Goal: Information Seeking & Learning: Compare options

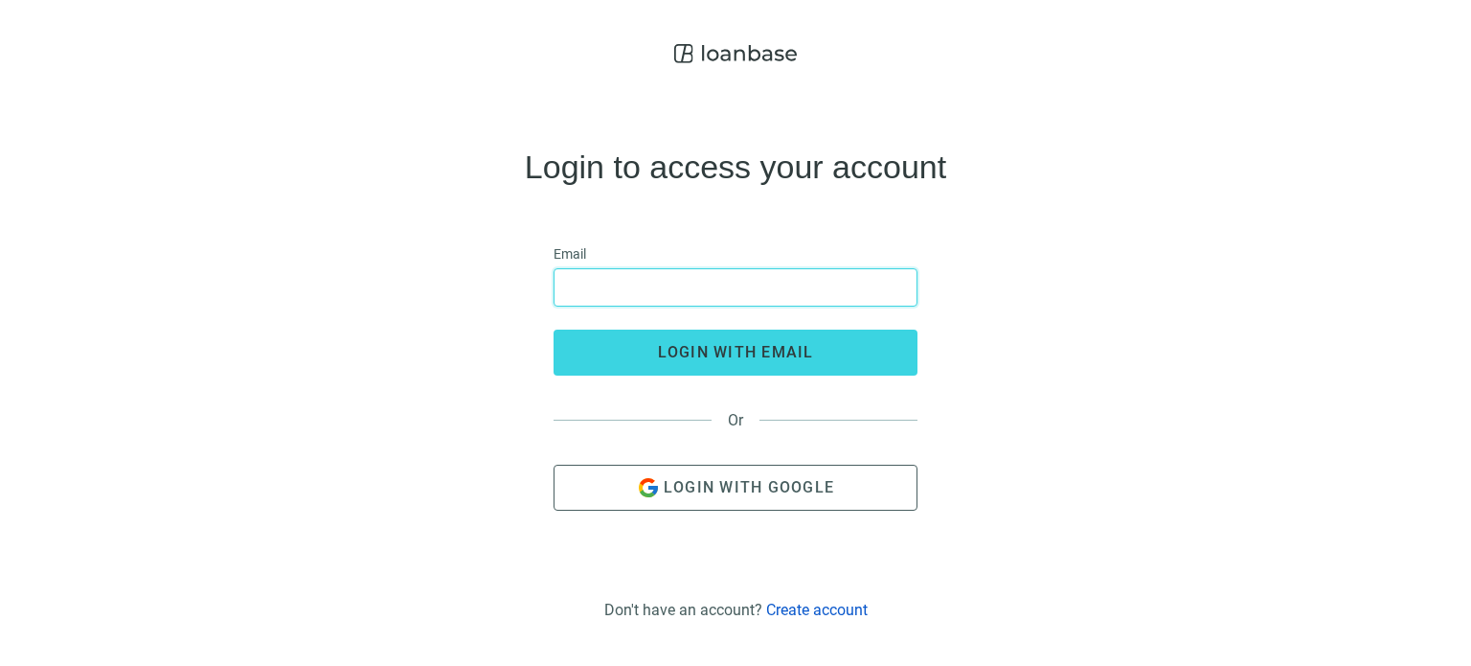
click at [677, 278] on input "email" at bounding box center [735, 287] width 339 height 36
click at [636, 298] on input "email" at bounding box center [735, 287] width 339 height 36
type input "**********"
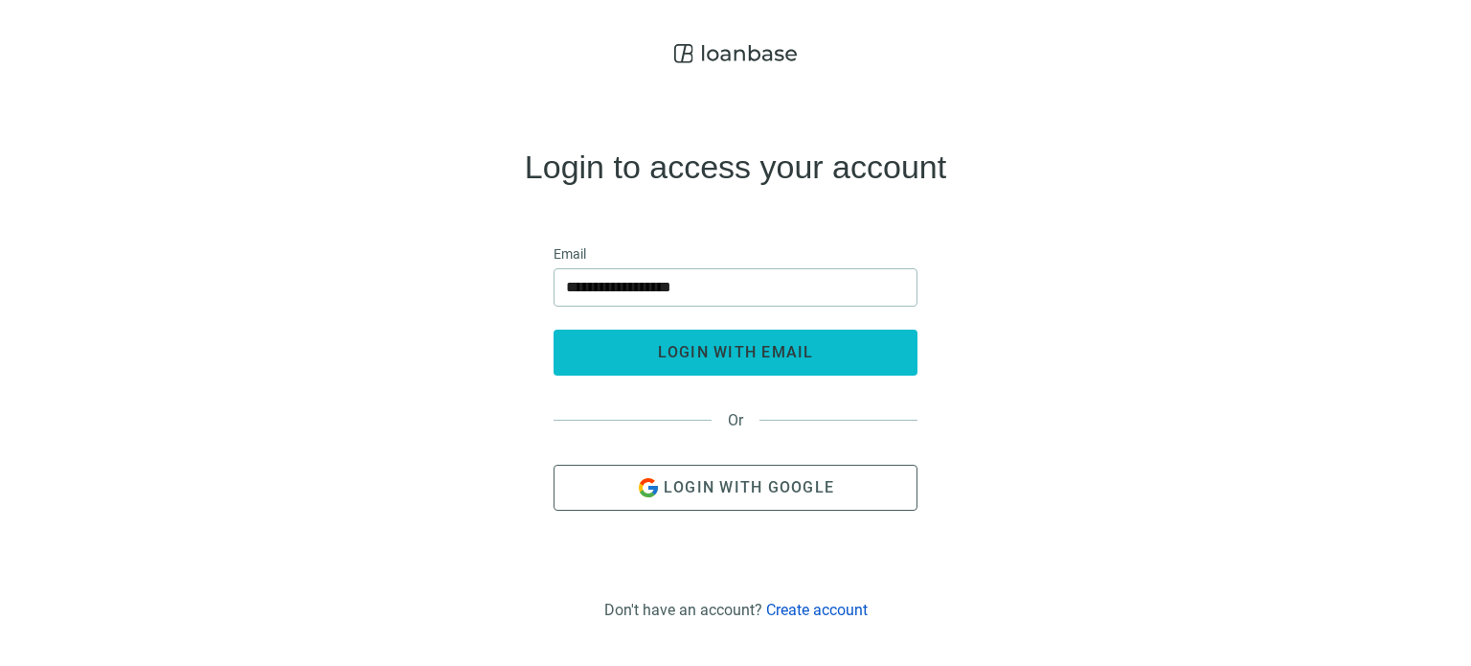
click at [726, 350] on span "login with email" at bounding box center [736, 352] width 156 height 18
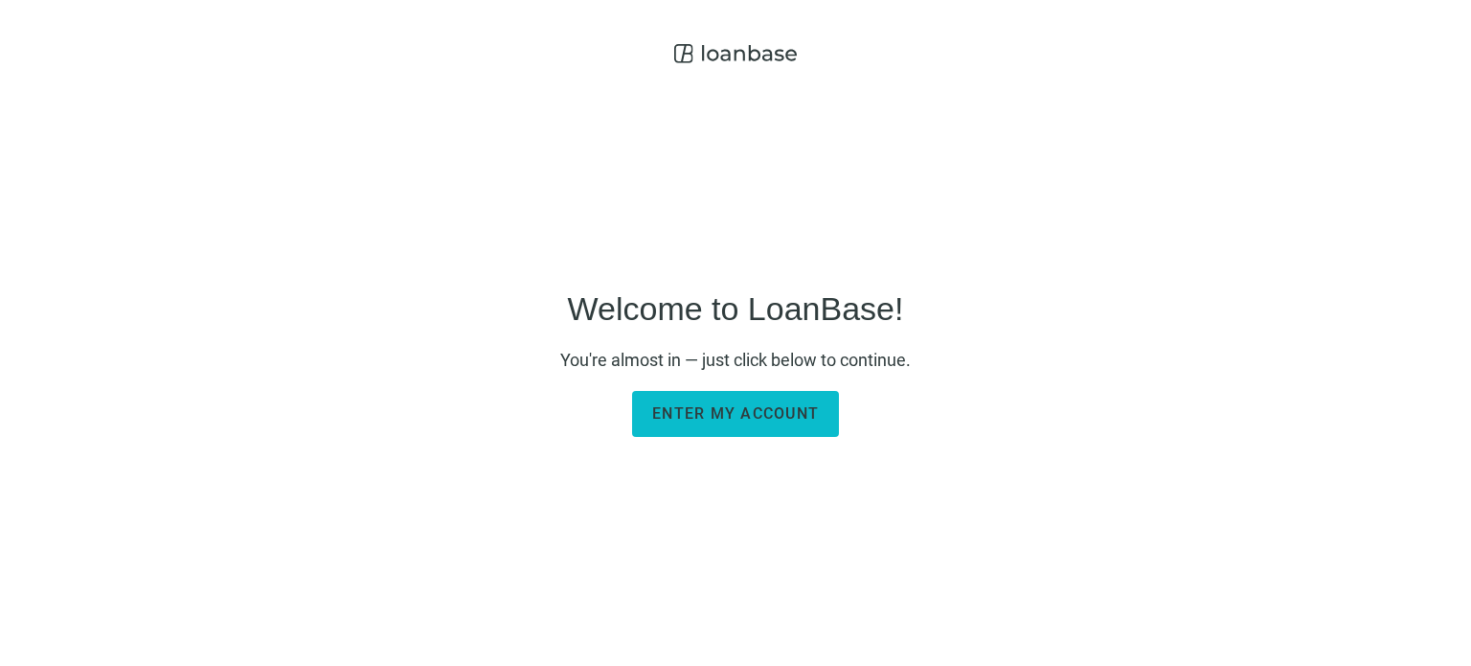
click at [695, 410] on span "Enter my account" at bounding box center [735, 413] width 167 height 18
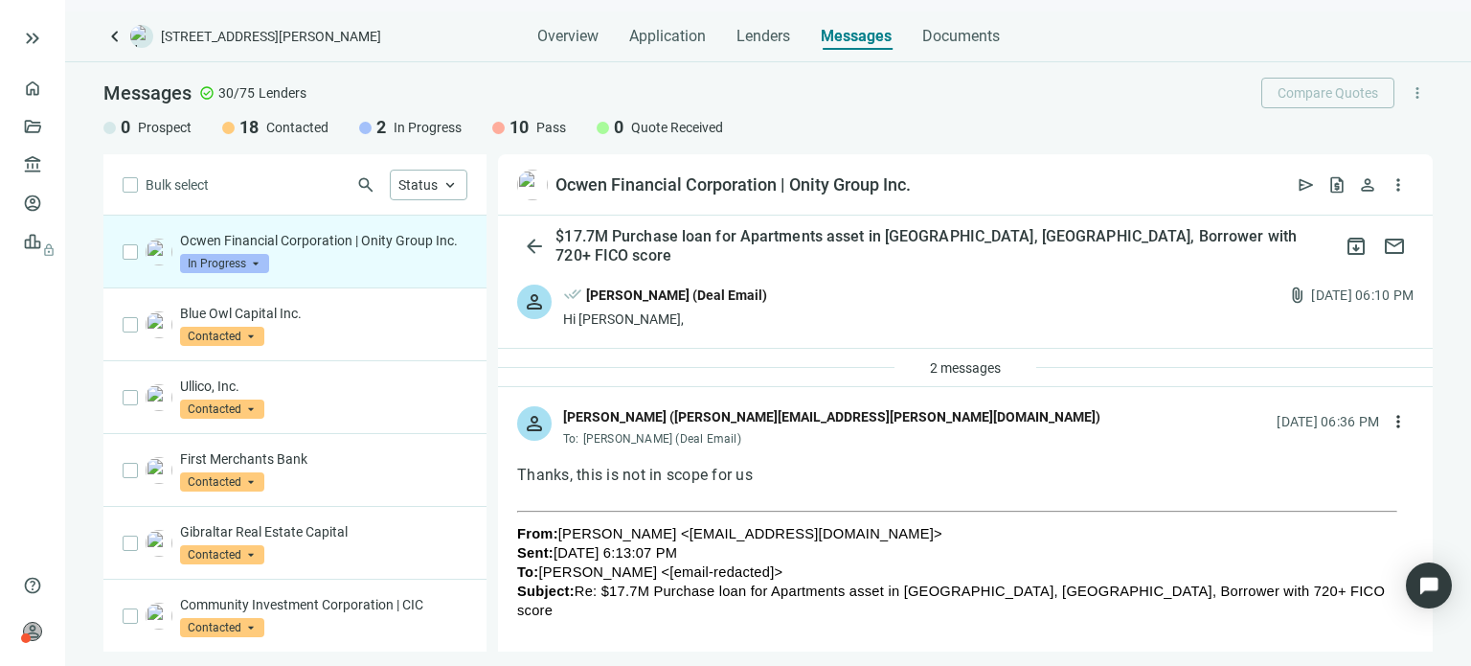
click at [837, 40] on span "Messages" at bounding box center [856, 36] width 71 height 18
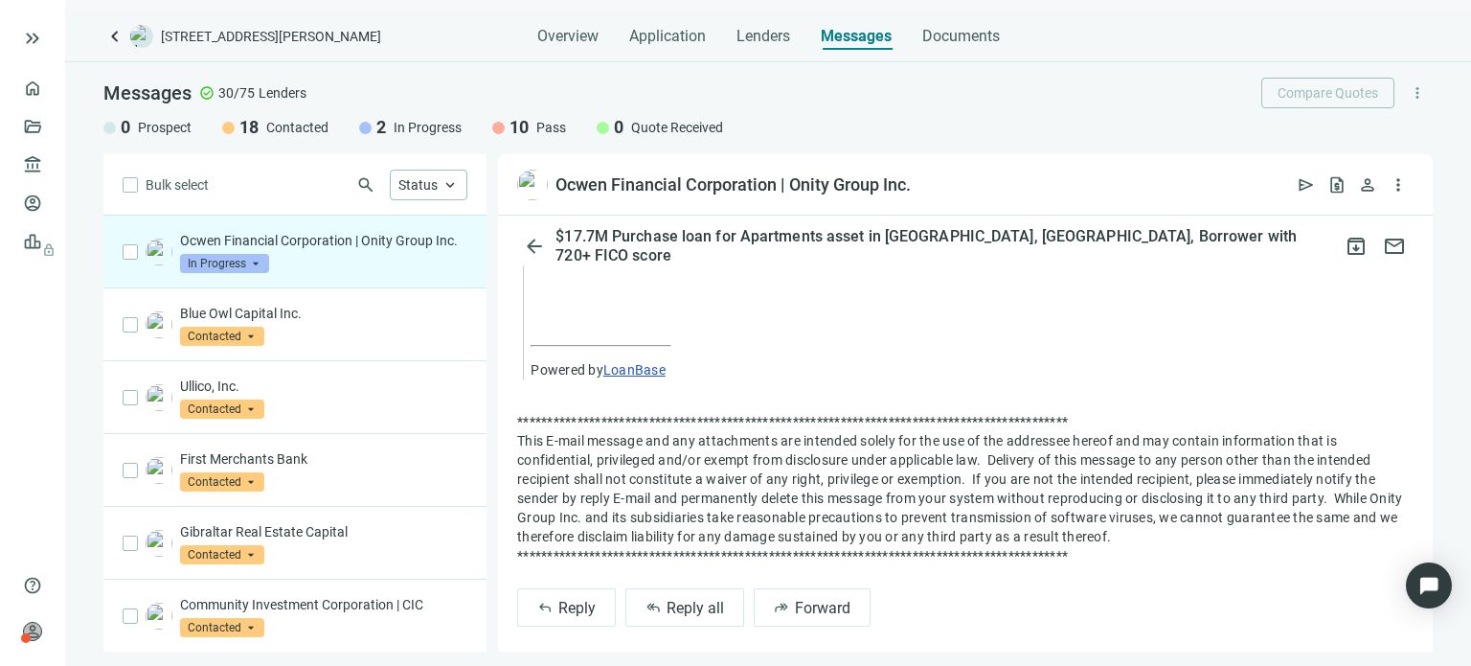
scroll to position [1754, 0]
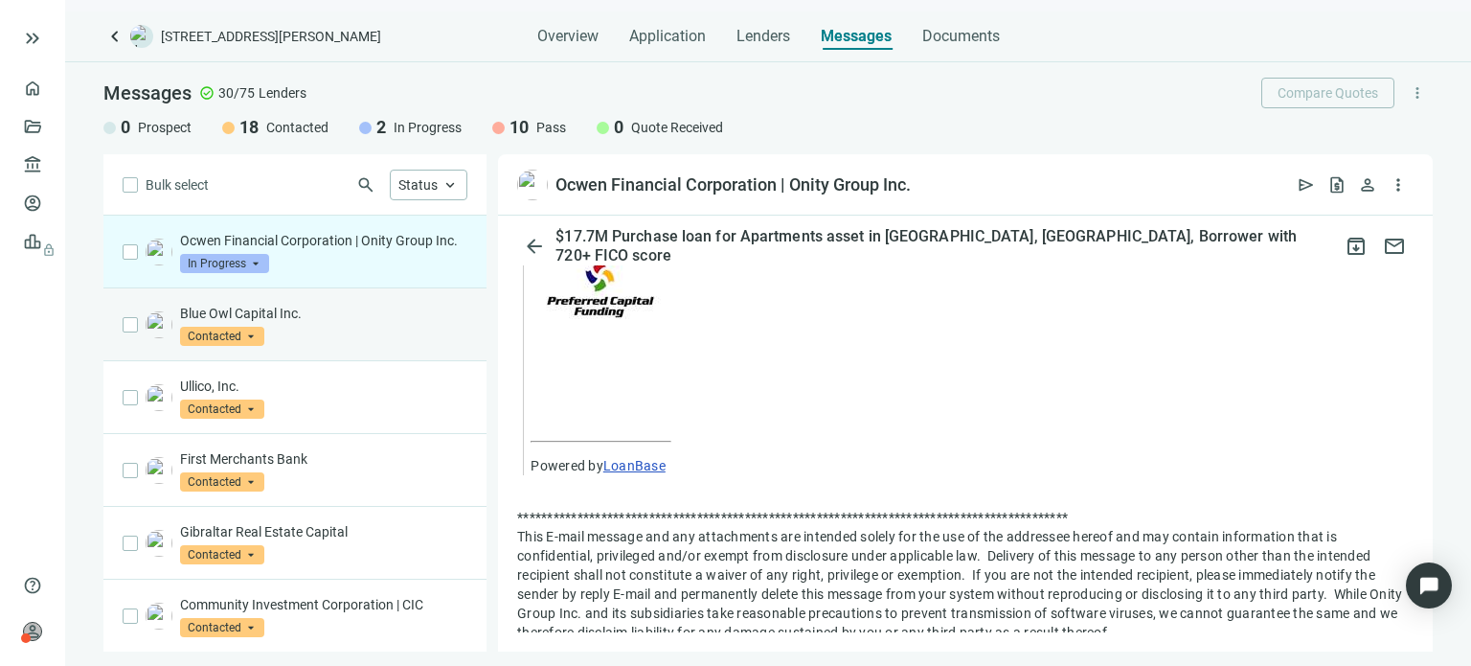
click at [323, 346] on div "Blue Owl Capital Inc. Contacted arrow_drop_down" at bounding box center [323, 325] width 287 height 42
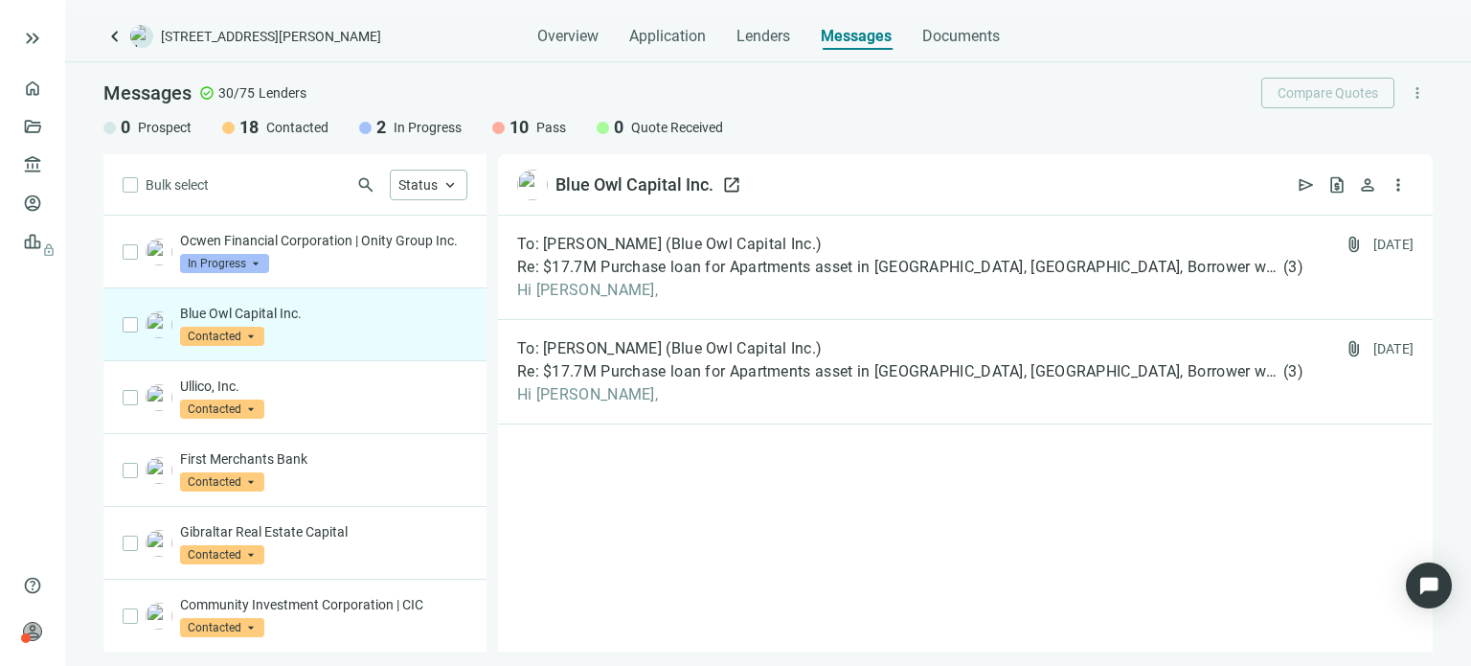
click at [579, 189] on div "Blue Owl Capital Inc." at bounding box center [634, 184] width 158 height 23
click at [737, 183] on span "open_in_new" at bounding box center [731, 184] width 19 height 19
click at [48, 157] on link "Lenders" at bounding box center [73, 164] width 50 height 15
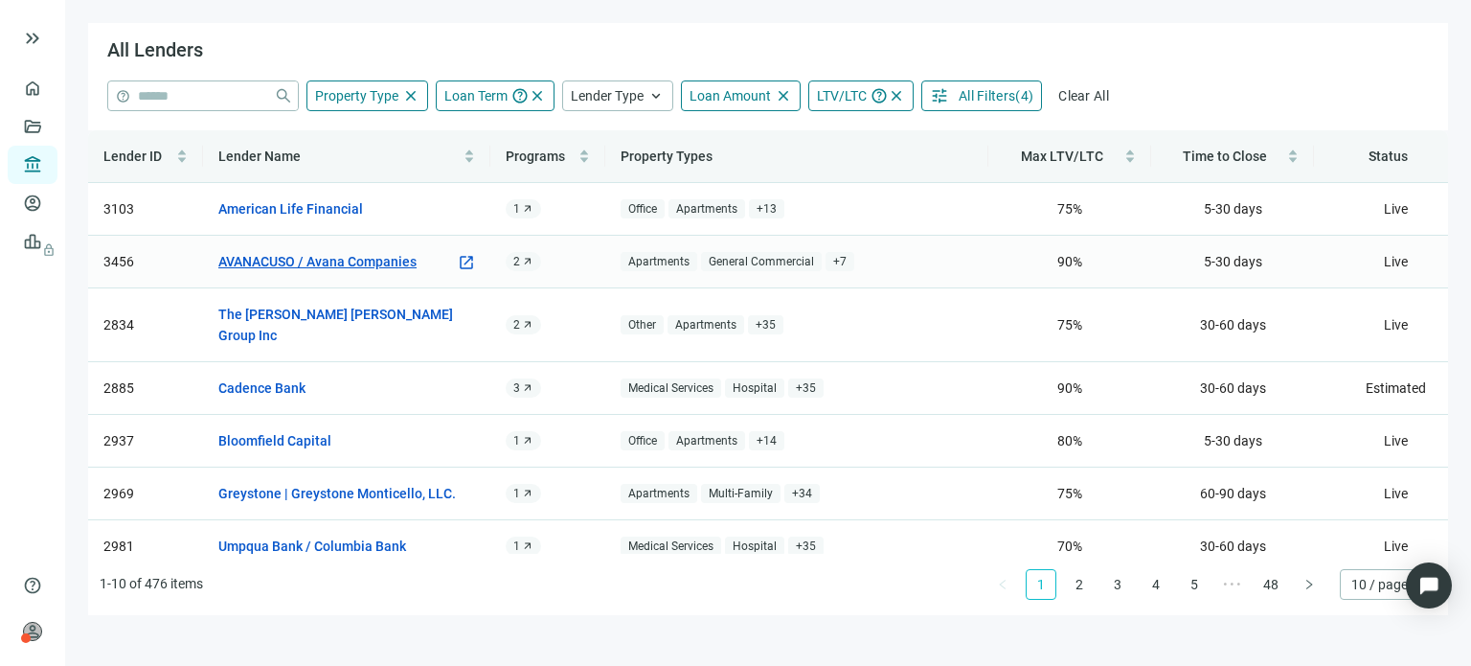
click at [404, 265] on link "AVANACUSO / Avana Companies" at bounding box center [317, 261] width 198 height 21
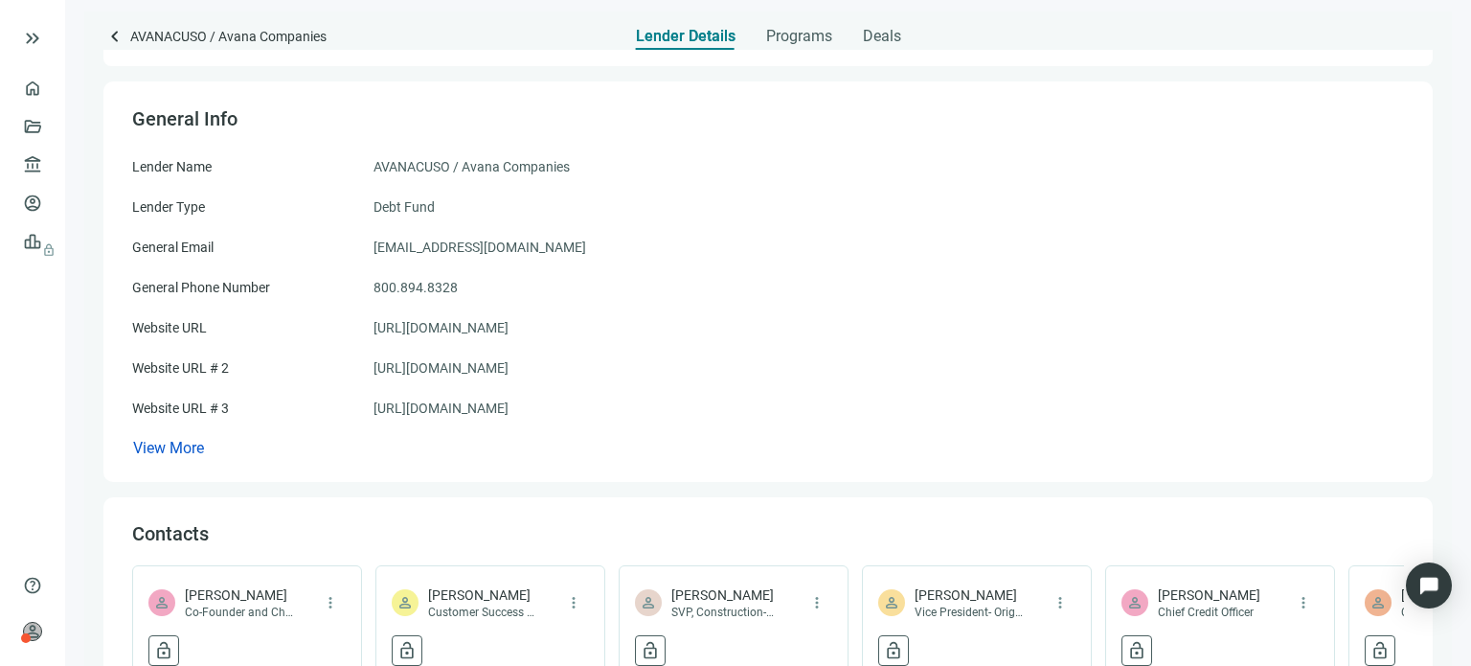
scroll to position [96, 0]
click at [783, 39] on span "Programs" at bounding box center [799, 36] width 66 height 19
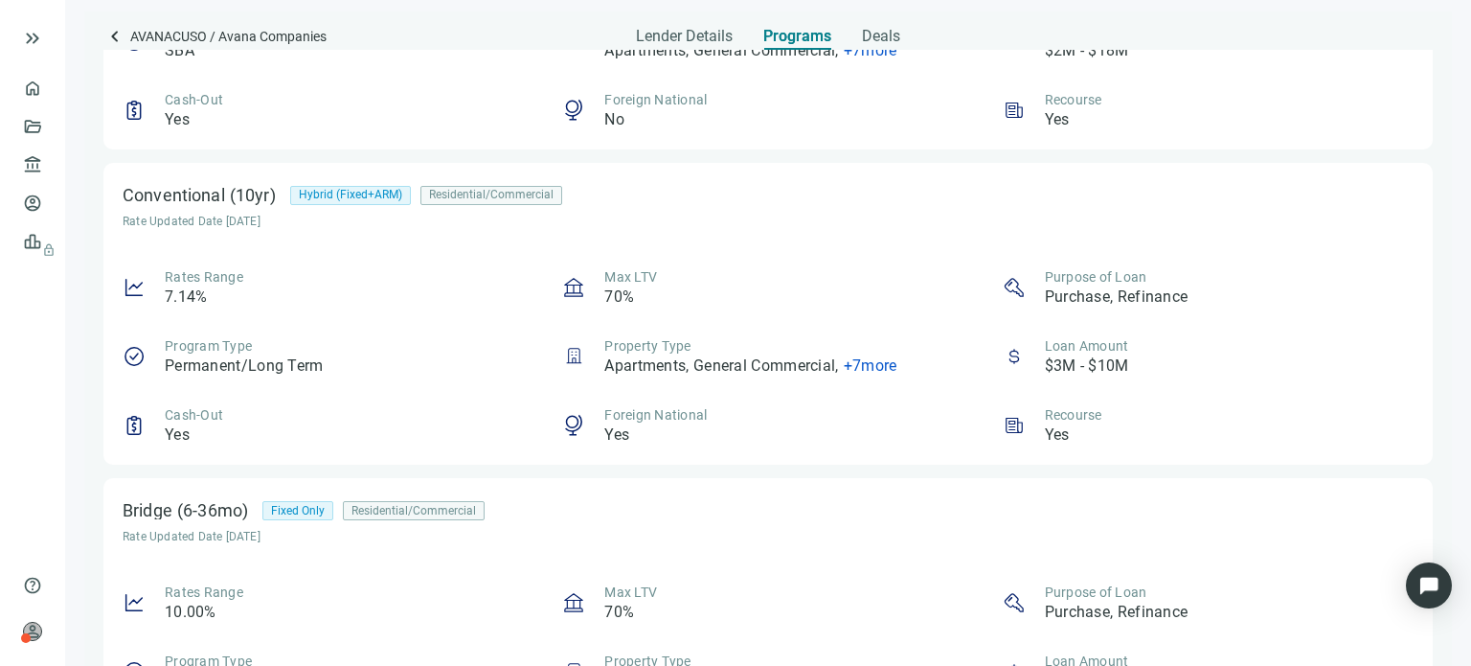
scroll to position [531, 0]
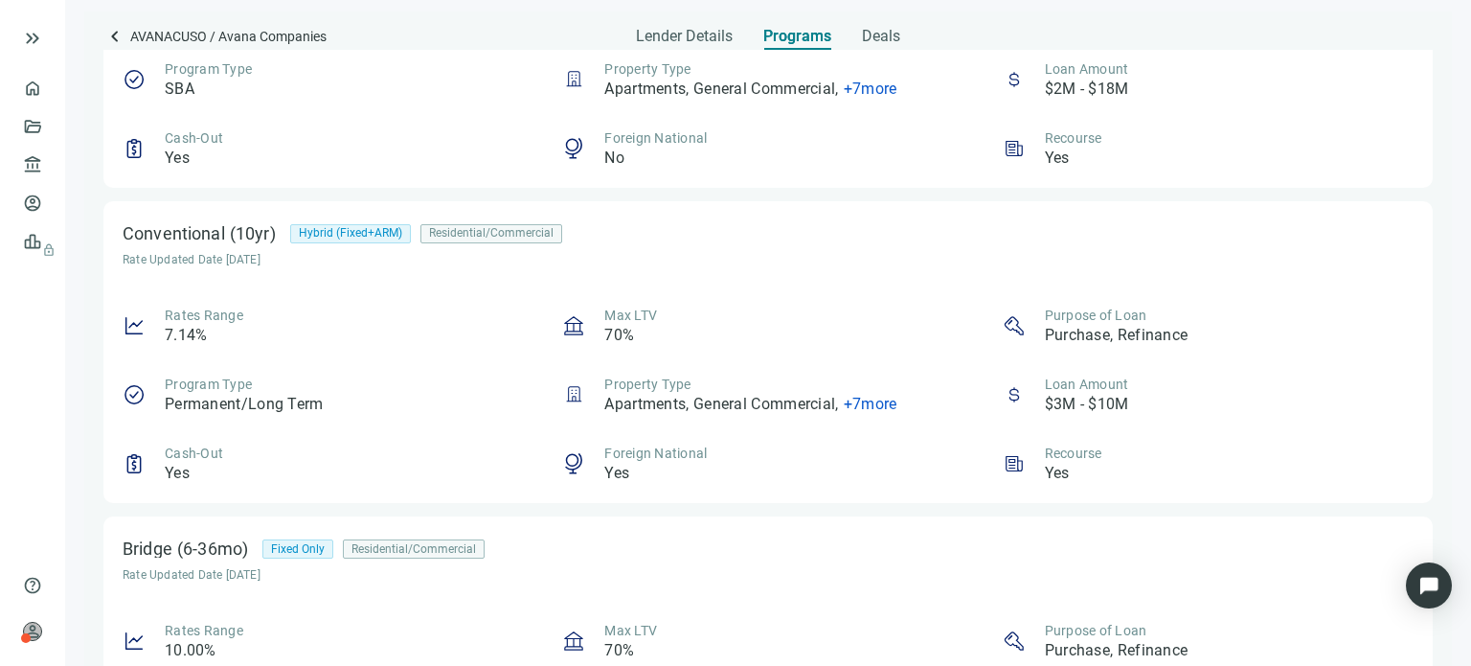
click at [871, 409] on span "+ 7 more" at bounding box center [871, 404] width 54 height 18
click at [848, 353] on div "Rates Range 7.14% Max LTV 70% Purpose of Loan Purchase, Refinance Program Type …" at bounding box center [768, 394] width 1291 height 178
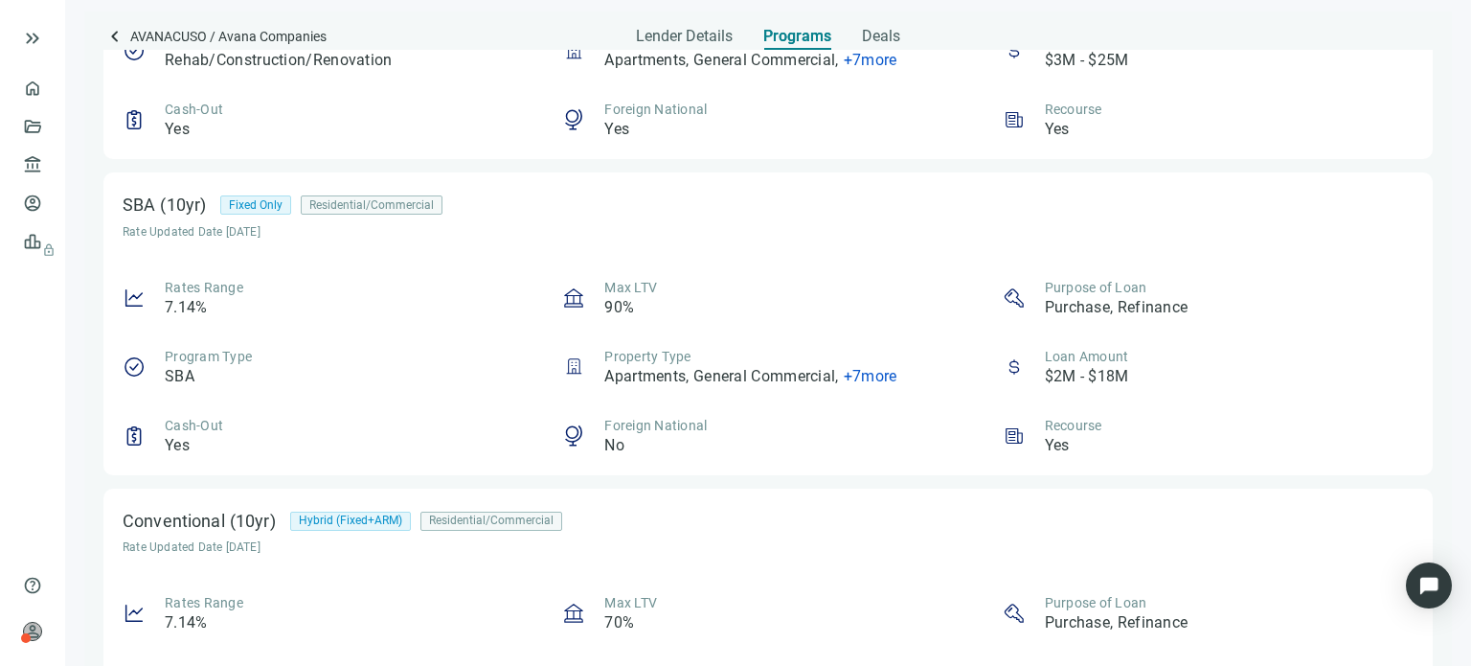
scroll to position [148, 0]
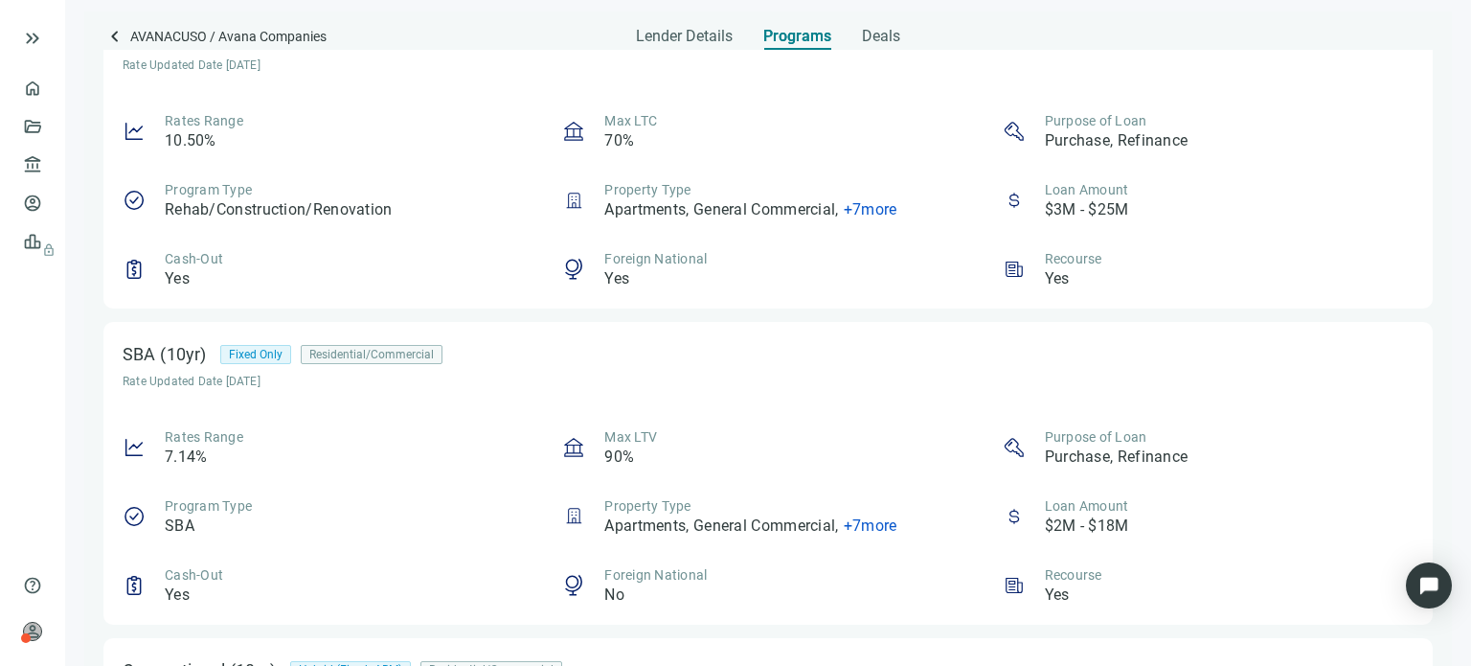
click at [862, 473] on div "Rates Range 7.14% Max LTV 90% Purpose of Loan Purchase, Refinance Program Type …" at bounding box center [768, 516] width 1291 height 178
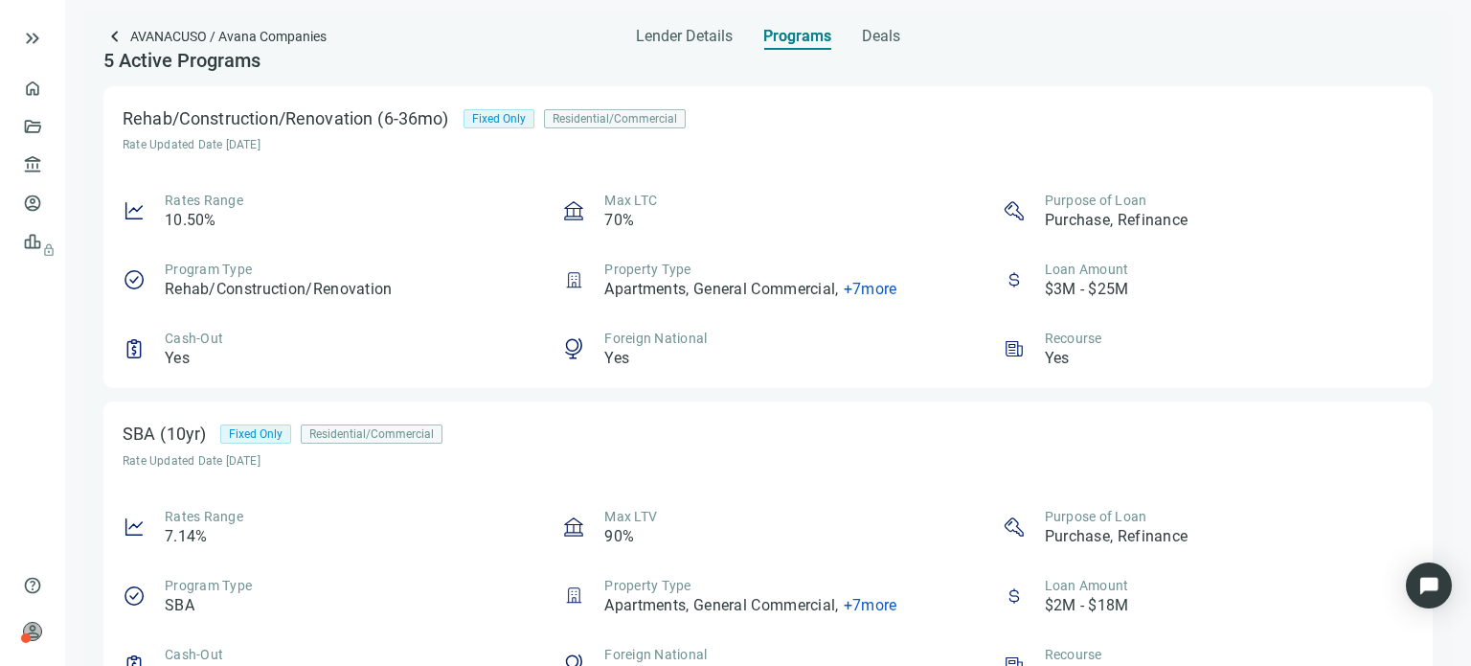
scroll to position [0, 0]
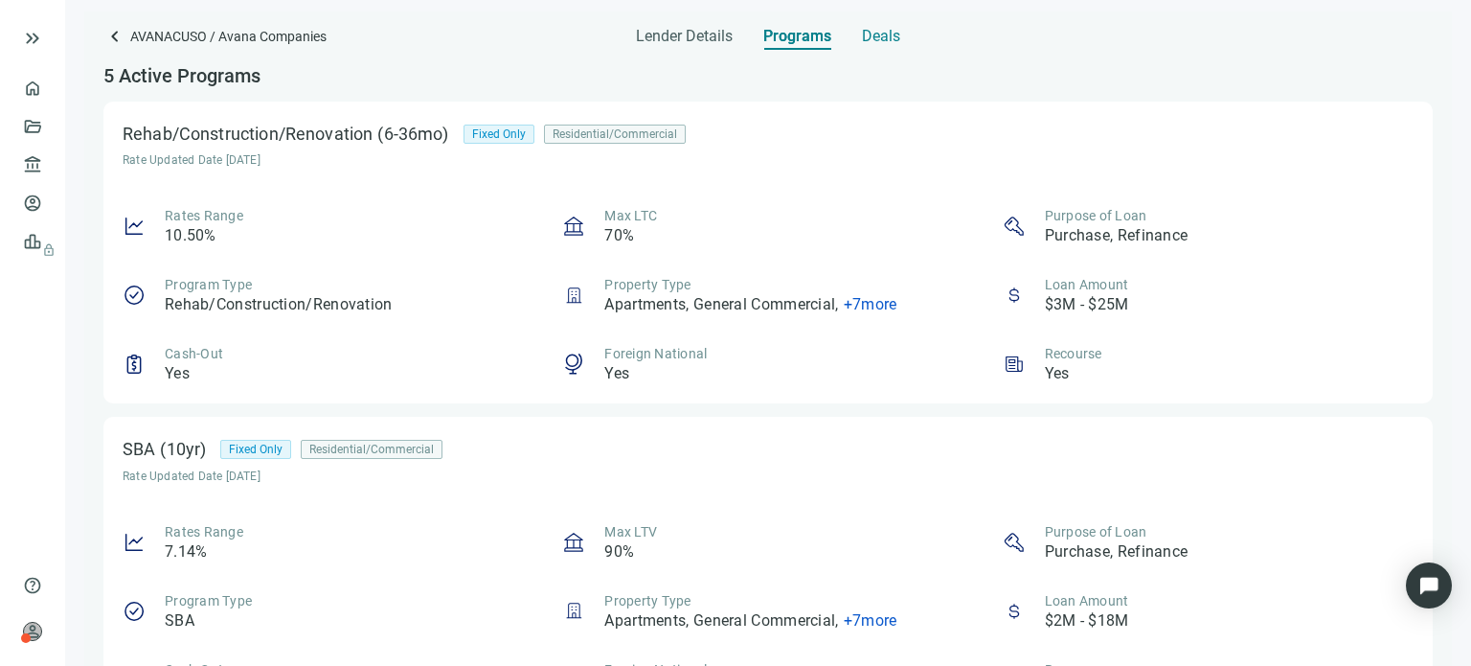
click at [870, 32] on span "Deals" at bounding box center [881, 36] width 38 height 19
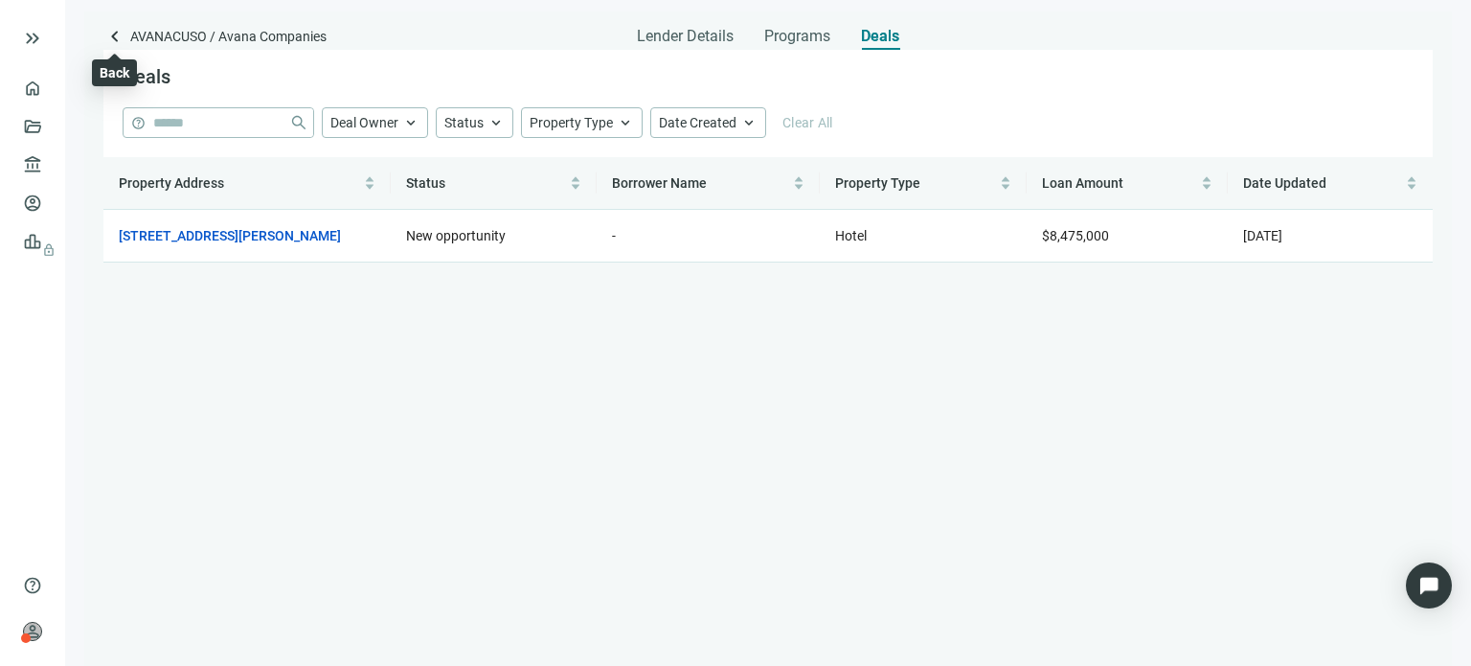
click at [107, 34] on span "keyboard_arrow_left" at bounding box center [114, 36] width 23 height 23
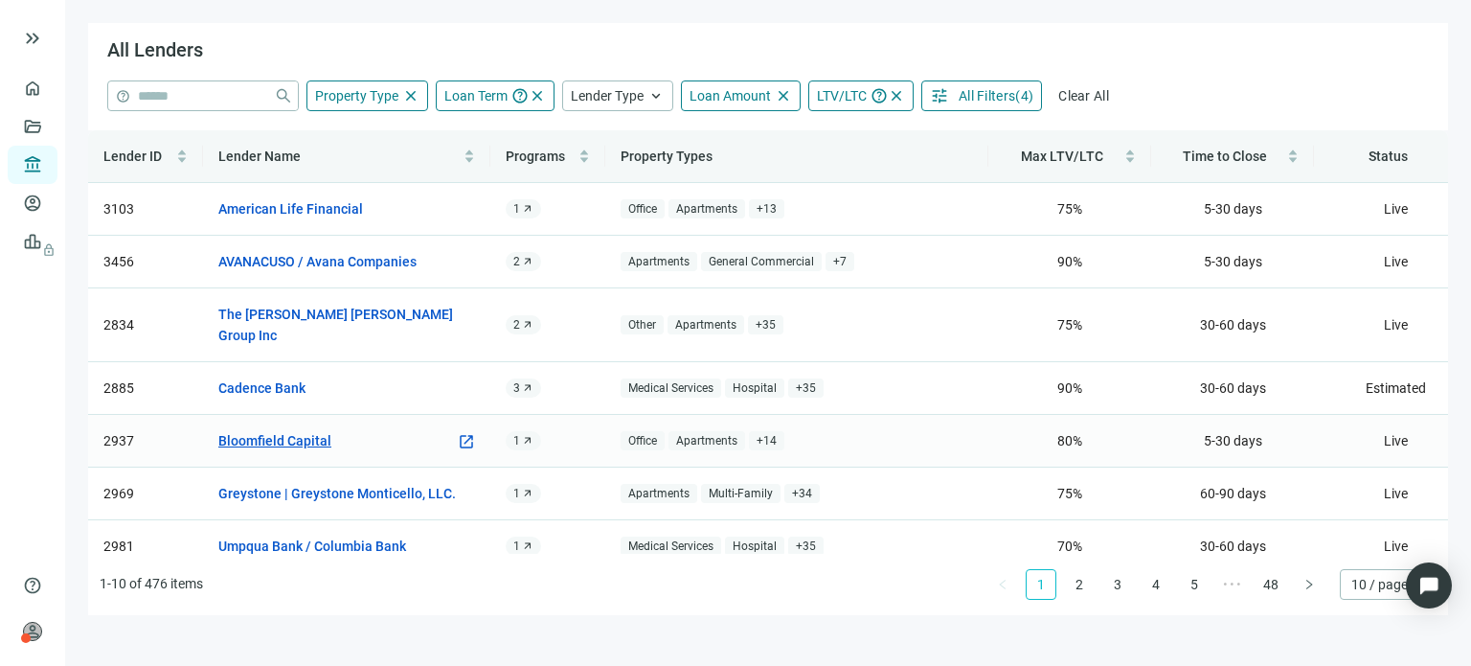
click at [322, 430] on link "Bloomfield Capital" at bounding box center [274, 440] width 113 height 21
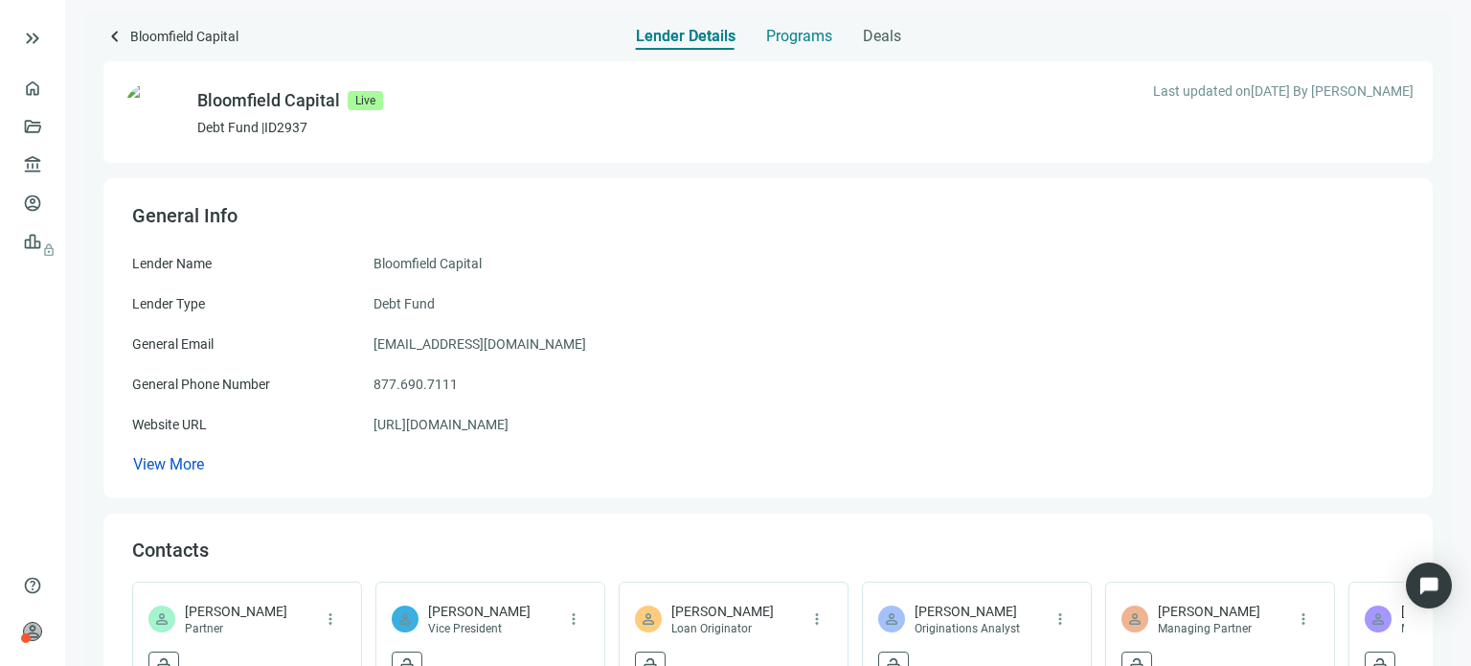
click at [774, 33] on span "Programs" at bounding box center [799, 36] width 66 height 19
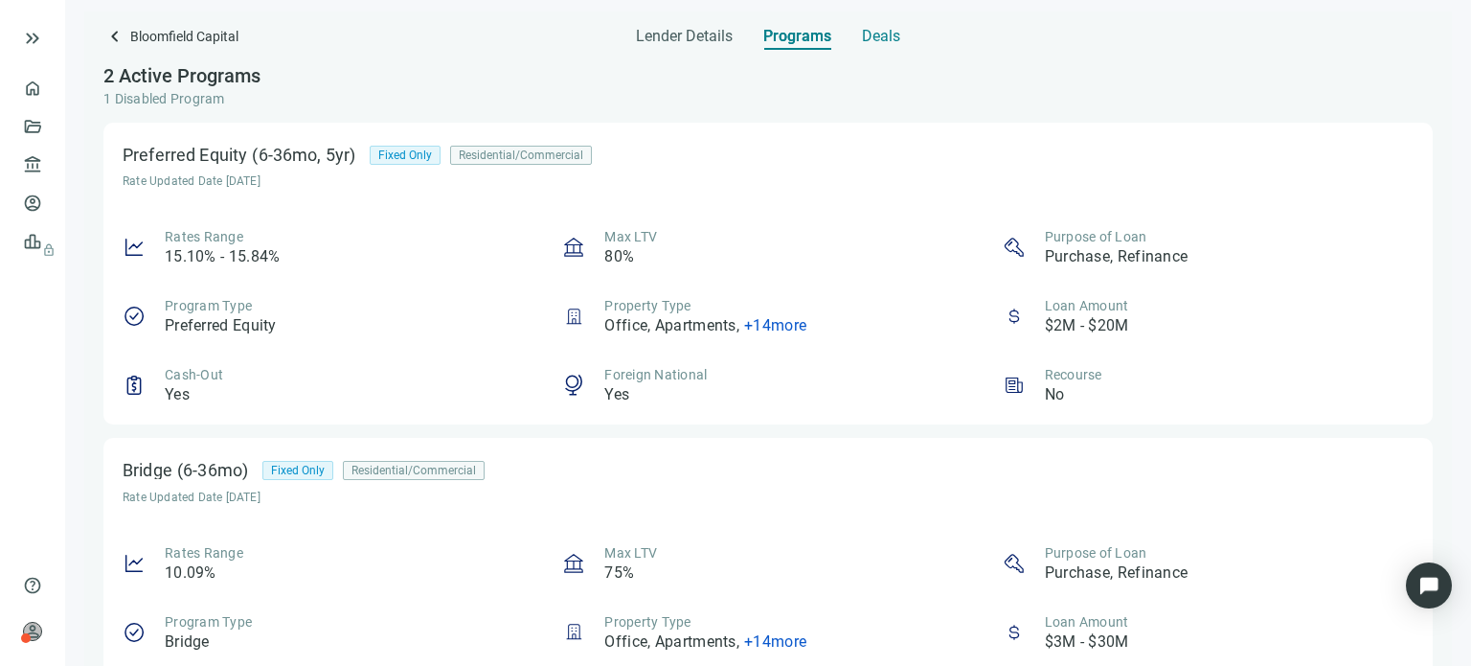
click at [863, 35] on span "Deals" at bounding box center [881, 36] width 38 height 19
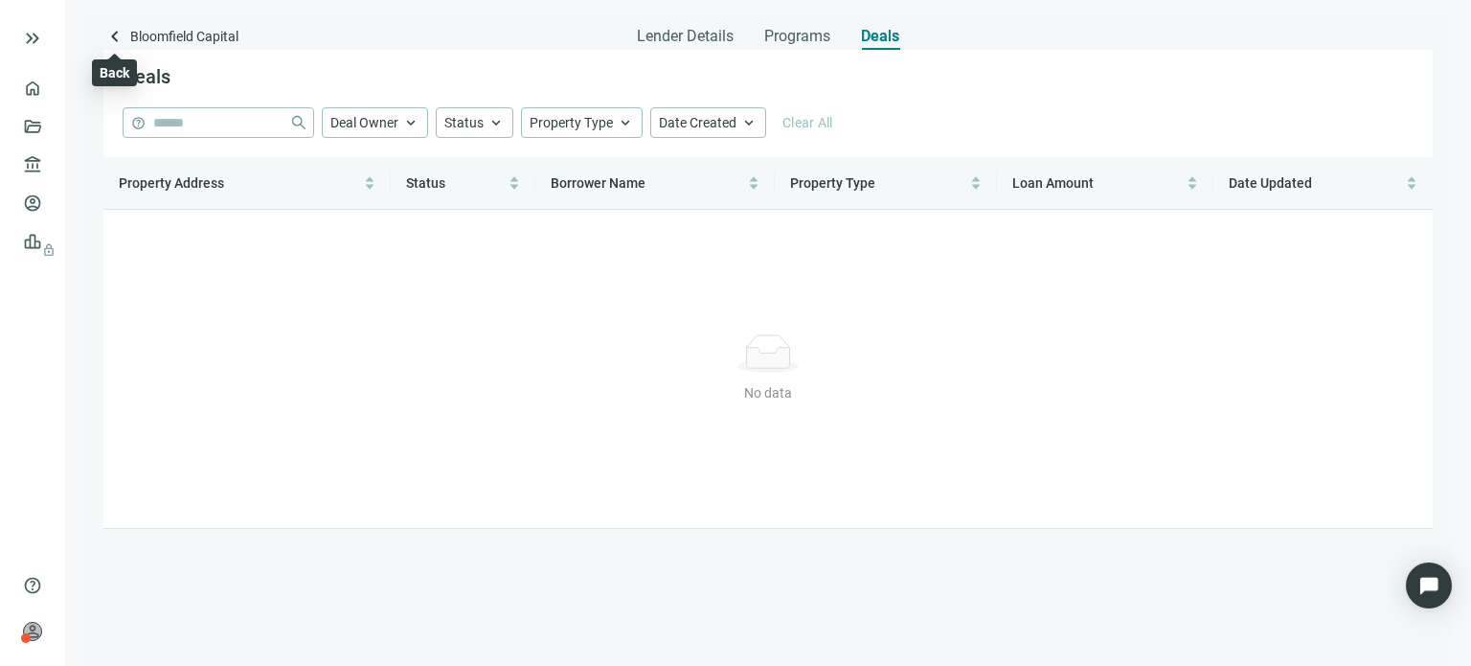
click at [112, 37] on span "keyboard_arrow_left" at bounding box center [114, 36] width 23 height 23
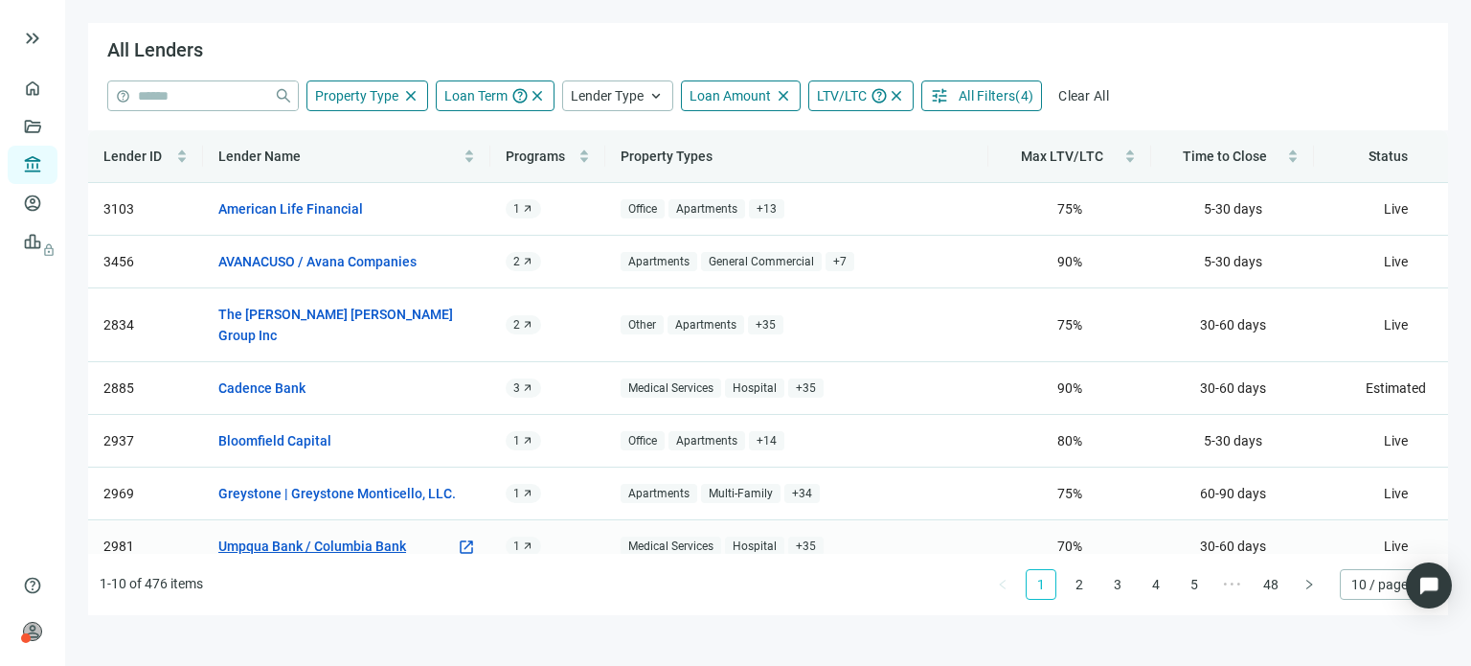
click at [285, 535] on link "Umpqua Bank / Columbia Bank" at bounding box center [312, 545] width 188 height 21
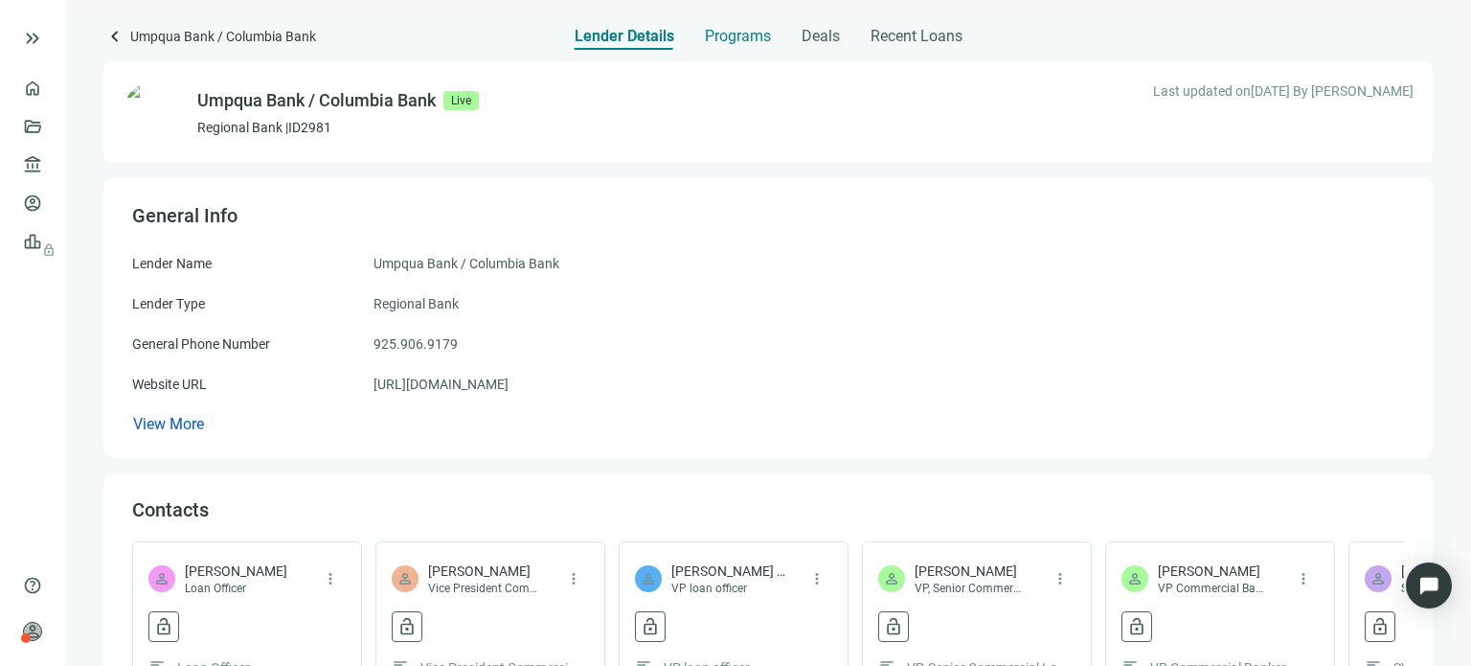
click at [712, 36] on span "Programs" at bounding box center [738, 36] width 66 height 19
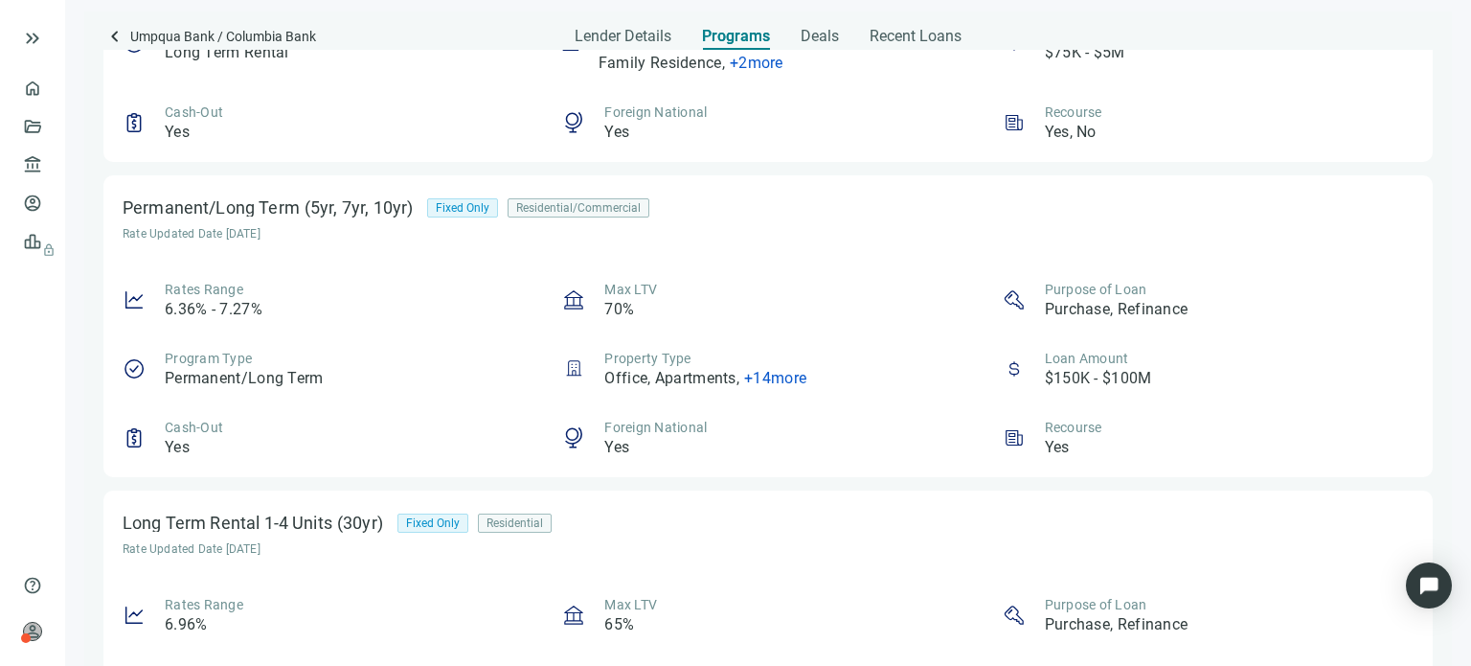
scroll to position [958, 0]
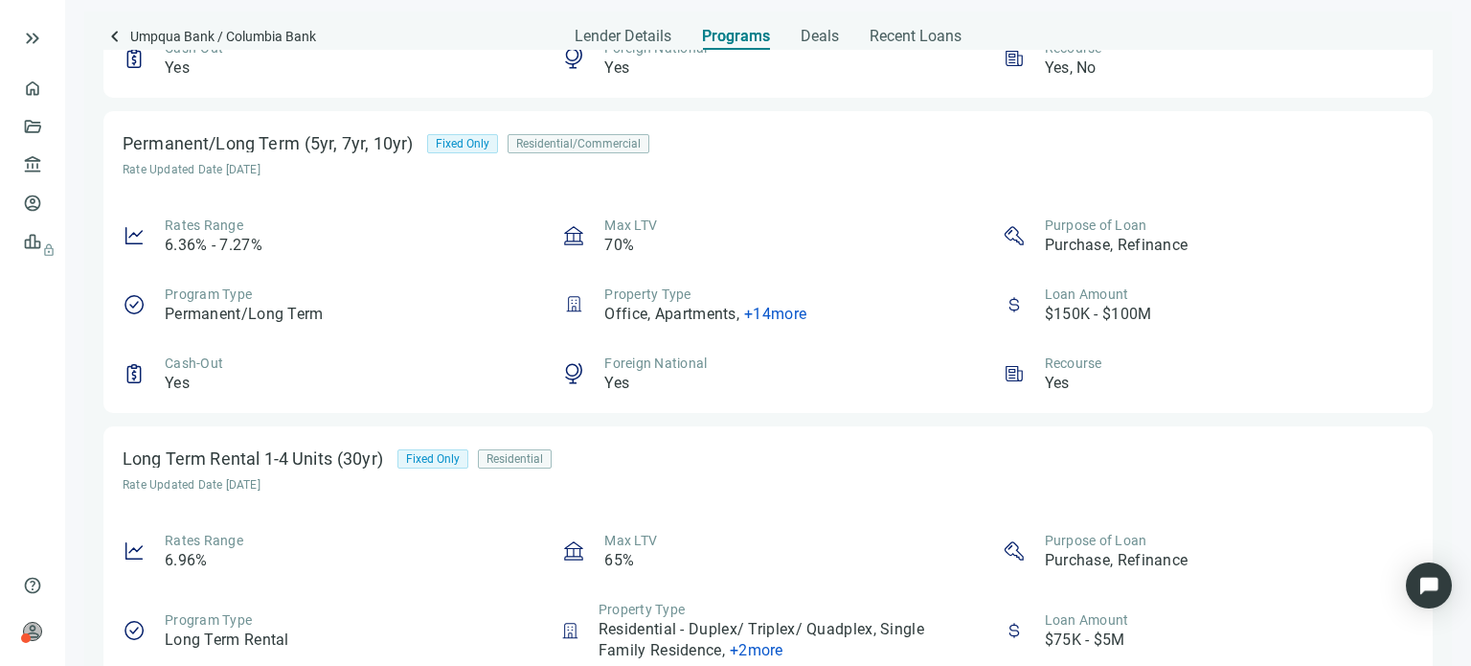
click at [746, 314] on span "+ 14 more" at bounding box center [775, 314] width 62 height 18
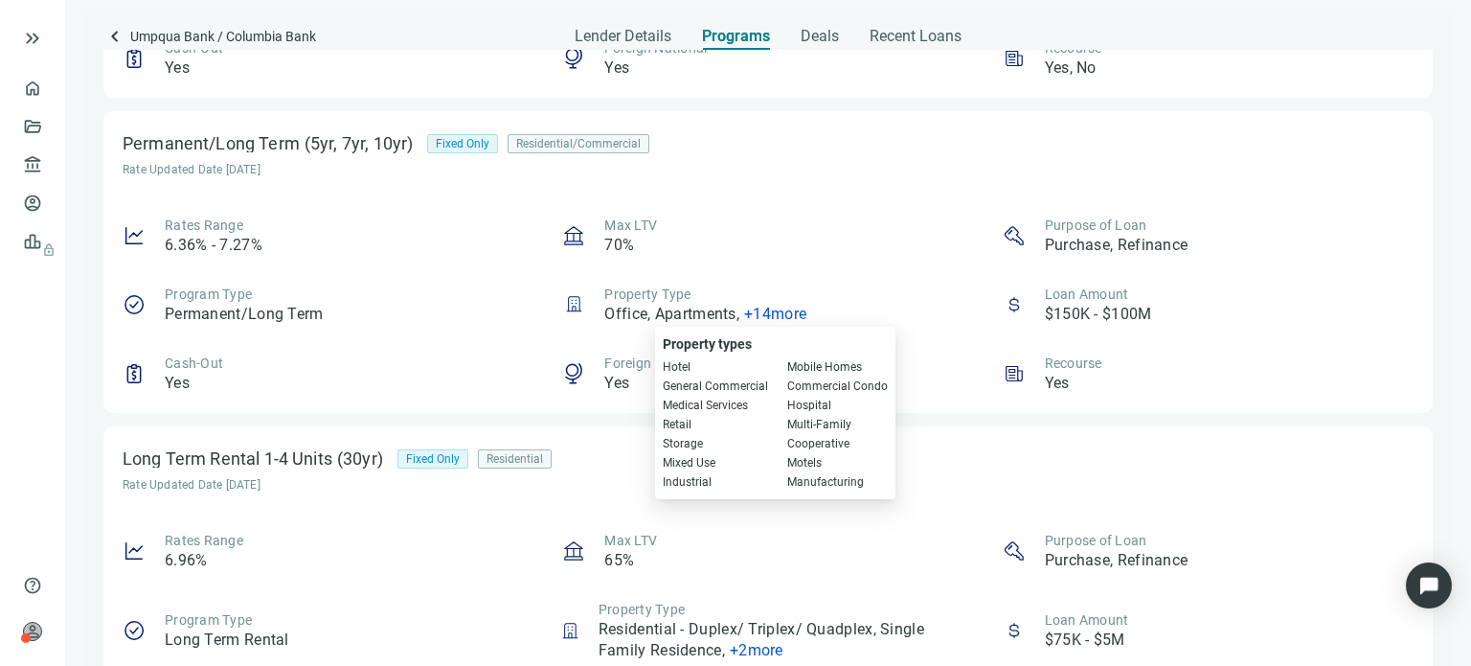
click at [746, 314] on span "+ 14 more" at bounding box center [775, 314] width 62 height 18
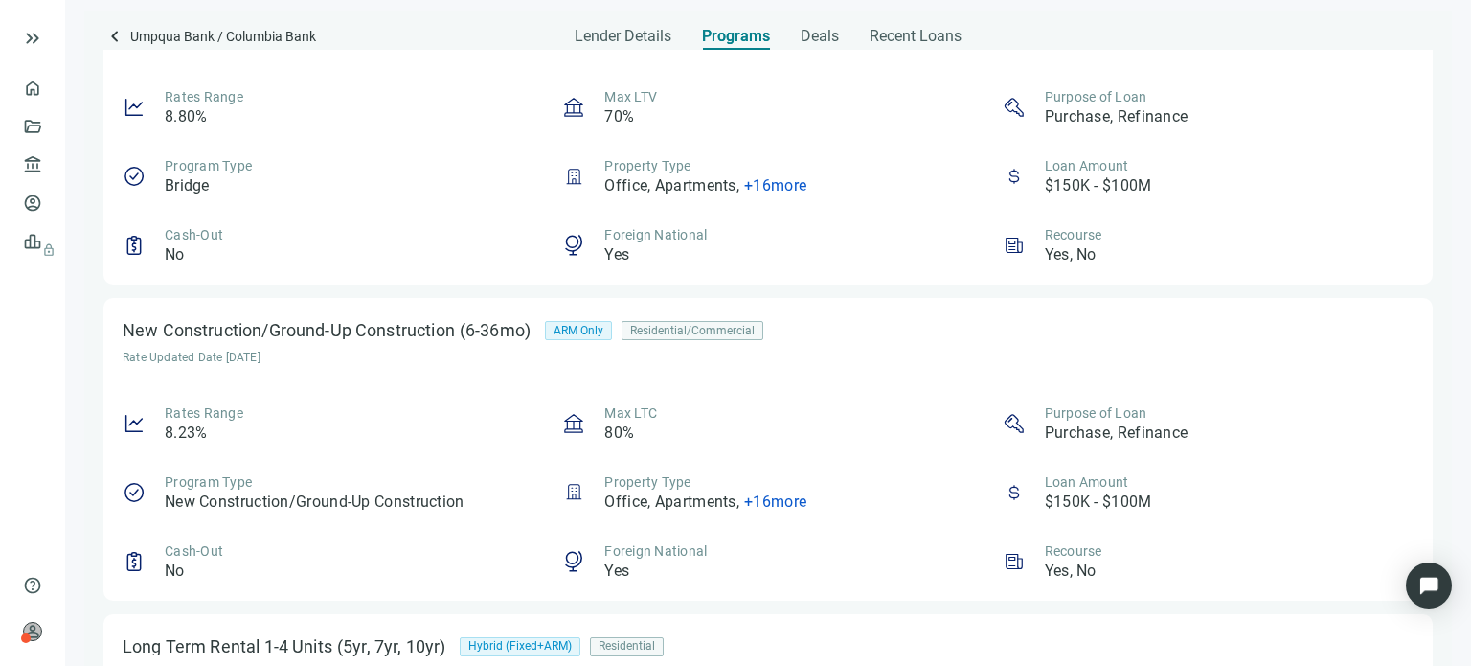
scroll to position [0, 0]
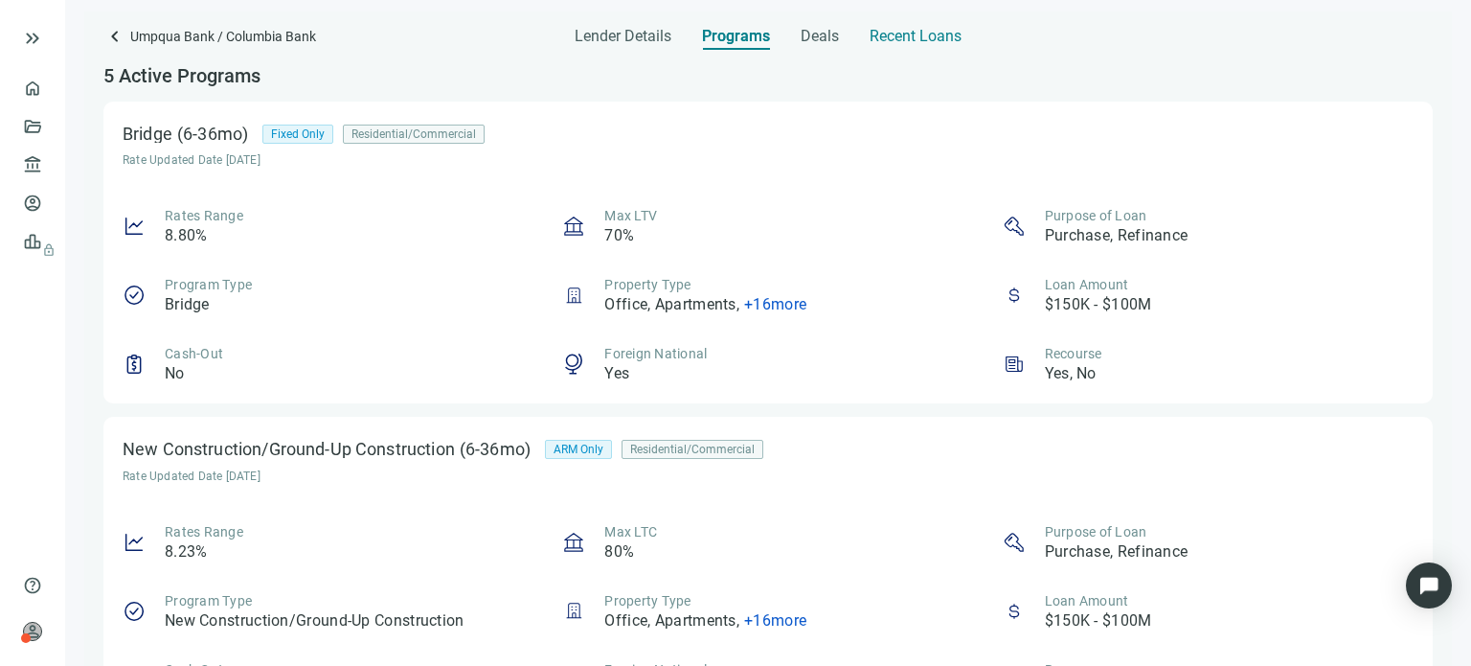
click at [873, 36] on span "Recent Loans" at bounding box center [916, 36] width 92 height 19
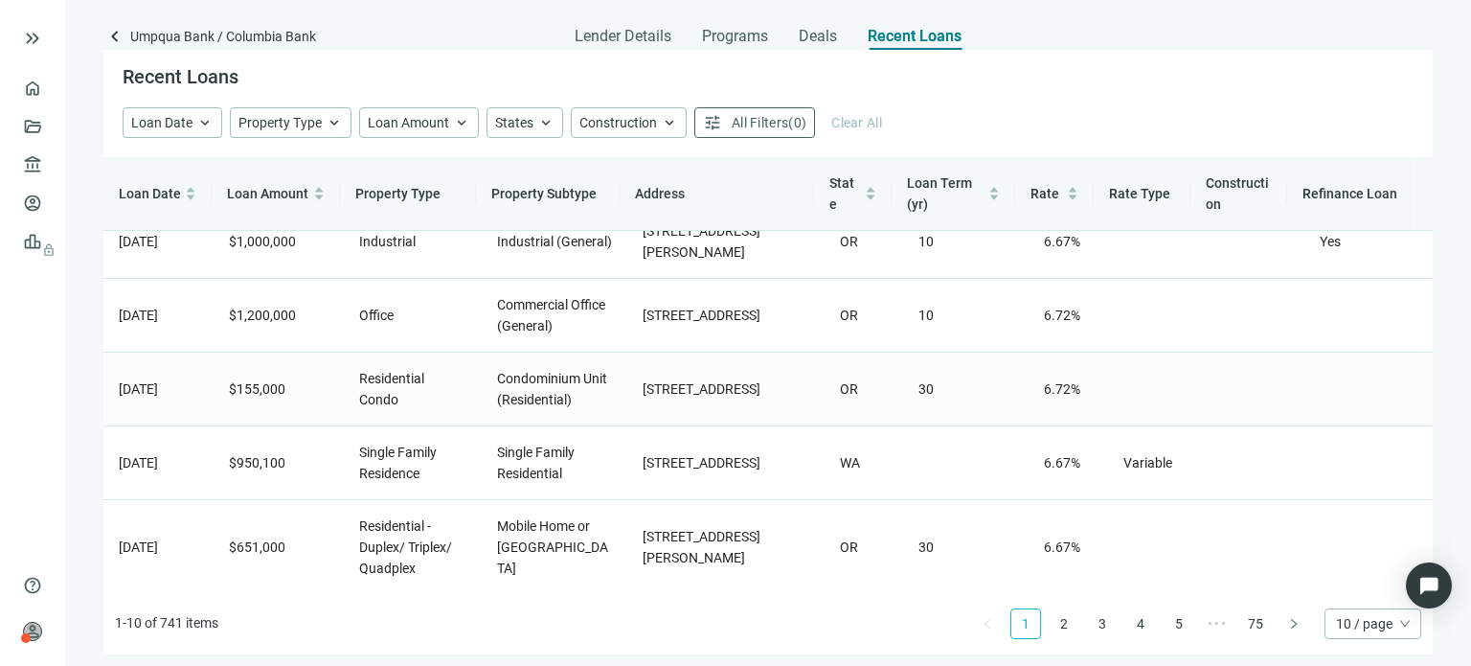
scroll to position [287, 0]
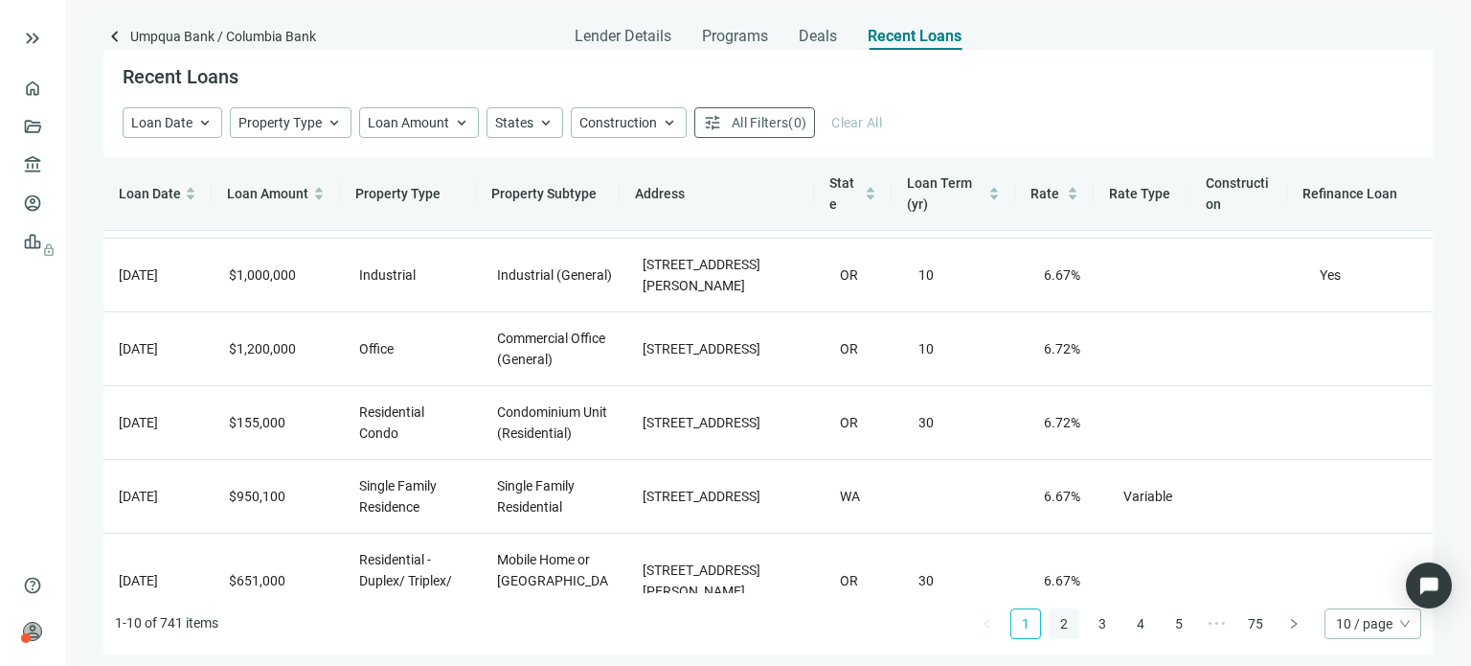
click at [1060, 626] on link "2" at bounding box center [1064, 623] width 29 height 29
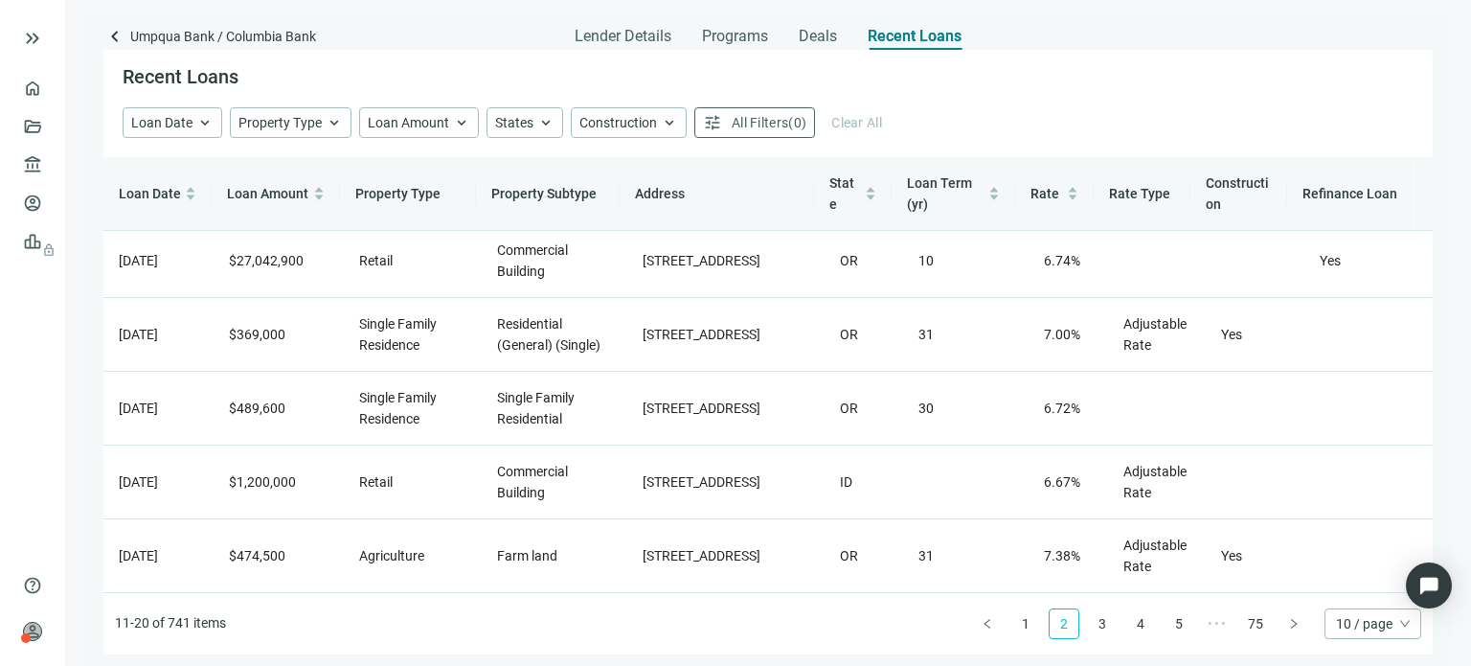
scroll to position [0, 0]
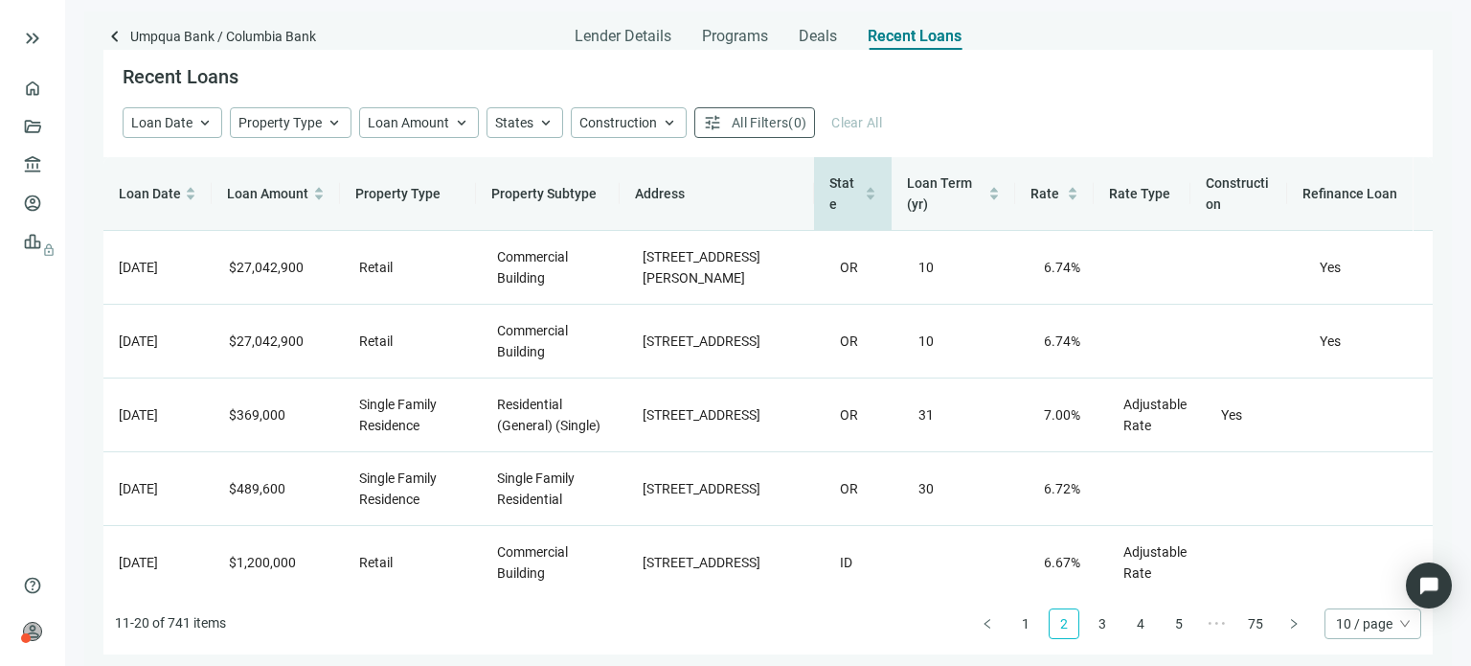
click at [866, 192] on div "State" at bounding box center [852, 193] width 47 height 42
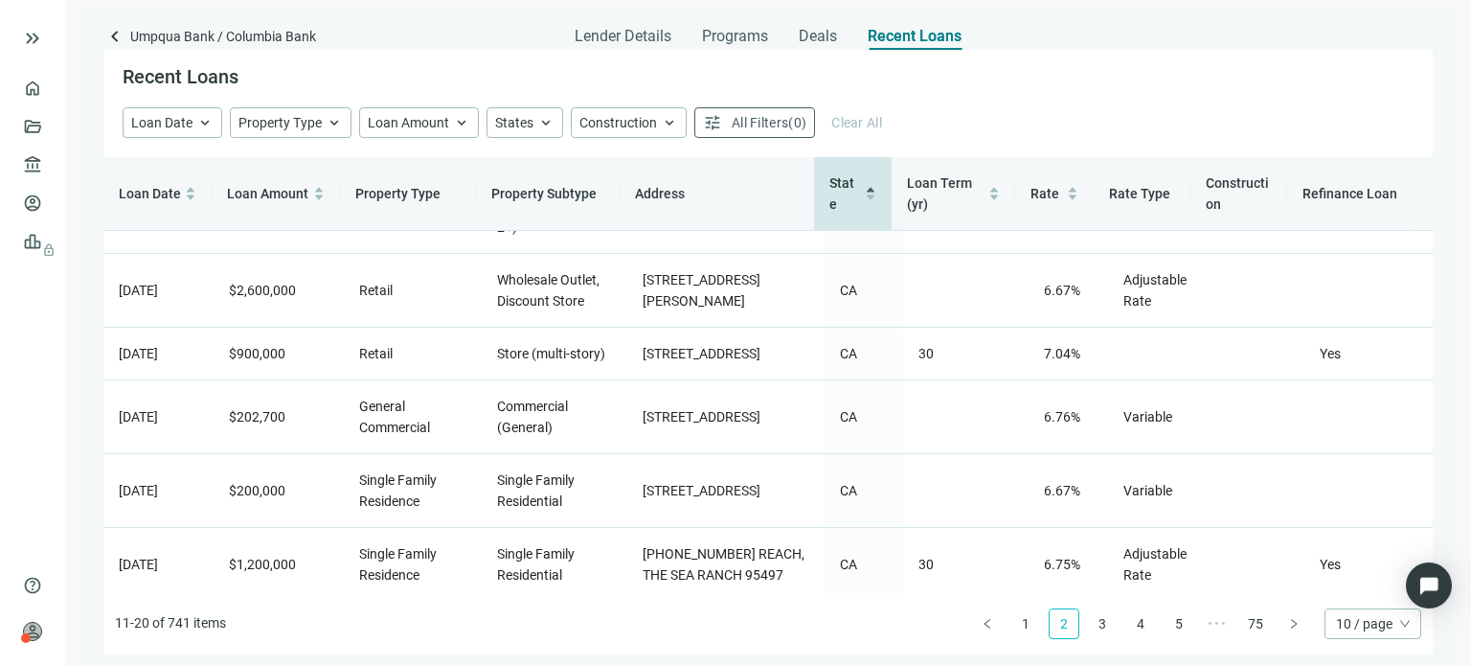
scroll to position [395, 0]
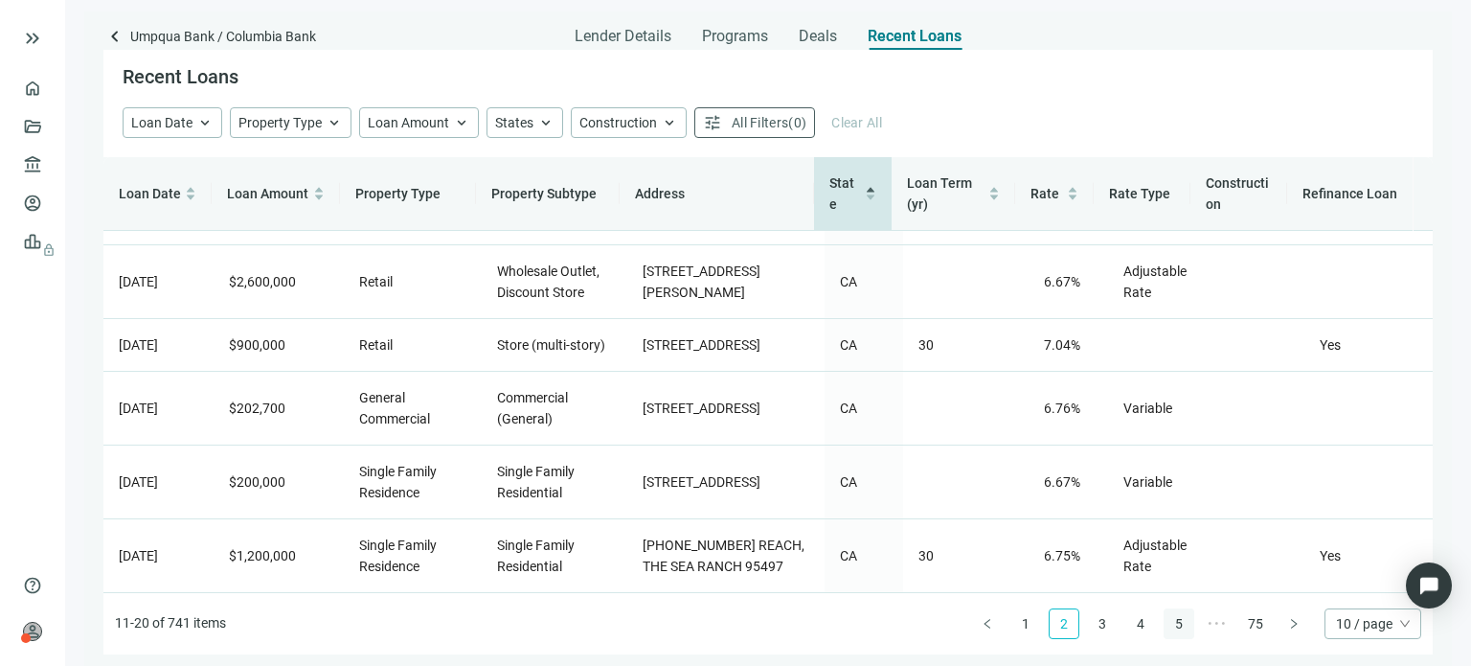
click at [1186, 627] on link "5" at bounding box center [1178, 623] width 29 height 29
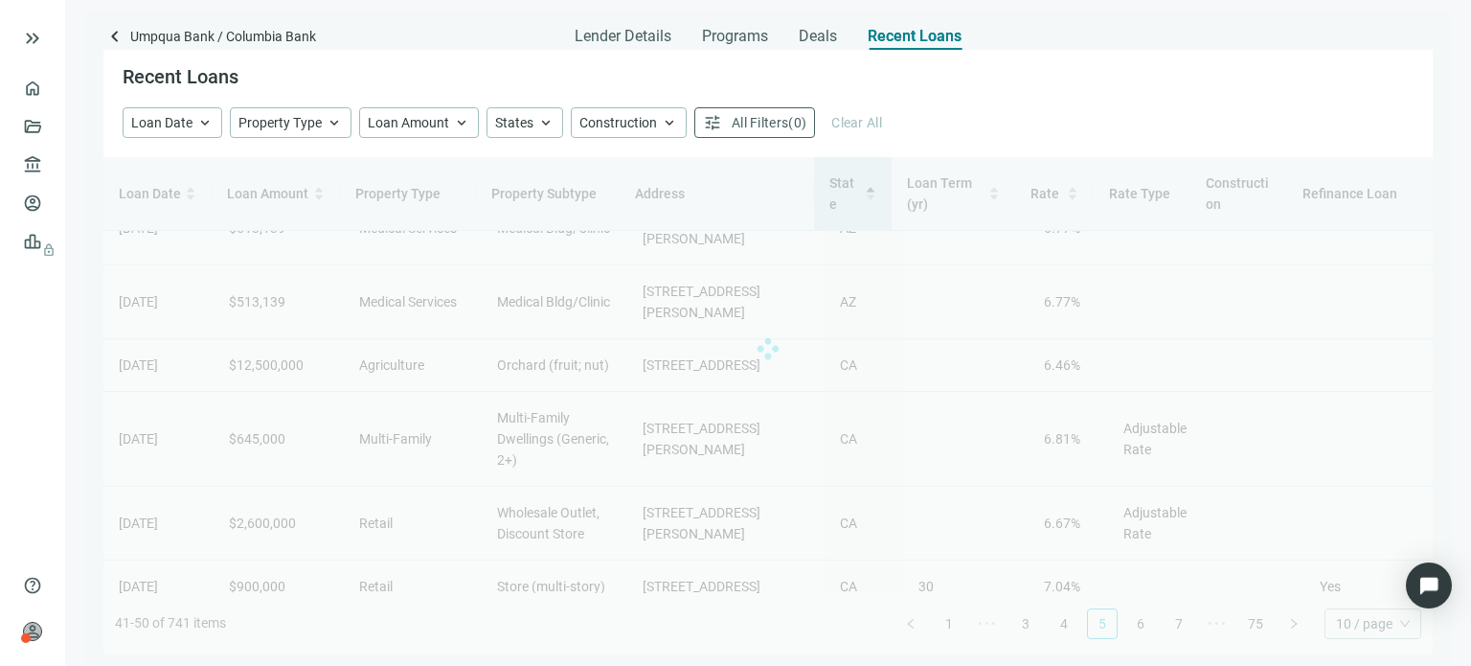
scroll to position [0, 0]
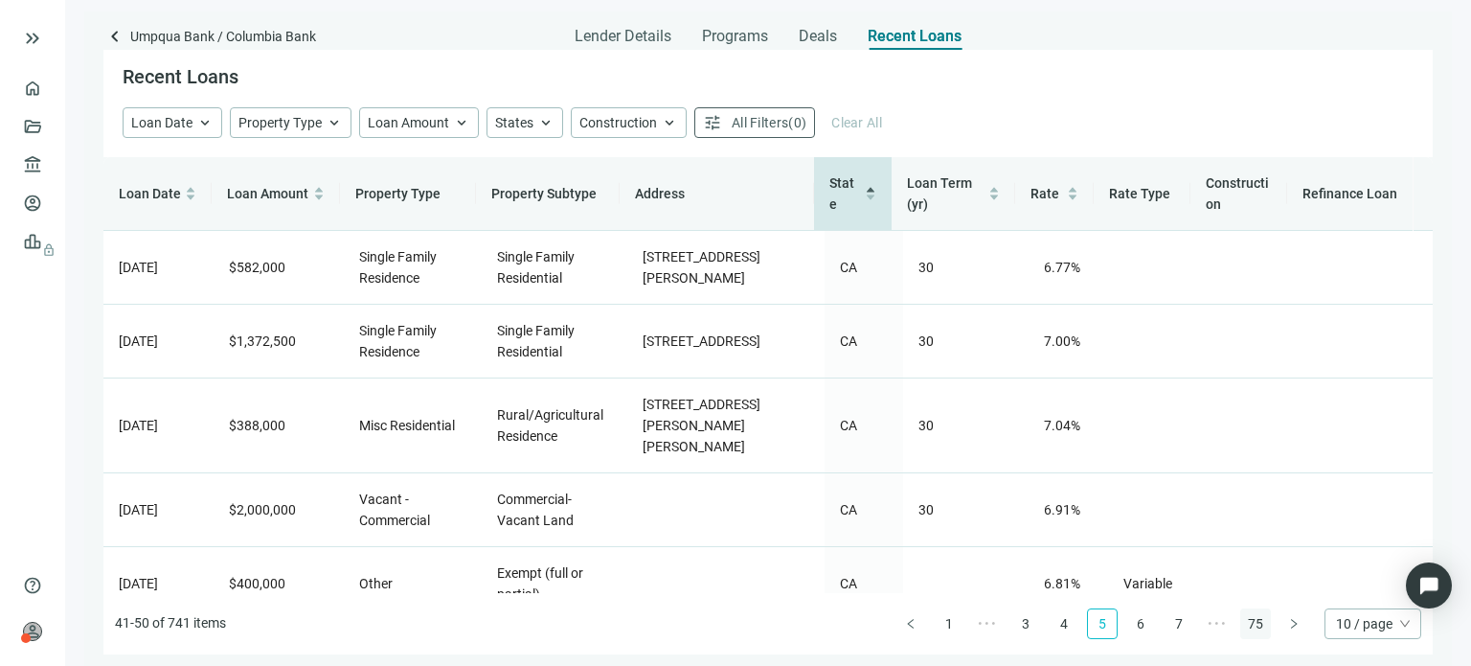
click at [1248, 626] on link "75" at bounding box center [1255, 623] width 29 height 29
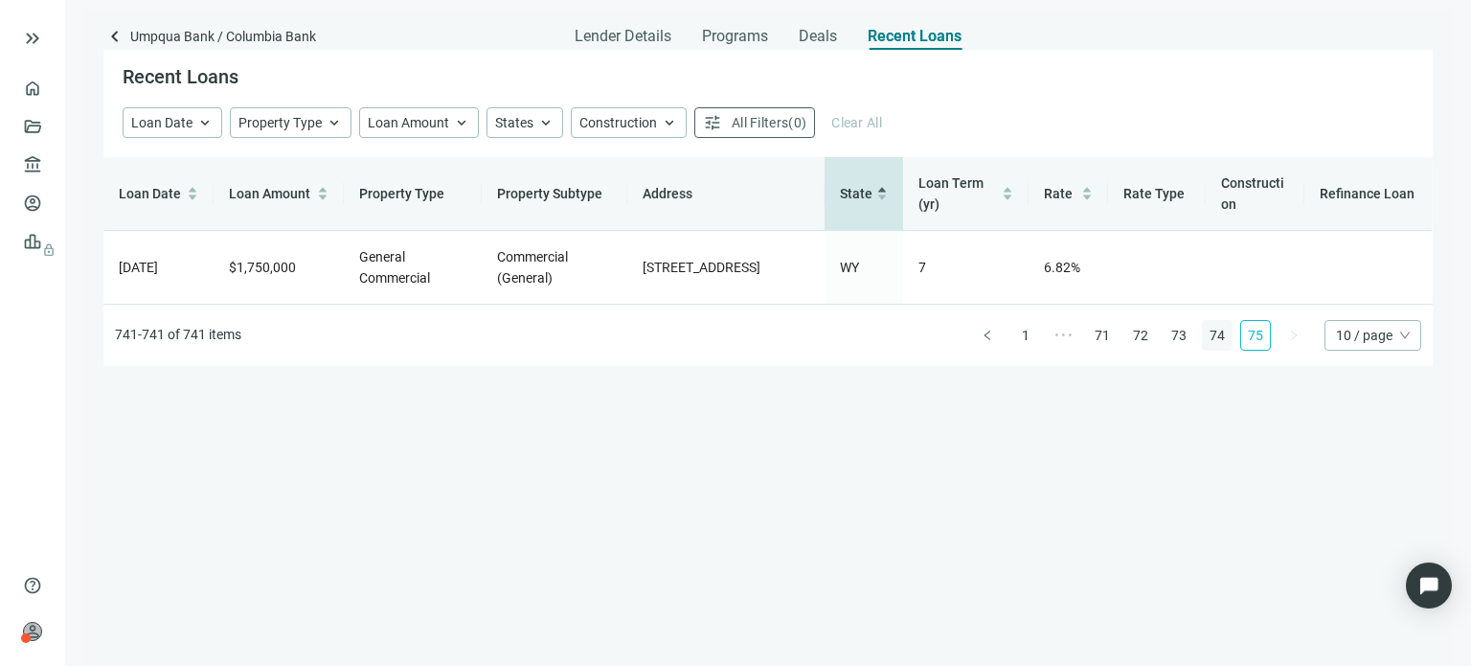
click at [1209, 336] on link "74" at bounding box center [1217, 335] width 29 height 29
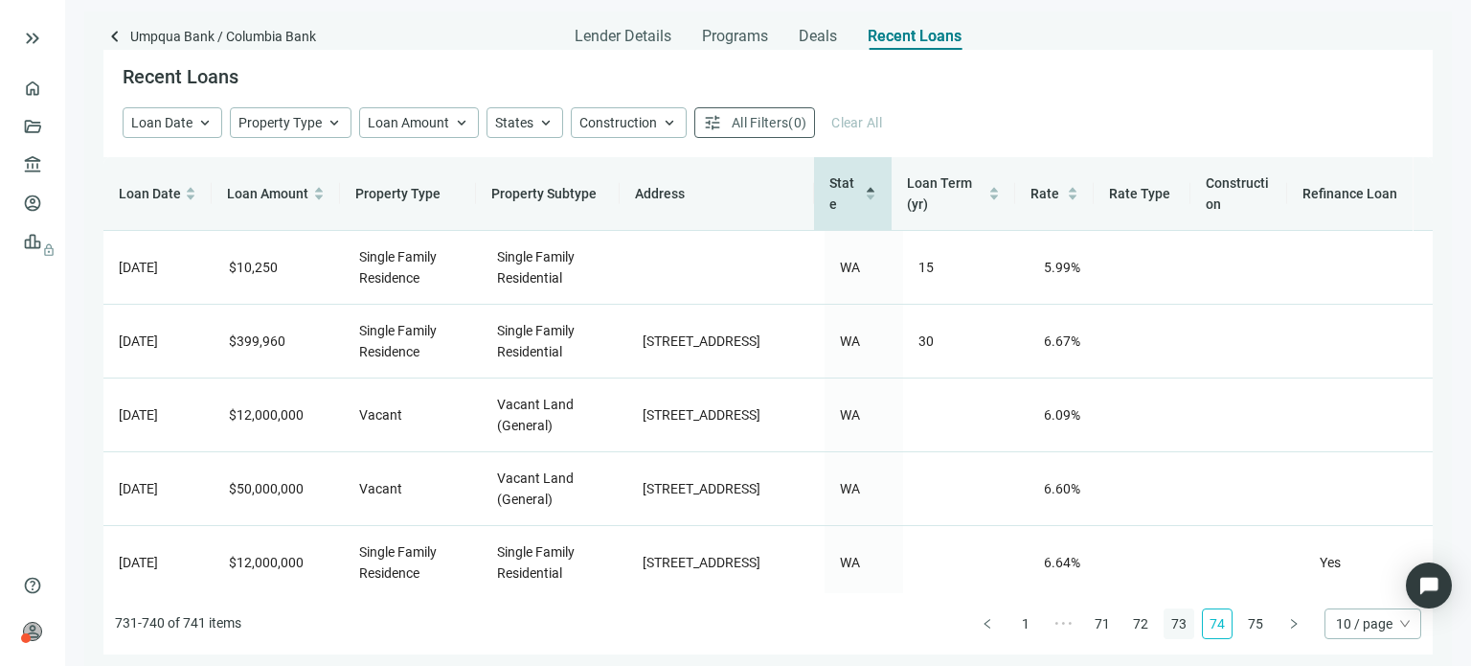
click at [1172, 623] on link "73" at bounding box center [1178, 623] width 29 height 29
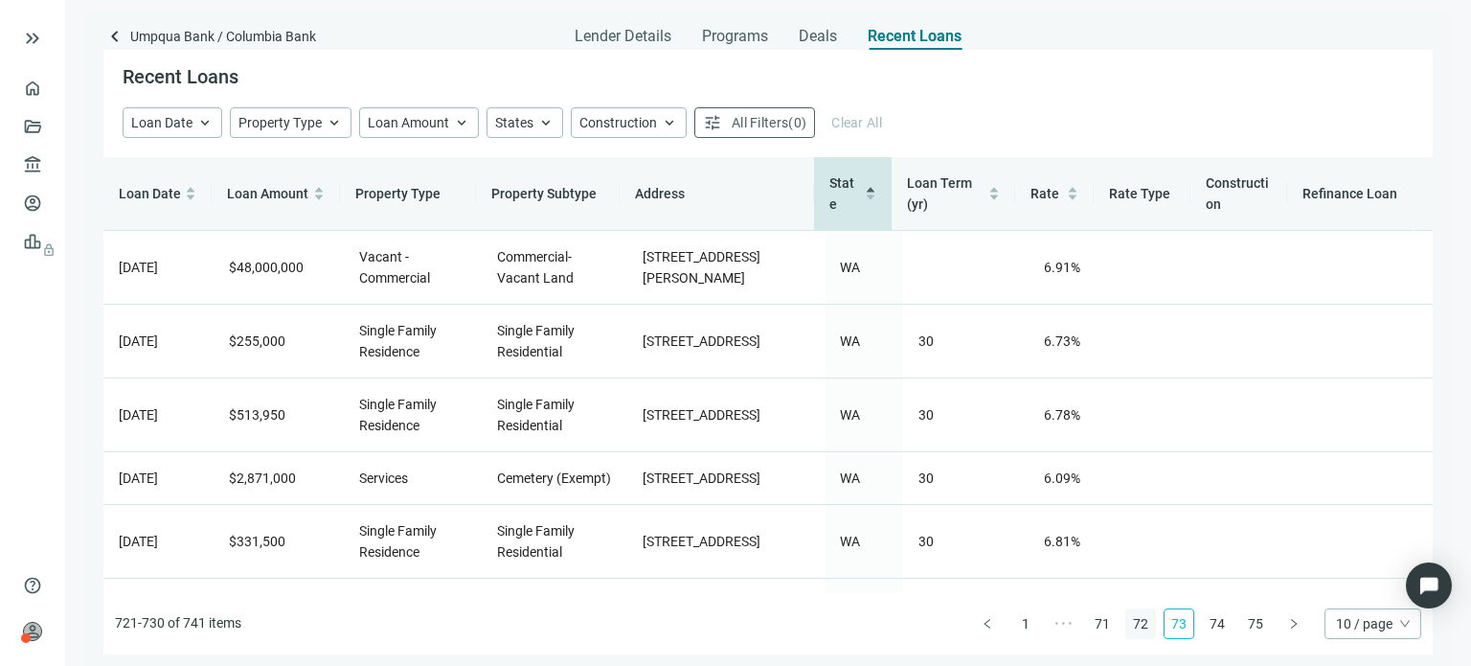
click at [1135, 621] on link "72" at bounding box center [1140, 623] width 29 height 29
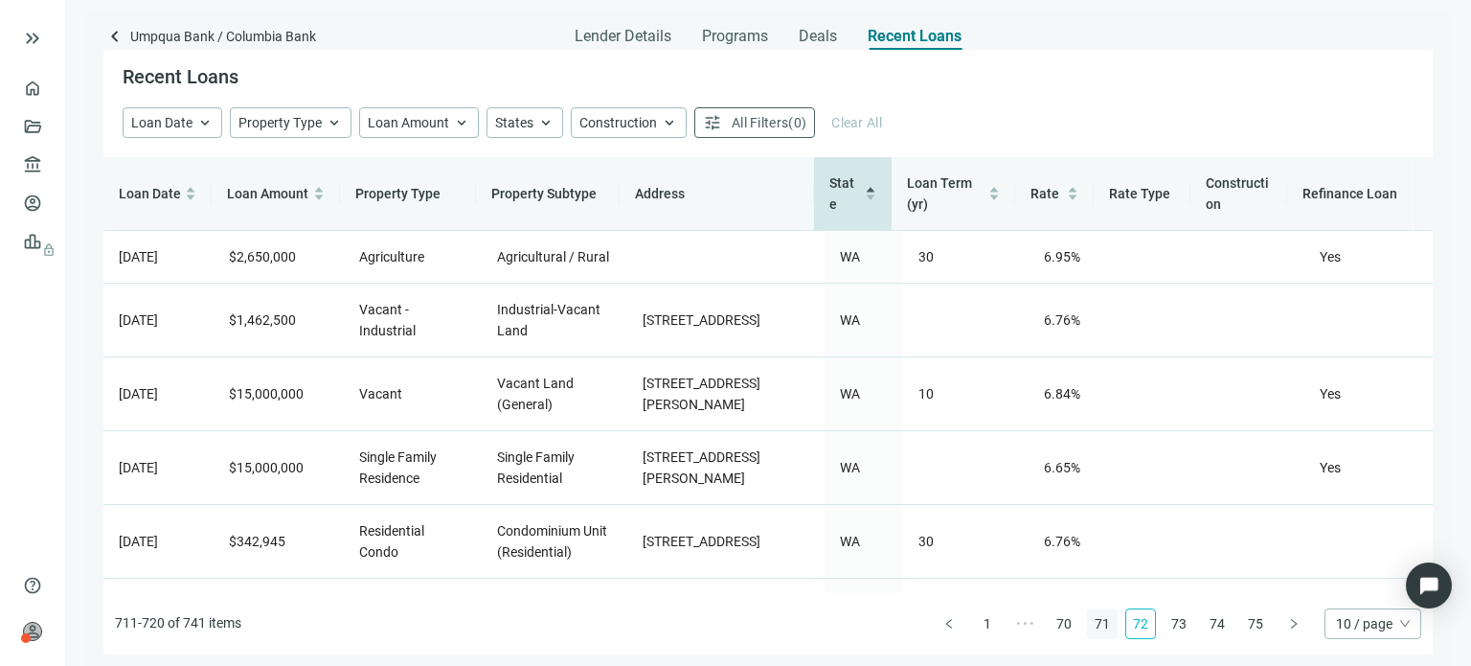
click at [1103, 630] on link "71" at bounding box center [1102, 623] width 29 height 29
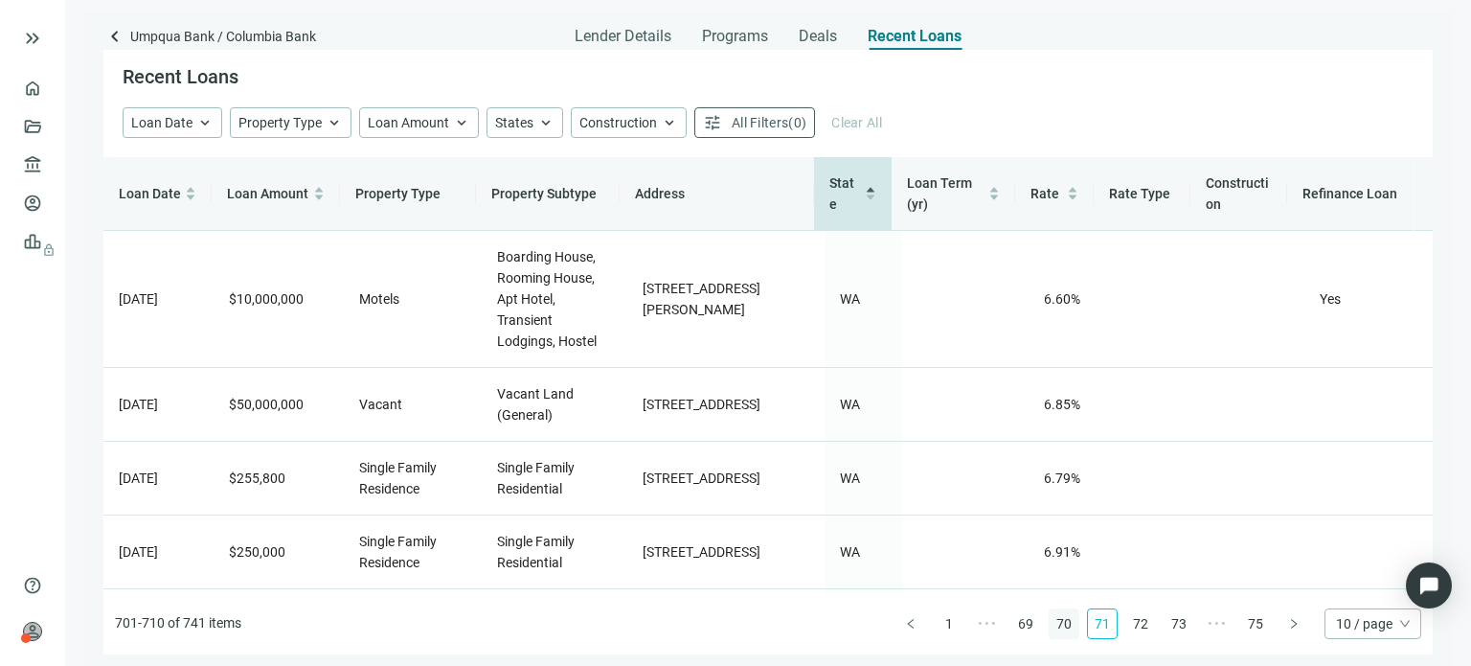
click at [1061, 624] on link "70" at bounding box center [1064, 623] width 29 height 29
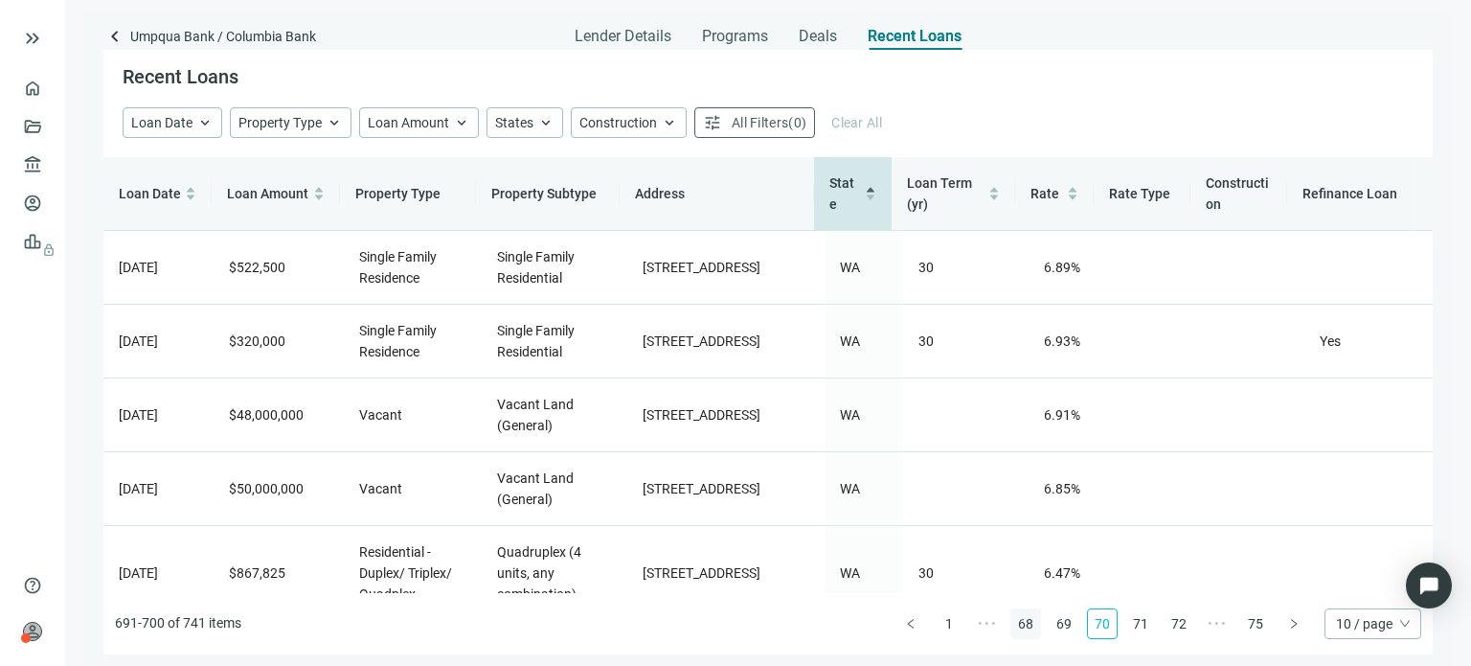
click at [1019, 624] on link "68" at bounding box center [1025, 623] width 29 height 29
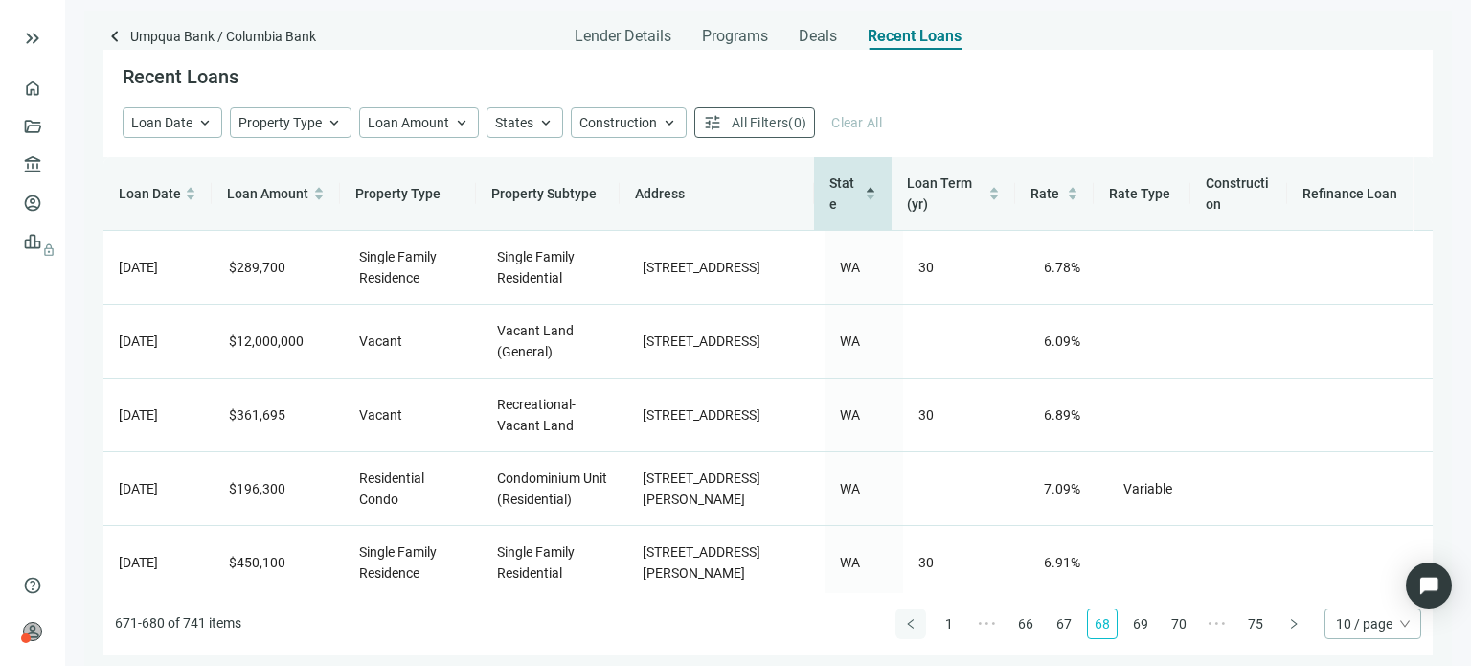
click at [912, 622] on icon "left" at bounding box center [910, 623] width 11 height 11
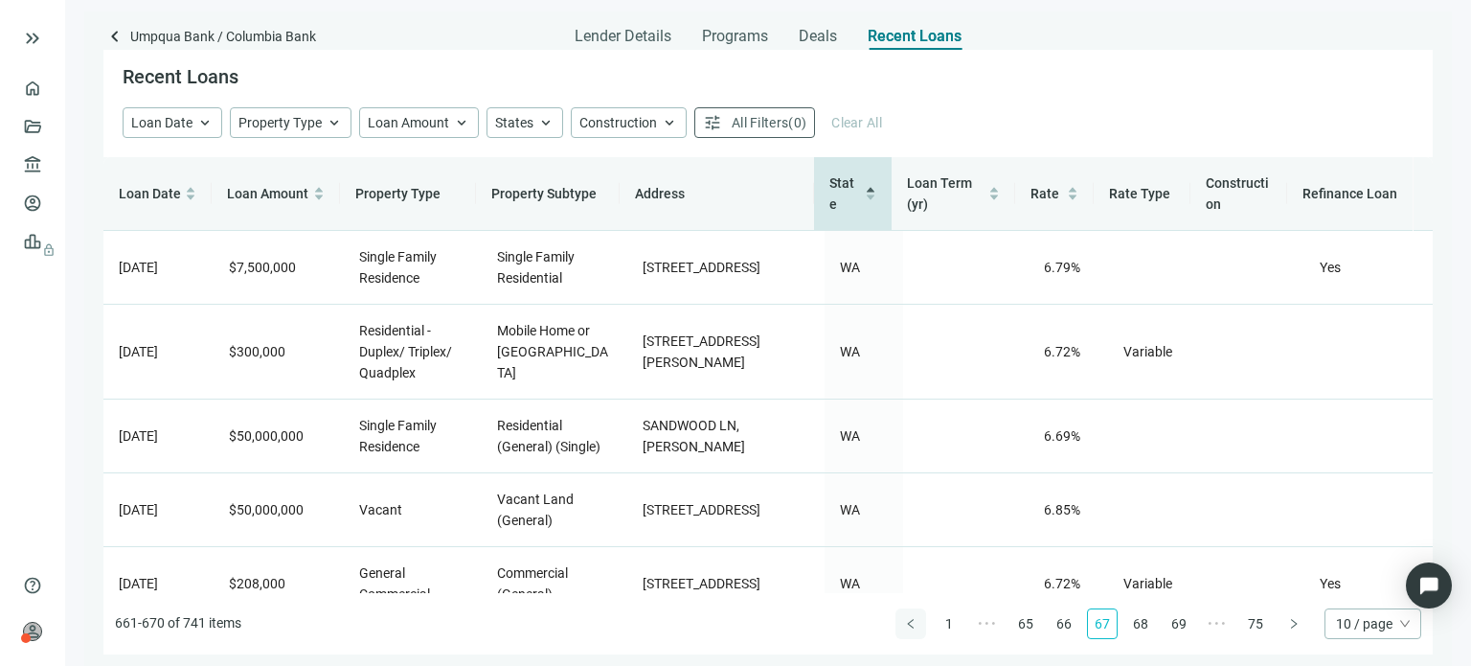
click at [912, 622] on icon "left" at bounding box center [910, 623] width 11 height 11
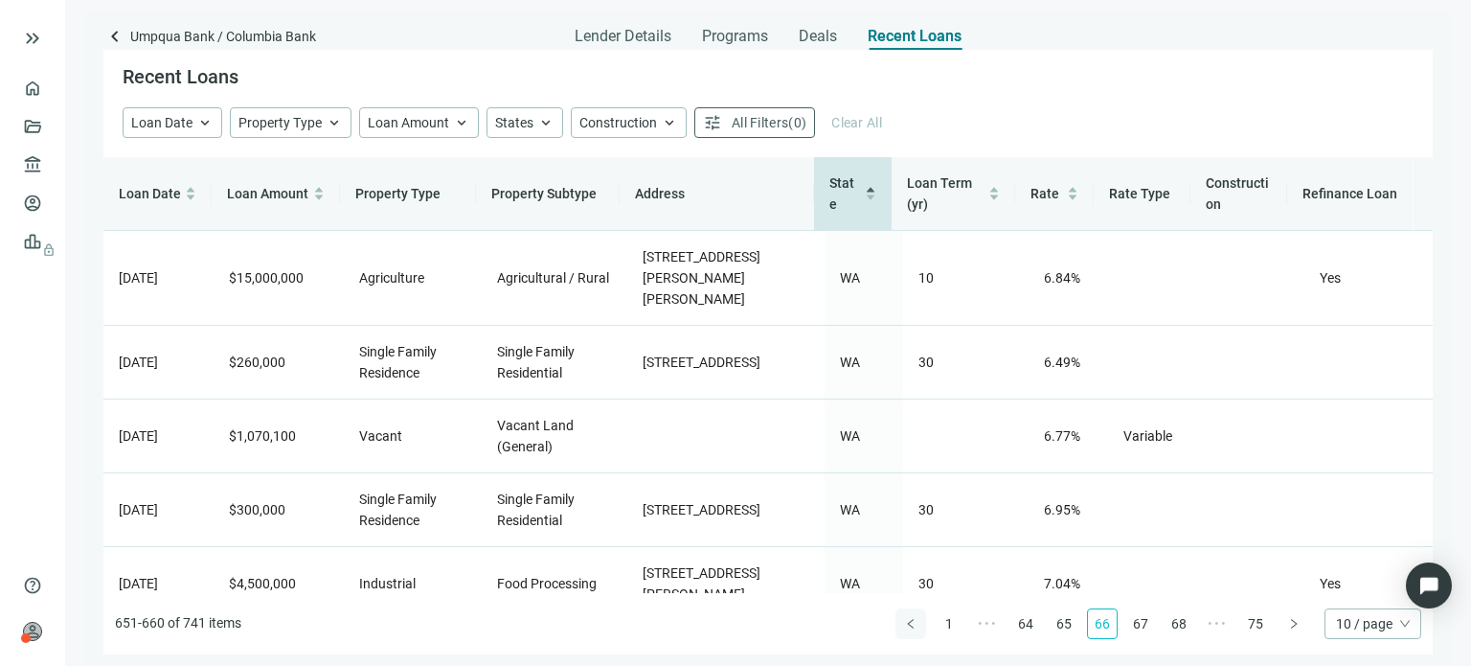
click at [912, 622] on icon "left" at bounding box center [910, 623] width 11 height 11
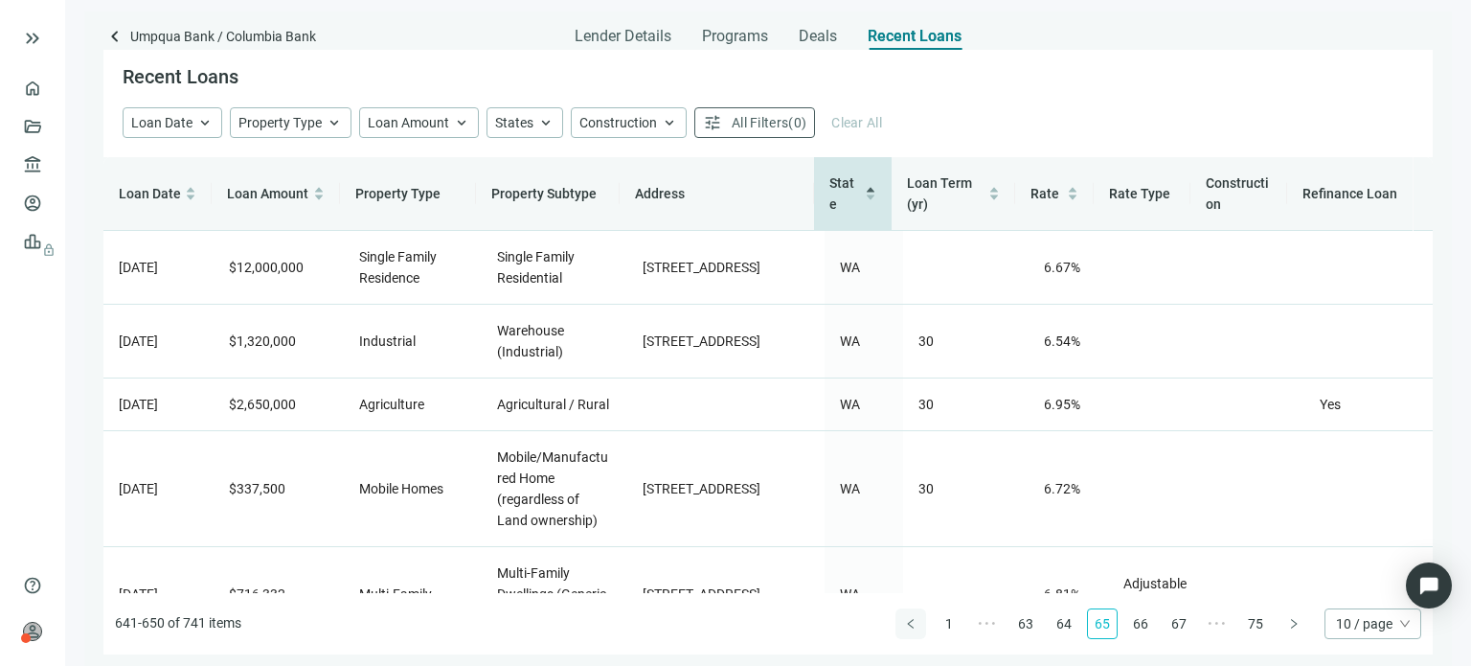
click at [912, 622] on icon "left" at bounding box center [910, 623] width 11 height 11
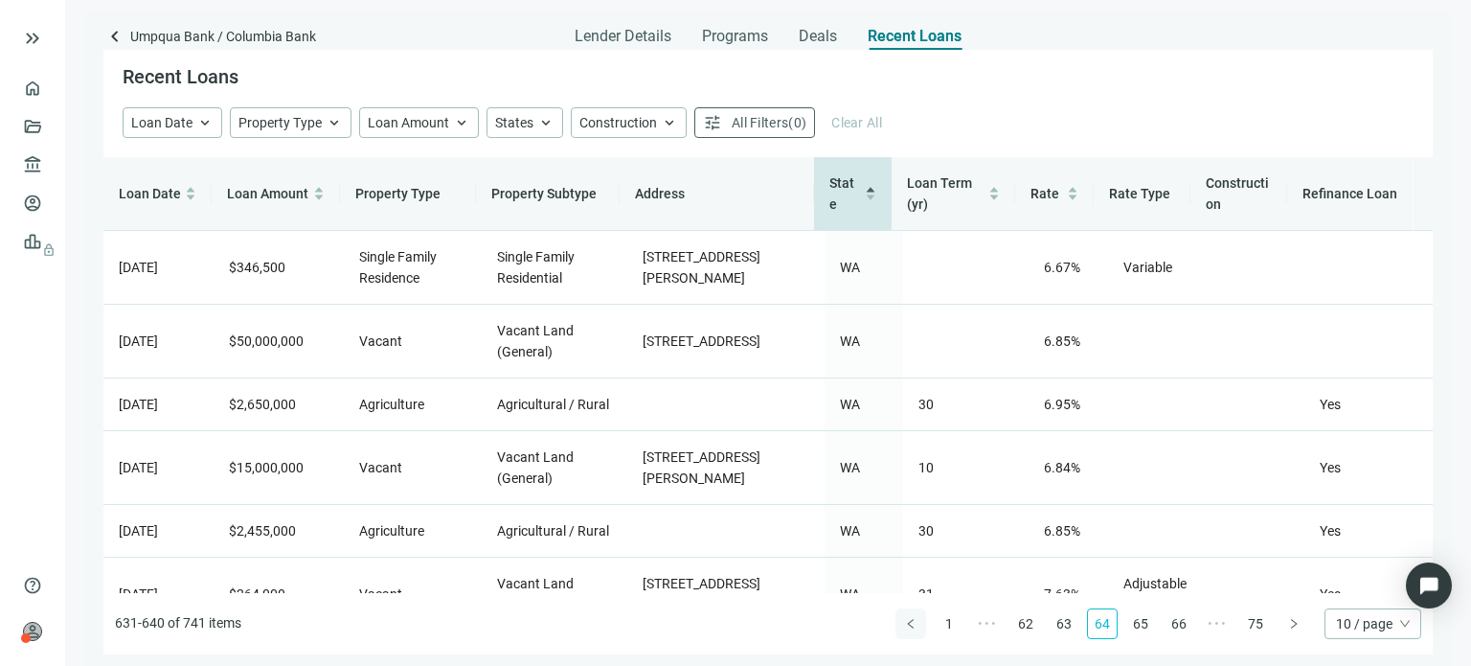
click at [912, 622] on icon "left" at bounding box center [910, 623] width 11 height 11
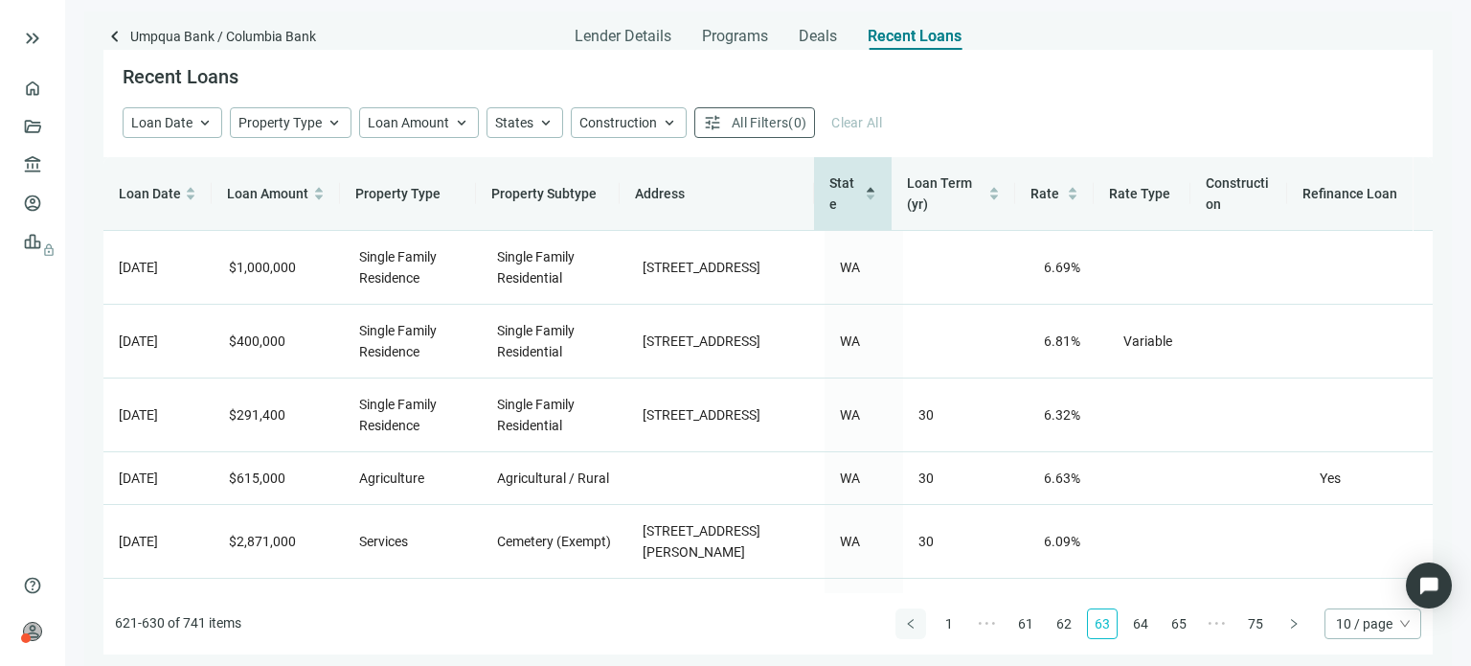
click at [912, 622] on icon "left" at bounding box center [910, 623] width 11 height 11
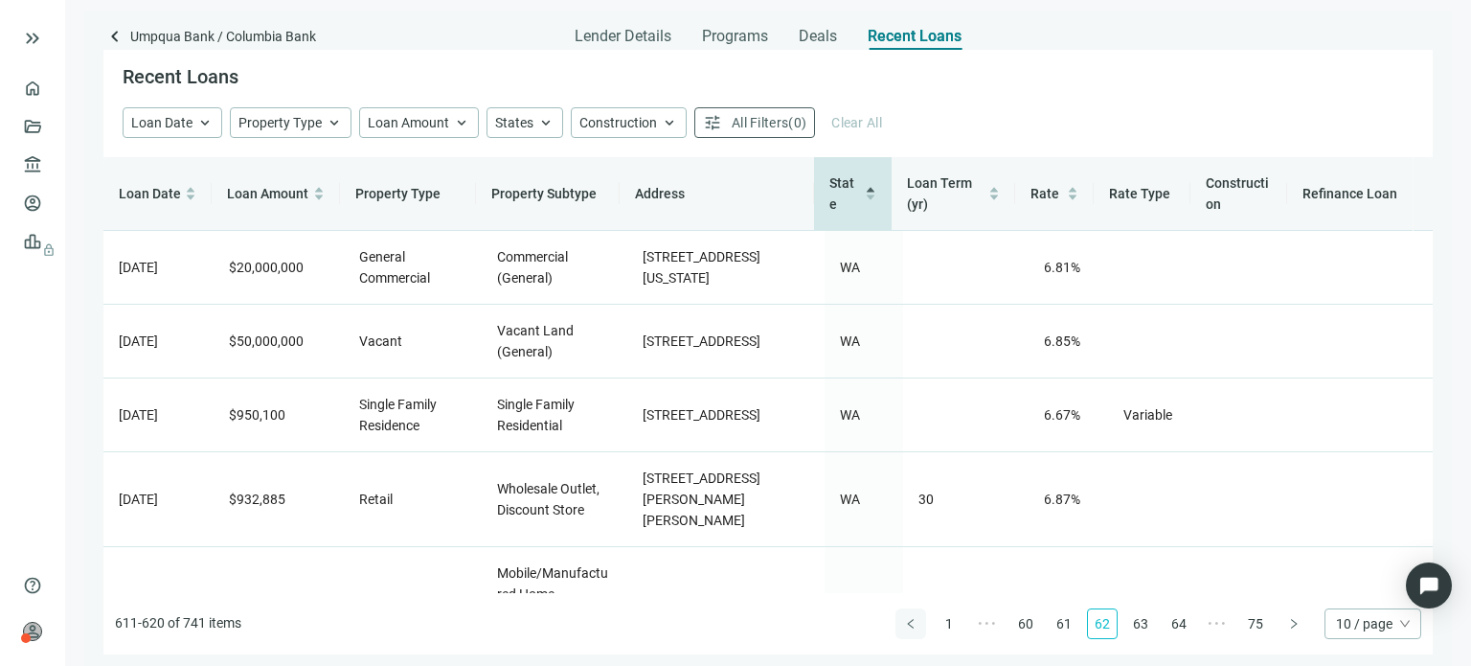
click at [912, 622] on icon "left" at bounding box center [910, 623] width 11 height 11
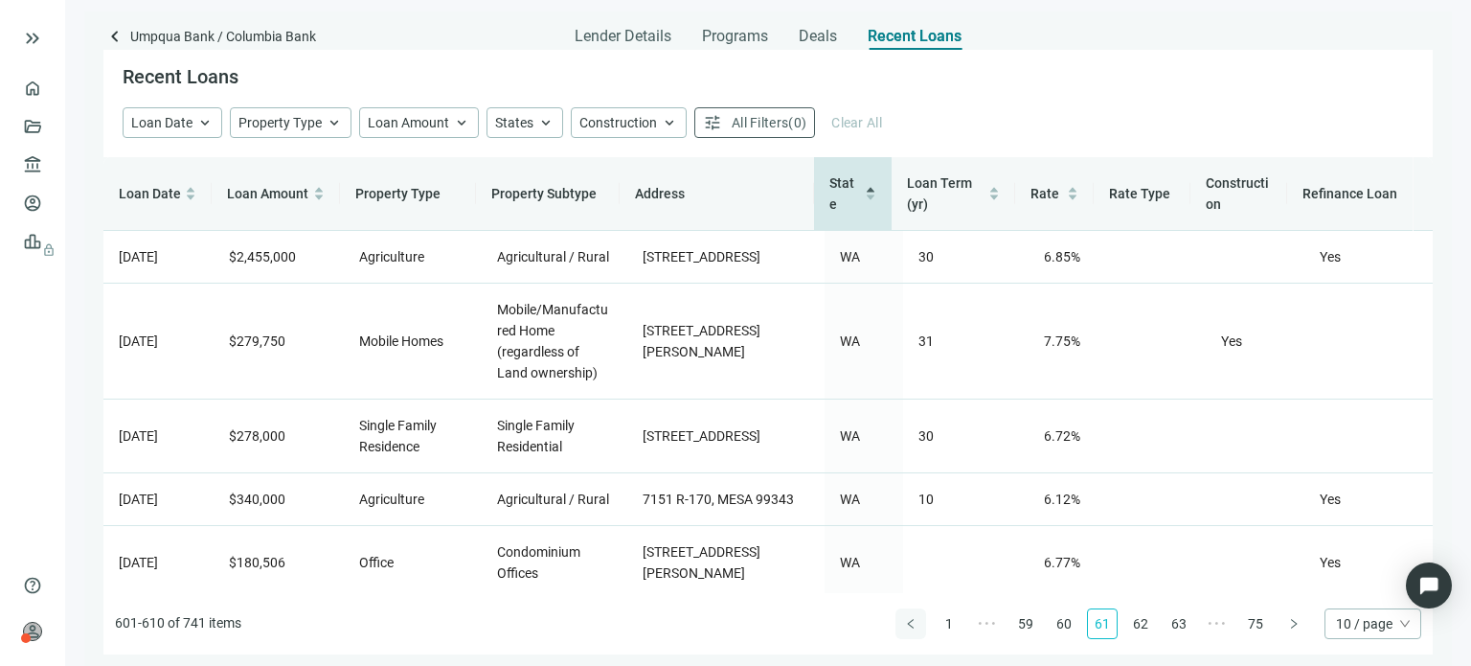
click at [912, 622] on icon "left" at bounding box center [910, 623] width 11 height 11
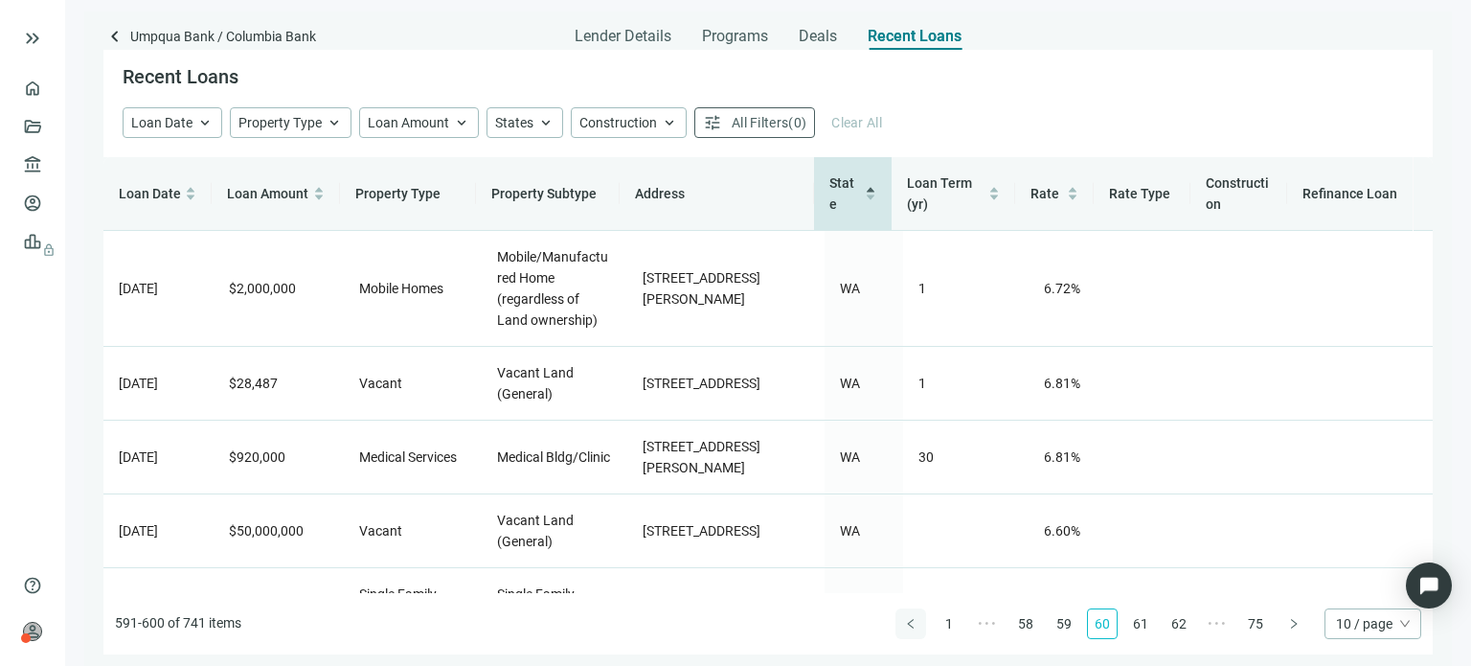
click at [912, 622] on icon "left" at bounding box center [910, 623] width 11 height 11
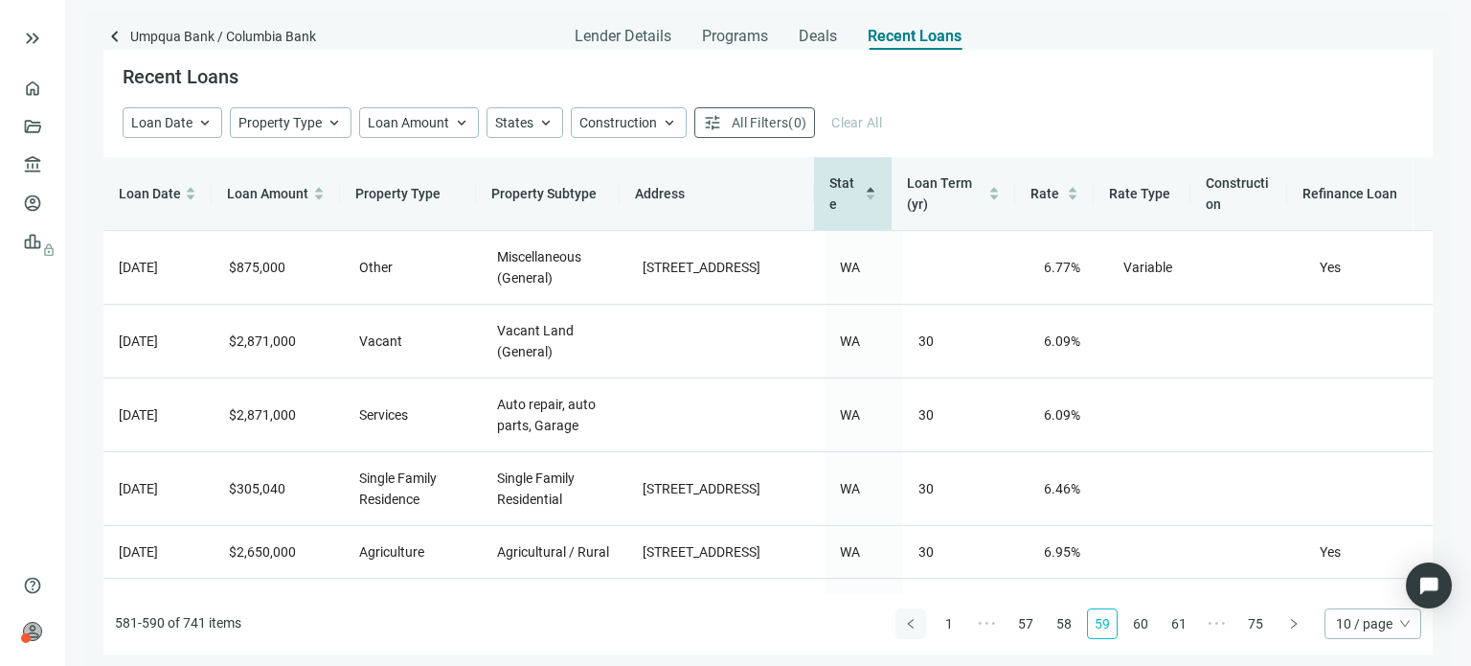
click at [912, 622] on div "Loan Date Loan Amount Property Type Property Subtype Address State Loan Term (y…" at bounding box center [767, 405] width 1329 height 497
click at [912, 622] on icon "left" at bounding box center [910, 623] width 11 height 11
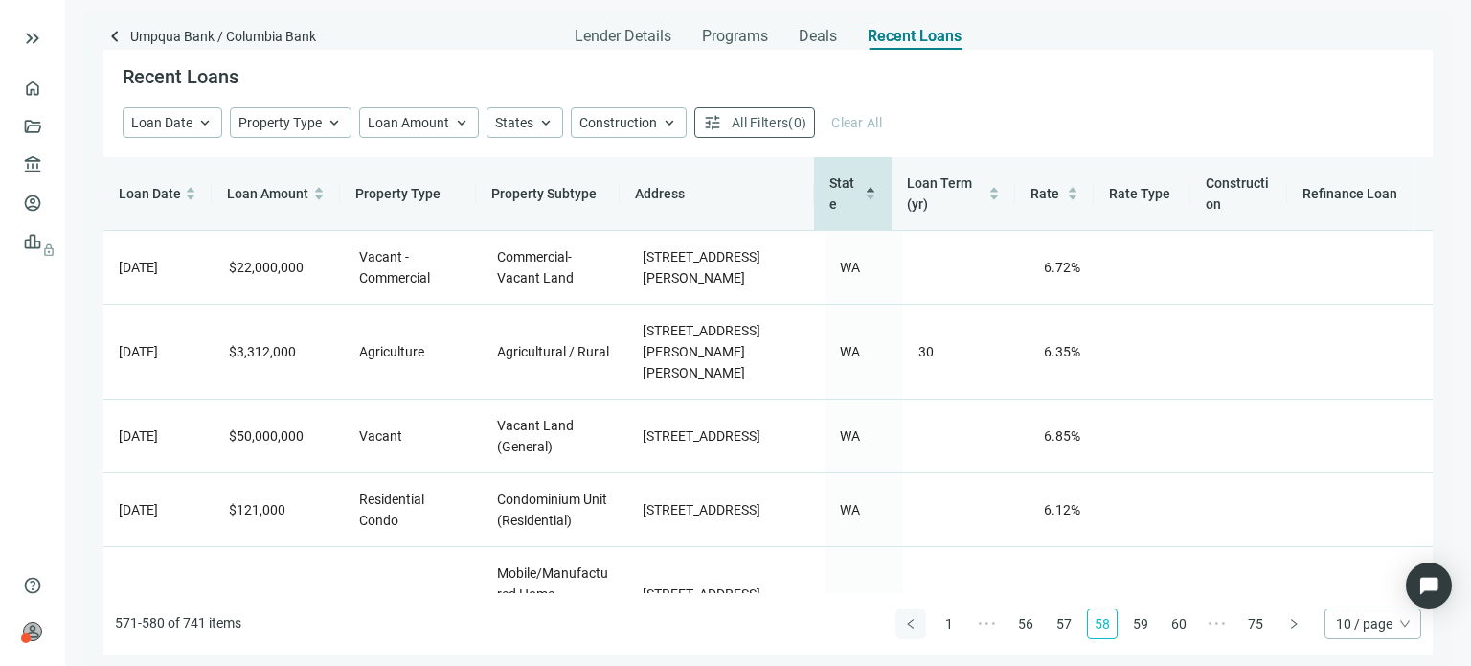
click at [912, 622] on div "Loan Date Loan Amount Property Type Property Subtype Address State Loan Term (y…" at bounding box center [767, 405] width 1329 height 497
click at [702, 34] on span "Programs" at bounding box center [735, 36] width 66 height 19
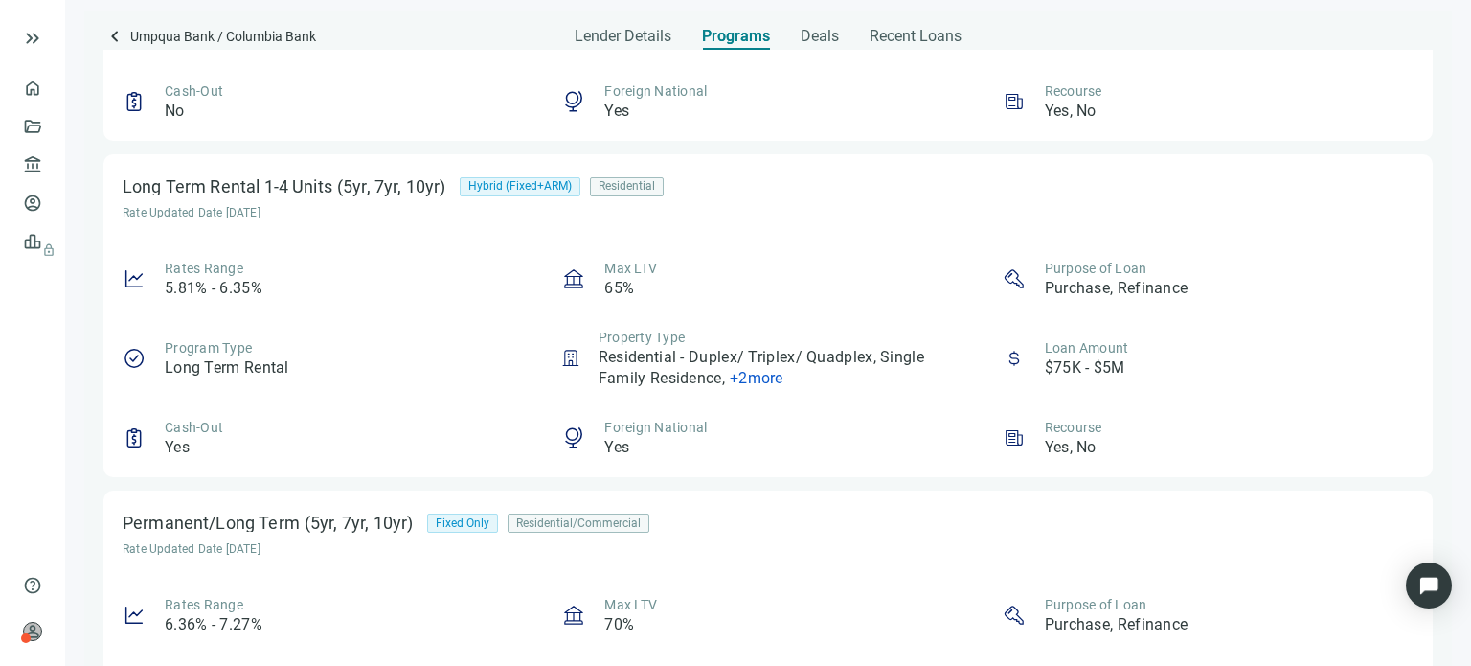
scroll to position [574, 0]
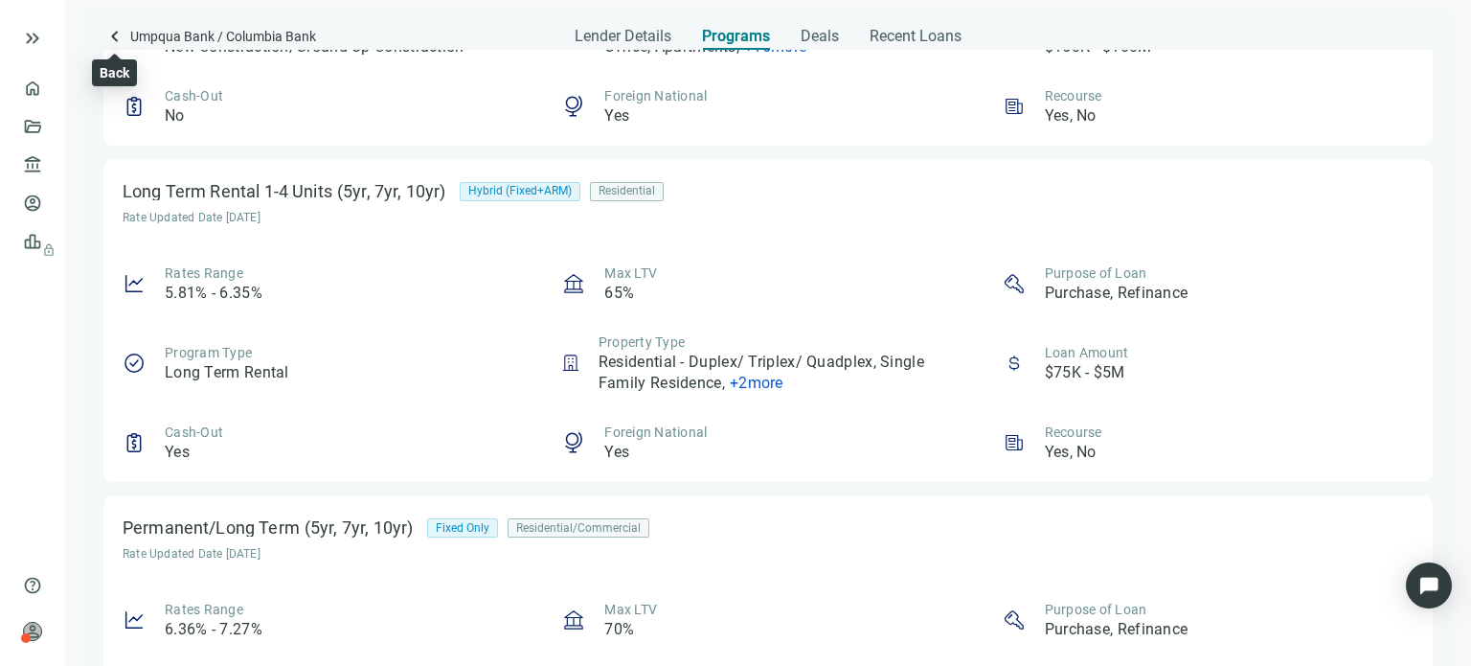
click at [114, 38] on span "keyboard_arrow_left" at bounding box center [114, 36] width 23 height 23
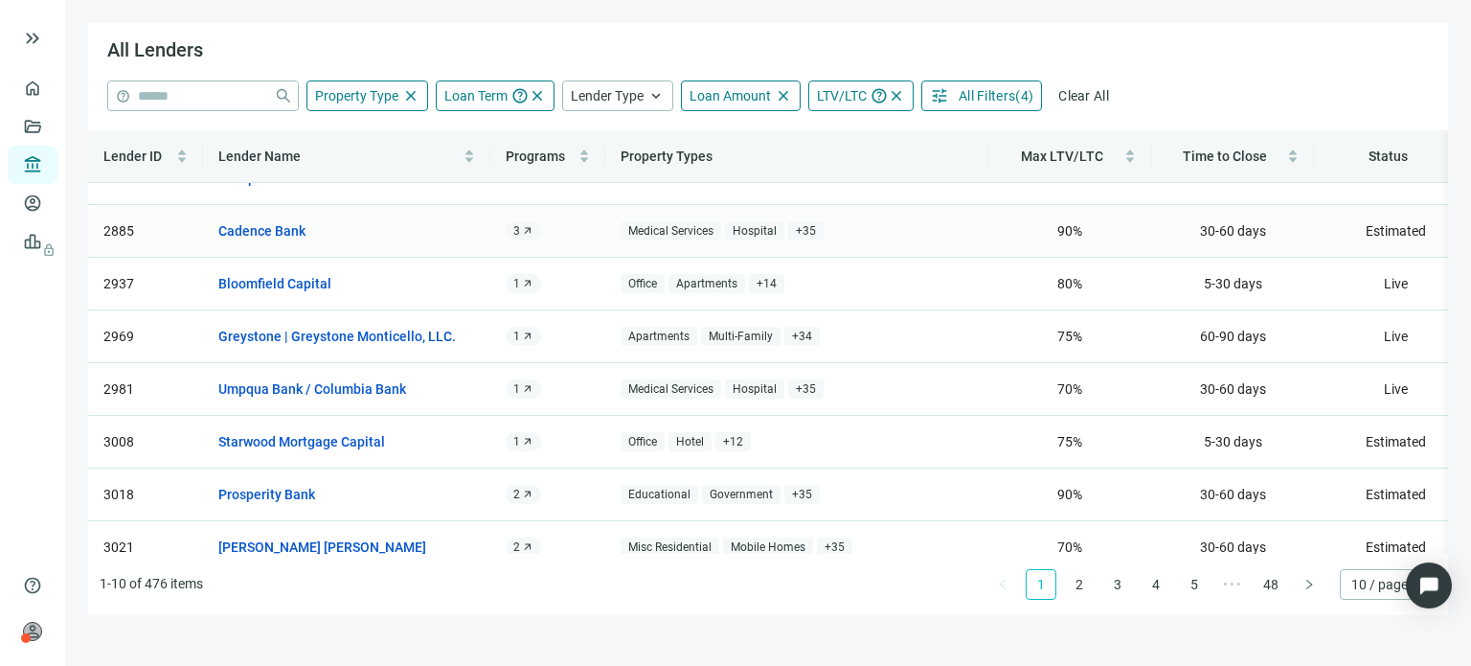
scroll to position [172, 0]
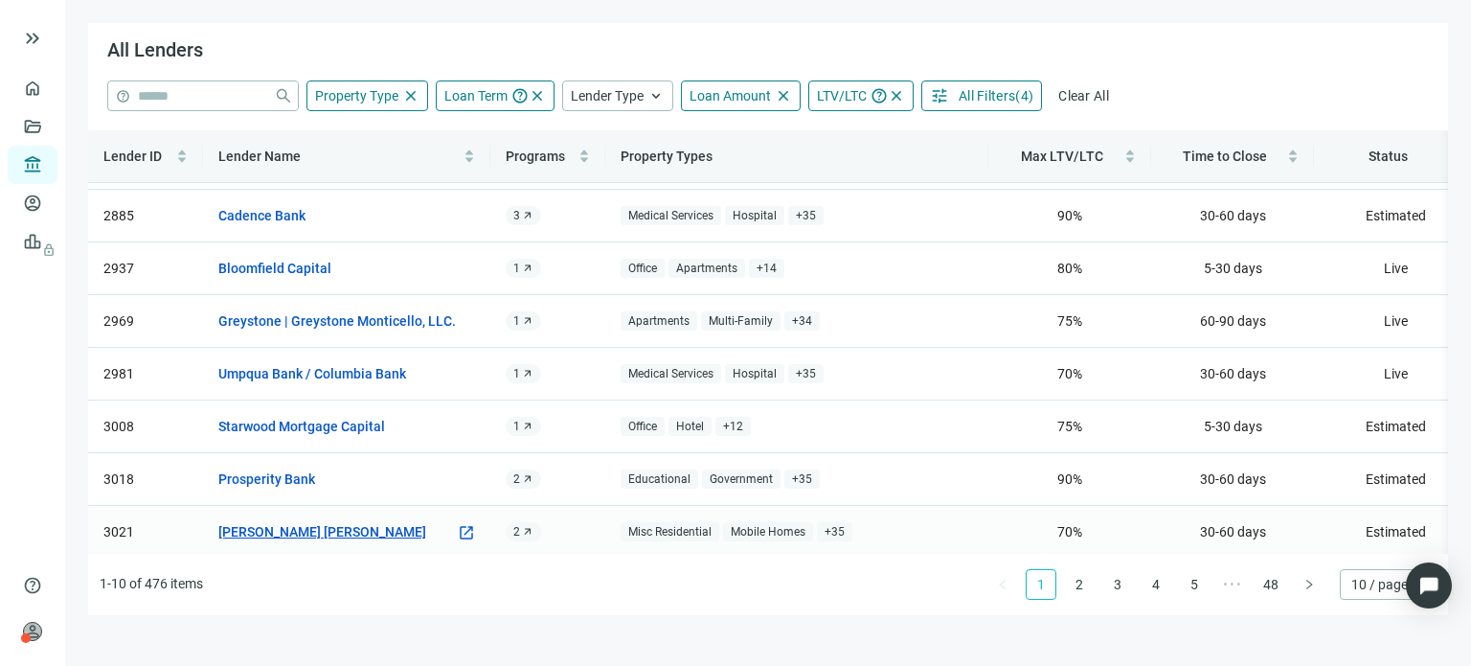
click at [300, 521] on link "[PERSON_NAME] [PERSON_NAME]" at bounding box center [322, 531] width 208 height 21
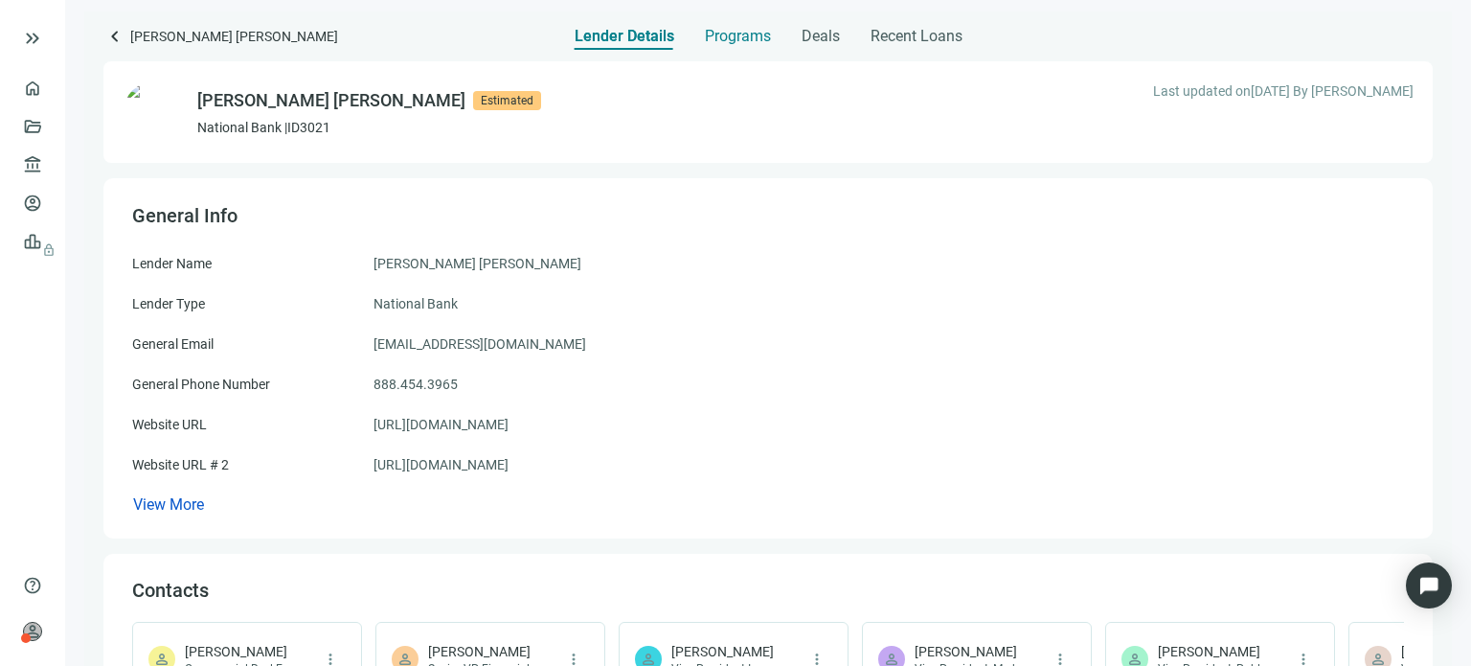
click at [741, 31] on span "Programs" at bounding box center [738, 36] width 66 height 19
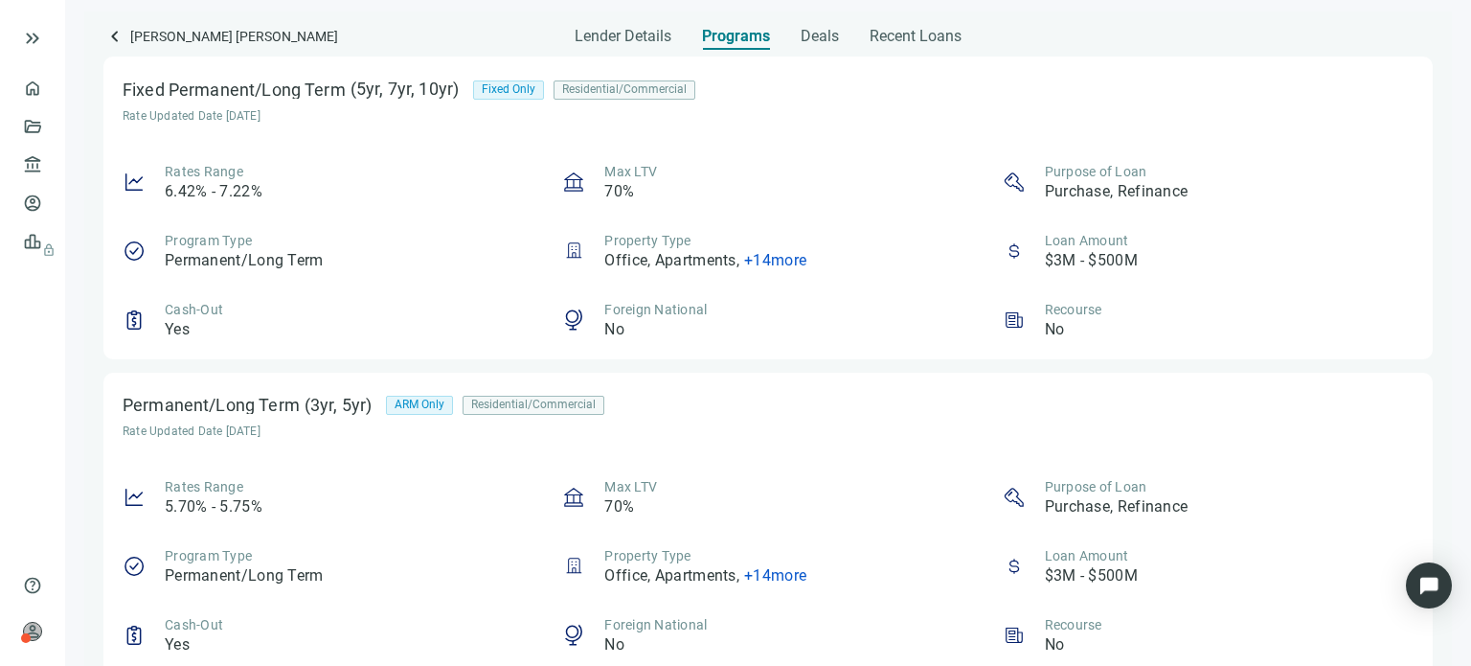
scroll to position [1683, 0]
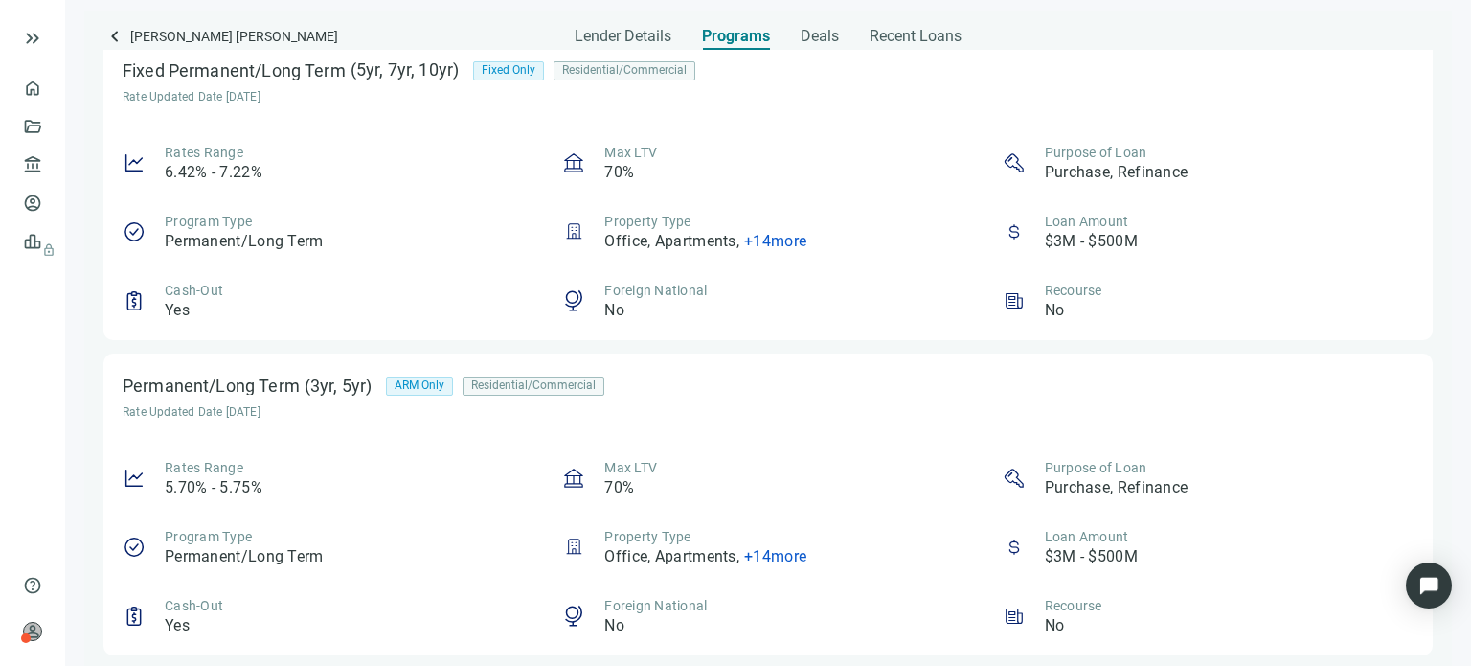
click at [781, 558] on span "+ 14 more" at bounding box center [775, 556] width 62 height 18
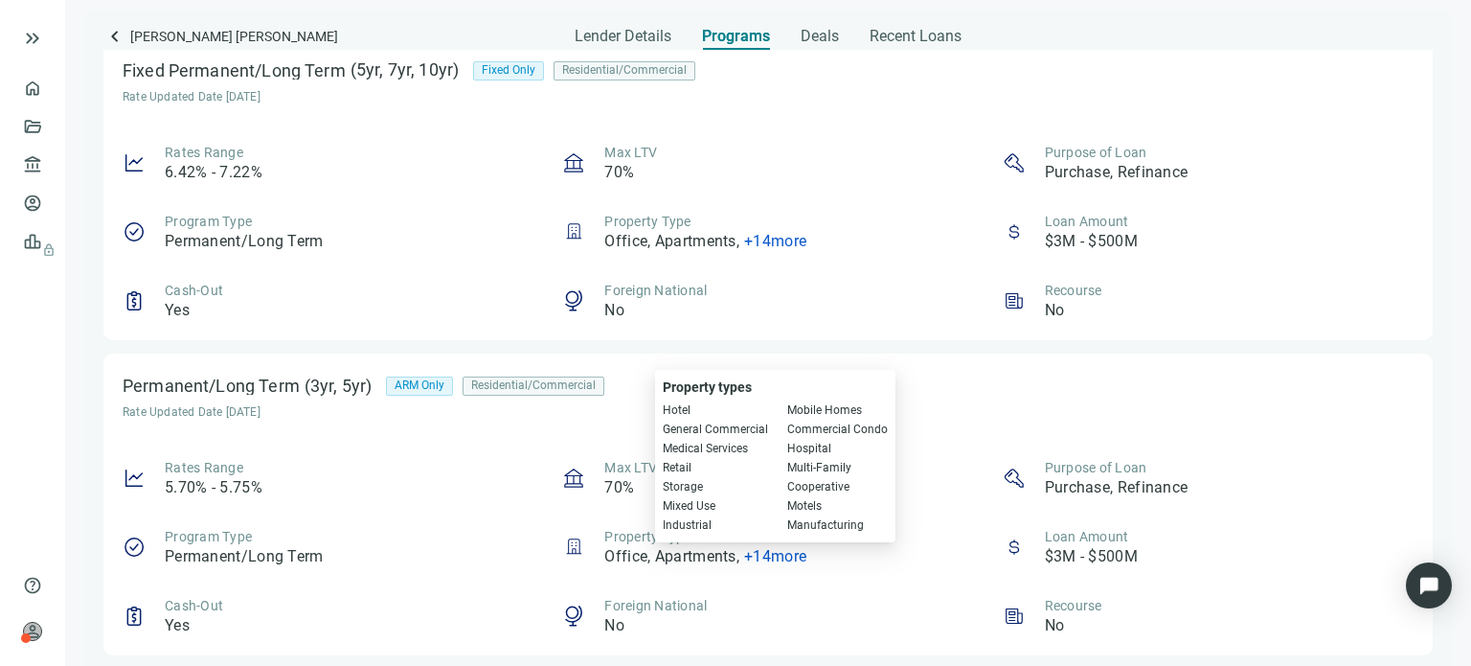
click at [781, 557] on span "+ 14 more" at bounding box center [775, 556] width 62 height 18
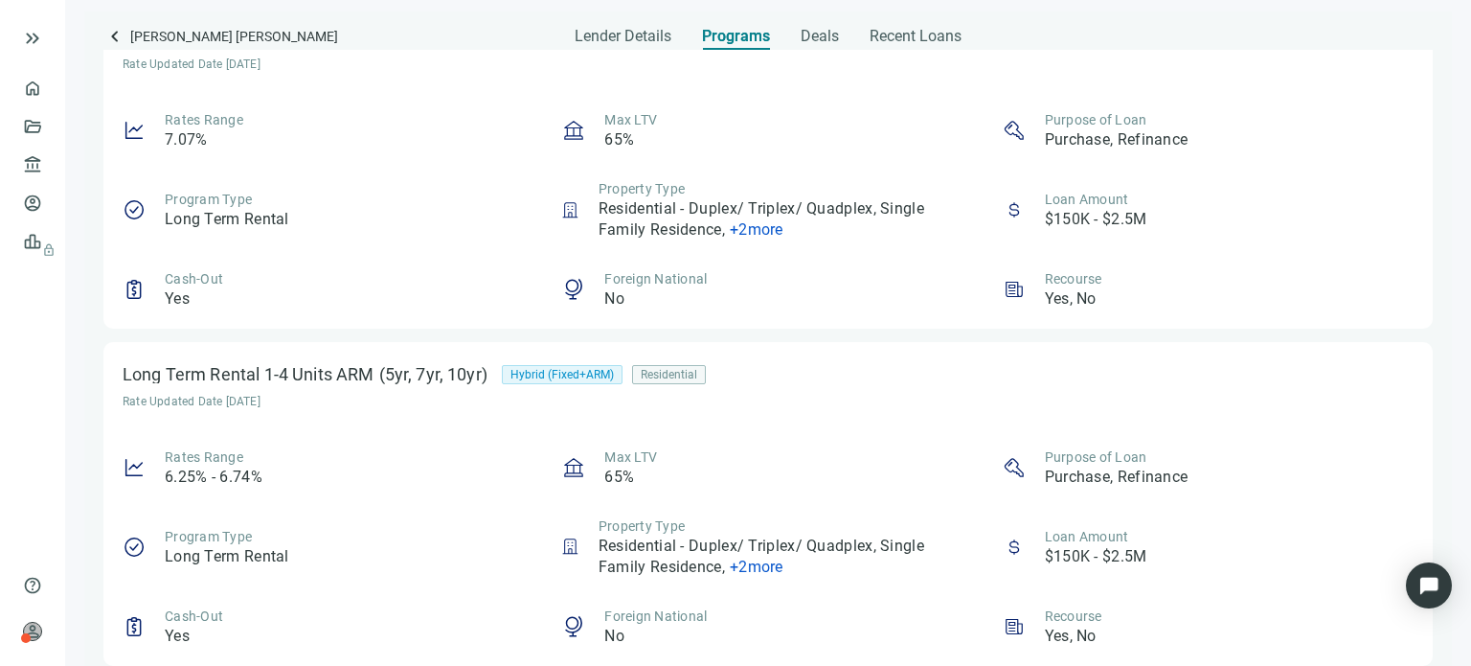
scroll to position [0, 0]
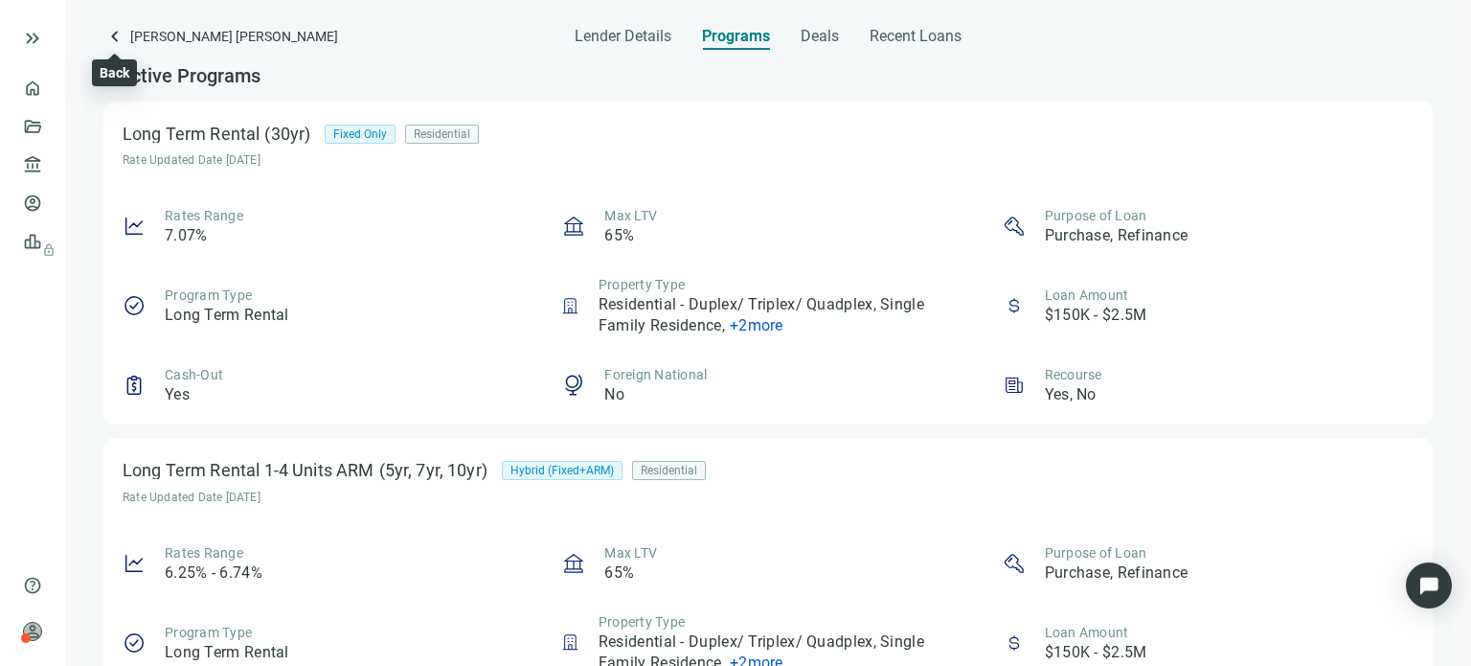
click at [113, 34] on span "keyboard_arrow_left" at bounding box center [114, 36] width 23 height 23
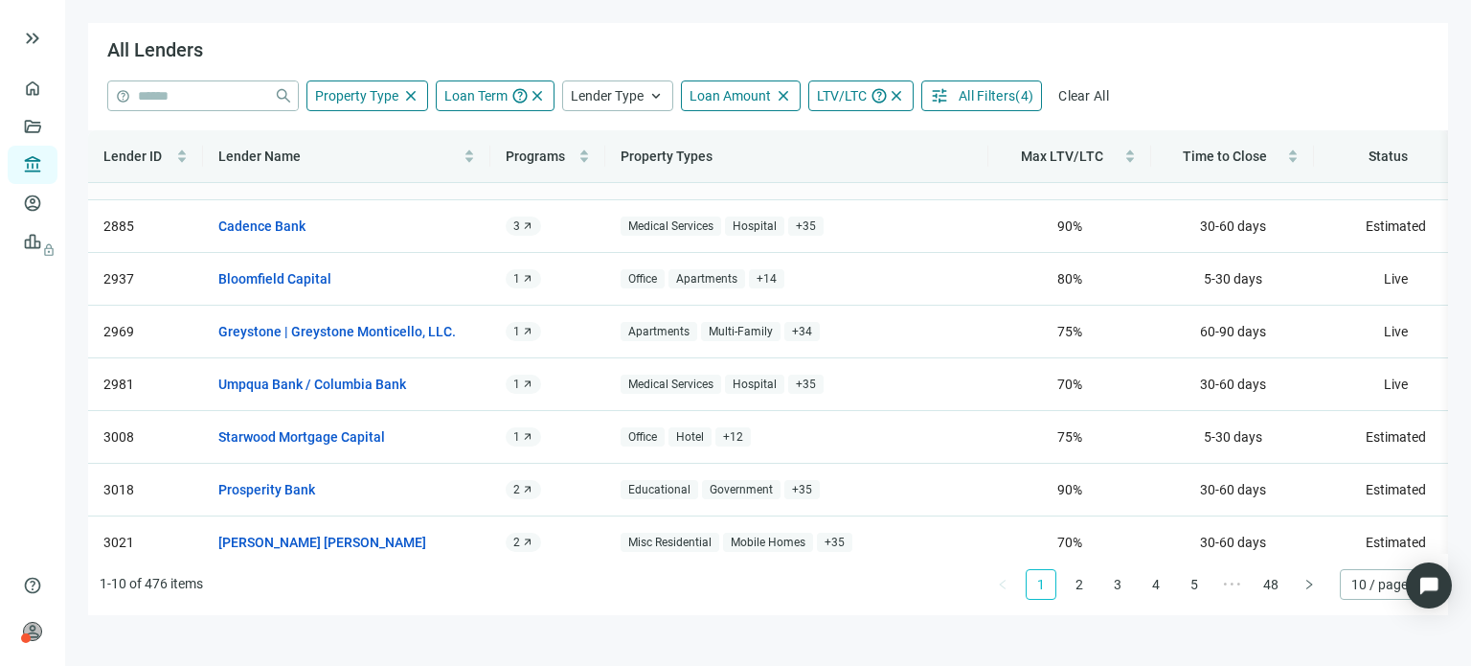
scroll to position [172, 0]
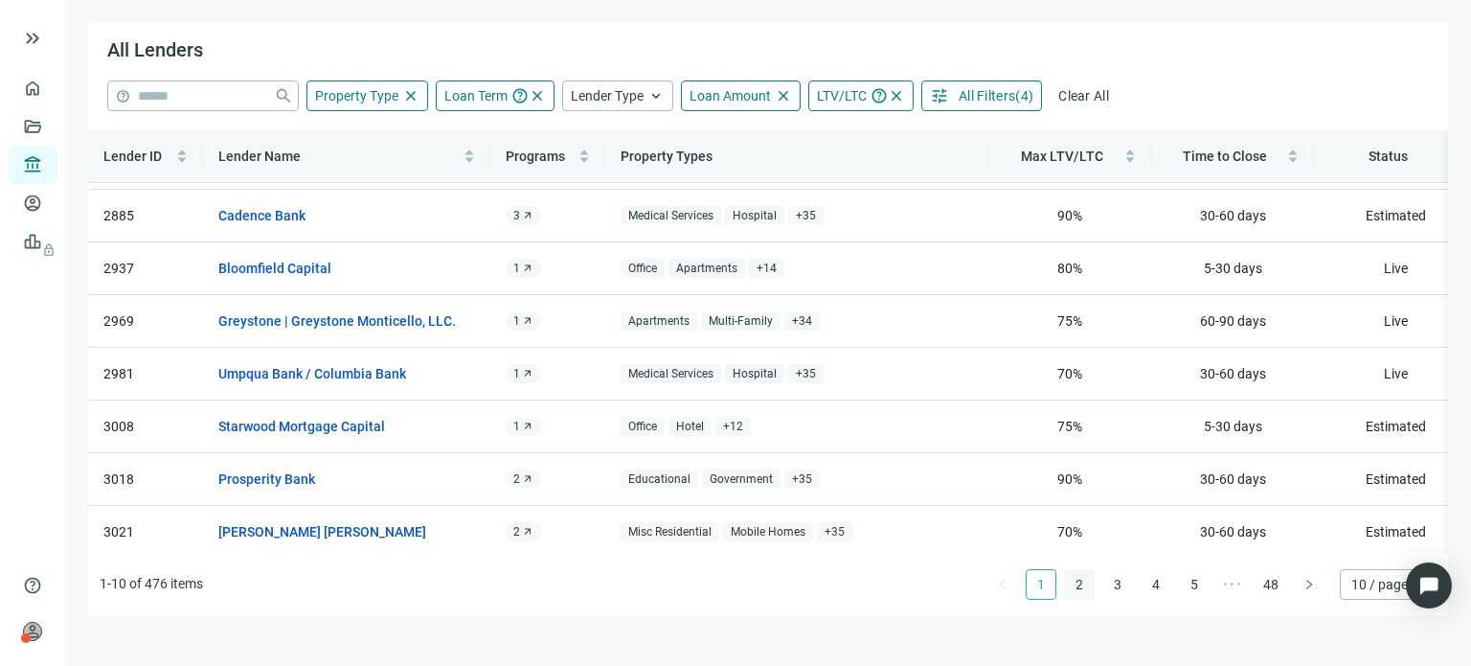
click at [1084, 585] on link "2" at bounding box center [1079, 584] width 29 height 29
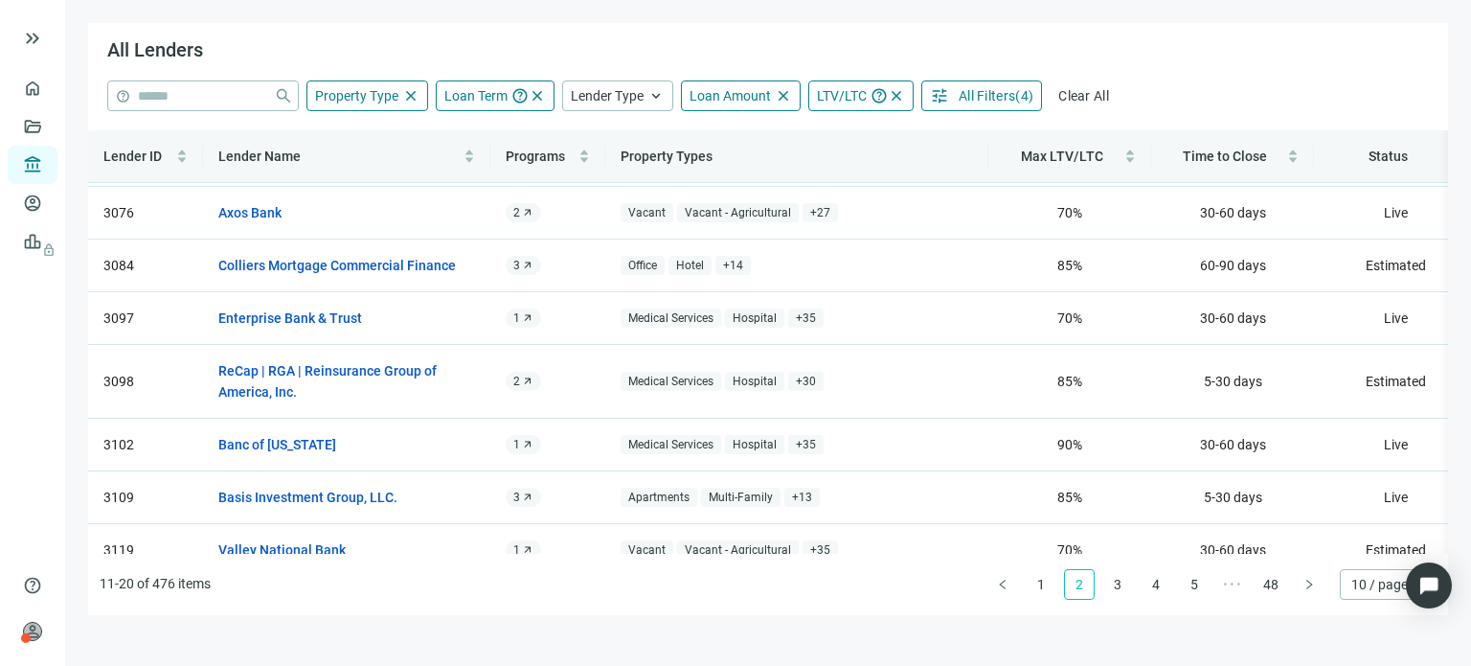
scroll to position [0, 0]
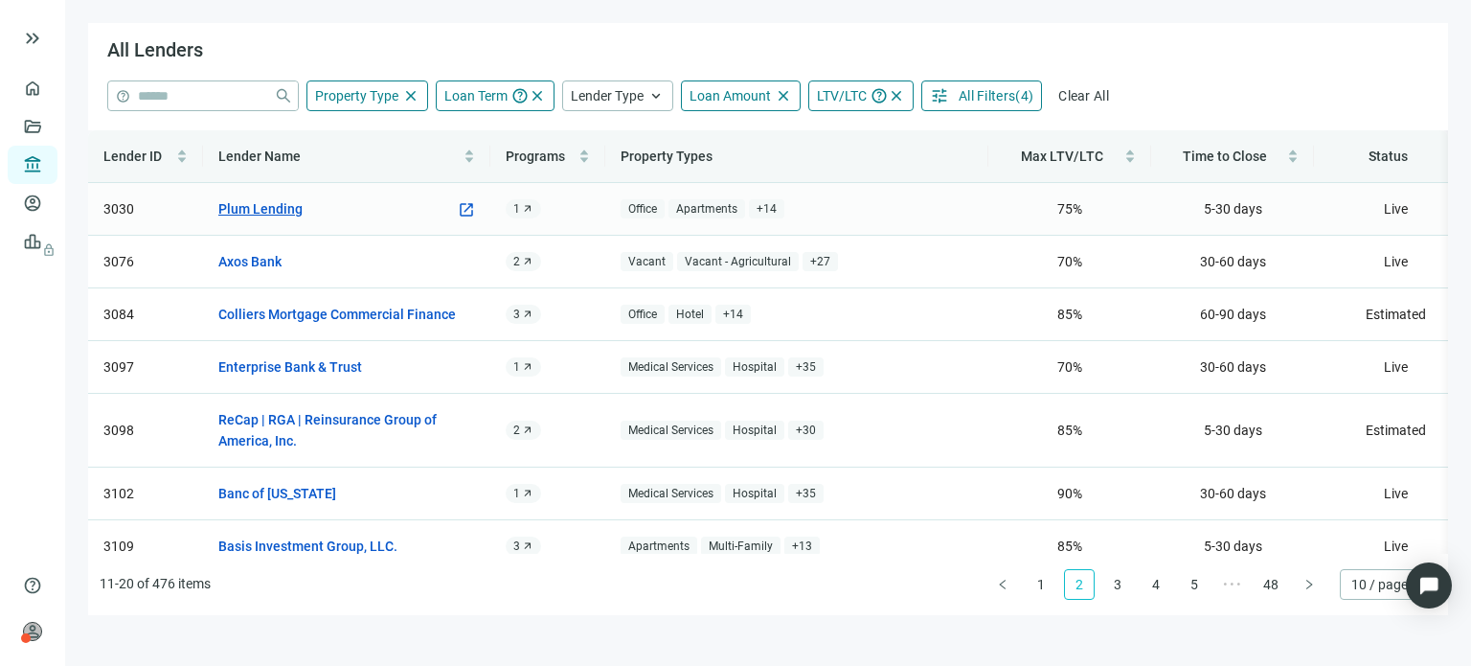
click at [259, 212] on link "Plum Lending" at bounding box center [260, 208] width 84 height 21
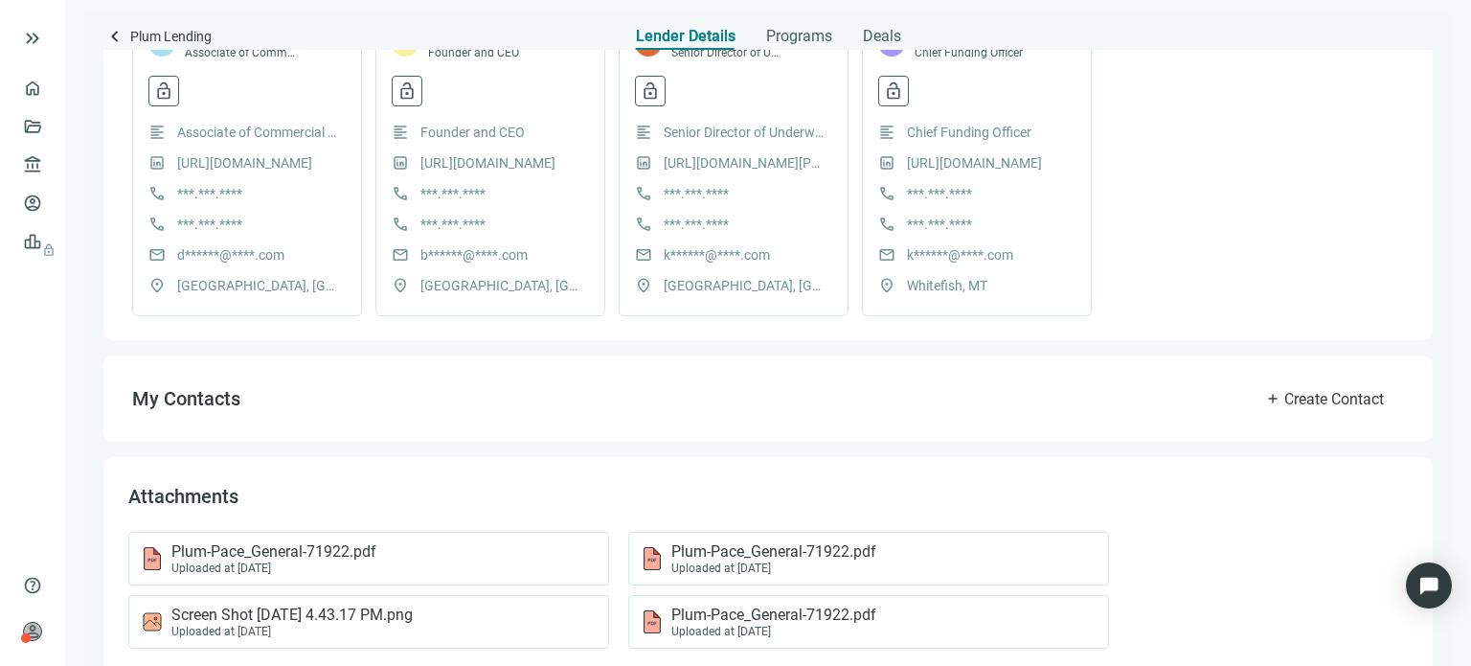
scroll to position [568, 0]
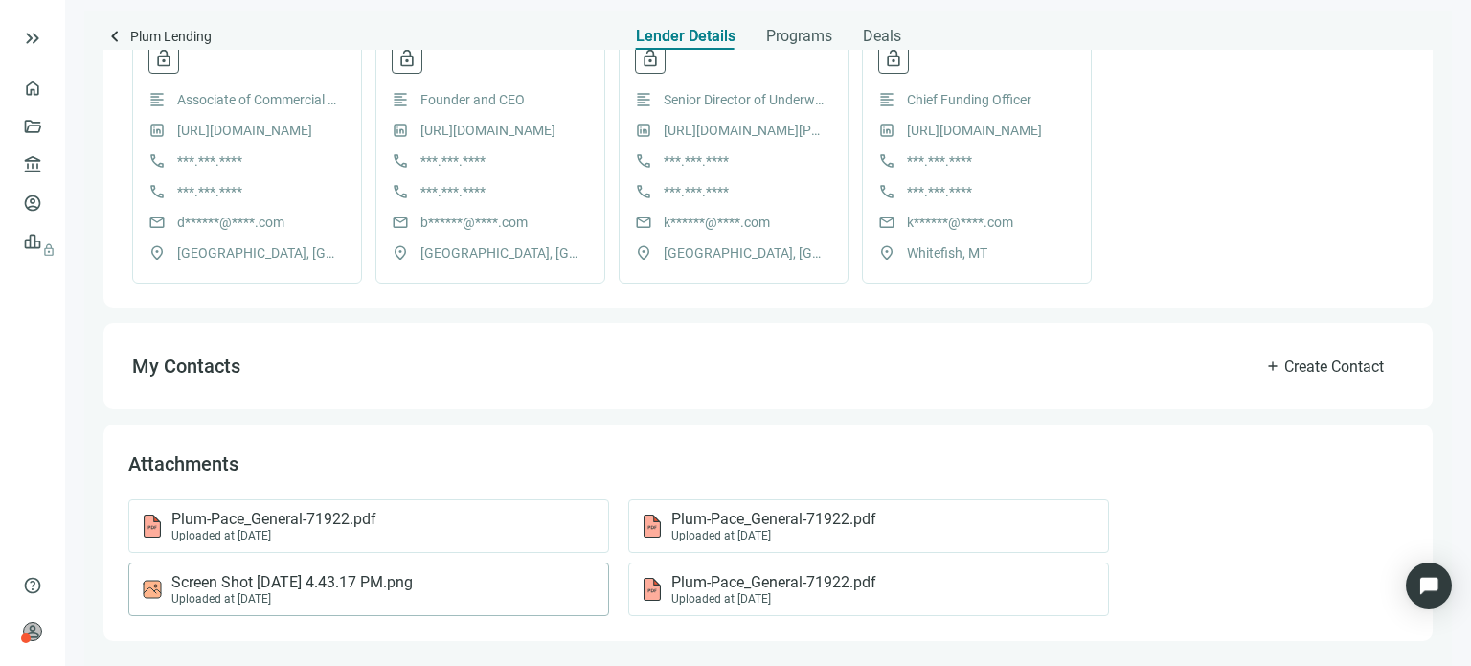
click at [316, 579] on span "Screen Shot [DATE] 4.43.17 PM.png" at bounding box center [291, 582] width 241 height 19
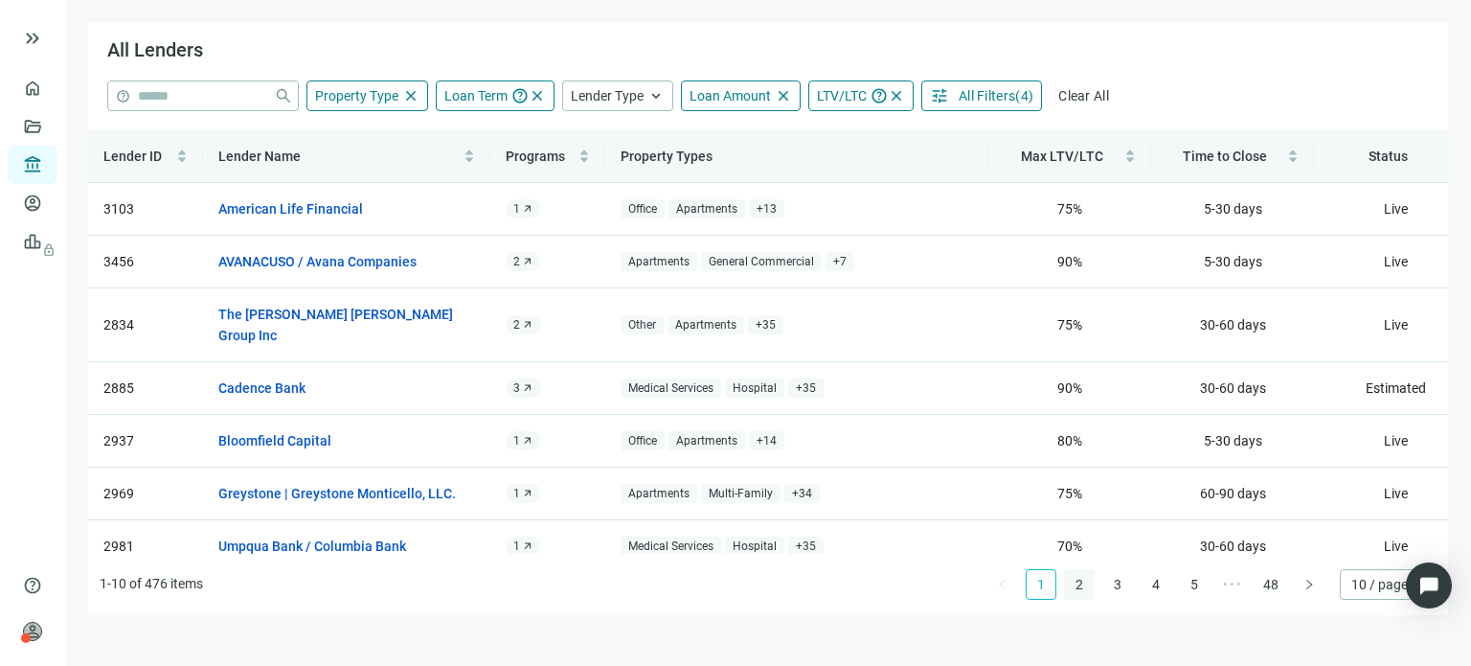
click at [1085, 584] on link "2" at bounding box center [1079, 584] width 29 height 29
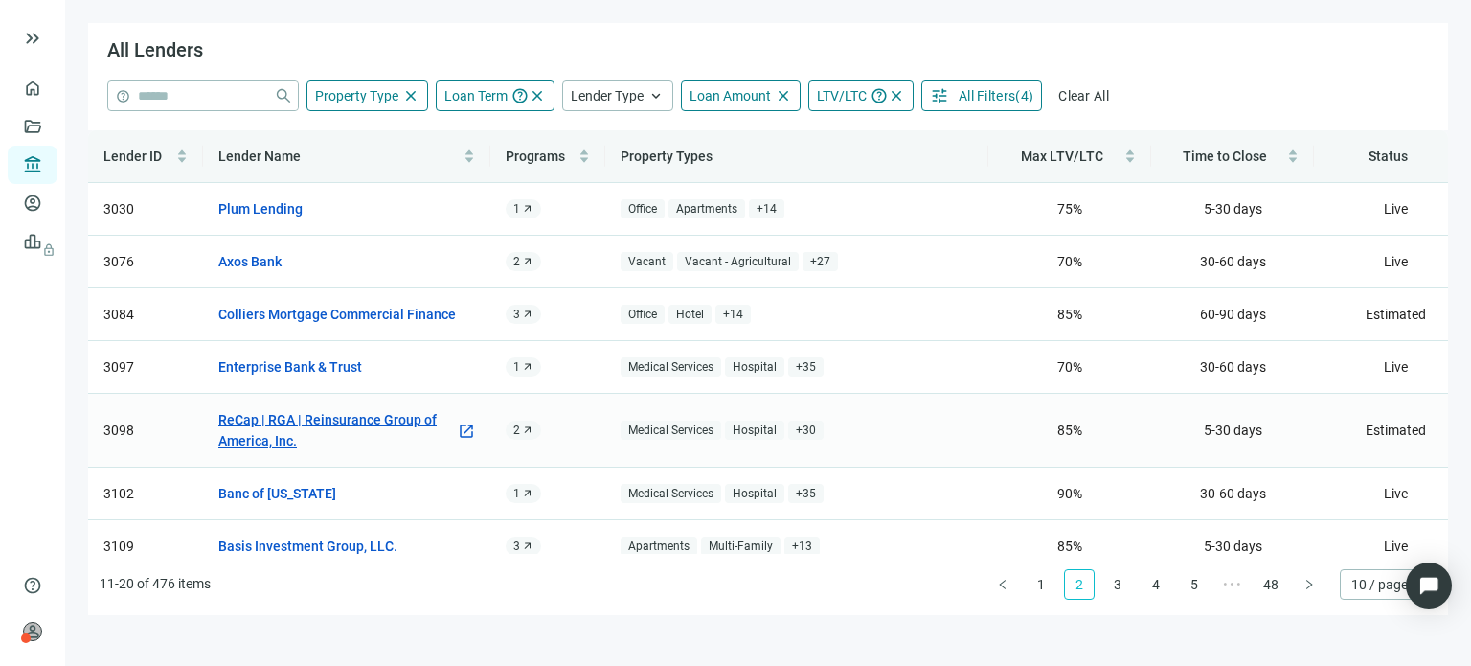
click at [333, 420] on link "ReCap | RGA | Reinsurance Group of America, Inc." at bounding box center [336, 430] width 237 height 42
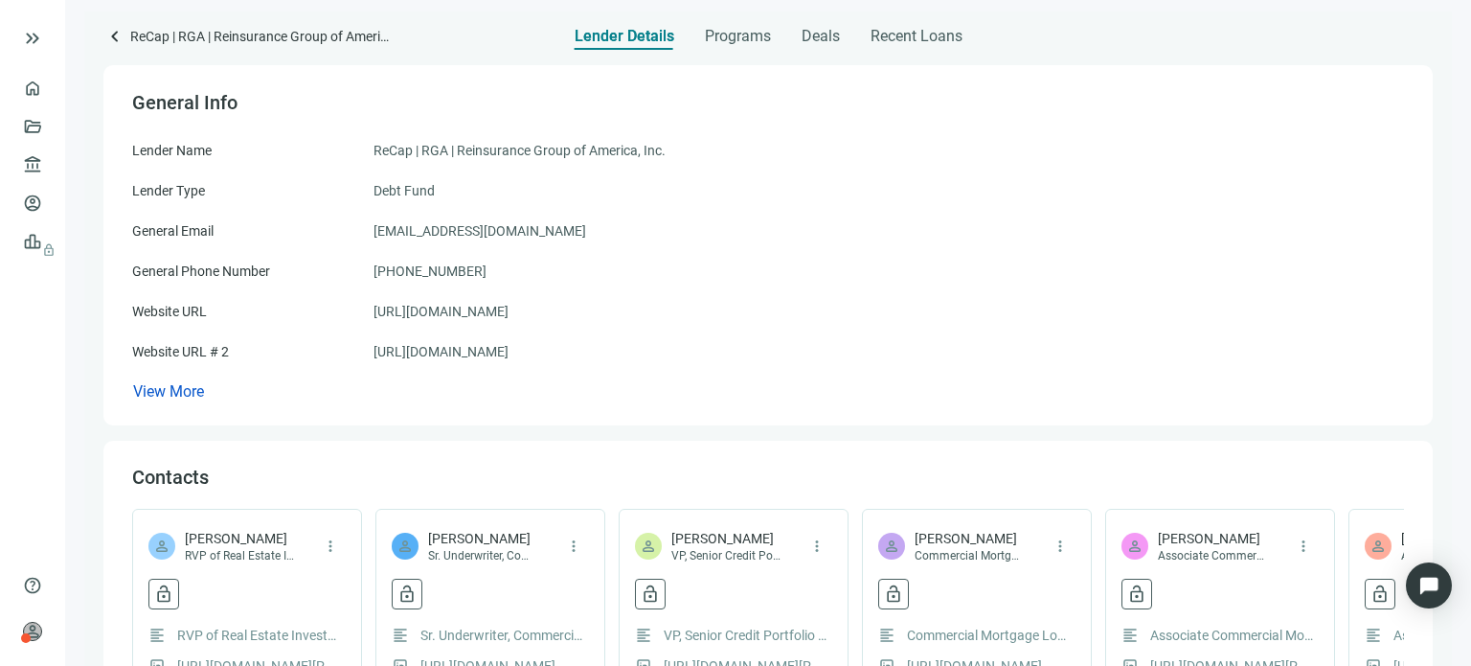
scroll to position [96, 0]
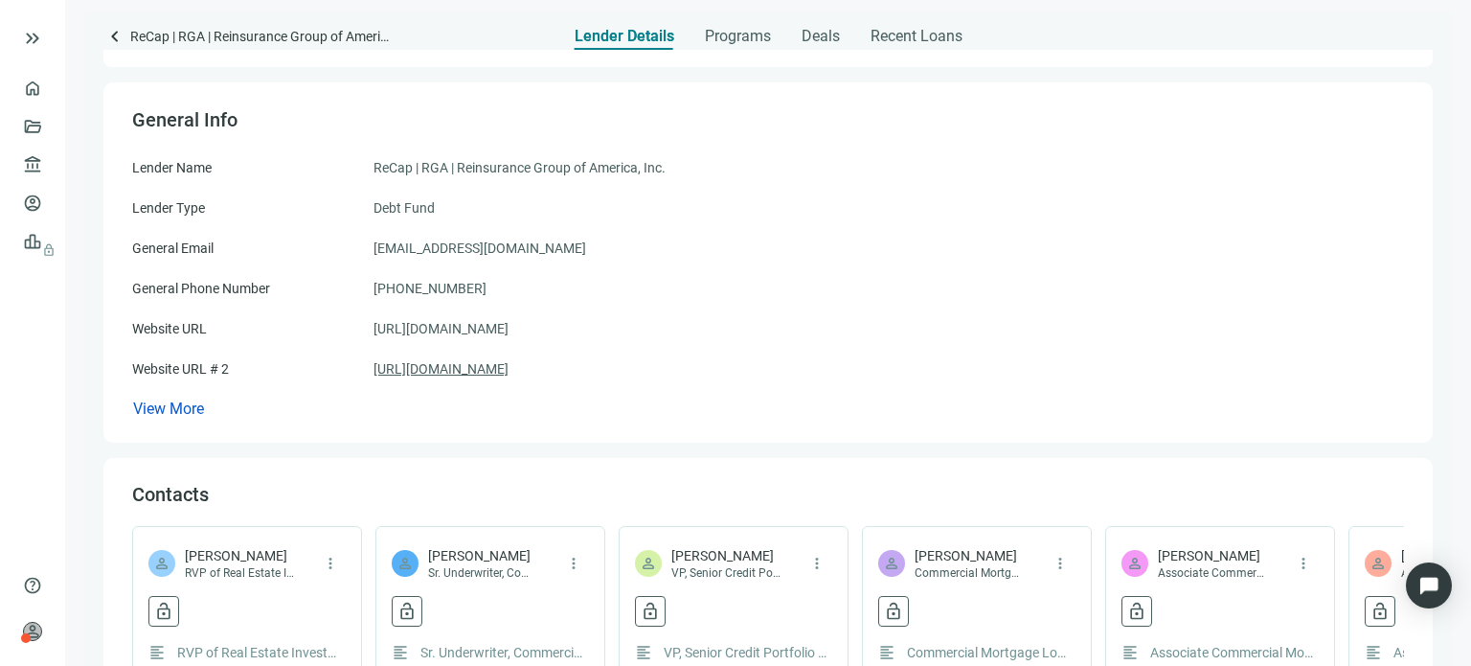
click at [477, 364] on link "[URL][DOMAIN_NAME]" at bounding box center [440, 368] width 135 height 21
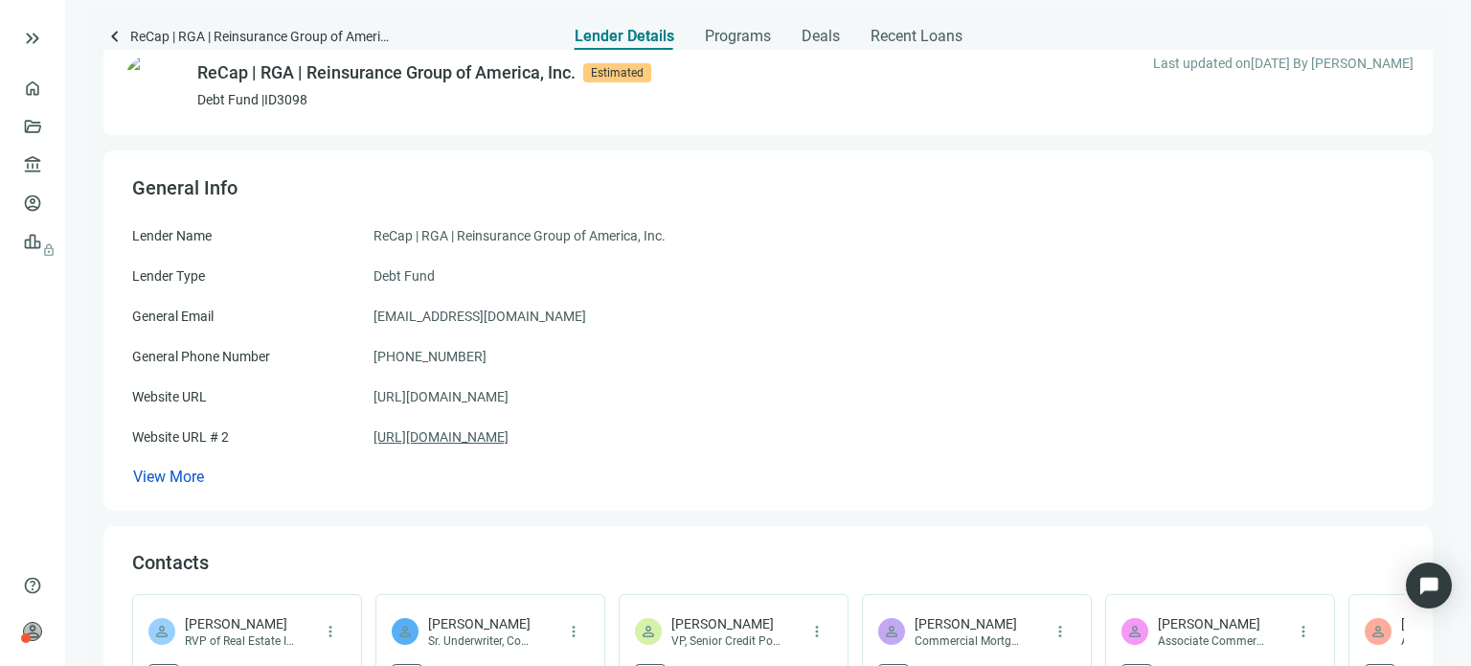
scroll to position [0, 0]
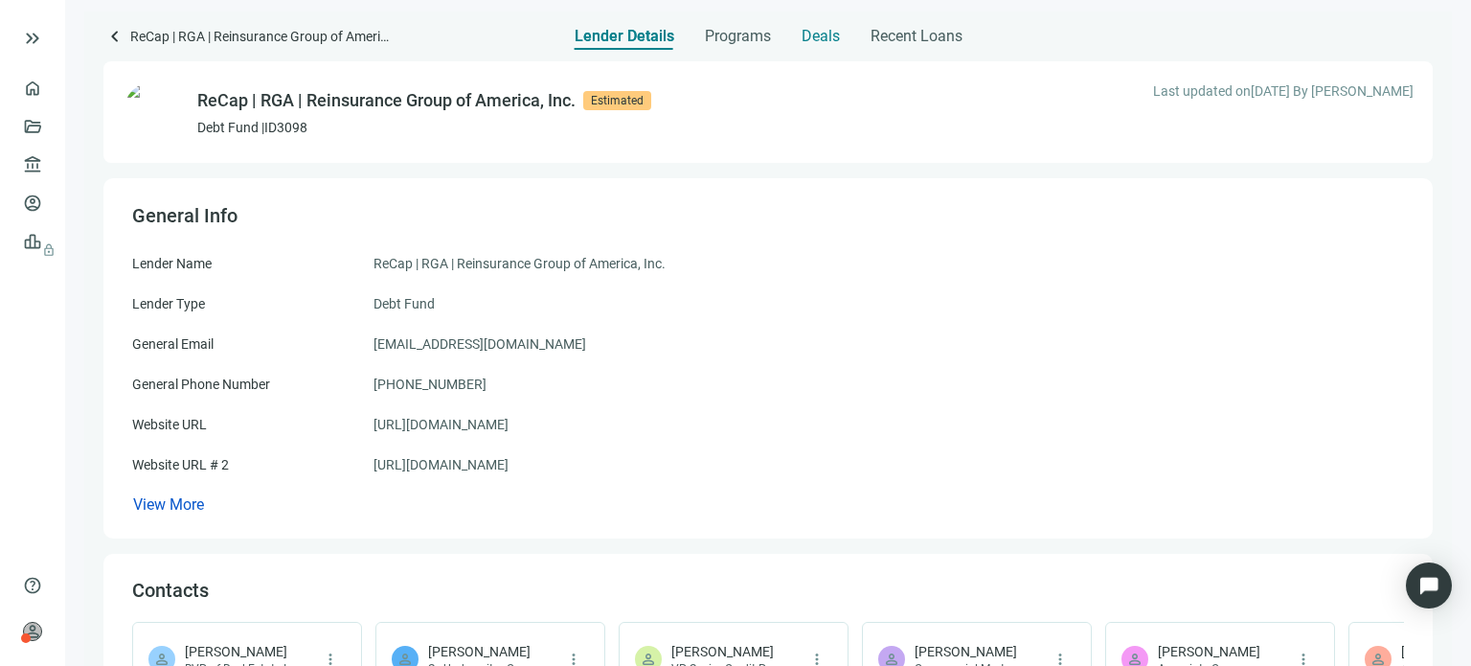
click at [808, 37] on span "Deals" at bounding box center [821, 36] width 38 height 19
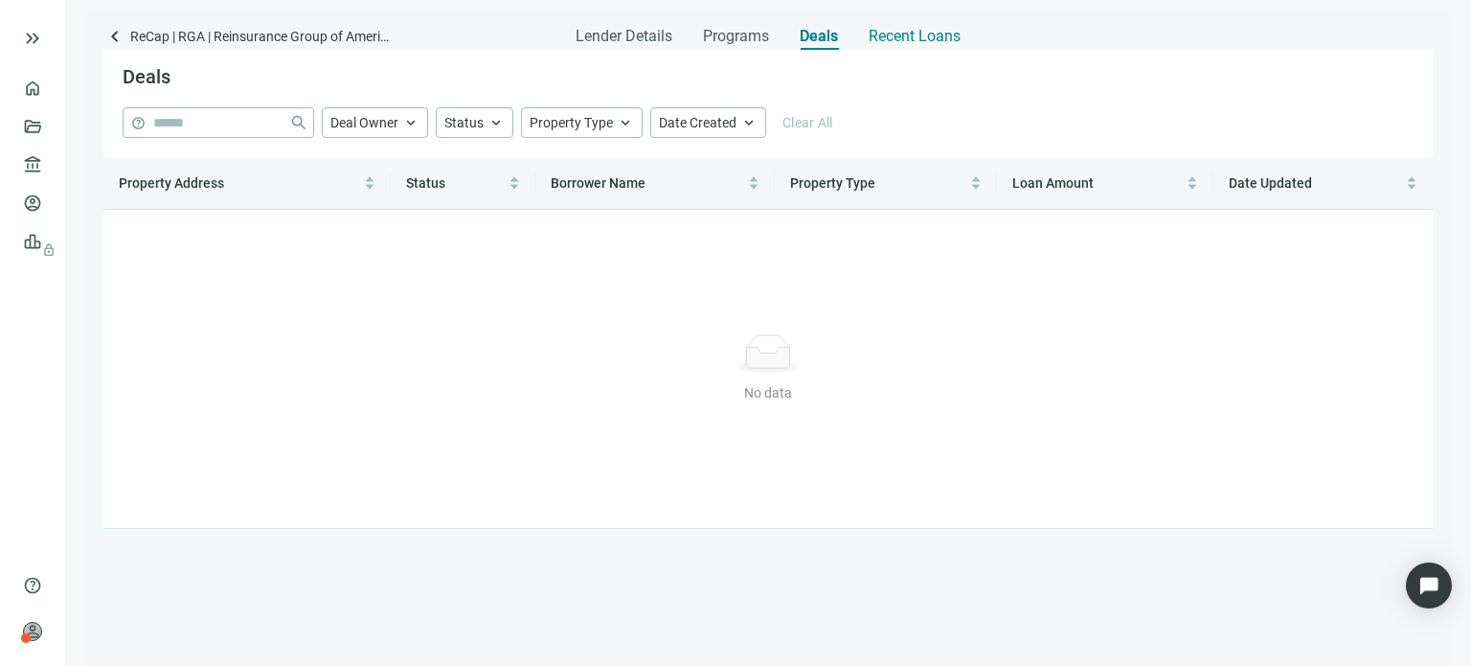
click at [910, 42] on span "Recent Loans" at bounding box center [915, 36] width 92 height 19
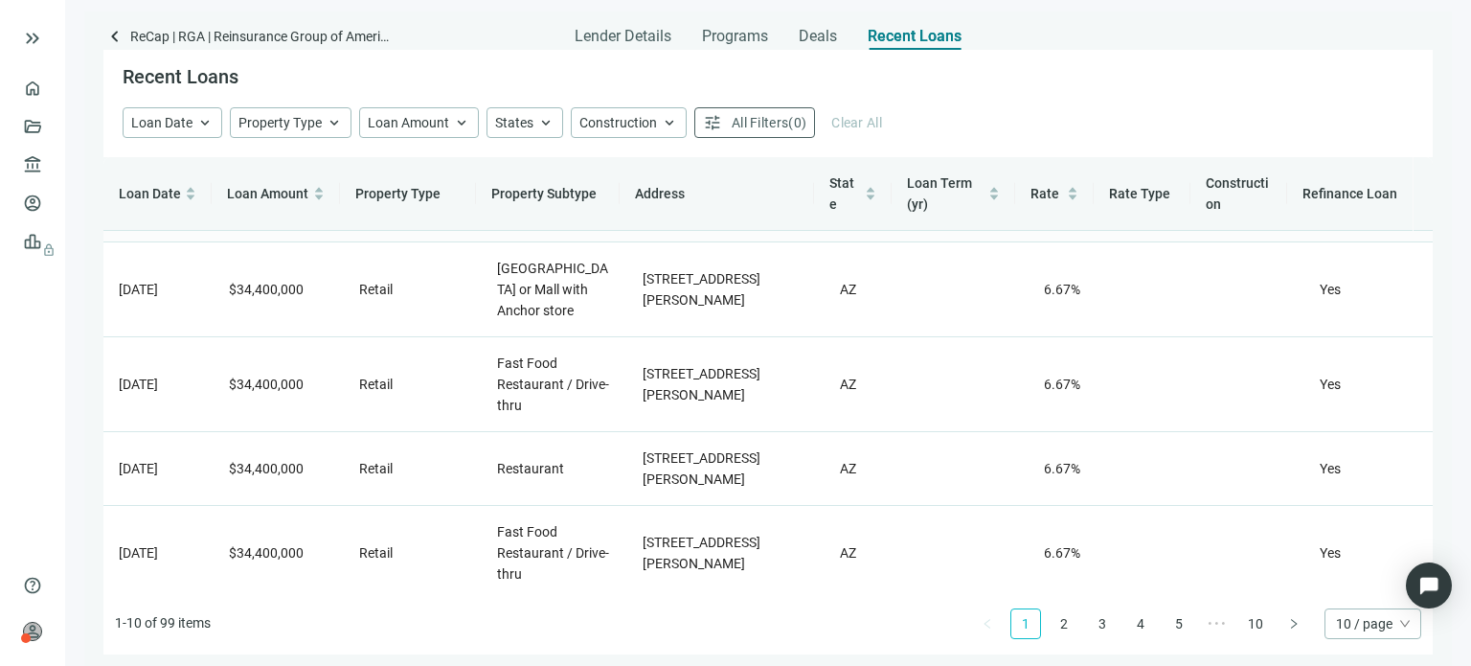
scroll to position [563, 0]
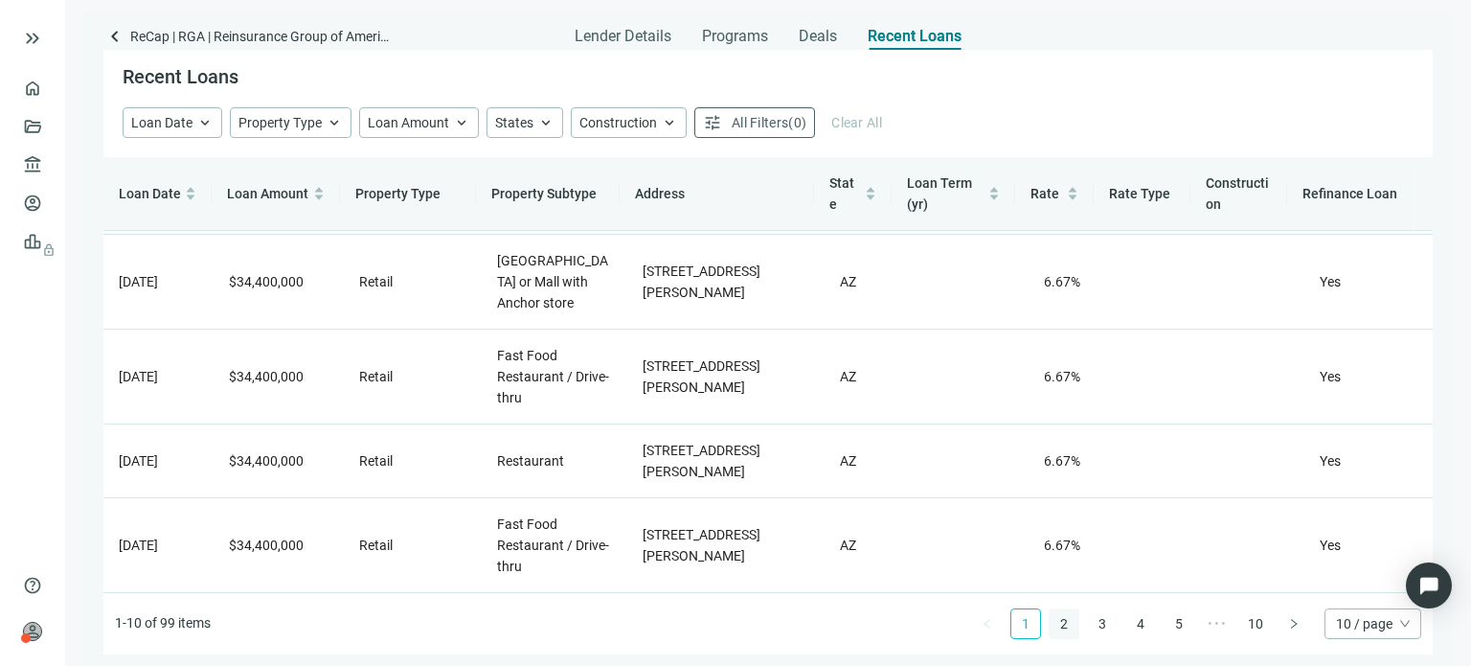
click at [1058, 627] on link "2" at bounding box center [1064, 623] width 29 height 29
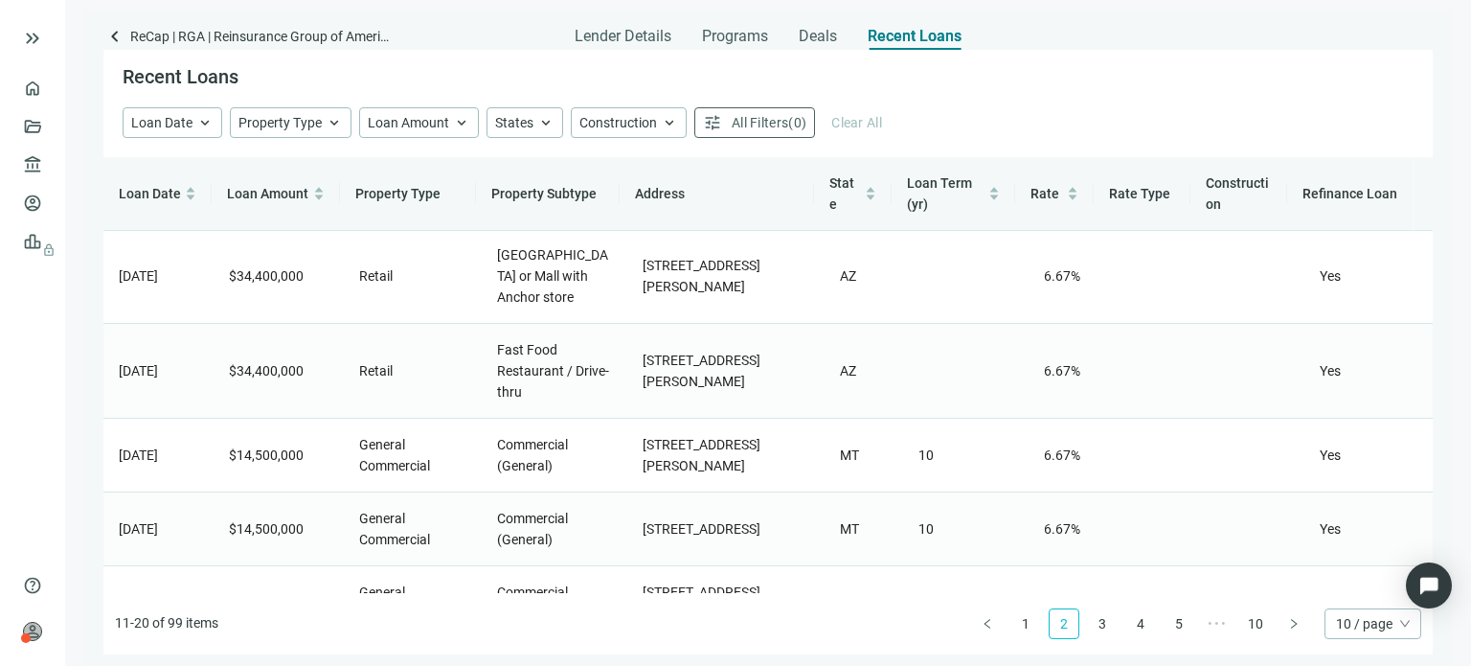
scroll to position [287, 0]
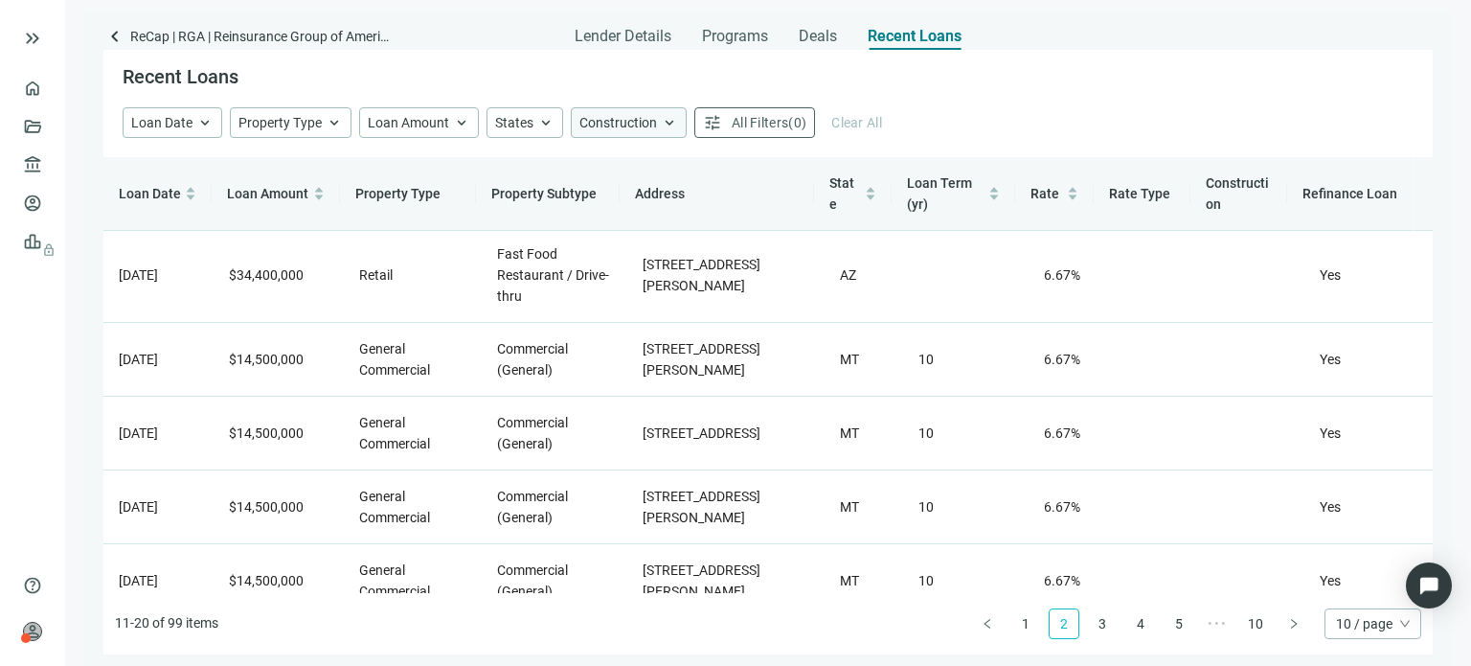
click at [644, 121] on span "Construction" at bounding box center [618, 122] width 78 height 15
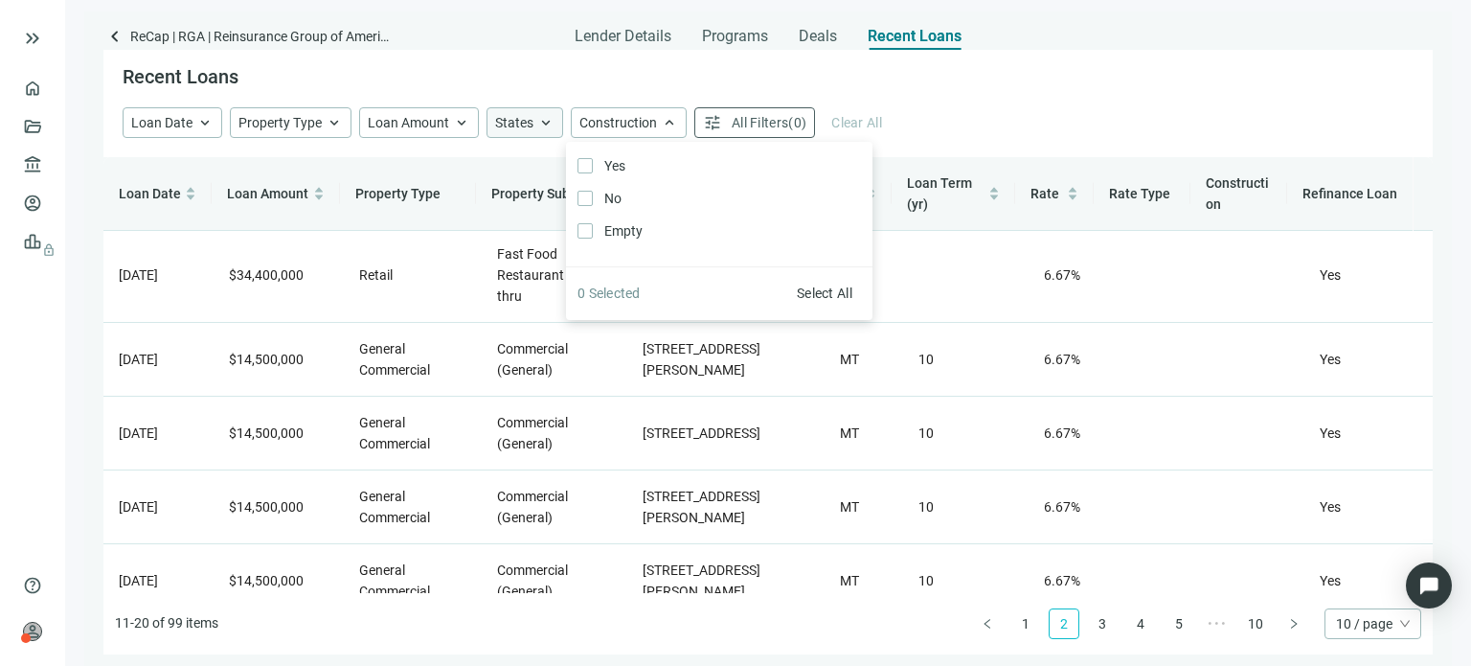
click at [544, 122] on span "keyboard_arrow_up" at bounding box center [545, 122] width 17 height 17
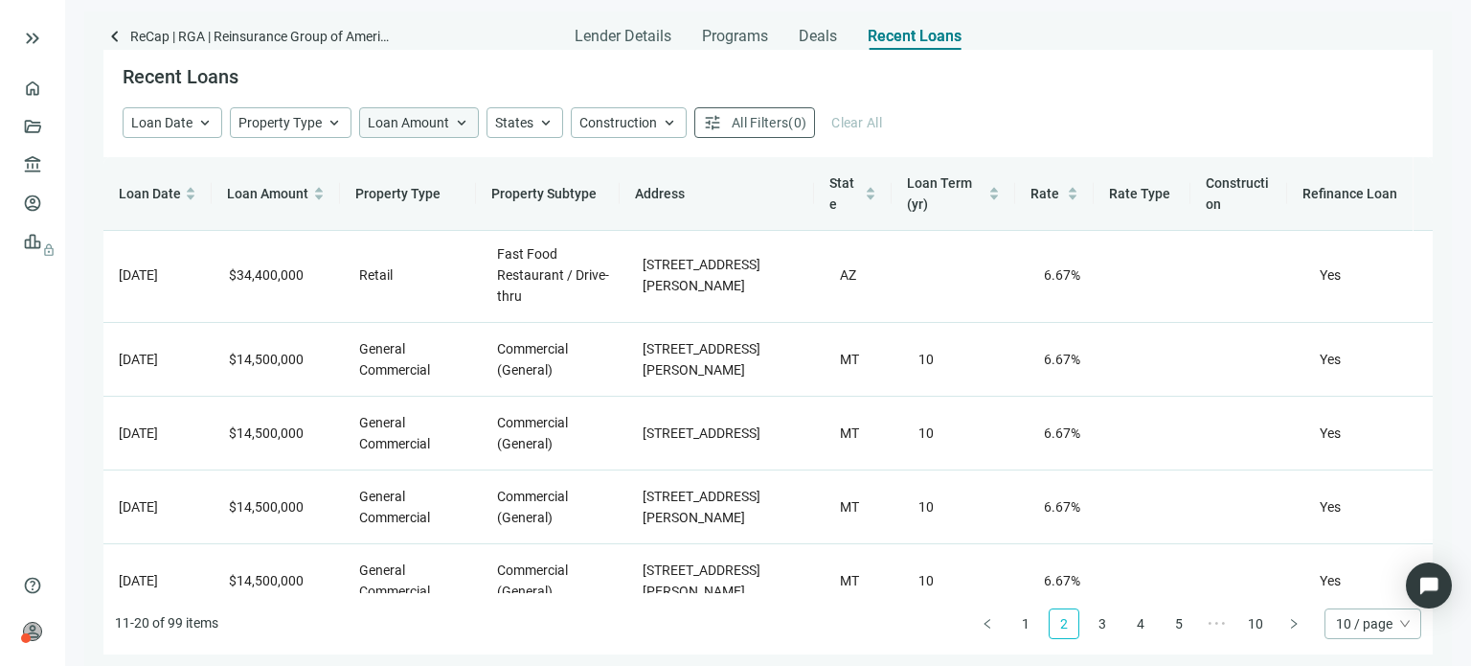
click at [460, 122] on span "keyboard_arrow_up" at bounding box center [461, 122] width 17 height 17
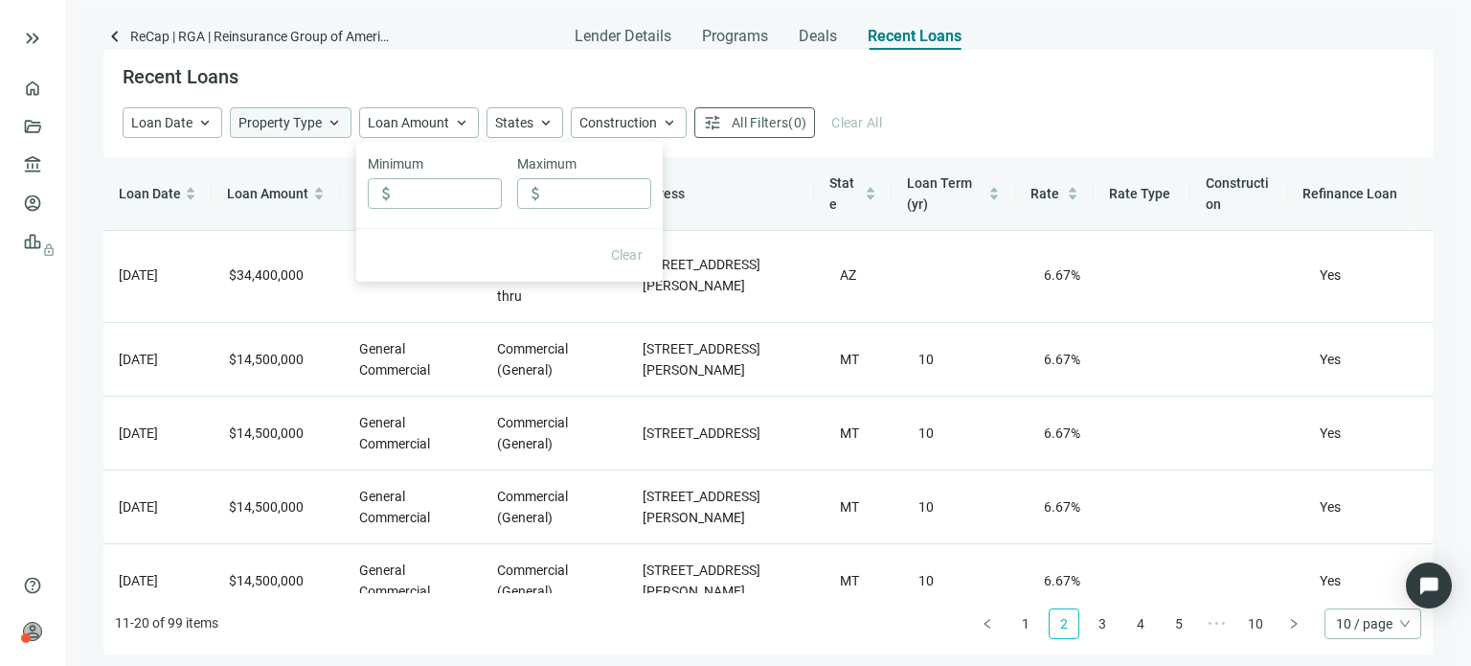
click at [329, 125] on span "keyboard_arrow_up" at bounding box center [334, 122] width 17 height 17
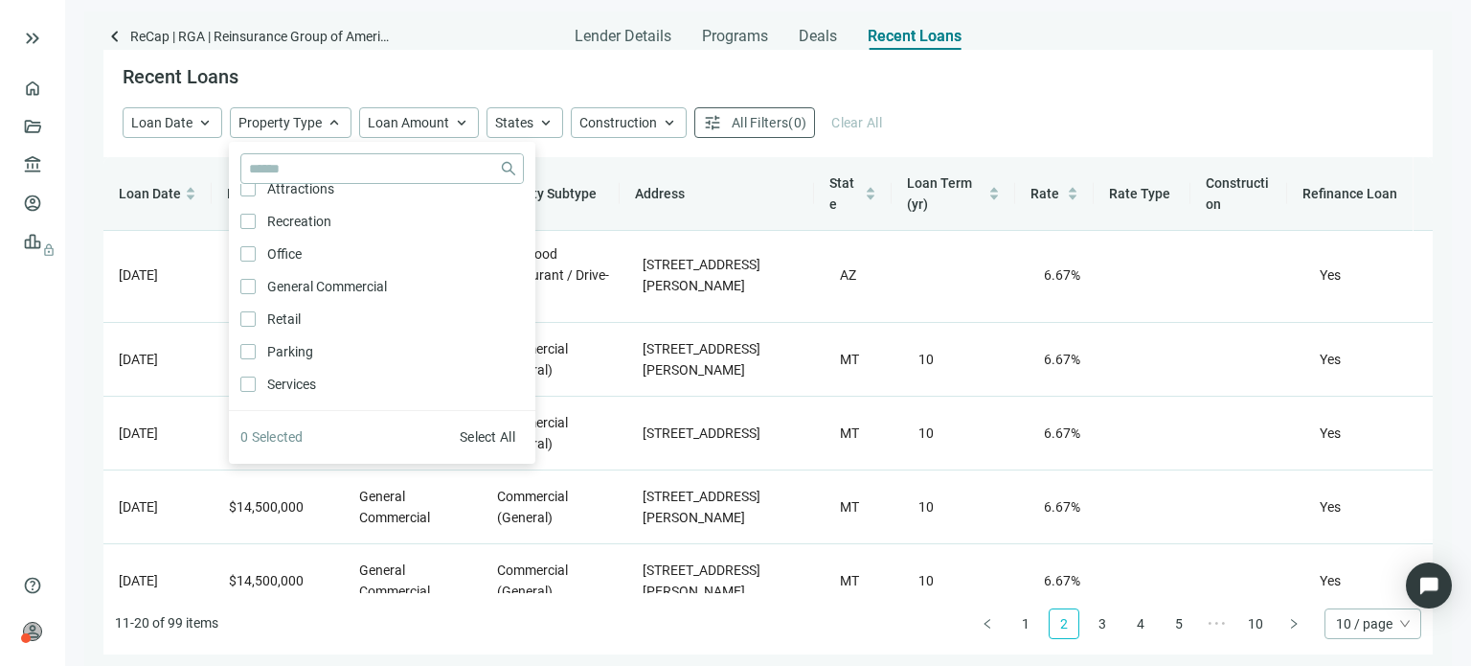
scroll to position [1027, 0]
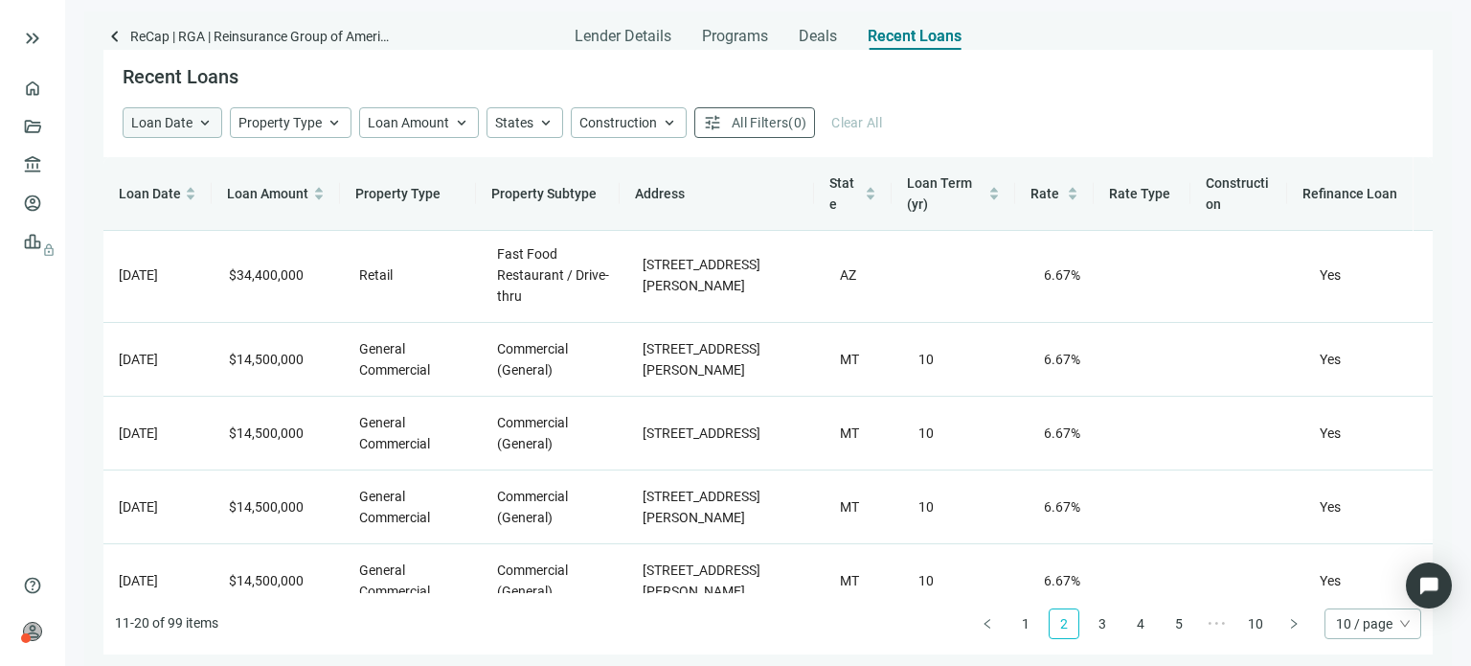
click at [193, 118] on div "Loan Date keyboard_arrow_up" at bounding box center [173, 122] width 100 height 31
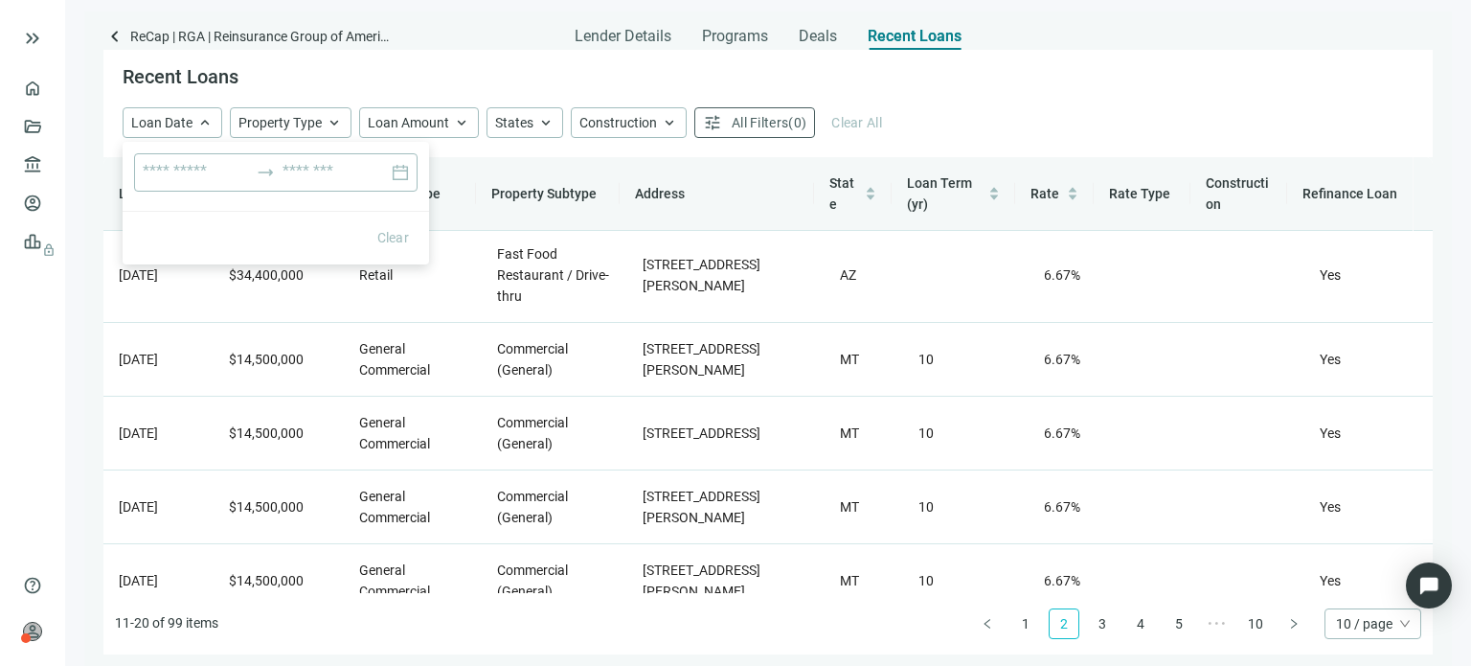
click at [355, 83] on div "Recent Loans" at bounding box center [767, 78] width 1329 height 57
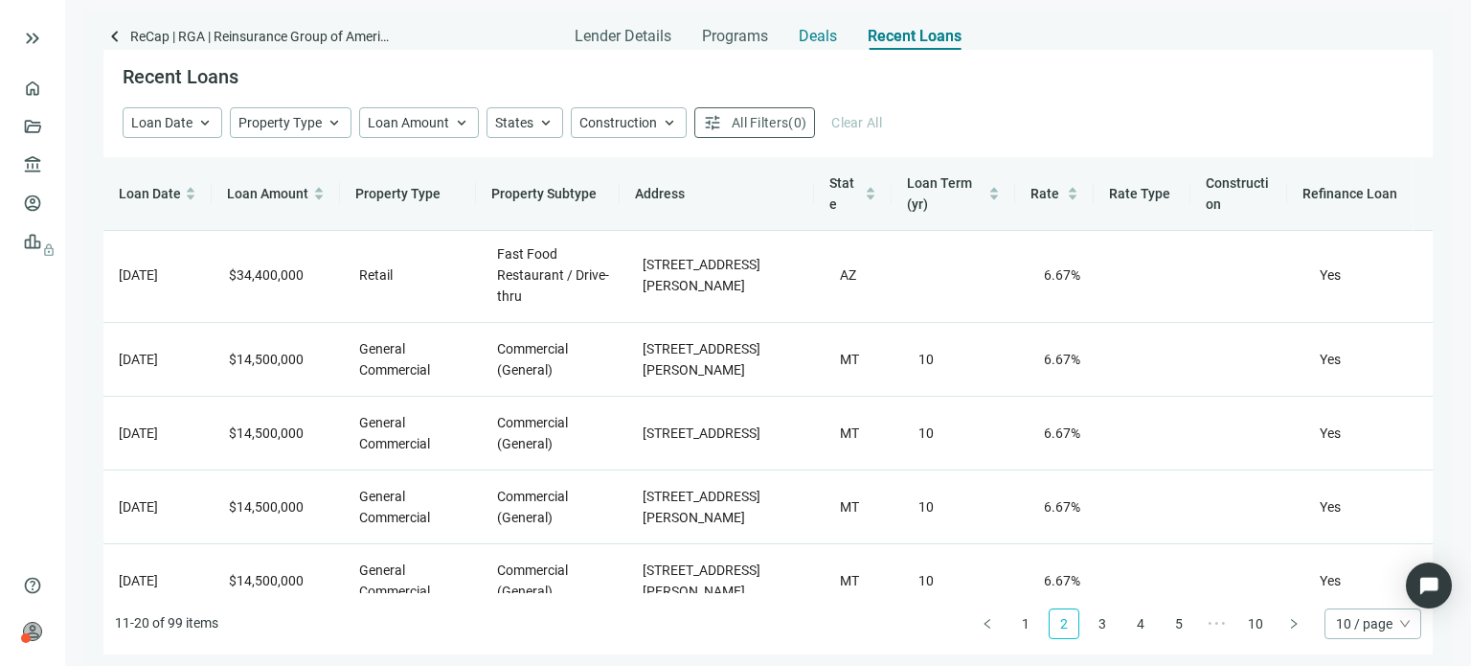
click at [813, 38] on span "Deals" at bounding box center [818, 36] width 38 height 19
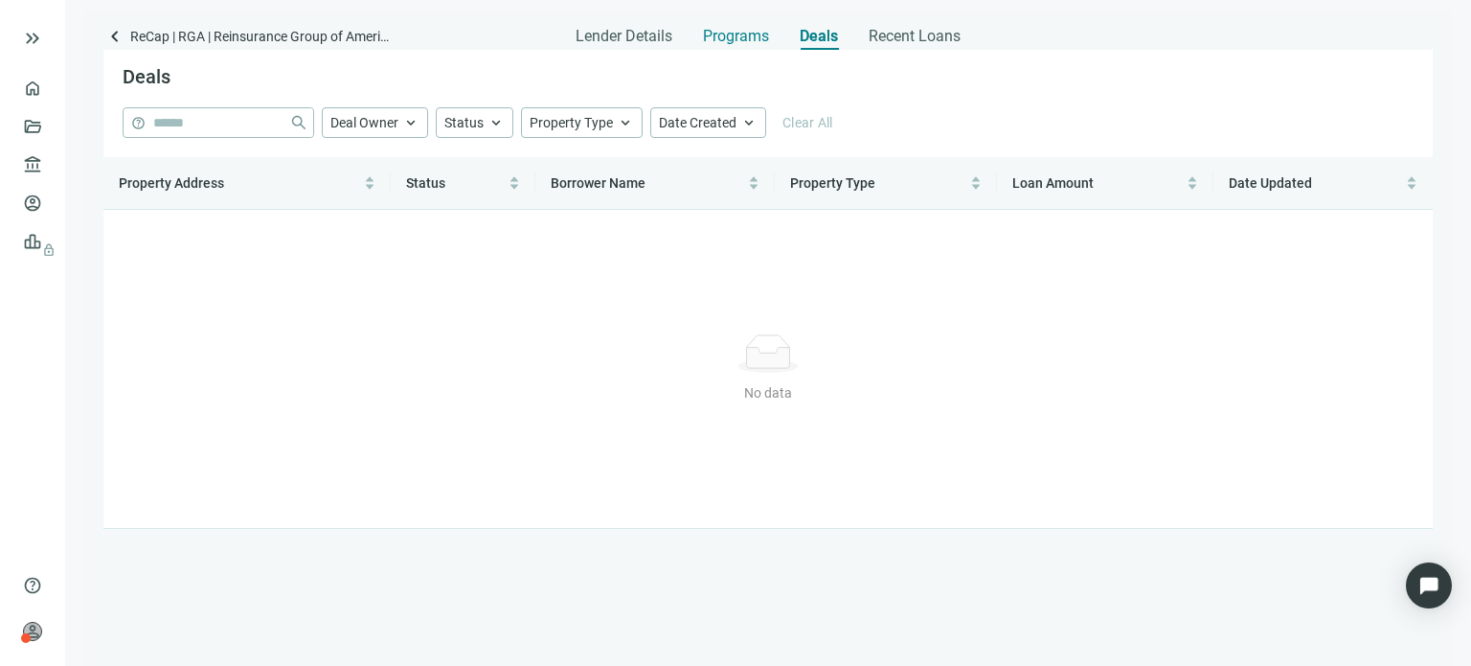
click at [754, 41] on span "Programs" at bounding box center [736, 36] width 66 height 19
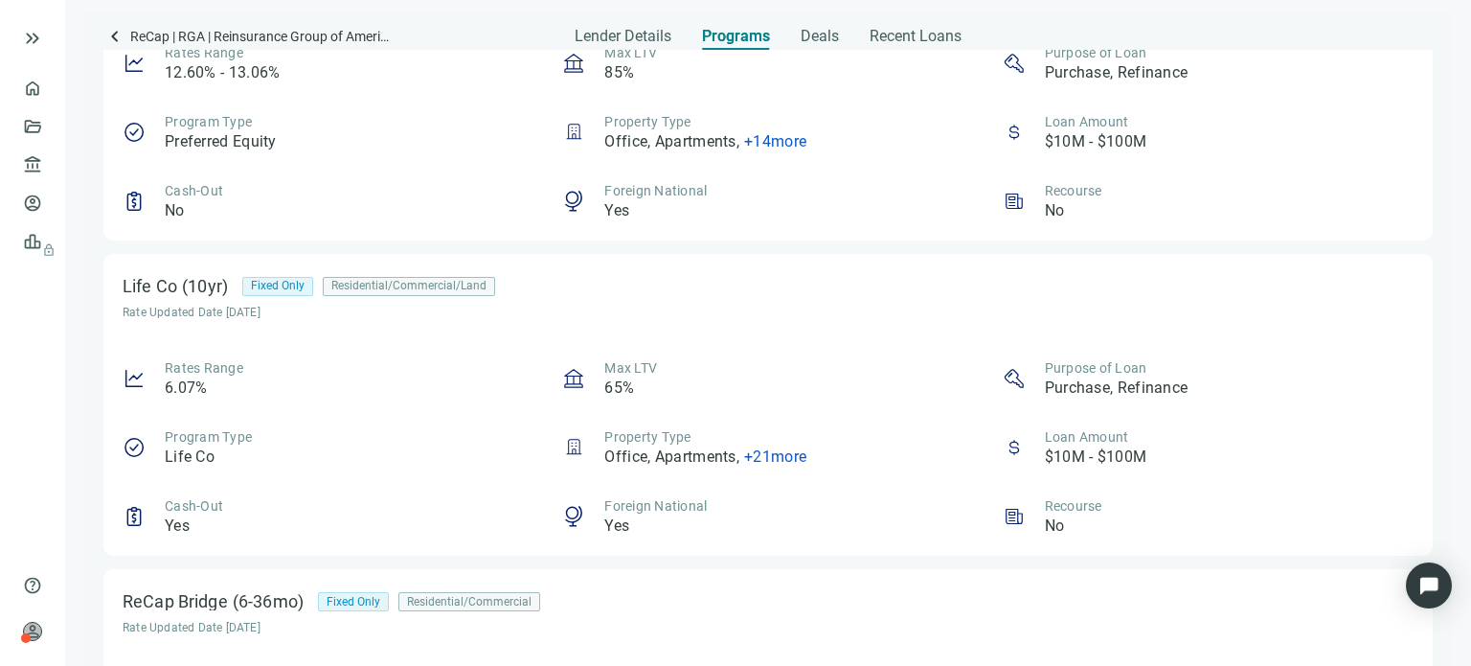
scroll to position [575, 0]
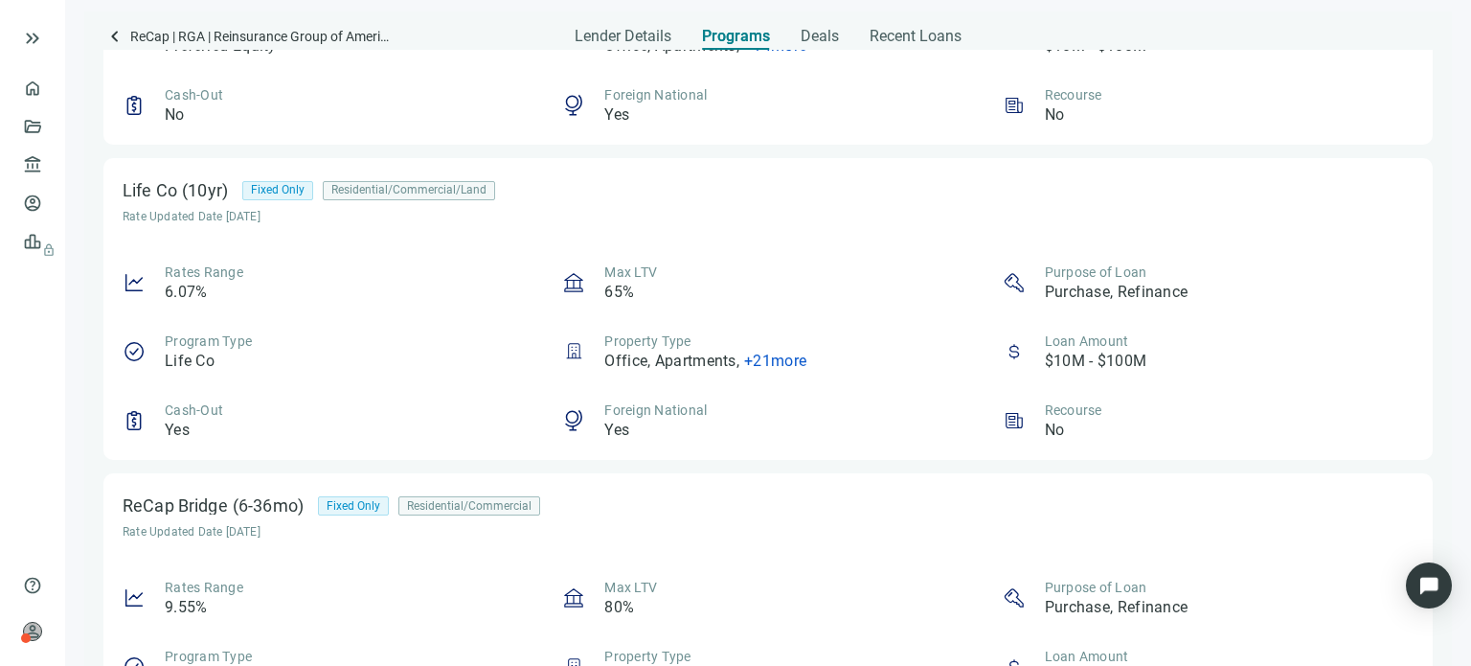
click at [755, 352] on span "+ 21 more" at bounding box center [775, 360] width 62 height 18
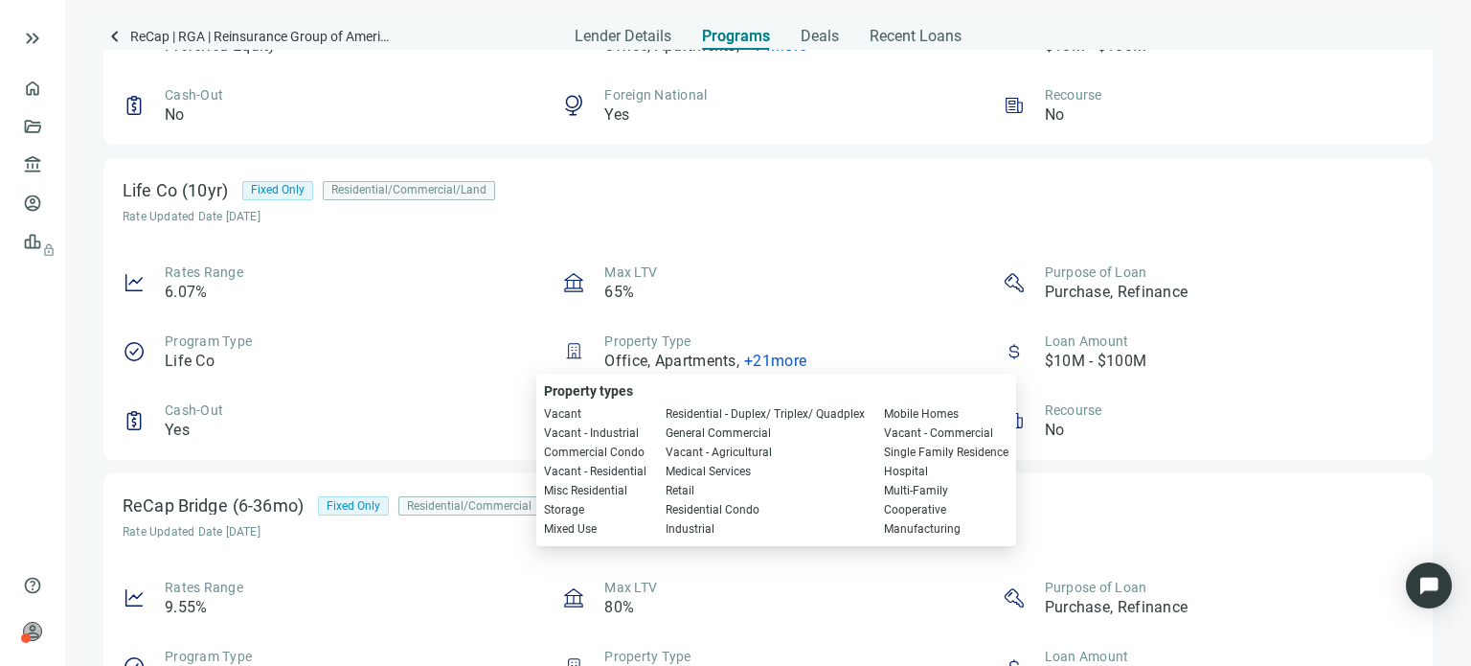
click at [752, 321] on div "Rates Range 6.07% Max LTV 65% Purpose of Loan Purchase, Refinance Program Type …" at bounding box center [768, 351] width 1291 height 178
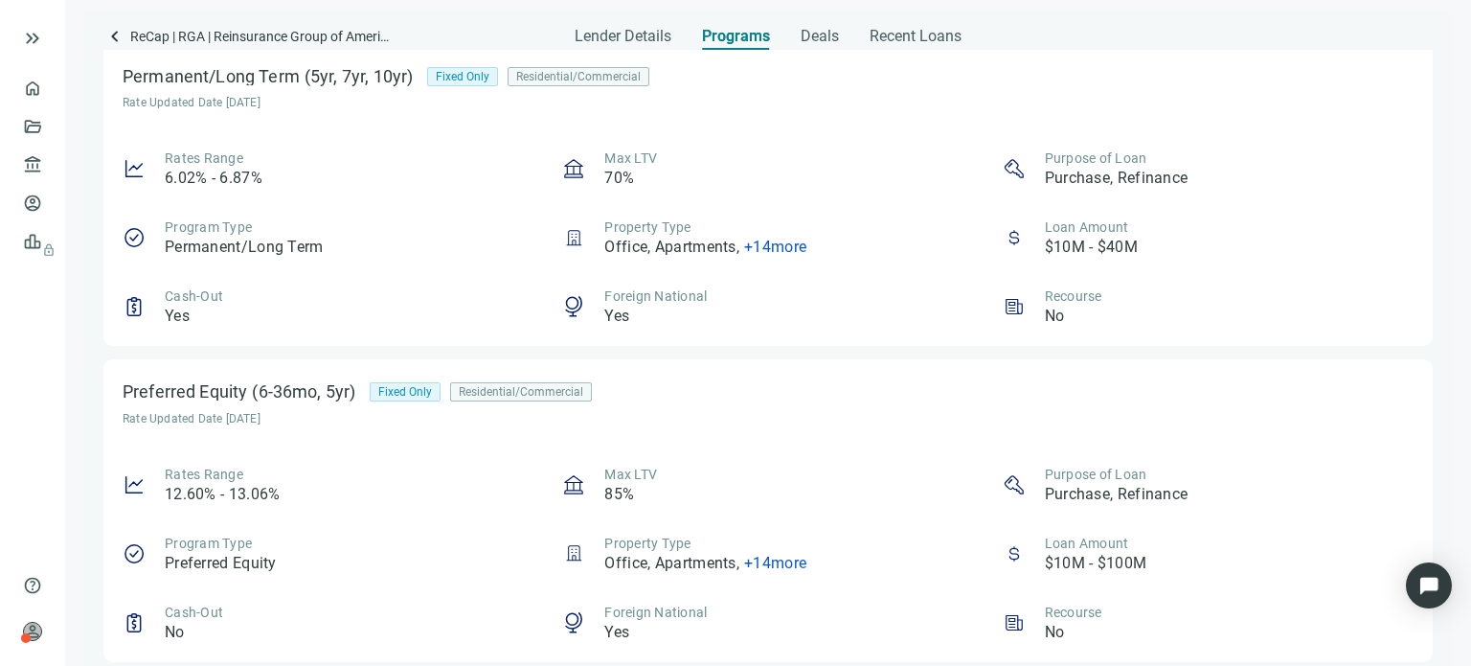
scroll to position [24, 0]
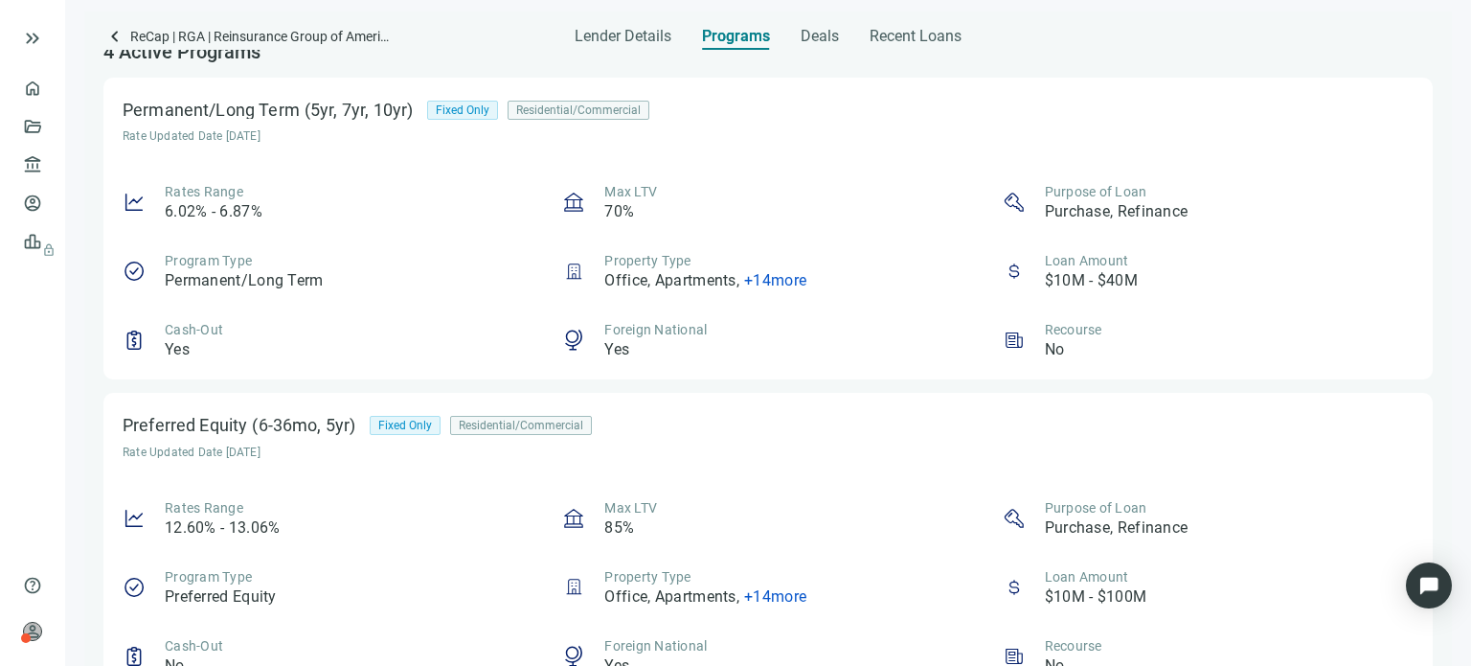
click at [759, 275] on span "+ 14 more" at bounding box center [775, 280] width 62 height 18
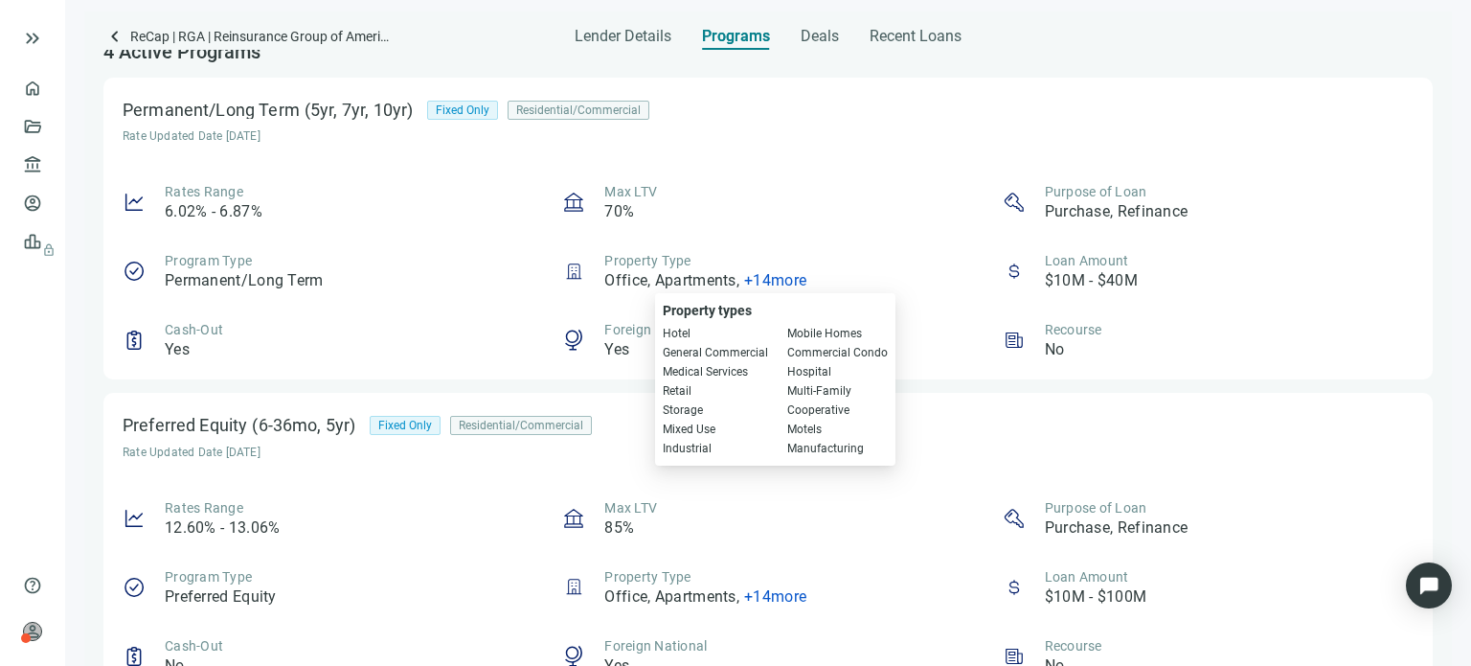
click at [761, 255] on div "Property Type Office, Apartments , + 14 more" at bounding box center [705, 271] width 202 height 40
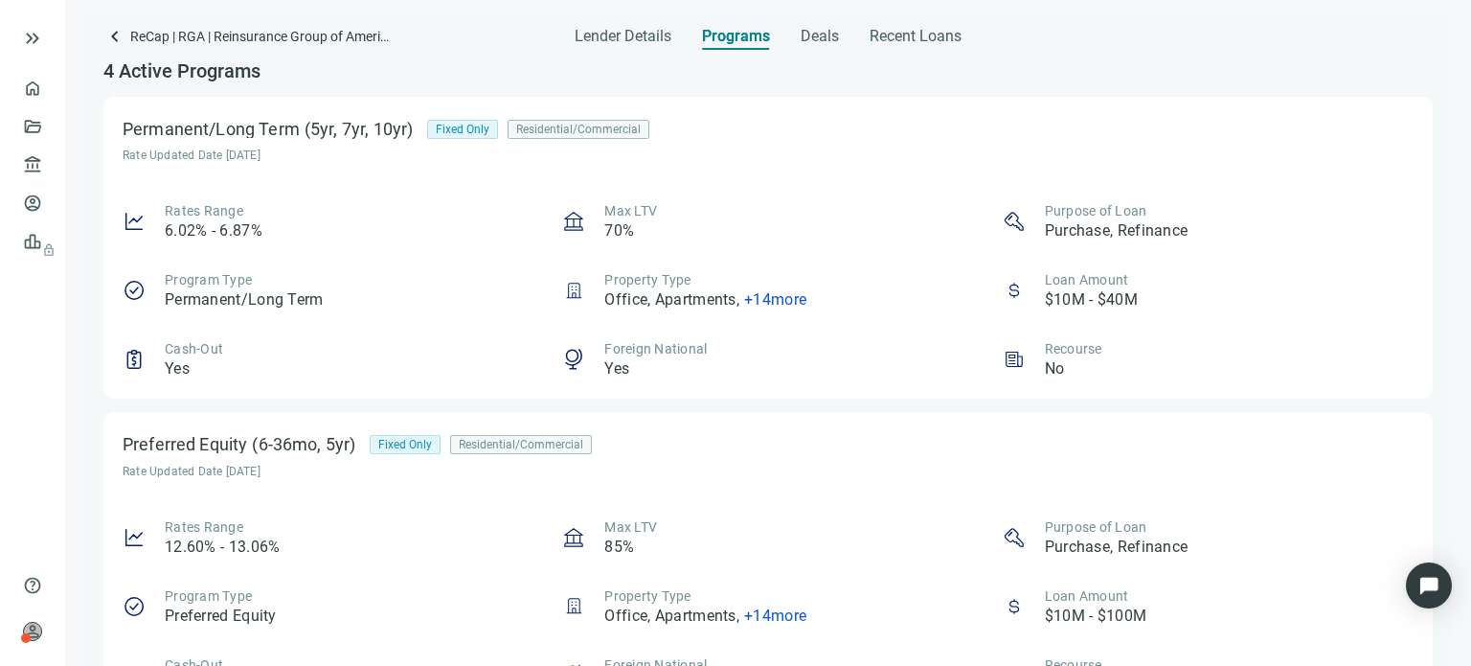
scroll to position [0, 0]
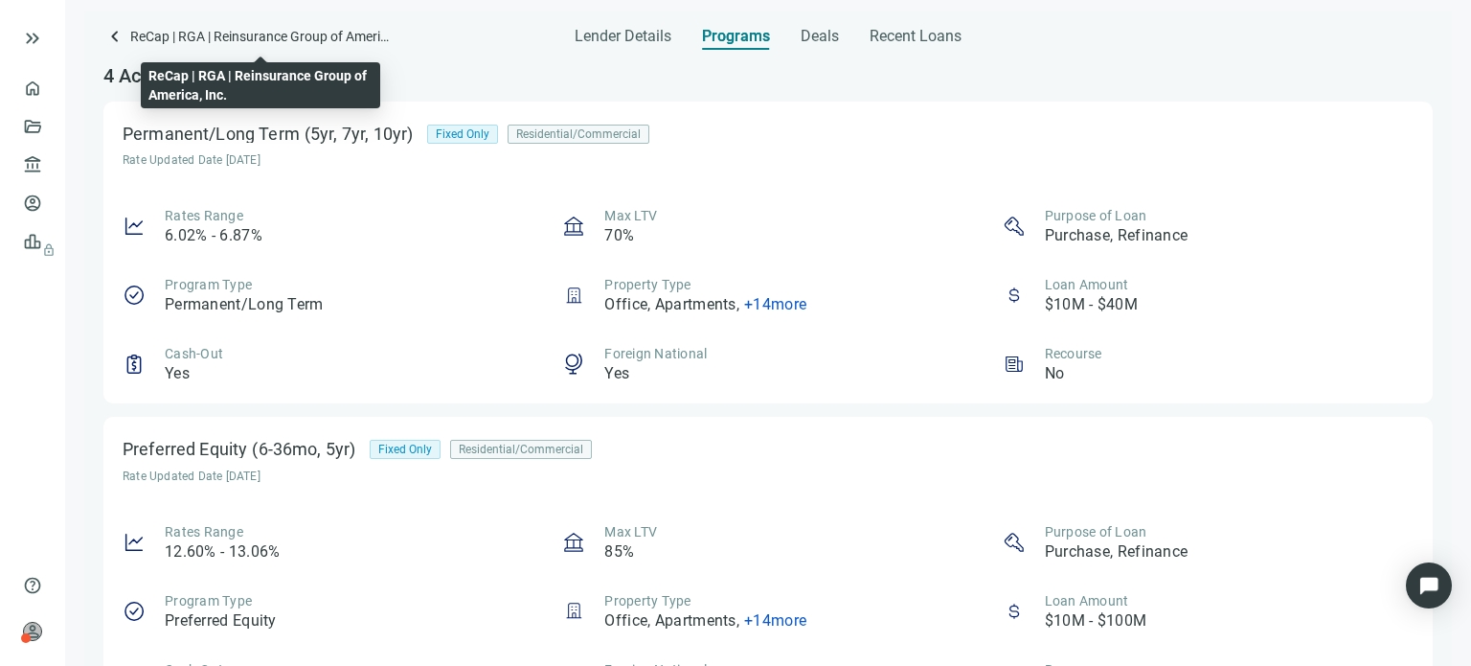
click at [303, 43] on span "ReCap | RGA | Reinsurance Group of America, Inc." at bounding box center [260, 38] width 260 height 26
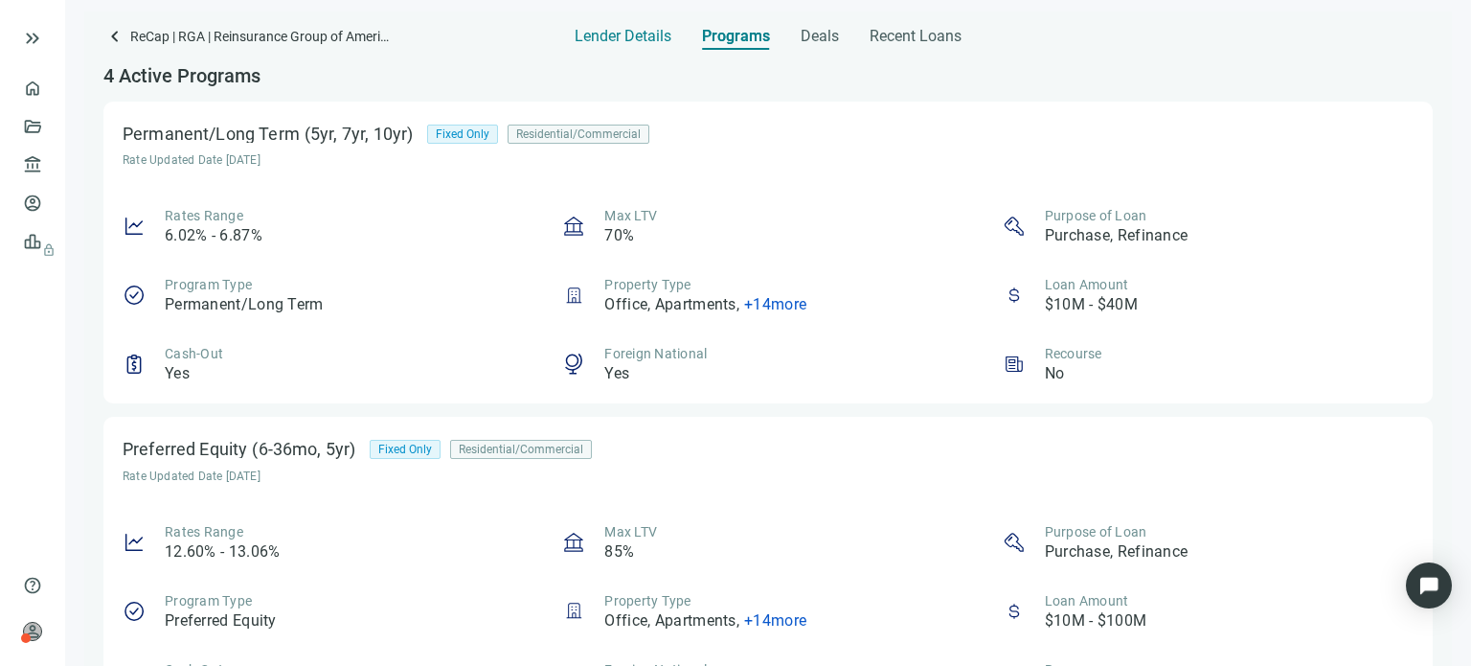
click at [601, 30] on span "Lender Details" at bounding box center [623, 36] width 97 height 19
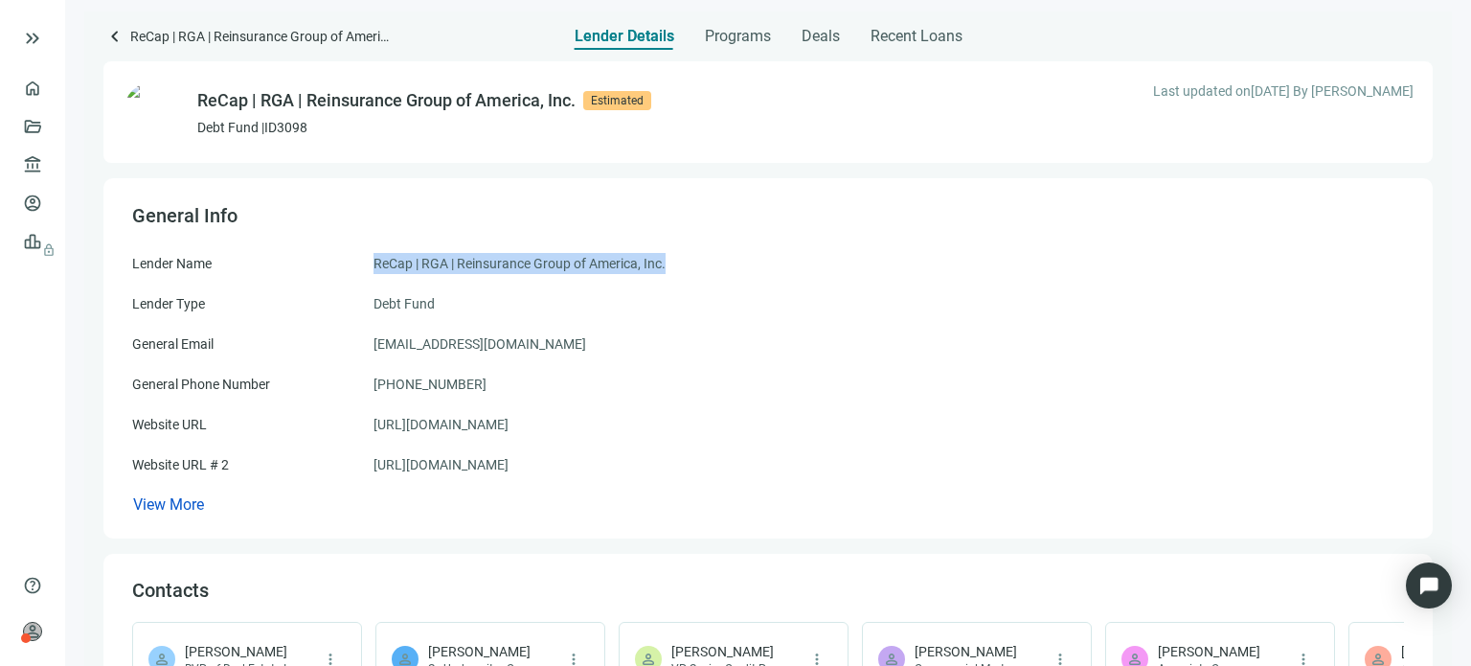
drag, startPoint x: 682, startPoint y: 267, endPoint x: 375, endPoint y: 282, distance: 306.8
click at [375, 282] on div "Lender Name ReCap | RGA | Reinsurance Group of America, Inc. Lender Type Debt F…" at bounding box center [768, 384] width 1272 height 262
copy span "ReCap | RGA | Reinsurance Group of America, Inc."
click at [108, 39] on span "keyboard_arrow_left" at bounding box center [114, 36] width 23 height 23
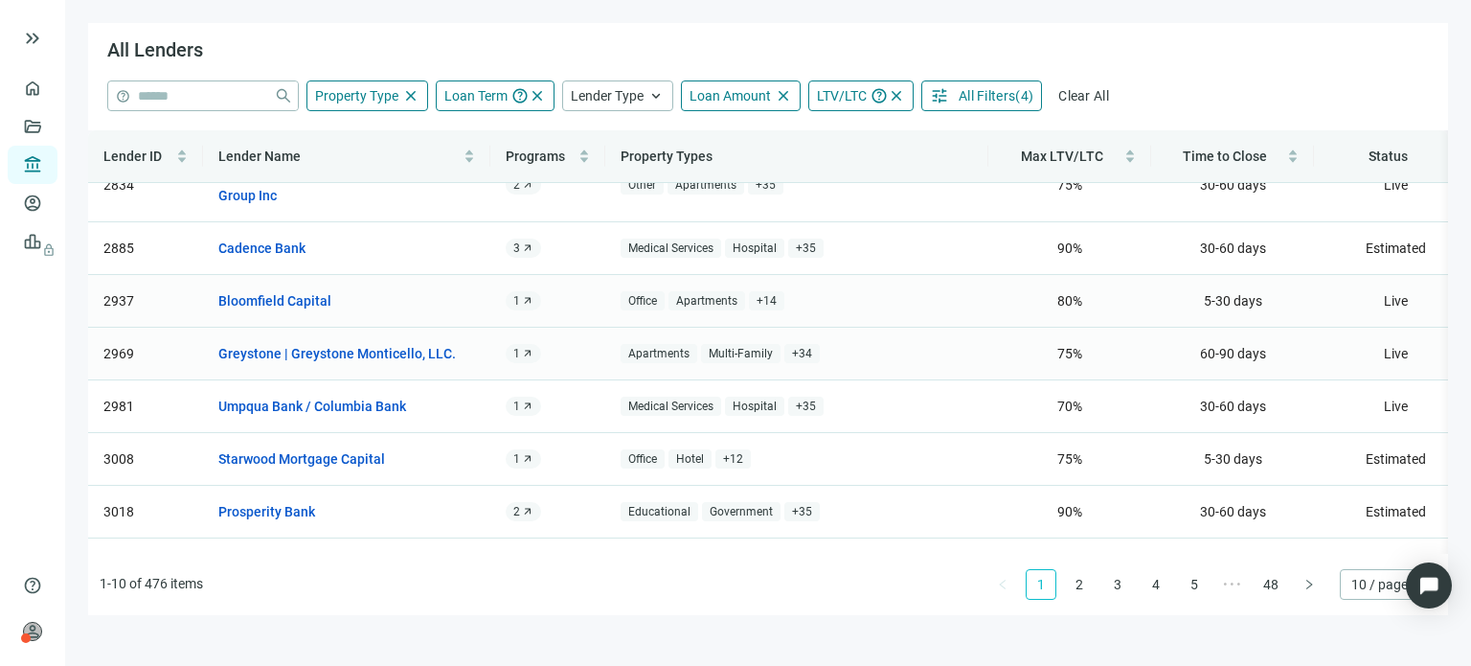
scroll to position [172, 0]
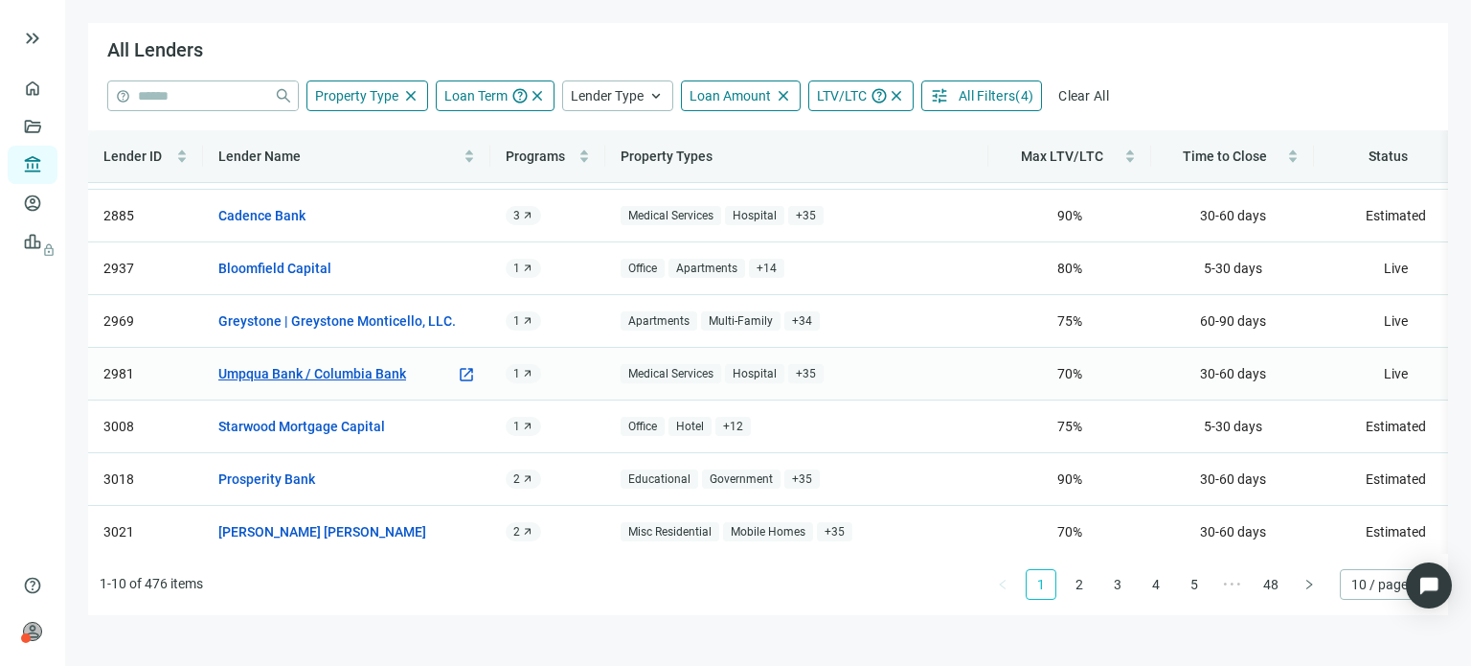
click at [280, 363] on link "Umpqua Bank / Columbia Bank" at bounding box center [312, 373] width 188 height 21
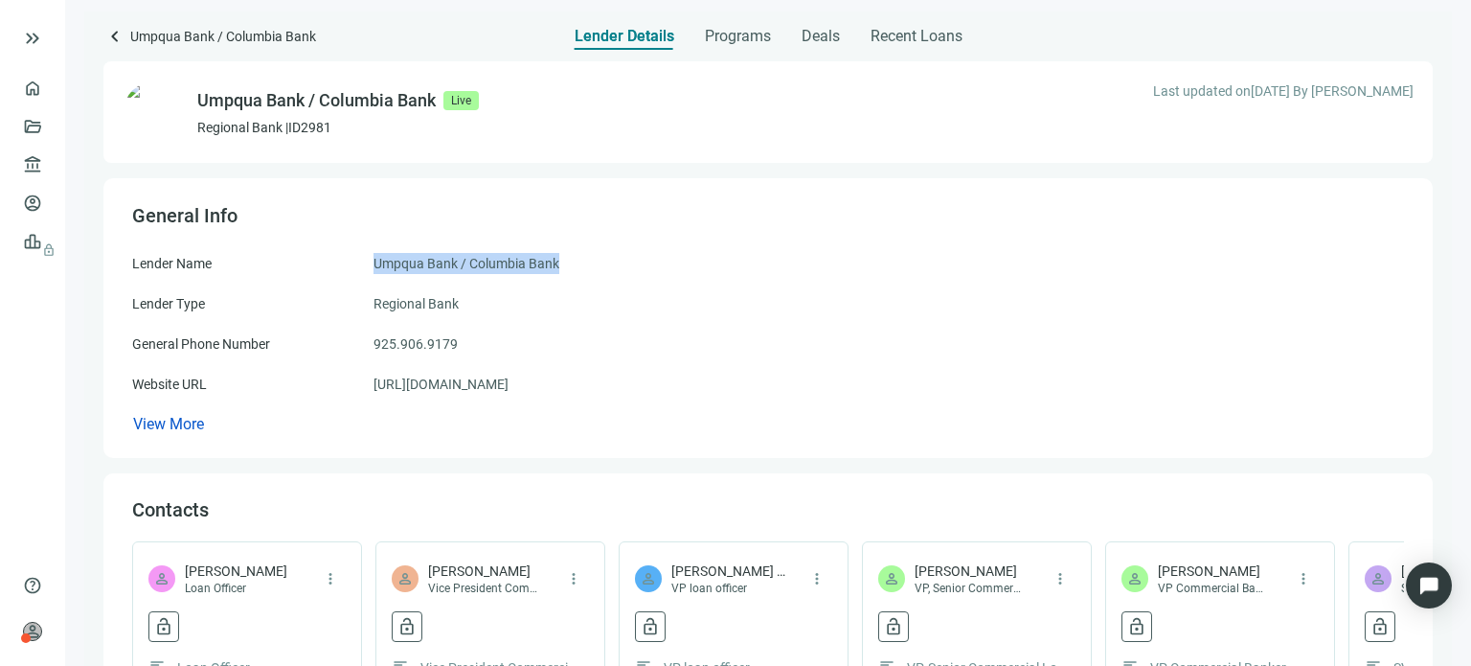
drag, startPoint x: 559, startPoint y: 263, endPoint x: 371, endPoint y: 267, distance: 188.7
click at [371, 267] on div "Lender Name Umpqua Bank / Columbia Bank" at bounding box center [768, 263] width 1272 height 21
copy div "Umpqua Bank / Columbia Bank"
click at [112, 38] on span "keyboard_arrow_left" at bounding box center [114, 36] width 23 height 23
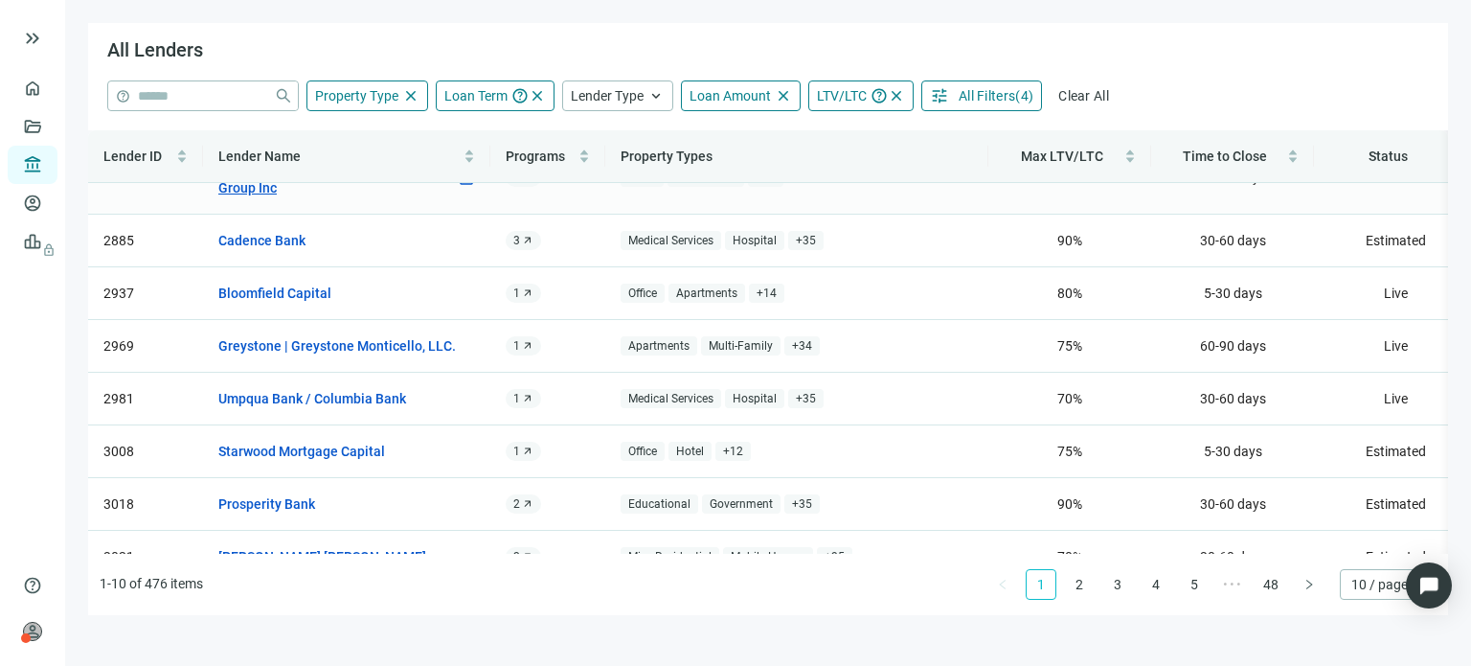
scroll to position [172, 0]
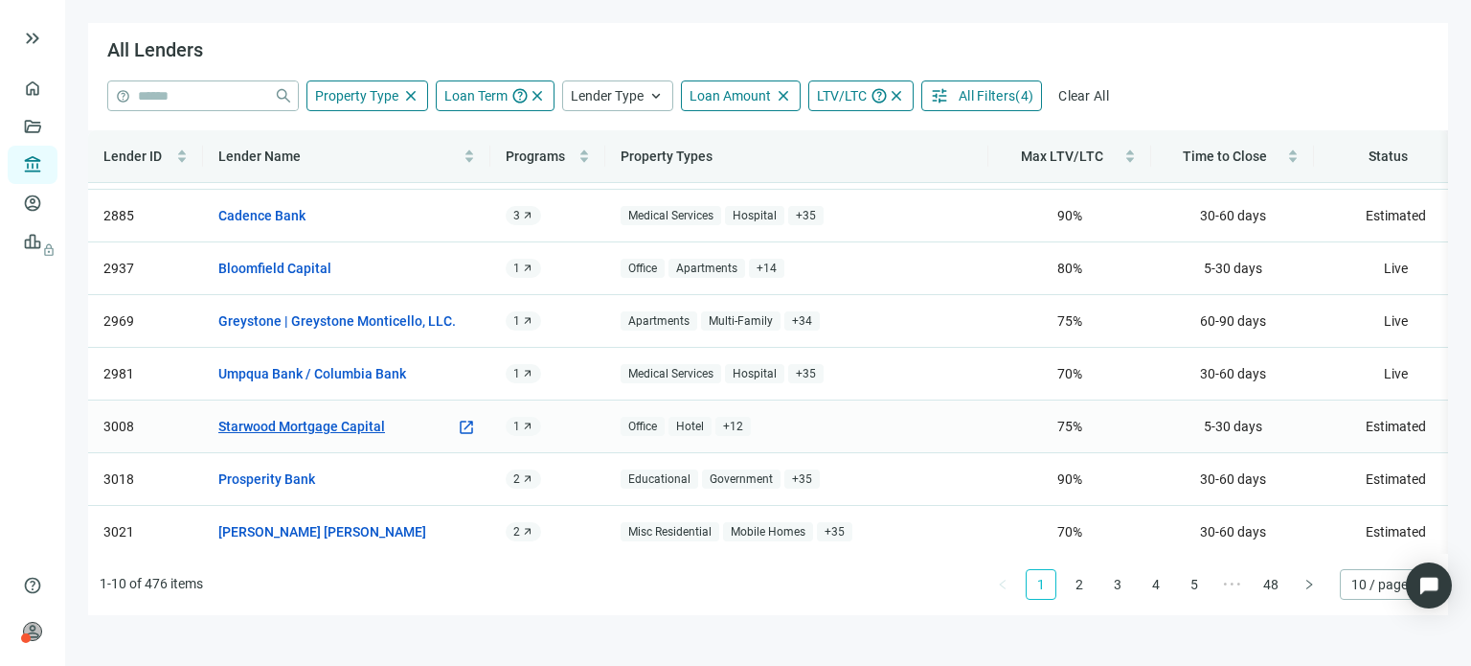
click at [327, 416] on link "Starwood Mortgage Capital" at bounding box center [301, 426] width 167 height 21
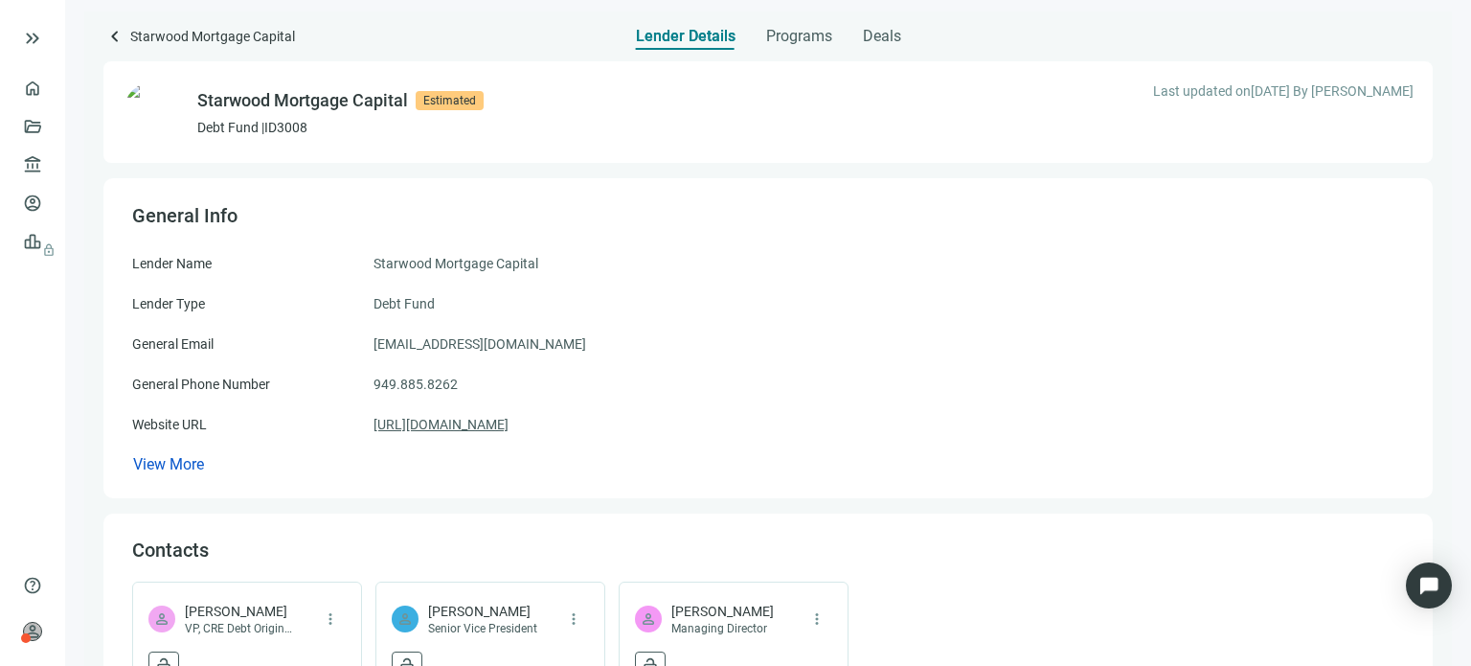
click at [436, 417] on link "[URL][DOMAIN_NAME]" at bounding box center [440, 424] width 135 height 21
click at [778, 30] on span "Programs" at bounding box center [799, 36] width 66 height 19
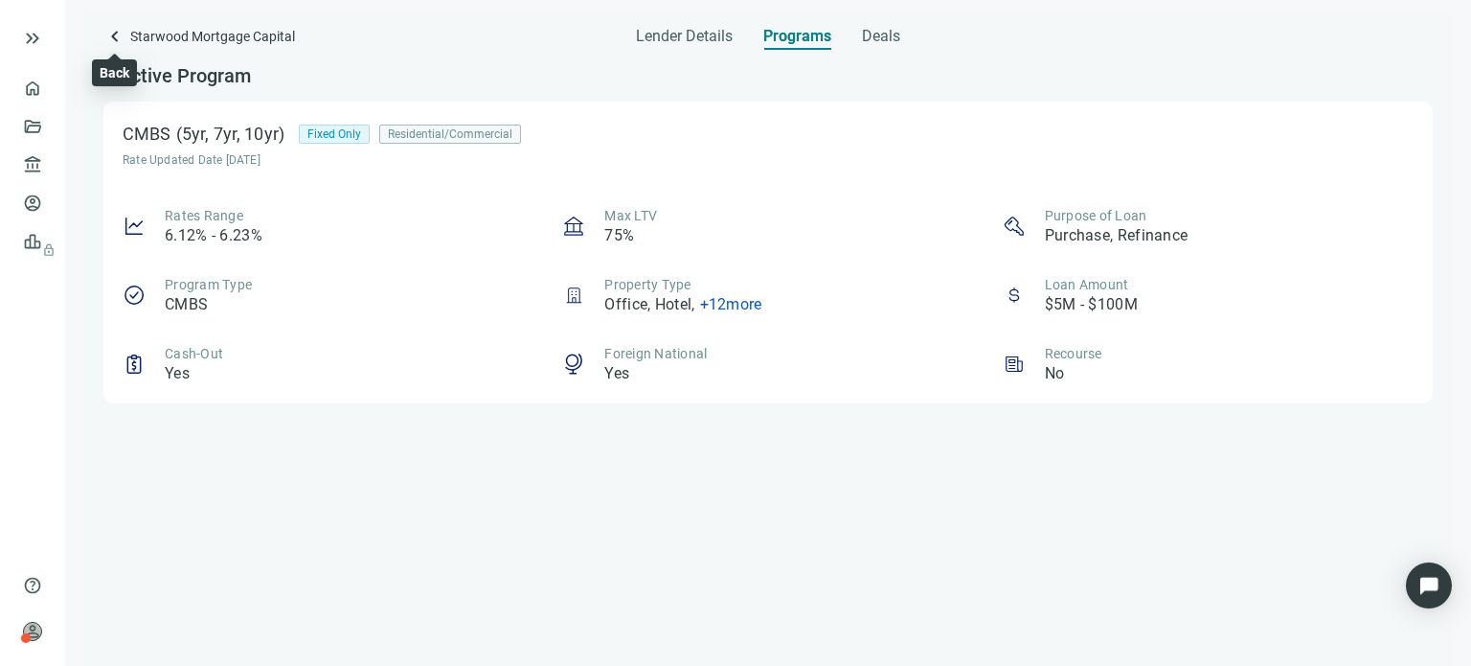
click at [110, 34] on span "keyboard_arrow_left" at bounding box center [114, 36] width 23 height 23
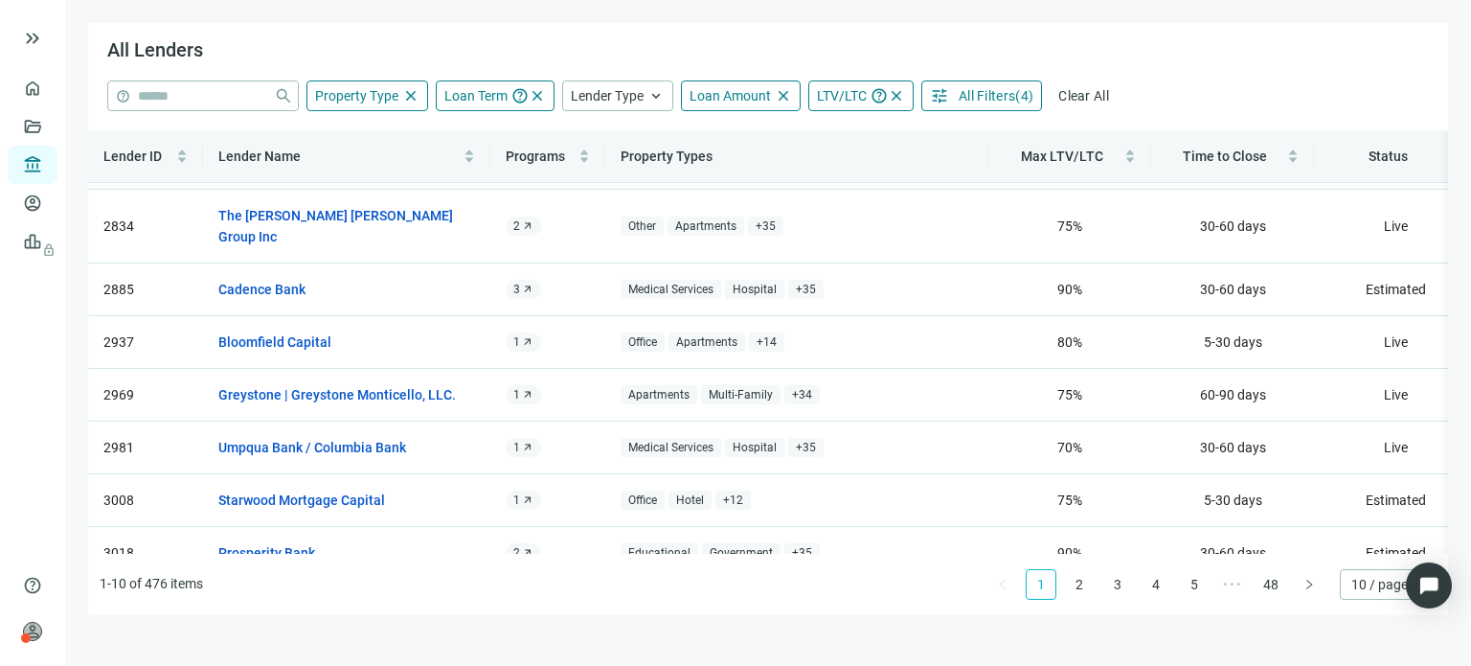
scroll to position [172, 0]
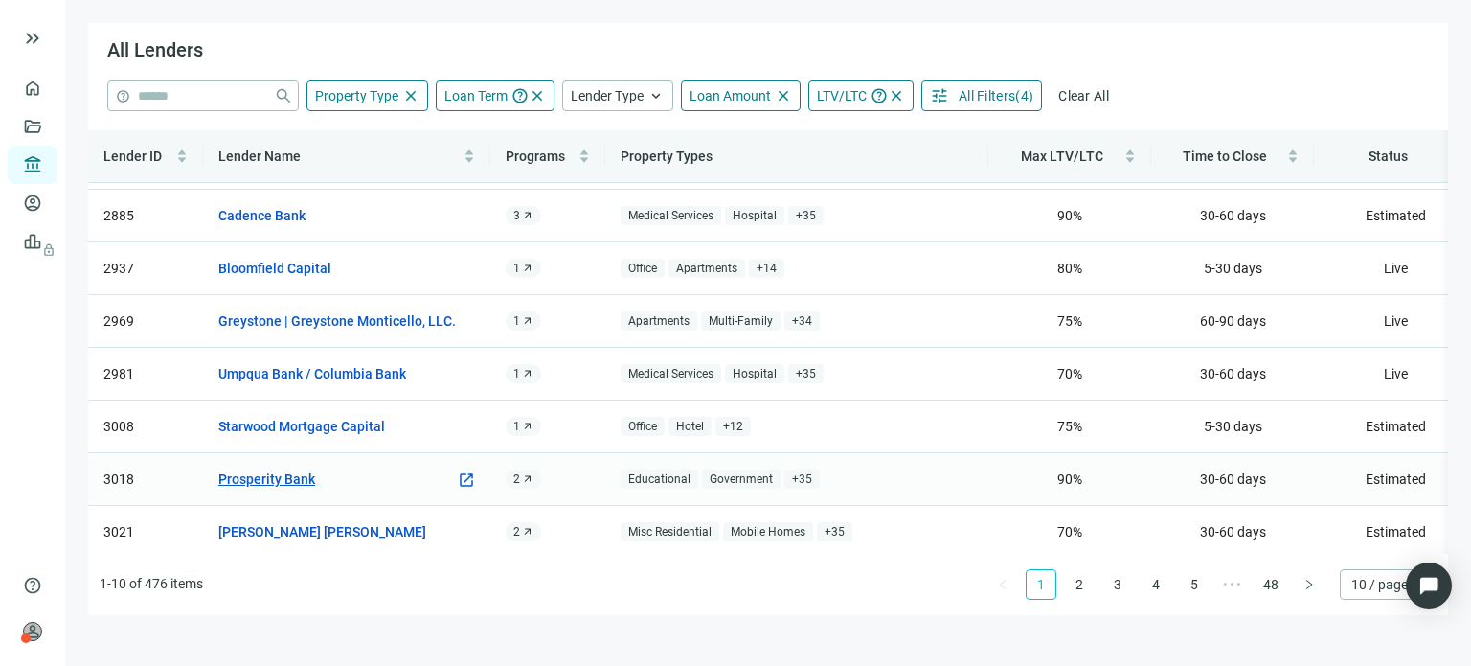
click at [296, 468] on link "Prosperity Bank" at bounding box center [266, 478] width 97 height 21
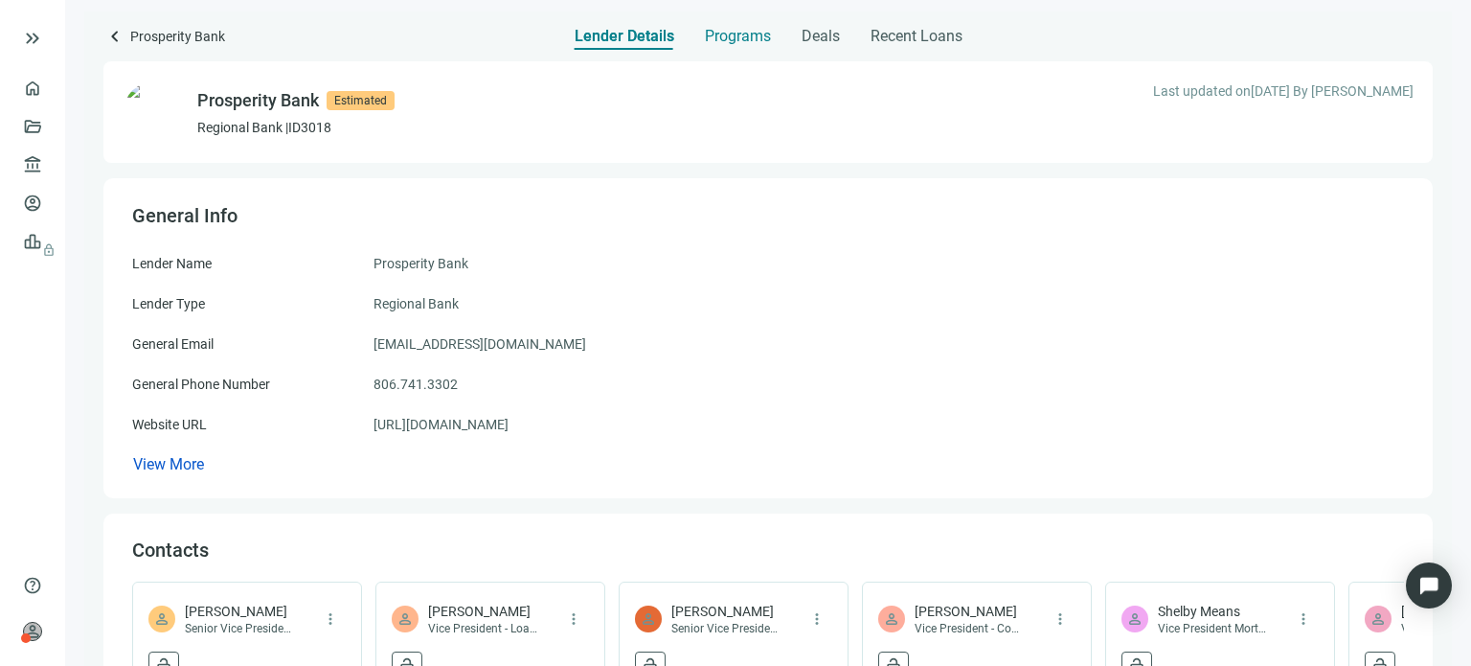
click at [716, 37] on span "Programs" at bounding box center [738, 36] width 66 height 19
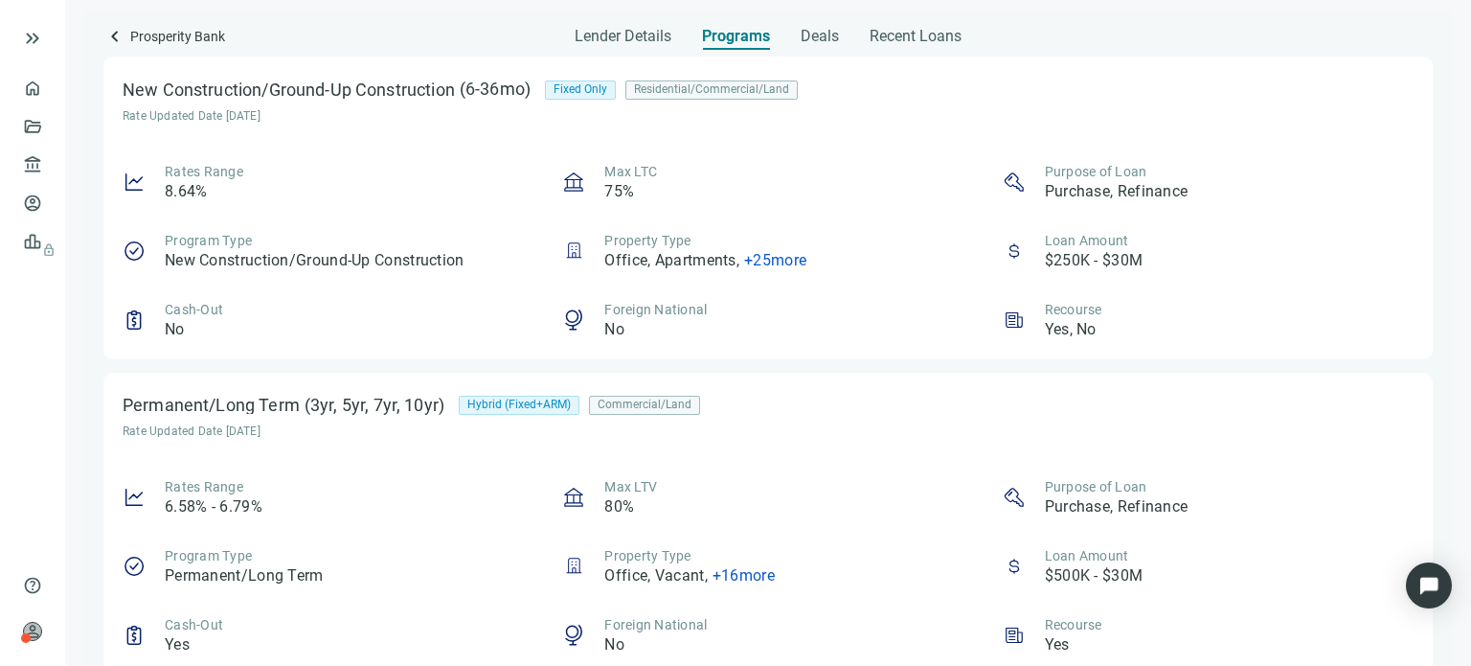
scroll to position [1683, 0]
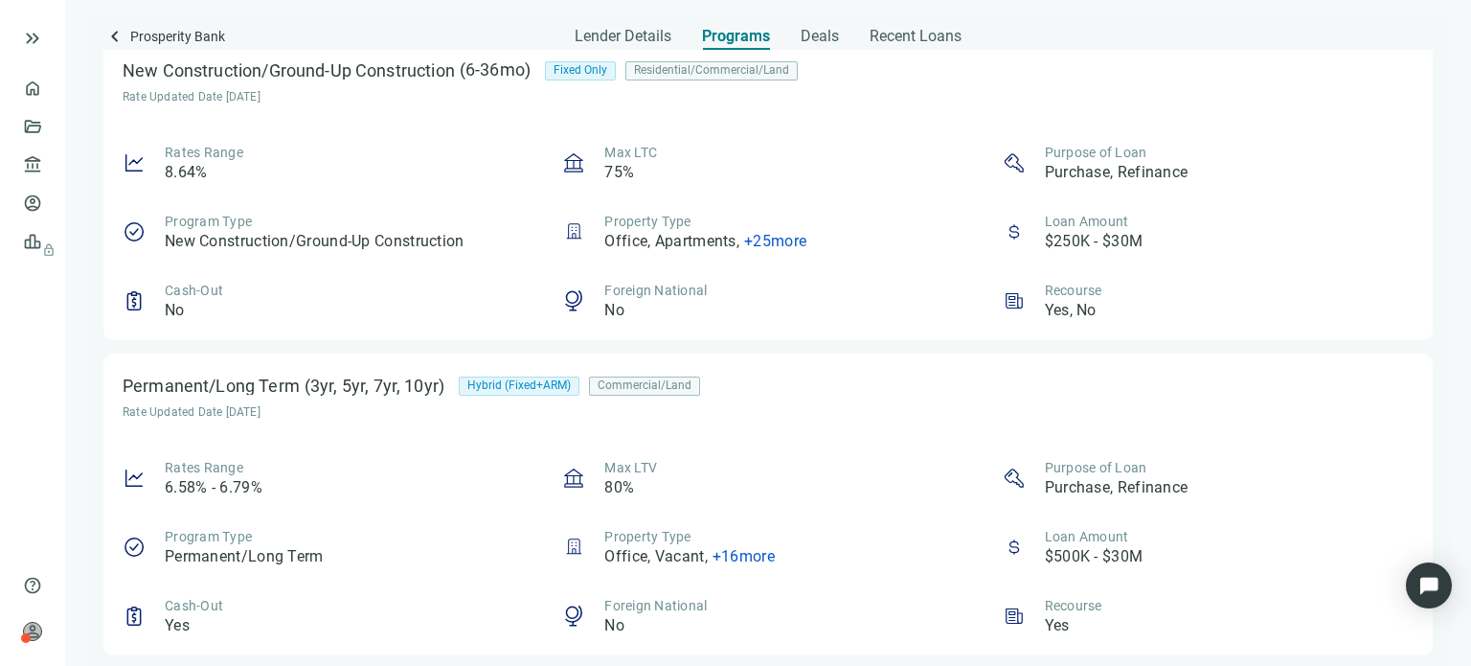
click at [735, 555] on span "+ 16 more" at bounding box center [743, 556] width 62 height 18
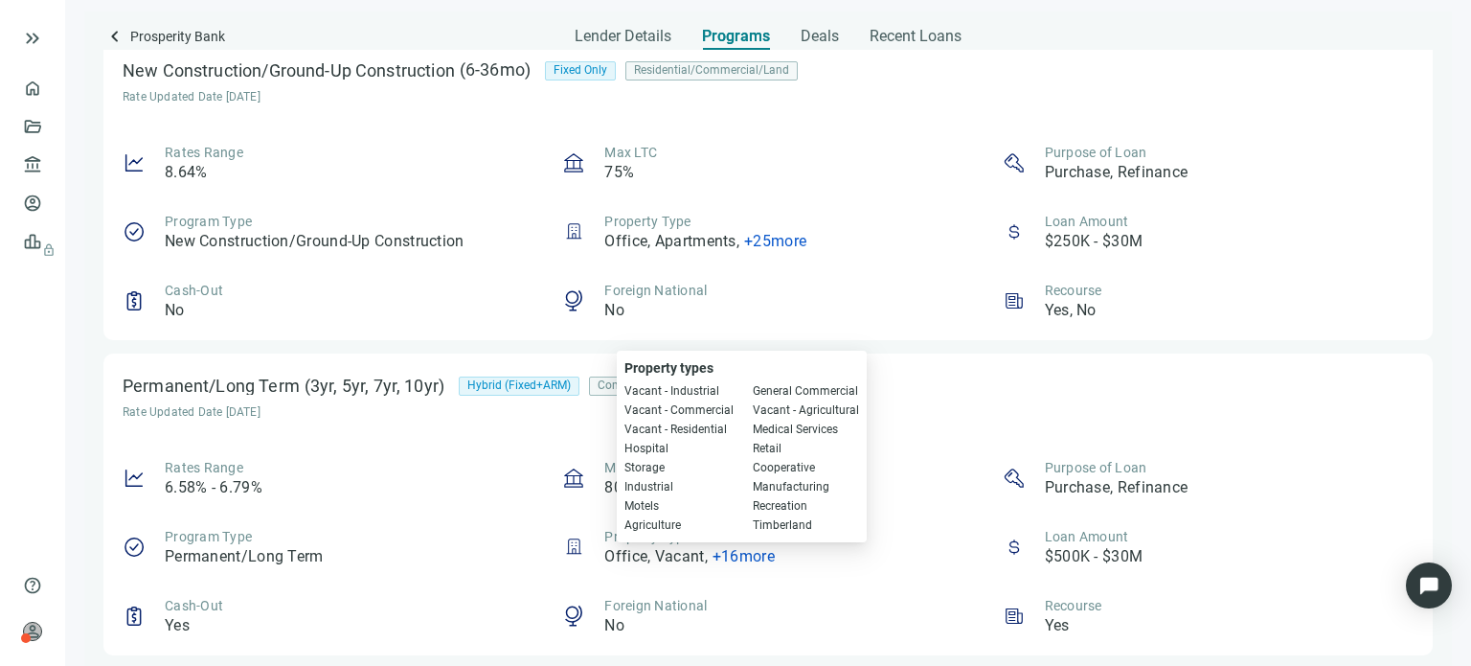
click at [733, 553] on span "+ 16 more" at bounding box center [743, 556] width 62 height 18
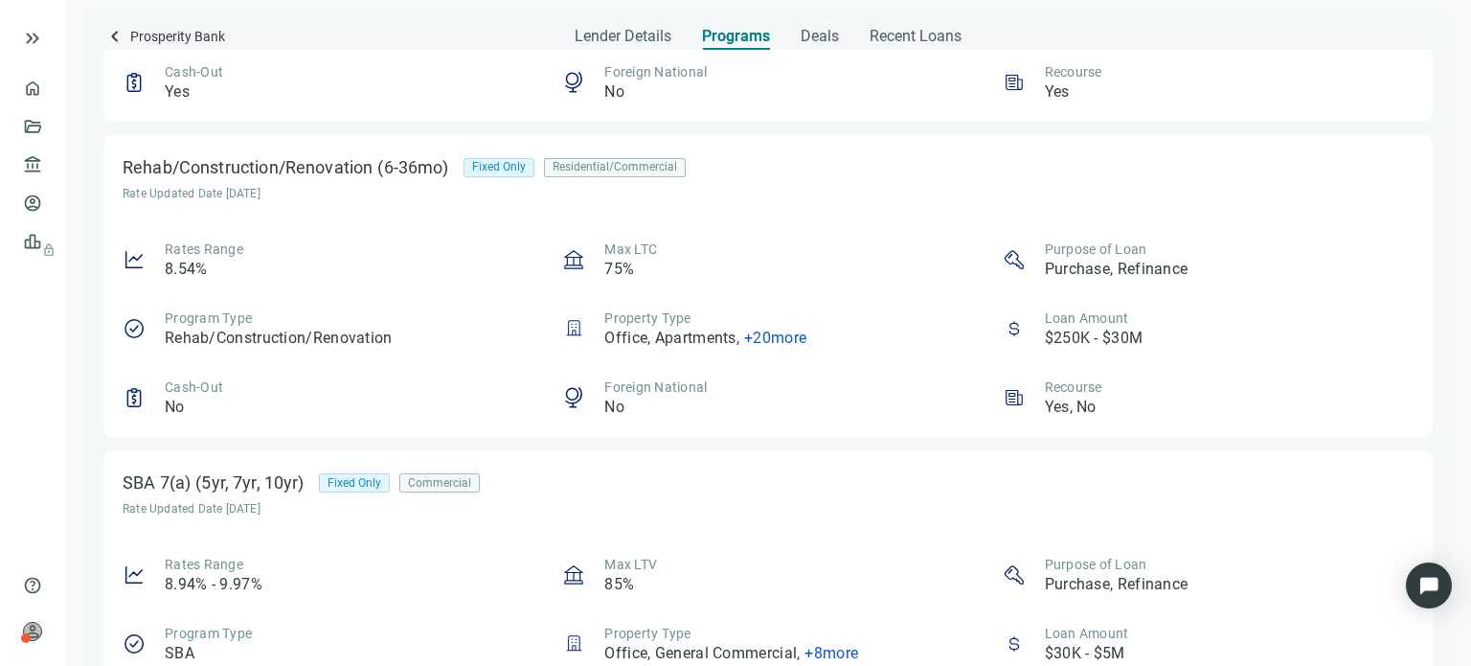
scroll to position [629, 0]
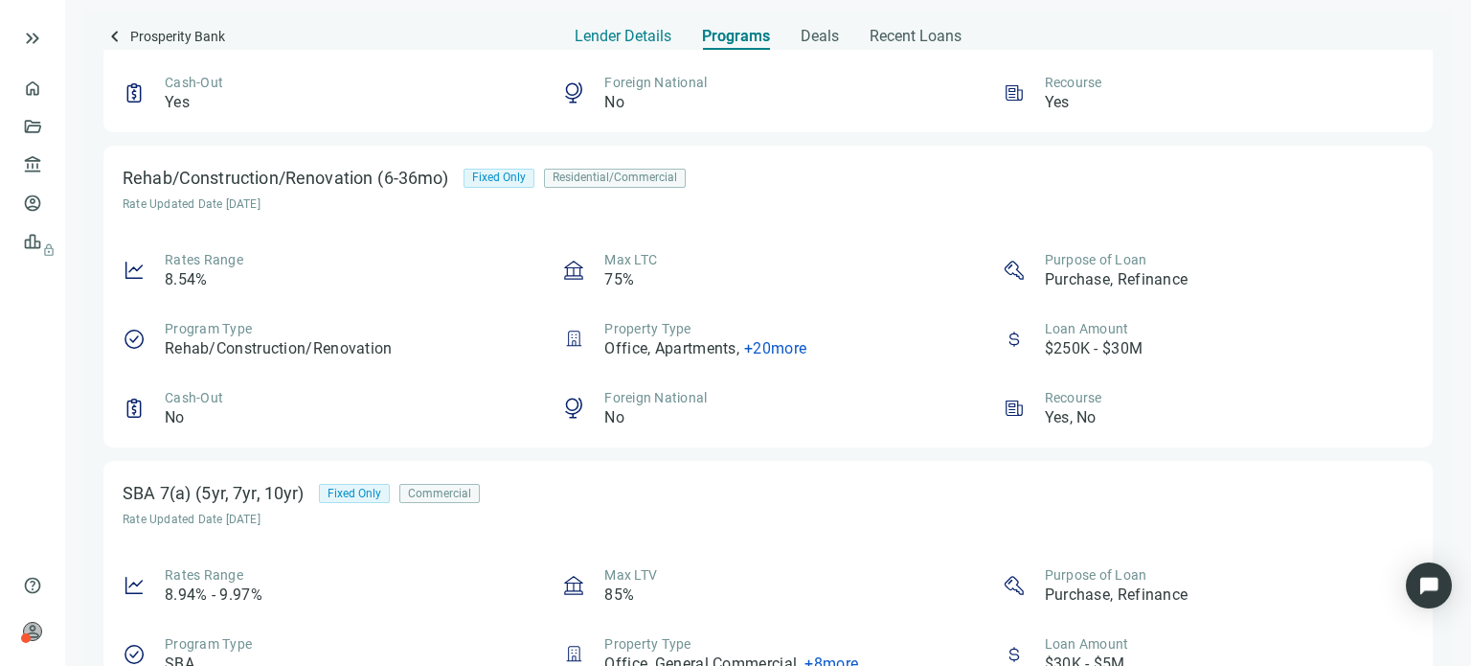
click at [577, 38] on span "Lender Details" at bounding box center [623, 36] width 97 height 19
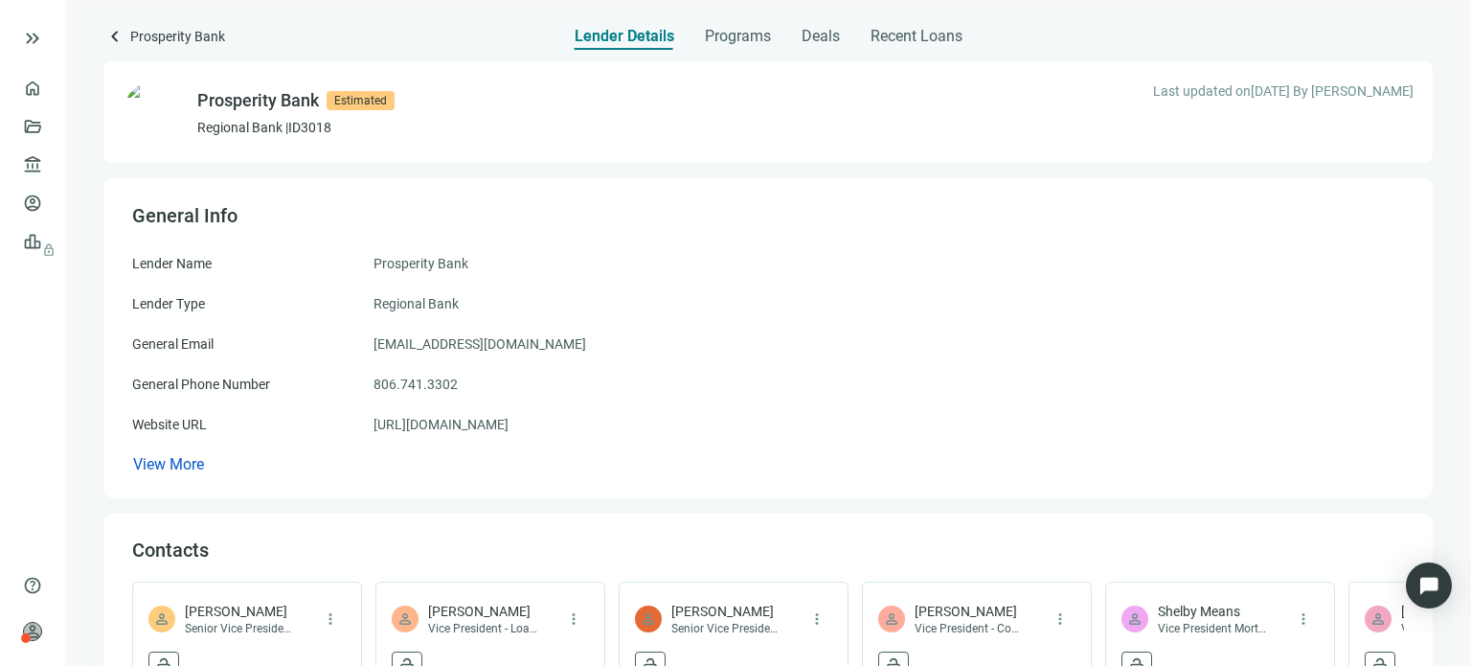
drag, startPoint x: 563, startPoint y: 425, endPoint x: 345, endPoint y: 440, distance: 218.8
click at [345, 440] on div "Lender Name Prosperity Bank Lender Type Regional Bank General Email [EMAIL_ADDR…" at bounding box center [768, 364] width 1272 height 222
copy div "[URL][DOMAIN_NAME]"
click at [111, 37] on span "keyboard_arrow_left" at bounding box center [114, 36] width 23 height 23
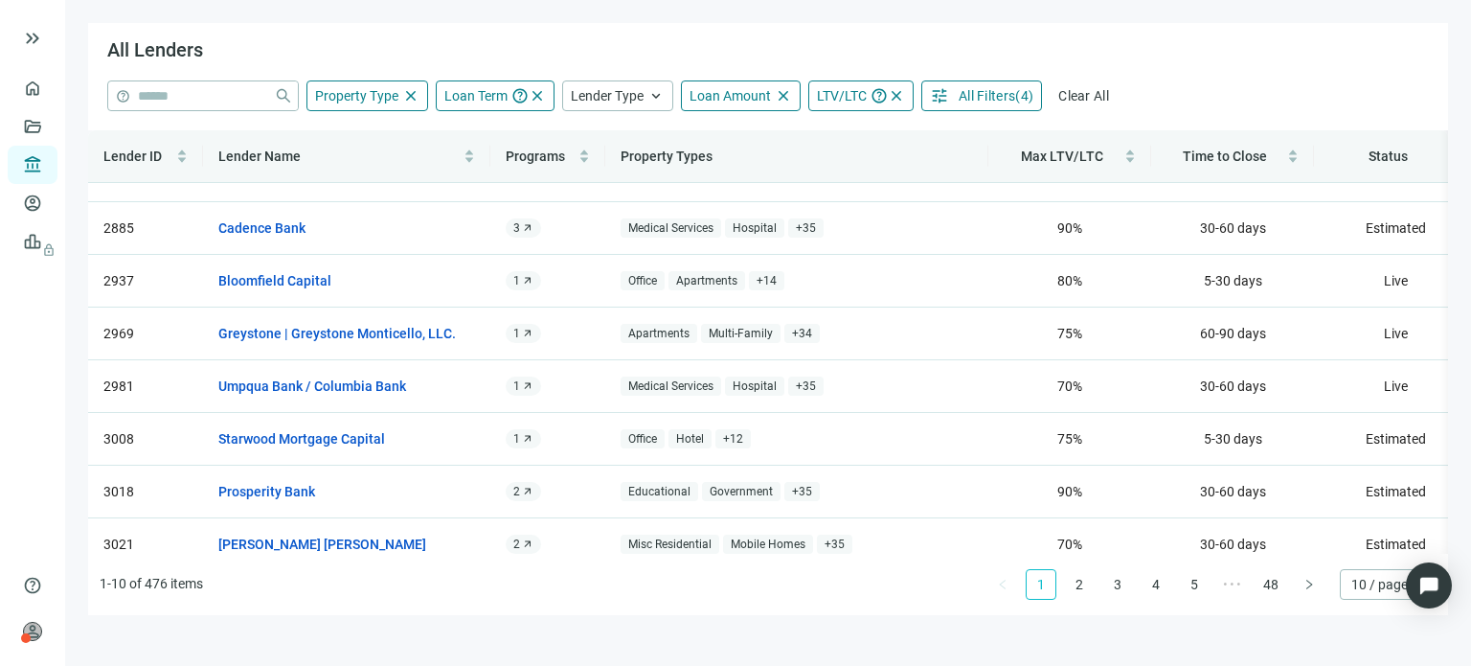
scroll to position [172, 0]
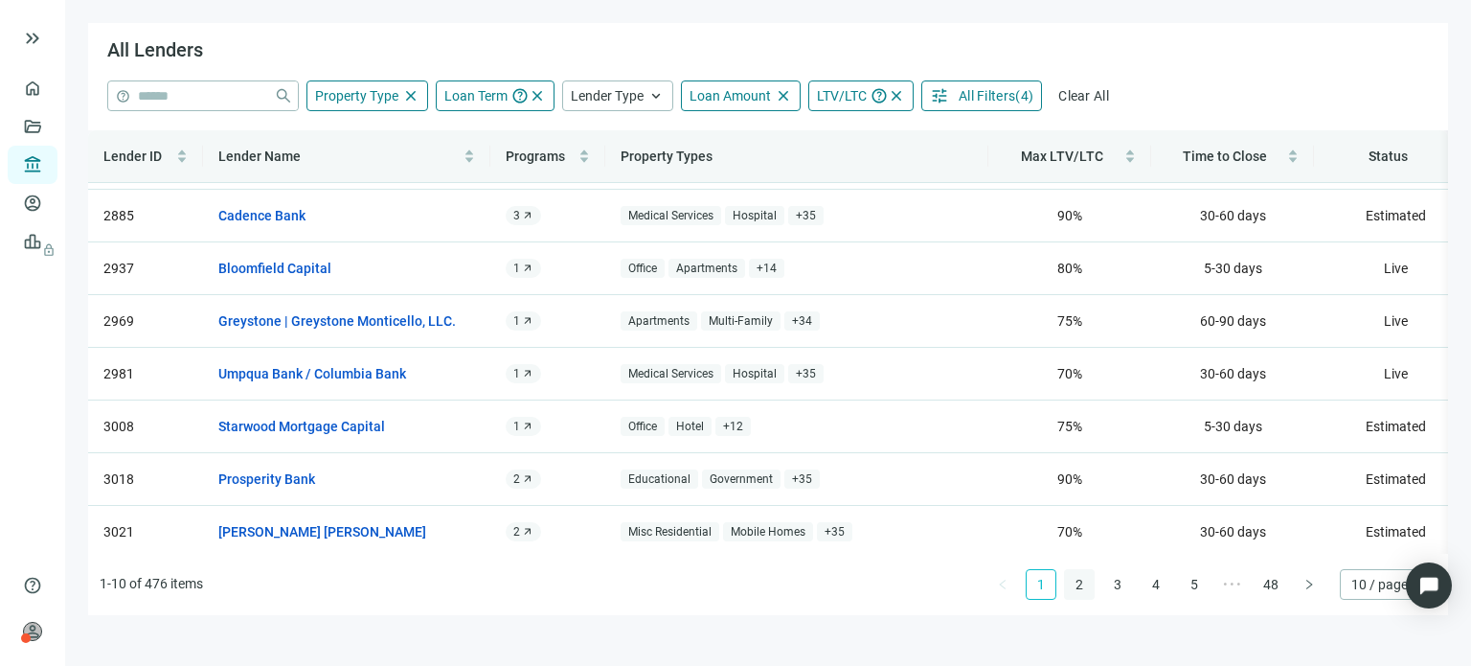
click at [1075, 587] on link "2" at bounding box center [1079, 584] width 29 height 29
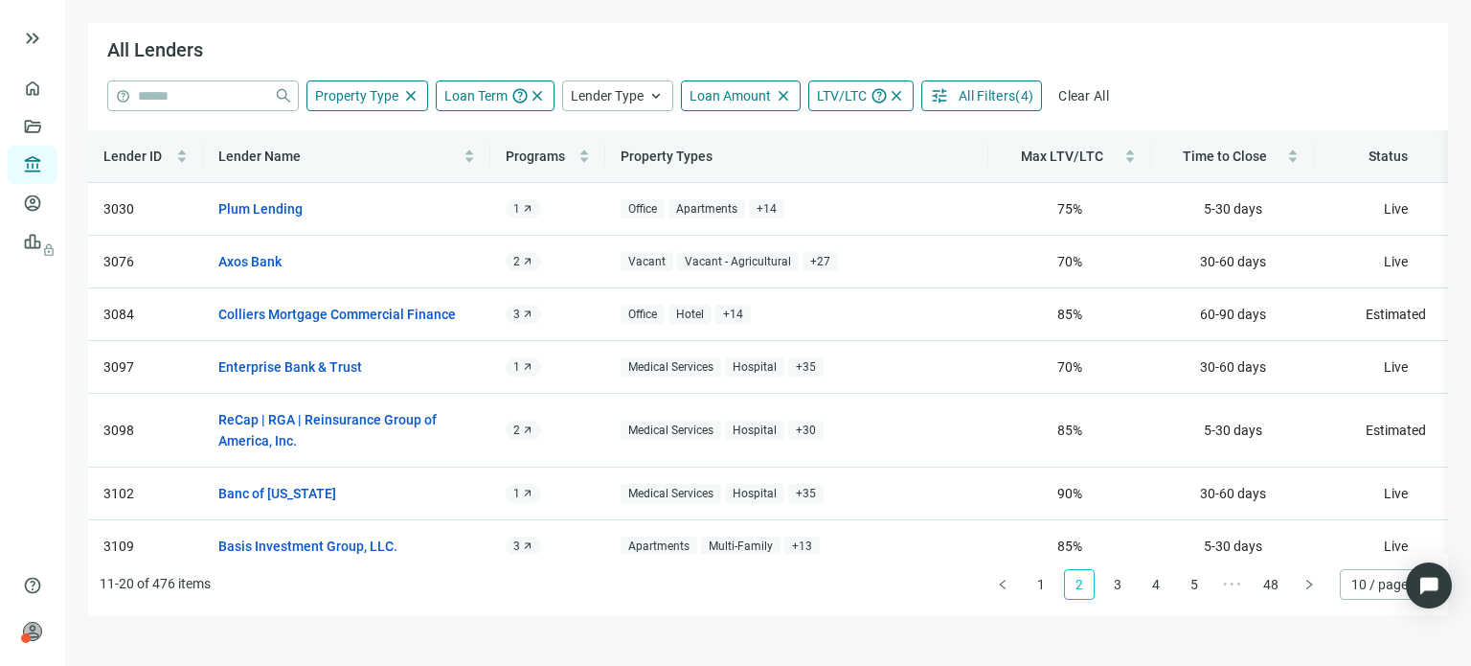
scroll to position [0, 0]
click at [352, 369] on link "Enterprise Bank & Trust" at bounding box center [290, 366] width 144 height 21
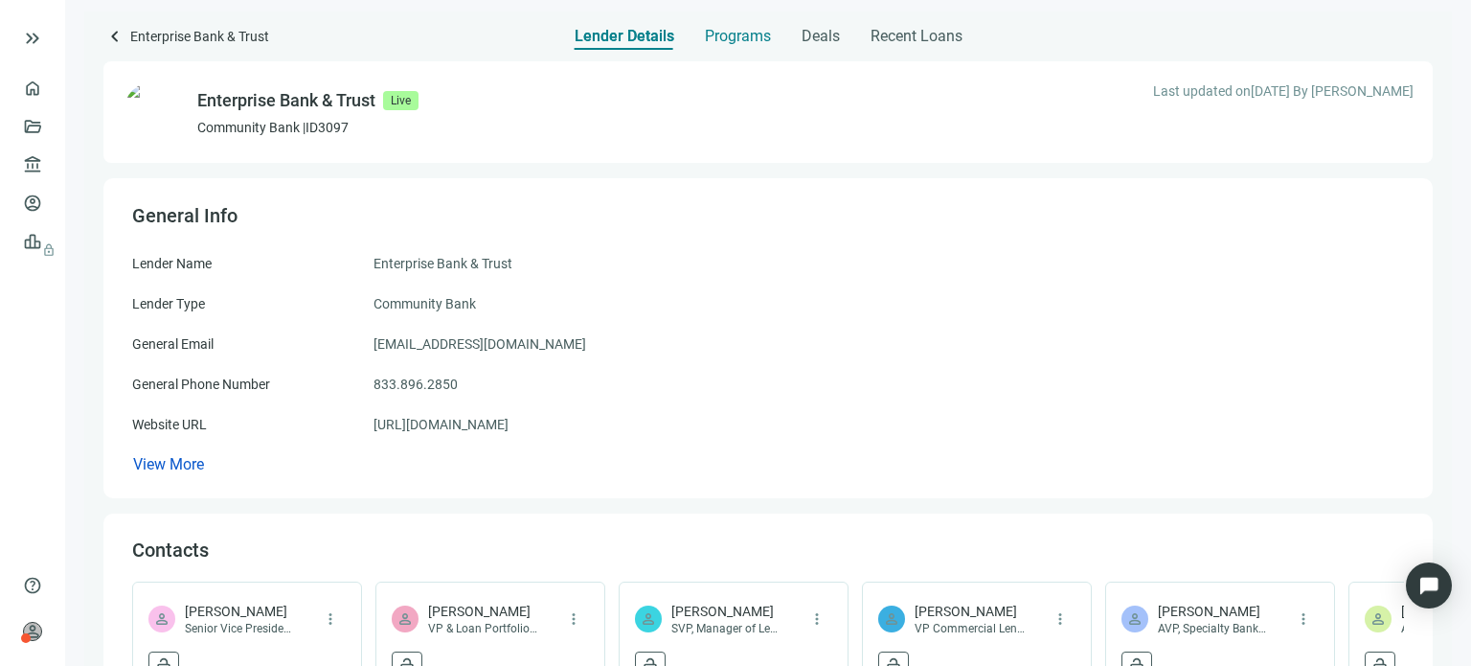
click at [722, 38] on span "Programs" at bounding box center [738, 36] width 66 height 19
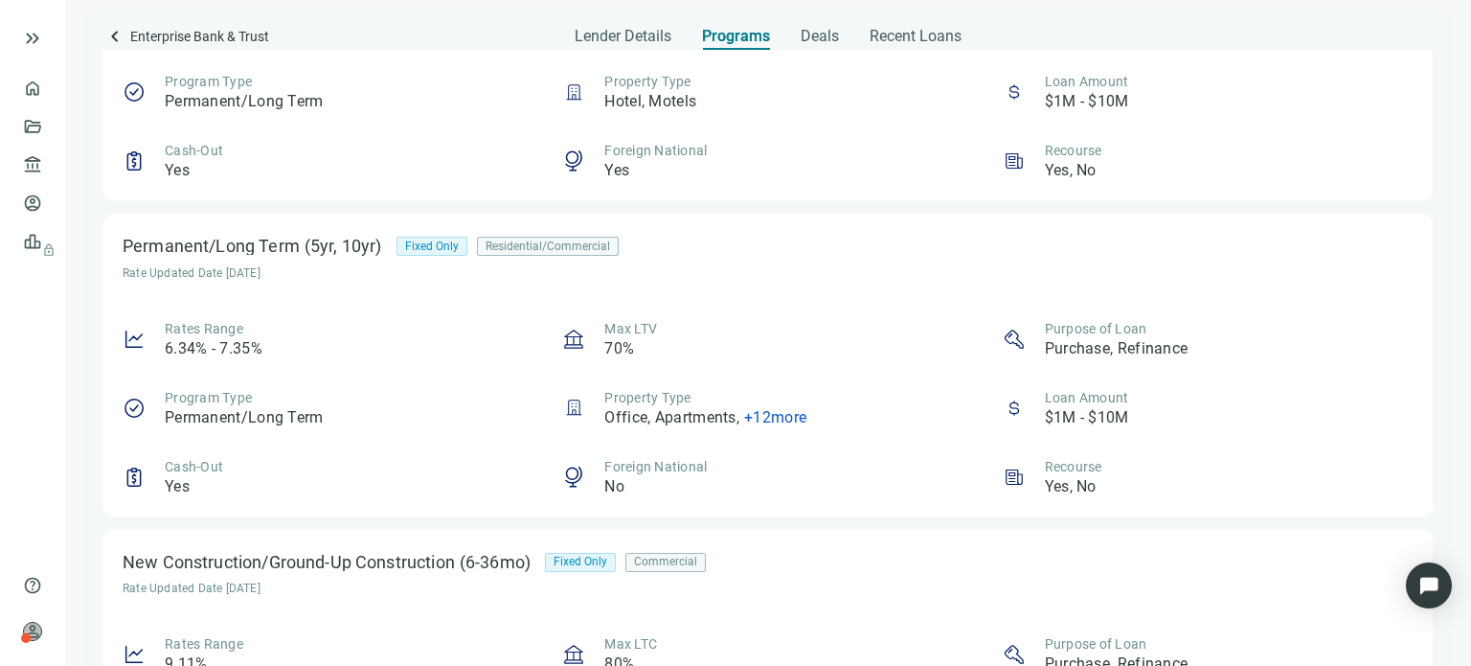
scroll to position [188, 0]
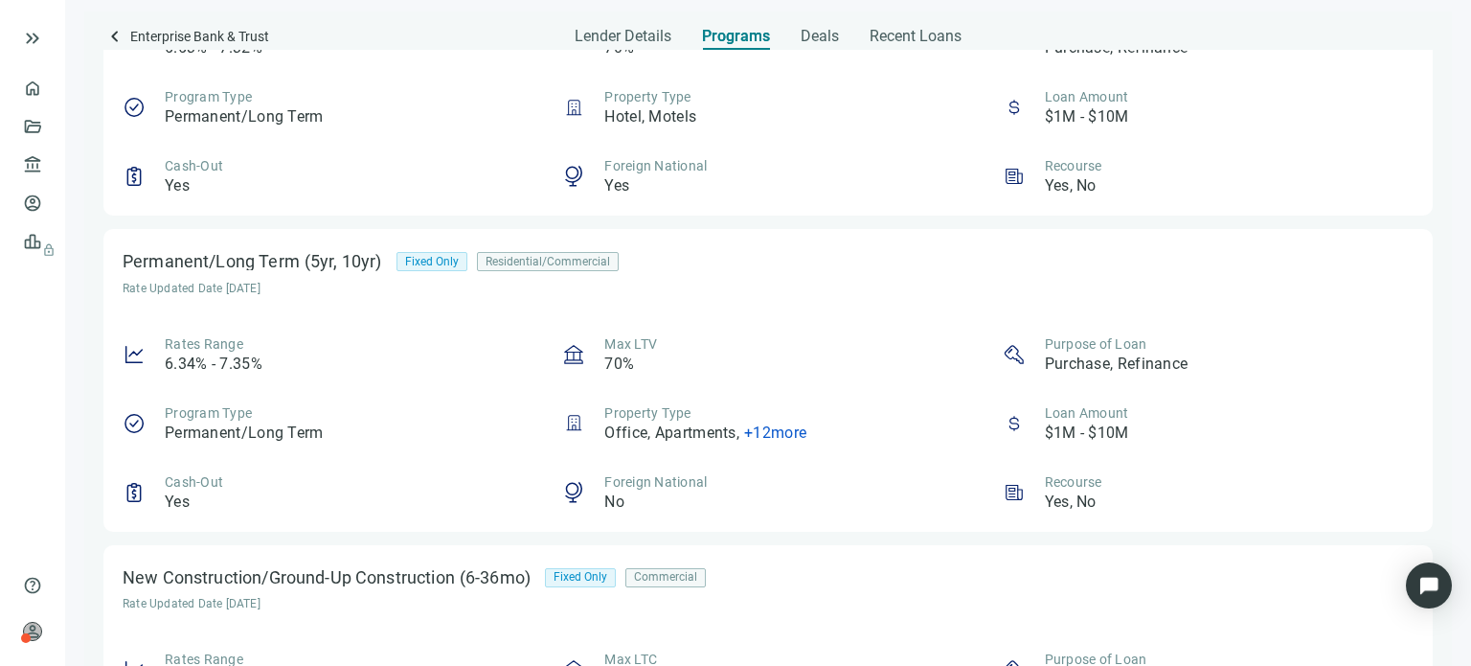
click at [777, 427] on span "+ 12 more" at bounding box center [775, 432] width 62 height 18
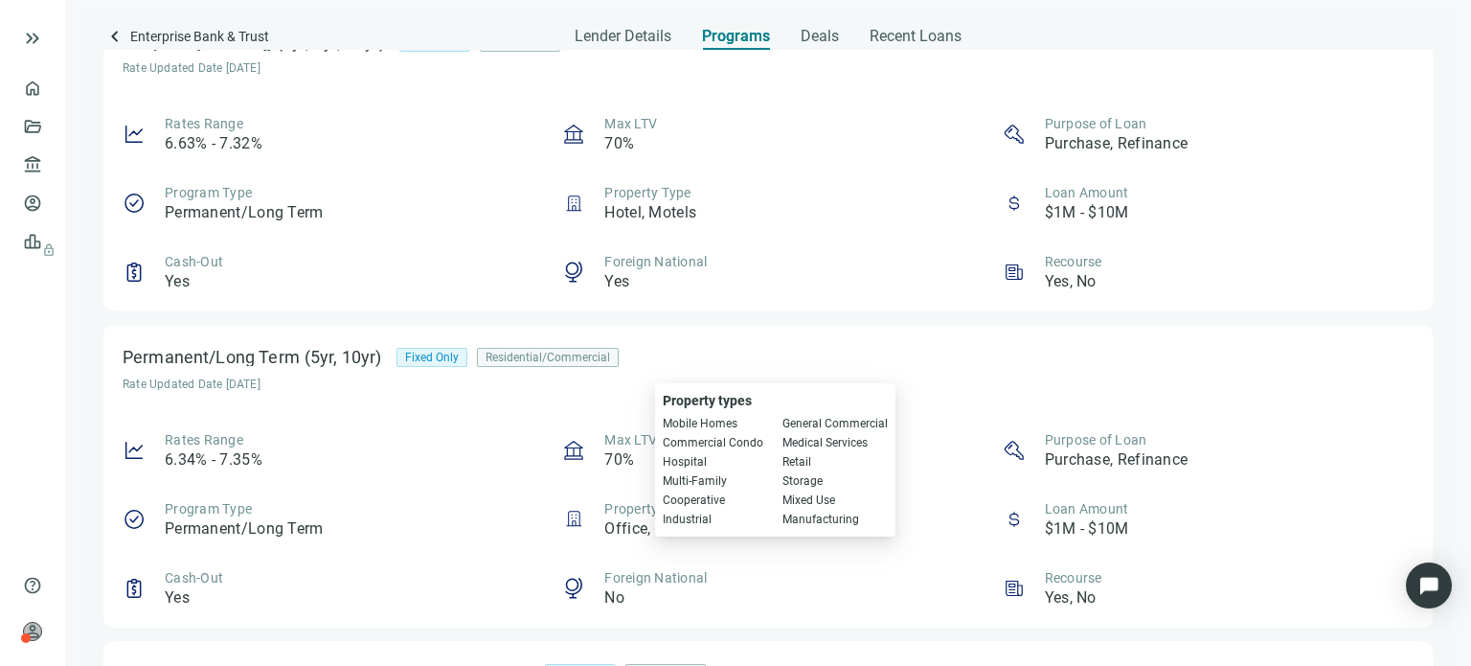
scroll to position [0, 0]
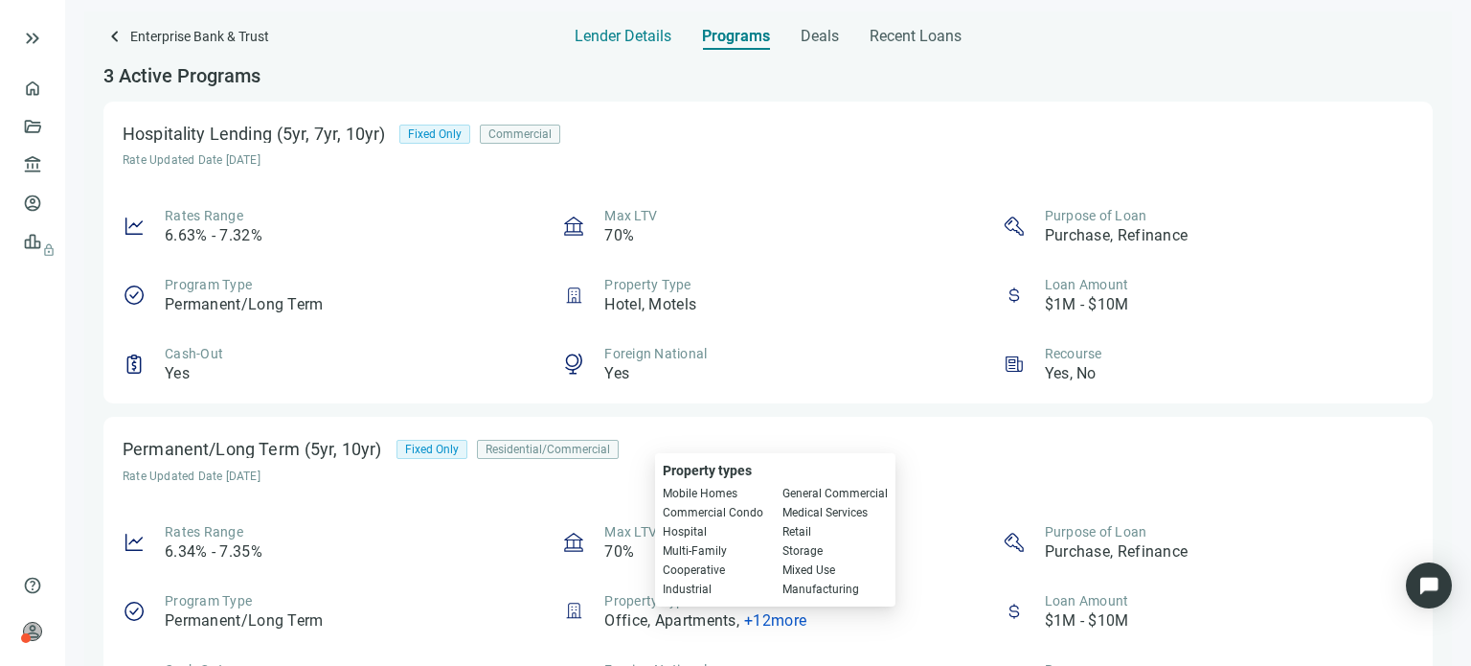
click at [645, 31] on span "Lender Details" at bounding box center [623, 36] width 97 height 19
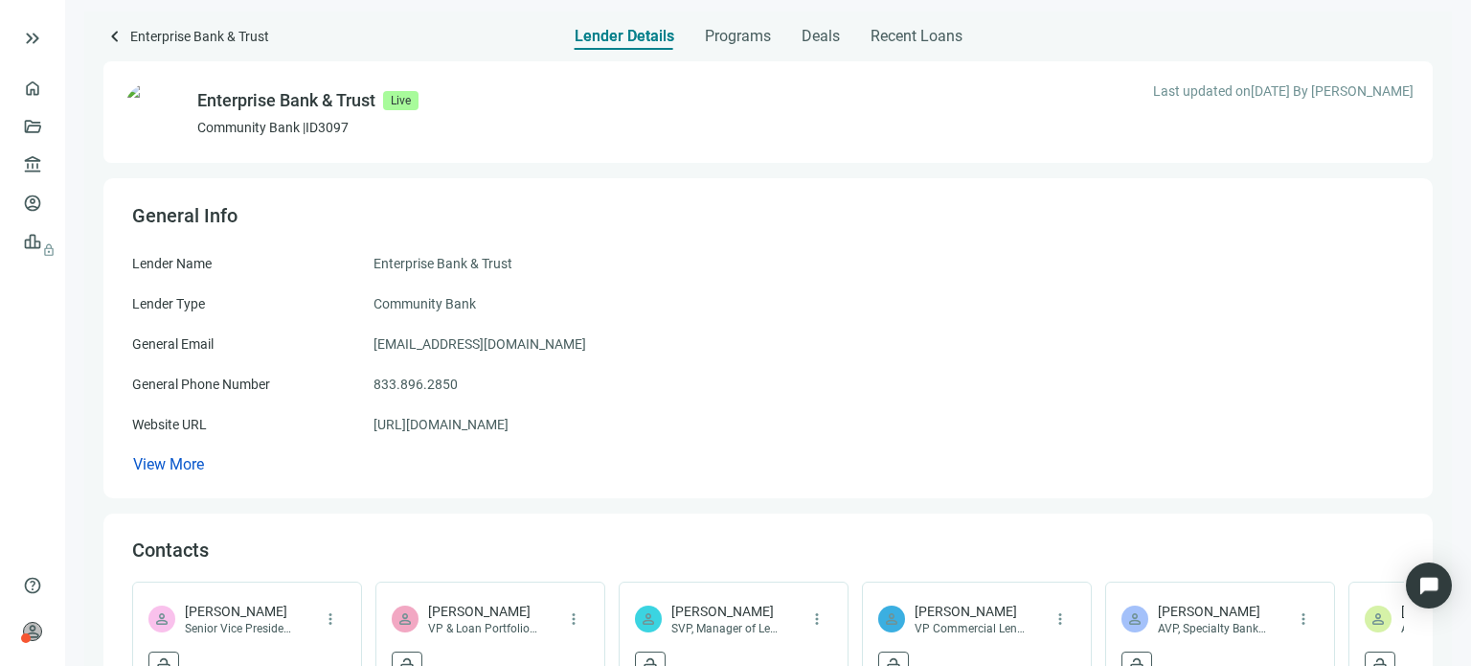
drag, startPoint x: 544, startPoint y: 419, endPoint x: 372, endPoint y: 418, distance: 172.4
click at [372, 418] on div "Website URL [URL][DOMAIN_NAME]" at bounding box center [768, 424] width 1272 height 21
copy div "[URL][DOMAIN_NAME]"
click at [114, 32] on span "keyboard_arrow_left" at bounding box center [114, 36] width 23 height 23
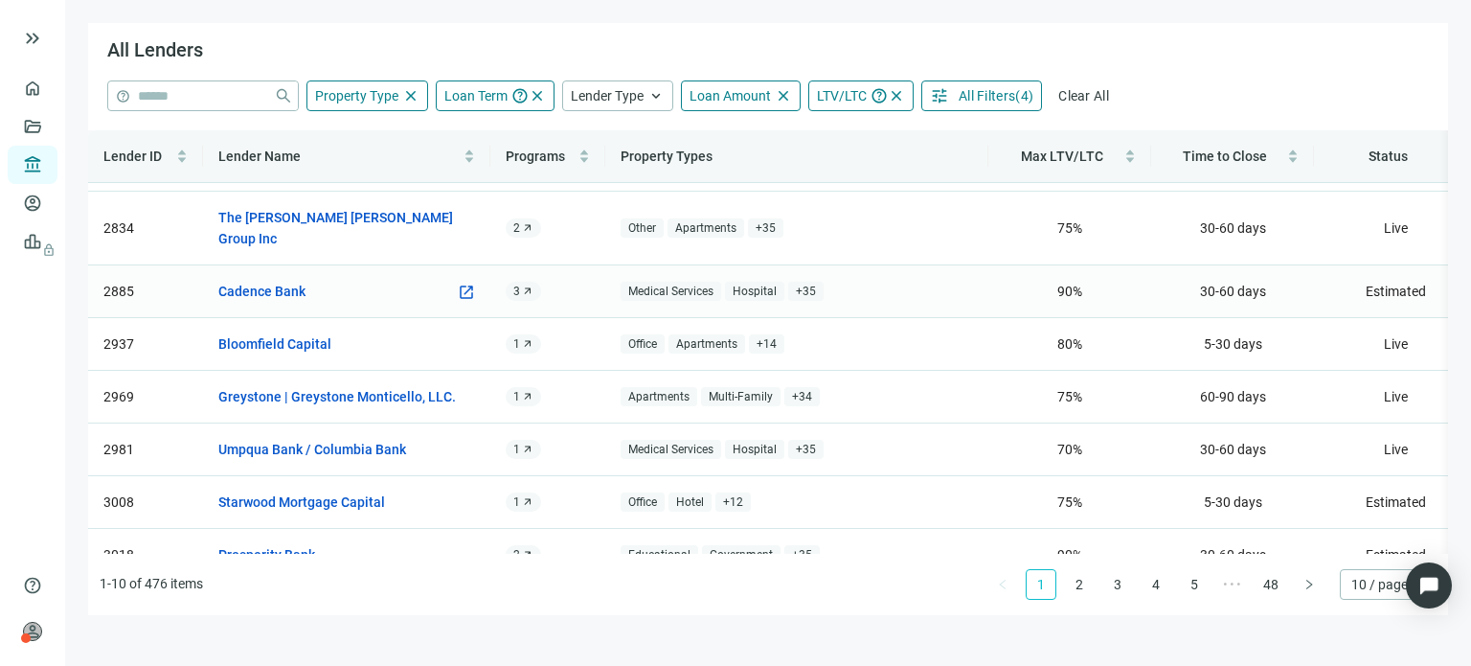
scroll to position [172, 0]
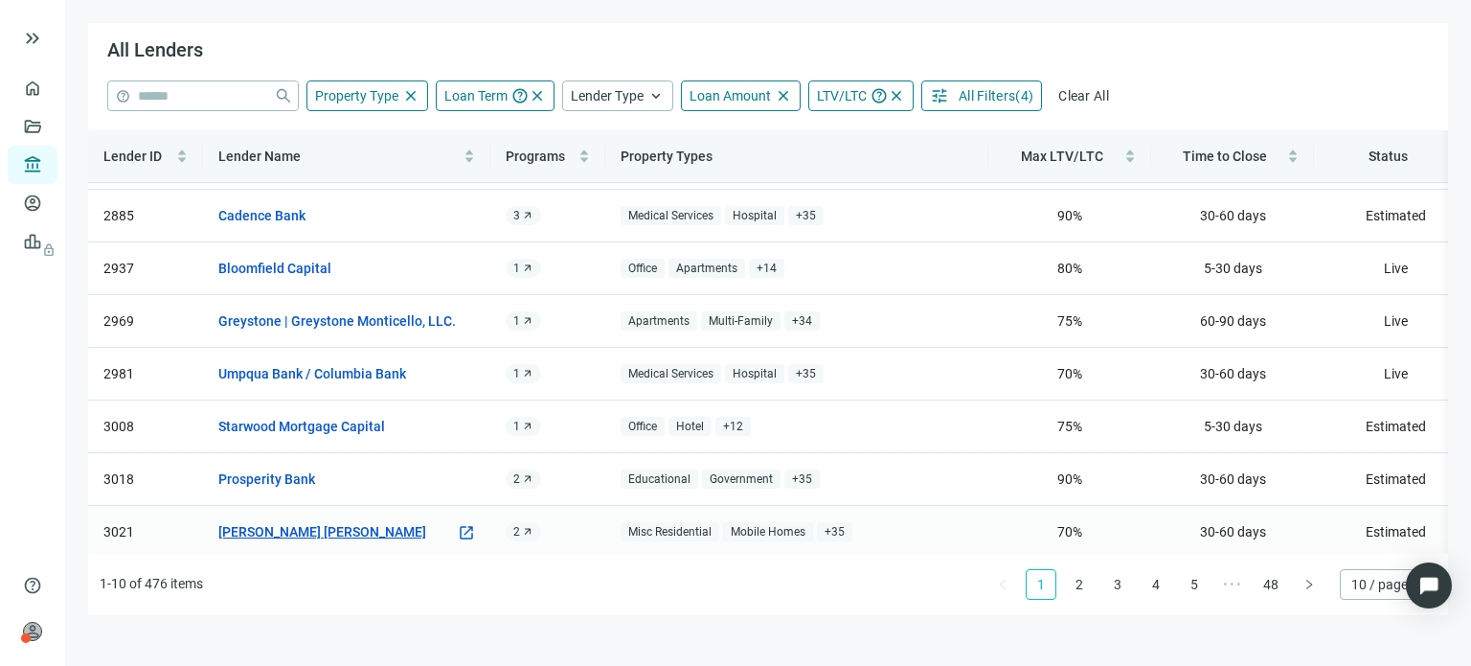
click at [277, 521] on link "[PERSON_NAME] [PERSON_NAME]" at bounding box center [322, 531] width 208 height 21
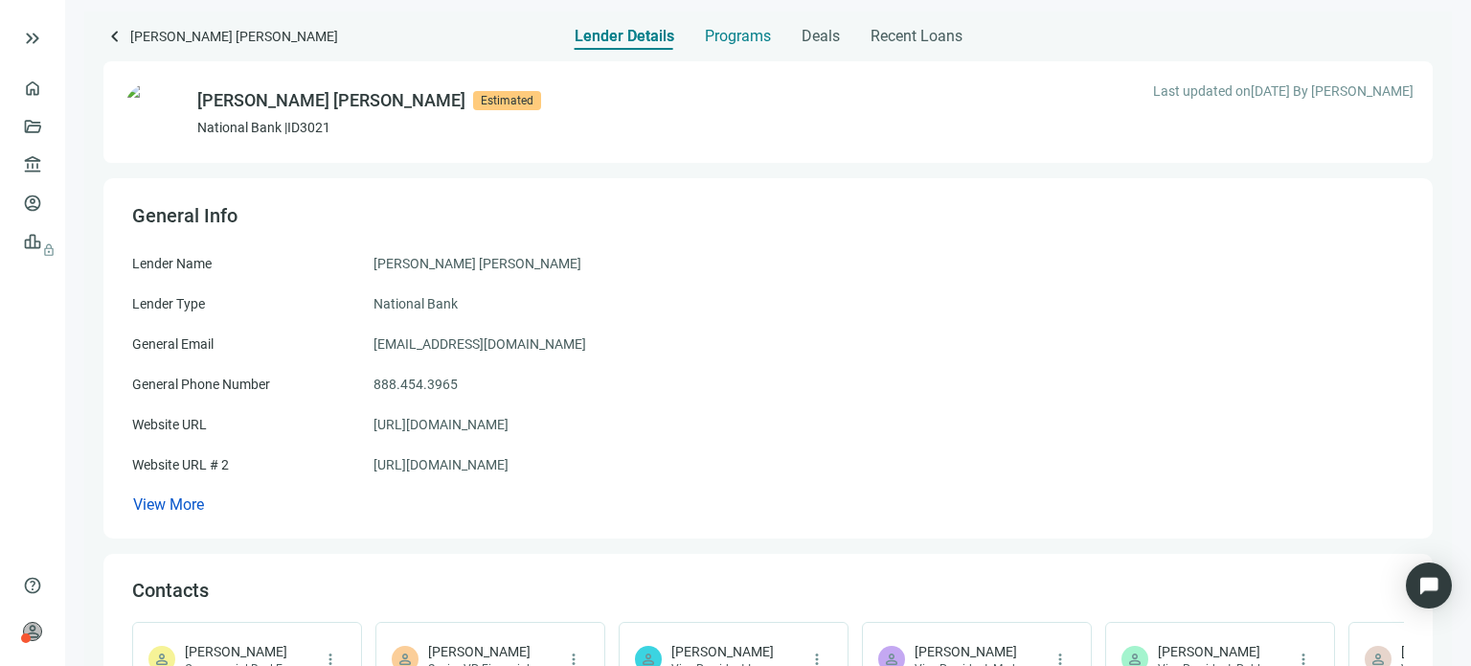
click at [710, 39] on span "Programs" at bounding box center [738, 36] width 66 height 19
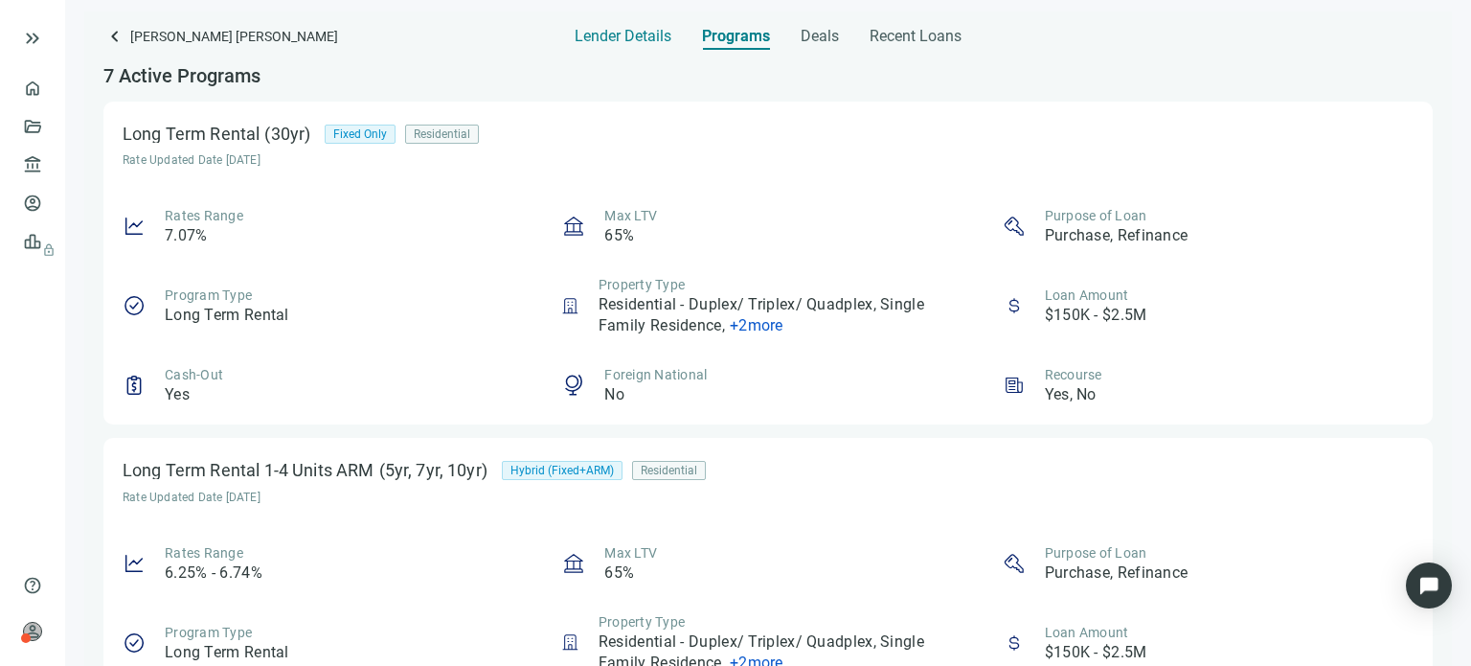
click at [643, 30] on span "Lender Details" at bounding box center [623, 36] width 97 height 19
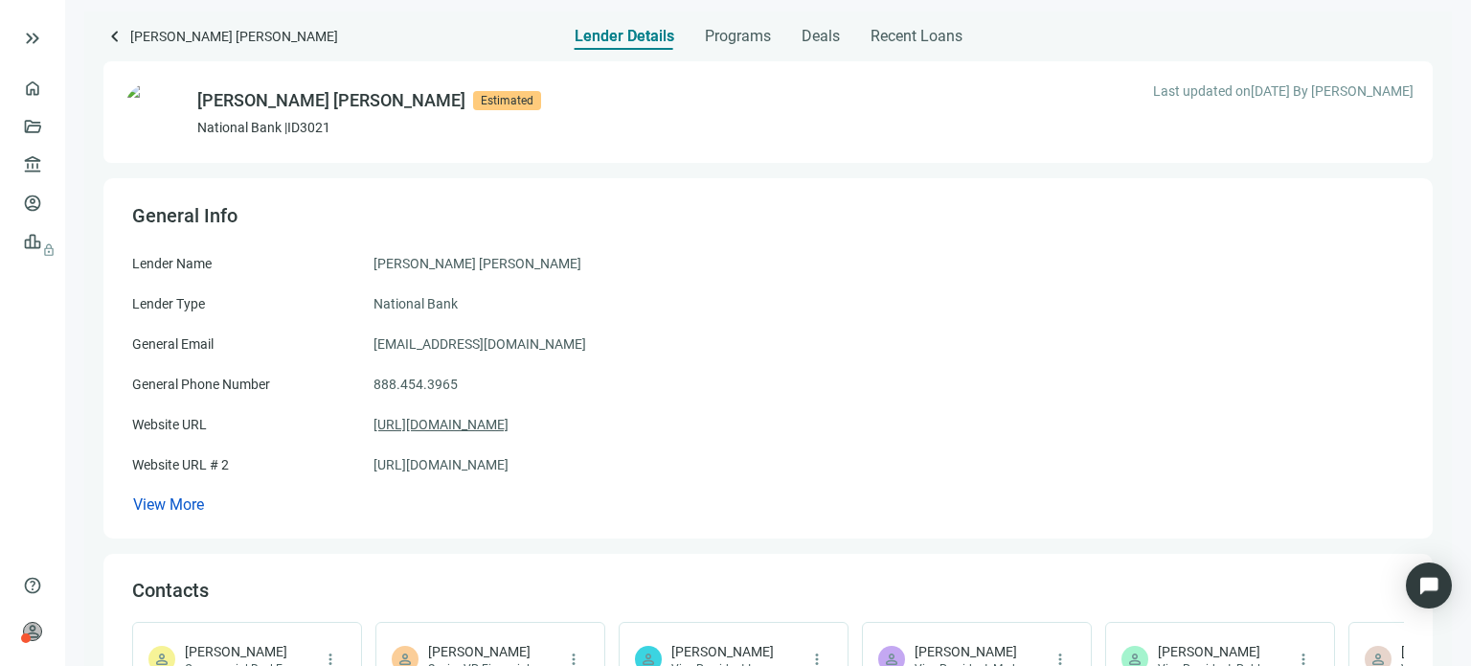
drag, startPoint x: 546, startPoint y: 413, endPoint x: 374, endPoint y: 422, distance: 171.7
click at [374, 422] on div "Lender Name [PERSON_NAME] [PERSON_NAME] Lender Type National Bank General Email…" at bounding box center [768, 384] width 1272 height 262
copy link "[URL][DOMAIN_NAME]"
click at [110, 34] on span "keyboard_arrow_left" at bounding box center [114, 36] width 23 height 23
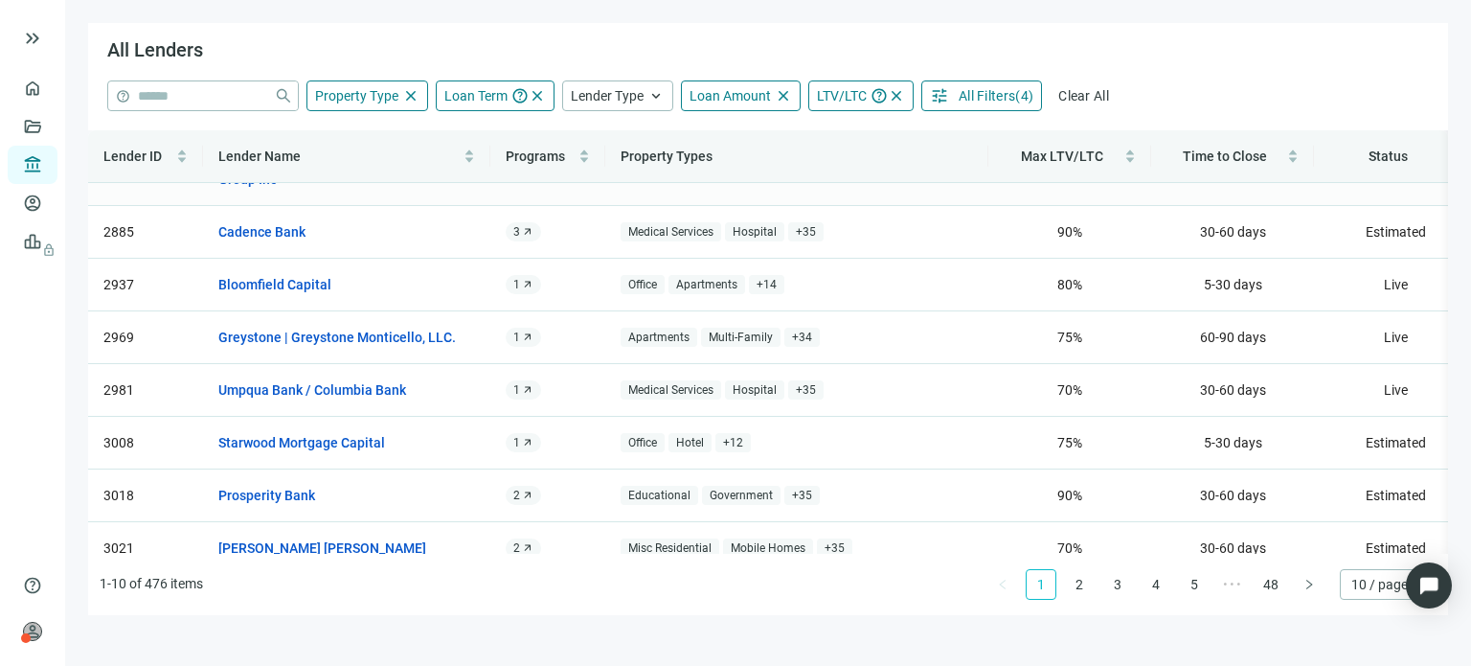
scroll to position [172, 0]
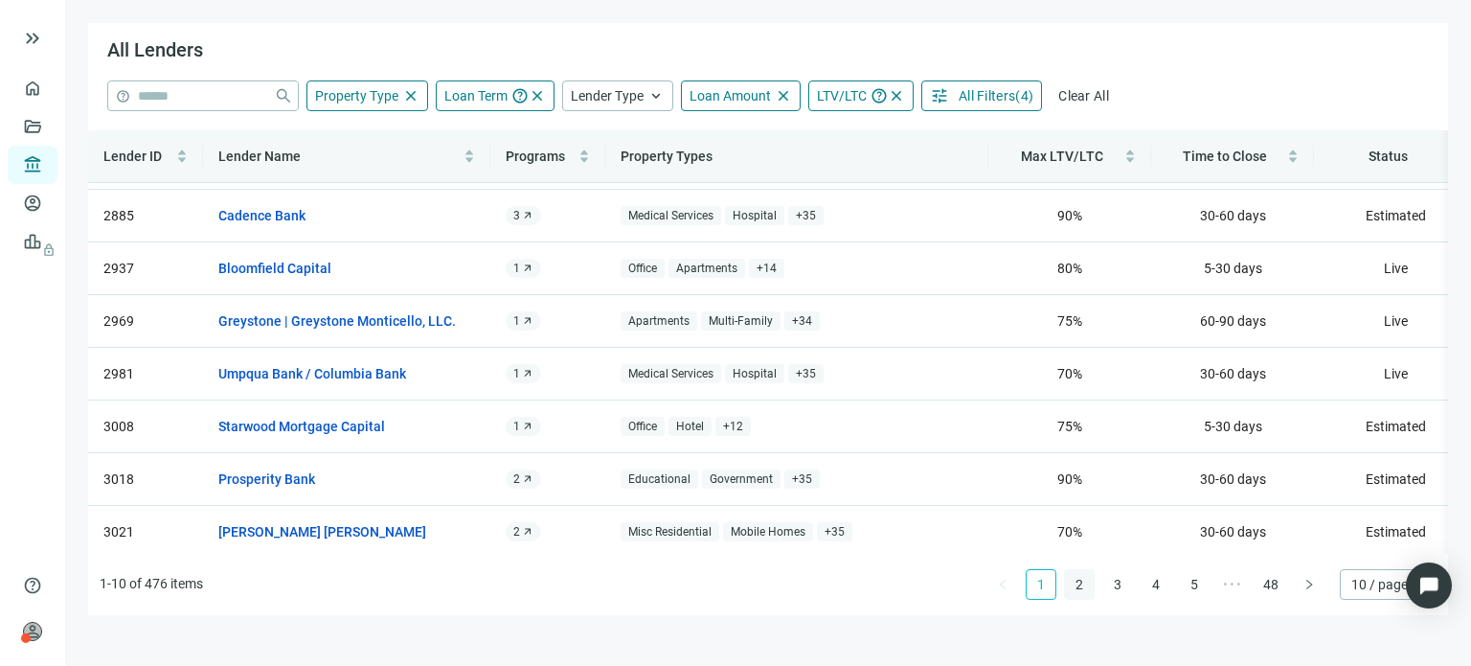
click at [1076, 581] on link "2" at bounding box center [1079, 584] width 29 height 29
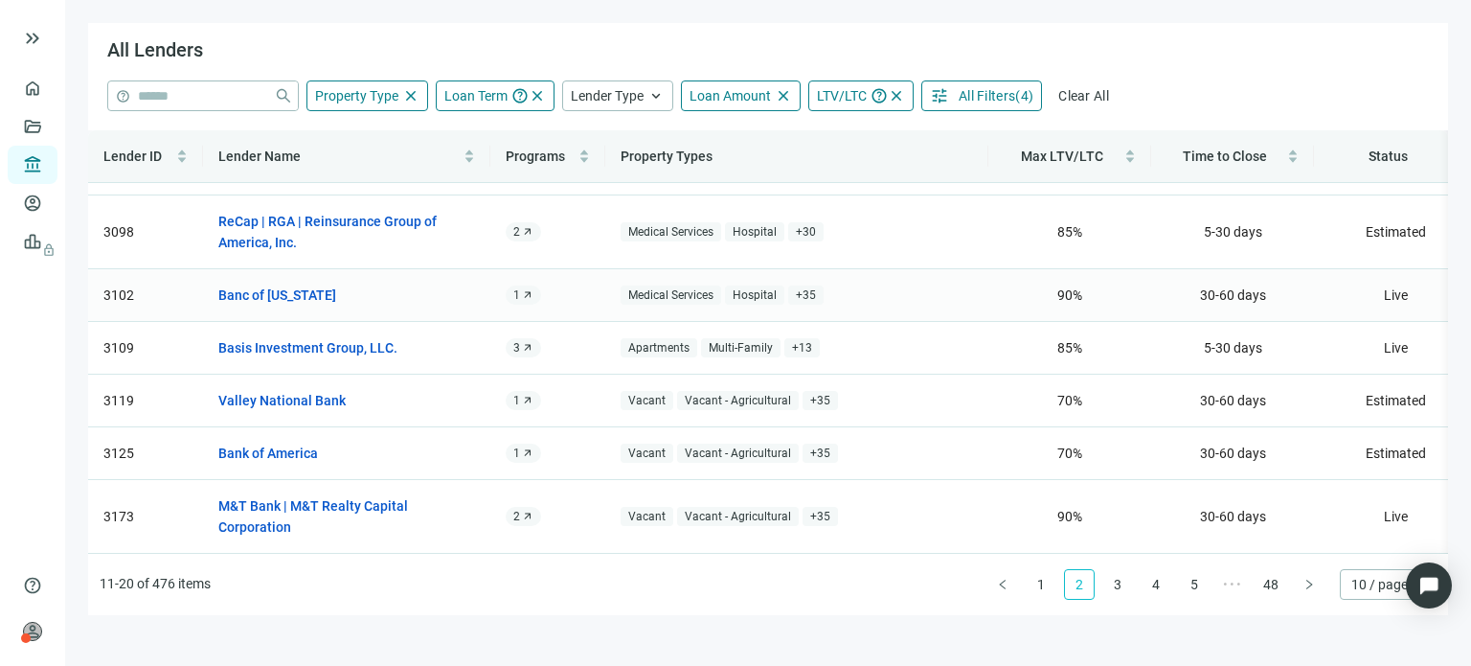
scroll to position [215, 0]
click at [1111, 582] on link "3" at bounding box center [1117, 584] width 29 height 29
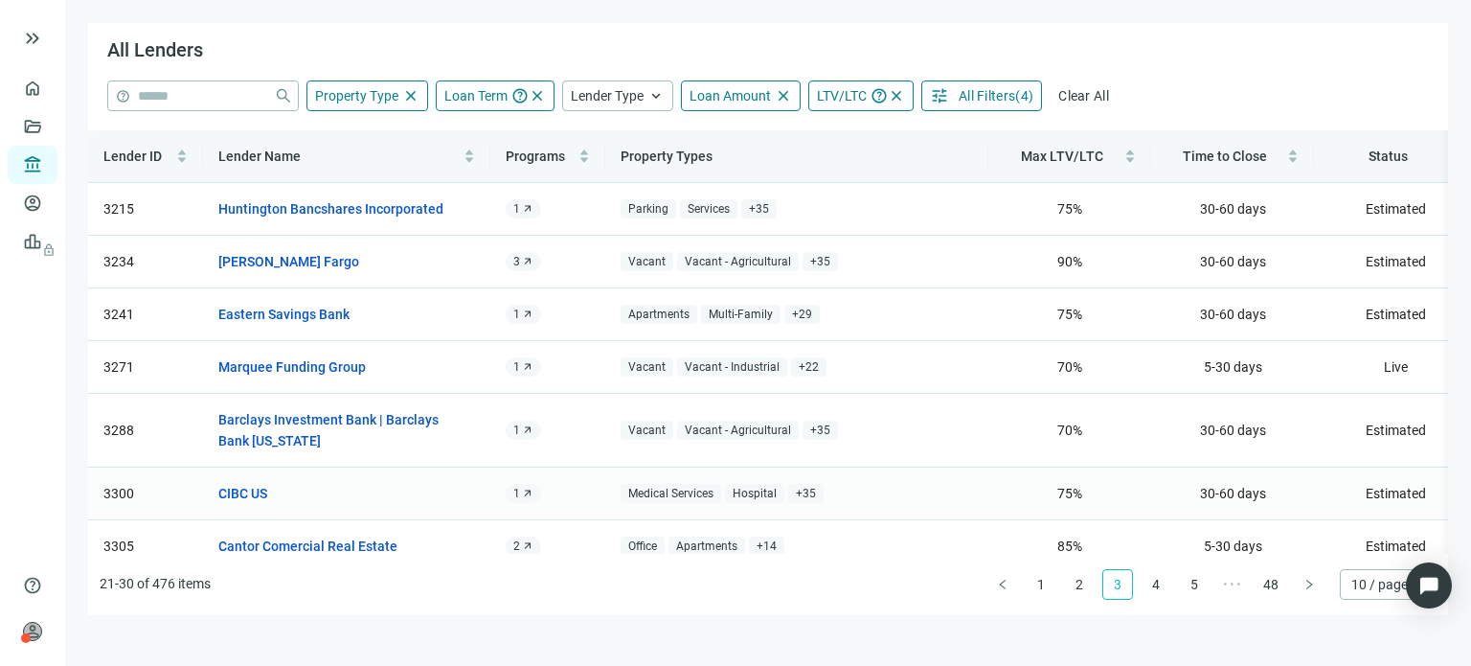
scroll to position [96, 0]
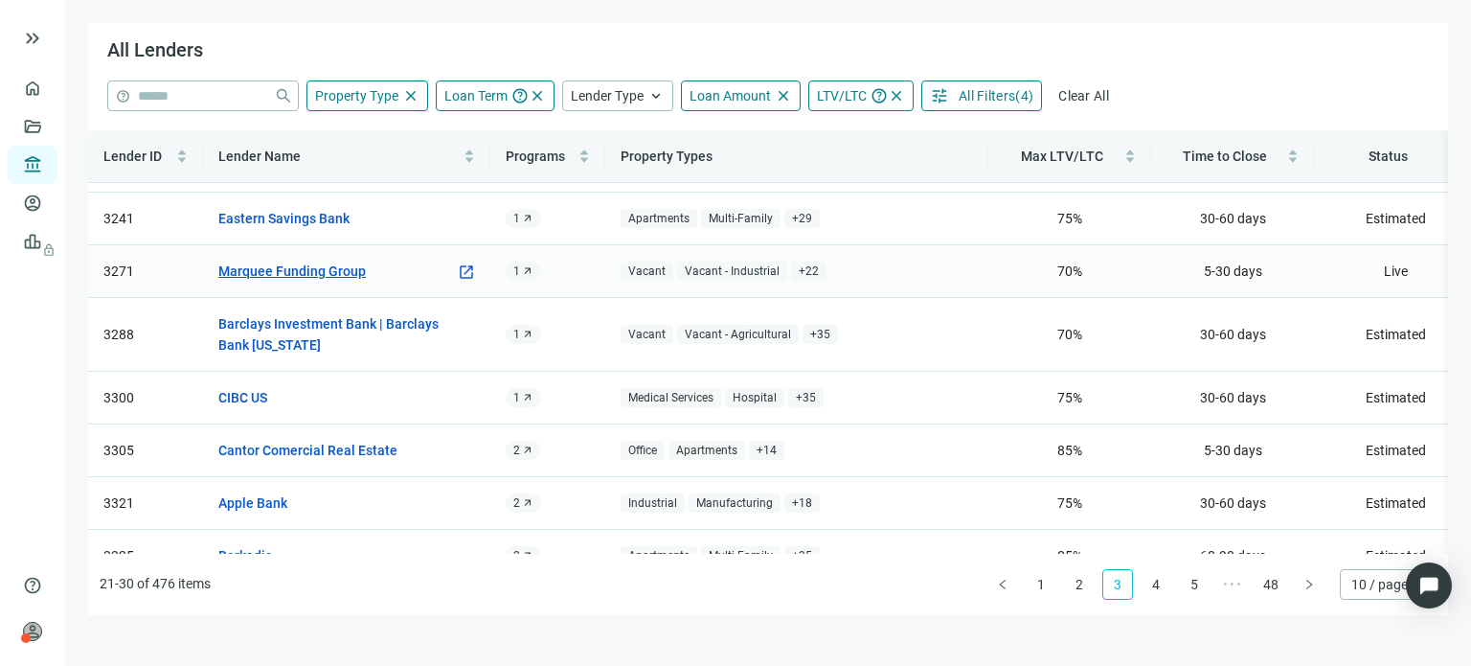
click at [350, 267] on link "Marquee Funding Group" at bounding box center [291, 270] width 147 height 21
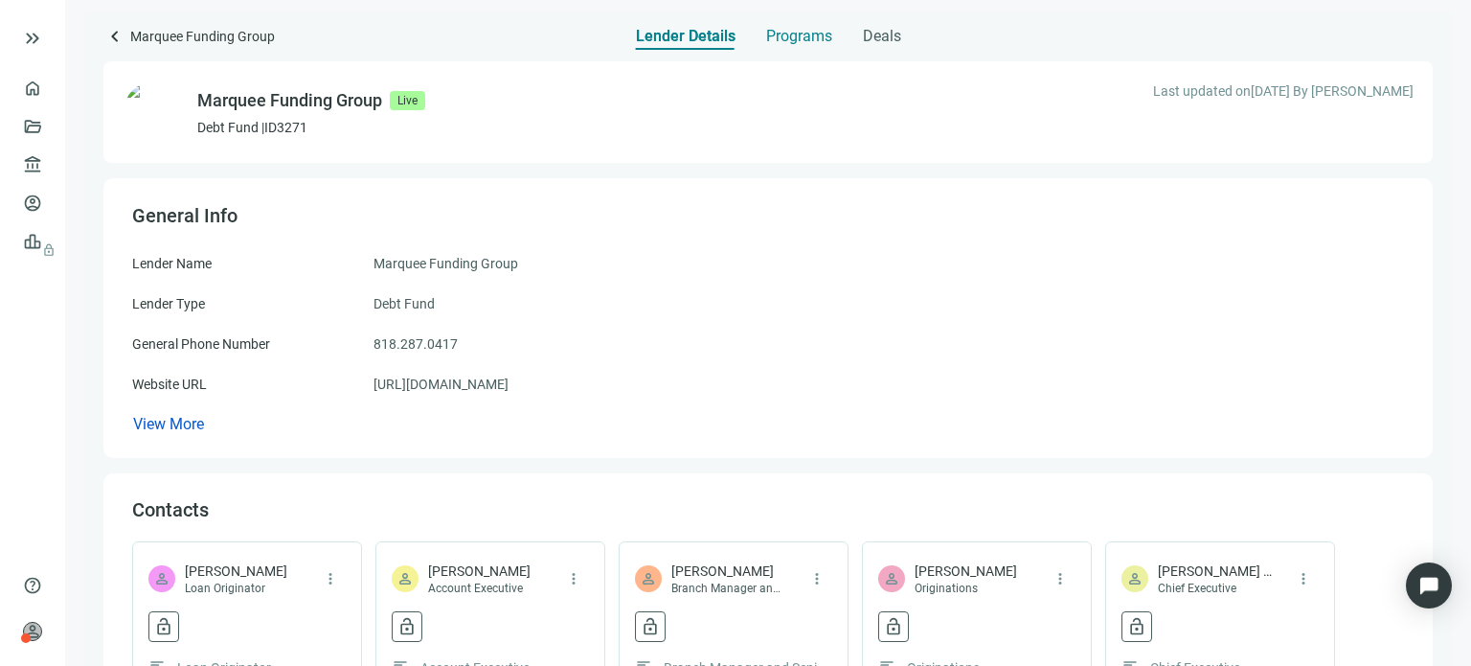
click at [770, 35] on span "Programs" at bounding box center [799, 36] width 66 height 19
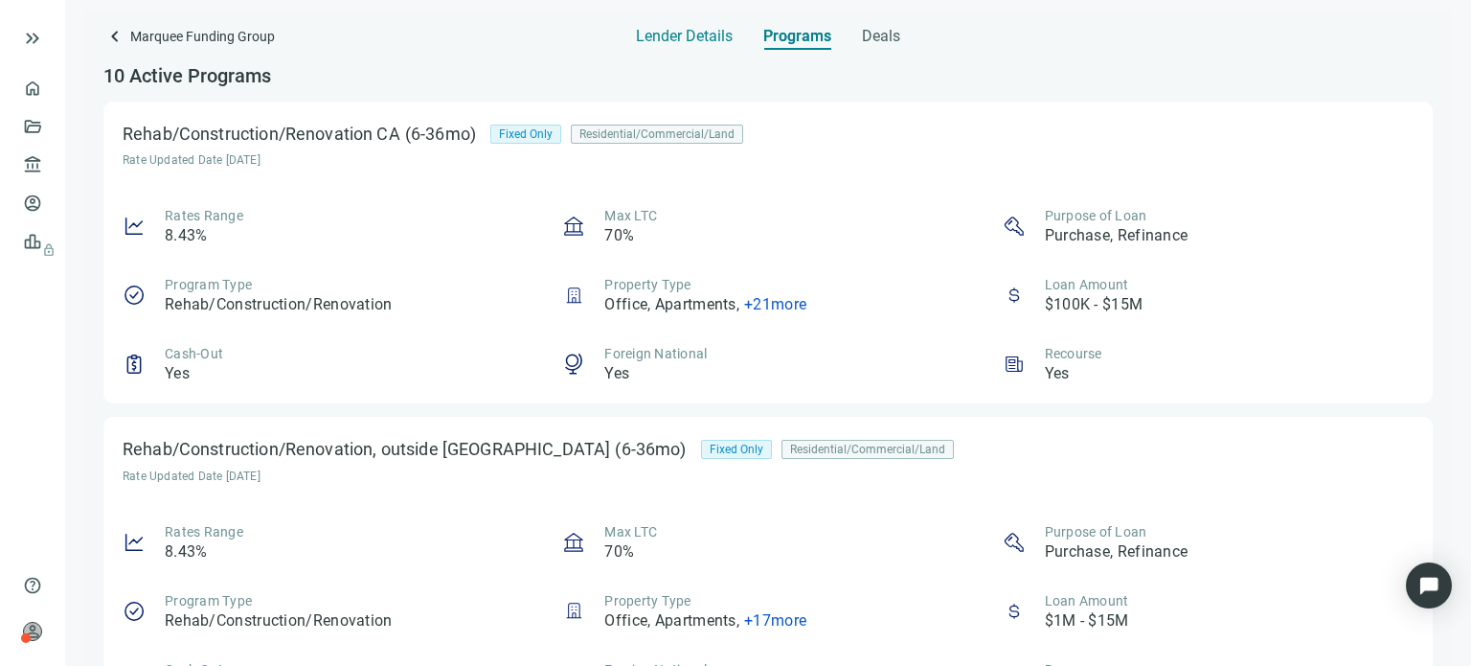
click at [708, 41] on span "Lender Details" at bounding box center [684, 36] width 97 height 19
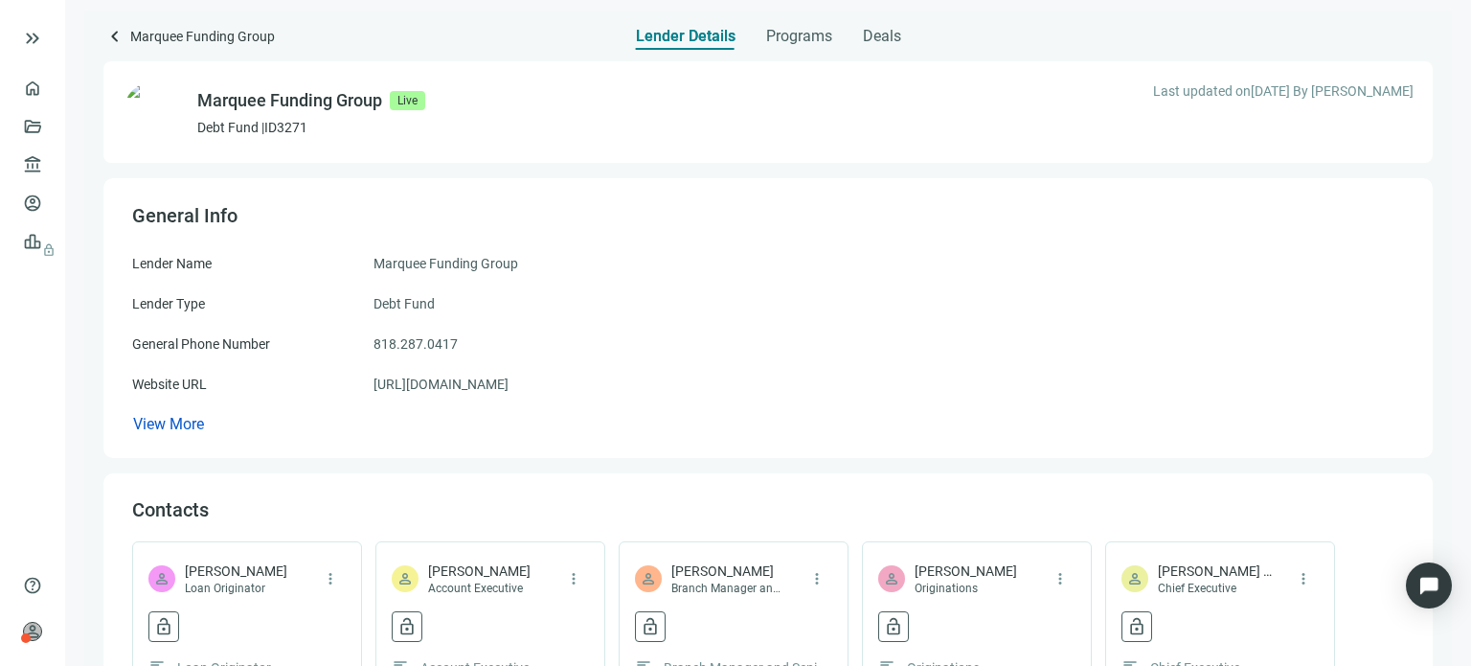
drag, startPoint x: 585, startPoint y: 384, endPoint x: 355, endPoint y: 395, distance: 230.1
click at [355, 395] on div "Lender Name Marquee Funding Group Lender Type Debt Fund General Phone Number [P…" at bounding box center [768, 344] width 1272 height 182
copy div "[URL][DOMAIN_NAME]"
click at [668, 374] on div "Website URL [URL][DOMAIN_NAME]" at bounding box center [768, 383] width 1272 height 21
click at [494, 387] on link "[URL][DOMAIN_NAME]" at bounding box center [440, 383] width 135 height 21
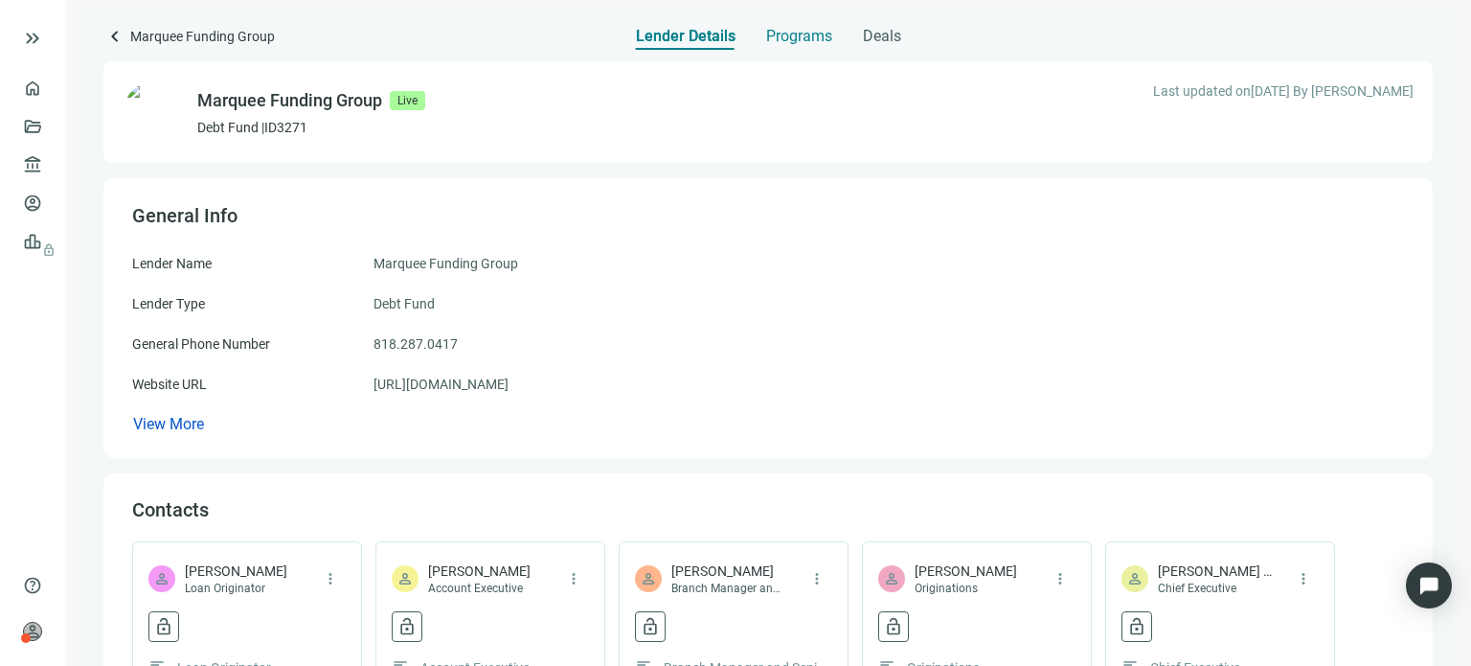
click at [807, 32] on span "Programs" at bounding box center [799, 36] width 66 height 19
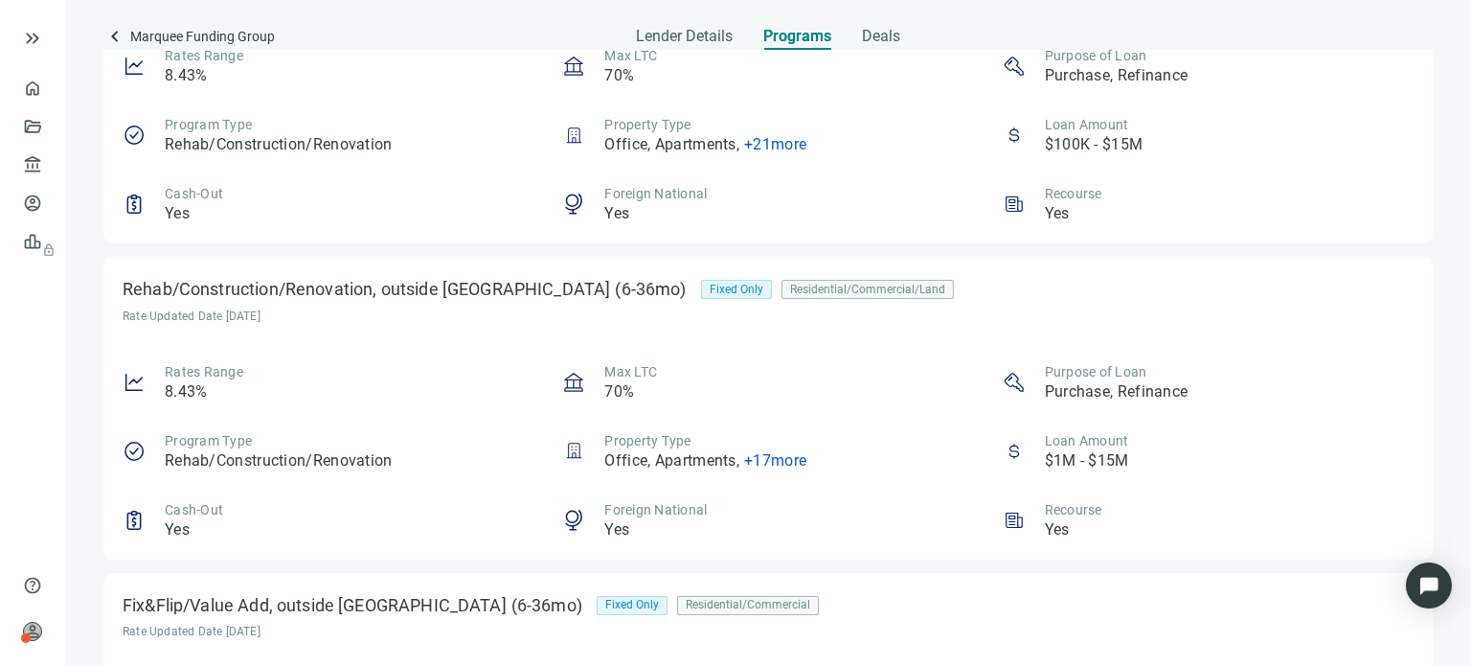
scroll to position [192, 0]
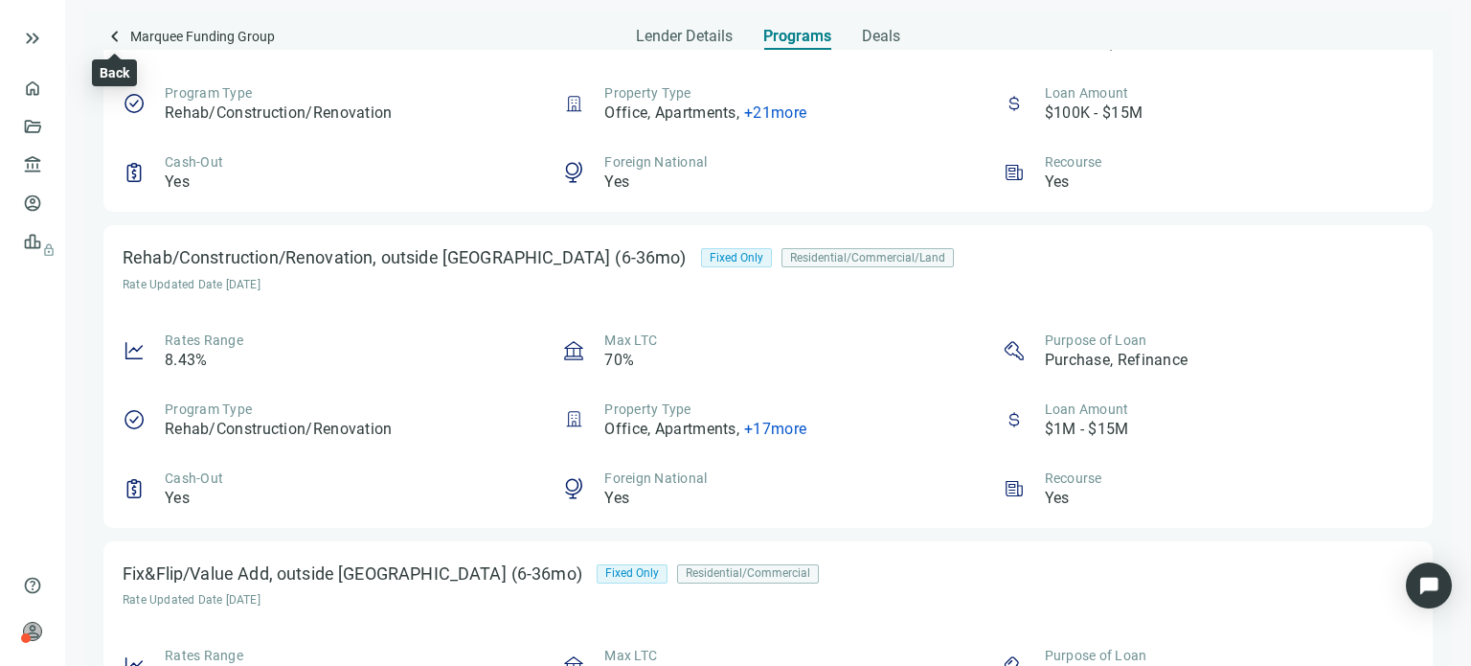
click at [117, 37] on span "keyboard_arrow_left" at bounding box center [114, 36] width 23 height 23
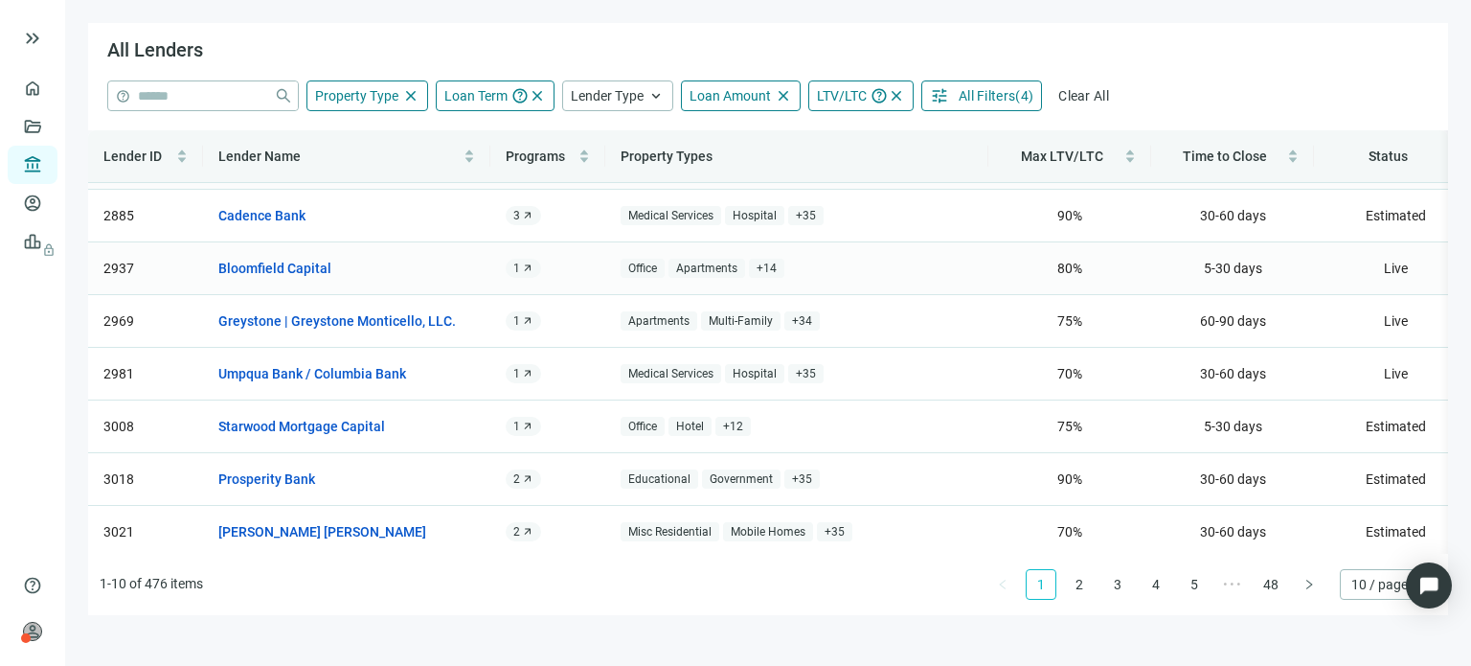
scroll to position [172, 0]
click at [1085, 587] on link "2" at bounding box center [1079, 584] width 29 height 29
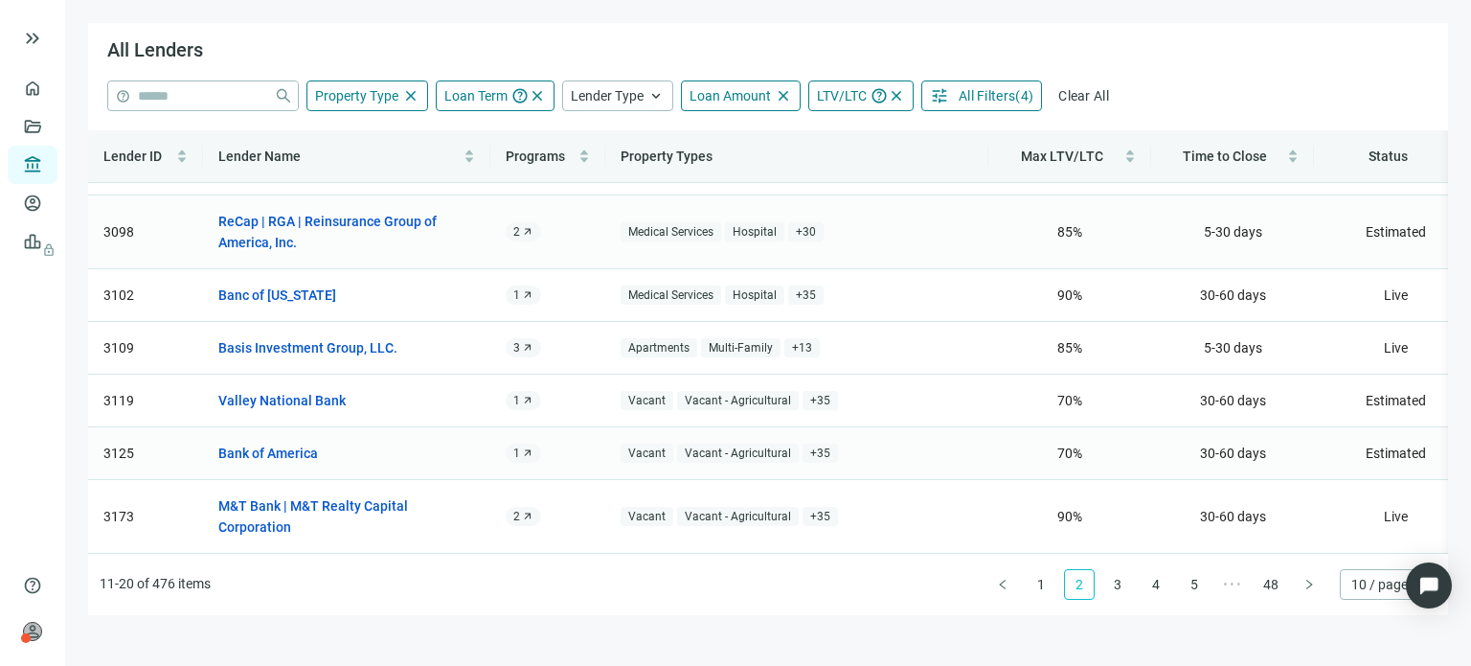
scroll to position [215, 0]
click at [323, 390] on link "Valley National Bank" at bounding box center [281, 400] width 127 height 21
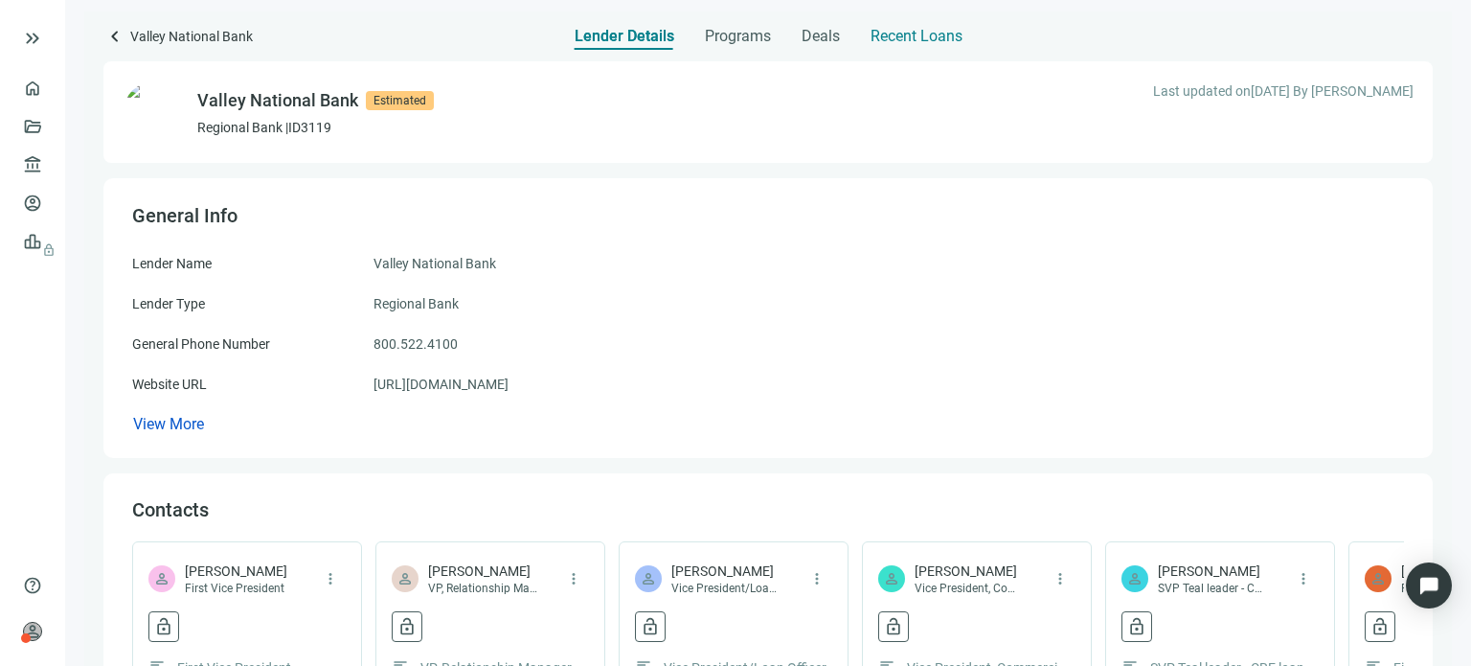
click at [897, 38] on span "Recent Loans" at bounding box center [916, 36] width 92 height 19
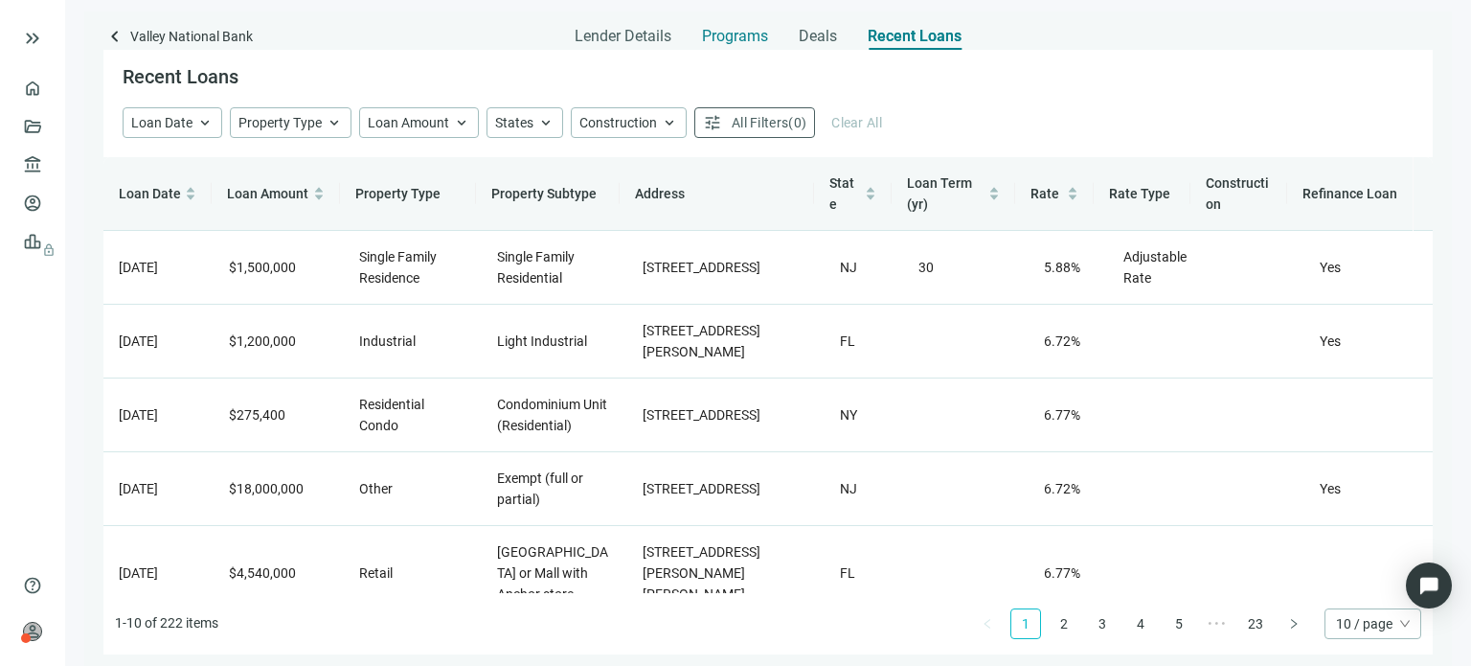
click at [732, 34] on span "Programs" at bounding box center [735, 36] width 66 height 19
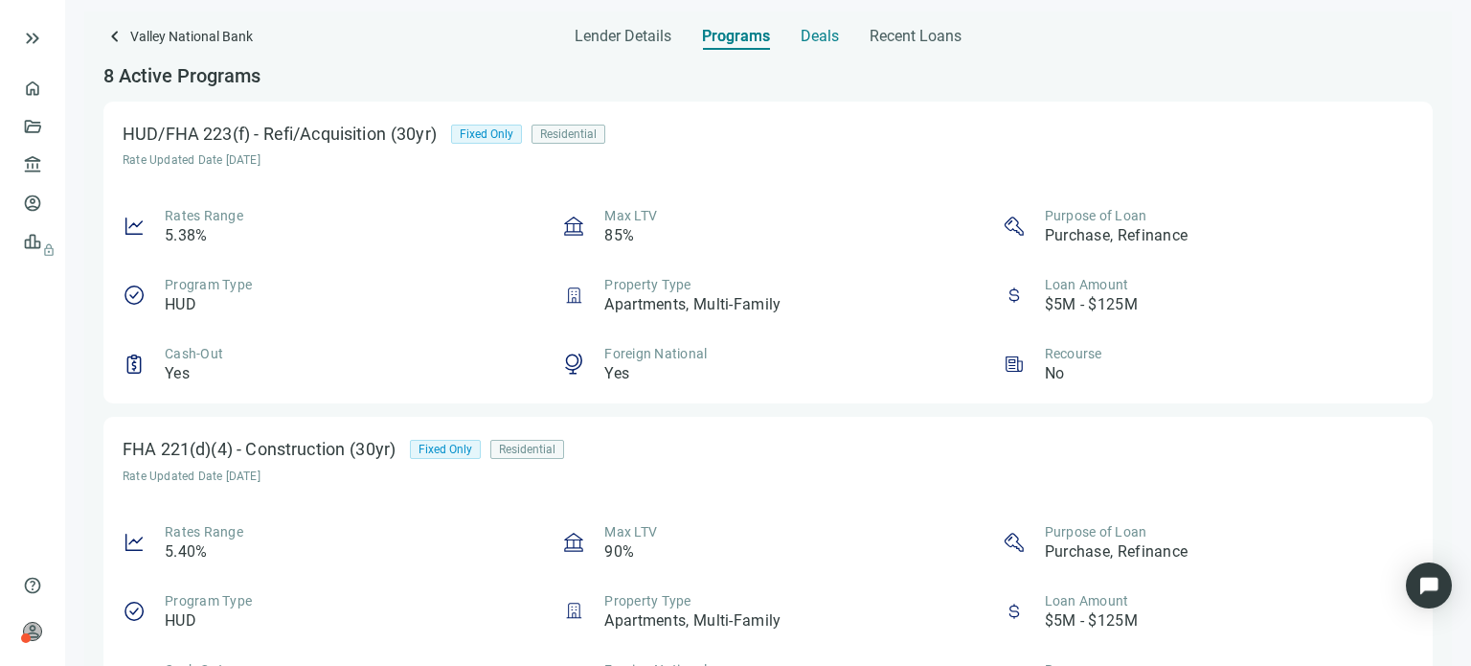
click at [827, 45] on span "Deals" at bounding box center [820, 36] width 38 height 19
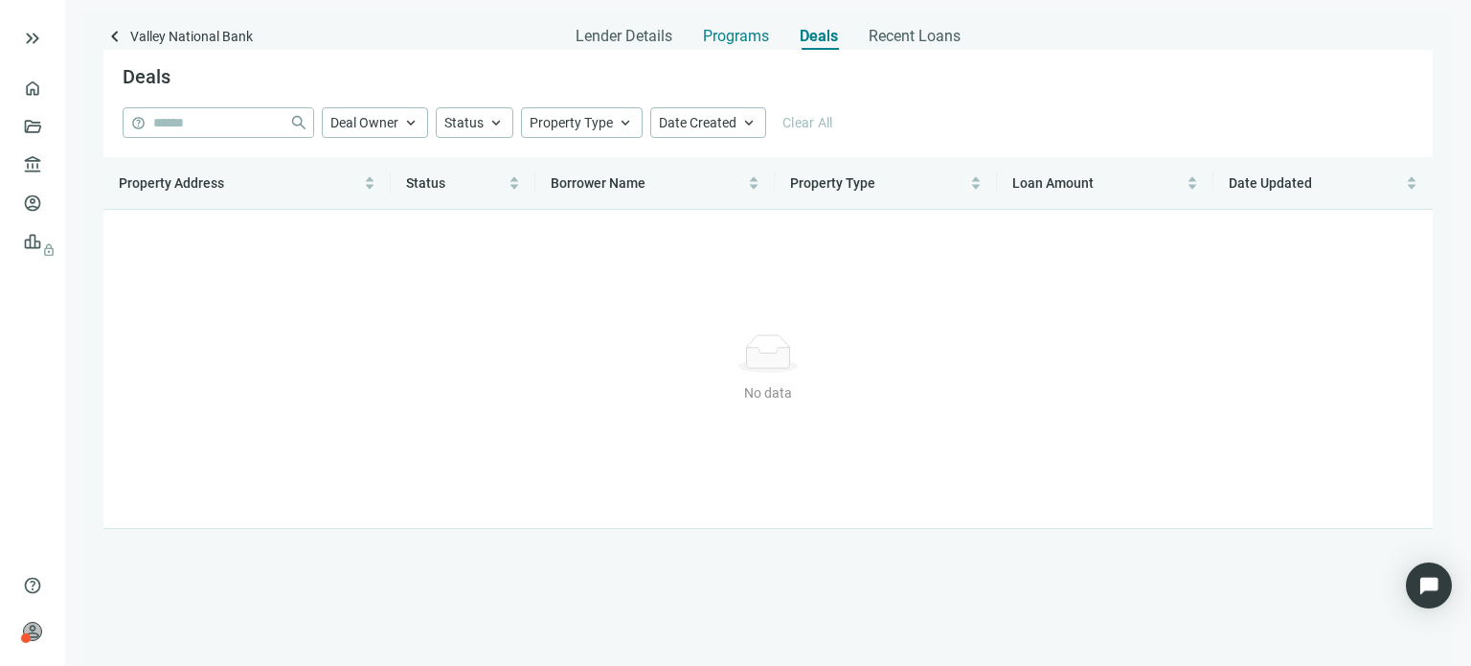
click at [755, 38] on span "Programs" at bounding box center [736, 36] width 66 height 19
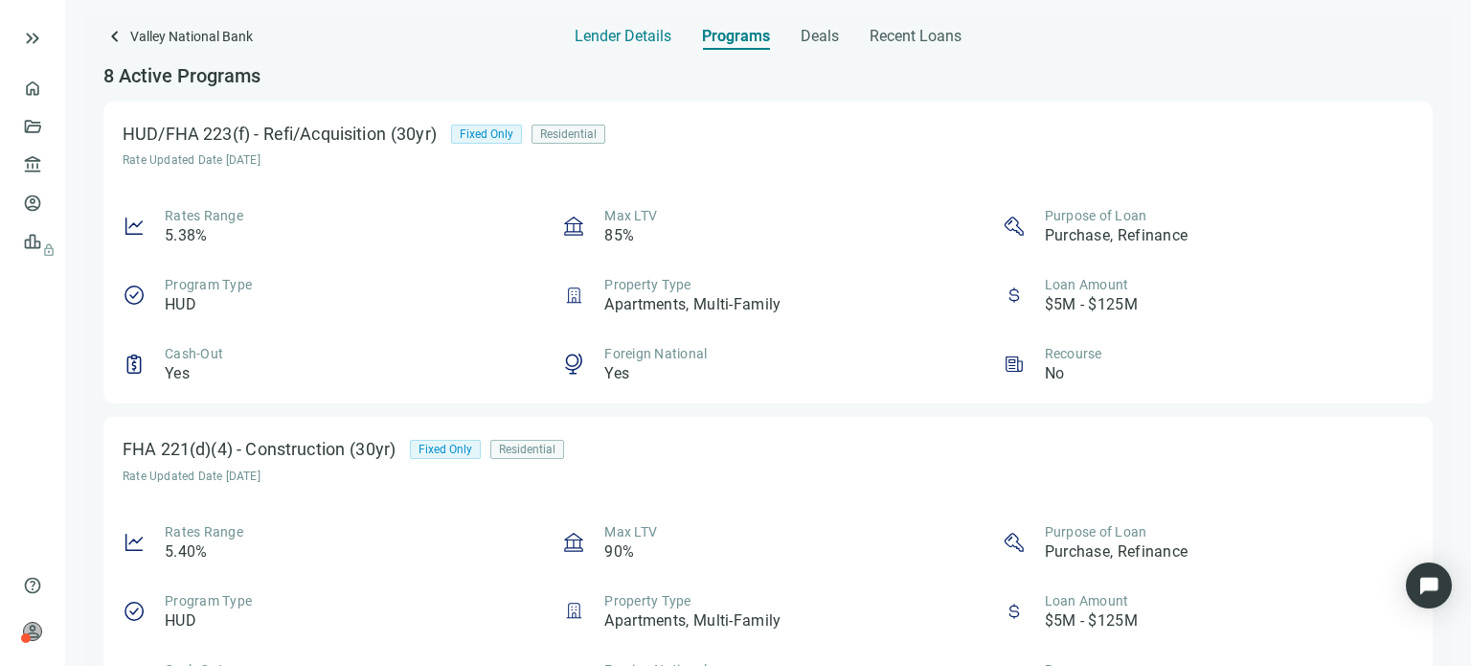
click at [666, 37] on span "Lender Details" at bounding box center [623, 36] width 97 height 19
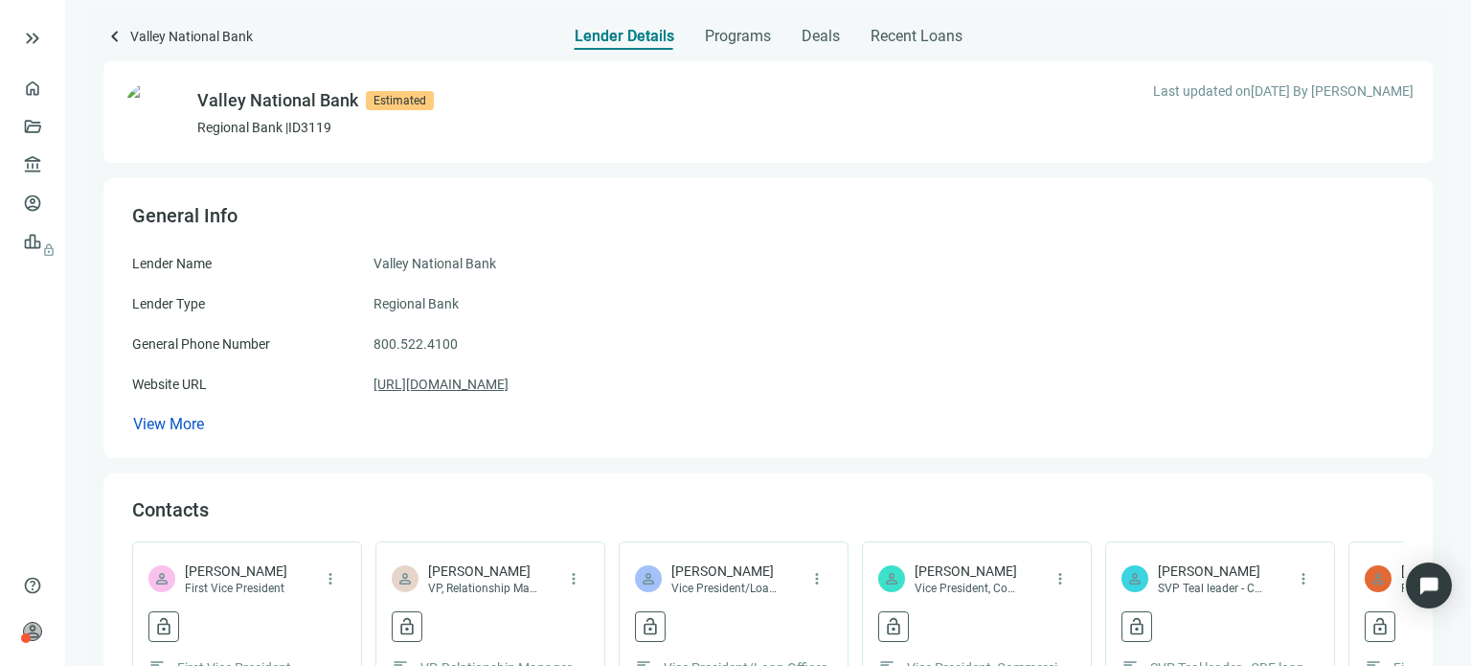
click at [454, 391] on link "[URL][DOMAIN_NAME]" at bounding box center [440, 383] width 135 height 21
click at [109, 37] on span "keyboard_arrow_left" at bounding box center [114, 36] width 23 height 23
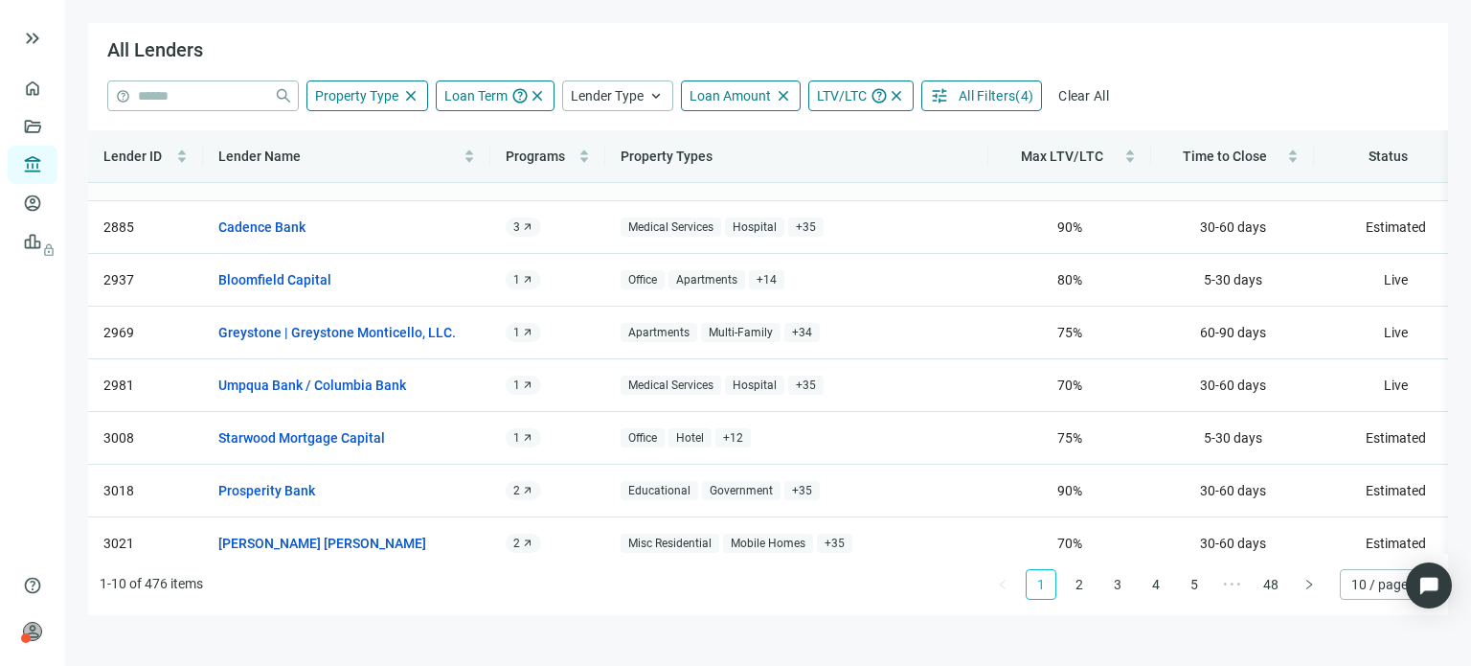
scroll to position [172, 0]
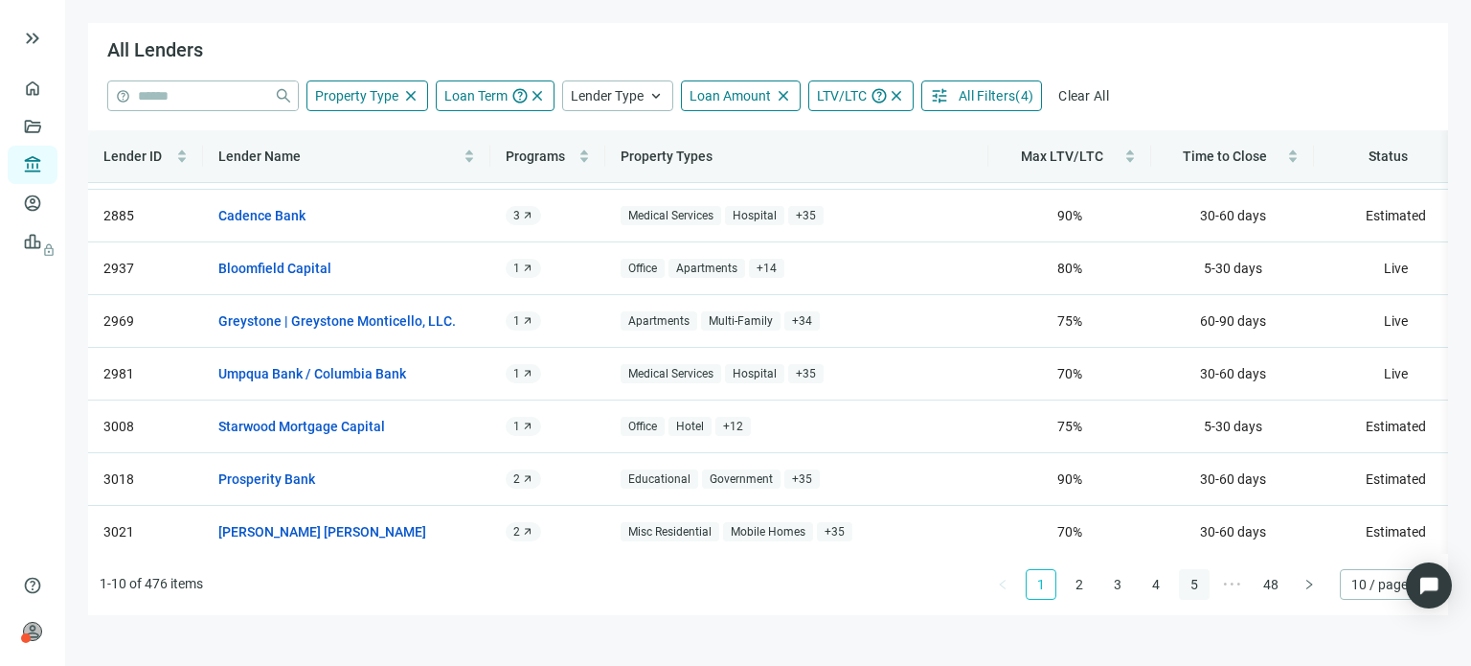
click at [1188, 584] on link "5" at bounding box center [1194, 584] width 29 height 29
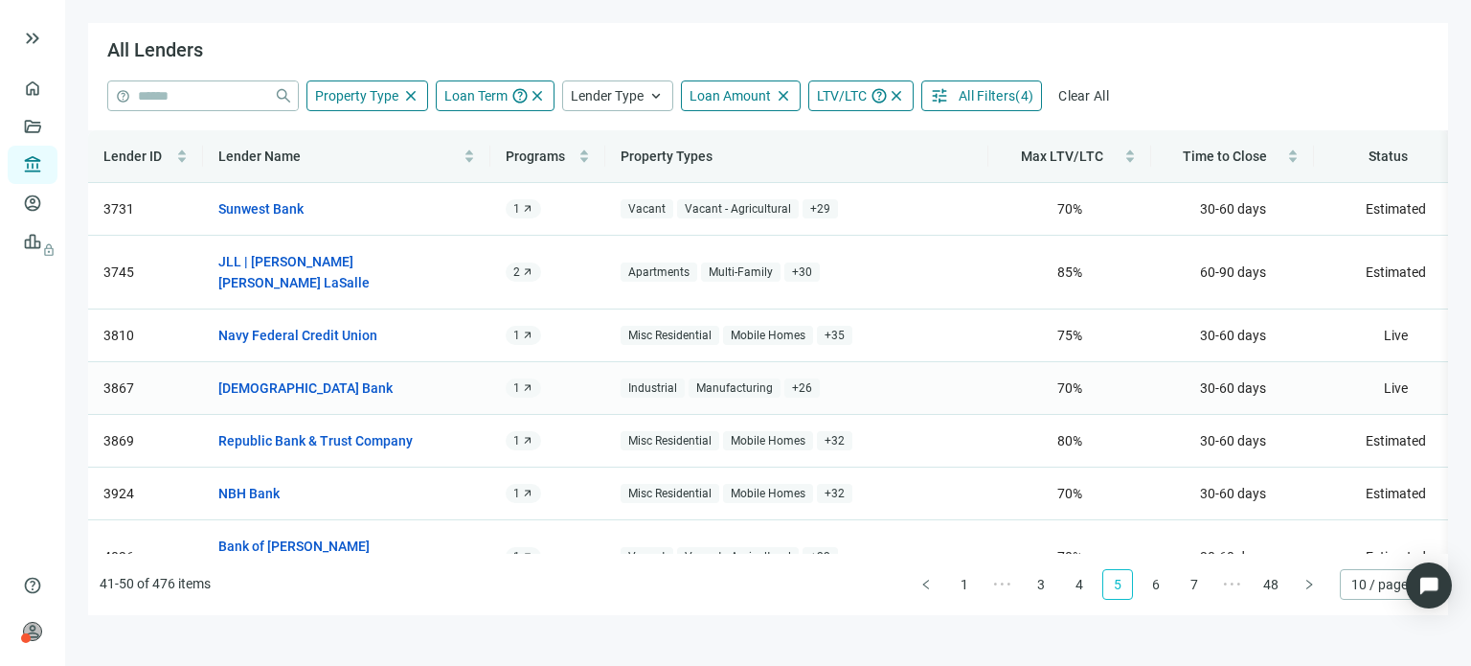
scroll to position [96, 0]
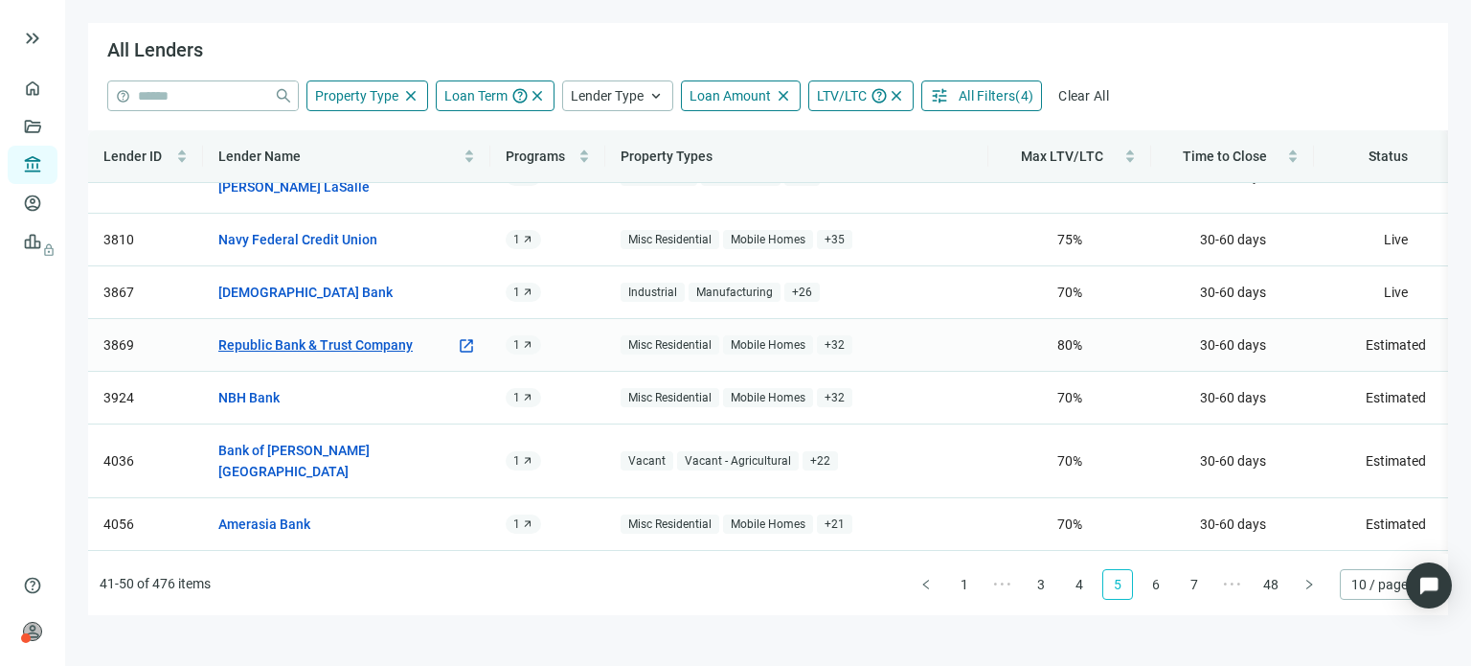
click at [385, 334] on link "Republic Bank & Trust Company" at bounding box center [315, 344] width 194 height 21
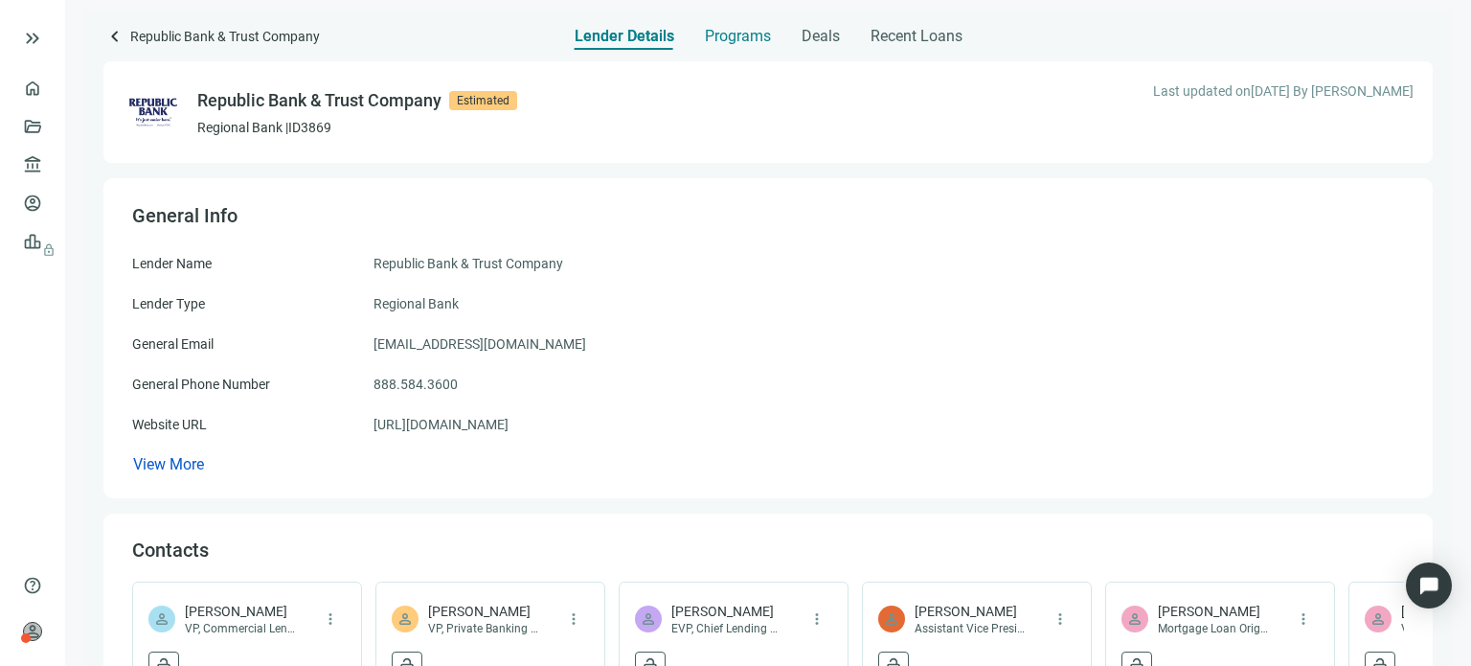
click at [724, 35] on span "Programs" at bounding box center [738, 36] width 66 height 19
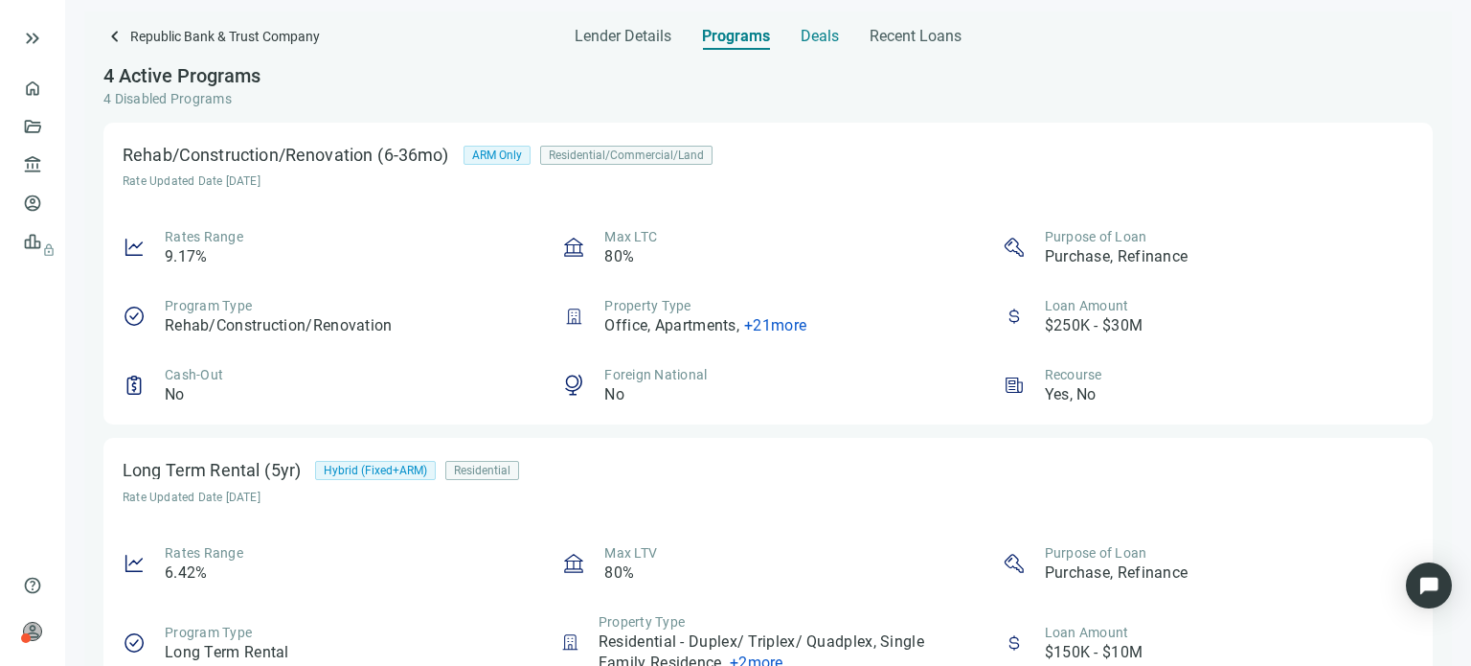
click at [812, 41] on span "Deals" at bounding box center [820, 36] width 38 height 19
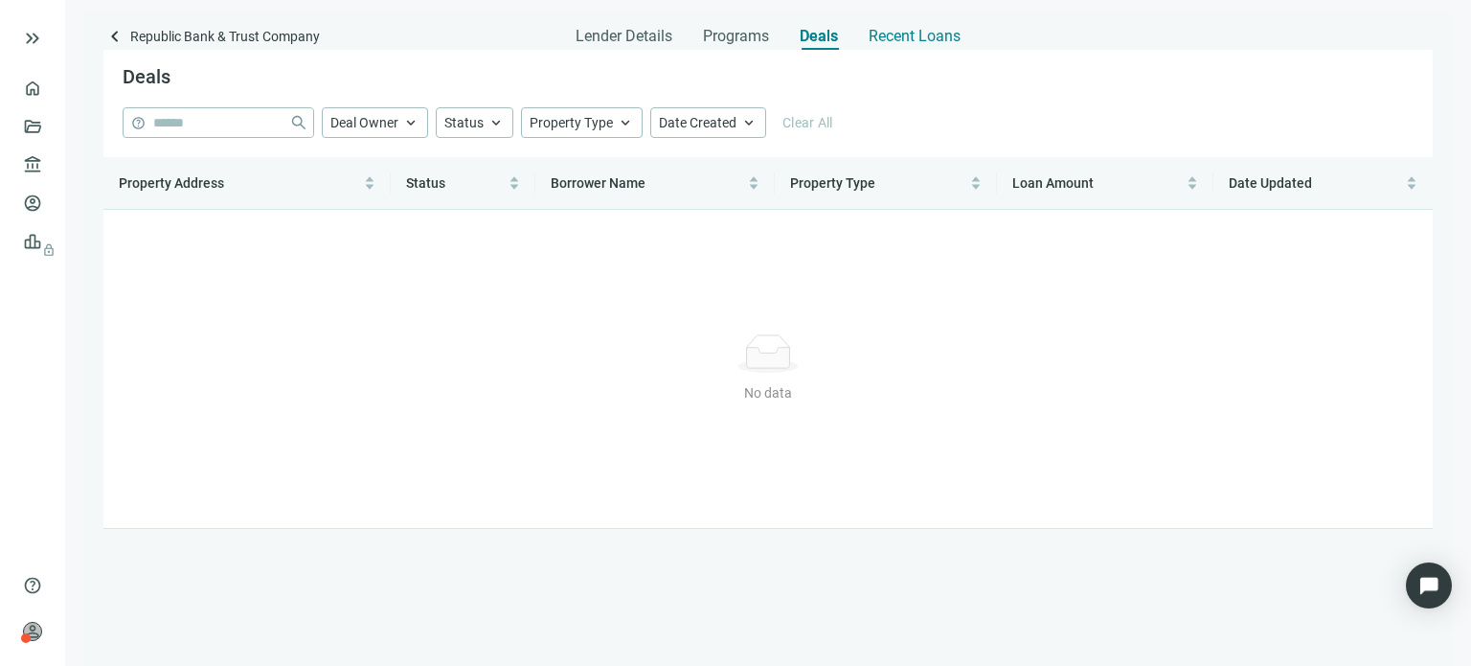
click at [870, 30] on span "Recent Loans" at bounding box center [915, 36] width 92 height 19
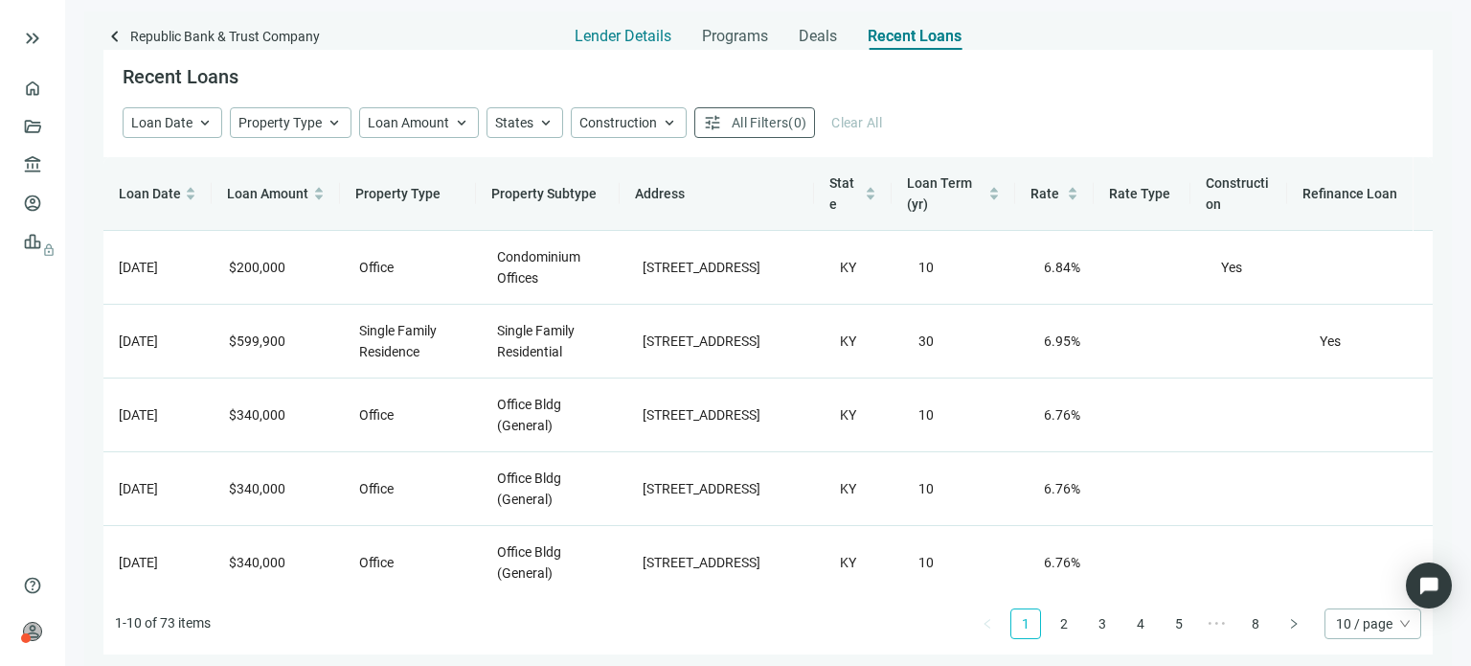
click at [601, 47] on div "Lender Details" at bounding box center [623, 30] width 97 height 38
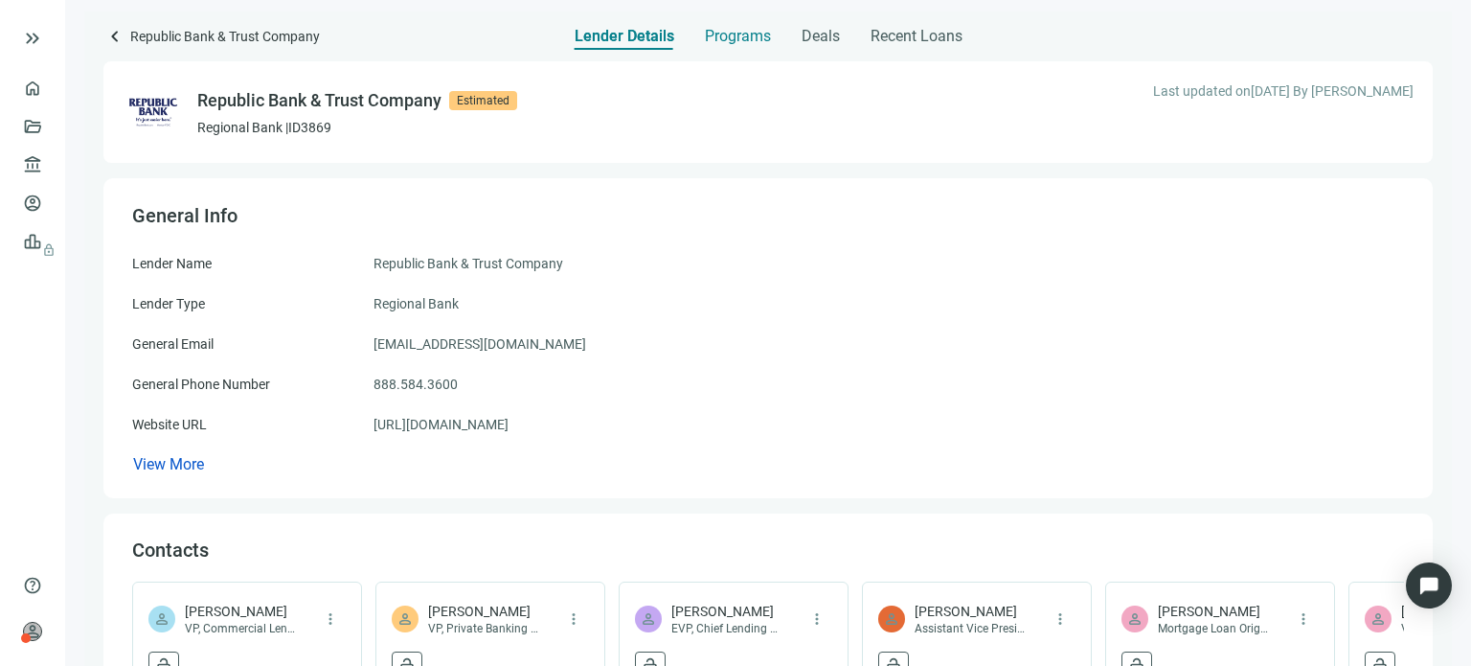
click at [708, 37] on span "Programs" at bounding box center [738, 36] width 66 height 19
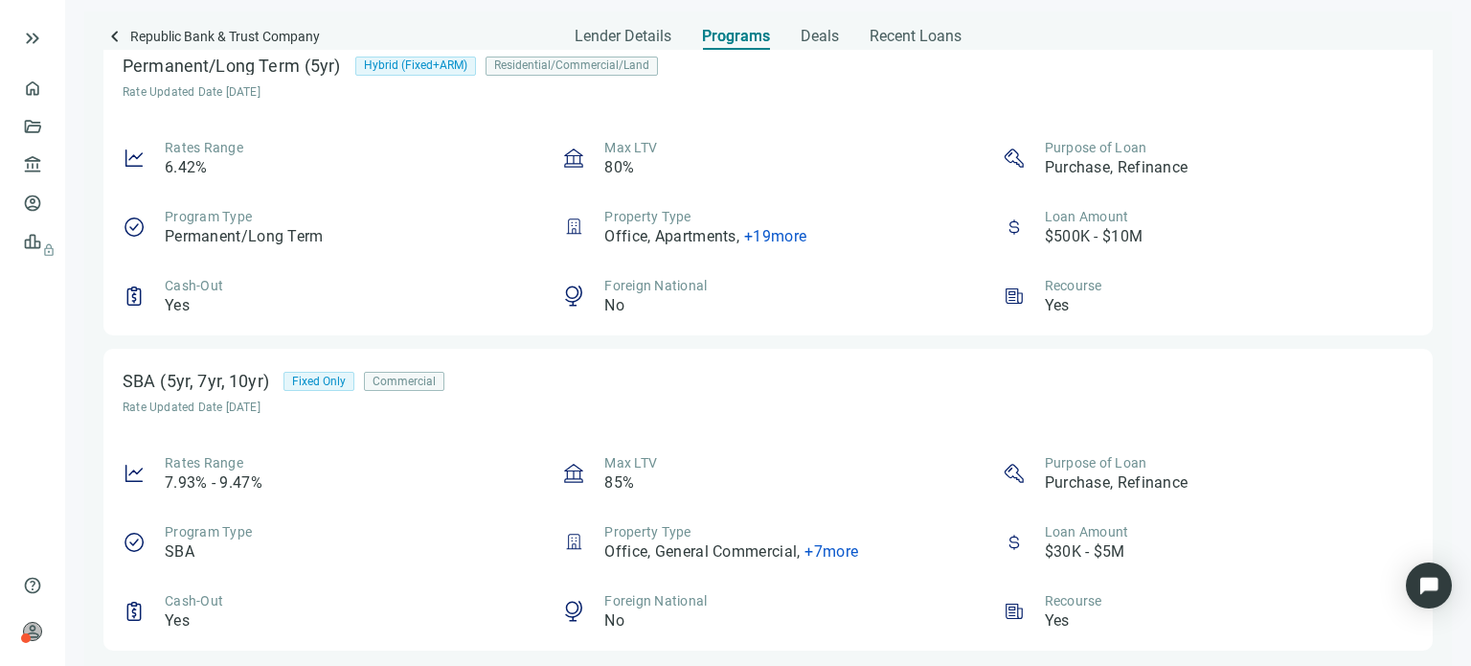
scroll to position [626, 0]
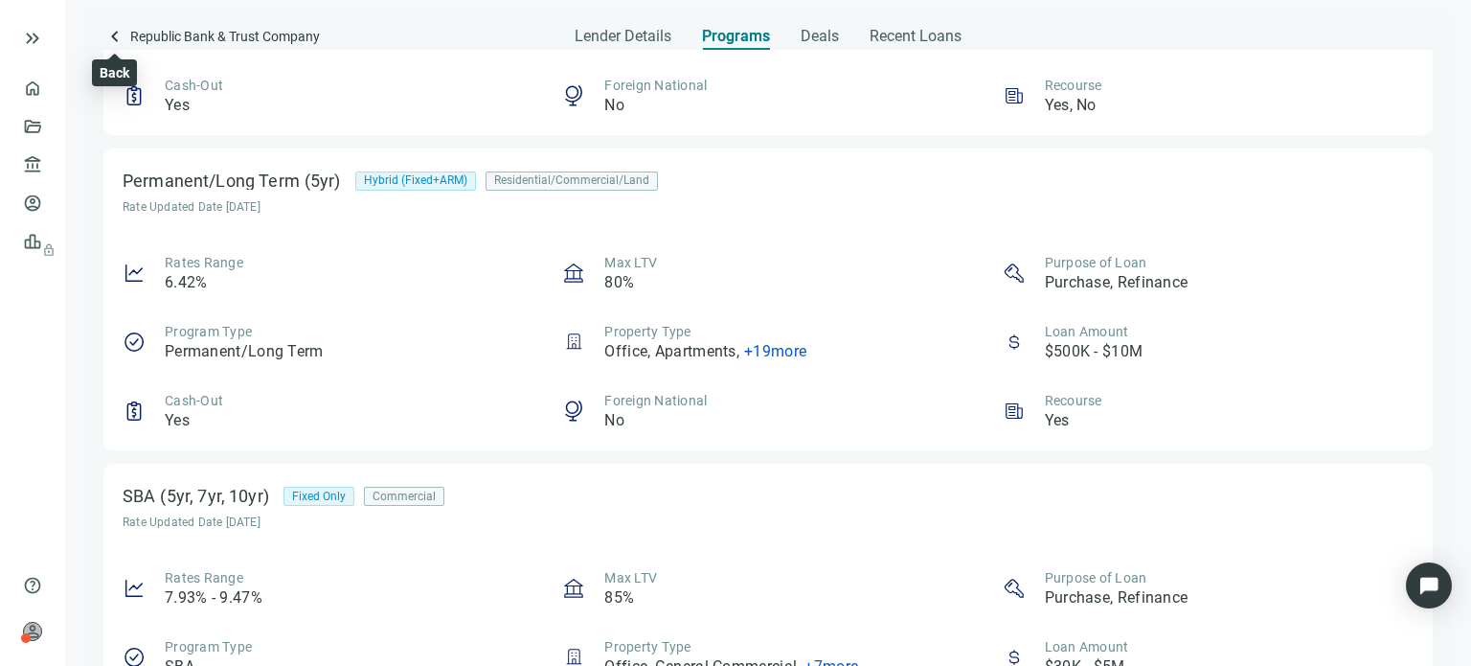
click at [107, 38] on span "keyboard_arrow_left" at bounding box center [114, 36] width 23 height 23
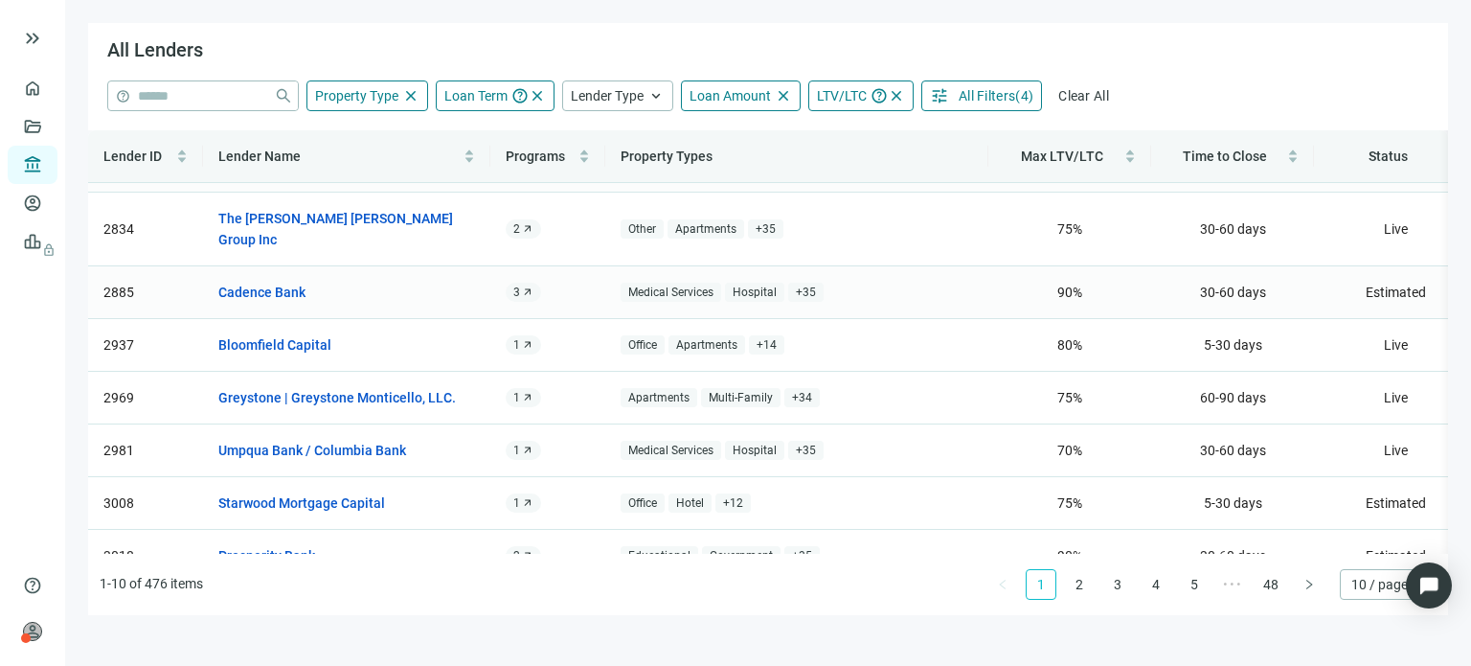
scroll to position [172, 0]
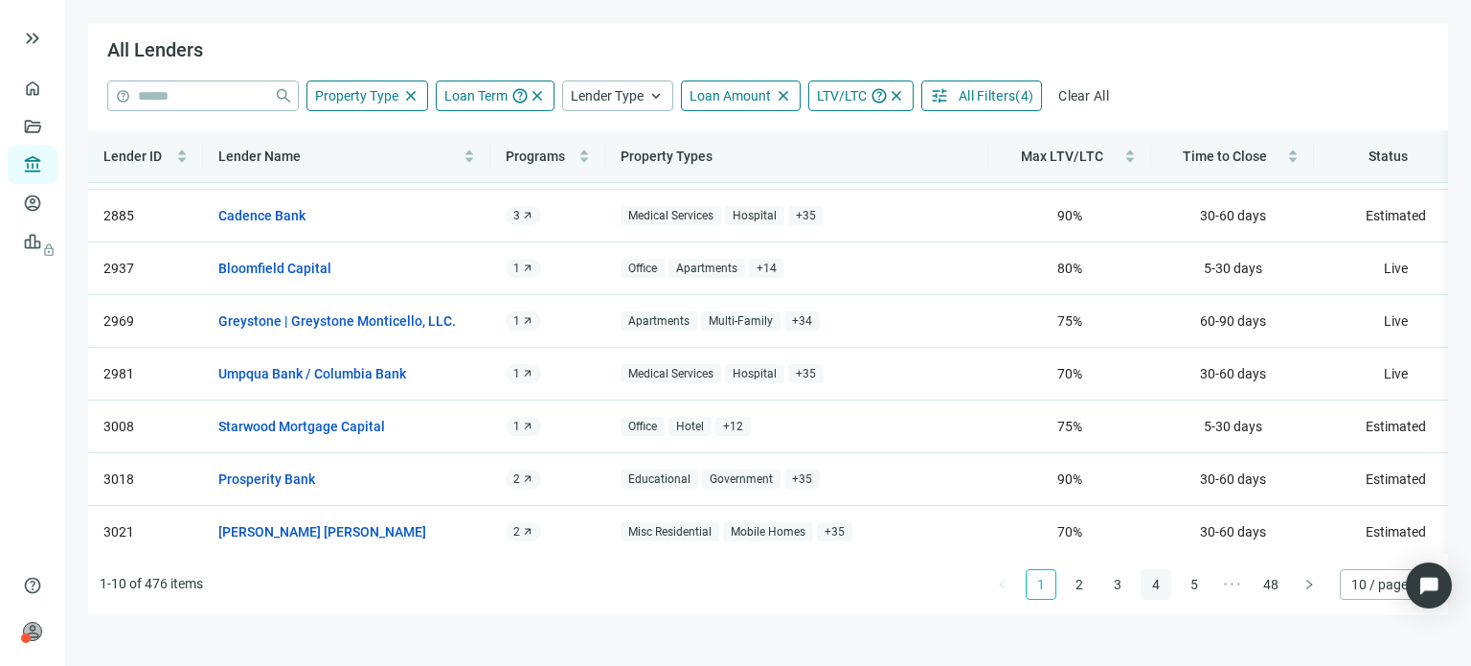
click at [1159, 581] on link "4" at bounding box center [1156, 584] width 29 height 29
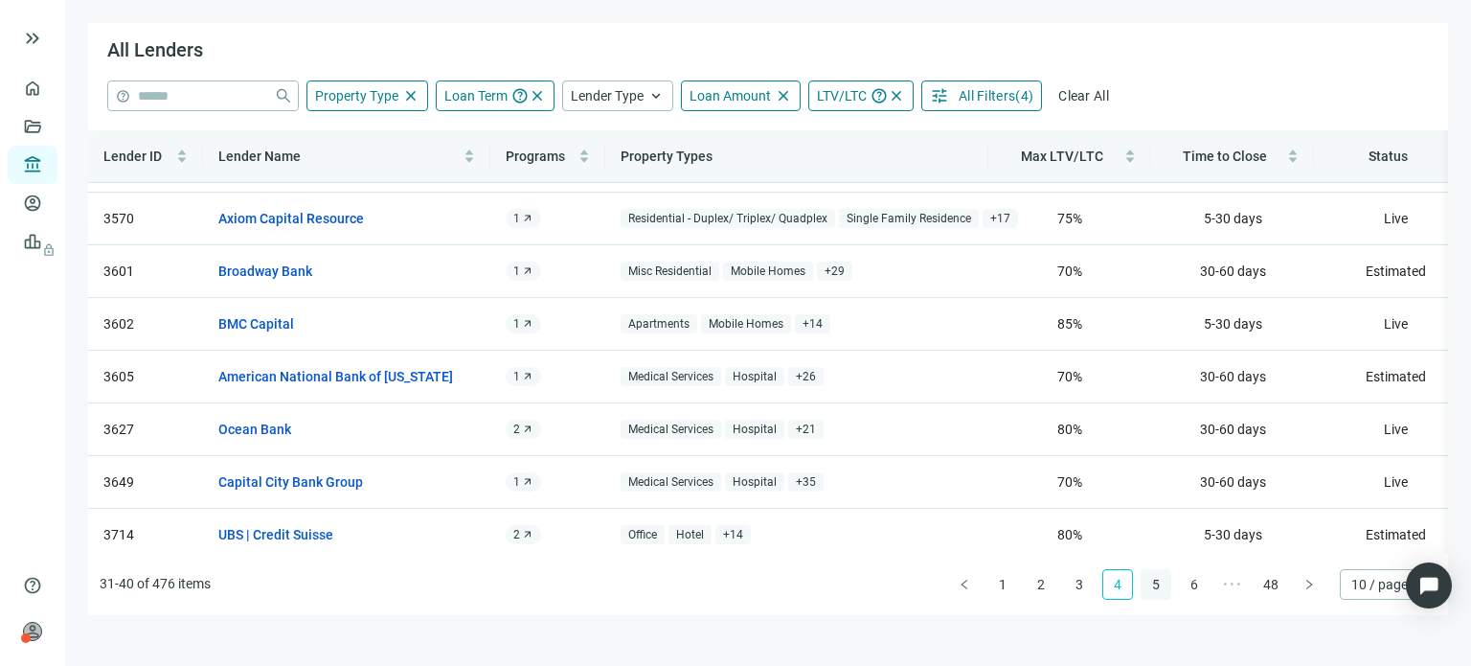
scroll to position [0, 0]
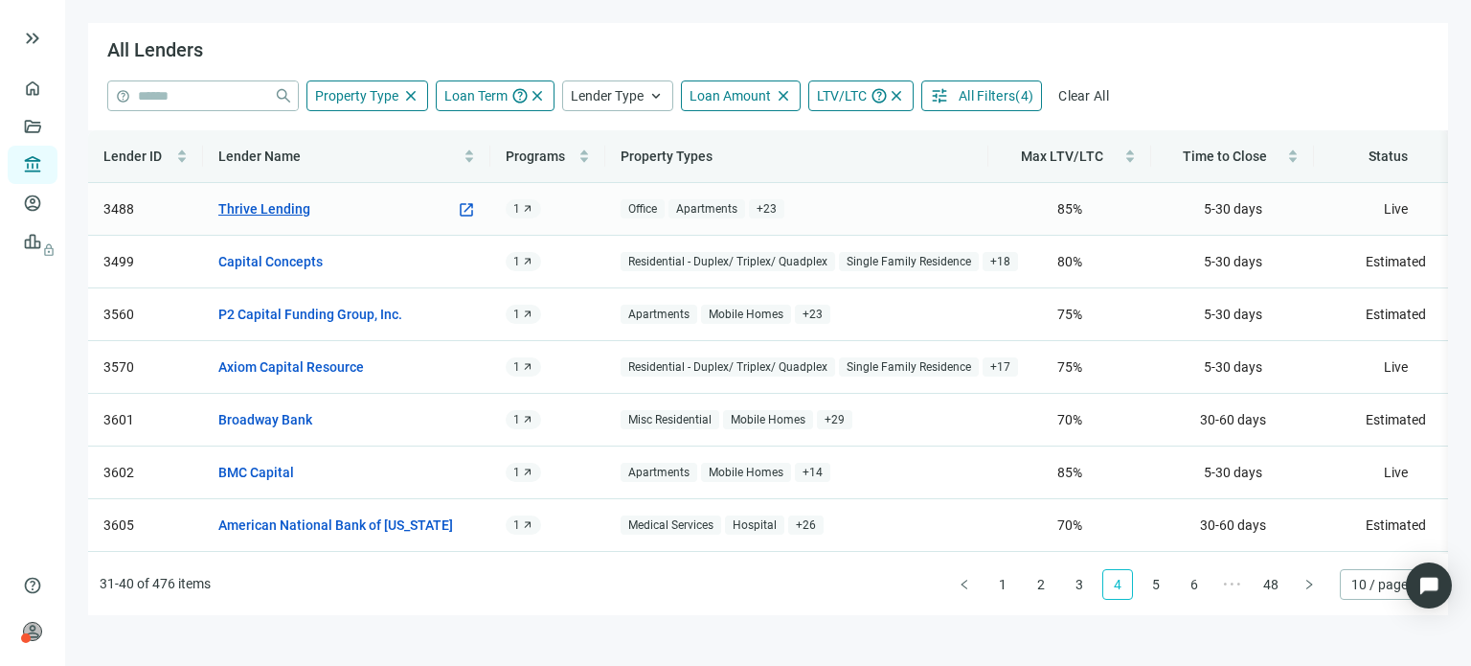
click at [265, 207] on link "Thrive Lending" at bounding box center [264, 208] width 92 height 21
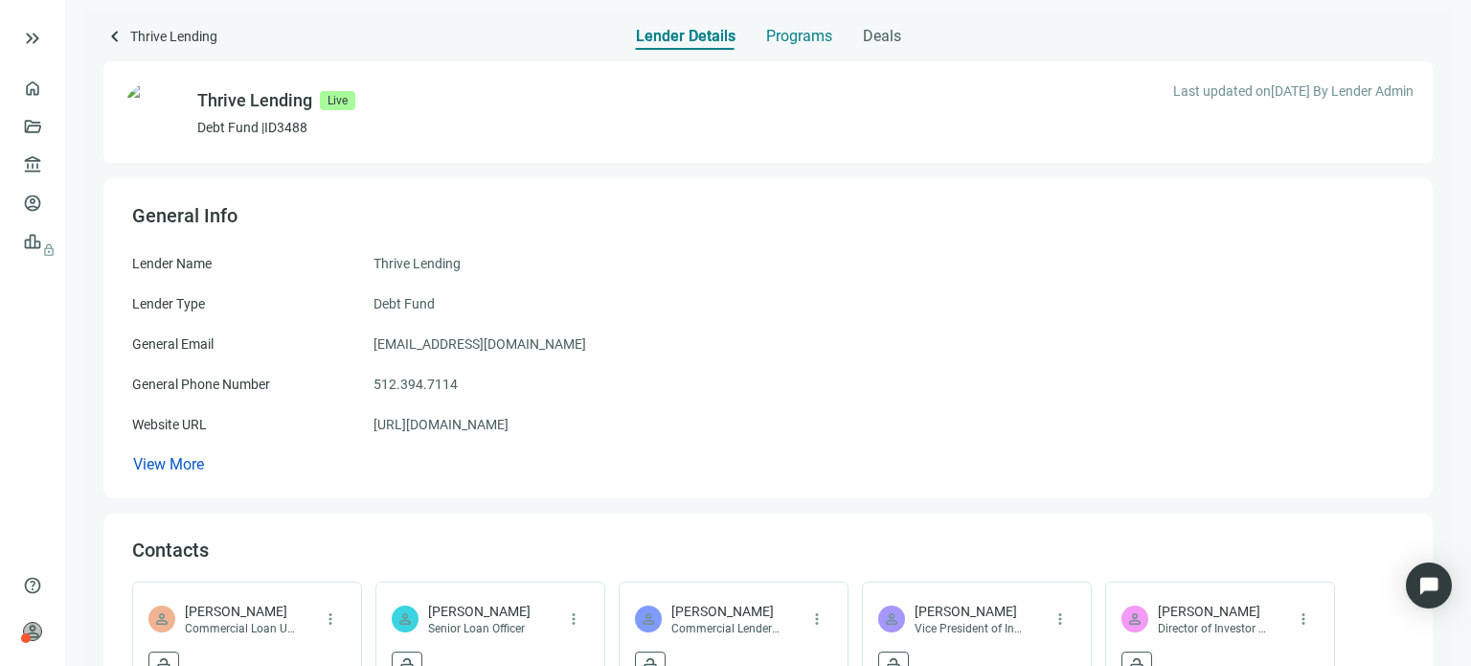
click at [782, 38] on span "Programs" at bounding box center [799, 36] width 66 height 19
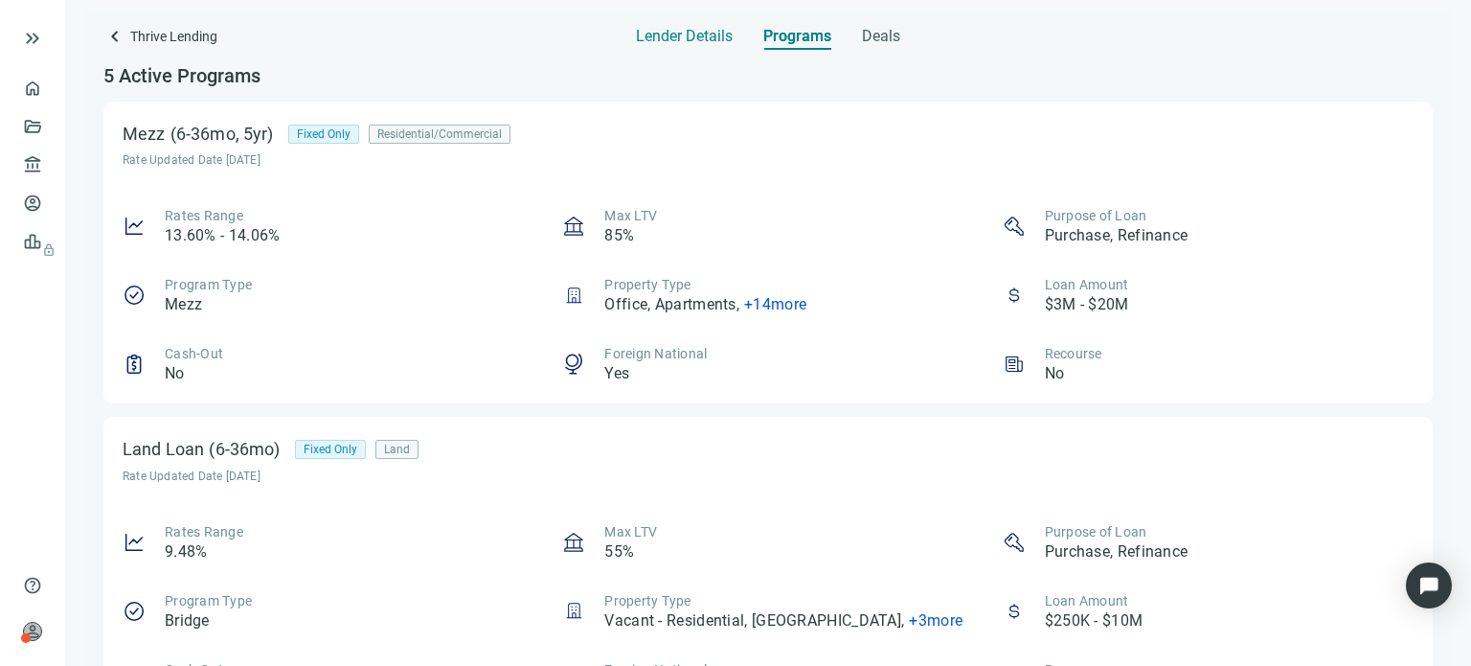
click at [687, 41] on span "Lender Details" at bounding box center [684, 36] width 97 height 19
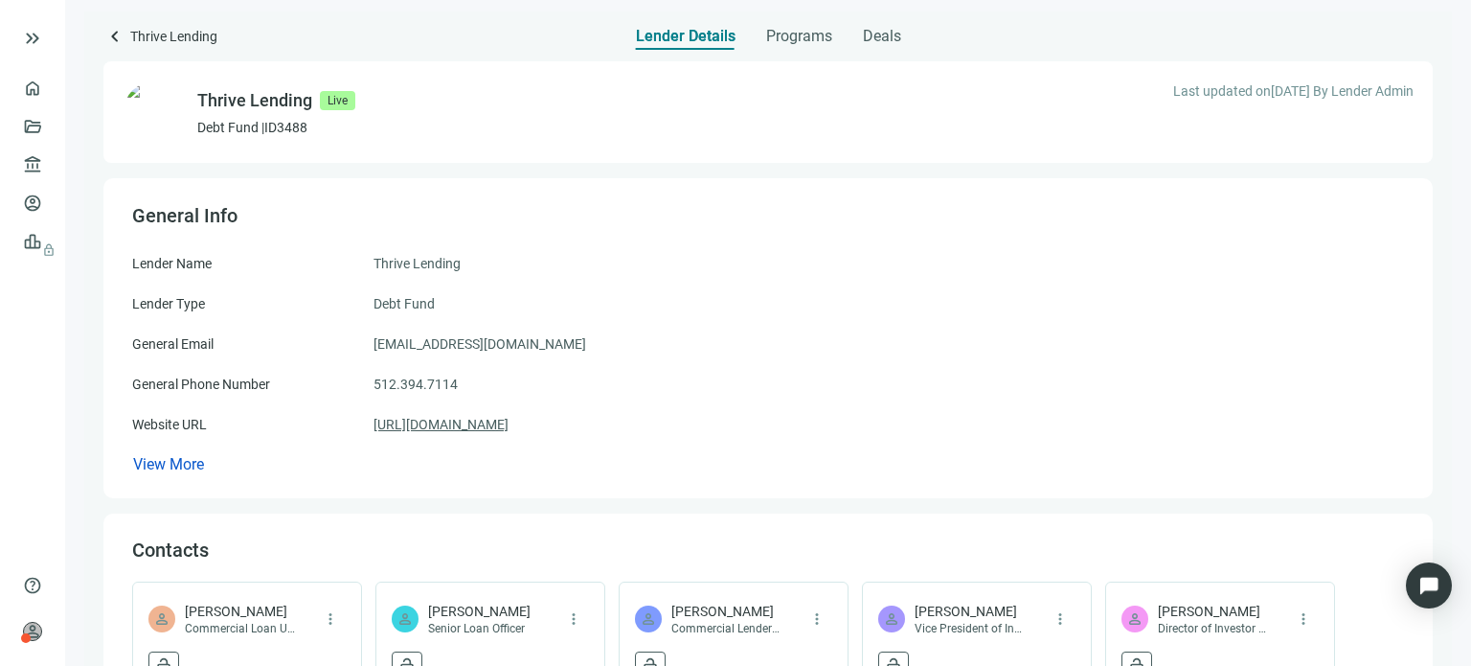
click at [420, 418] on link "[URL][DOMAIN_NAME]" at bounding box center [440, 424] width 135 height 21
click at [119, 37] on span "keyboard_arrow_left" at bounding box center [114, 36] width 23 height 23
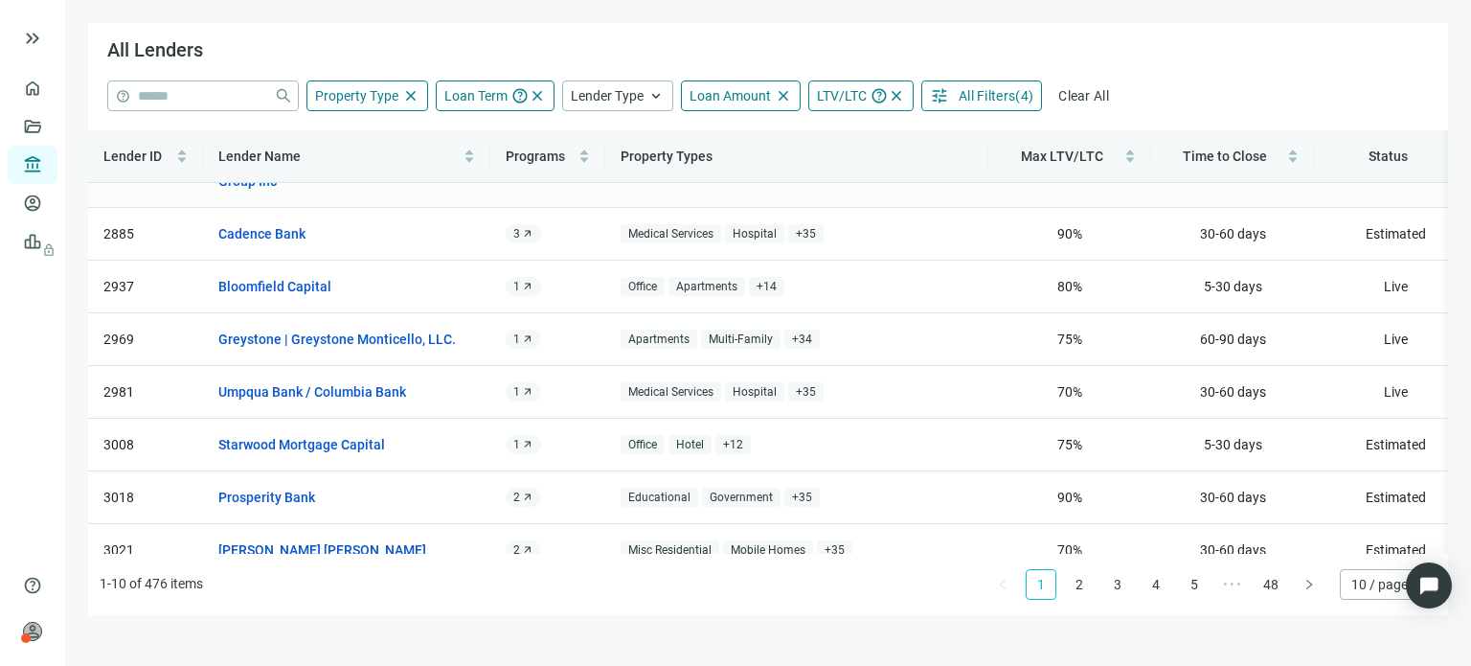
scroll to position [172, 0]
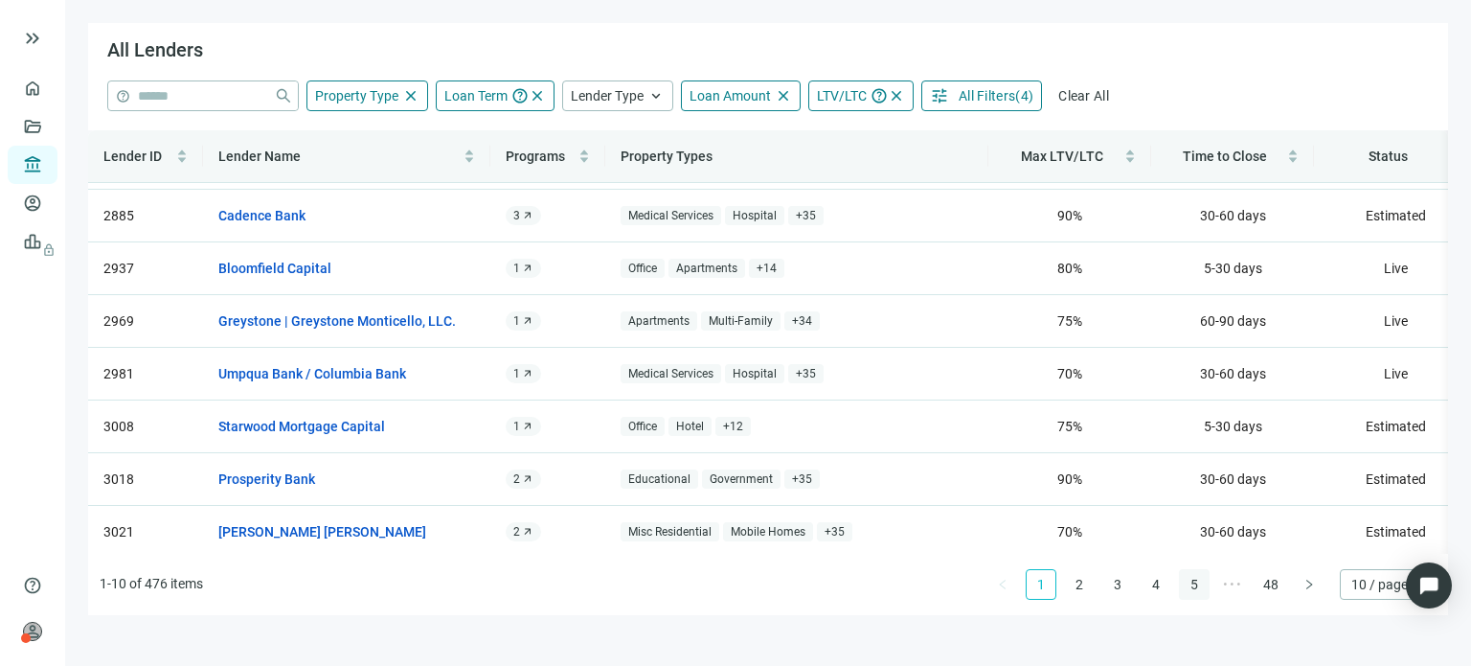
click at [1191, 586] on link "5" at bounding box center [1194, 584] width 29 height 29
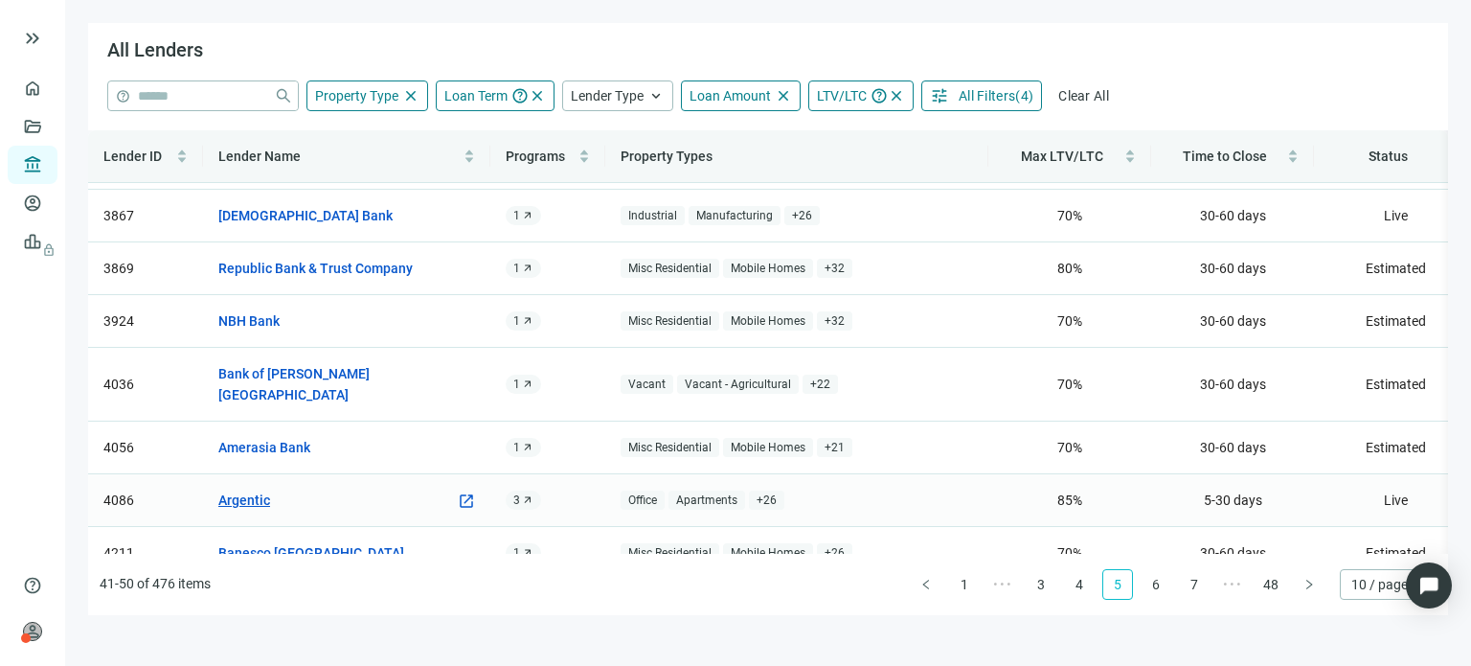
click at [257, 489] on link "Argentic" at bounding box center [244, 499] width 52 height 21
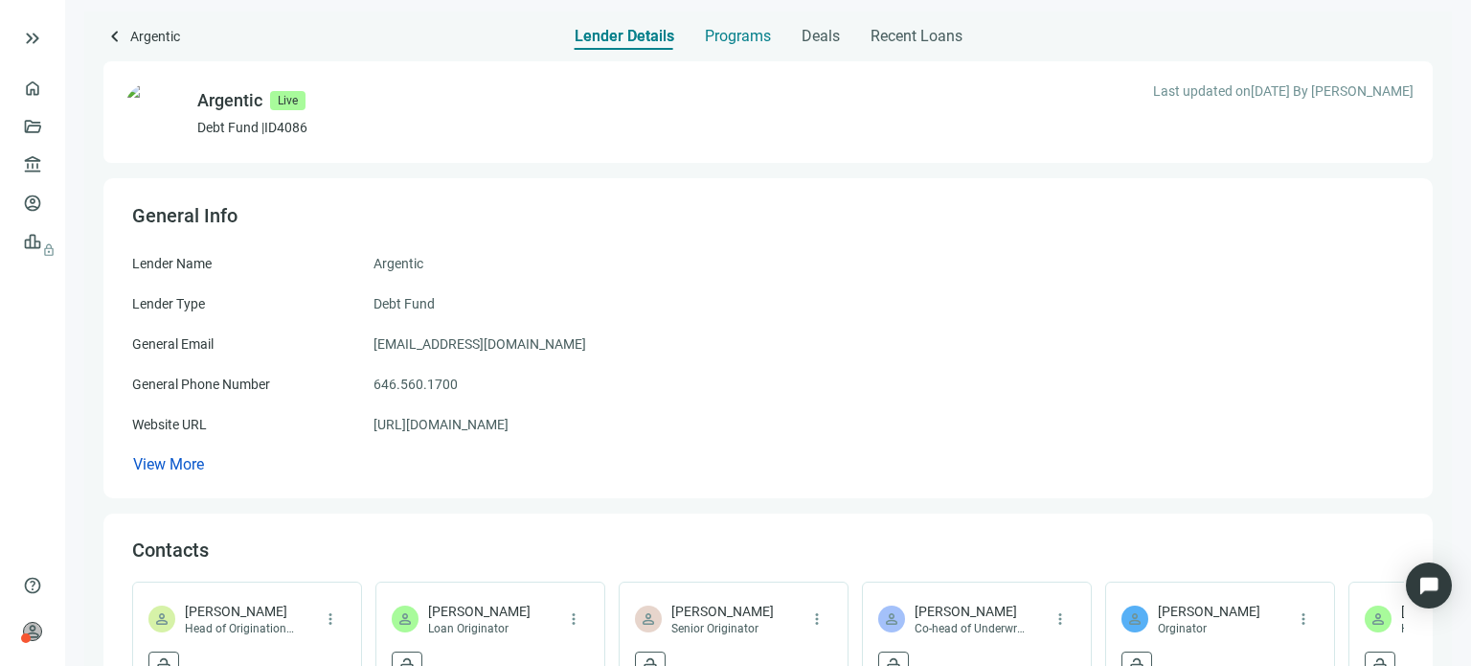
click at [725, 41] on span "Programs" at bounding box center [738, 36] width 66 height 19
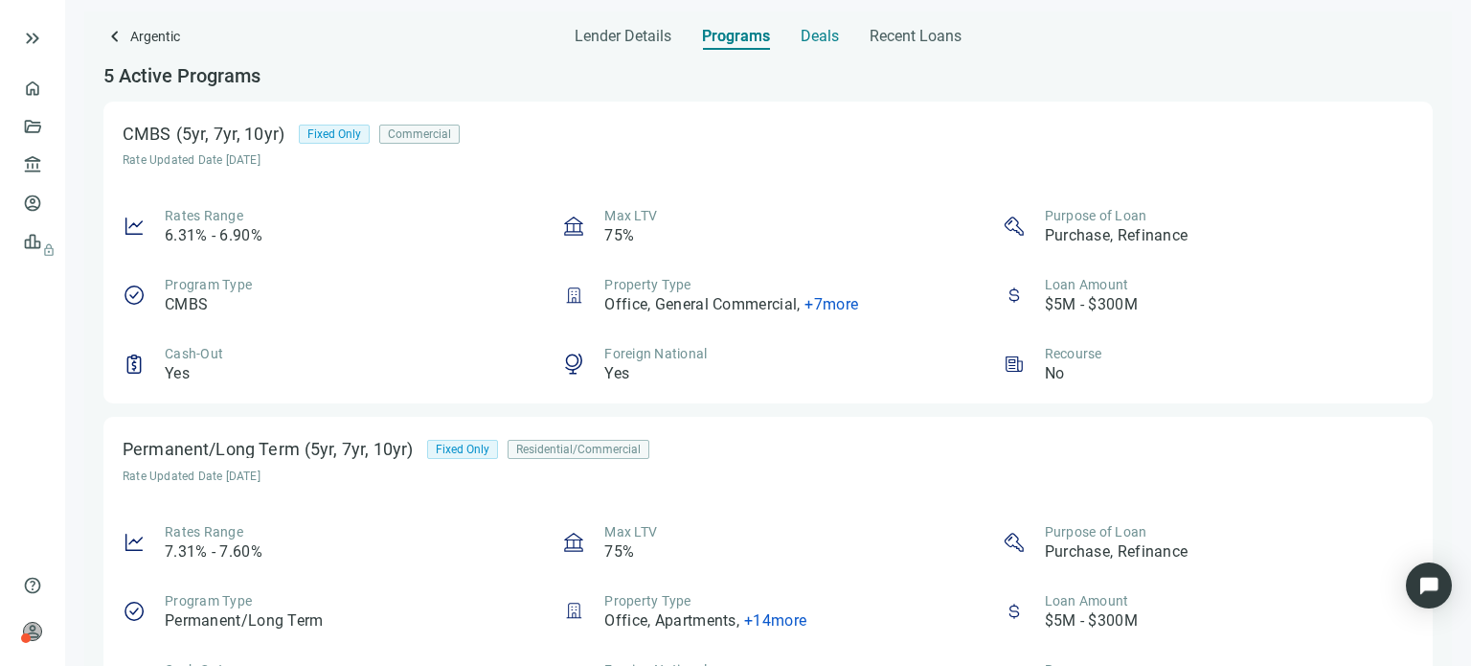
click at [814, 34] on span "Deals" at bounding box center [820, 36] width 38 height 19
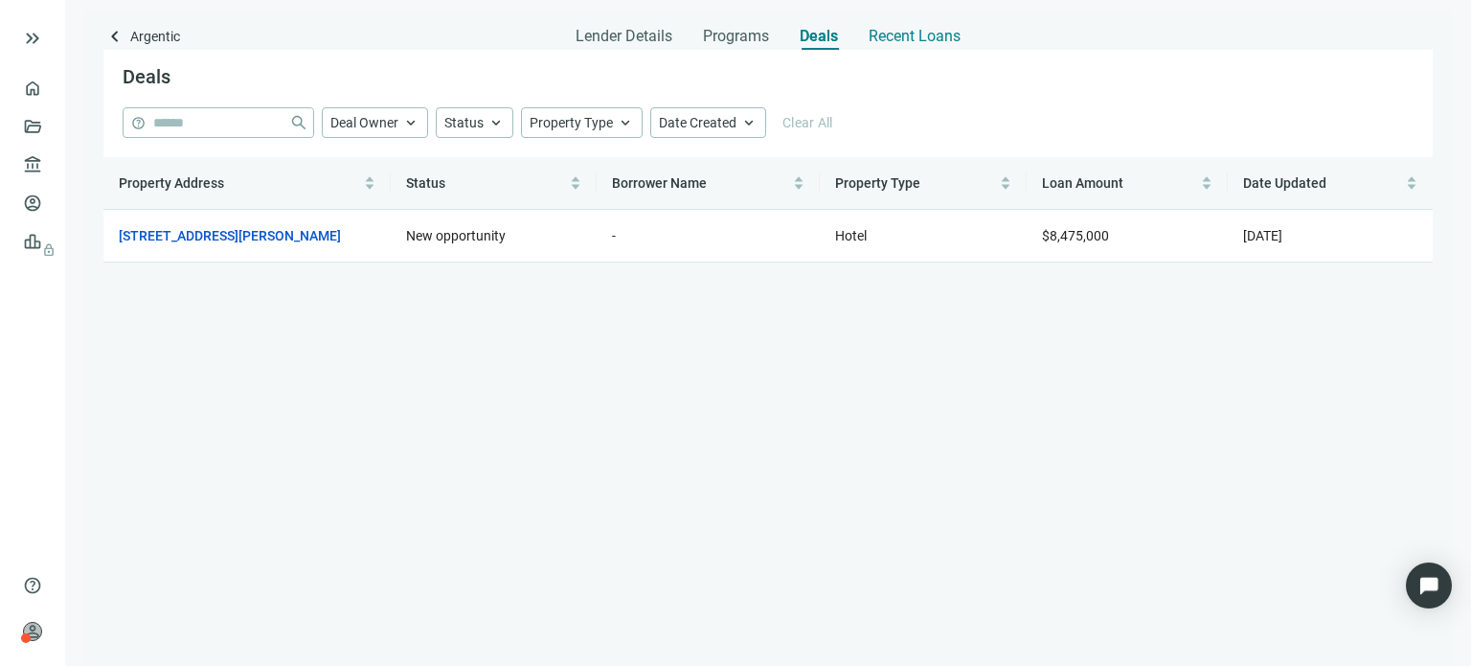
click at [889, 39] on span "Recent Loans" at bounding box center [915, 36] width 92 height 19
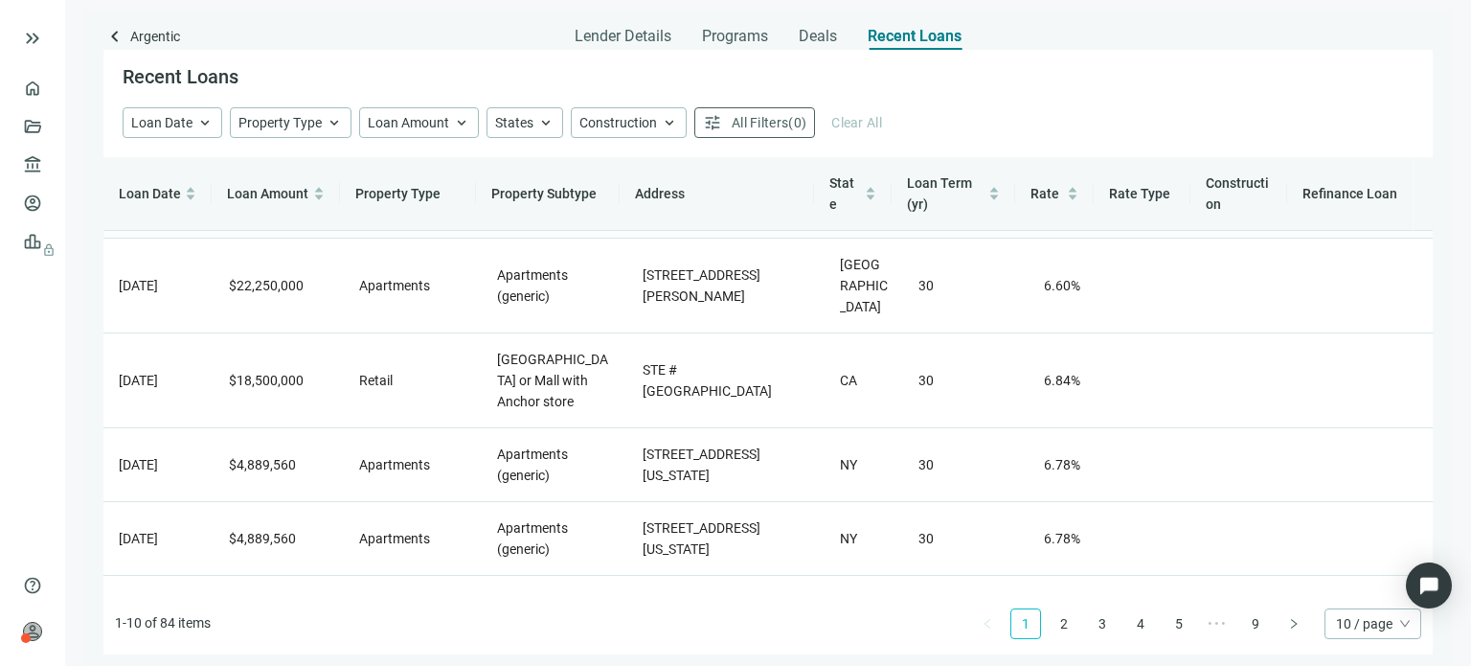
scroll to position [457, 0]
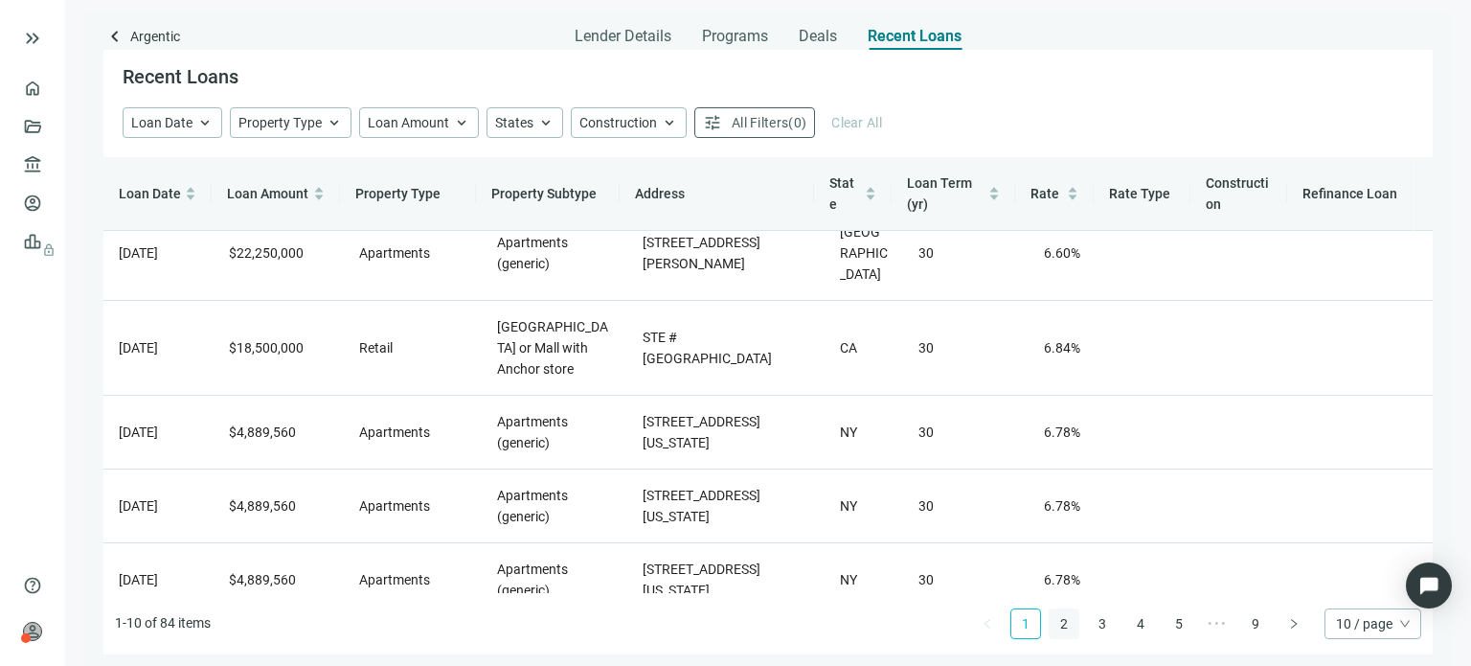
click at [1061, 623] on link "2" at bounding box center [1064, 623] width 29 height 29
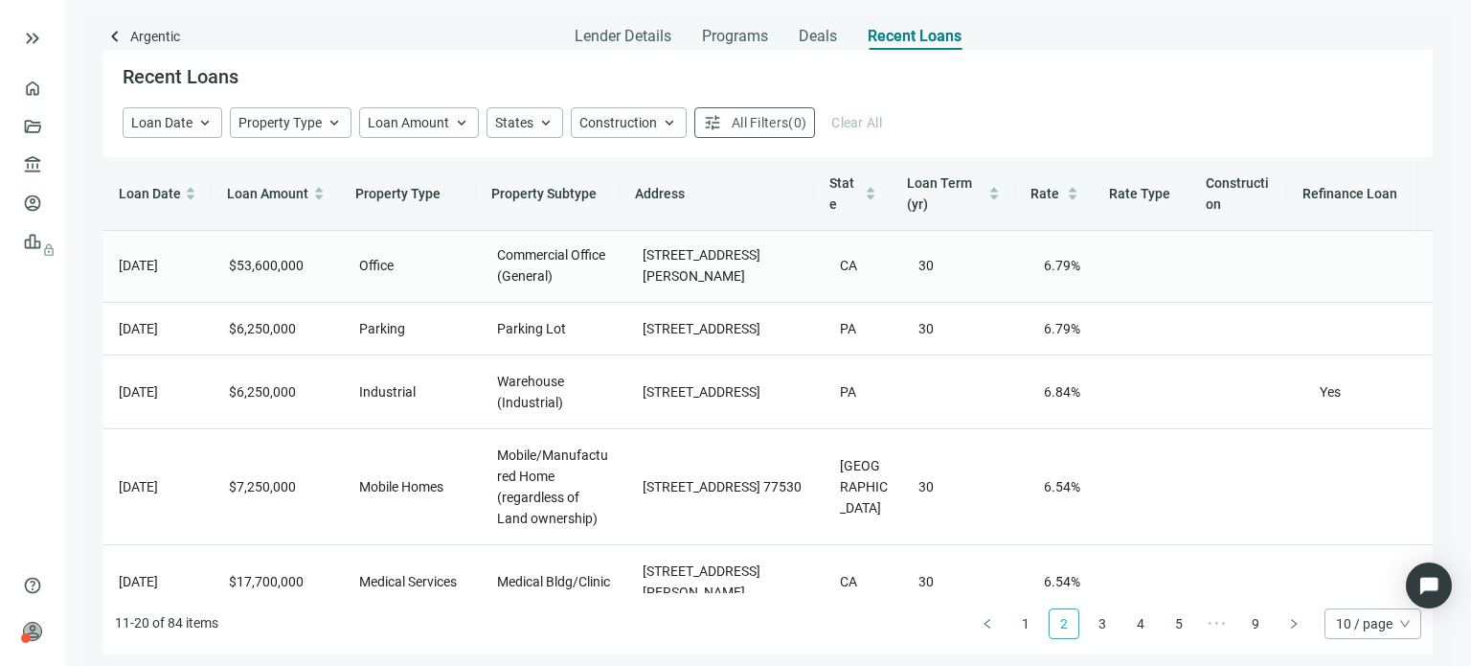
scroll to position [0, 0]
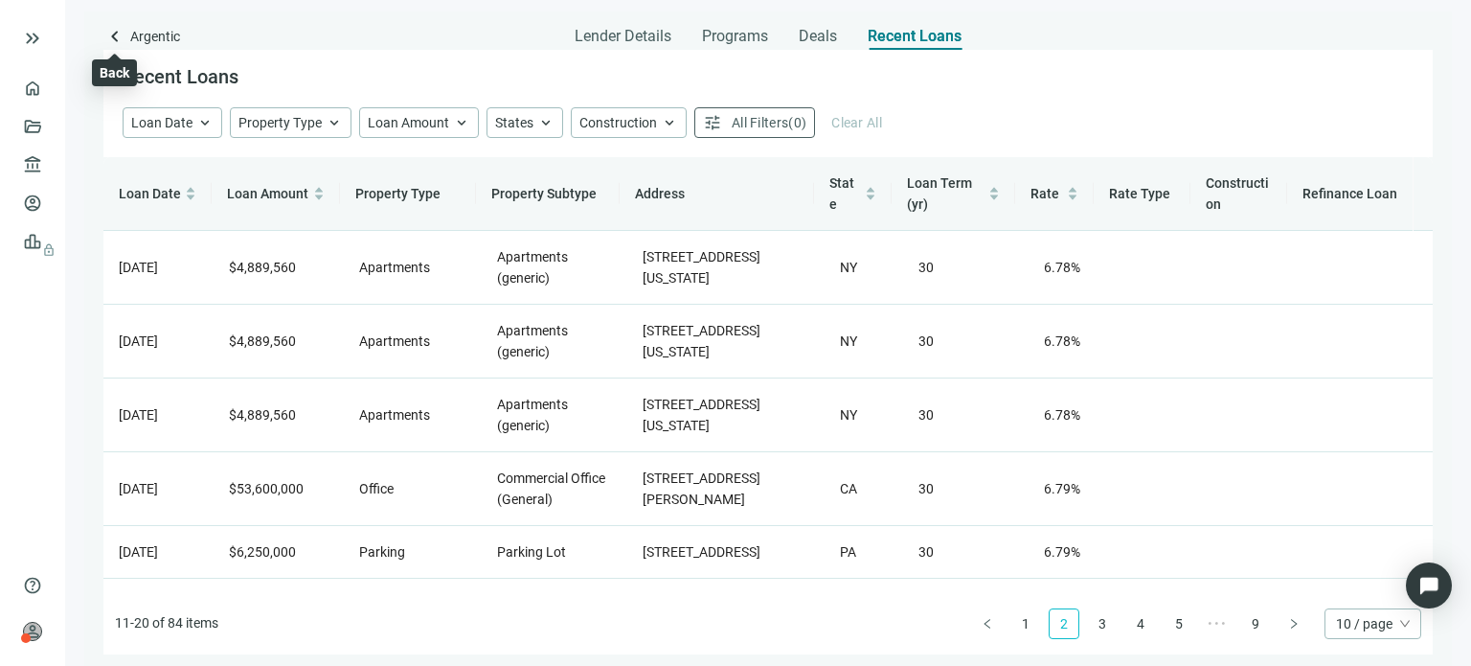
click at [116, 41] on span "keyboard_arrow_left" at bounding box center [114, 36] width 23 height 23
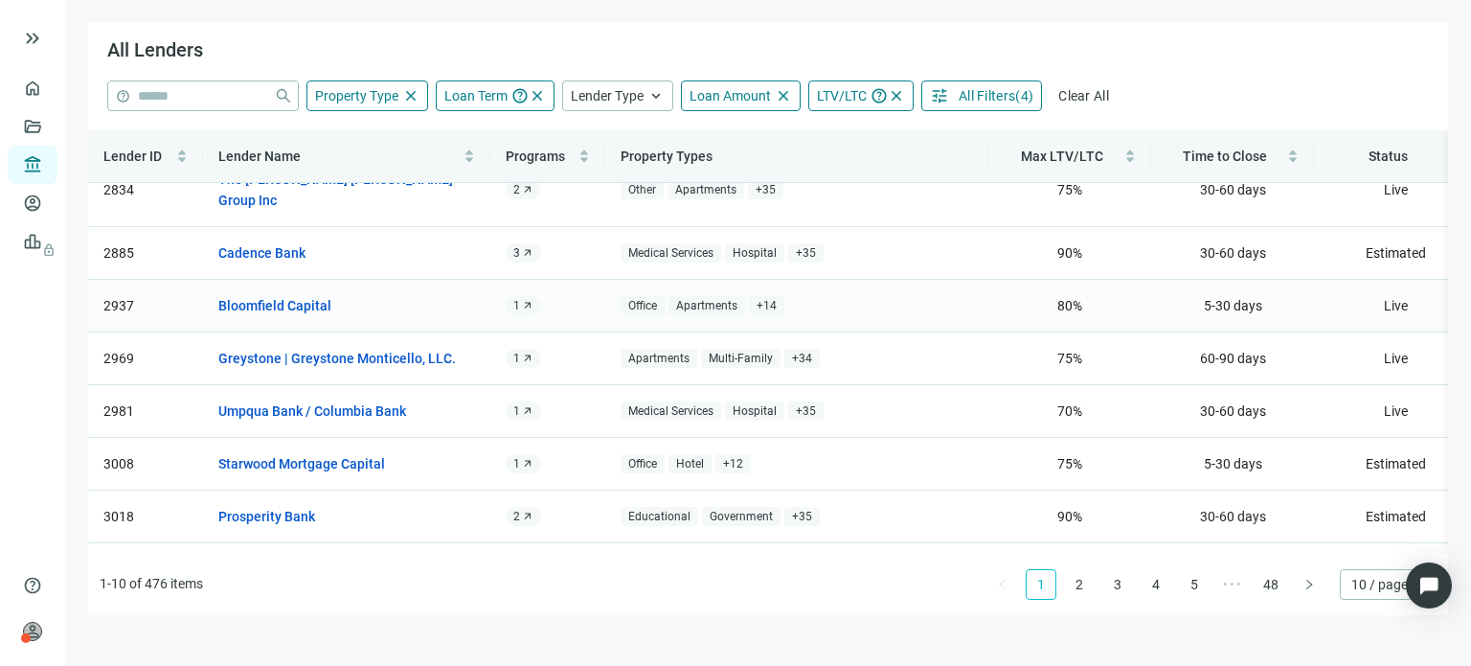
scroll to position [172, 0]
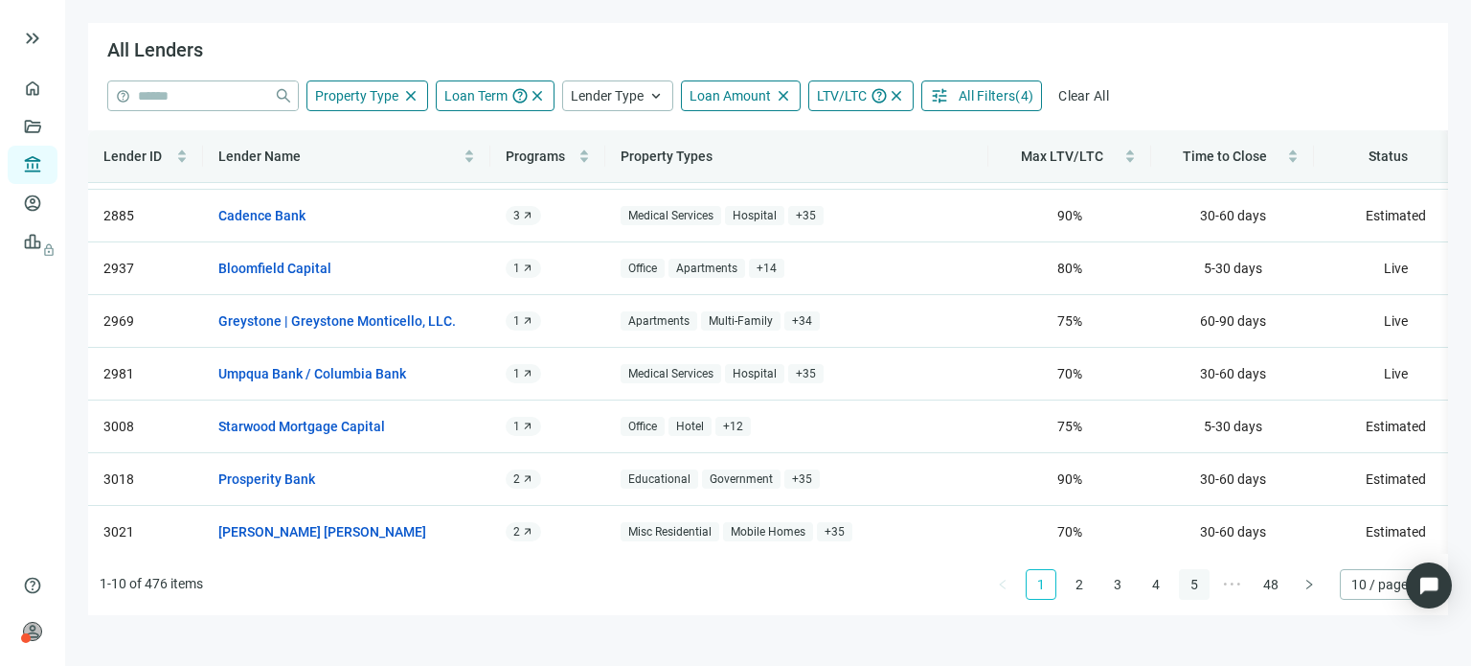
click at [1183, 583] on link "5" at bounding box center [1194, 584] width 29 height 29
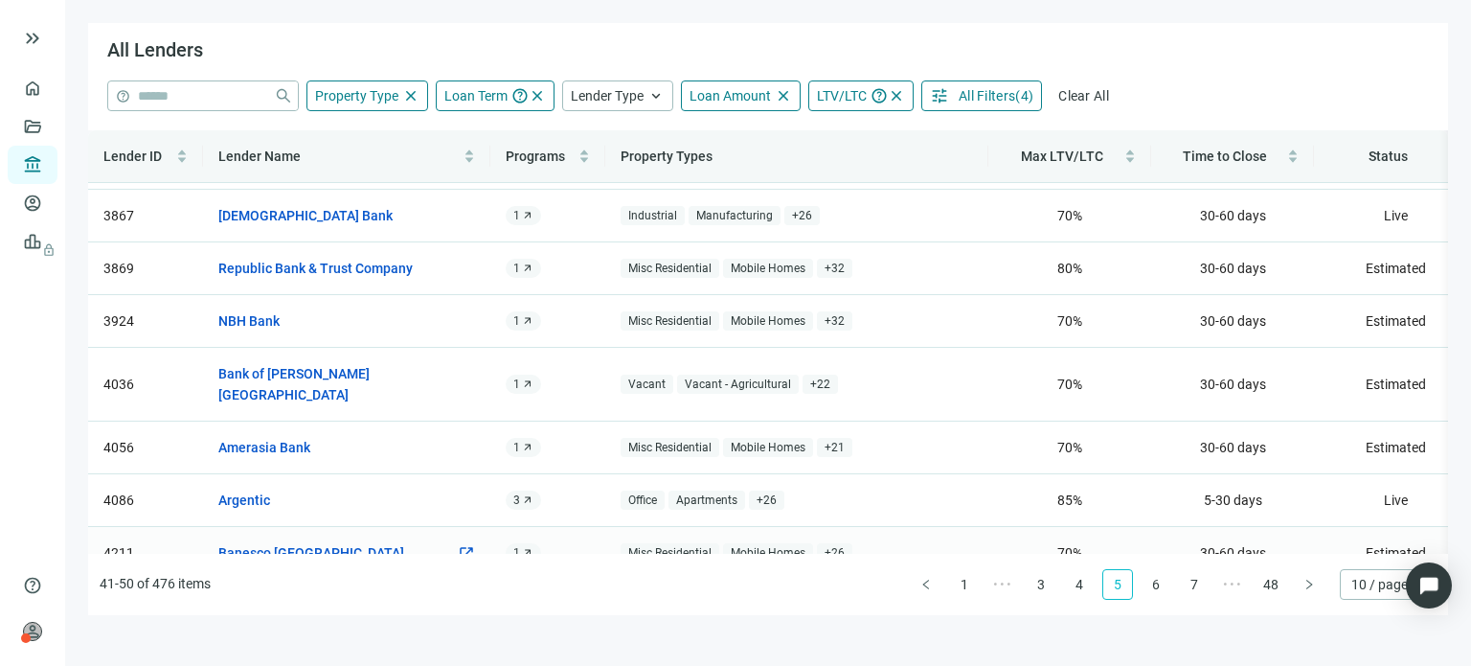
click at [281, 542] on link "Banesco [GEOGRAPHIC_DATA]" at bounding box center [311, 552] width 186 height 21
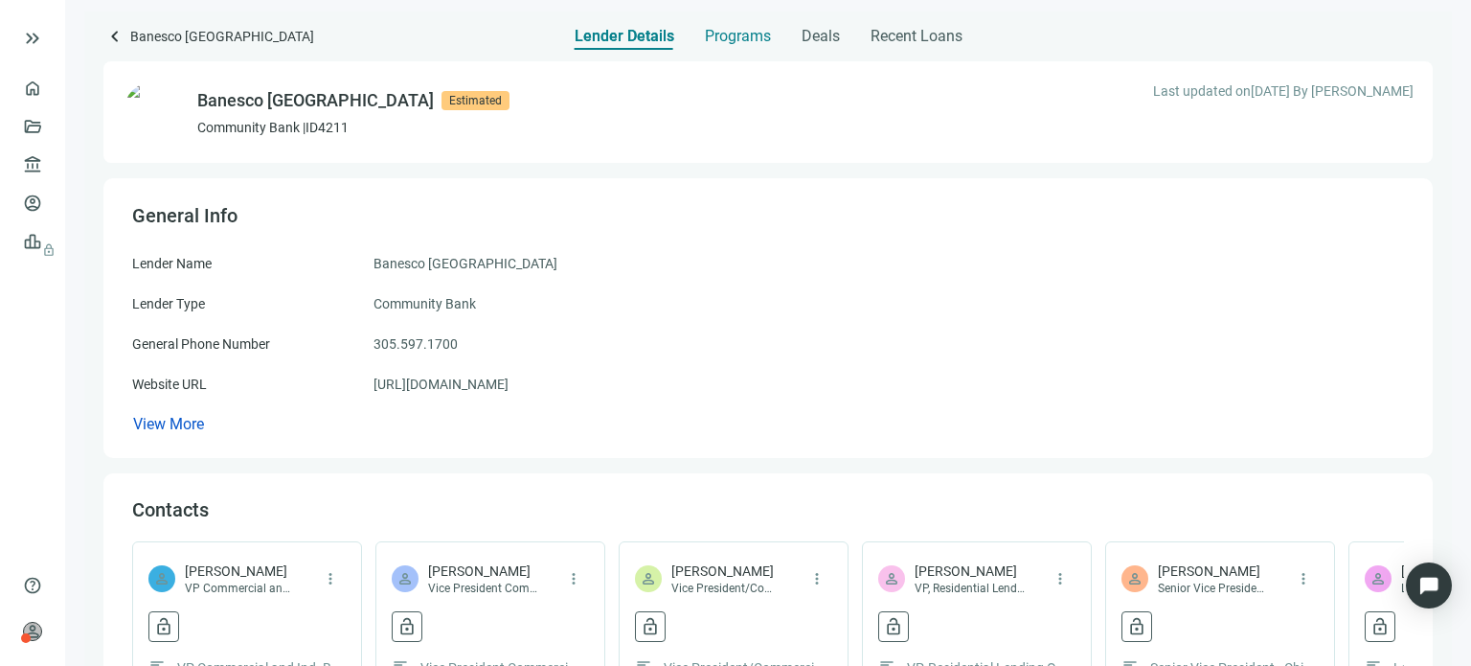
click at [710, 38] on span "Programs" at bounding box center [738, 36] width 66 height 19
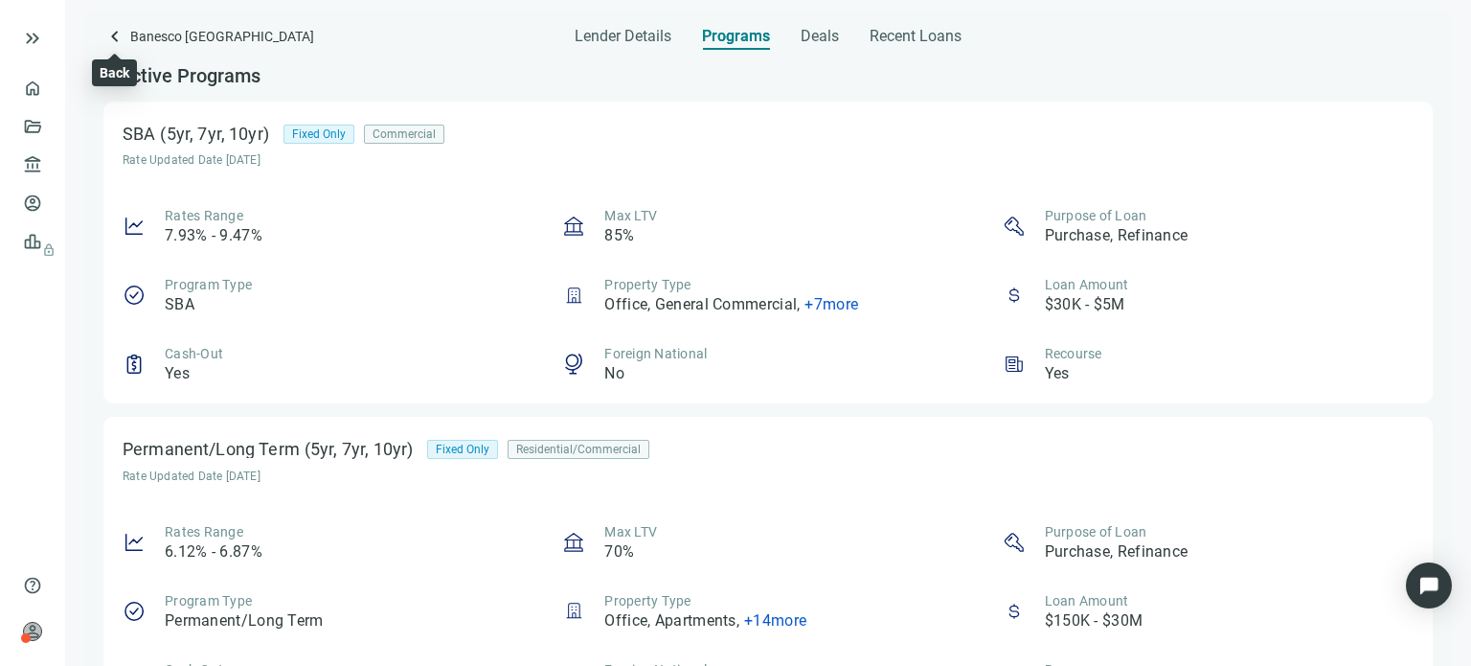
click at [115, 35] on span "keyboard_arrow_left" at bounding box center [114, 36] width 23 height 23
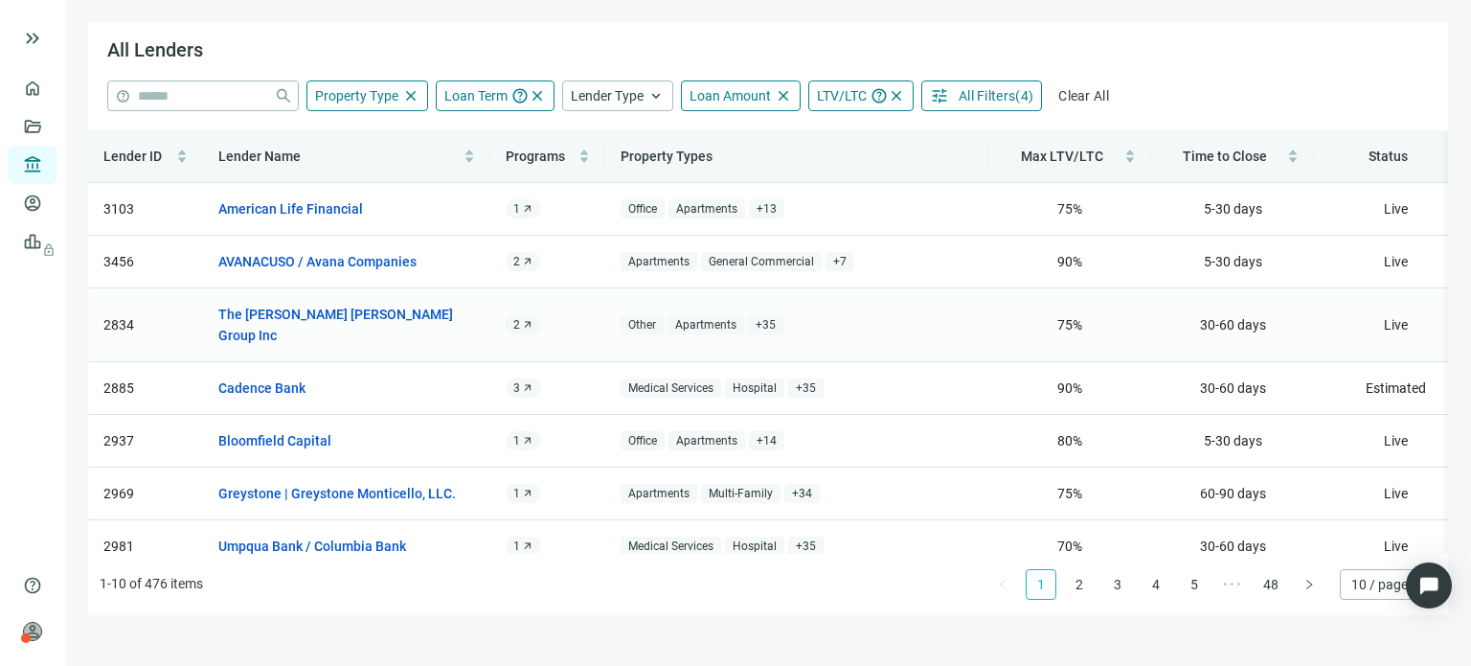
scroll to position [172, 0]
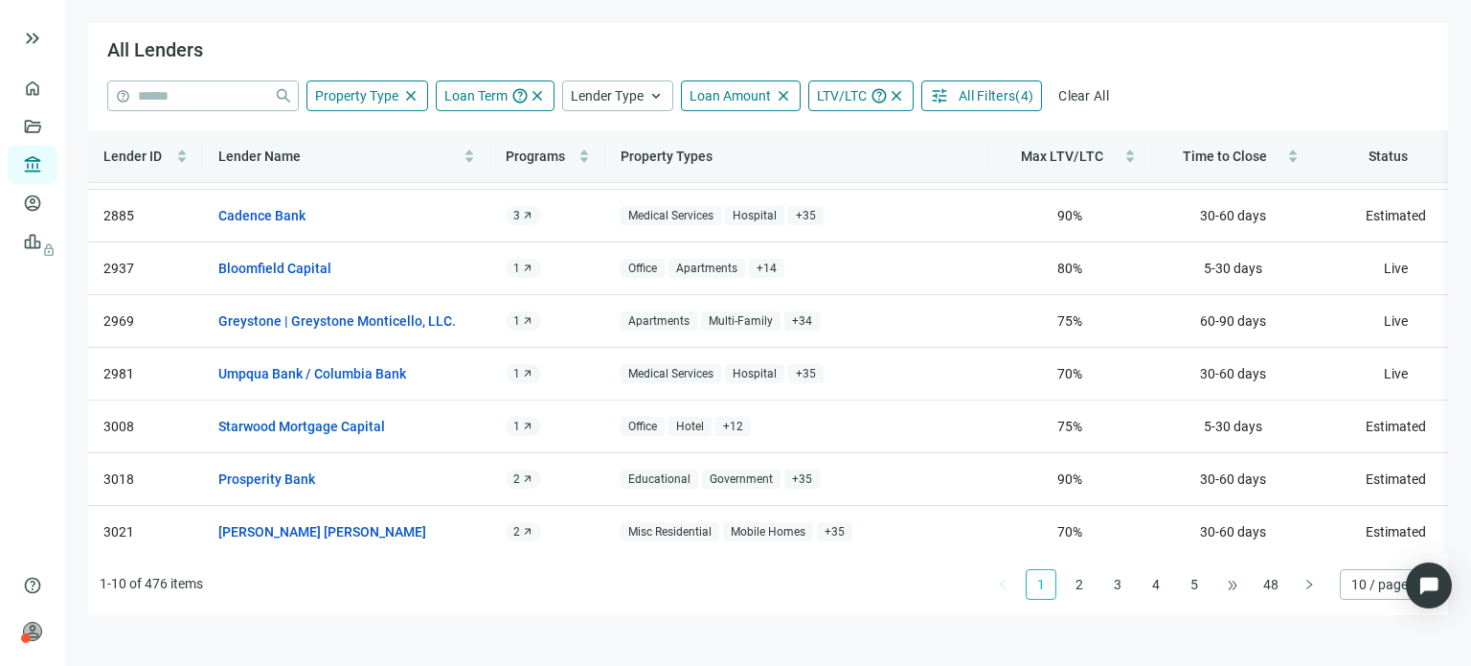
click at [1230, 589] on span "•••" at bounding box center [1232, 584] width 31 height 31
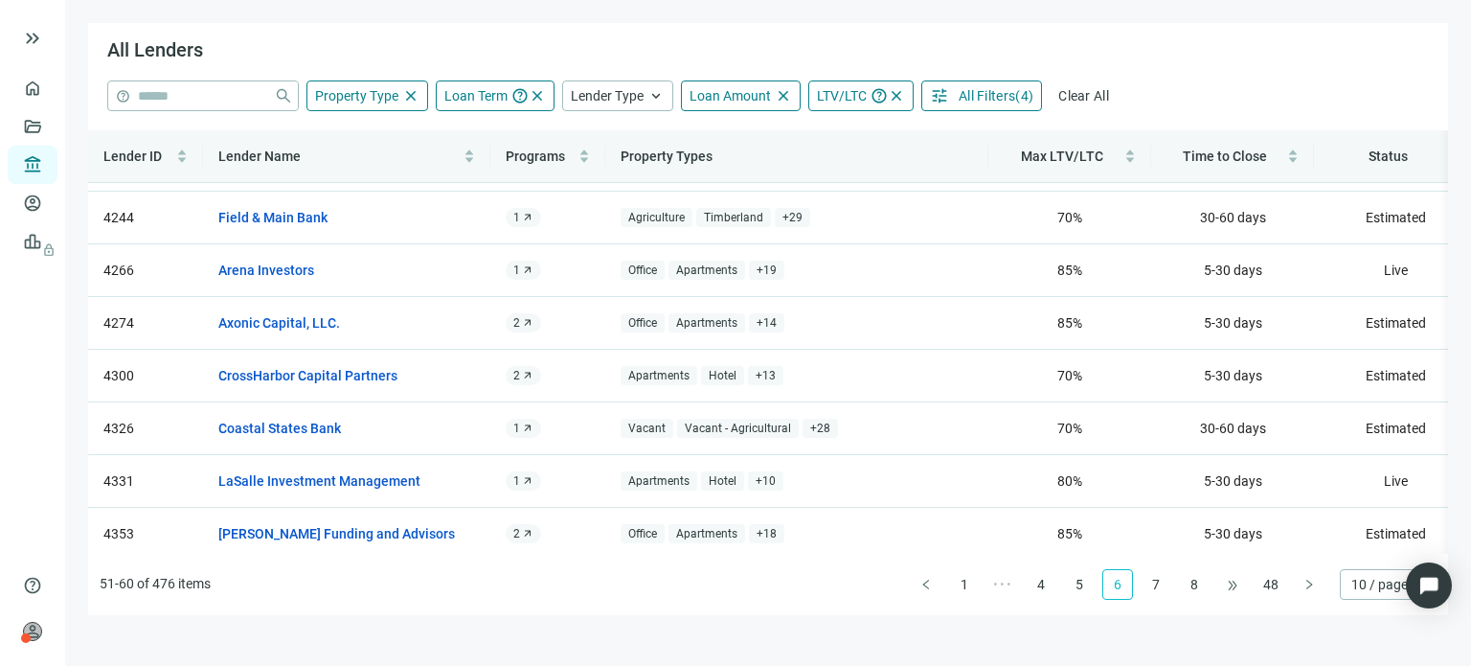
scroll to position [0, 0]
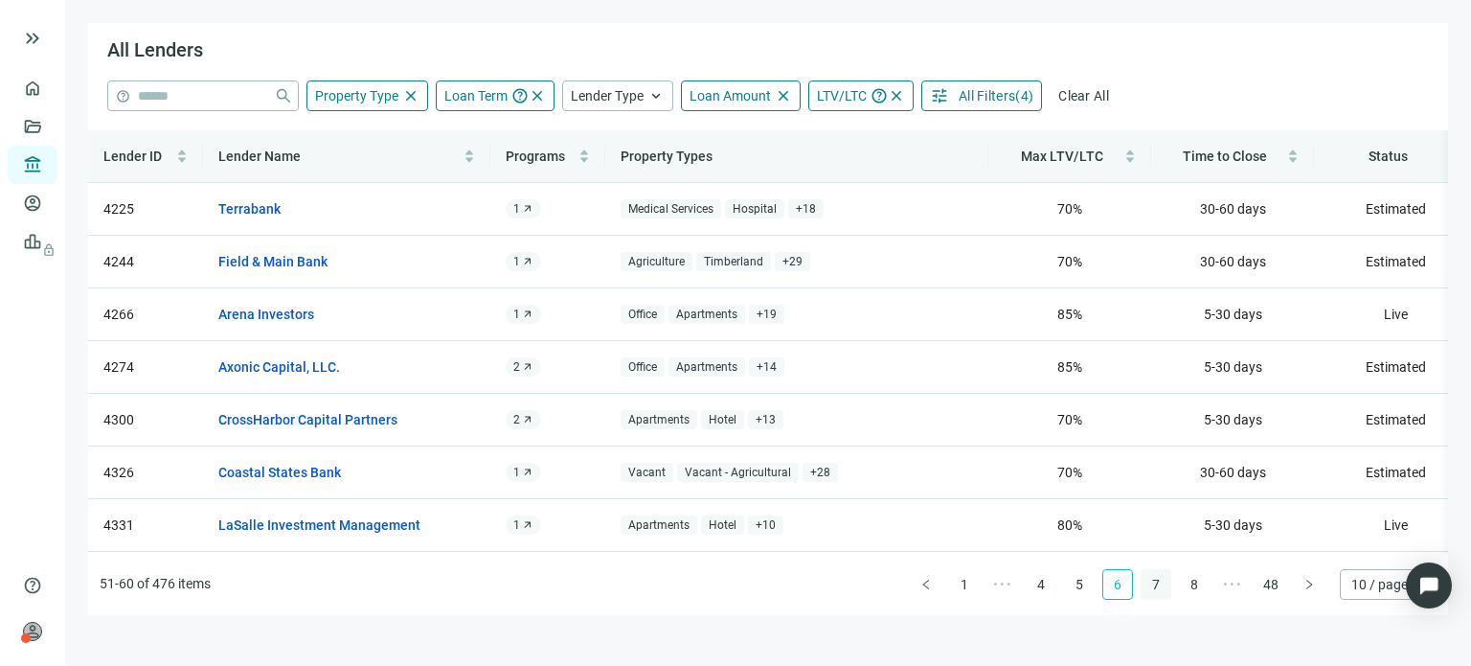
click at [1149, 582] on link "7" at bounding box center [1156, 584] width 29 height 29
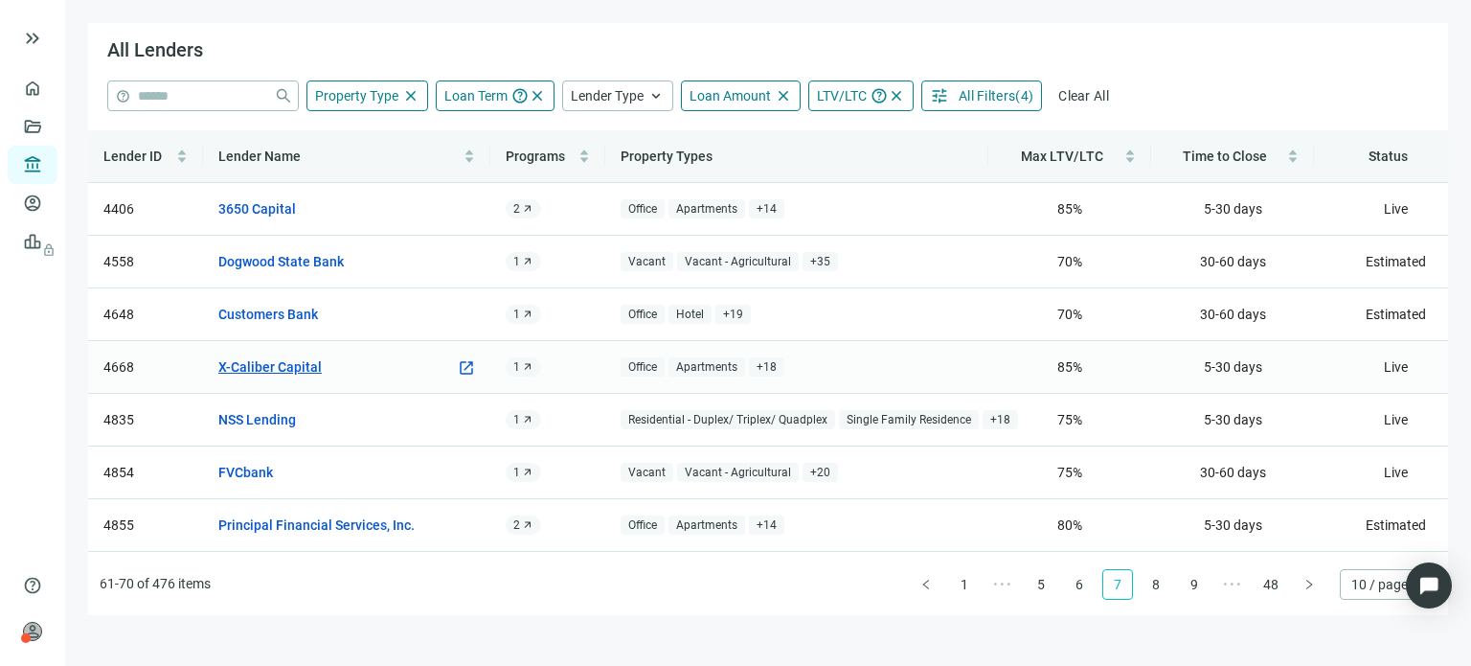
click at [305, 372] on link "X-Caliber Capital" at bounding box center [269, 366] width 103 height 21
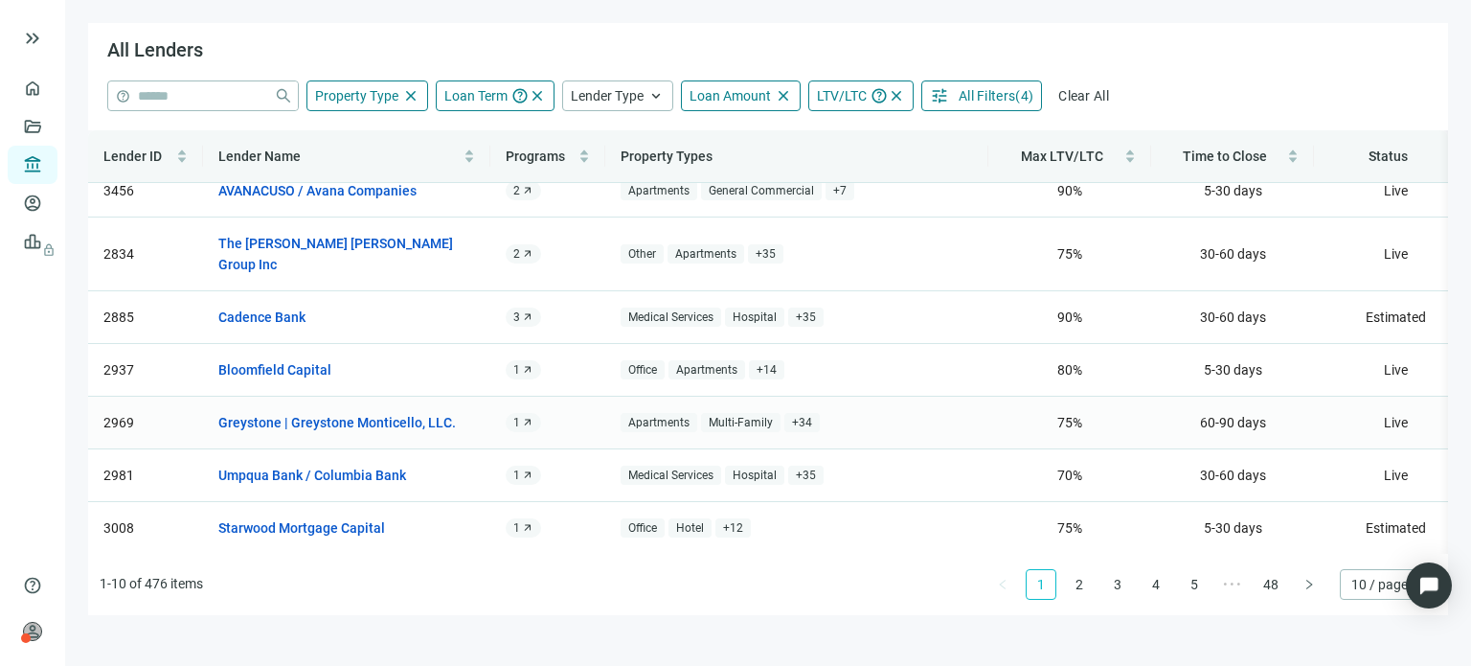
scroll to position [172, 0]
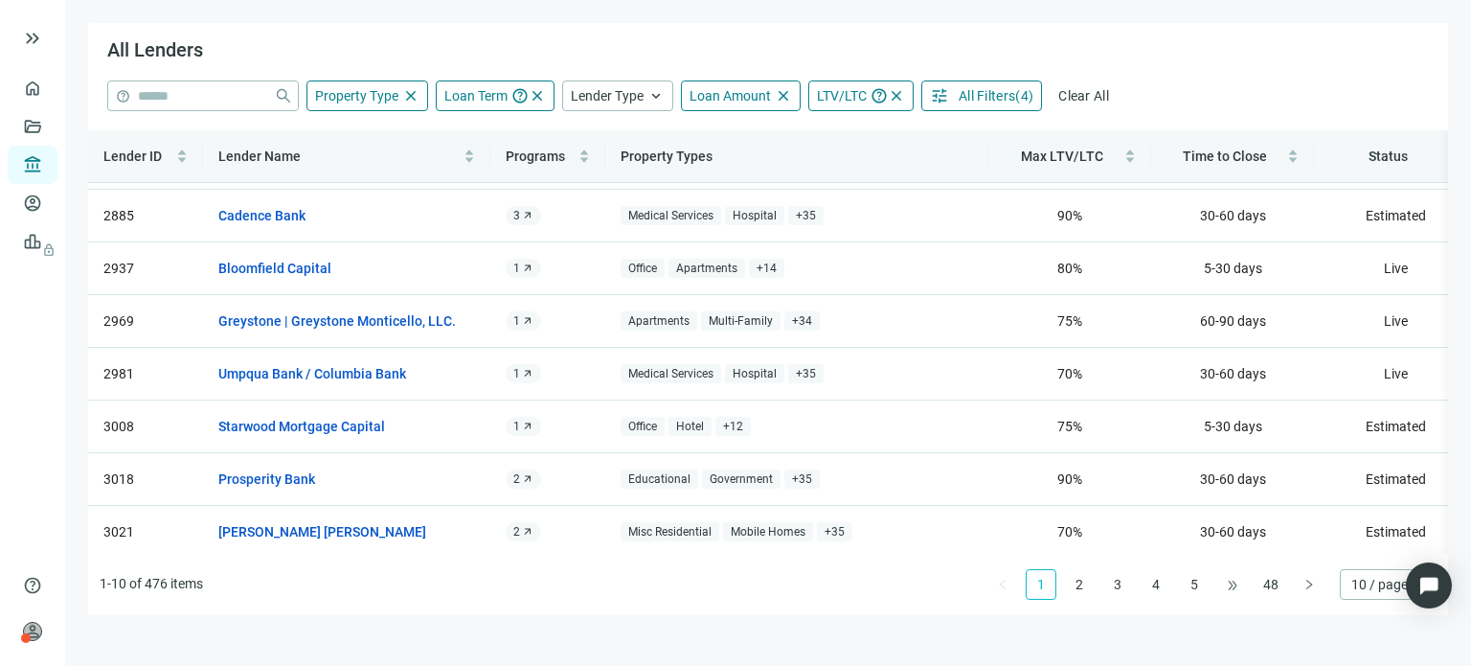
click at [1234, 584] on span "•••" at bounding box center [1232, 584] width 31 height 31
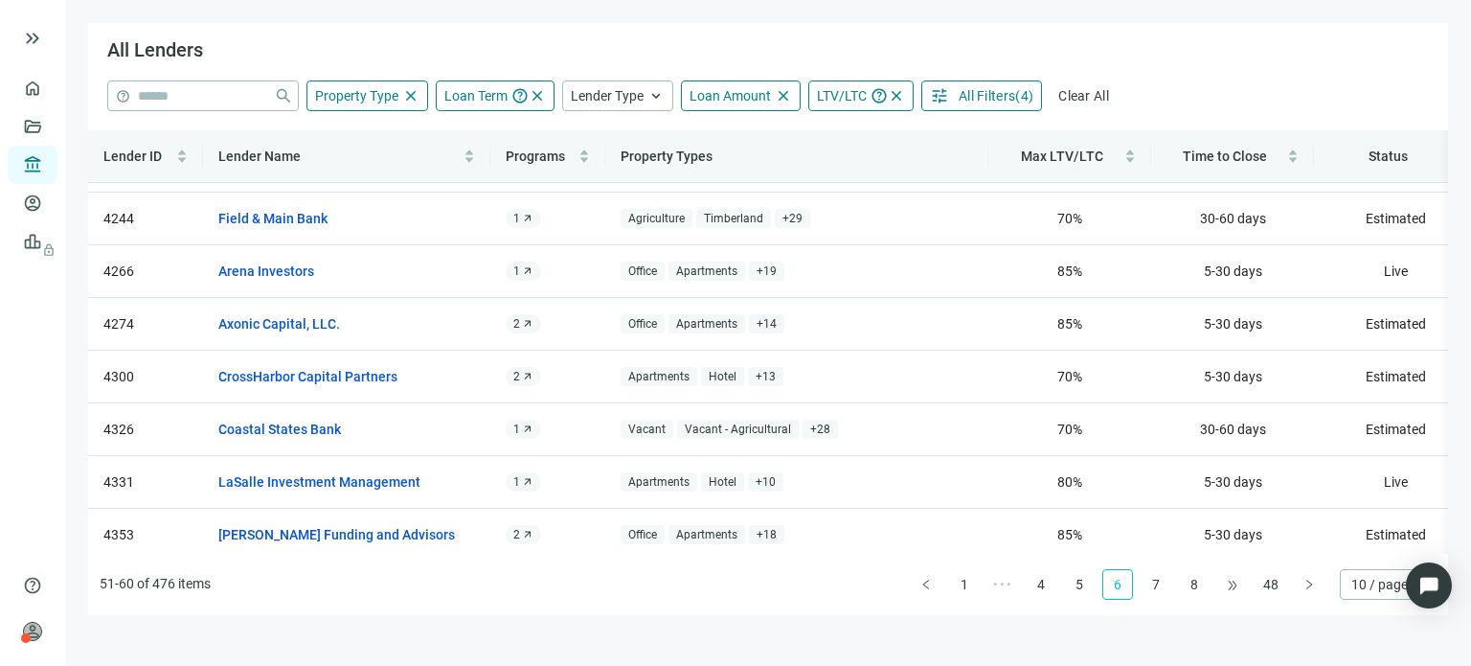
scroll to position [0, 0]
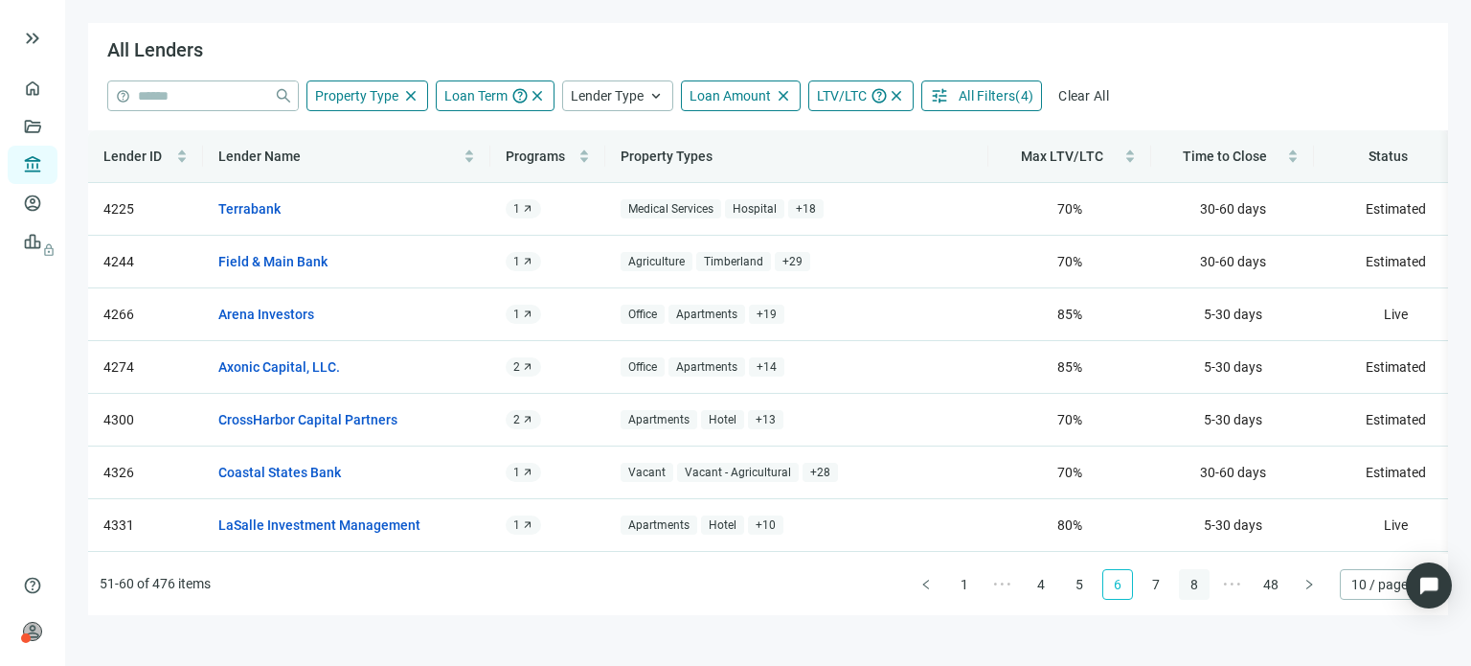
click at [1191, 582] on link "8" at bounding box center [1194, 584] width 29 height 29
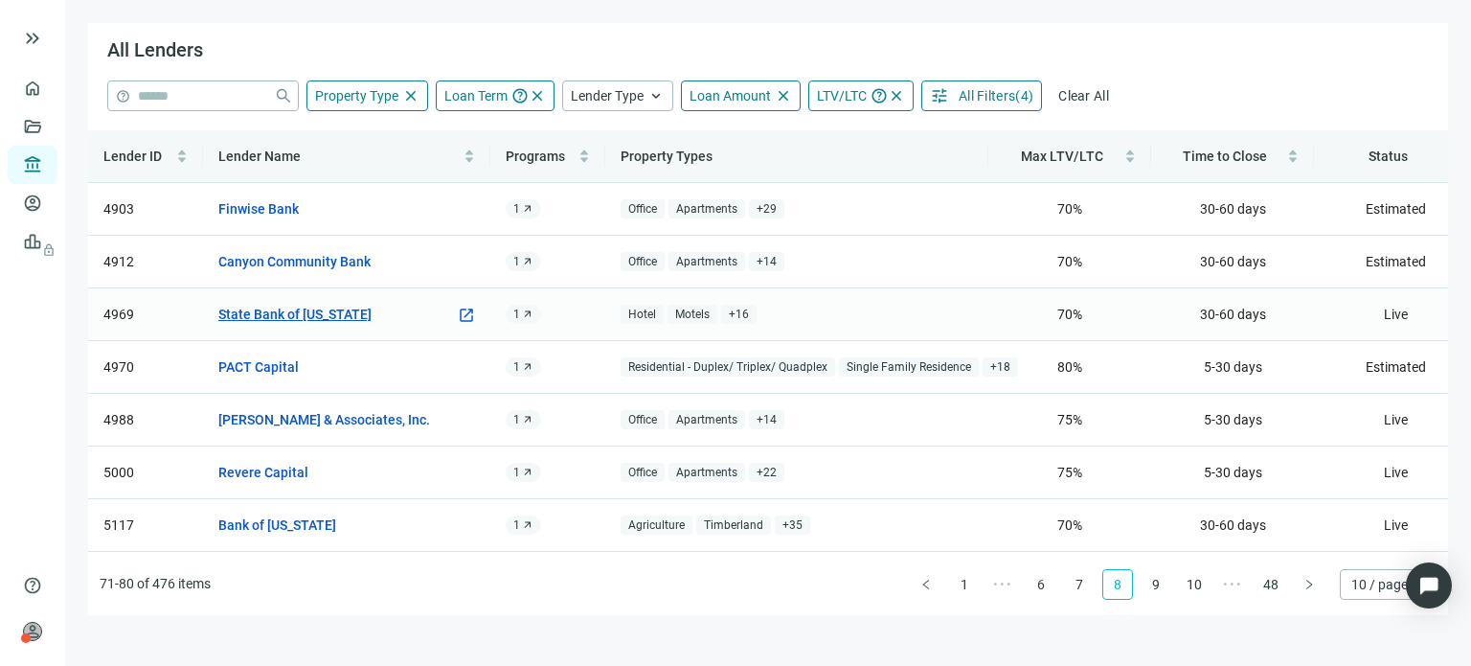
click at [325, 315] on link "State Bank of [US_STATE]" at bounding box center [294, 314] width 153 height 21
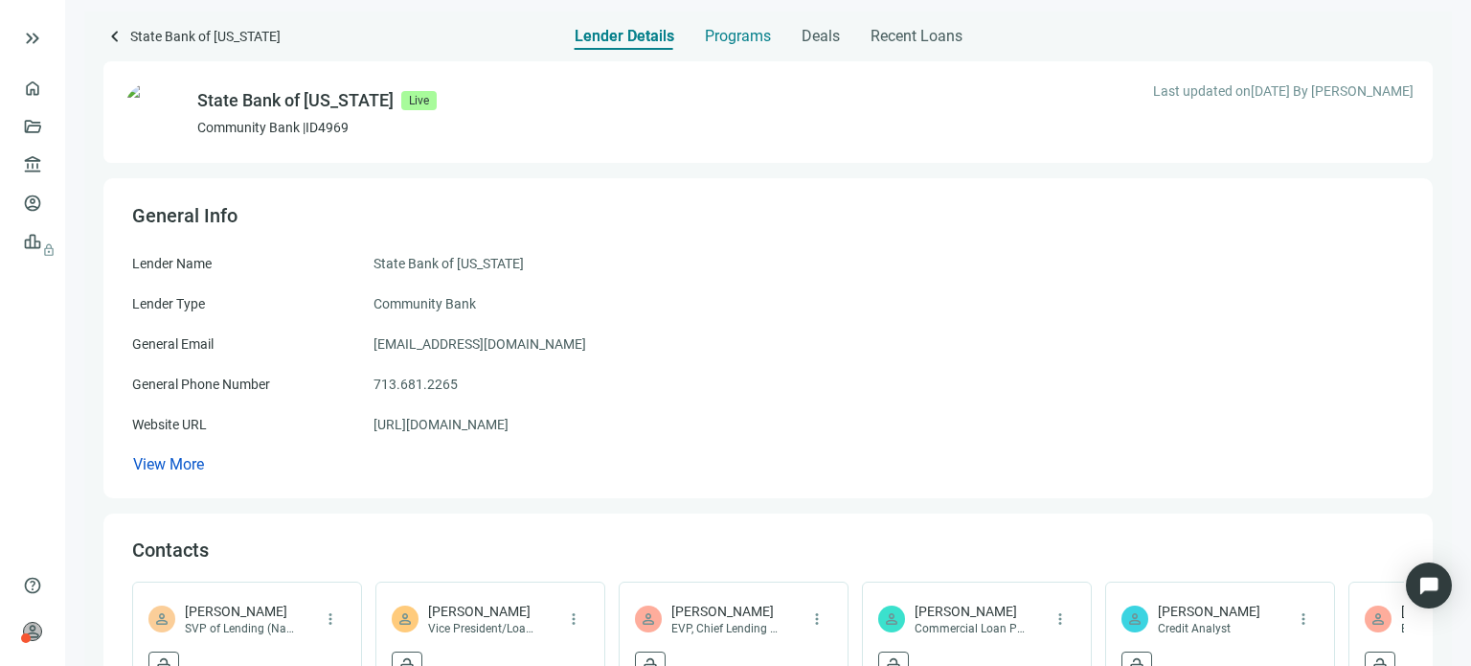
click at [739, 37] on span "Programs" at bounding box center [738, 36] width 66 height 19
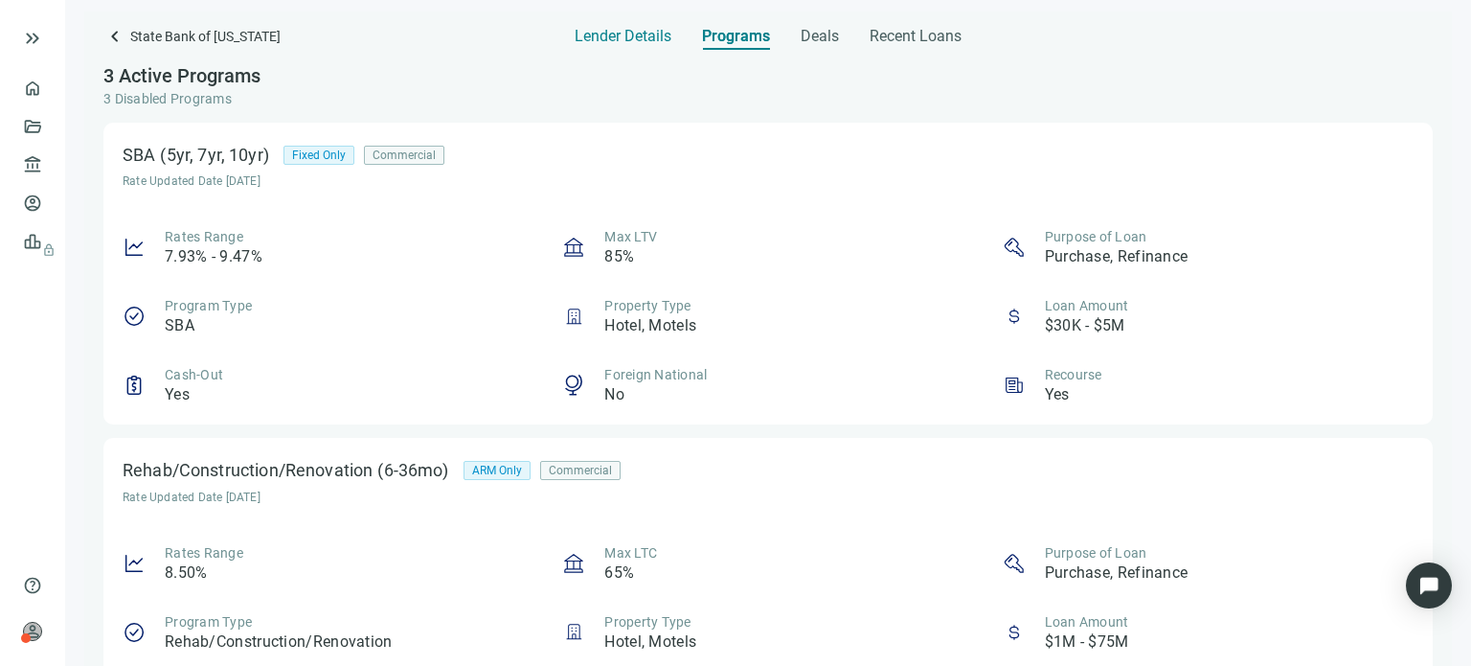
click at [578, 34] on span "Lender Details" at bounding box center [623, 36] width 97 height 19
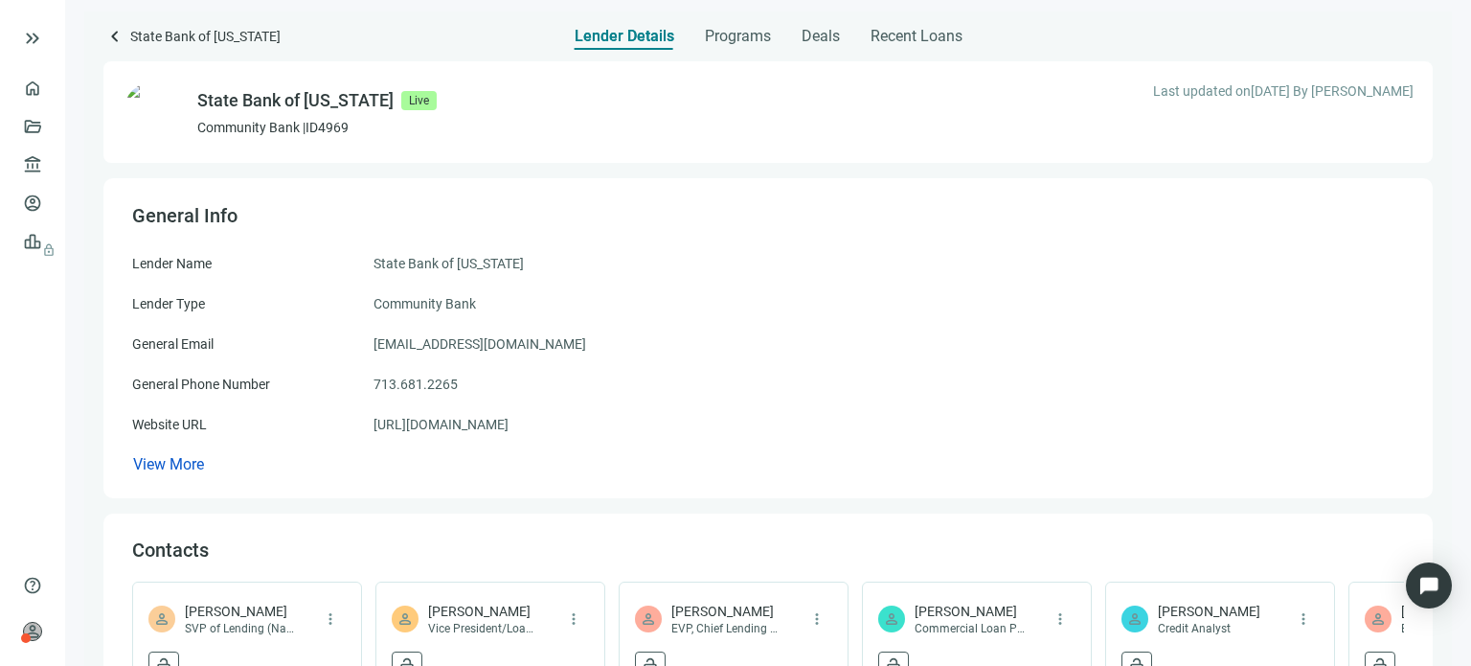
drag, startPoint x: 514, startPoint y: 424, endPoint x: 370, endPoint y: 423, distance: 144.6
click at [370, 423] on div "Website URL [URL][DOMAIN_NAME]" at bounding box center [768, 424] width 1272 height 21
copy div "[URL][DOMAIN_NAME]"
click at [110, 37] on span "keyboard_arrow_left" at bounding box center [114, 36] width 23 height 23
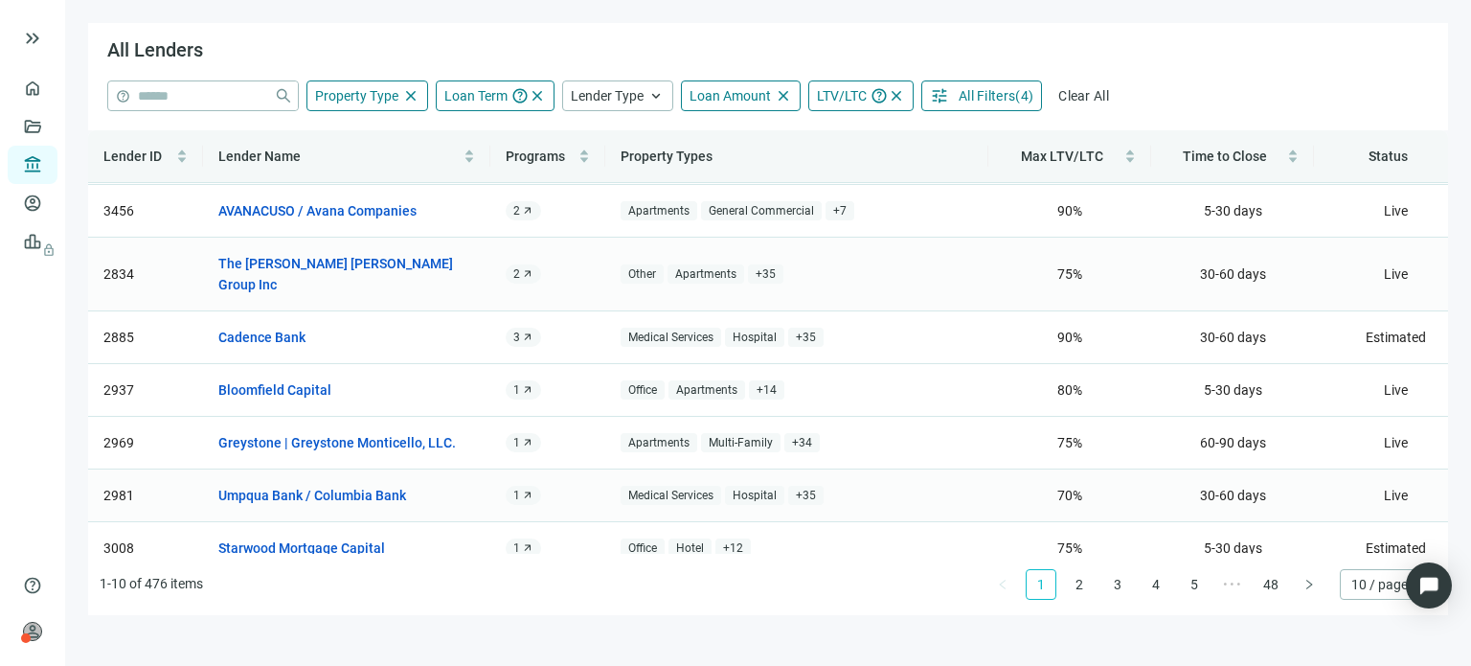
scroll to position [96, 0]
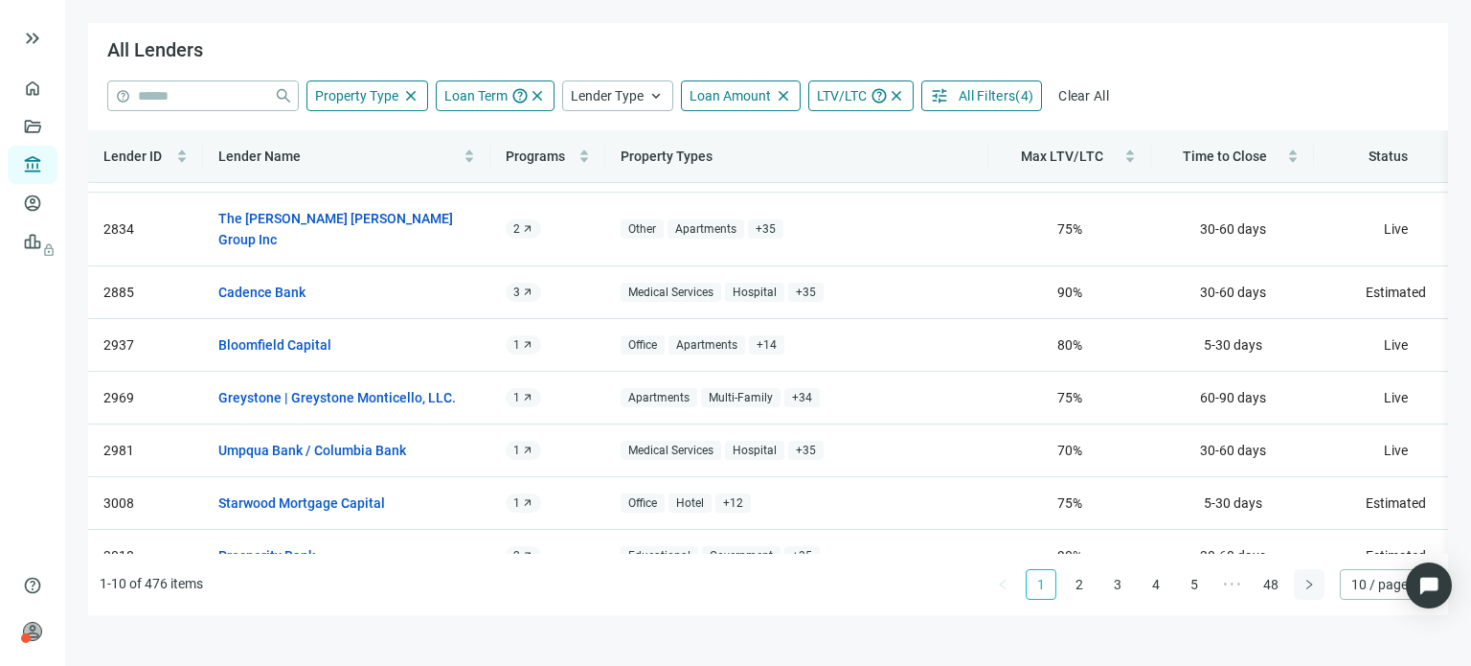
click at [1303, 587] on icon "right" at bounding box center [1308, 583] width 11 height 11
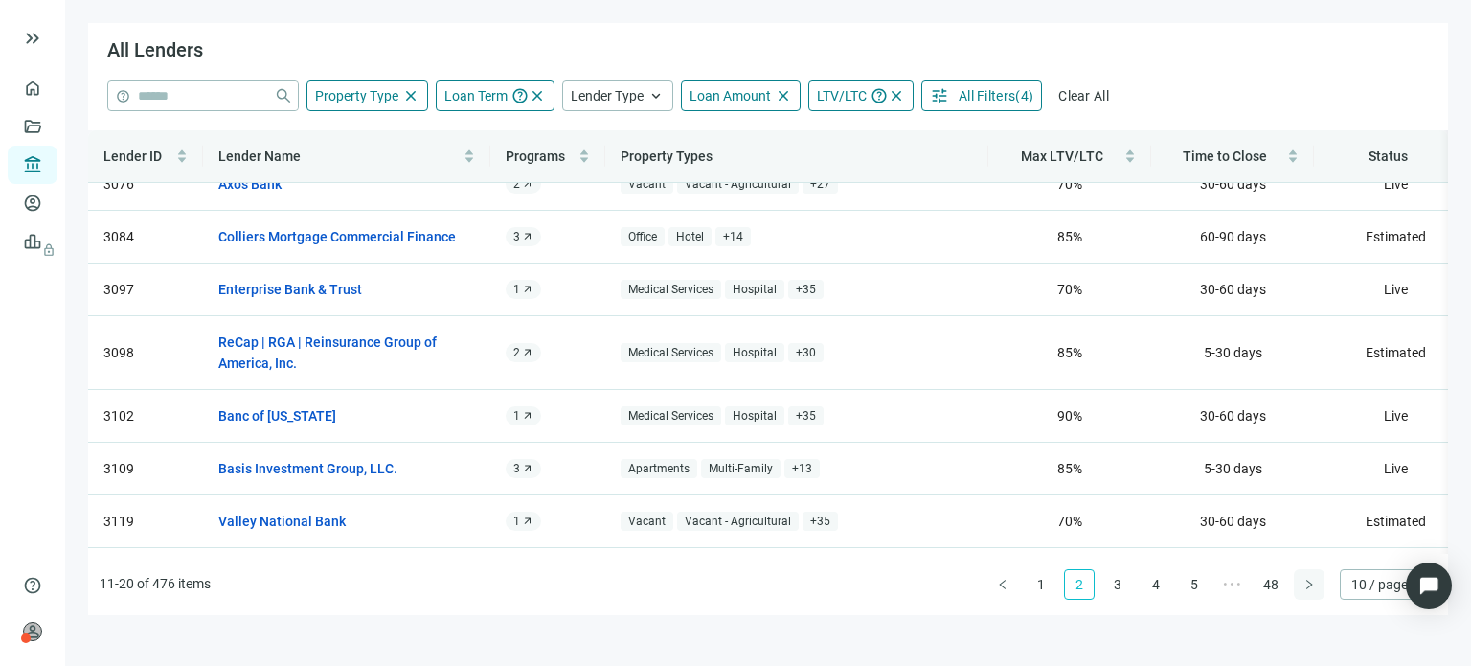
scroll to position [0, 0]
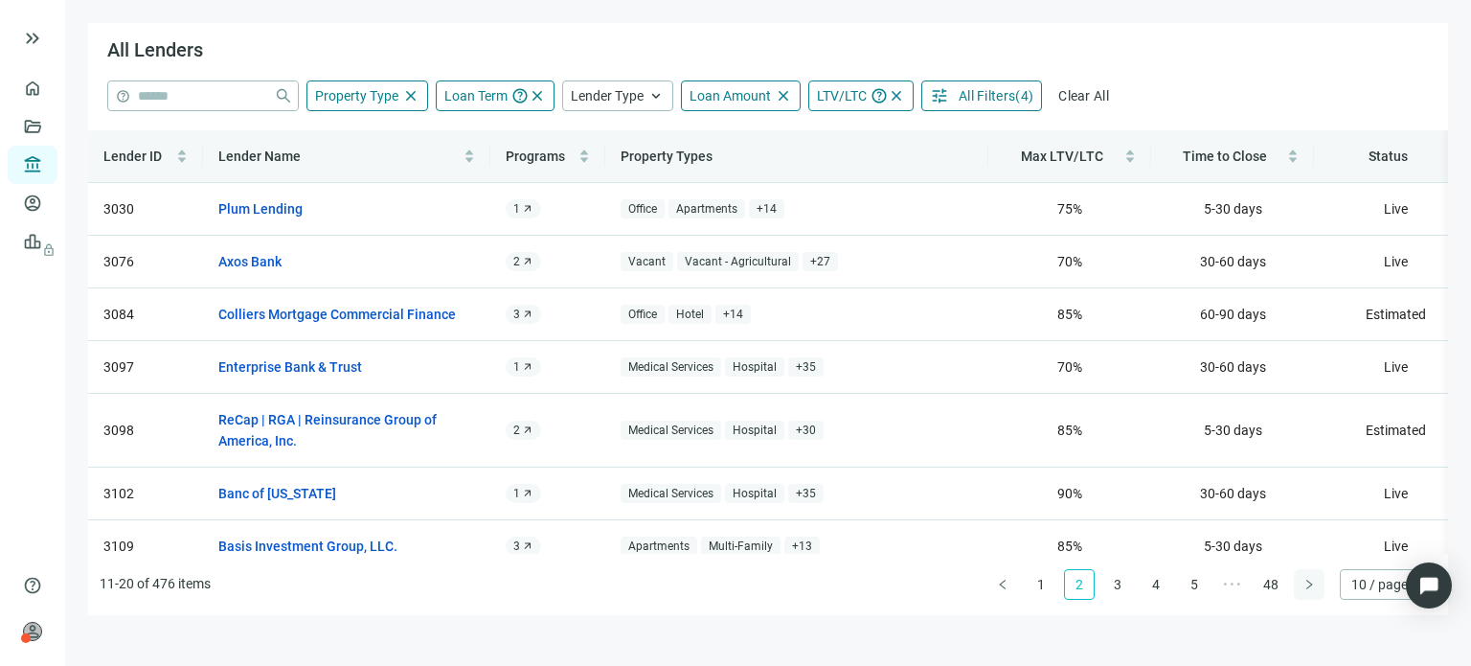
click at [1303, 587] on icon "right" at bounding box center [1308, 583] width 11 height 11
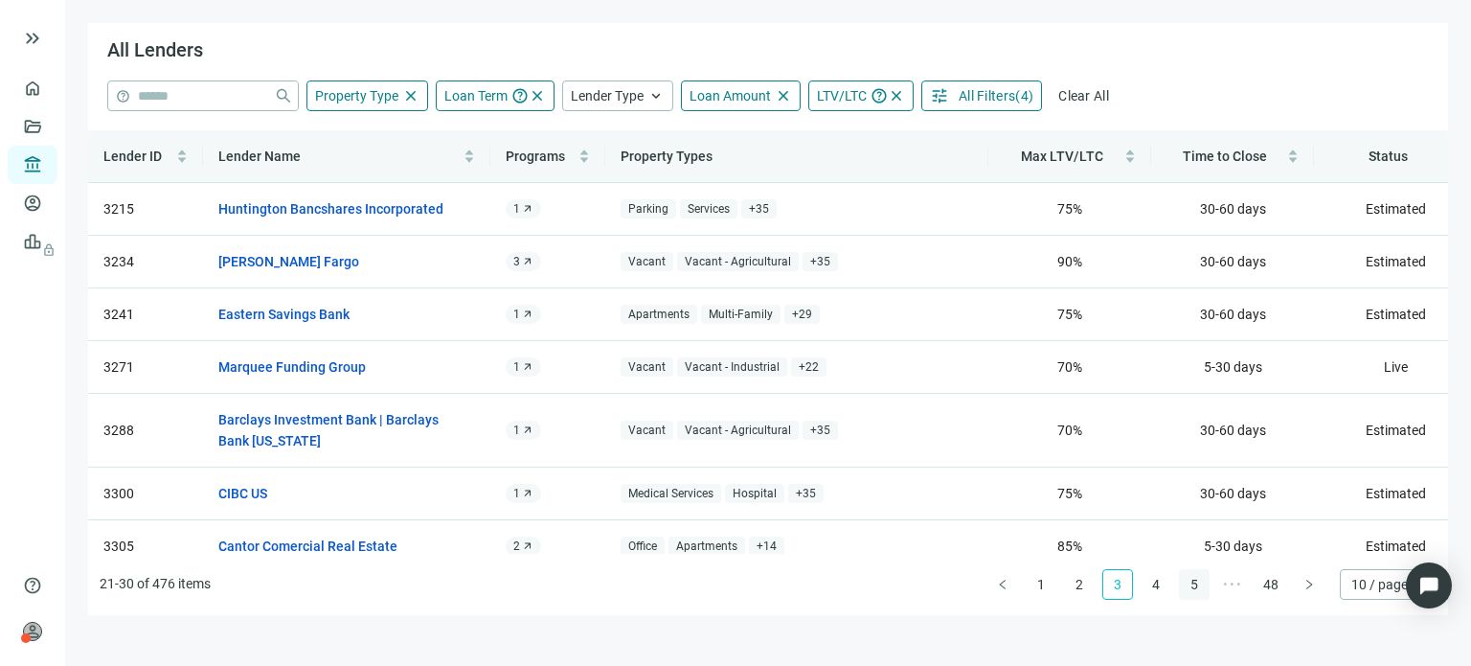
click at [1191, 585] on link "5" at bounding box center [1194, 584] width 29 height 29
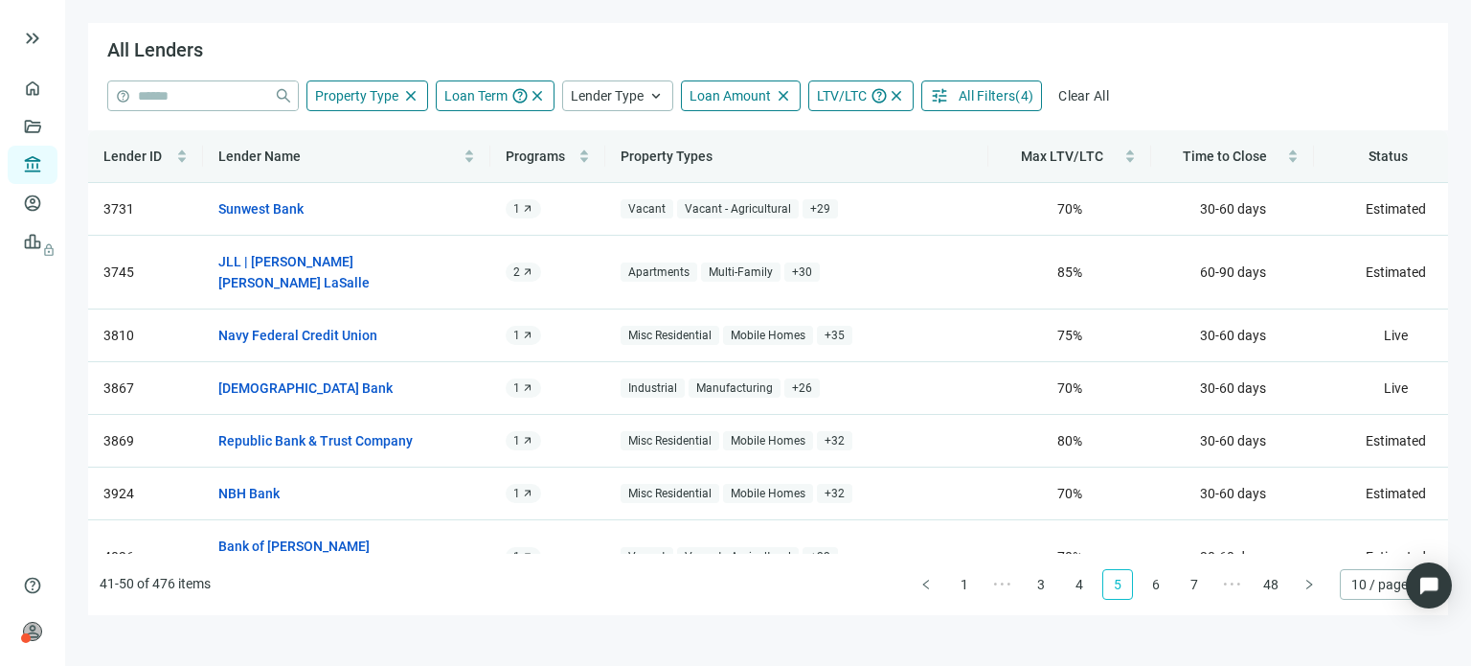
click at [1191, 585] on link "7" at bounding box center [1194, 584] width 29 height 29
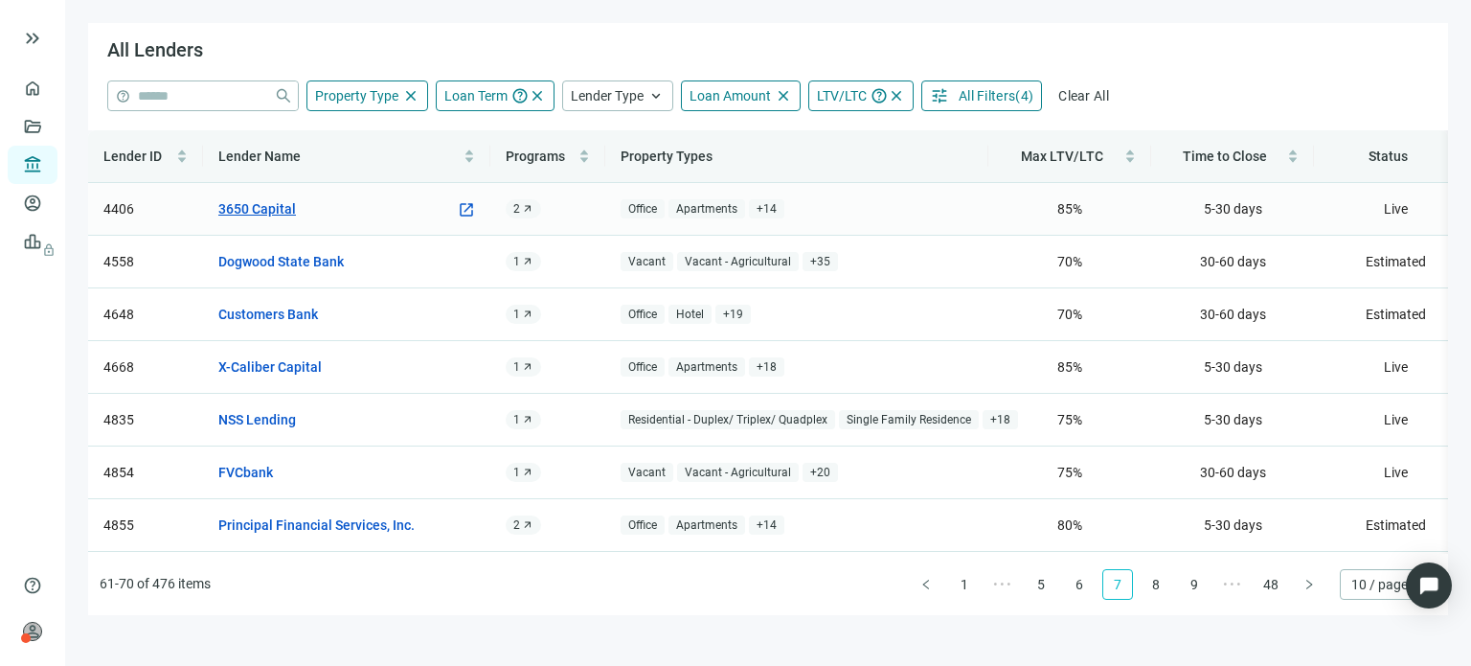
click at [261, 210] on link "3650 Capital" at bounding box center [257, 208] width 78 height 21
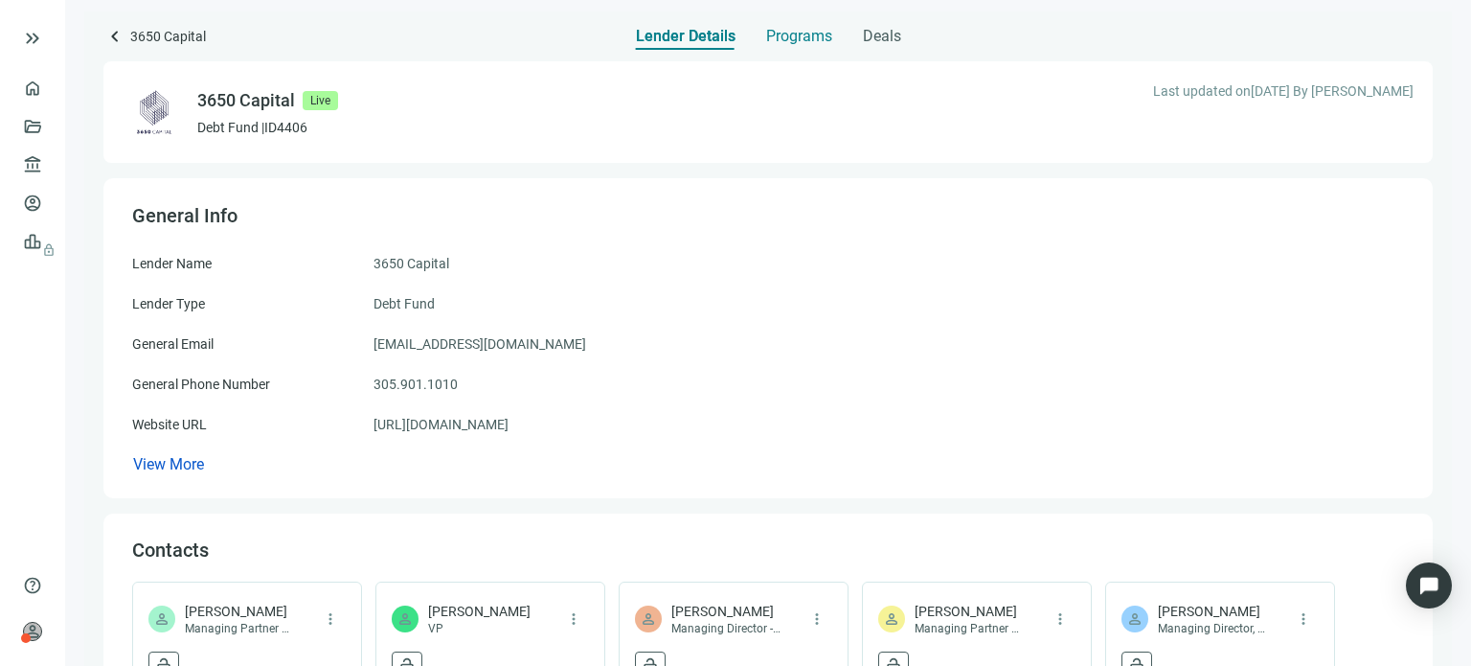
click at [774, 31] on span "Programs" at bounding box center [799, 36] width 66 height 19
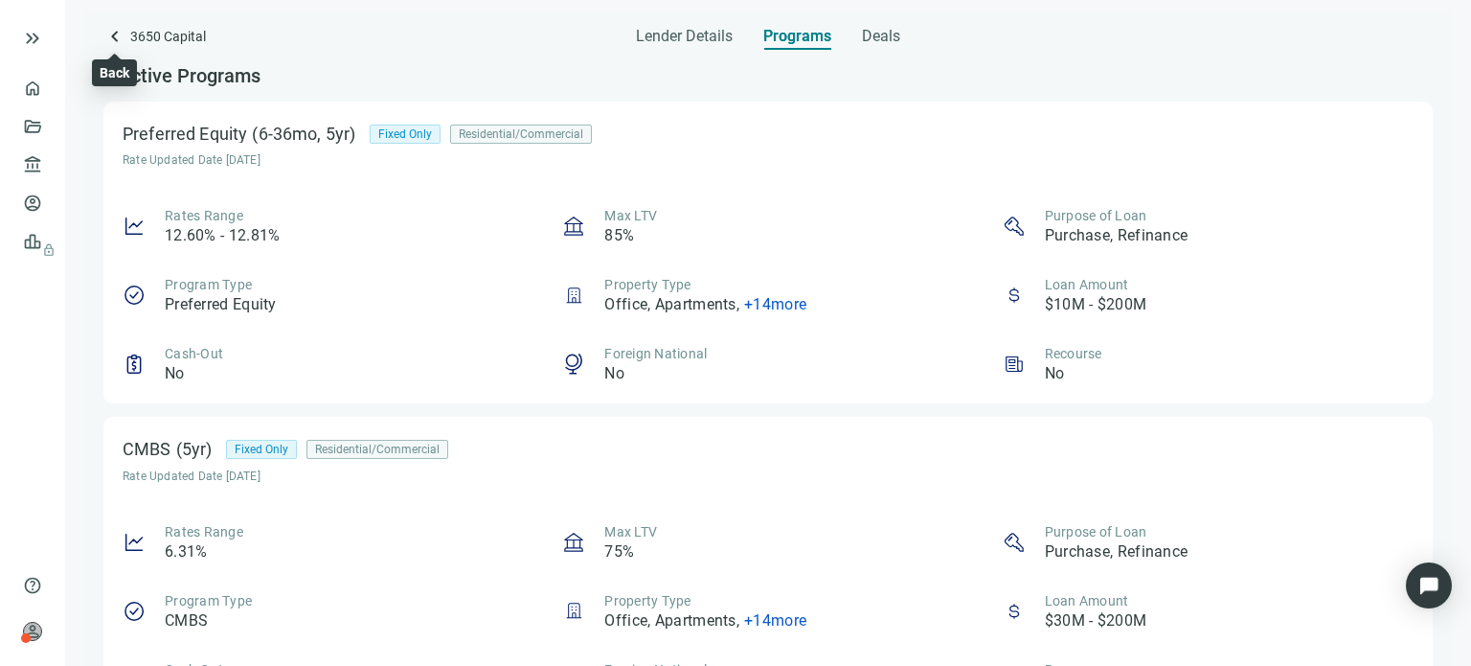
click at [117, 37] on span "keyboard_arrow_left" at bounding box center [114, 36] width 23 height 23
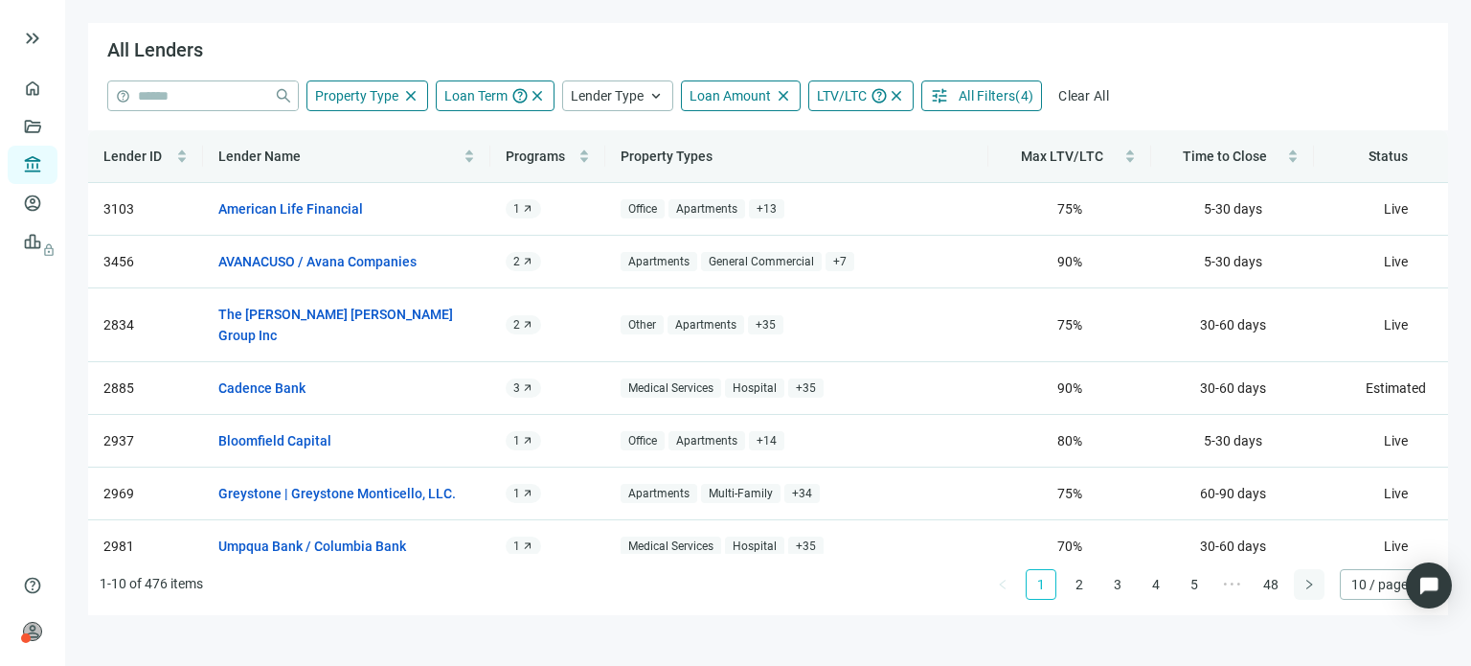
click at [1310, 584] on icon "right" at bounding box center [1308, 583] width 11 height 11
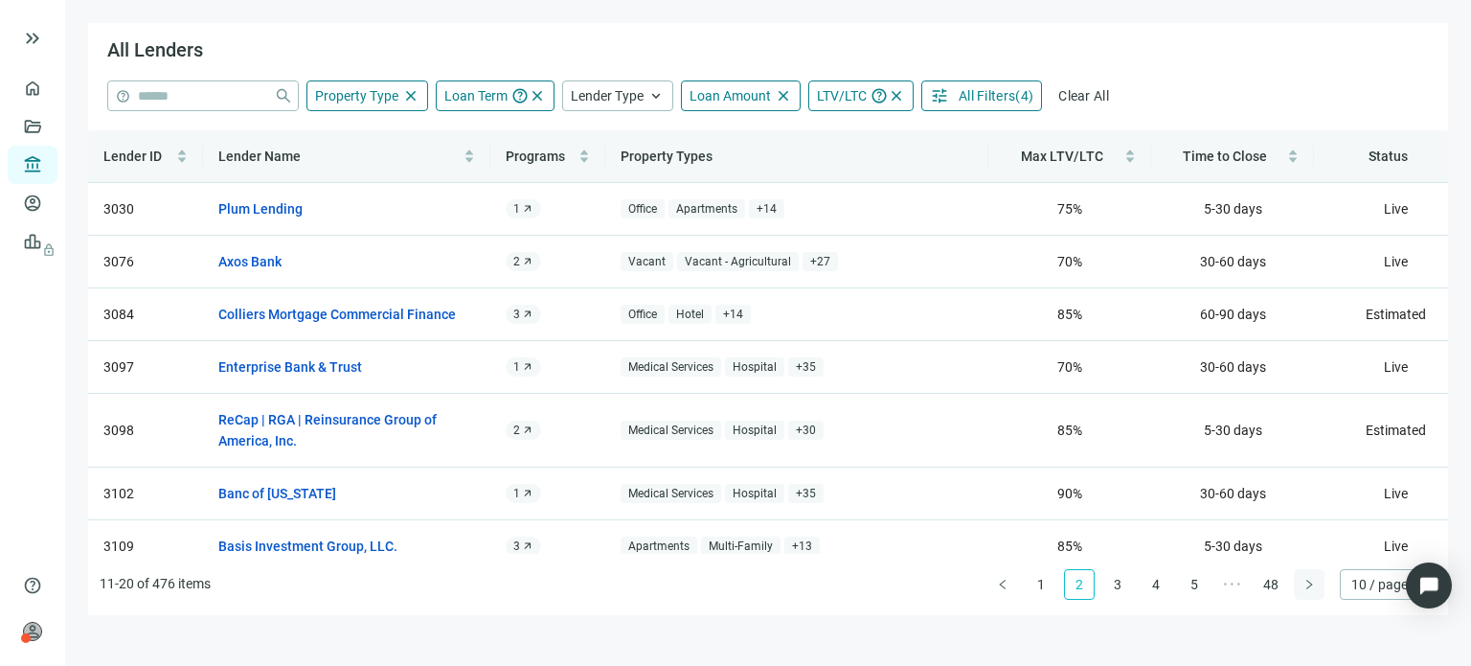
click at [1310, 582] on icon "right" at bounding box center [1309, 583] width 6 height 10
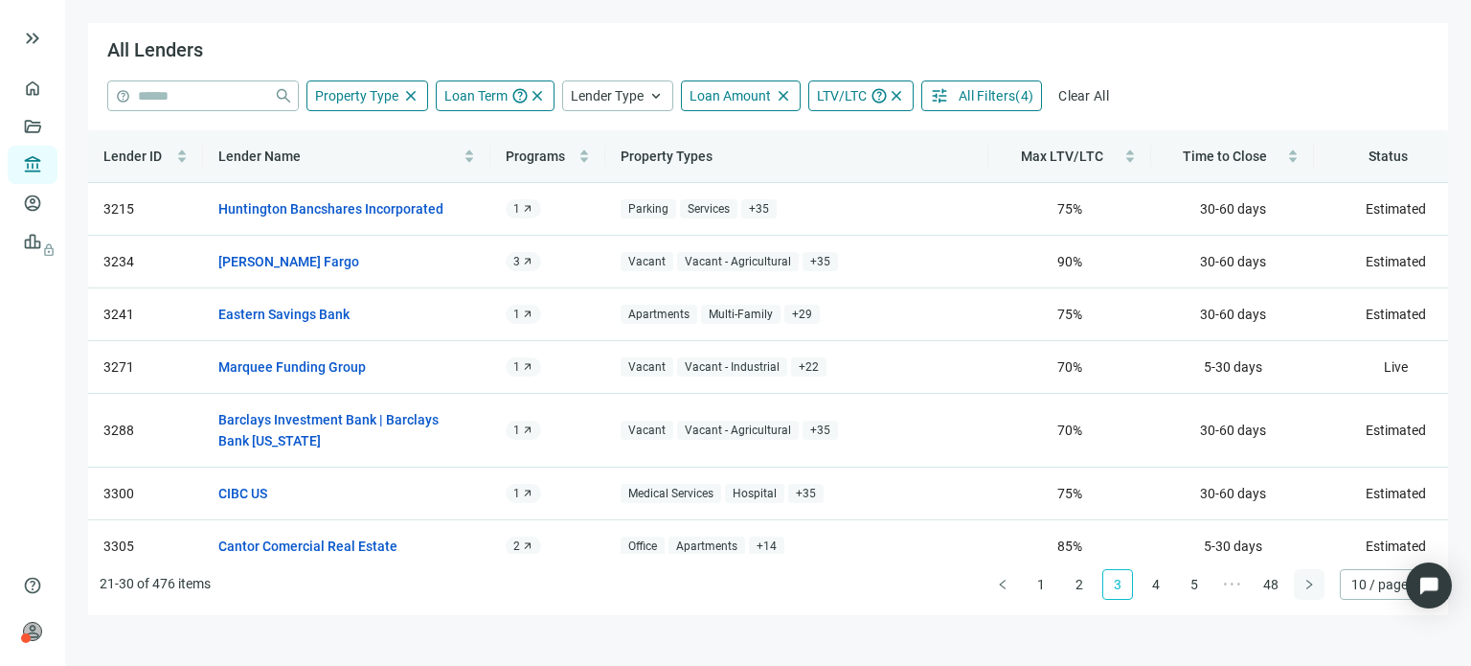
click at [1310, 582] on icon "right" at bounding box center [1309, 583] width 6 height 10
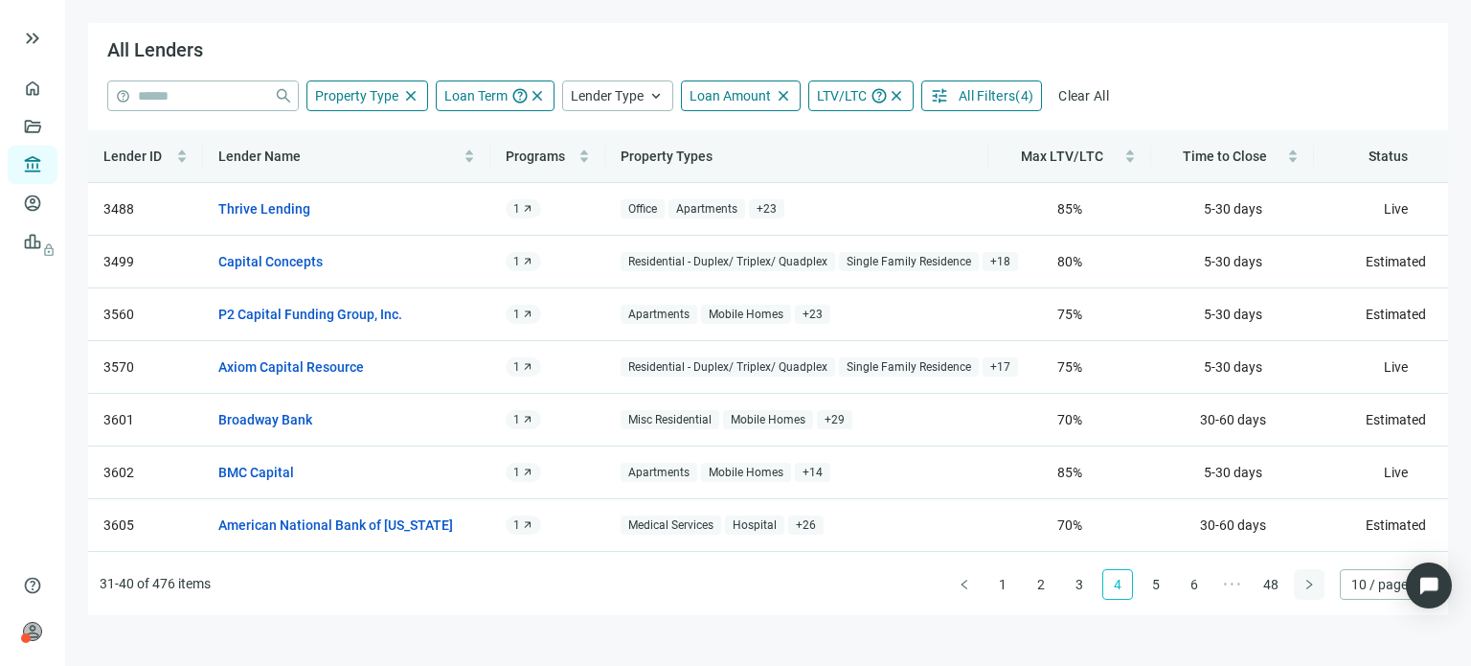
click at [1310, 582] on icon "right" at bounding box center [1309, 583] width 6 height 10
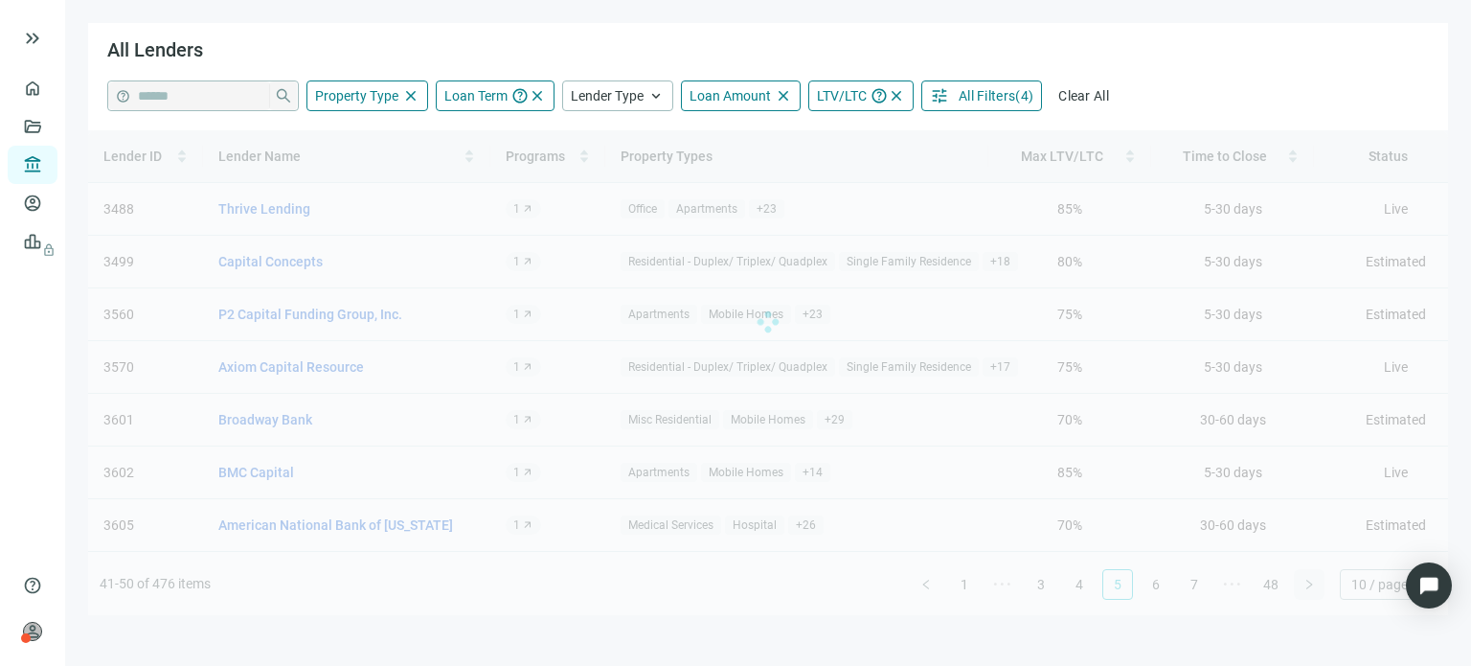
click at [1310, 582] on div "Lender ID Lender Name Programs Property Types Max LTV/LTC Time to Close Status …" at bounding box center [768, 372] width 1360 height 485
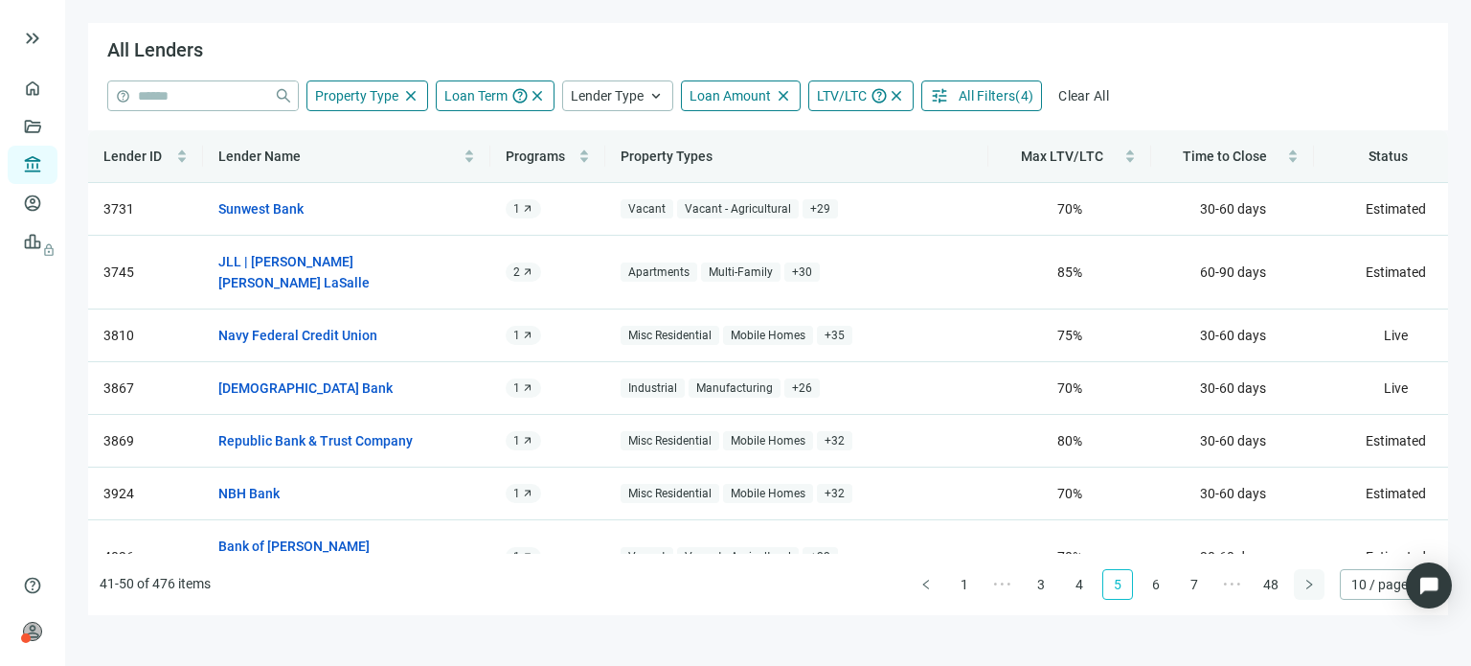
click at [1310, 582] on icon "right" at bounding box center [1309, 583] width 6 height 10
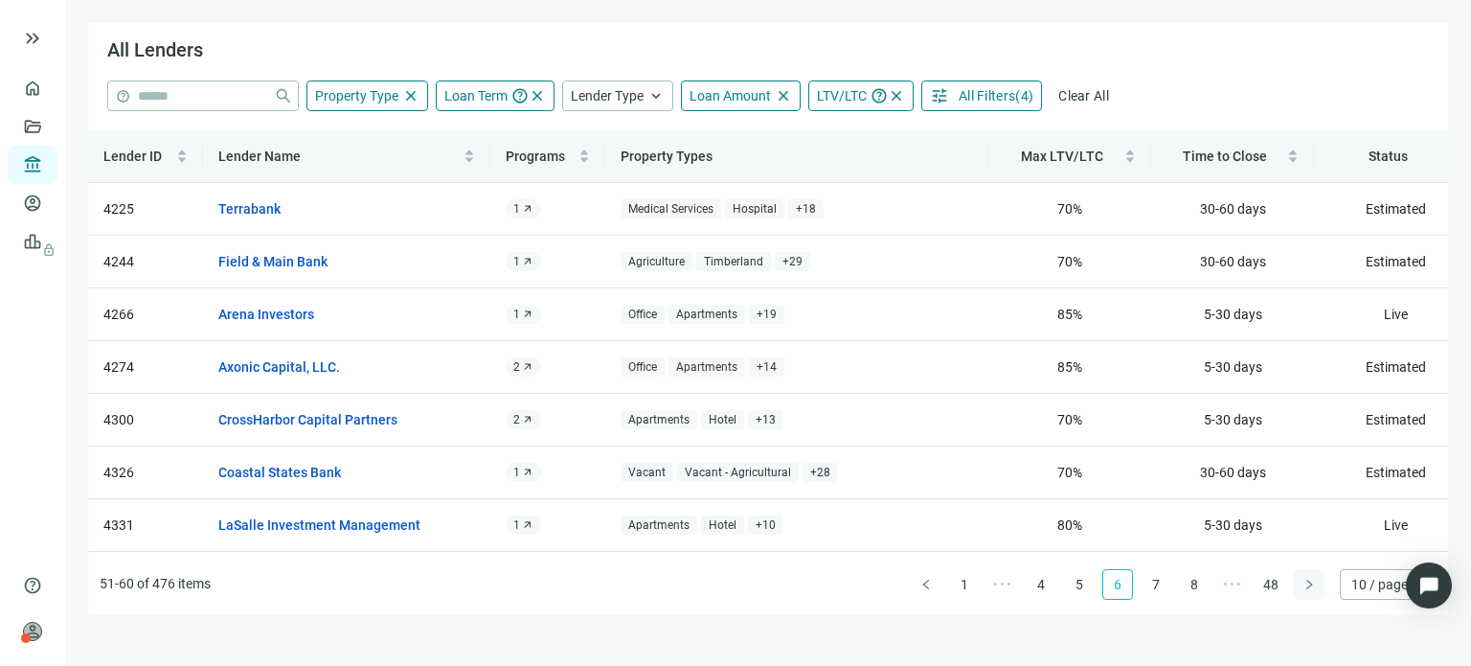
click at [1310, 582] on div "Lender ID Lender Name Programs Property Types Max LTV/LTC Time to Close Status …" at bounding box center [768, 372] width 1360 height 485
click at [354, 423] on link "CrossHarbor Capital Partners" at bounding box center [307, 419] width 179 height 21
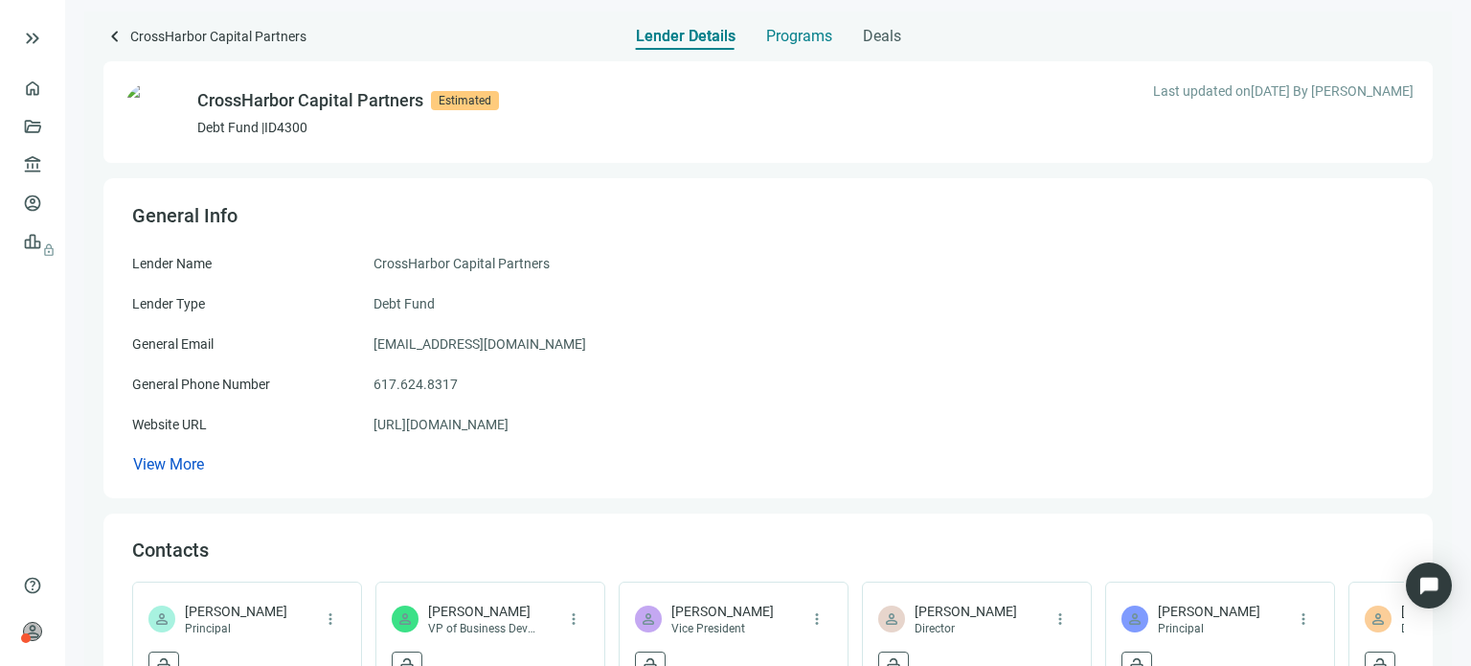
click at [781, 34] on span "Programs" at bounding box center [799, 36] width 66 height 19
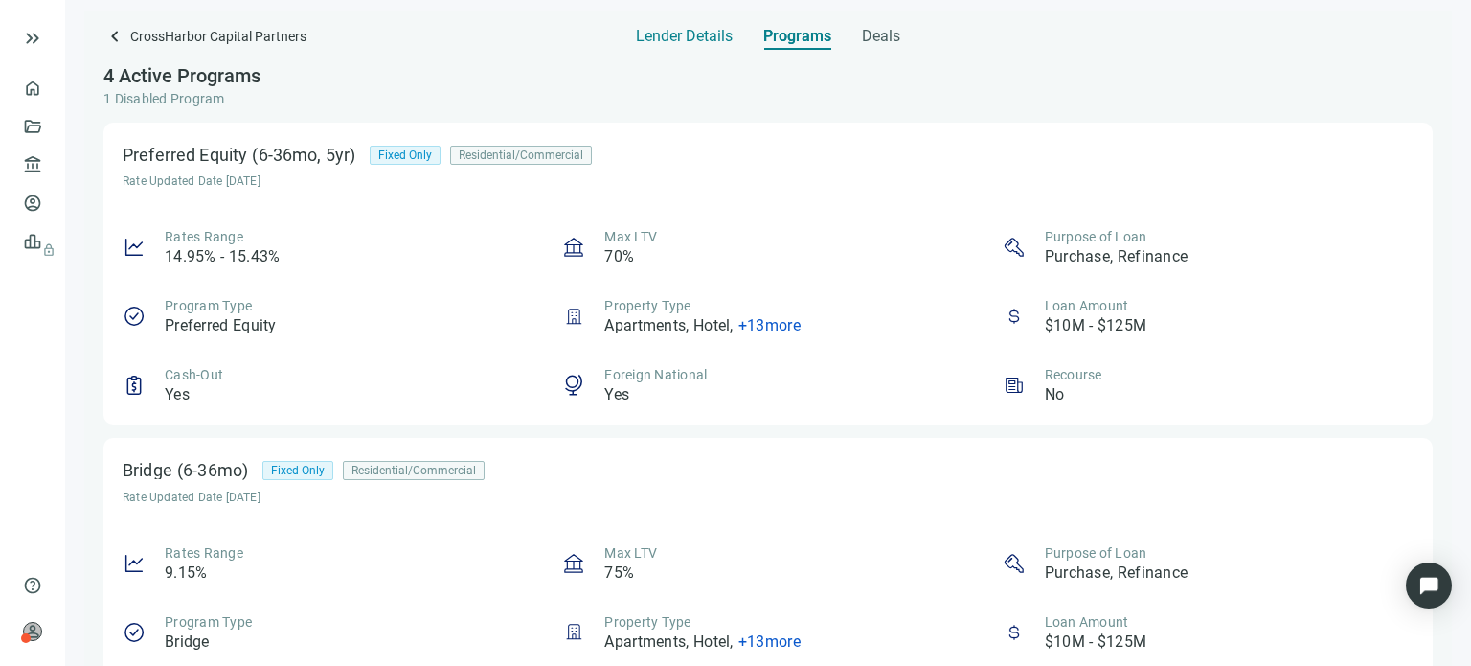
click at [685, 44] on span "Lender Details" at bounding box center [684, 36] width 97 height 19
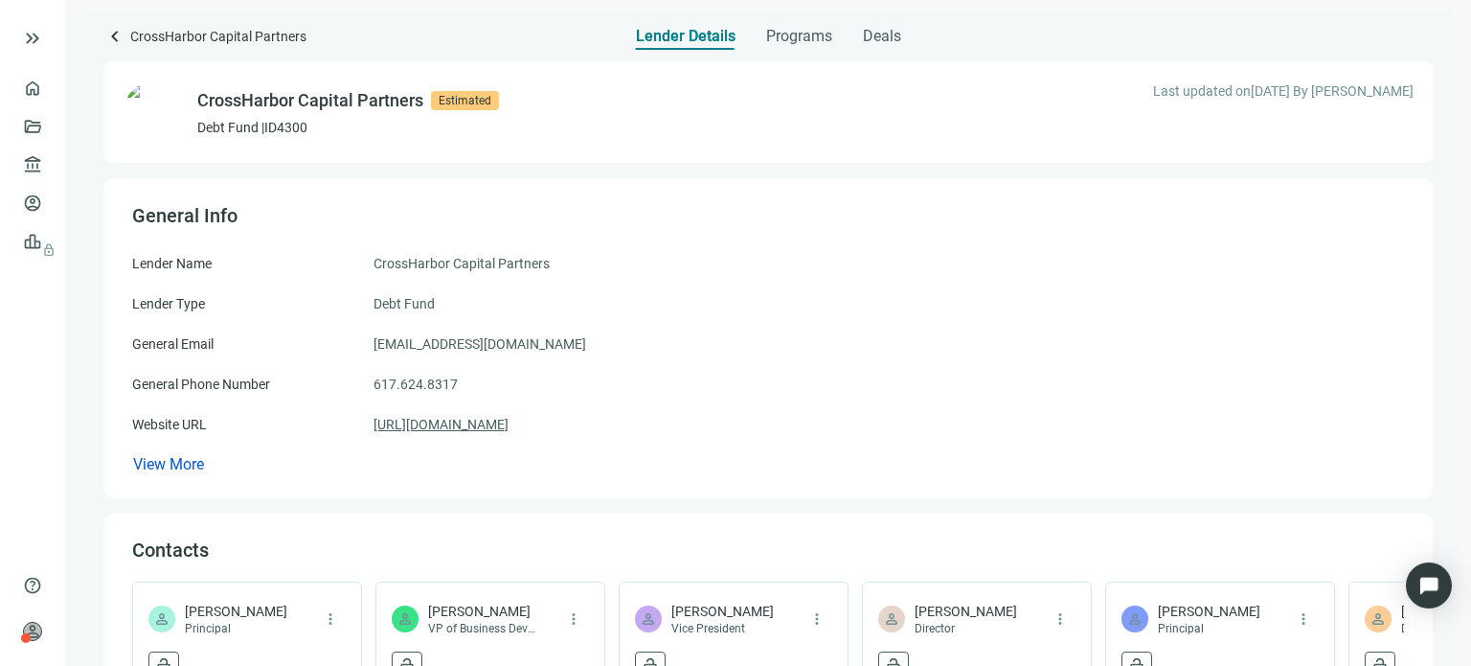
click at [463, 427] on link "[URL][DOMAIN_NAME]" at bounding box center [440, 424] width 135 height 21
click at [109, 40] on span "keyboard_arrow_left" at bounding box center [114, 36] width 23 height 23
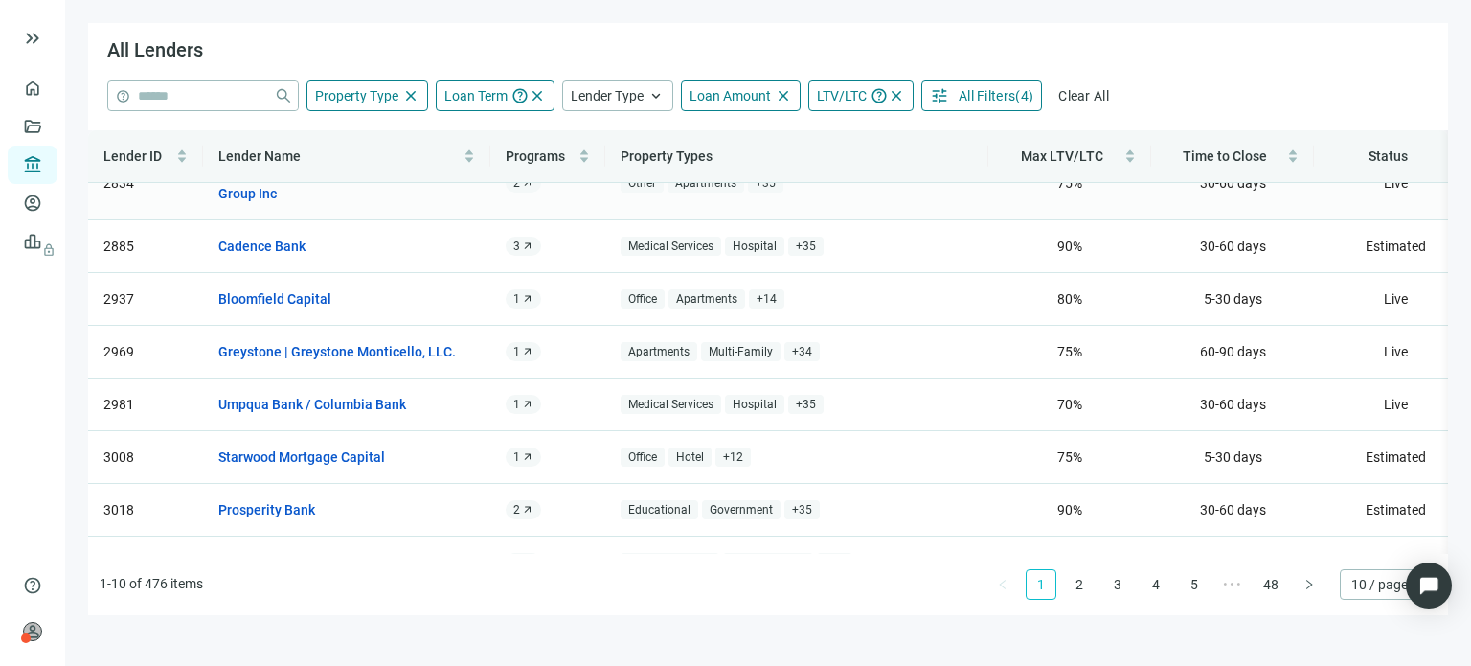
scroll to position [172, 0]
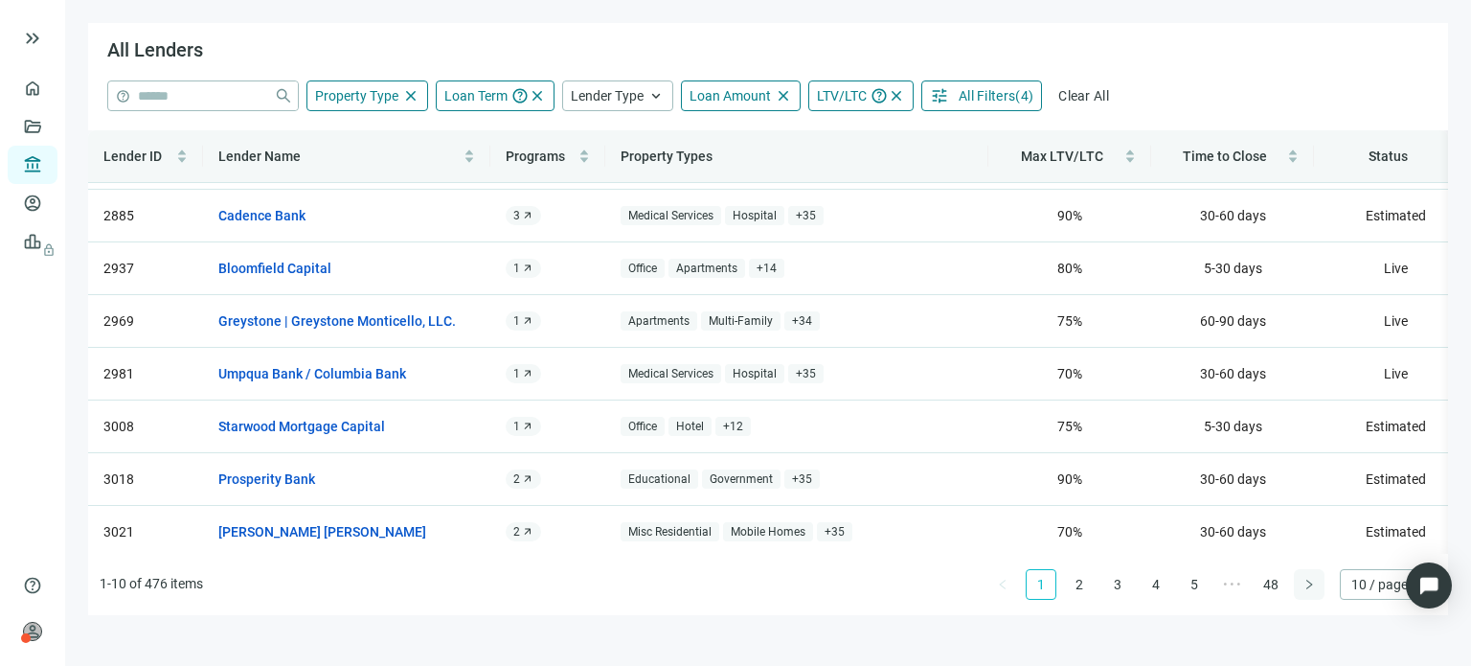
click at [1306, 580] on icon "right" at bounding box center [1309, 583] width 6 height 10
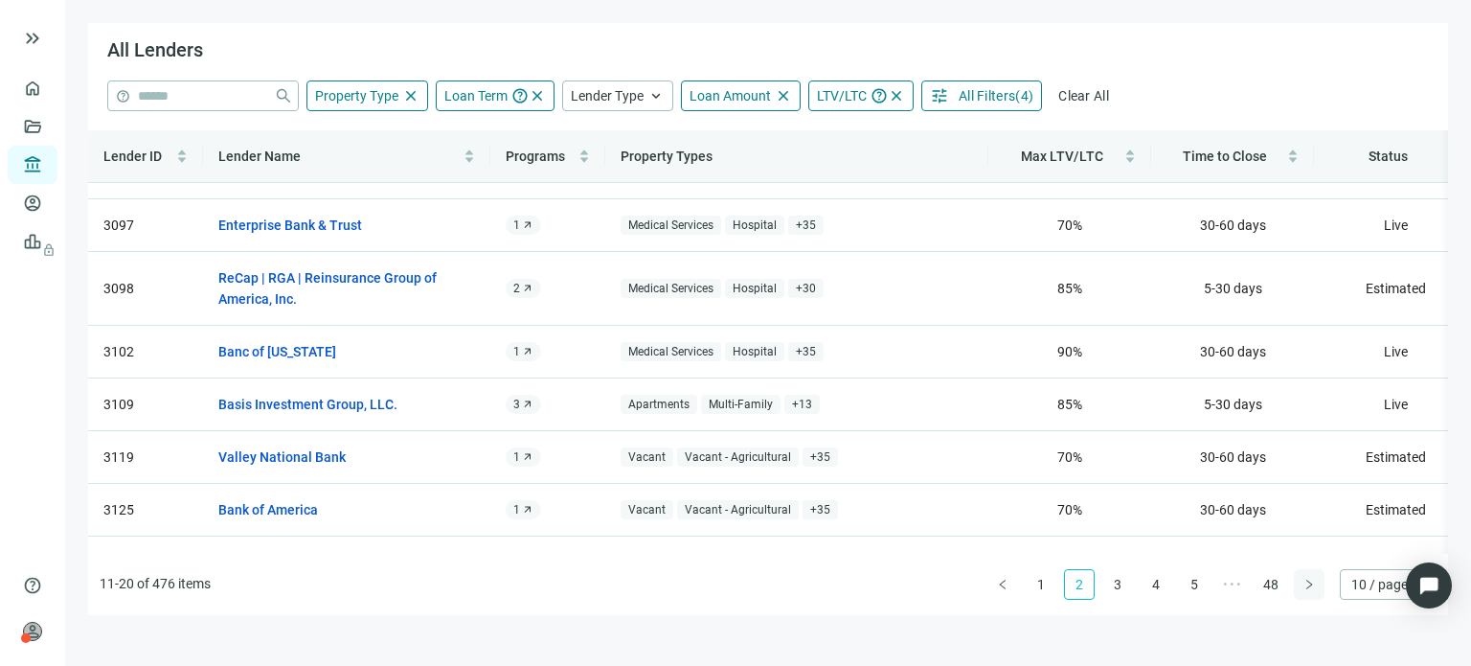
scroll to position [0, 0]
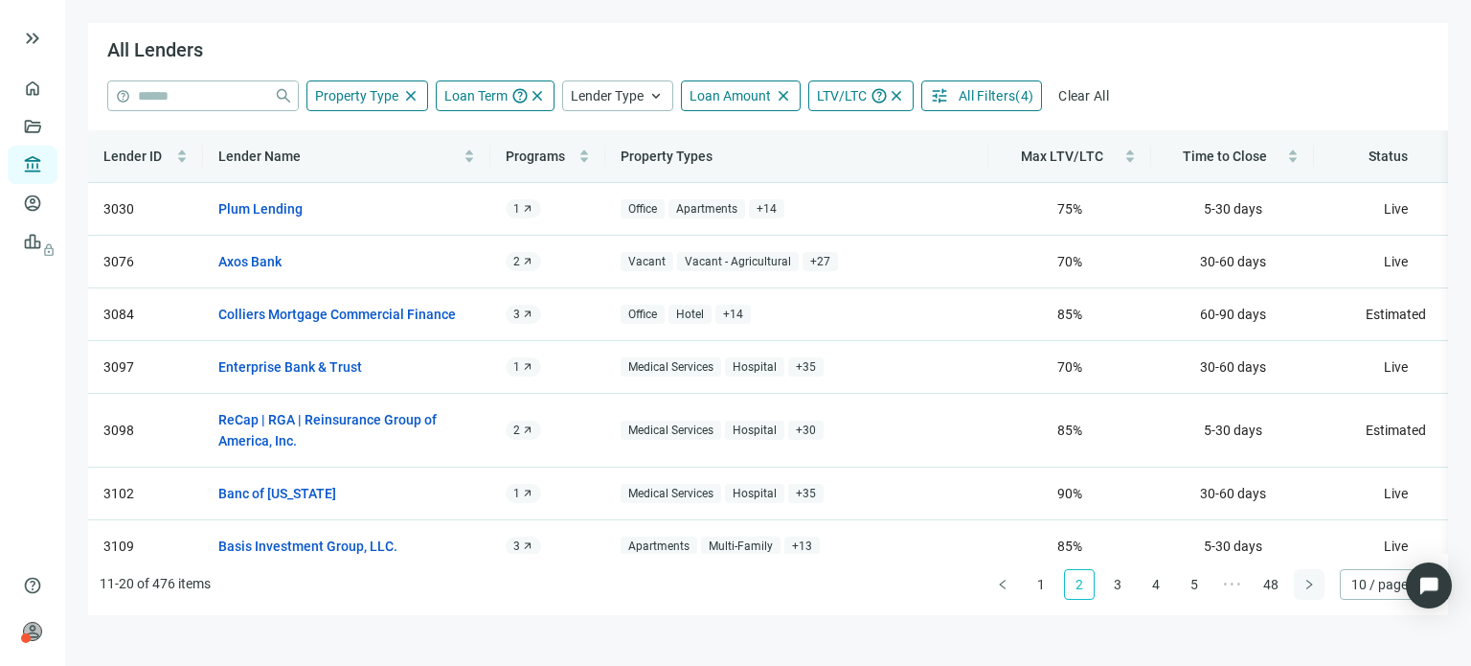
click at [1306, 580] on icon "right" at bounding box center [1308, 583] width 11 height 11
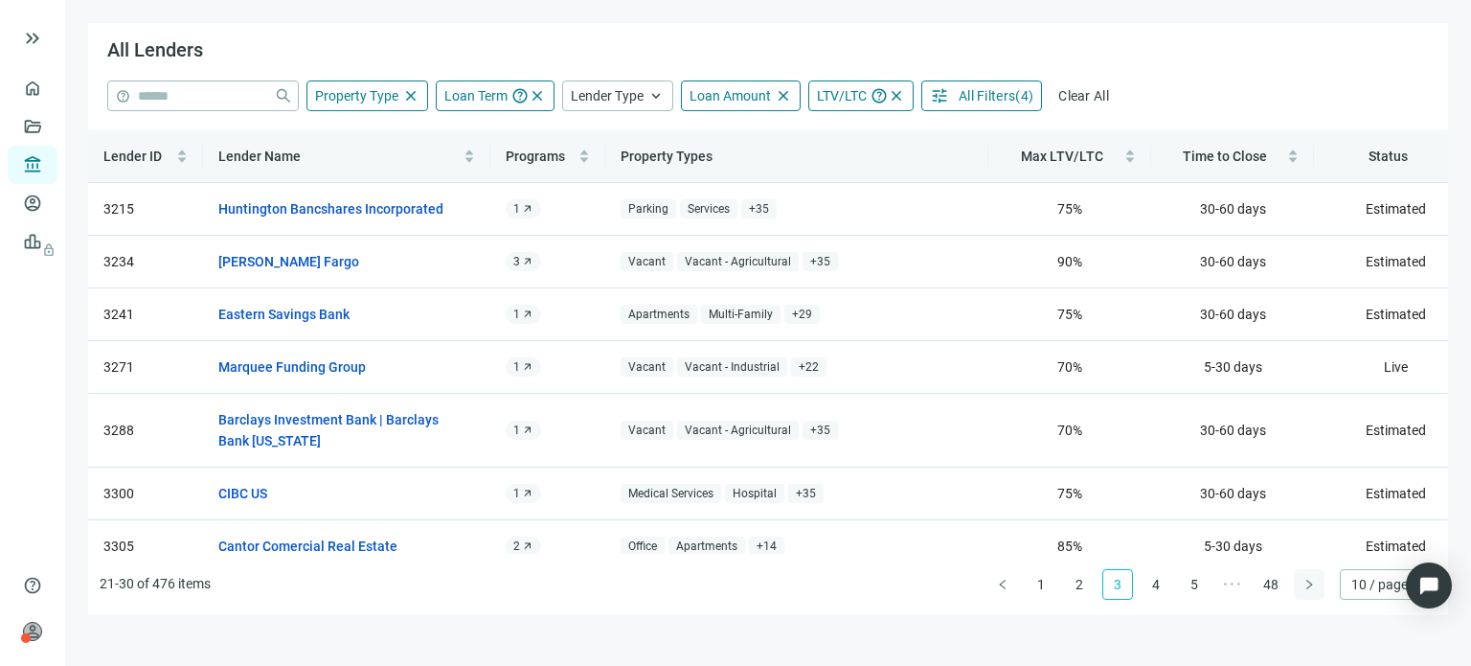
click at [1306, 580] on icon "right" at bounding box center [1308, 583] width 11 height 11
click at [1306, 580] on div "Lender ID Lender Name Programs Property Types Max LTV/LTC Time to Close Status …" at bounding box center [768, 372] width 1360 height 485
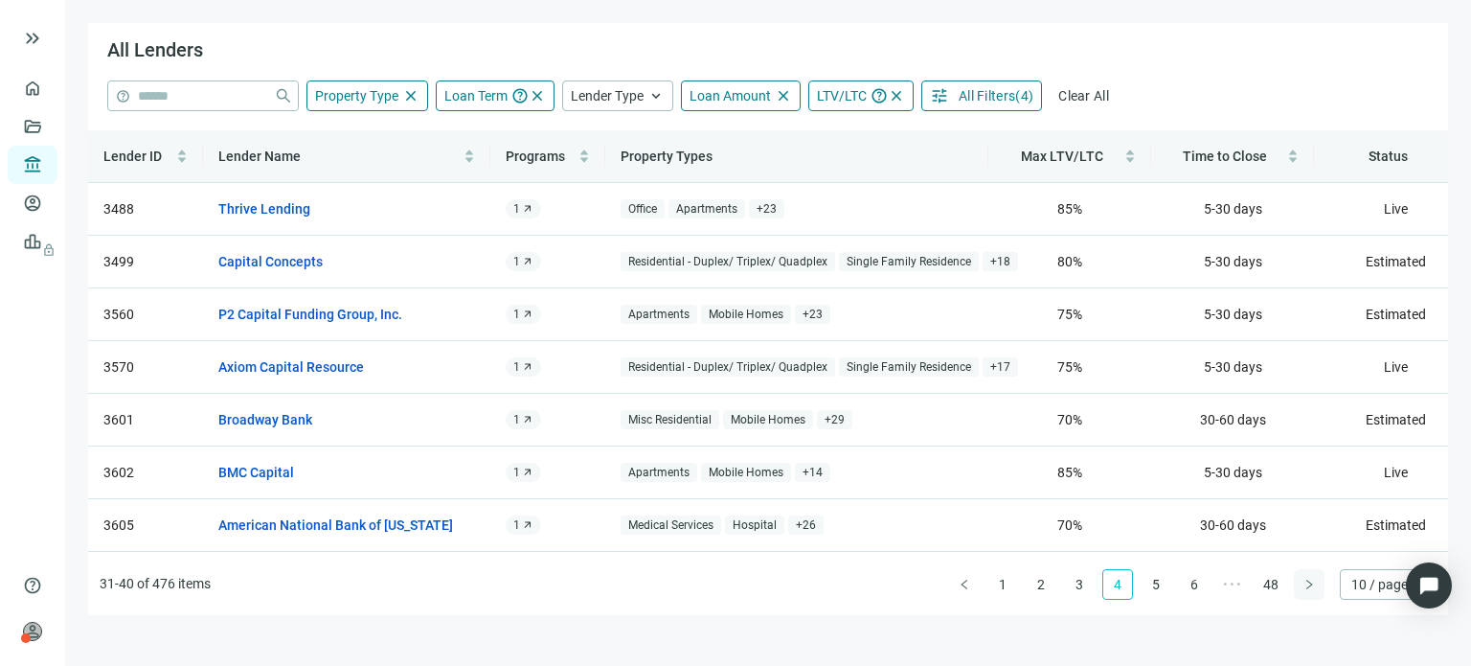
click at [1306, 580] on icon "right" at bounding box center [1308, 583] width 11 height 11
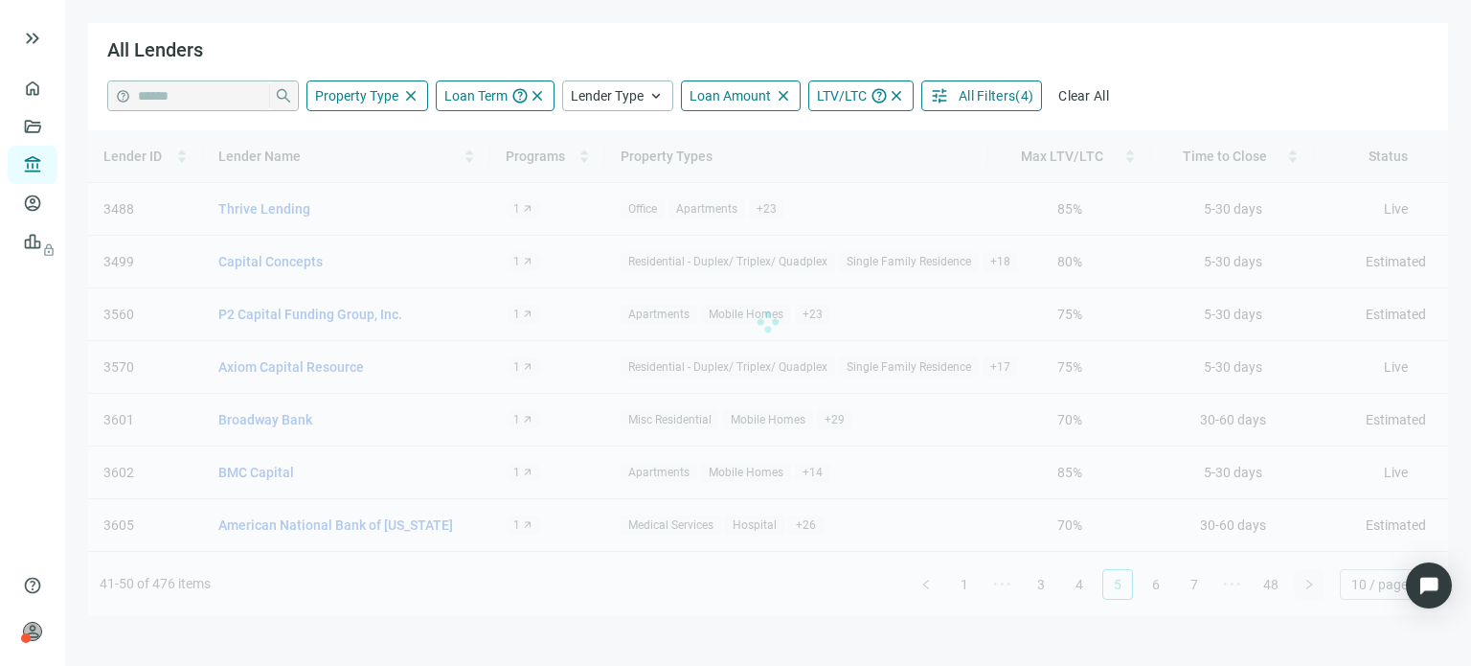
click at [1306, 580] on div "Lender ID Lender Name Programs Property Types Max LTV/LTC Time to Close Status …" at bounding box center [768, 372] width 1360 height 485
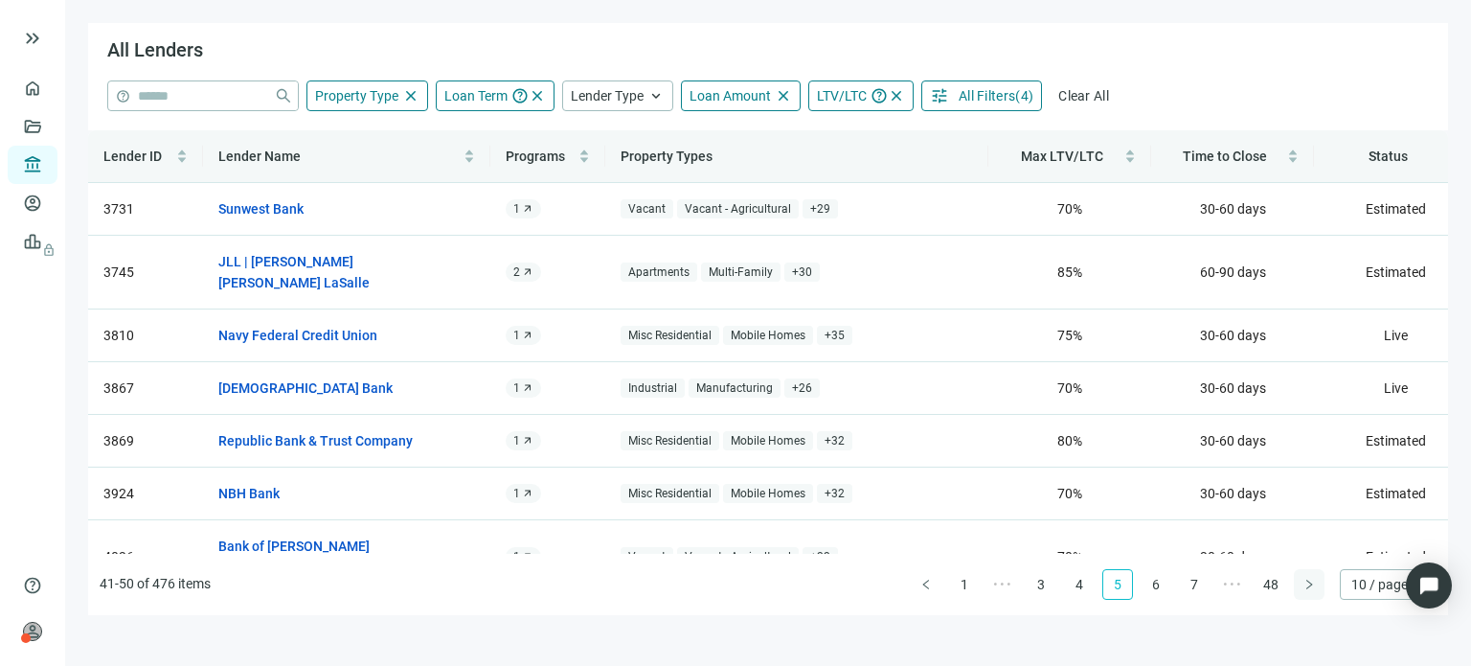
click at [1306, 580] on icon "right" at bounding box center [1308, 583] width 11 height 11
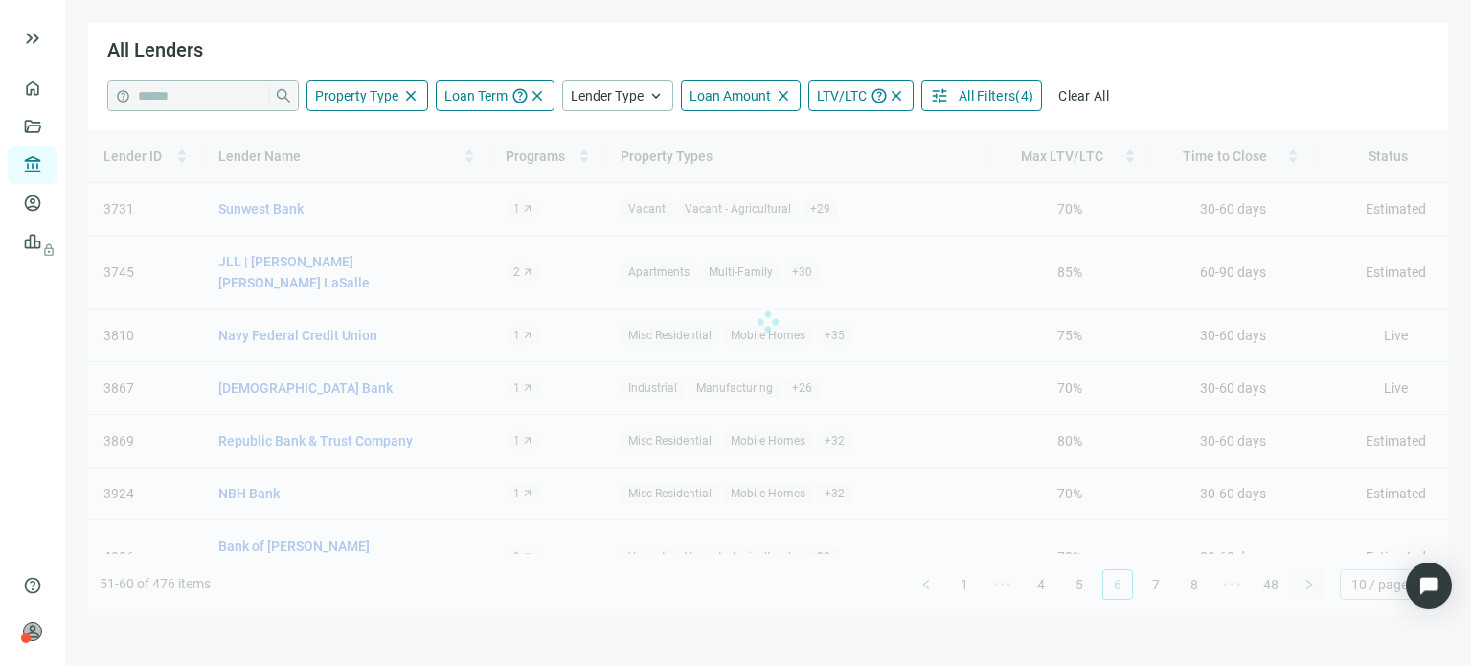
click at [1306, 580] on div "Lender ID Lender Name Programs Property Types Max LTV/LTC Time to Close Status …" at bounding box center [768, 372] width 1360 height 485
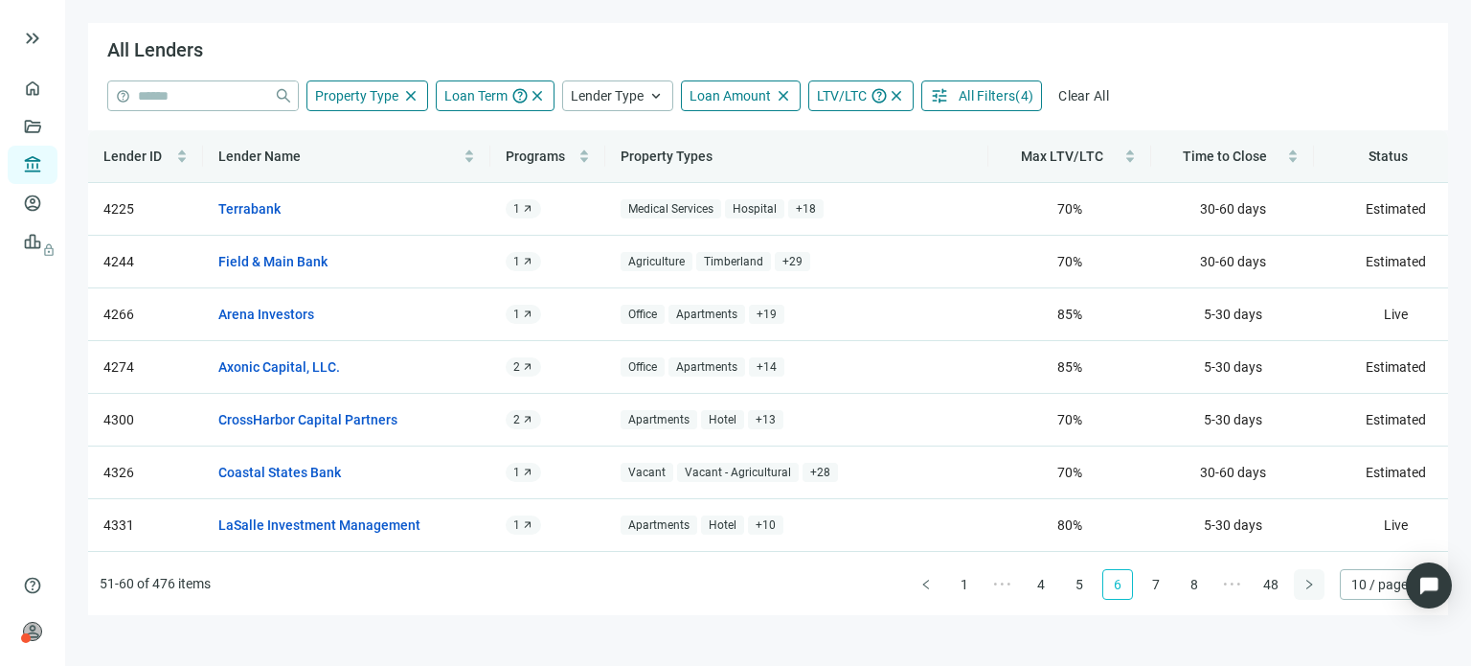
click at [1306, 580] on div "Lender ID Lender Name Programs Property Types Max LTV/LTC Time to Close Status …" at bounding box center [768, 372] width 1360 height 485
click at [1306, 580] on icon "right" at bounding box center [1308, 583] width 11 height 11
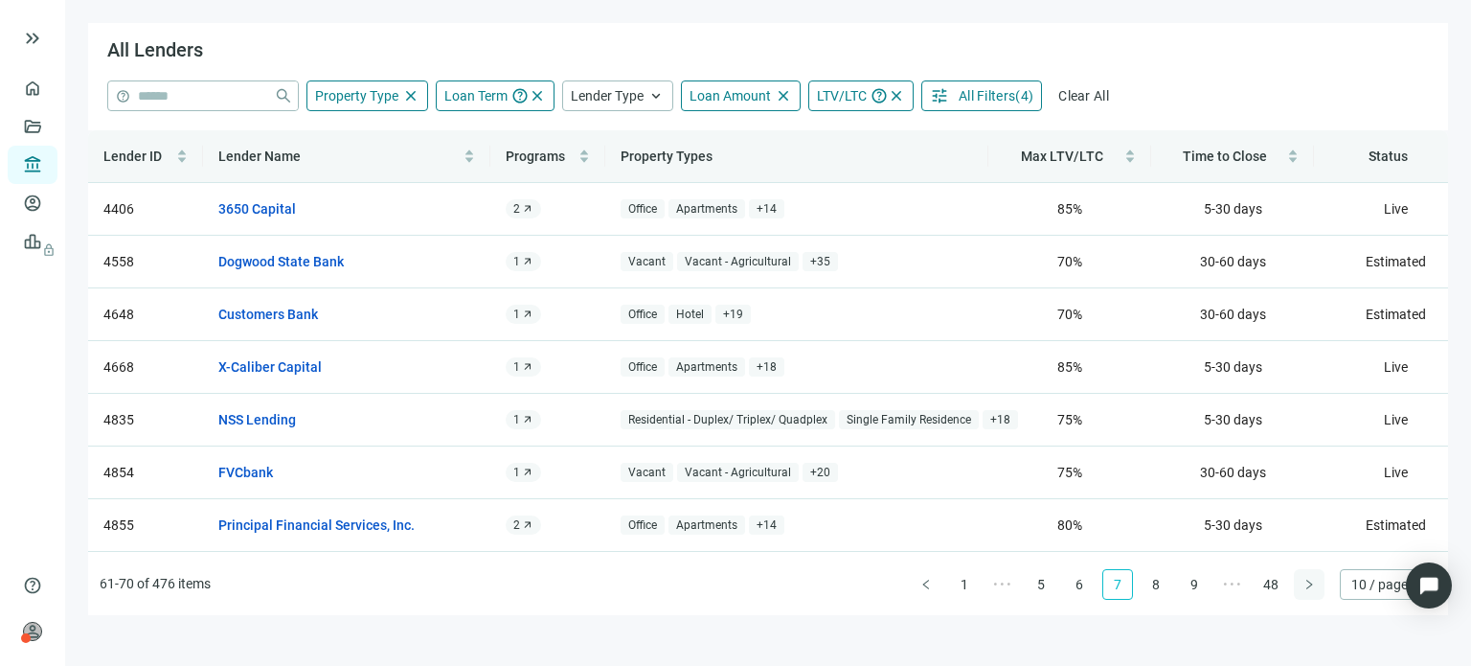
click at [1306, 580] on div "Lender ID Lender Name Programs Property Types Max LTV/LTC Time to Close Status …" at bounding box center [768, 372] width 1360 height 485
click at [1306, 580] on icon "right" at bounding box center [1308, 583] width 11 height 11
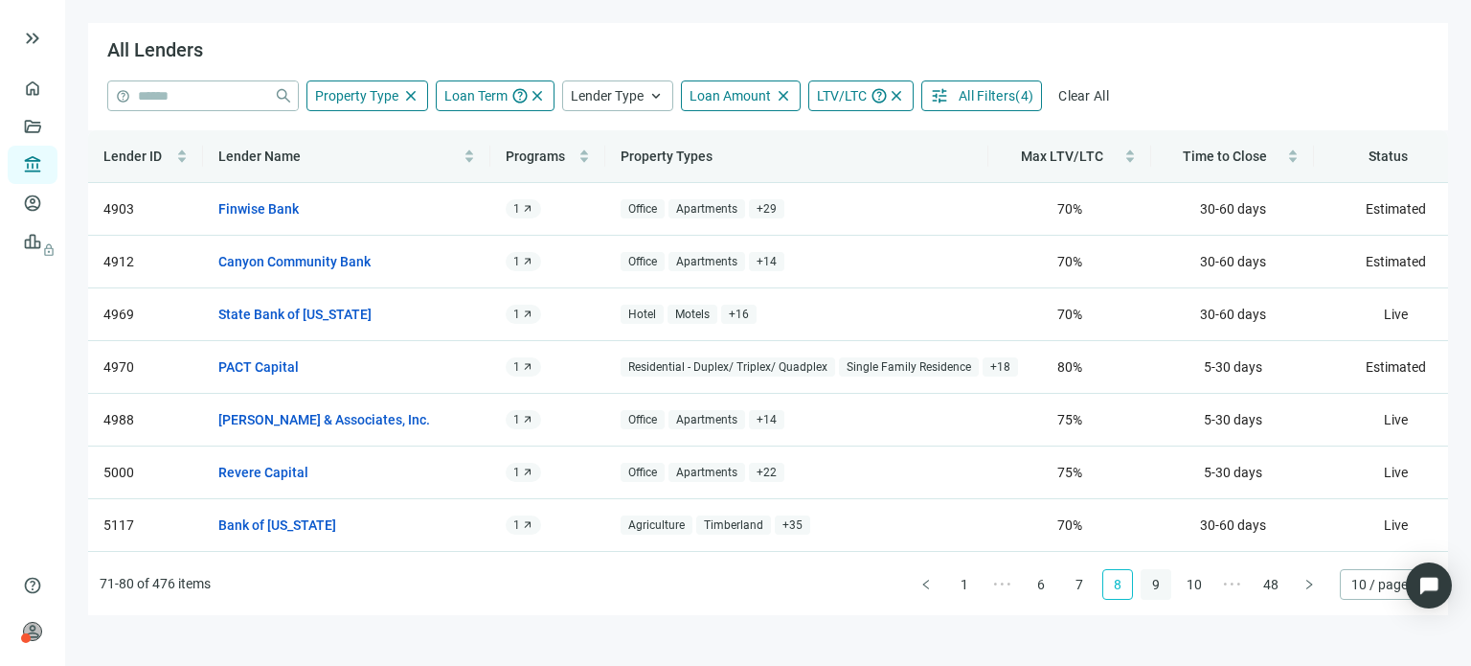
click at [1159, 585] on link "9" at bounding box center [1156, 584] width 29 height 29
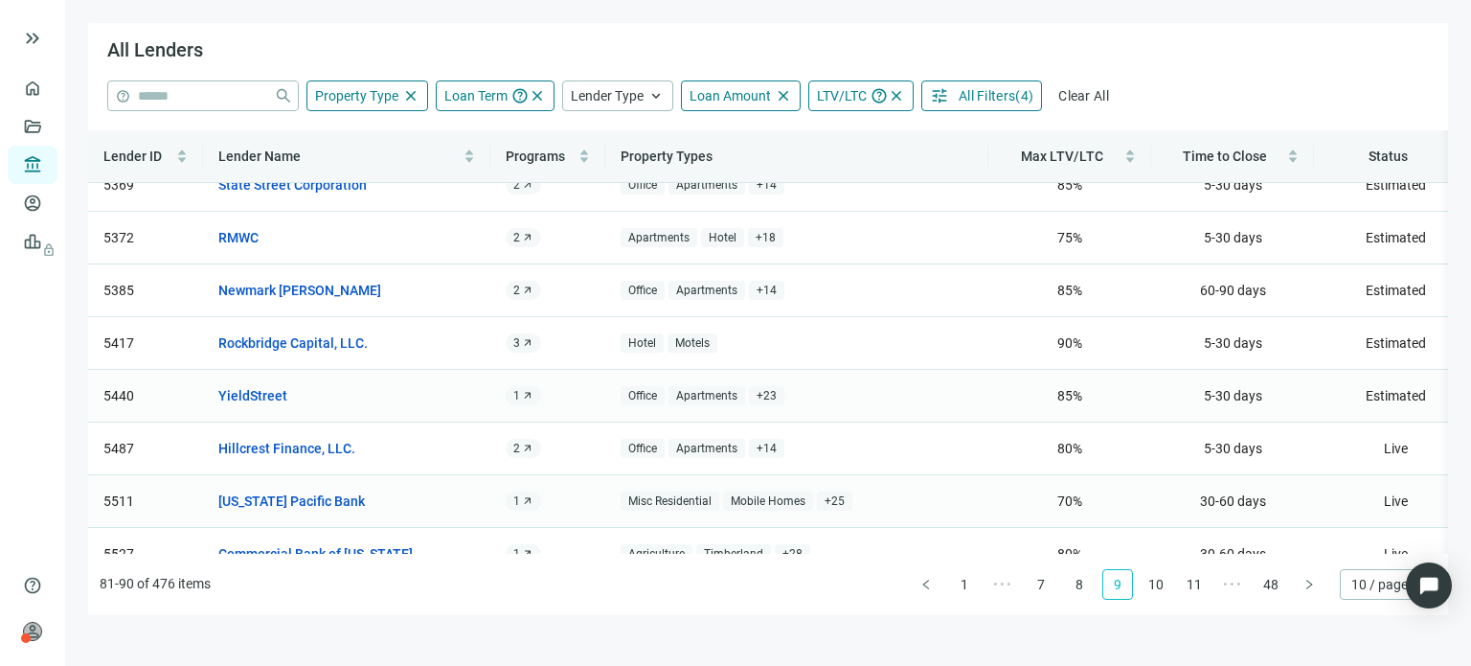
scroll to position [172, 0]
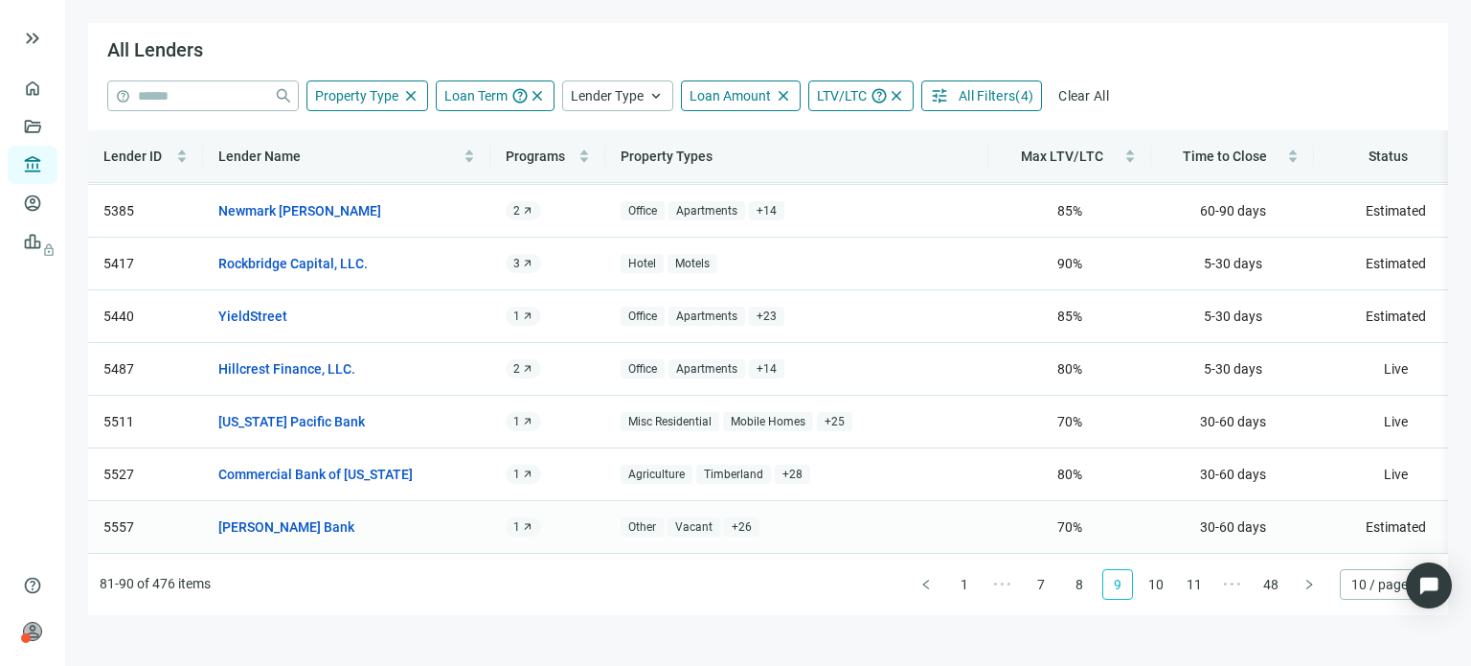
click at [731, 517] on span "+ 26" at bounding box center [741, 527] width 35 height 20
click at [659, 597] on ul "81-90 of 476 items 1 ••• 7 8 9 10 11 ••• 48 10 / page" at bounding box center [768, 584] width 1360 height 61
click at [296, 516] on link "[PERSON_NAME] Bank" at bounding box center [286, 526] width 136 height 21
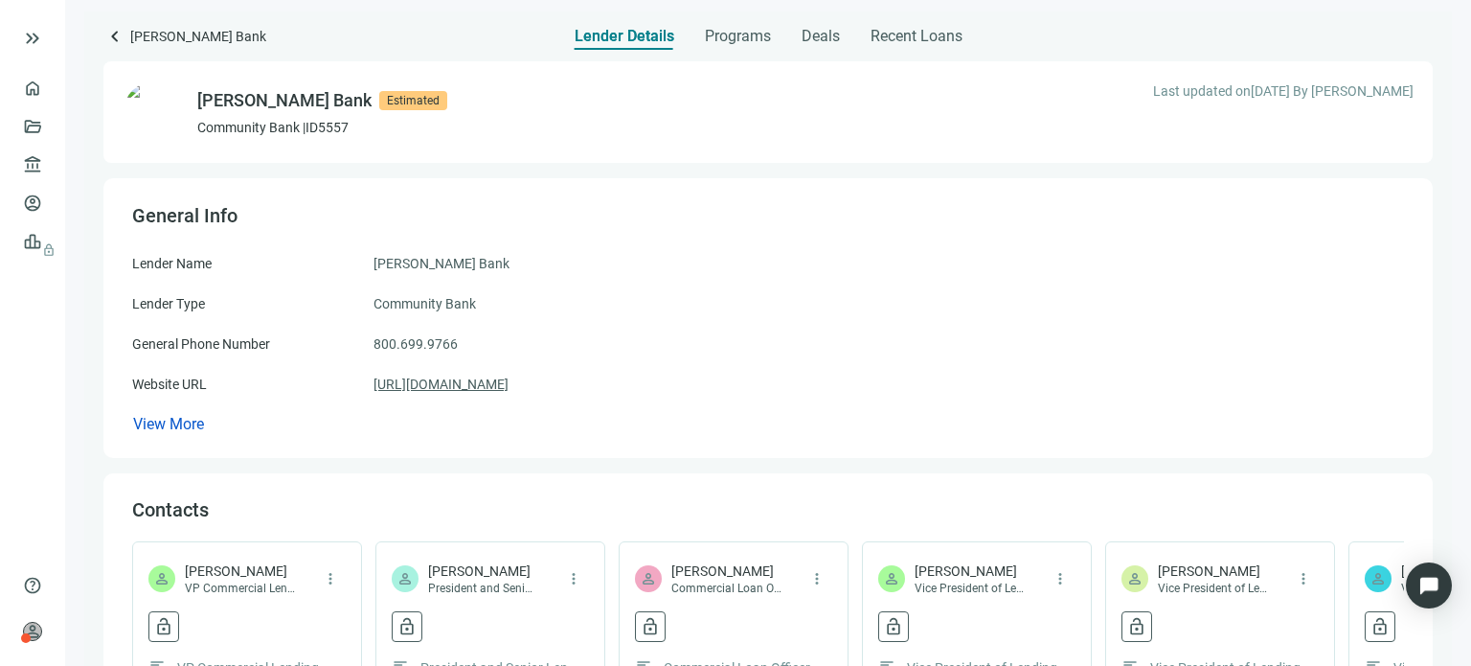
click at [503, 378] on link "[URL][DOMAIN_NAME]" at bounding box center [440, 383] width 135 height 21
click at [718, 39] on span "Programs" at bounding box center [738, 36] width 66 height 19
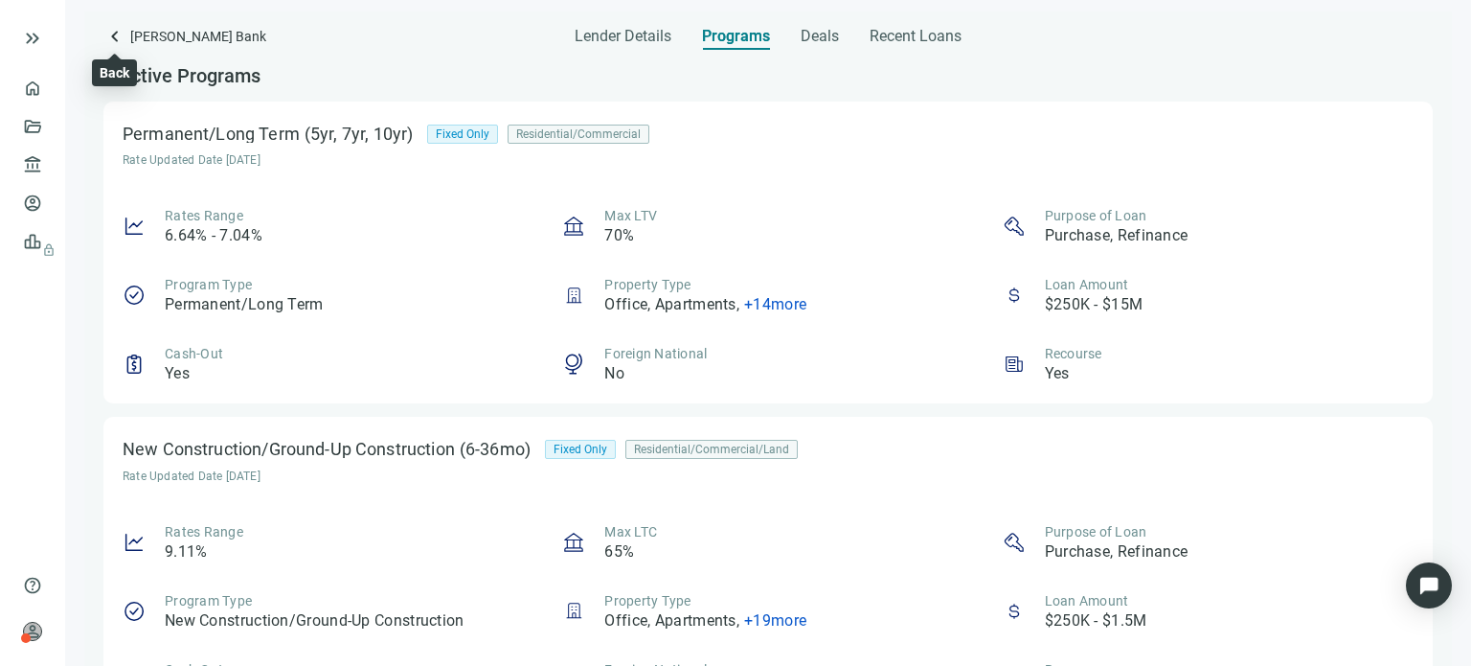
click at [117, 34] on span "keyboard_arrow_left" at bounding box center [114, 36] width 23 height 23
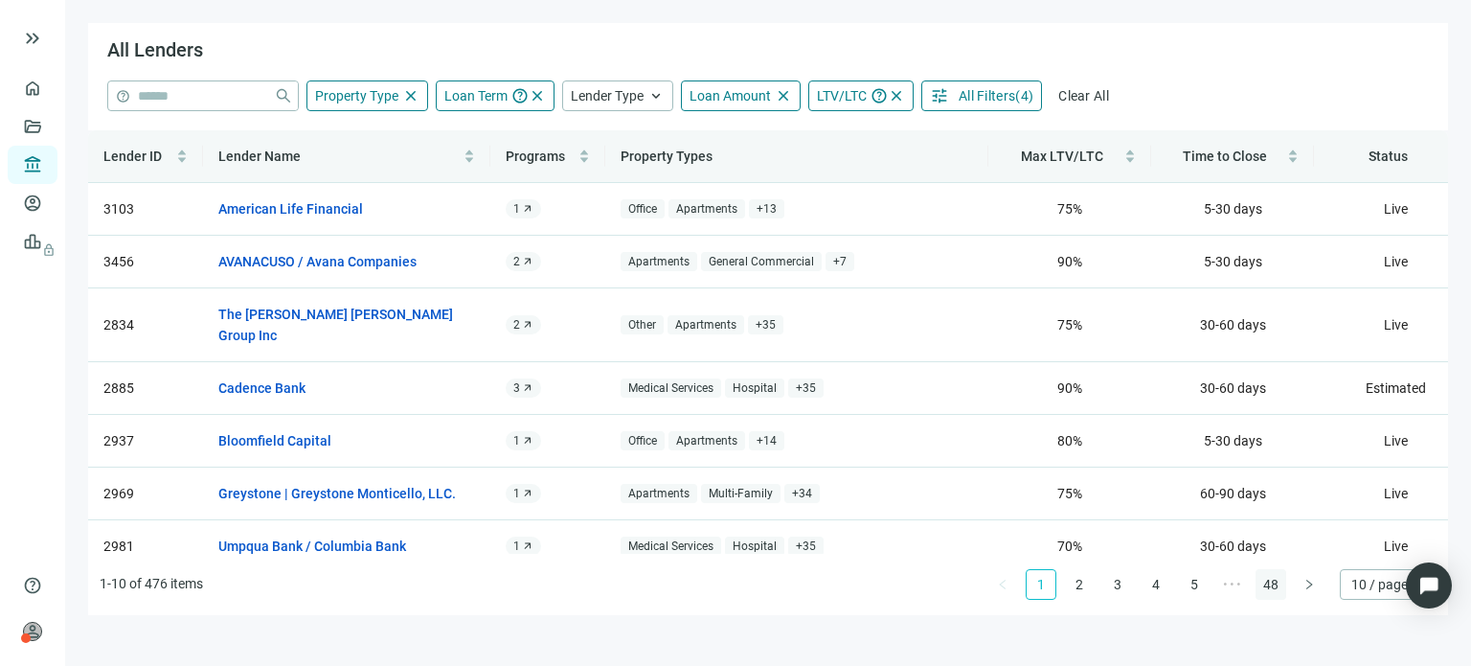
click at [1272, 589] on link "48" at bounding box center [1270, 584] width 29 height 29
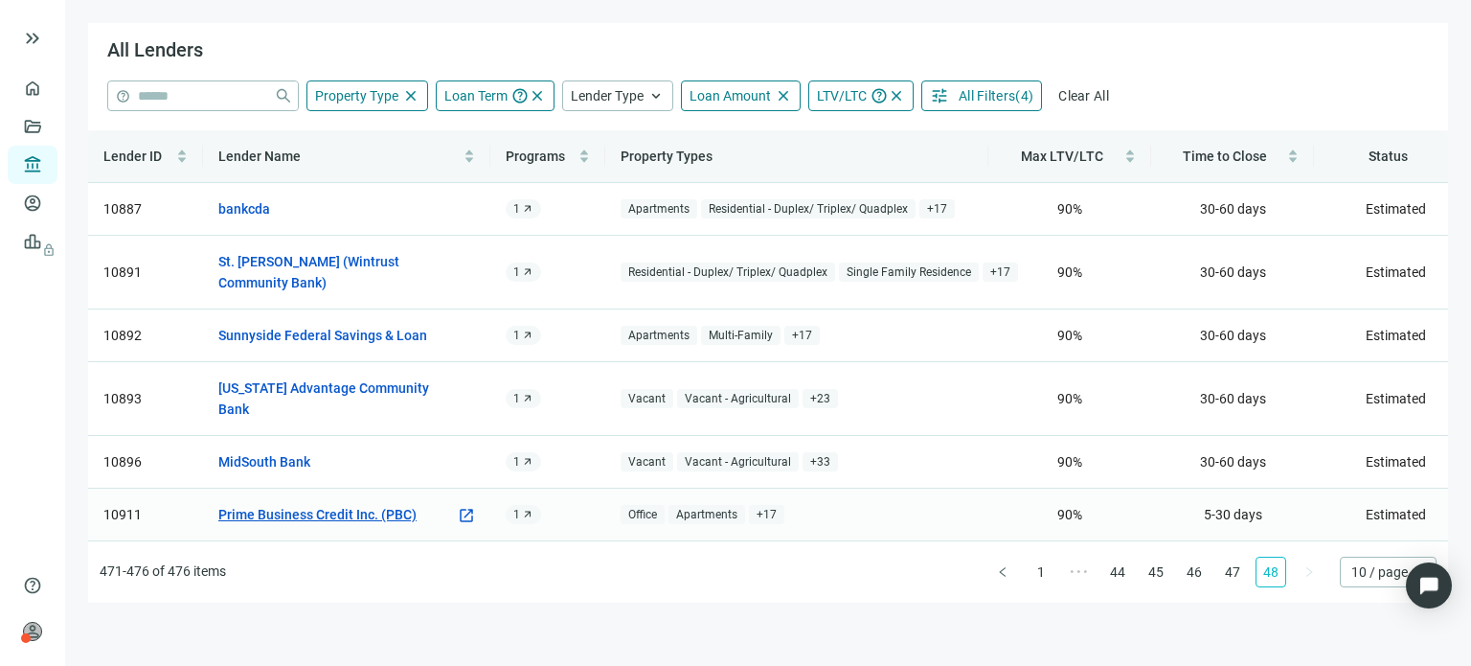
click at [313, 504] on link "Prime Business Credit Inc. (PBC)" at bounding box center [317, 514] width 198 height 21
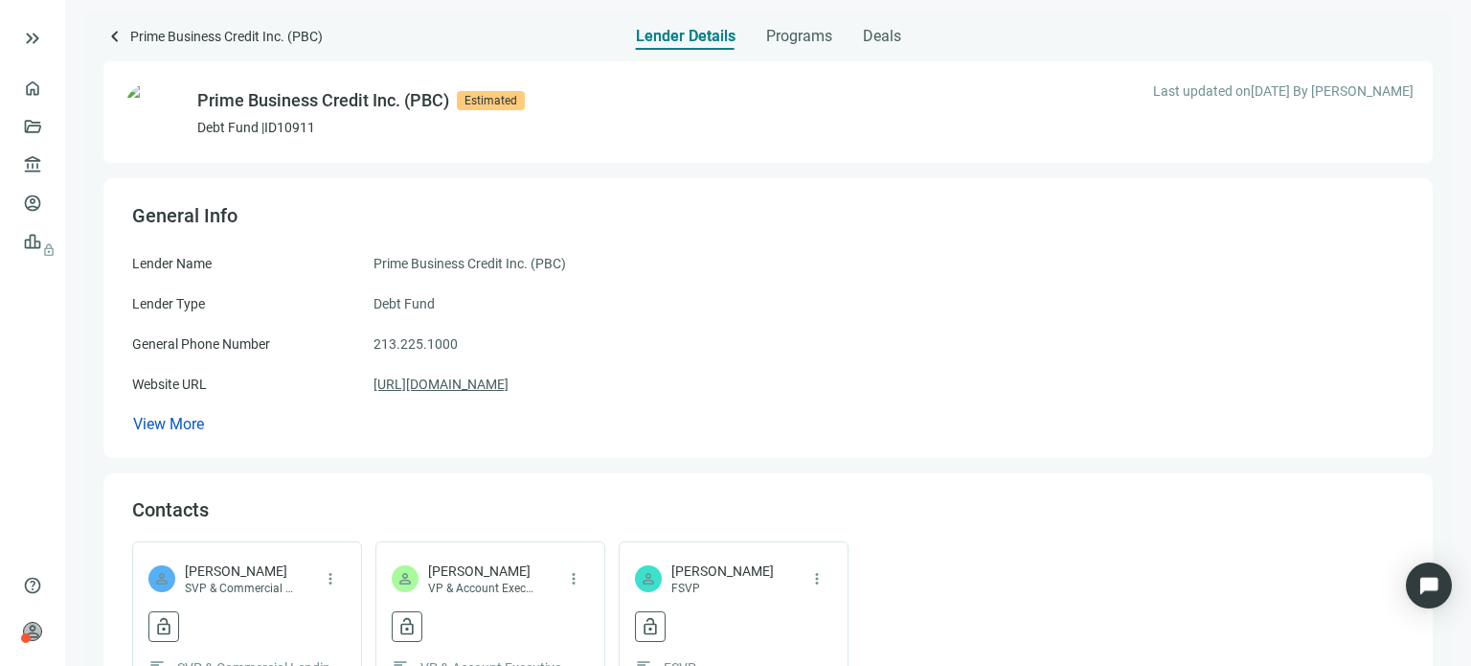
click at [478, 382] on link "[URL][DOMAIN_NAME]" at bounding box center [440, 383] width 135 height 21
click at [115, 39] on span "keyboard_arrow_left" at bounding box center [114, 36] width 23 height 23
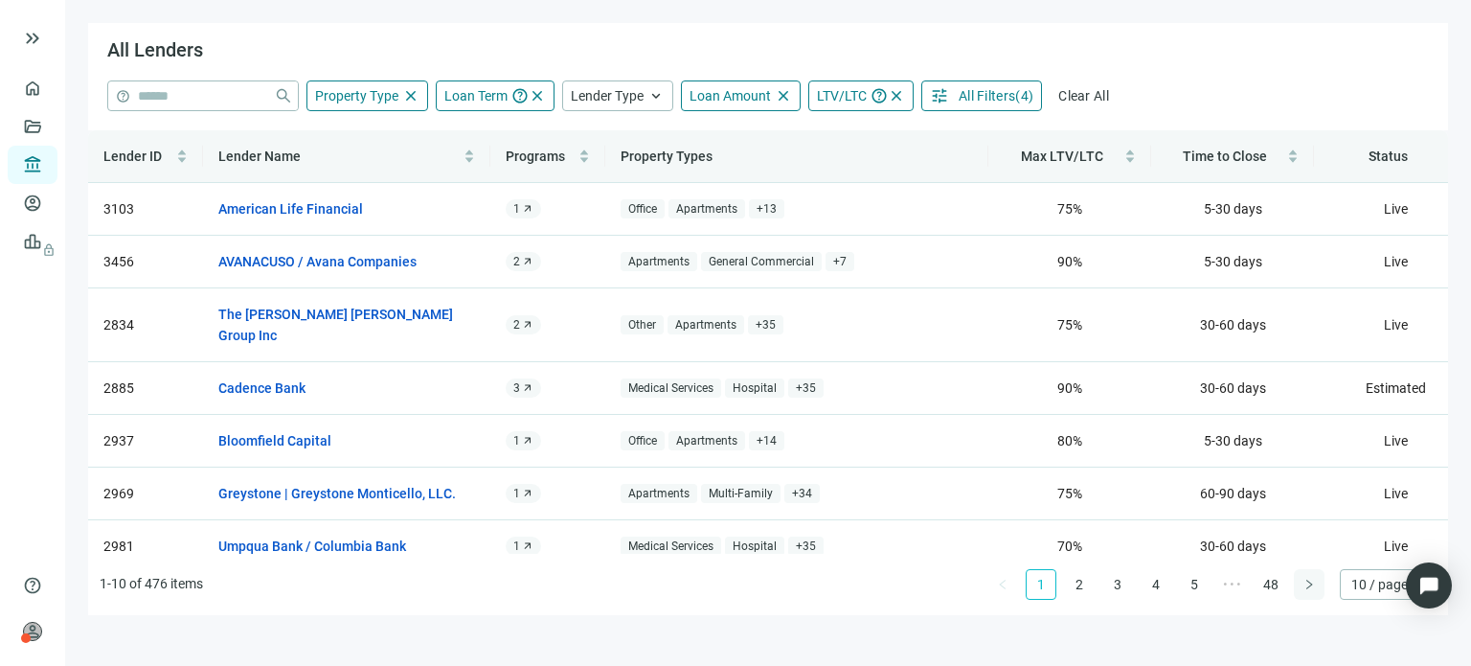
click at [1303, 589] on icon "right" at bounding box center [1308, 583] width 11 height 11
click at [1302, 589] on div "Lender ID Lender Name Programs Property Types Max LTV/LTC Time to Close Status …" at bounding box center [768, 372] width 1360 height 485
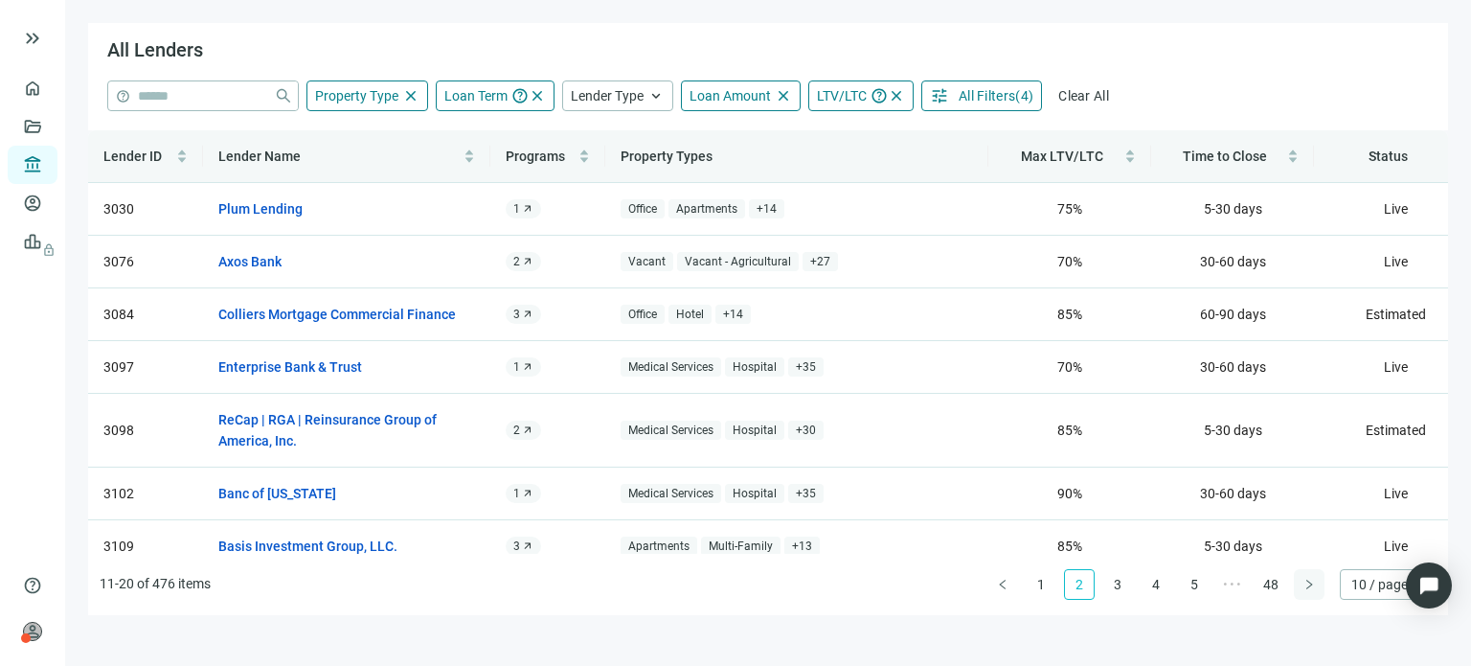
click at [1303, 589] on icon "right" at bounding box center [1308, 583] width 11 height 11
click at [1302, 588] on div "Lender ID Lender Name Programs Property Types Max LTV/LTC Time to Close Status …" at bounding box center [768, 372] width 1360 height 485
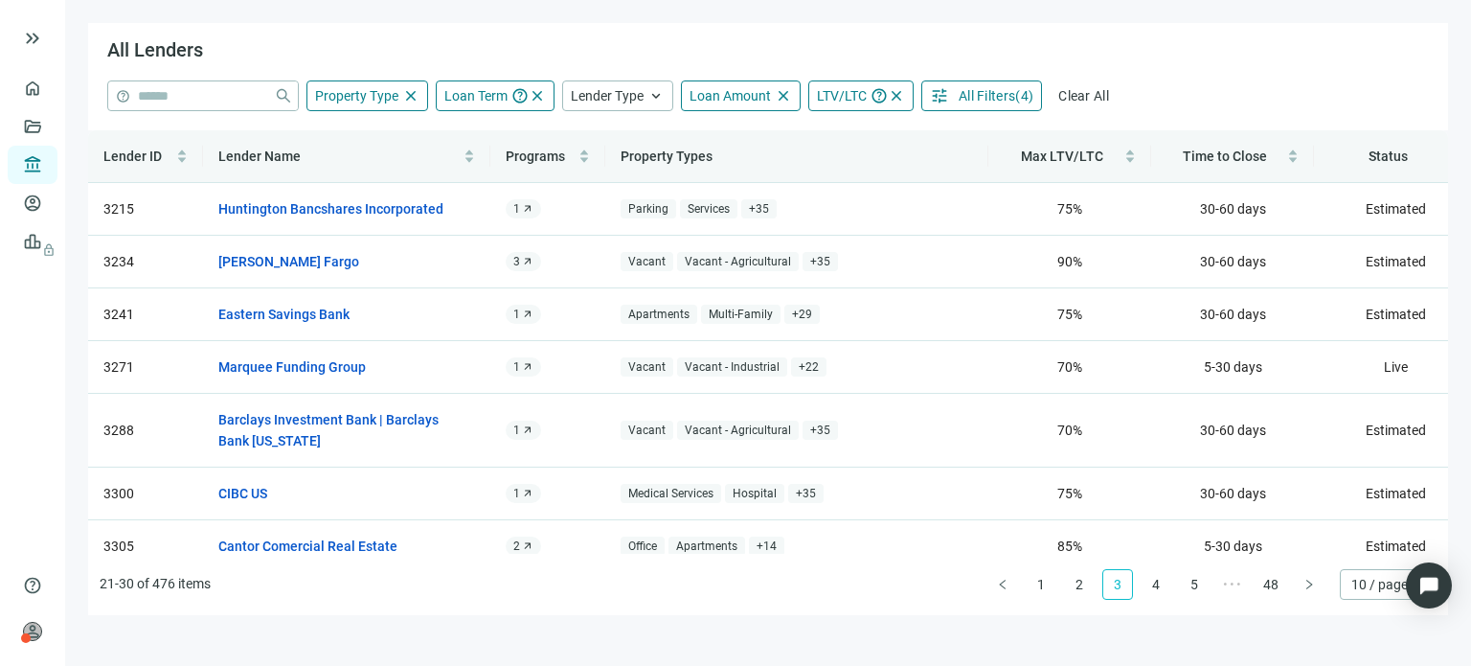
click at [1302, 588] on div "Lender ID Lender Name Programs Property Types Max LTV/LTC Time to Close Status …" at bounding box center [768, 372] width 1360 height 485
click at [1303, 588] on icon "right" at bounding box center [1308, 583] width 11 height 11
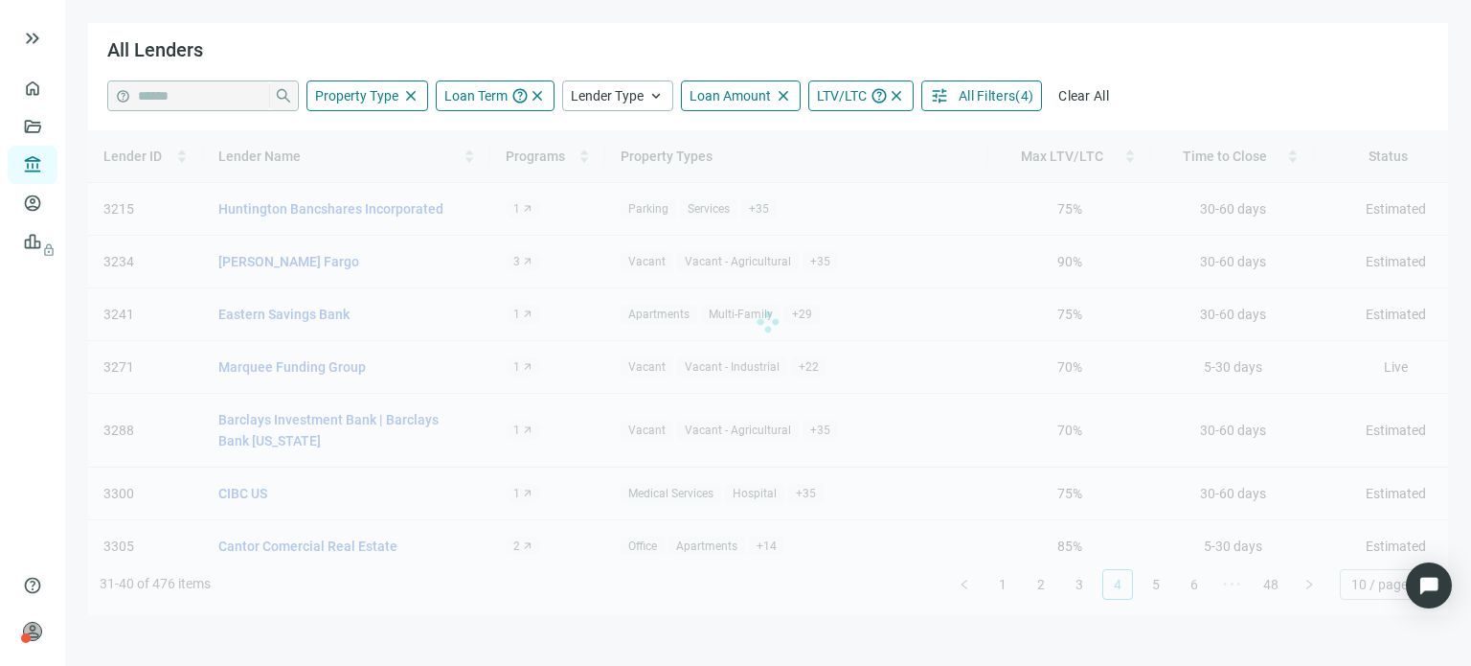
click at [1302, 588] on div "Lender ID Lender Name Programs Property Types Max LTV/LTC Time to Close Status …" at bounding box center [768, 372] width 1360 height 485
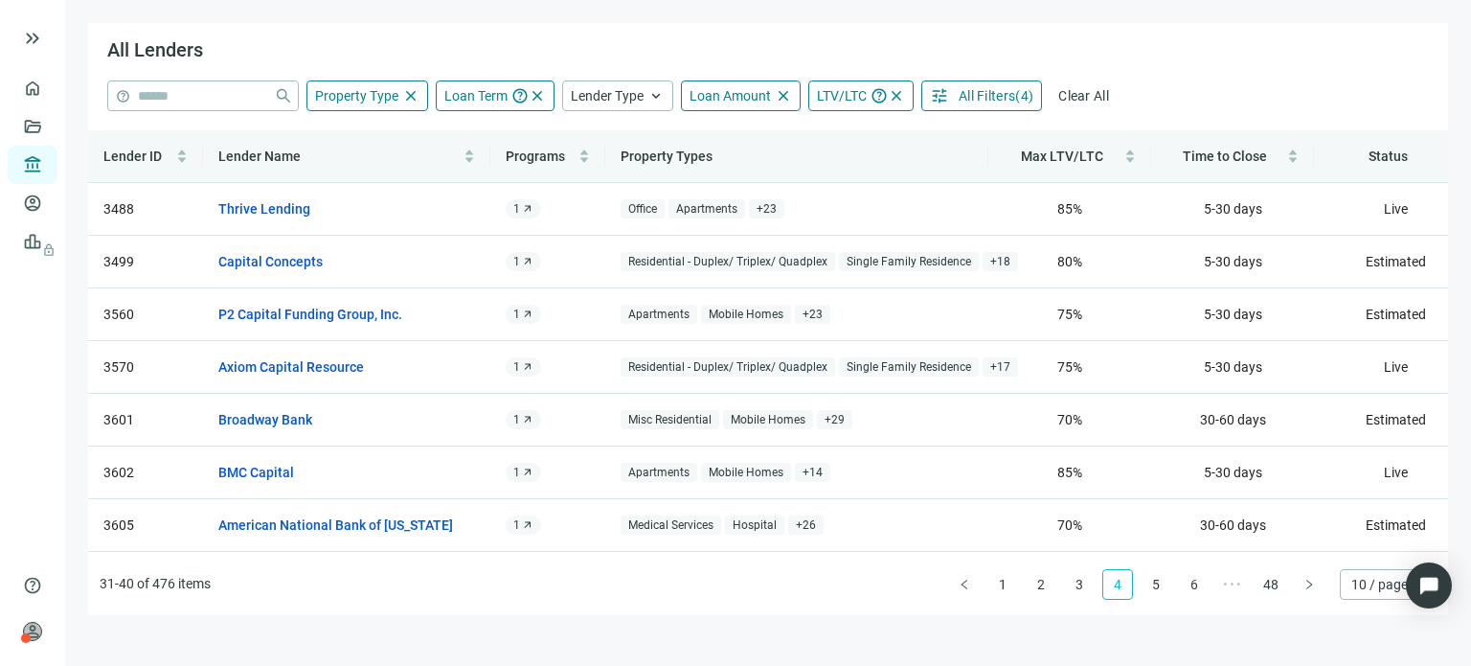
click at [1303, 588] on icon "right" at bounding box center [1308, 583] width 11 height 11
click at [1302, 588] on div "Lender ID Lender Name Programs Property Types Max LTV/LTC Time to Close Status …" at bounding box center [768, 372] width 1360 height 485
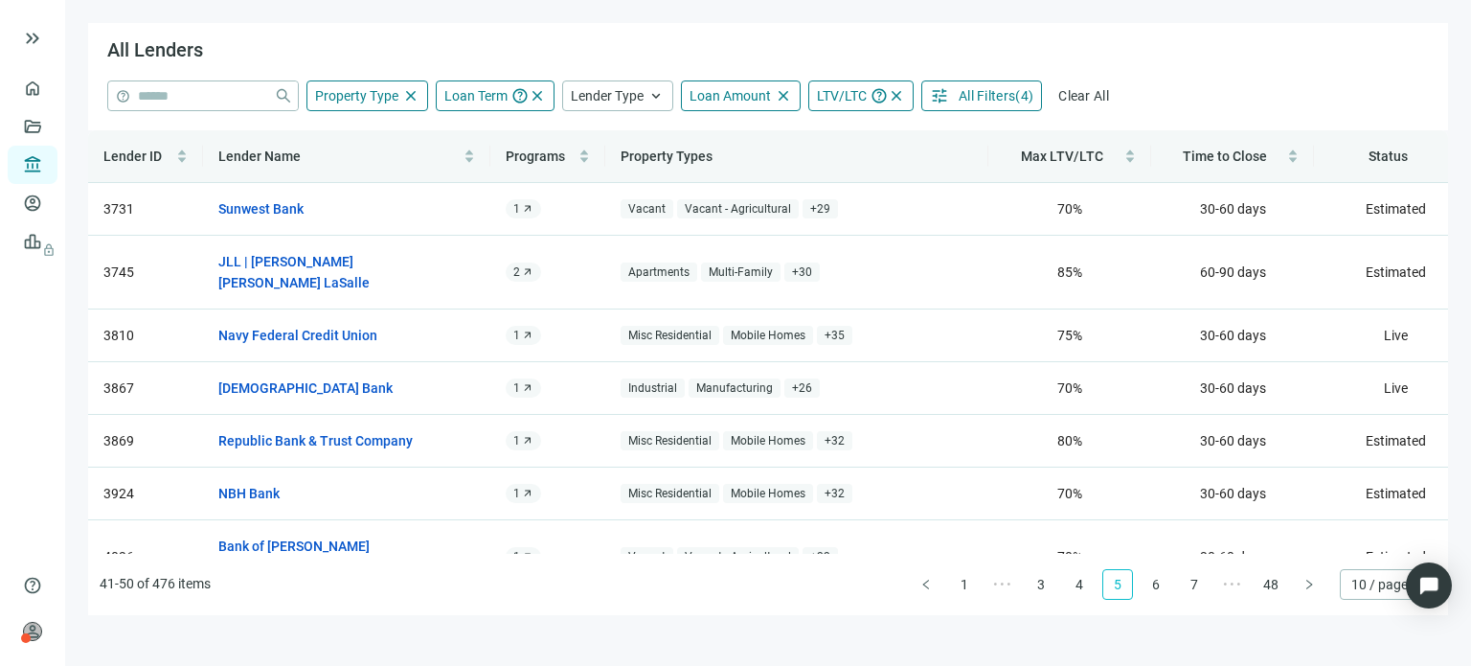
click at [1303, 588] on icon "right" at bounding box center [1308, 583] width 11 height 11
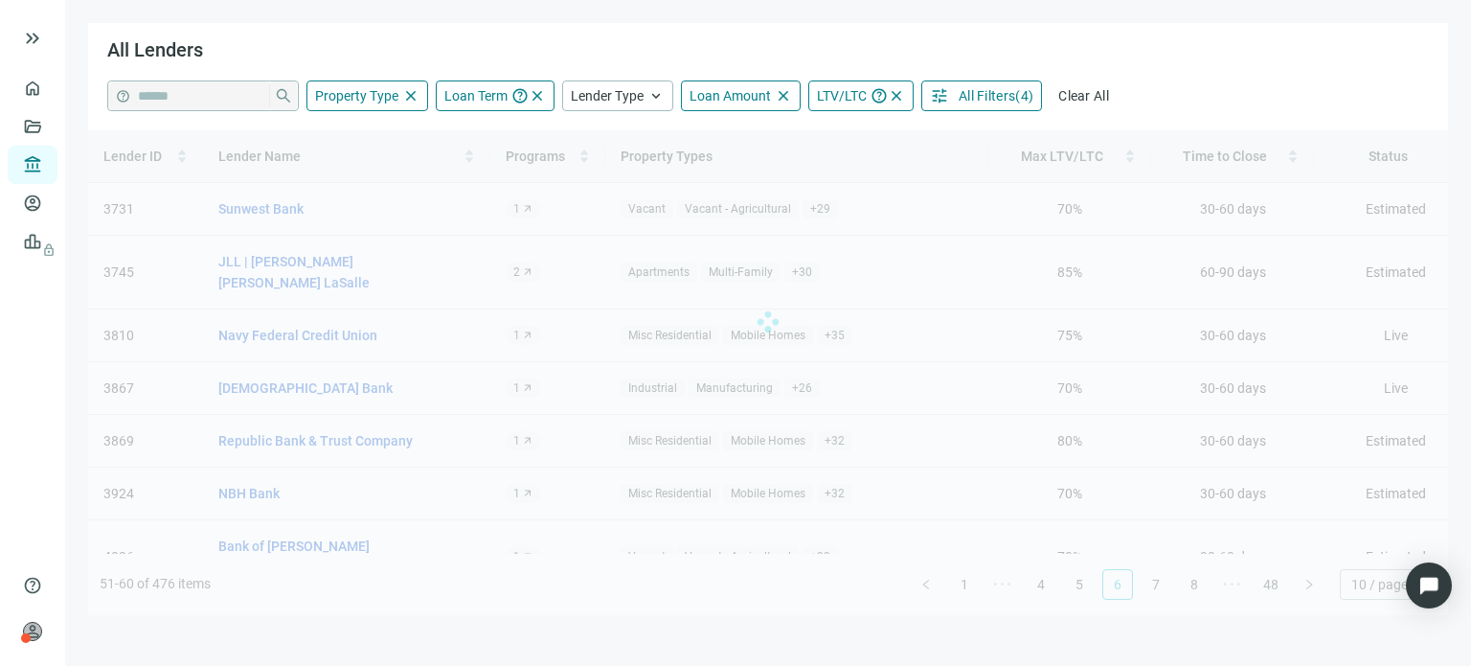
click at [1302, 588] on div "Lender ID Lender Name Programs Property Types Max LTV/LTC Time to Close Status …" at bounding box center [768, 372] width 1360 height 485
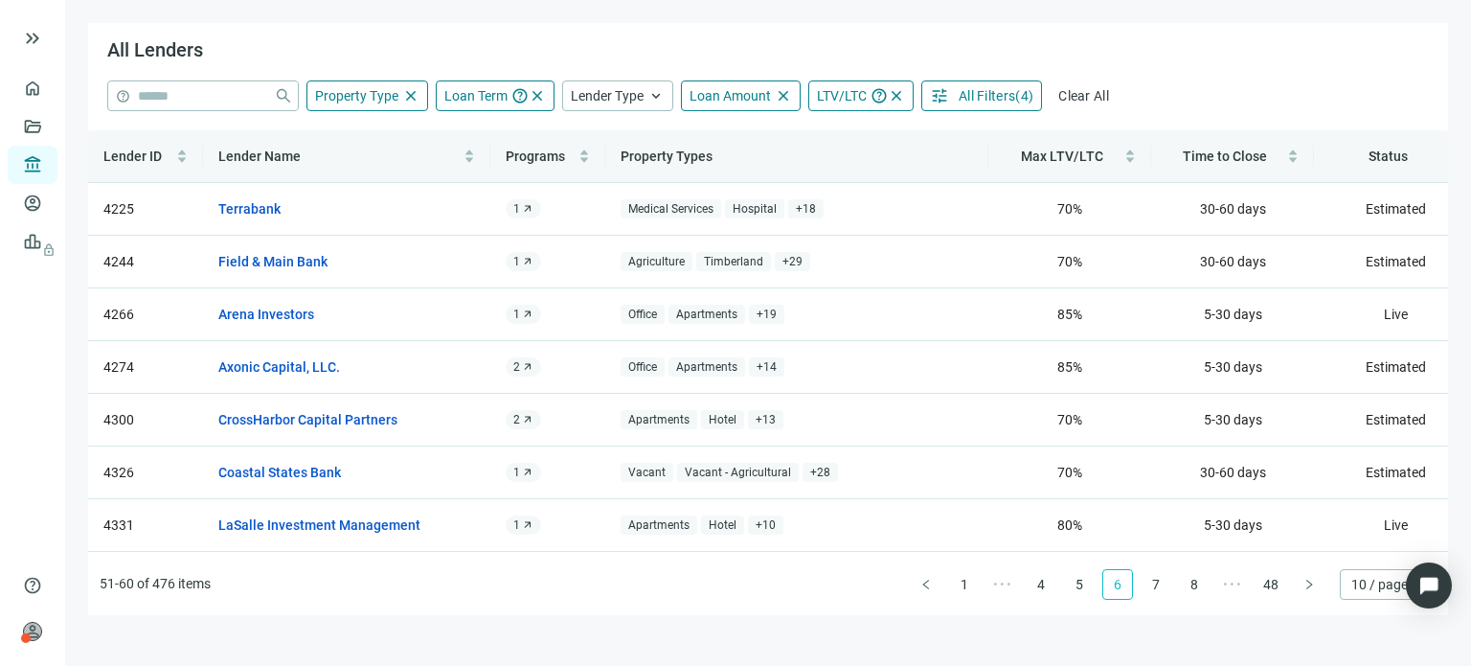
click at [1302, 588] on div "Lender ID Lender Name Programs Property Types Max LTV/LTC Time to Close Status …" at bounding box center [768, 372] width 1360 height 485
click at [1303, 588] on icon "right" at bounding box center [1308, 583] width 11 height 11
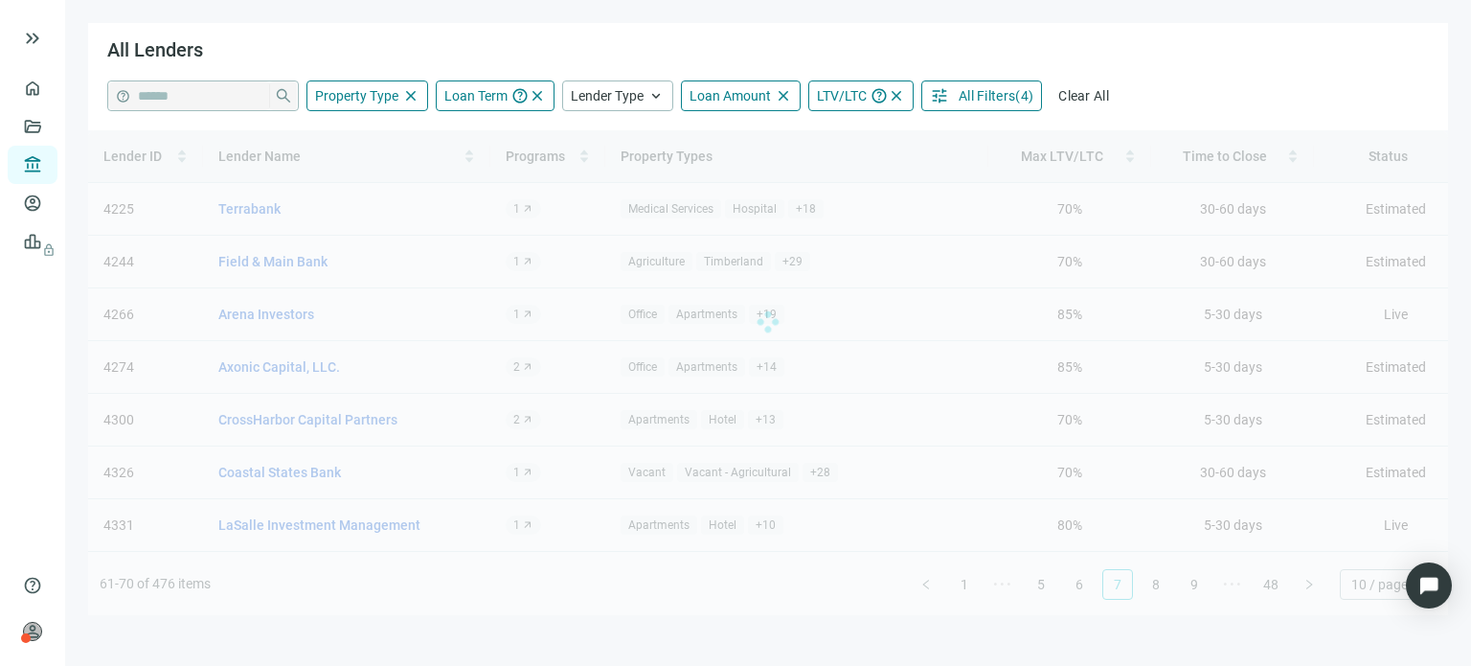
click at [1302, 588] on div "Lender ID Lender Name Programs Property Types Max LTV/LTC Time to Close Status …" at bounding box center [768, 372] width 1360 height 485
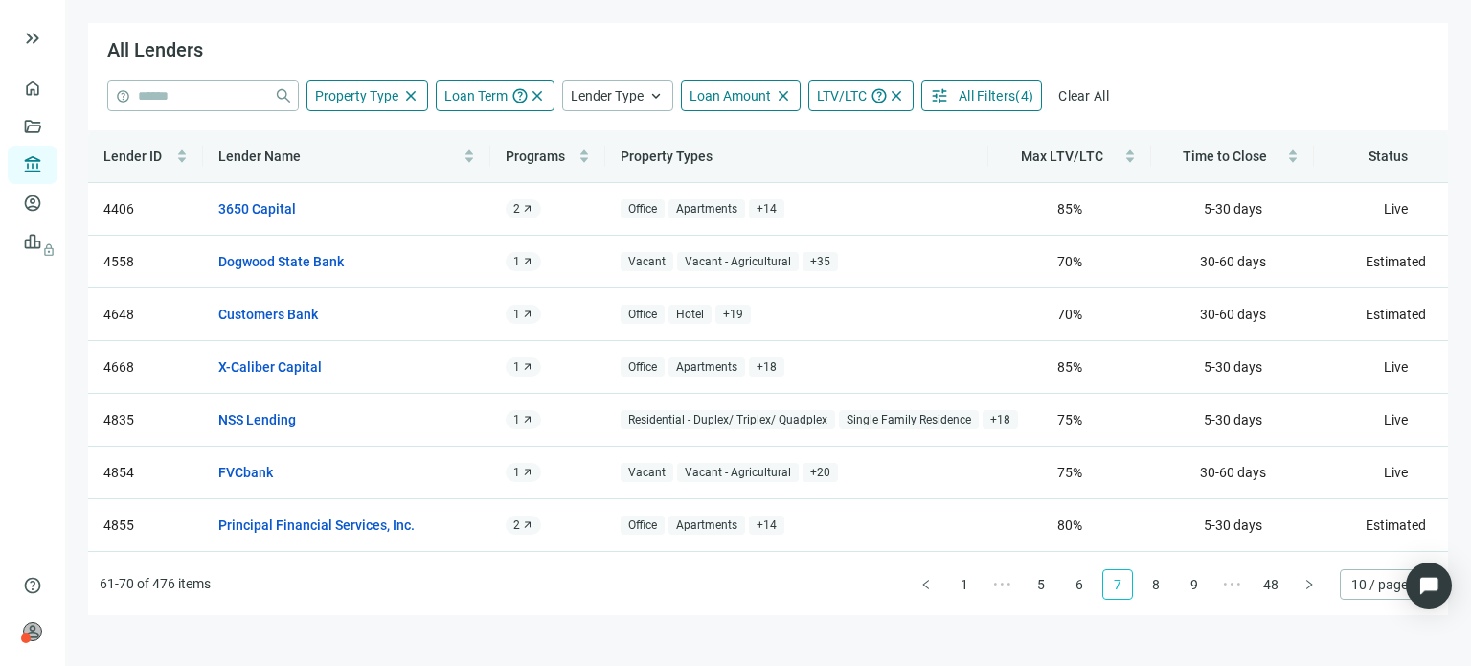
click at [1303, 588] on icon "right" at bounding box center [1308, 583] width 11 height 11
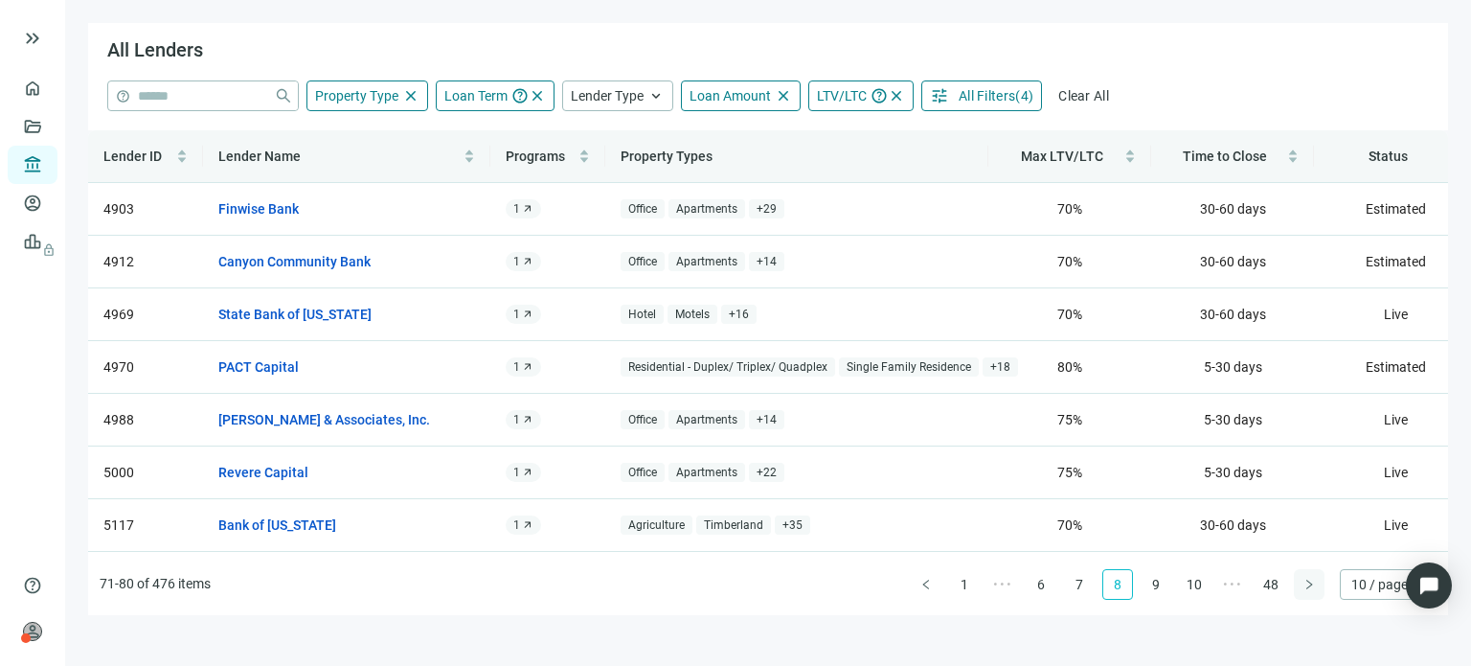
click at [1303, 588] on icon "right" at bounding box center [1308, 583] width 11 height 11
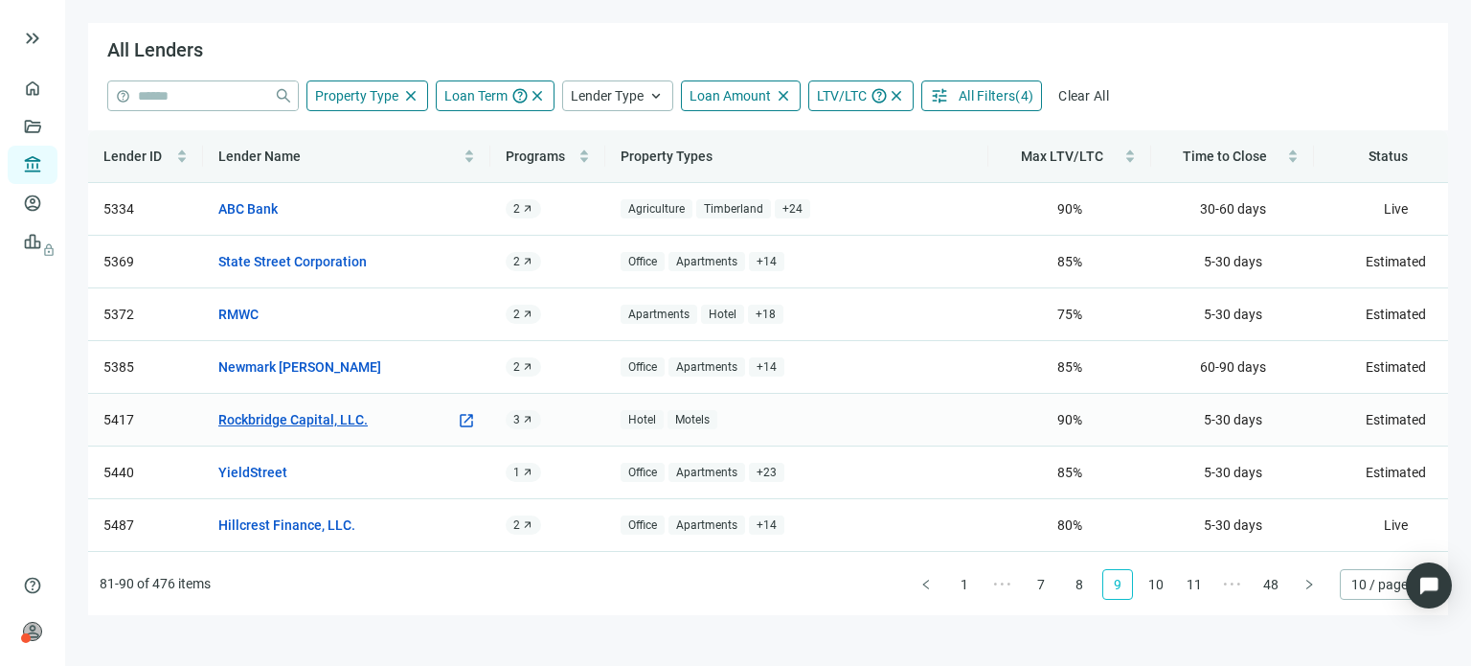
click at [356, 417] on link "Rockbridge Capital, LLC." at bounding box center [292, 419] width 149 height 21
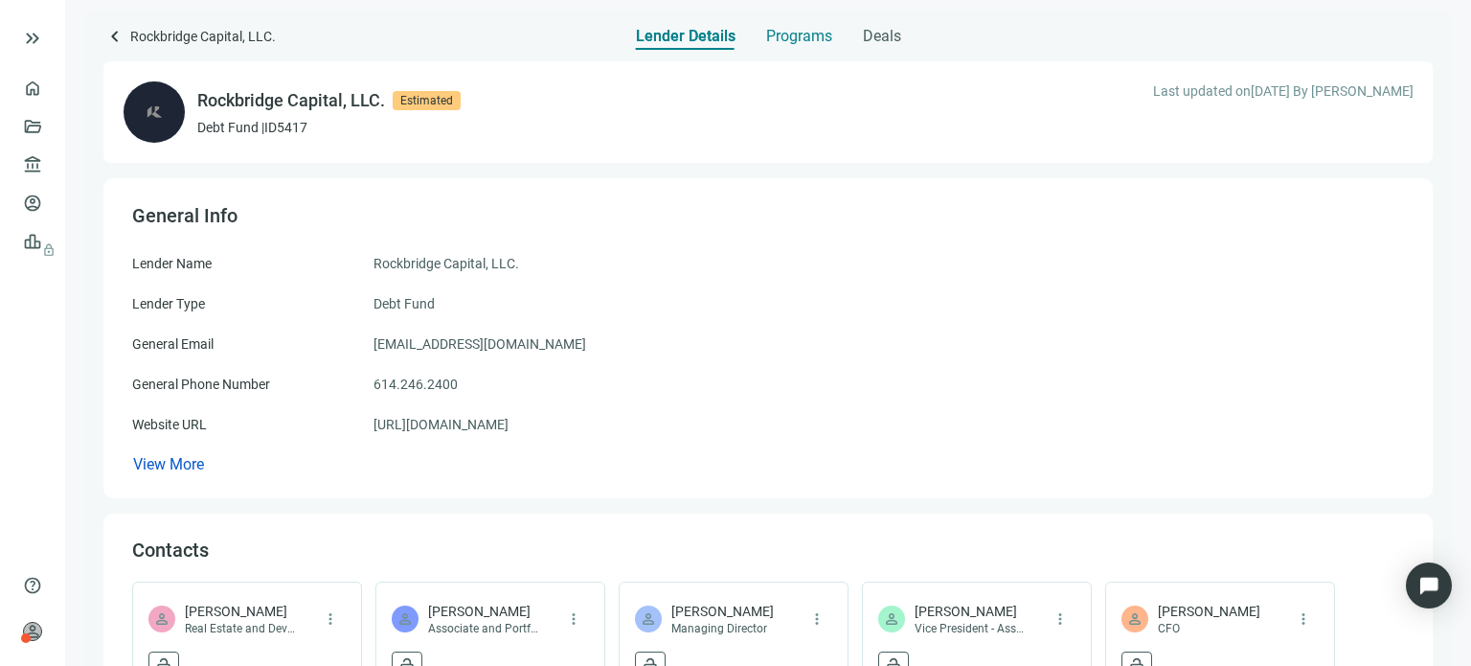
click at [780, 40] on span "Programs" at bounding box center [799, 36] width 66 height 19
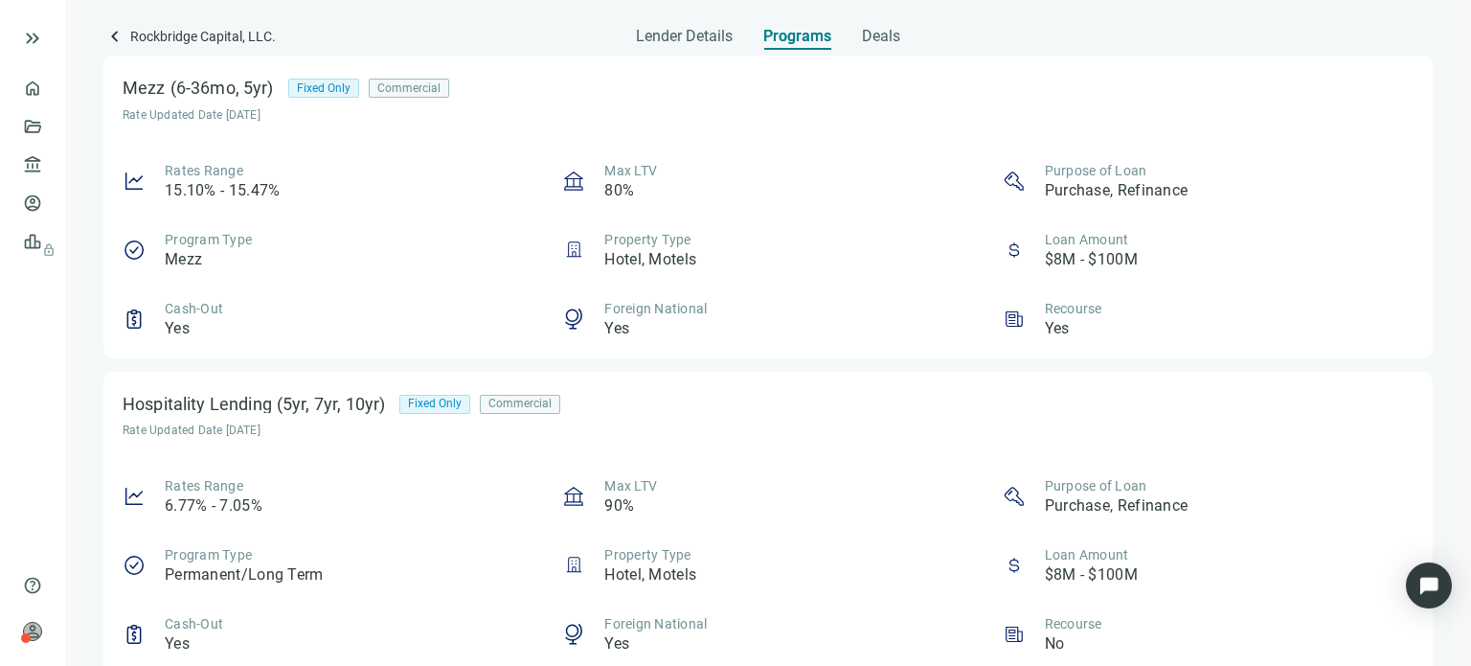
scroll to position [379, 0]
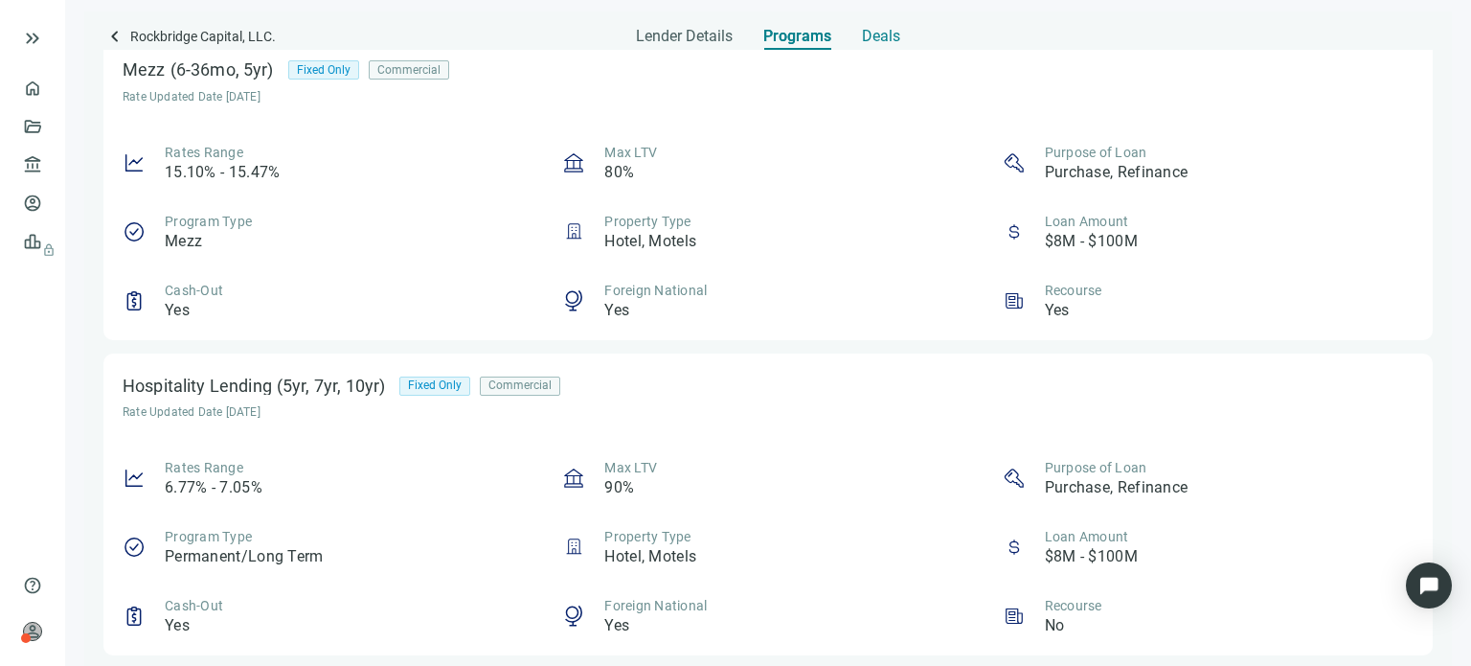
click at [870, 34] on span "Deals" at bounding box center [881, 36] width 38 height 19
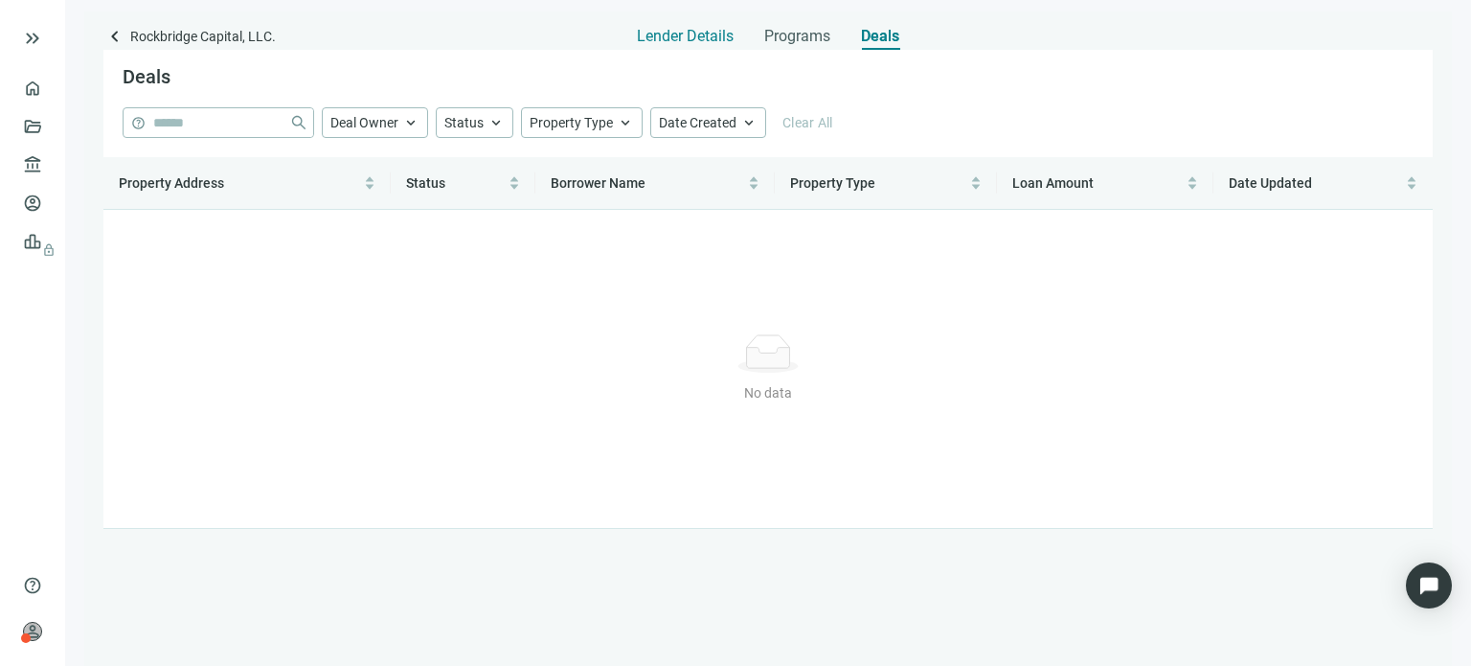
click at [723, 36] on span "Lender Details" at bounding box center [685, 36] width 97 height 19
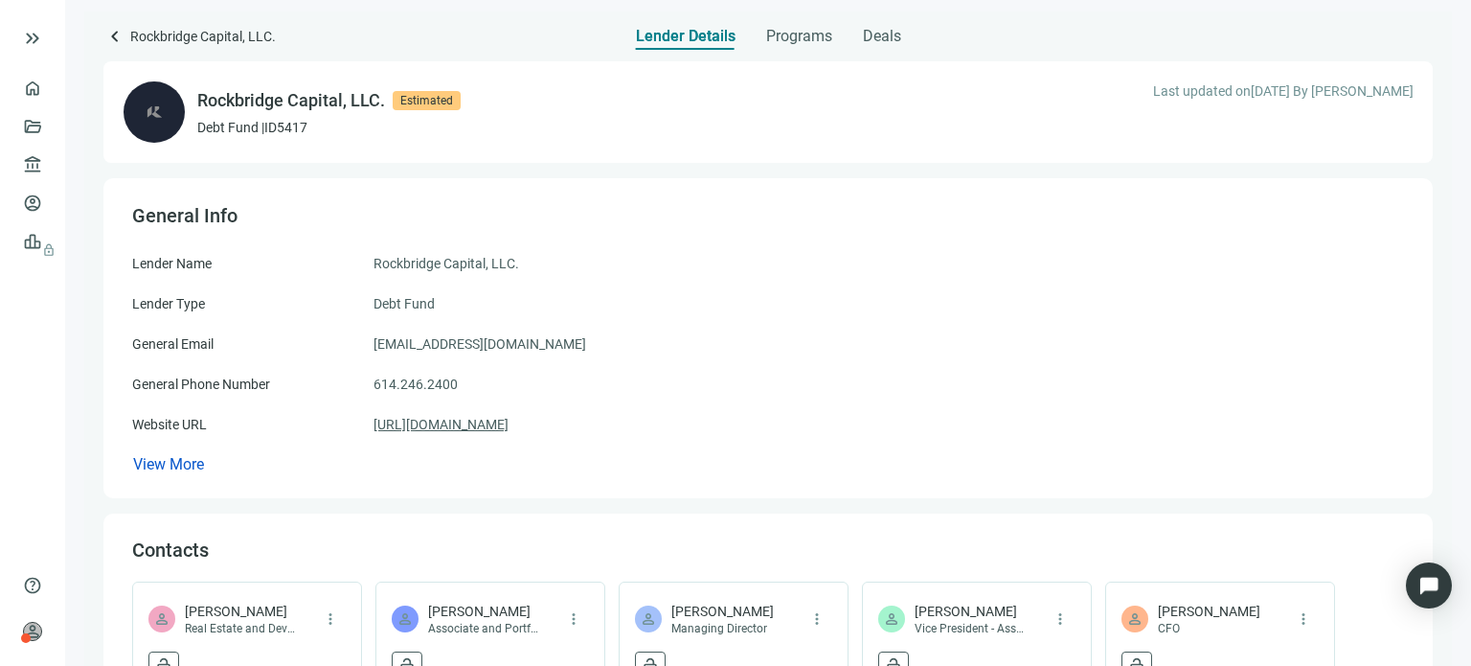
click at [441, 426] on link "[URL][DOMAIN_NAME]" at bounding box center [440, 424] width 135 height 21
click at [774, 41] on span "Programs" at bounding box center [799, 36] width 66 height 19
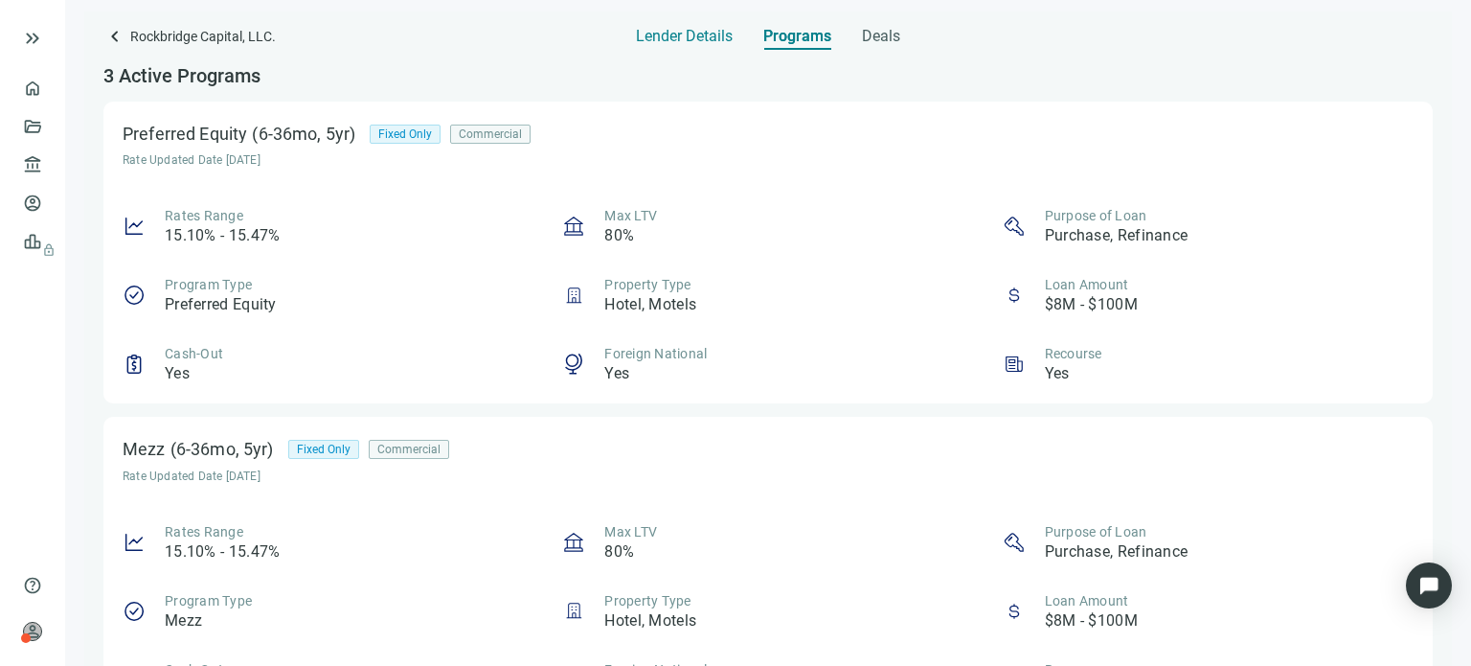
click at [697, 44] on span "Lender Details" at bounding box center [684, 36] width 97 height 19
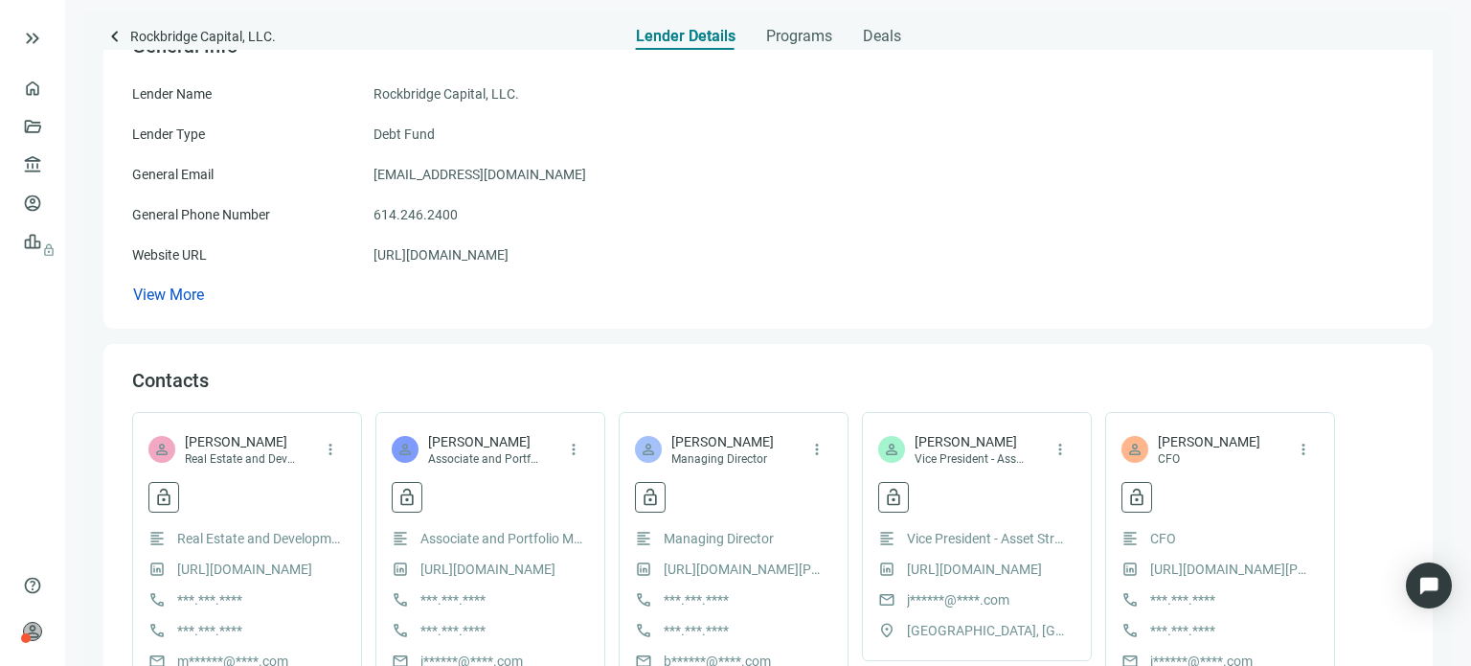
scroll to position [192, 0]
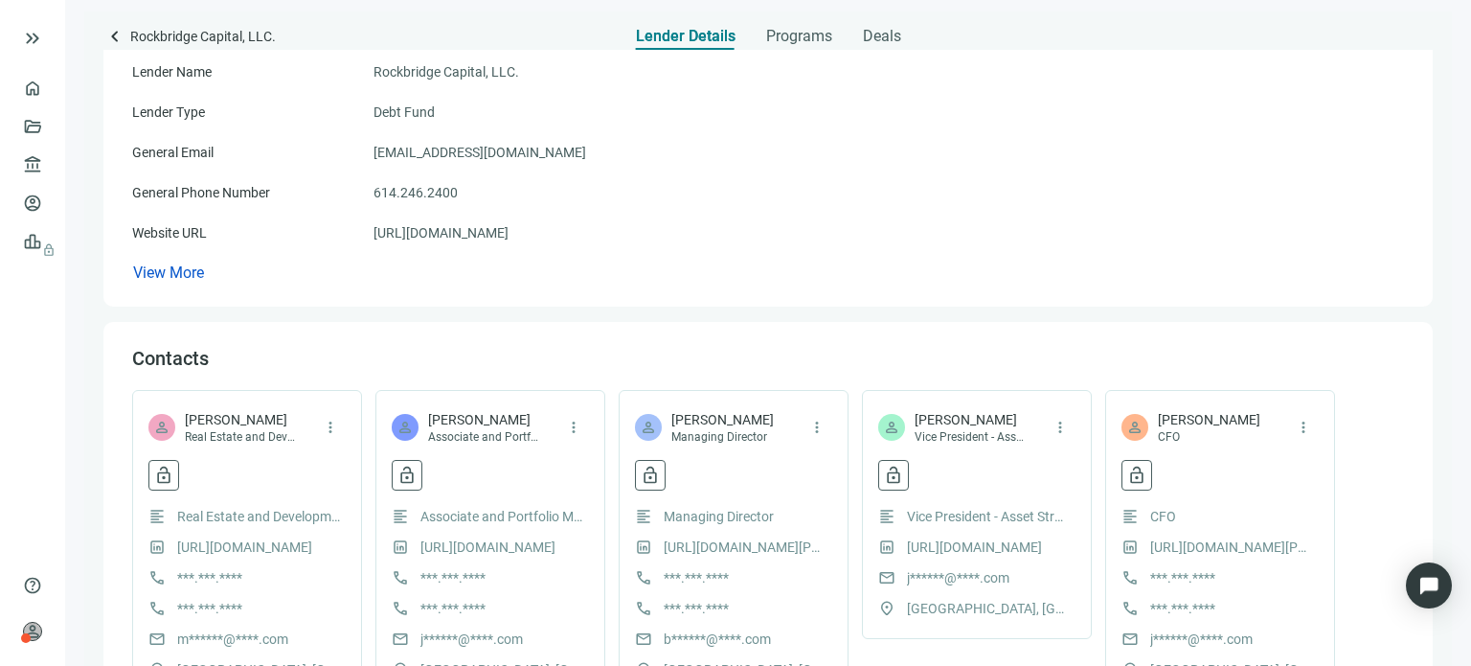
drag, startPoint x: 604, startPoint y: 228, endPoint x: 362, endPoint y: 236, distance: 242.4
click at [362, 236] on div "Website URL [URL][DOMAIN_NAME]" at bounding box center [768, 232] width 1272 height 21
copy div "[URL][DOMAIN_NAME]"
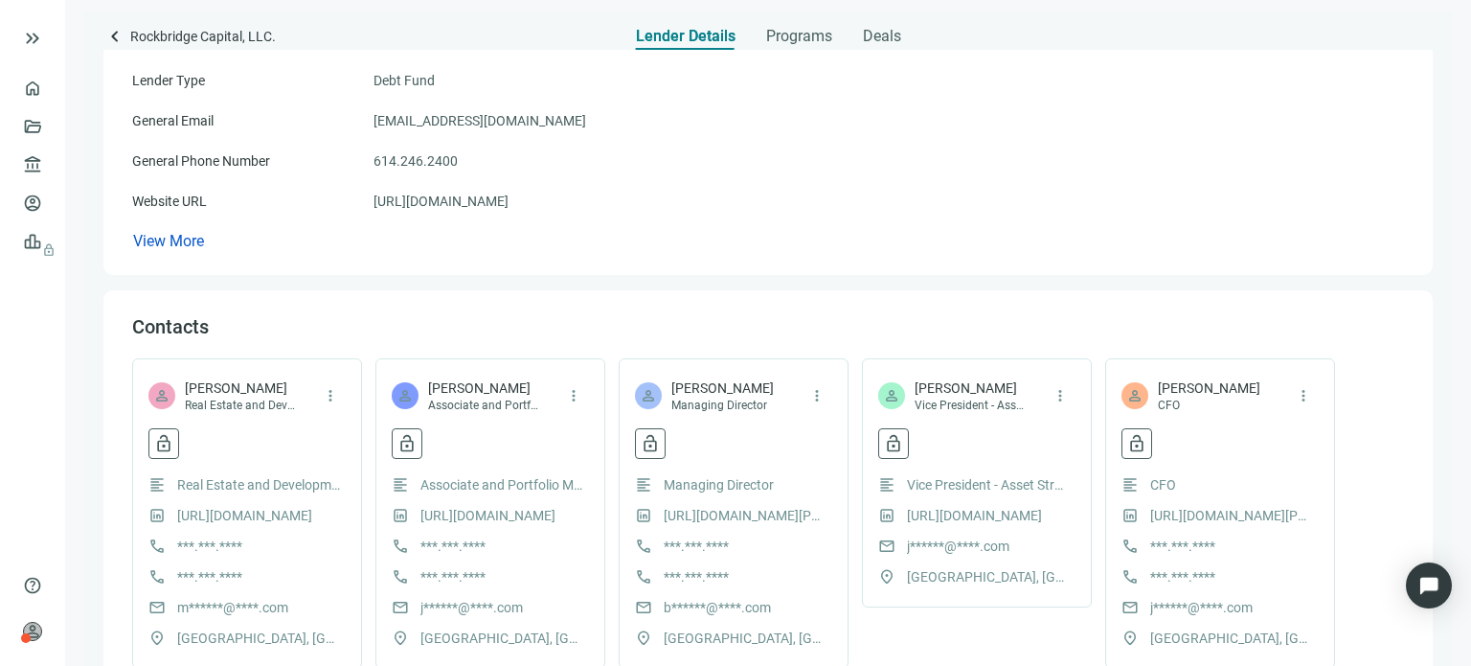
scroll to position [287, 0]
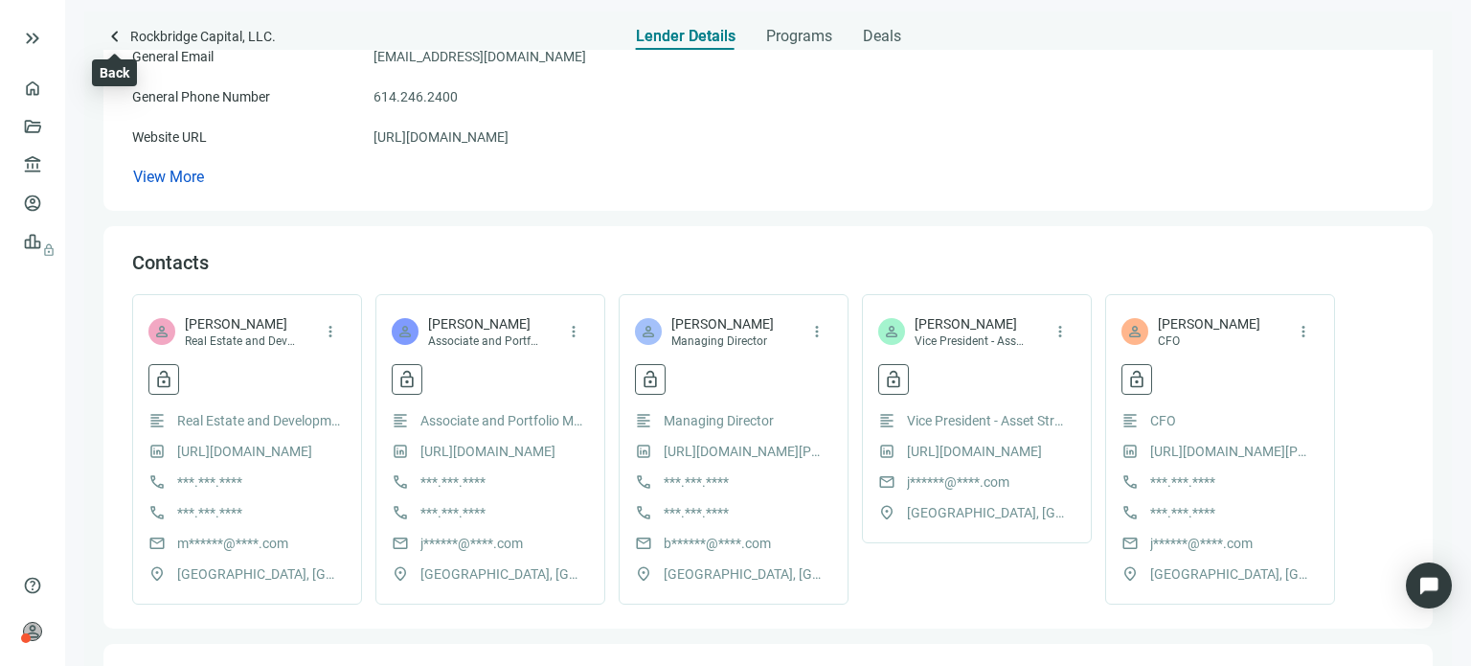
click at [110, 39] on span "keyboard_arrow_left" at bounding box center [114, 36] width 23 height 23
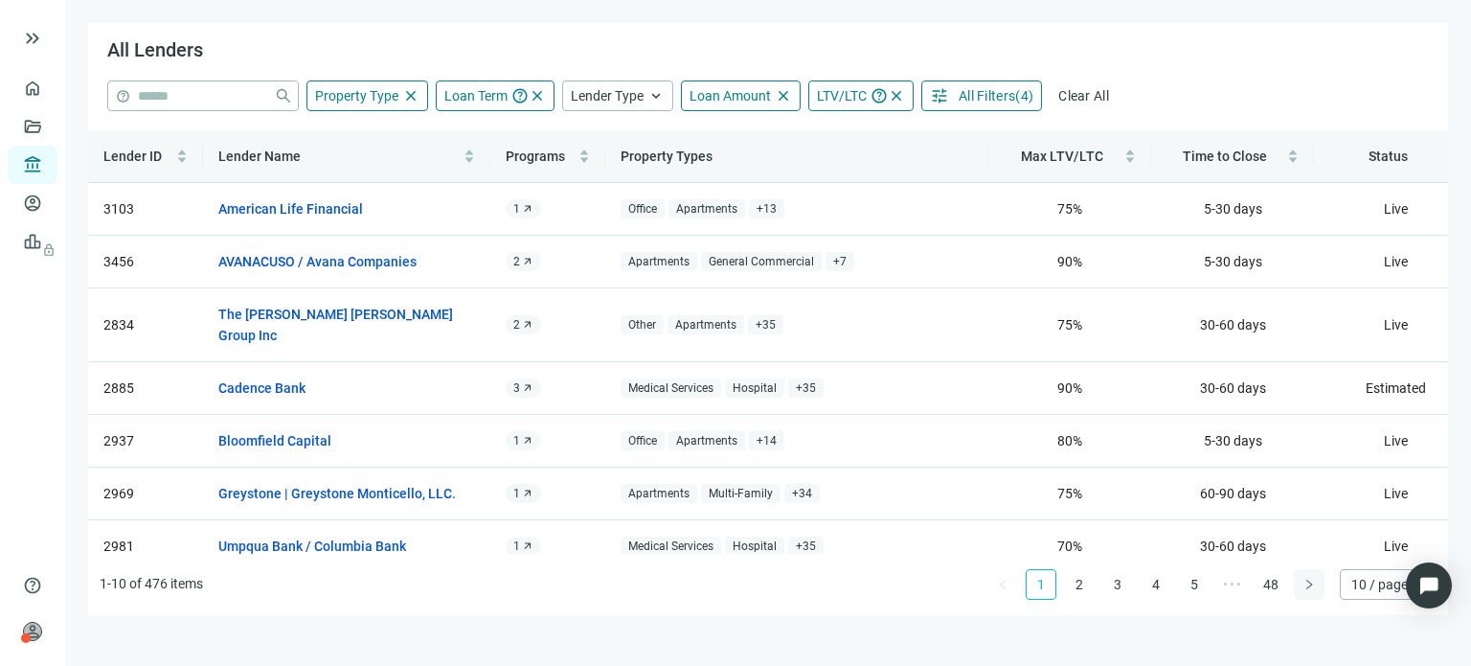
click at [1297, 583] on button "button" at bounding box center [1309, 584] width 31 height 31
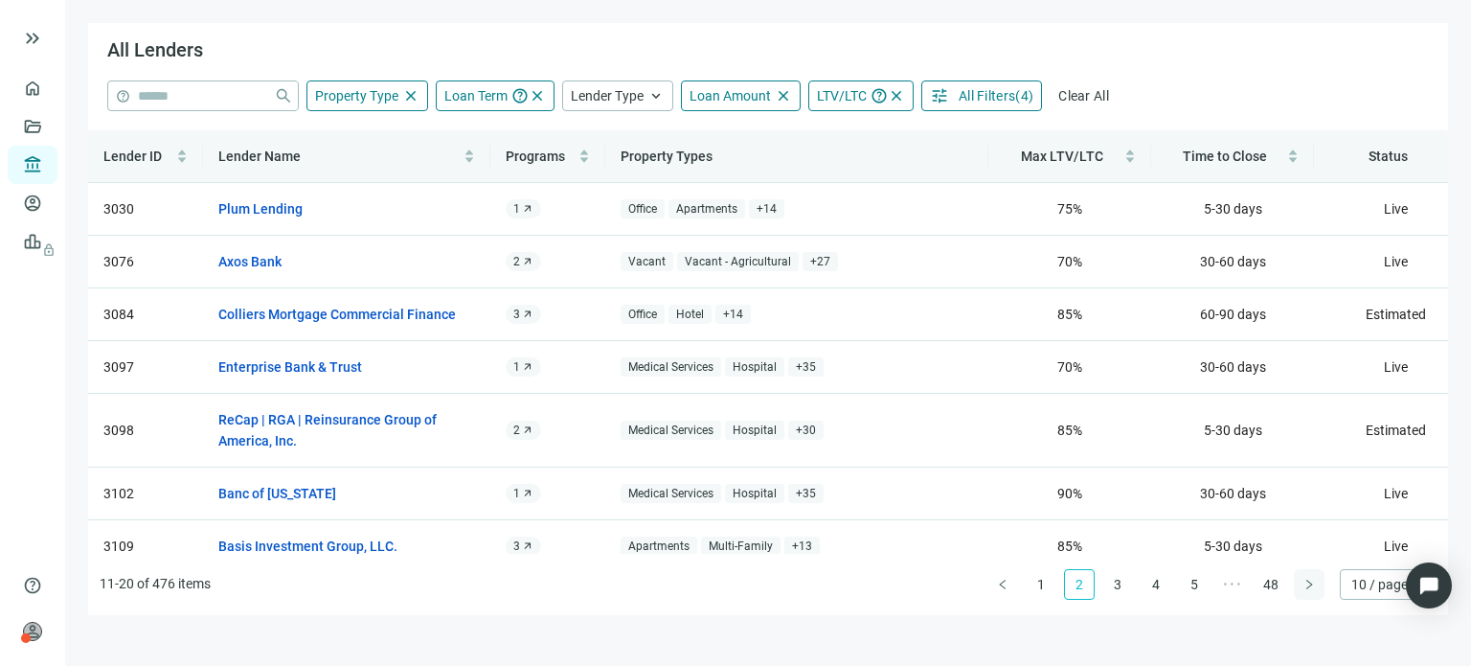
click at [1297, 582] on button "button" at bounding box center [1309, 584] width 31 height 31
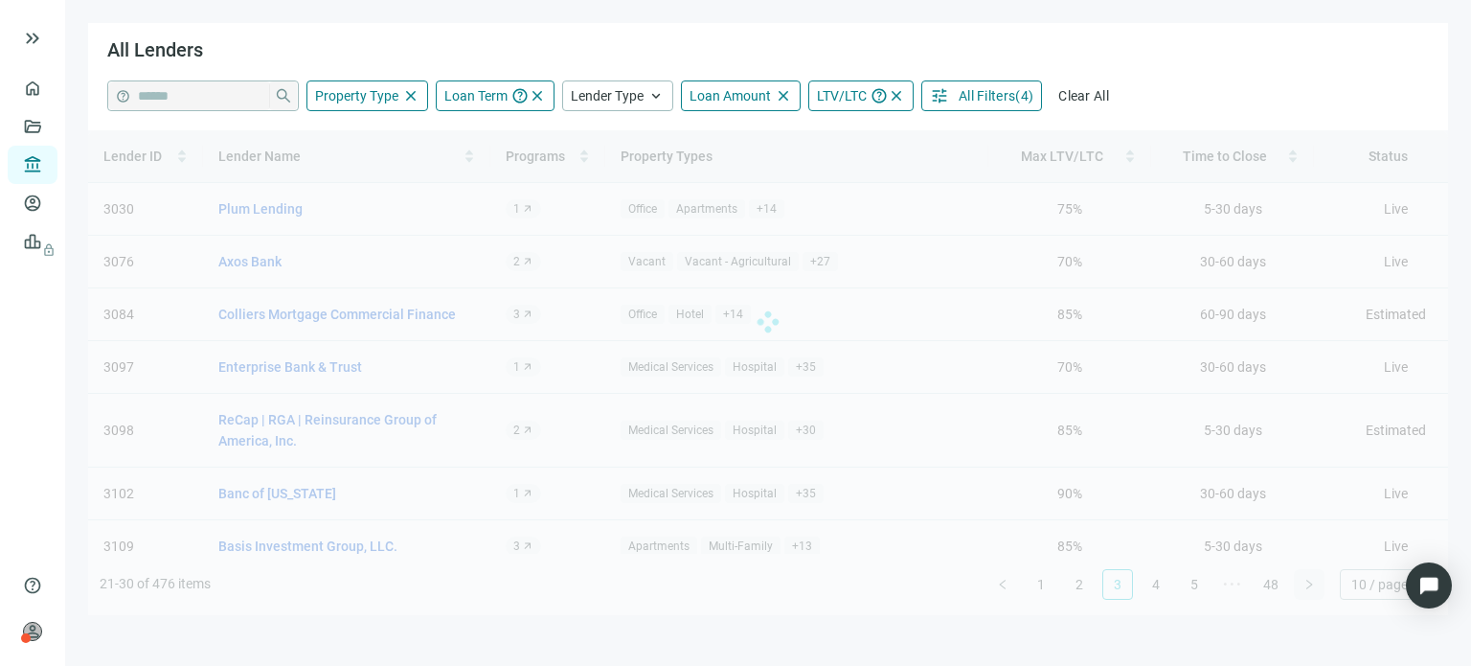
click at [1297, 582] on div "Lender ID Lender Name Programs Property Types Max LTV/LTC Time to Close Status …" at bounding box center [768, 372] width 1360 height 485
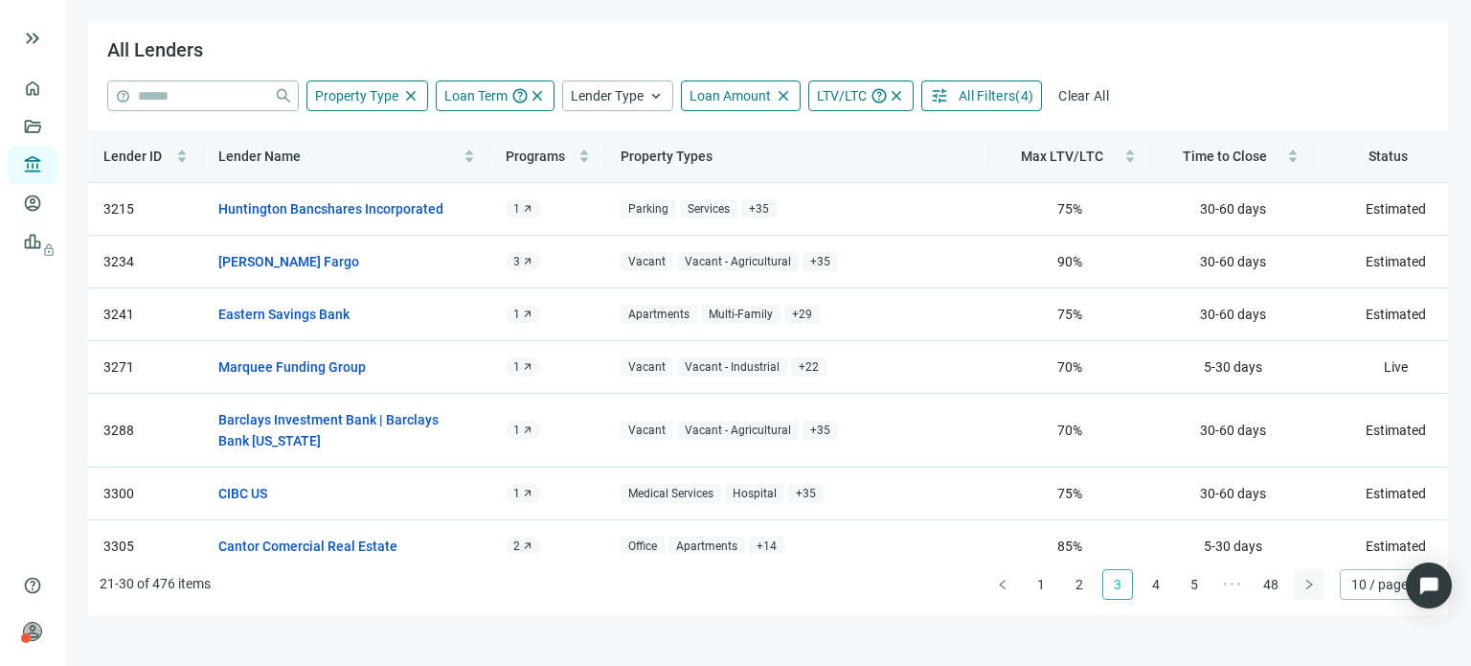
click at [1297, 582] on button "button" at bounding box center [1309, 584] width 31 height 31
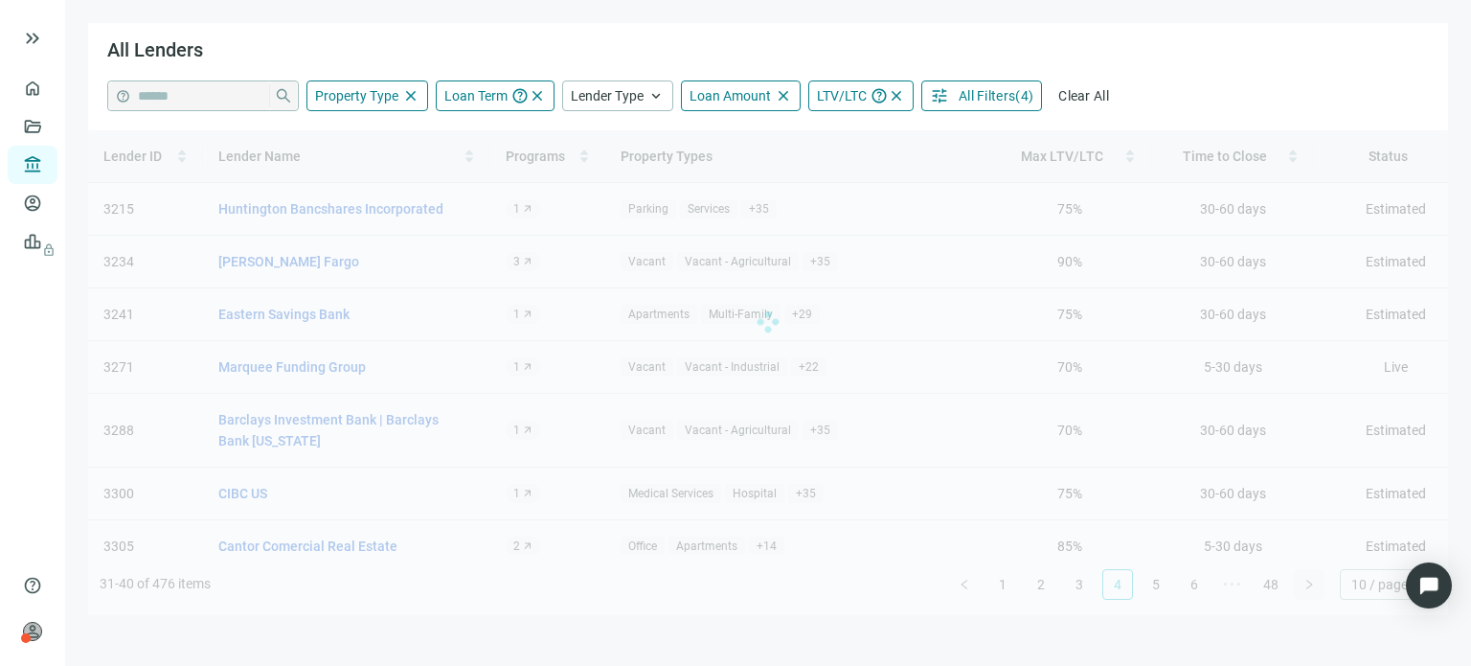
click at [1297, 582] on div "Lender ID Lender Name Programs Property Types Max LTV/LTC Time to Close Status …" at bounding box center [768, 372] width 1360 height 485
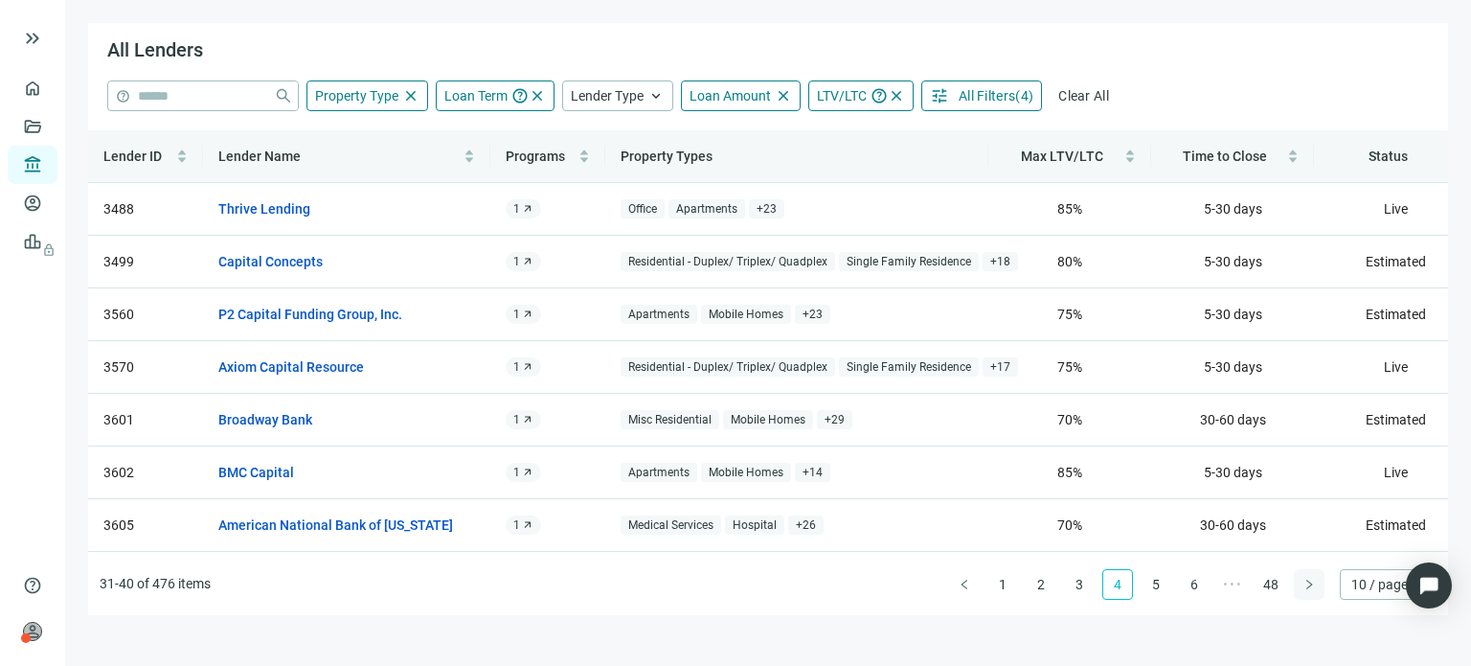
click at [1297, 582] on div "Lender ID Lender Name Programs Property Types Max LTV/LTC Time to Close Status …" at bounding box center [768, 372] width 1360 height 485
click at [1297, 582] on button "button" at bounding box center [1309, 584] width 31 height 31
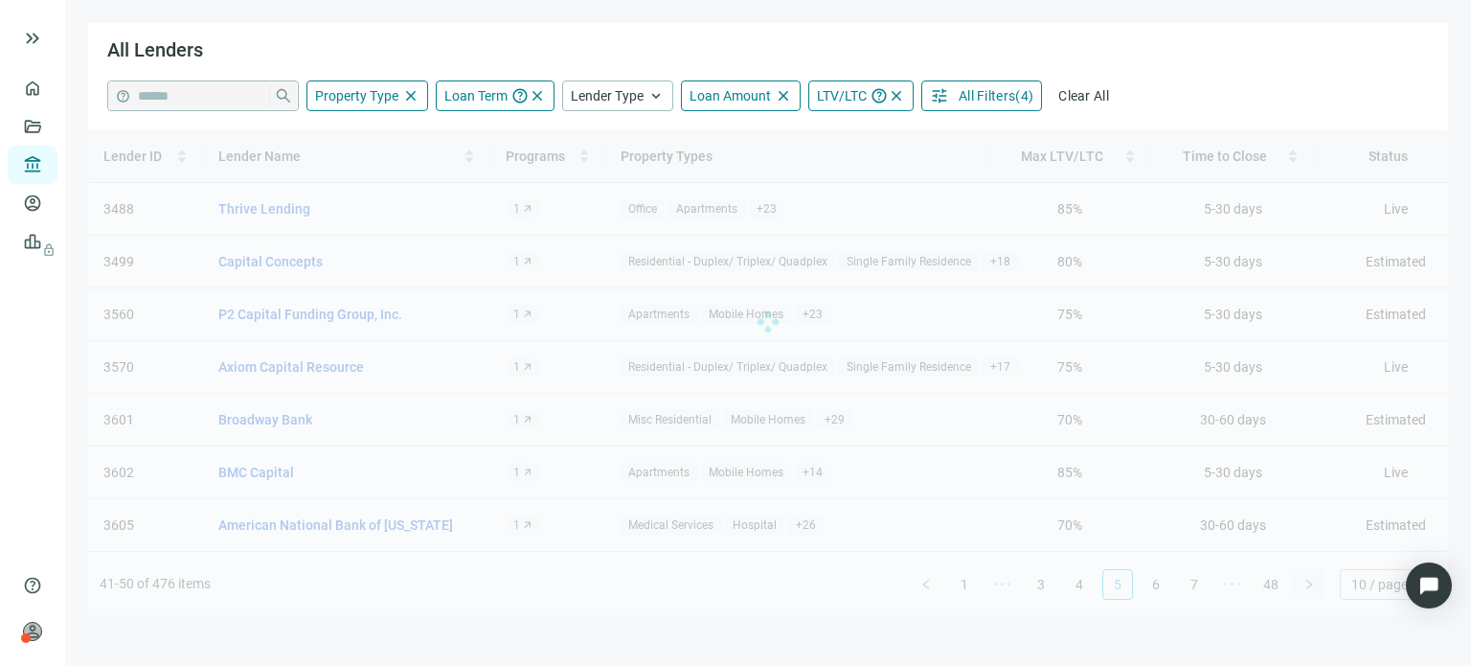
click at [1297, 582] on div "Lender ID Lender Name Programs Property Types Max LTV/LTC Time to Close Status …" at bounding box center [768, 372] width 1360 height 485
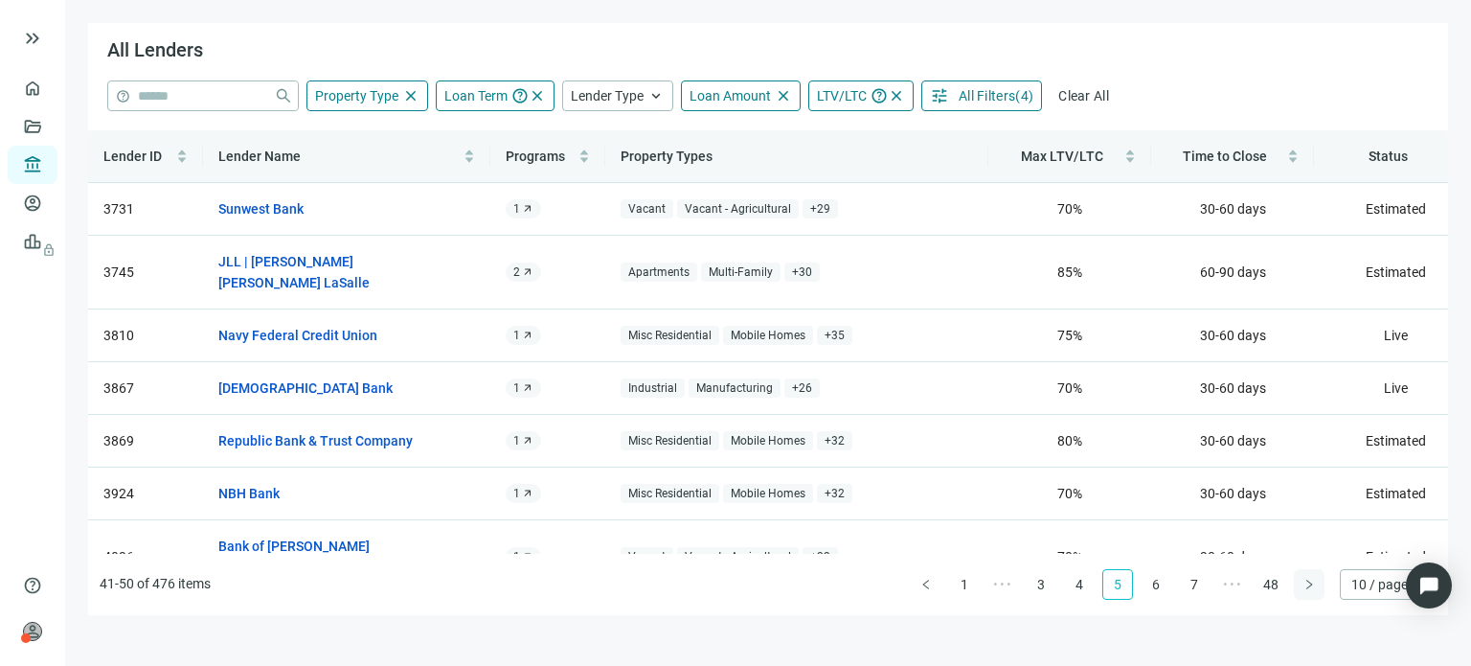
click at [1297, 582] on button "button" at bounding box center [1309, 584] width 31 height 31
click at [1297, 582] on div "Lender ID Lender Name Programs Property Types Max LTV/LTC Time to Close Status …" at bounding box center [768, 372] width 1360 height 485
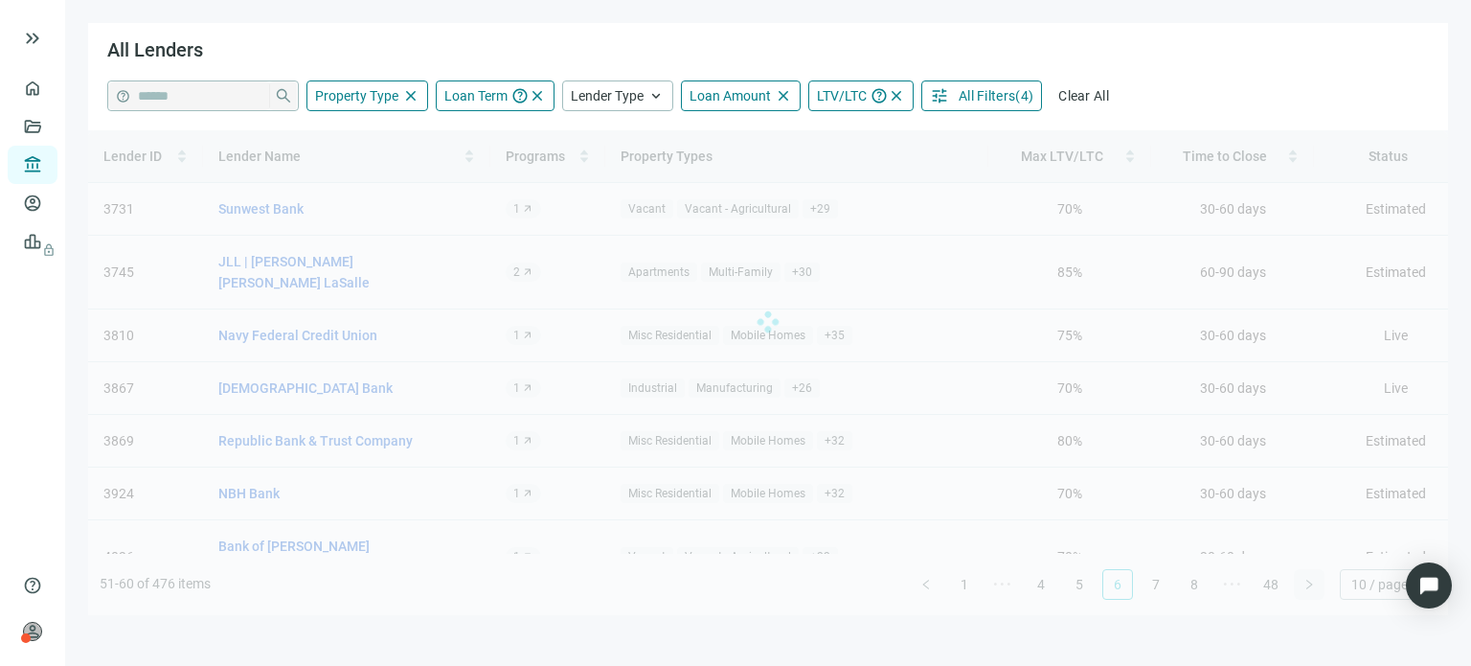
click at [1297, 582] on div "Lender ID Lender Name Programs Property Types Max LTV/LTC Time to Close Status …" at bounding box center [768, 372] width 1360 height 485
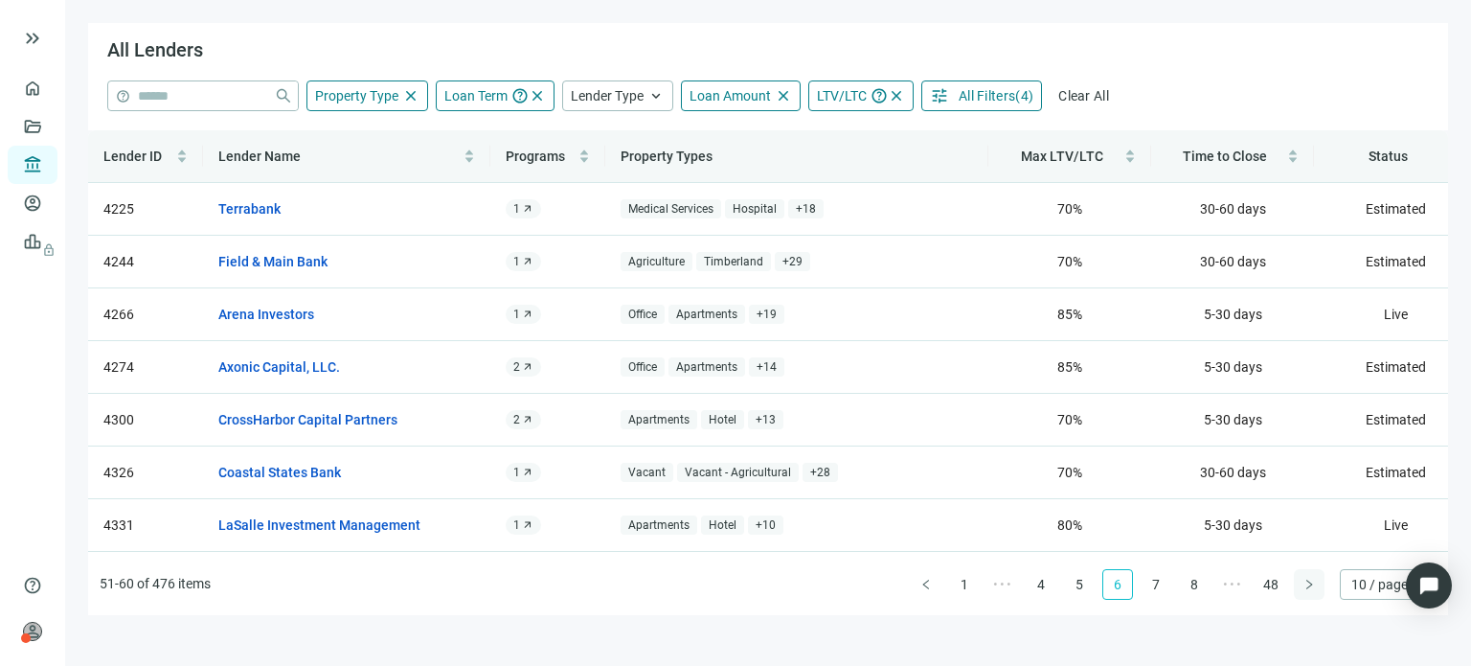
click at [1297, 582] on button "button" at bounding box center [1309, 584] width 31 height 31
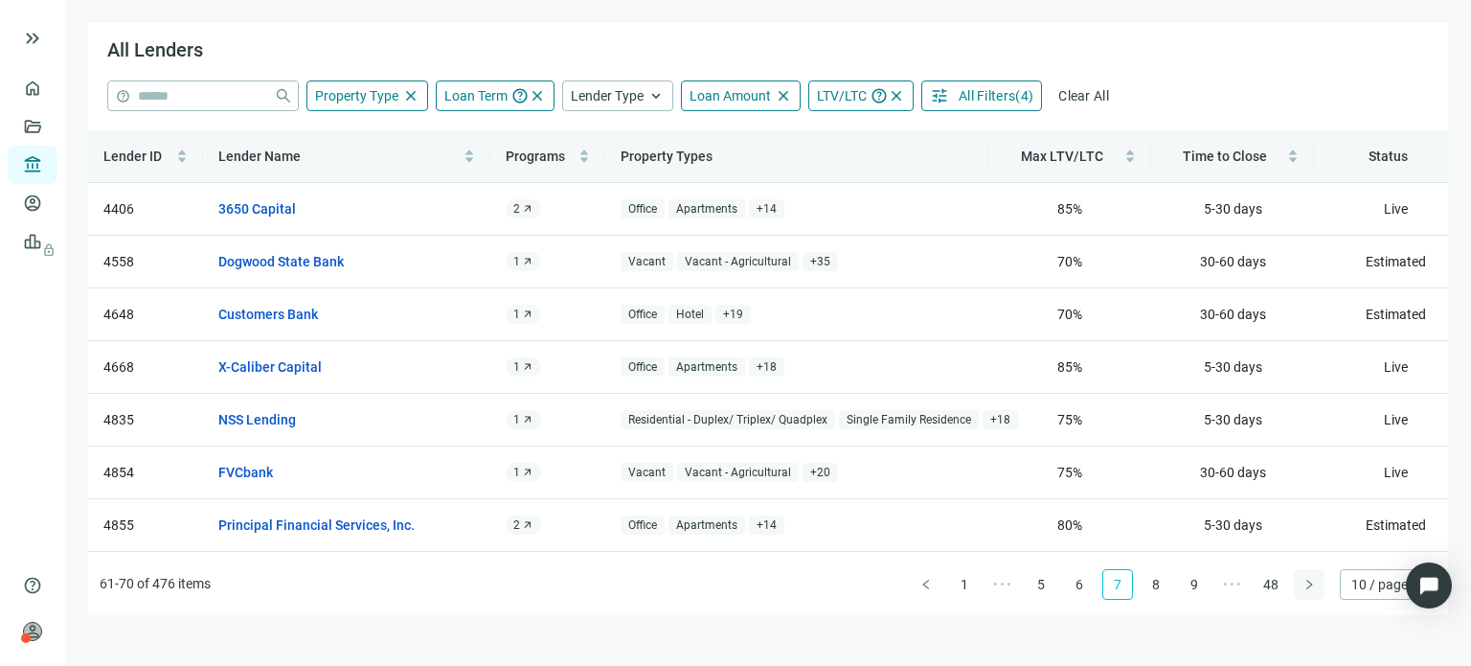
click at [1297, 582] on button "button" at bounding box center [1309, 584] width 31 height 31
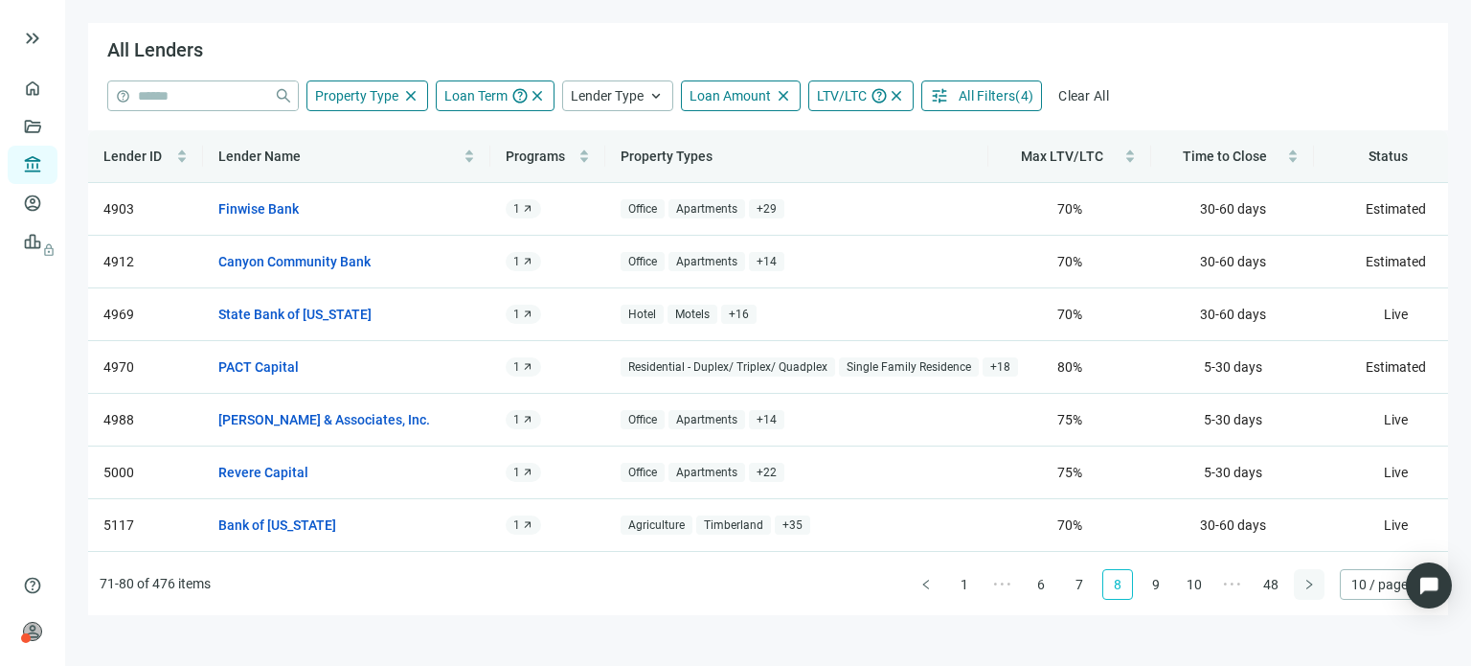
click at [1297, 582] on button "button" at bounding box center [1309, 584] width 31 height 31
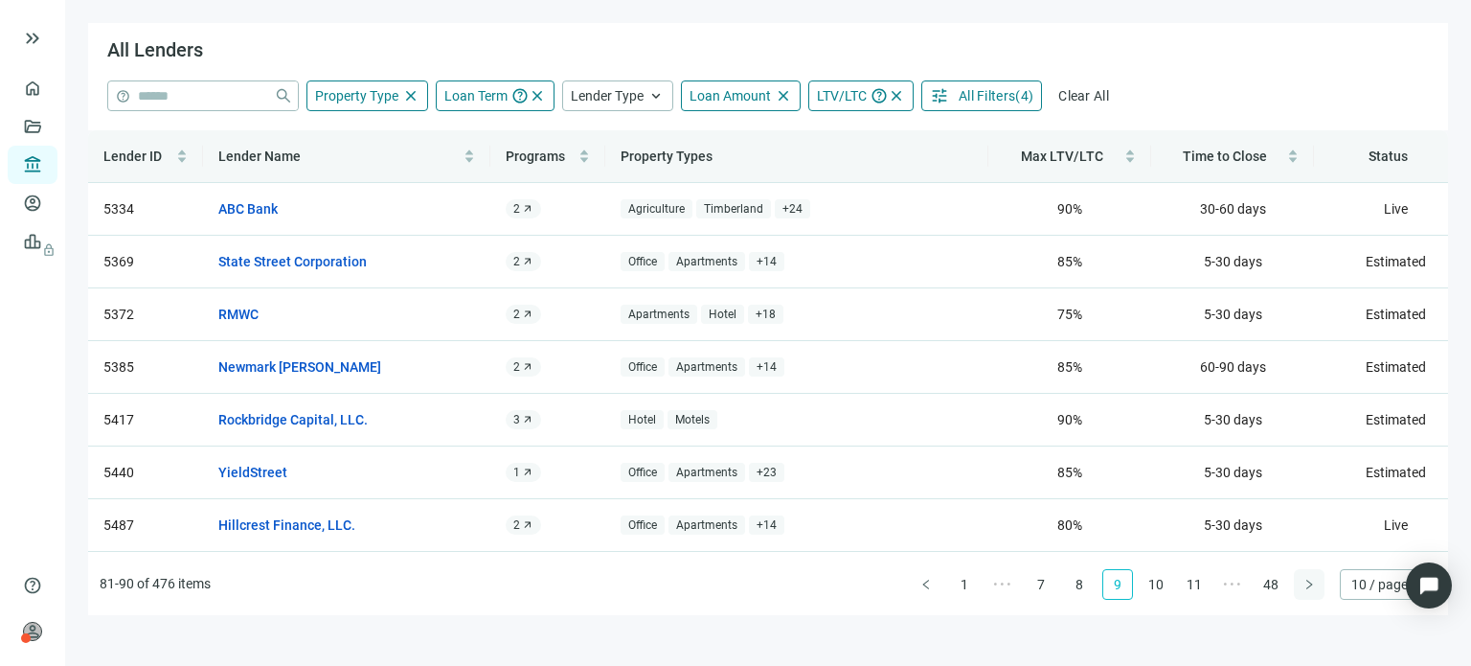
click at [1297, 582] on button "button" at bounding box center [1309, 584] width 31 height 31
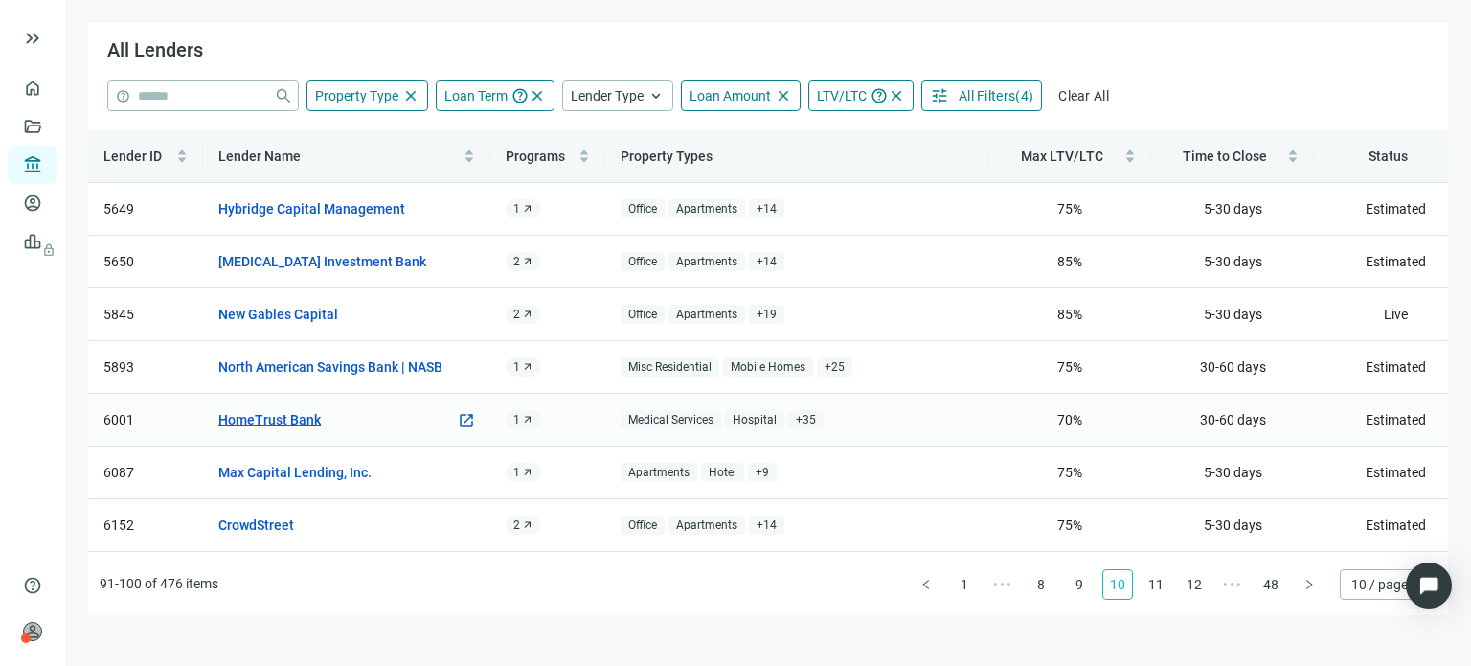
click at [300, 415] on link "HomeTrust Bank" at bounding box center [269, 419] width 102 height 21
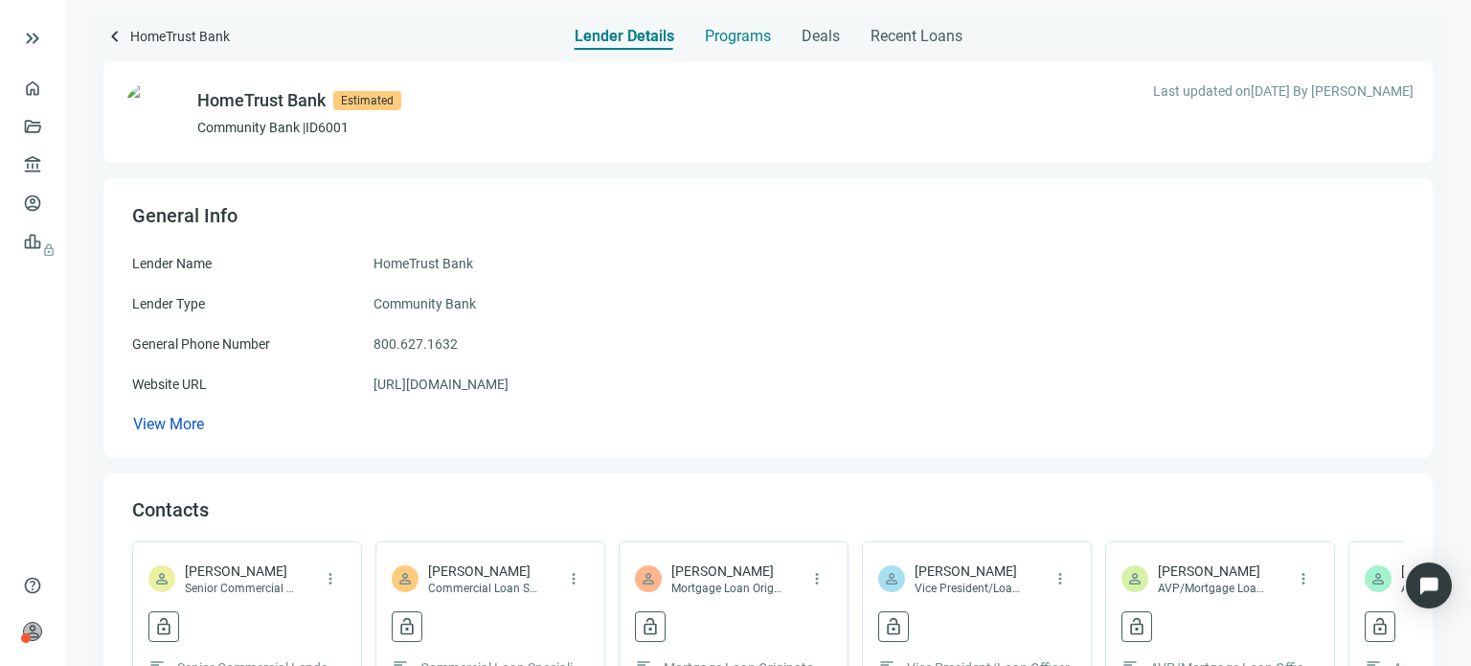
click at [724, 34] on span "Programs" at bounding box center [738, 36] width 66 height 19
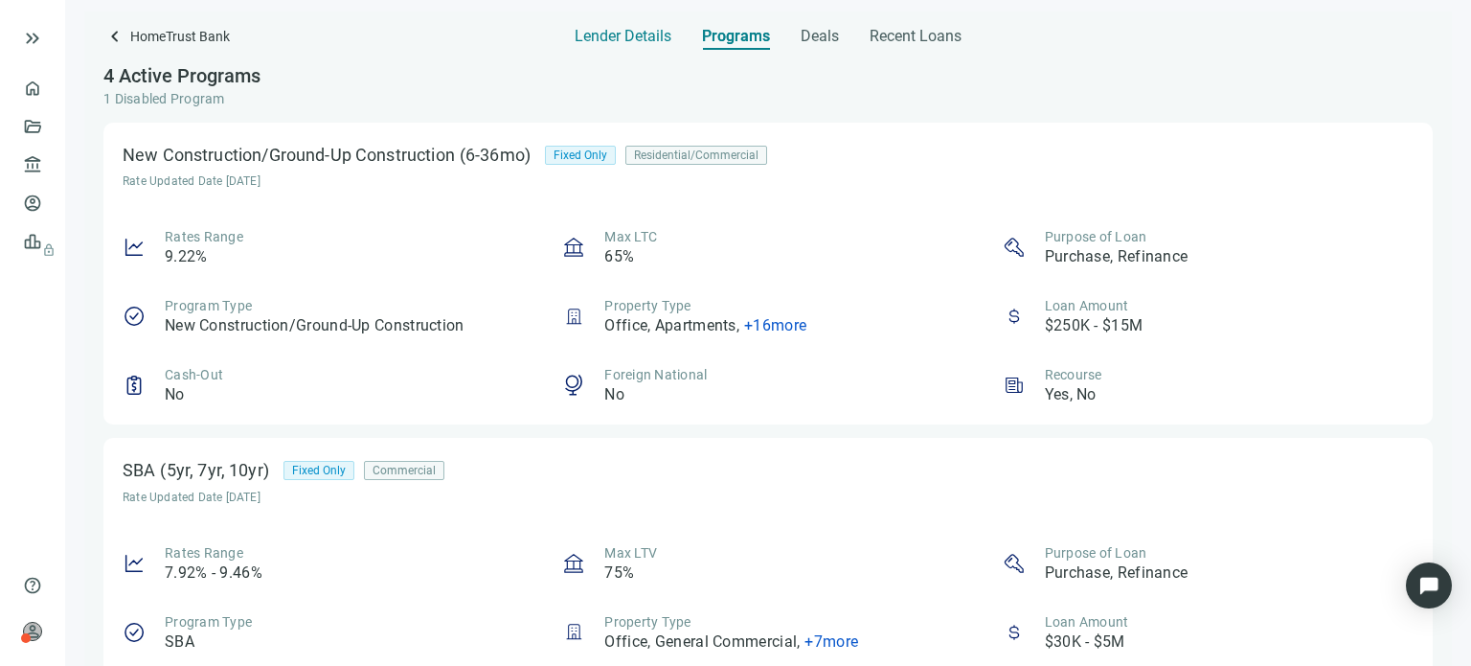
click at [647, 42] on span "Lender Details" at bounding box center [623, 36] width 97 height 19
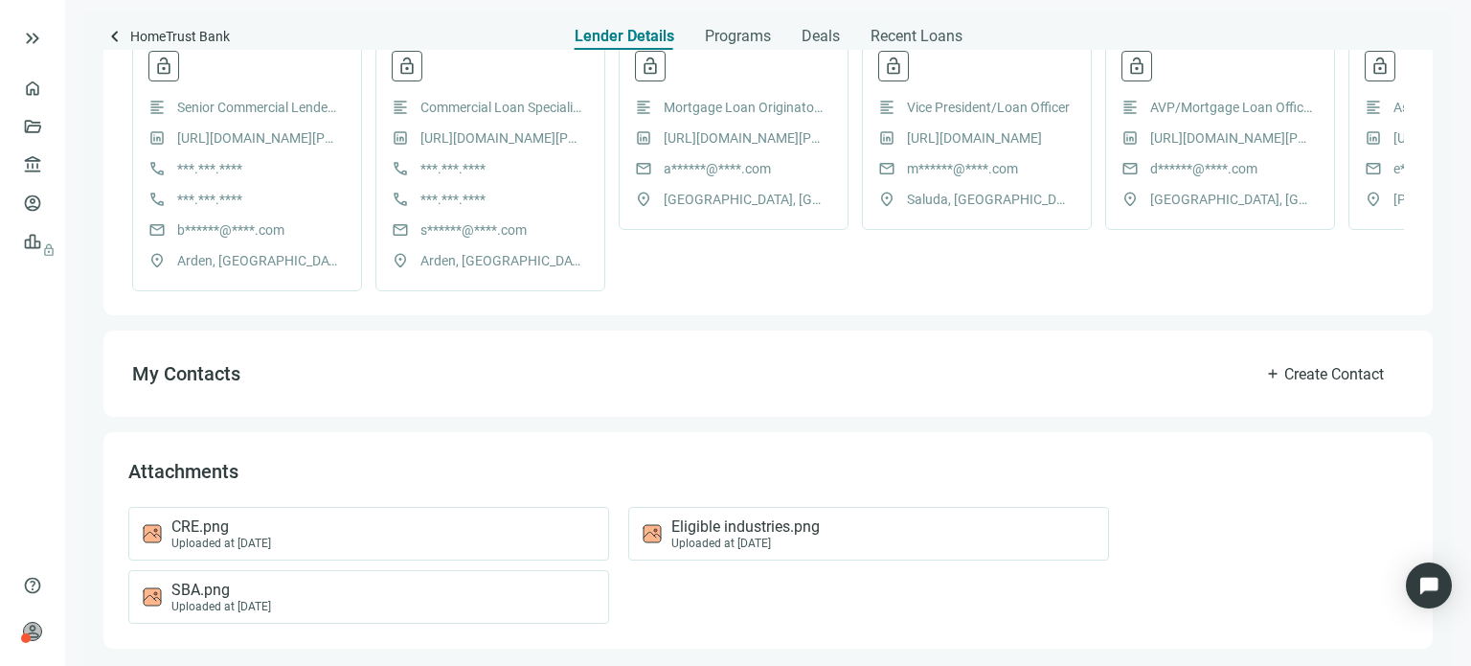
scroll to position [587, 0]
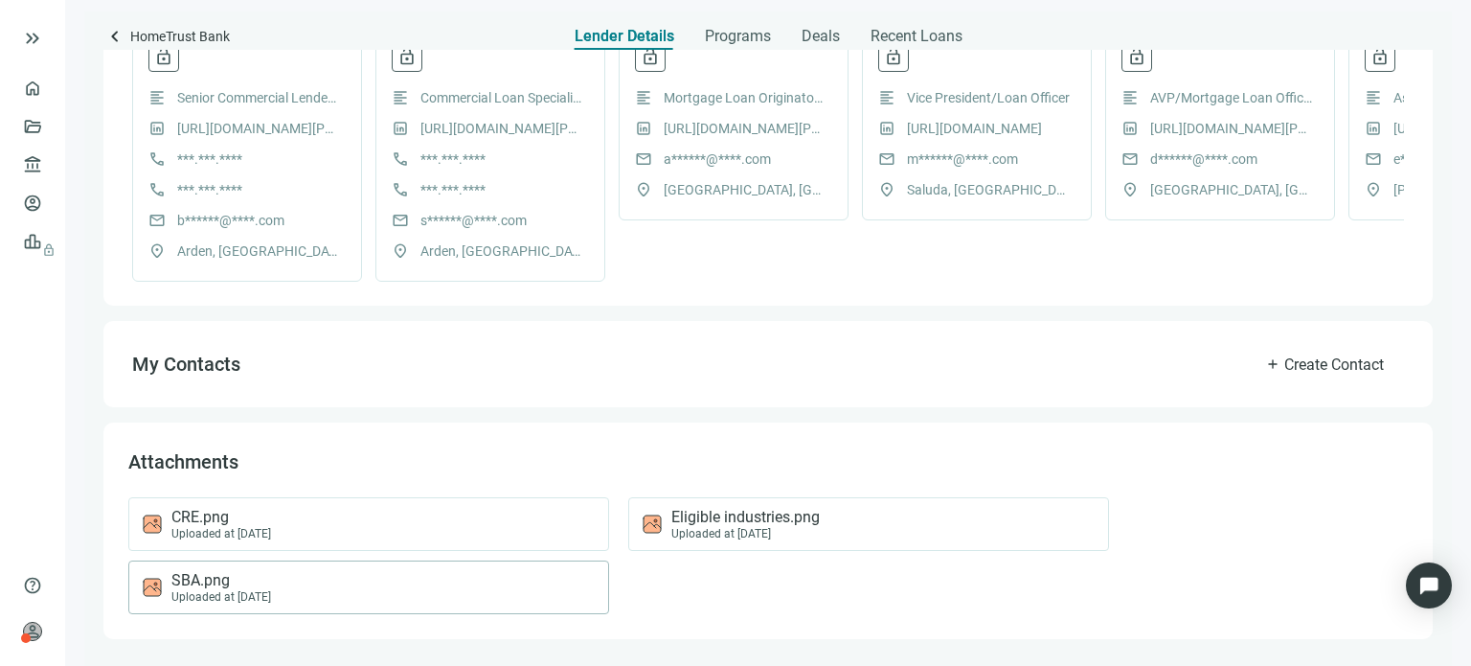
click at [223, 587] on span "SBA.png" at bounding box center [221, 580] width 100 height 19
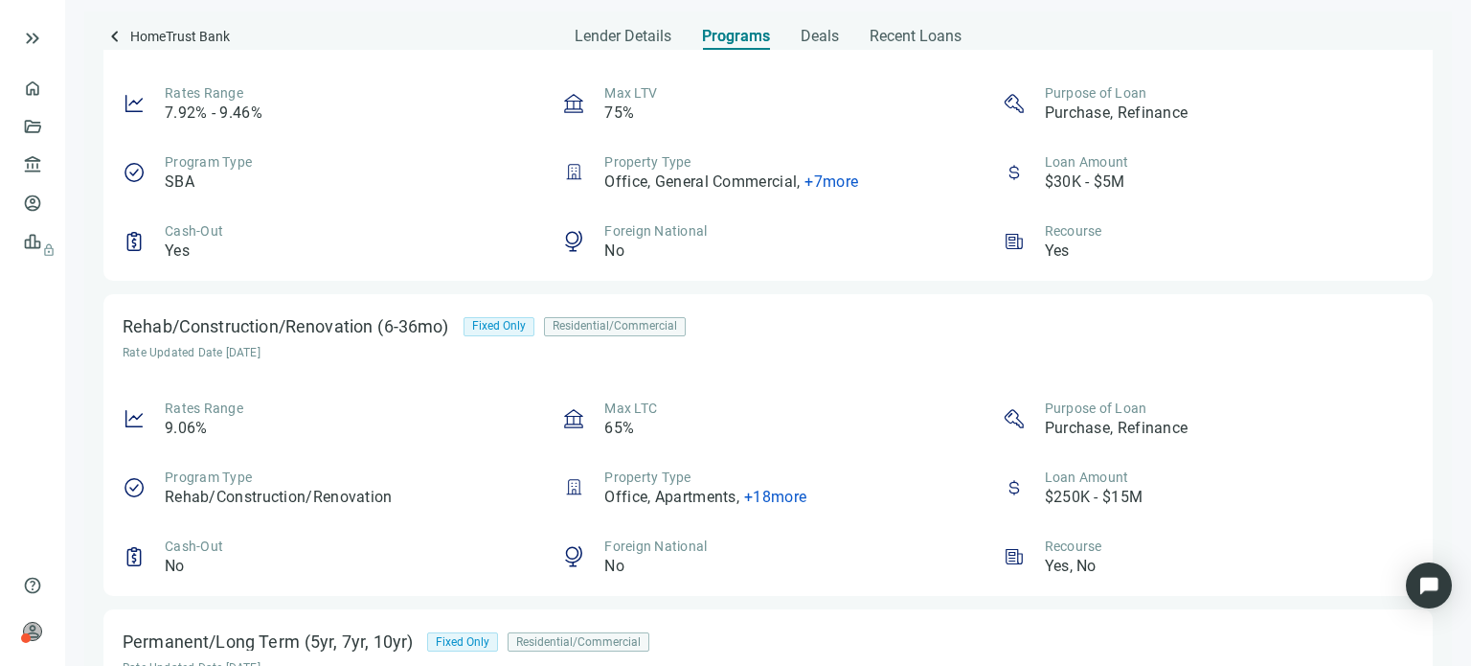
scroll to position [368, 0]
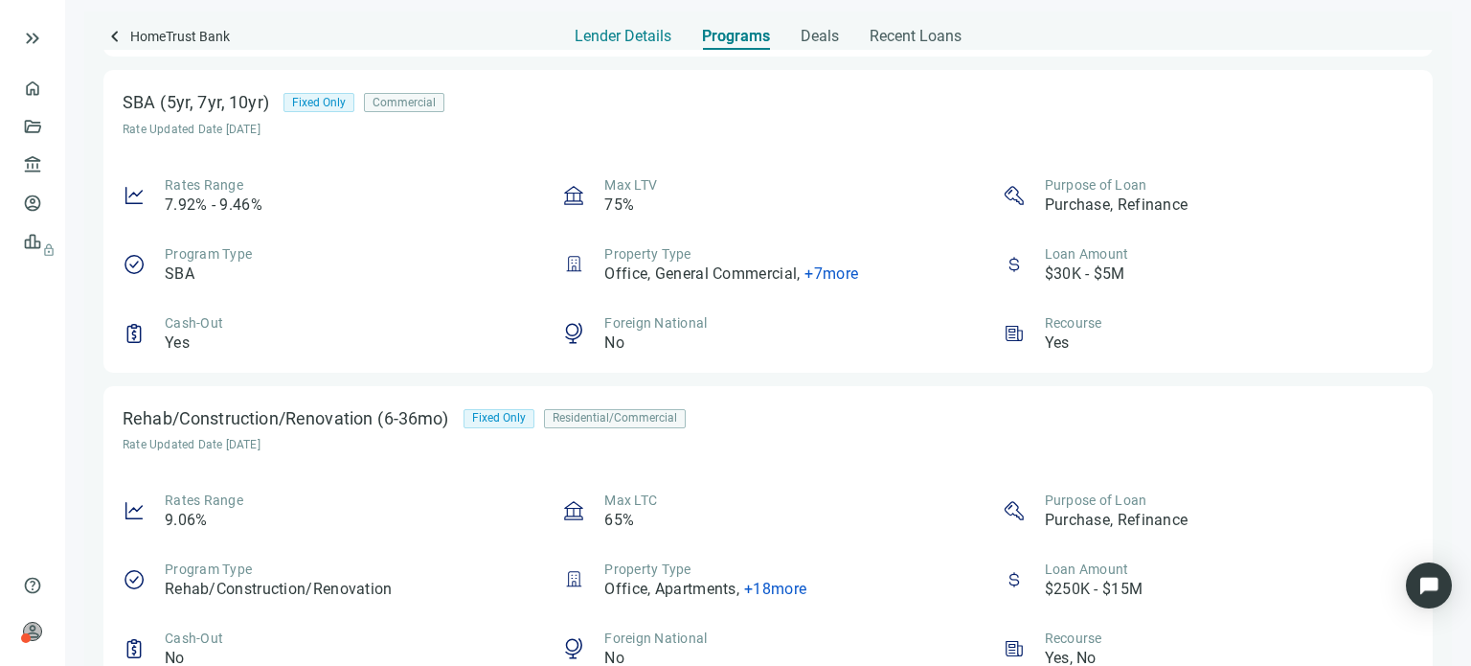
click at [594, 41] on span "Lender Details" at bounding box center [623, 36] width 97 height 19
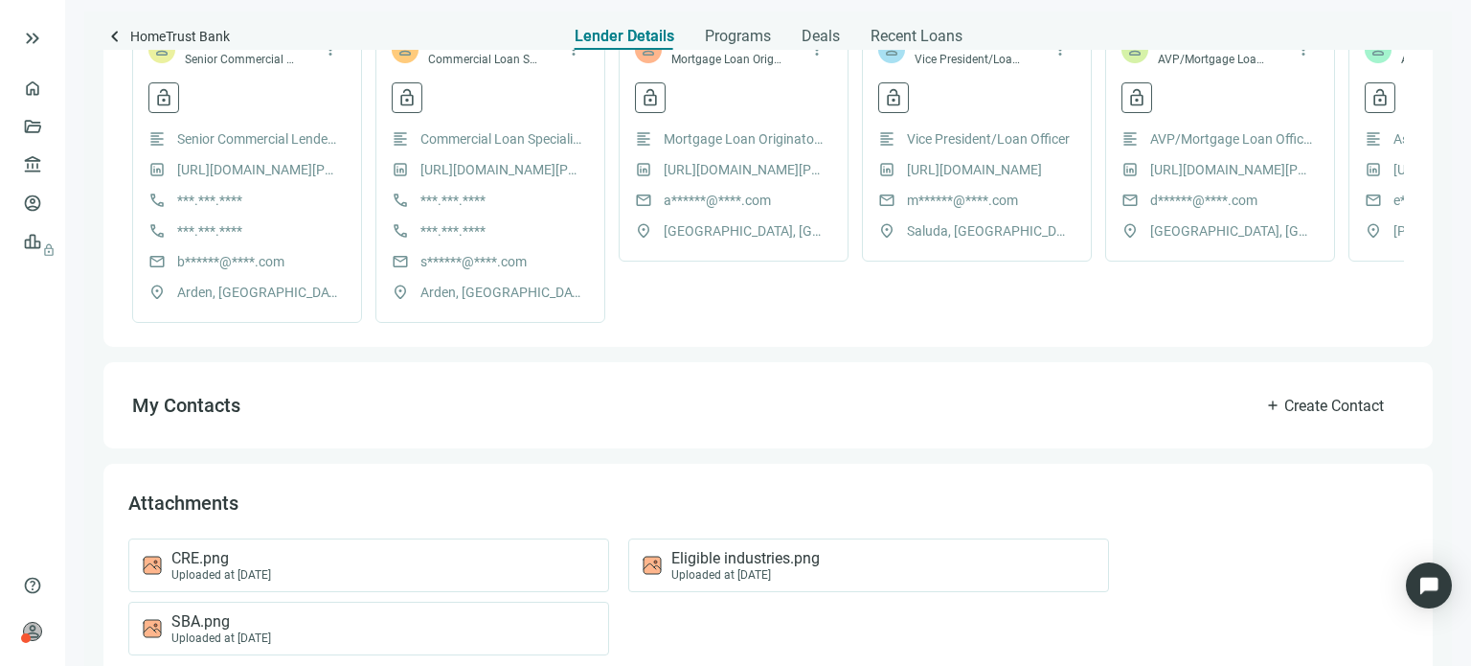
scroll to position [587, 0]
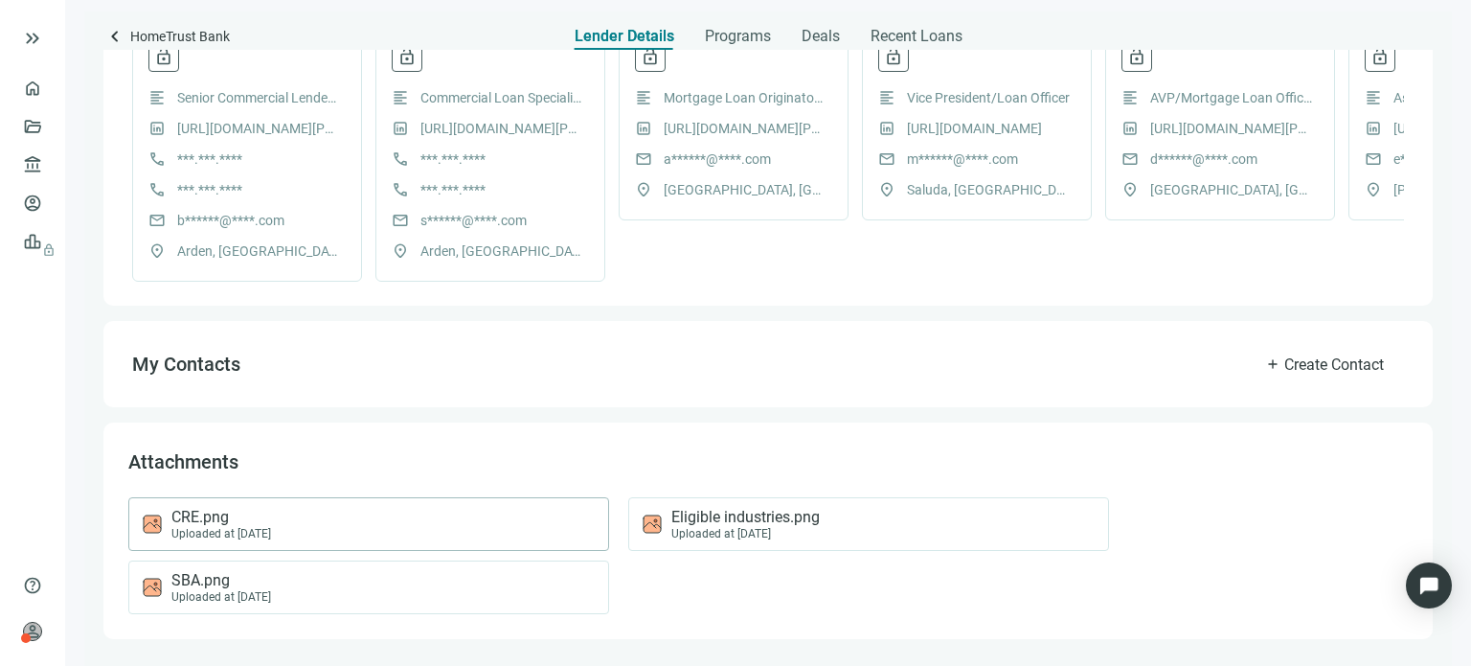
click at [216, 517] on span "CRE.png" at bounding box center [221, 517] width 100 height 19
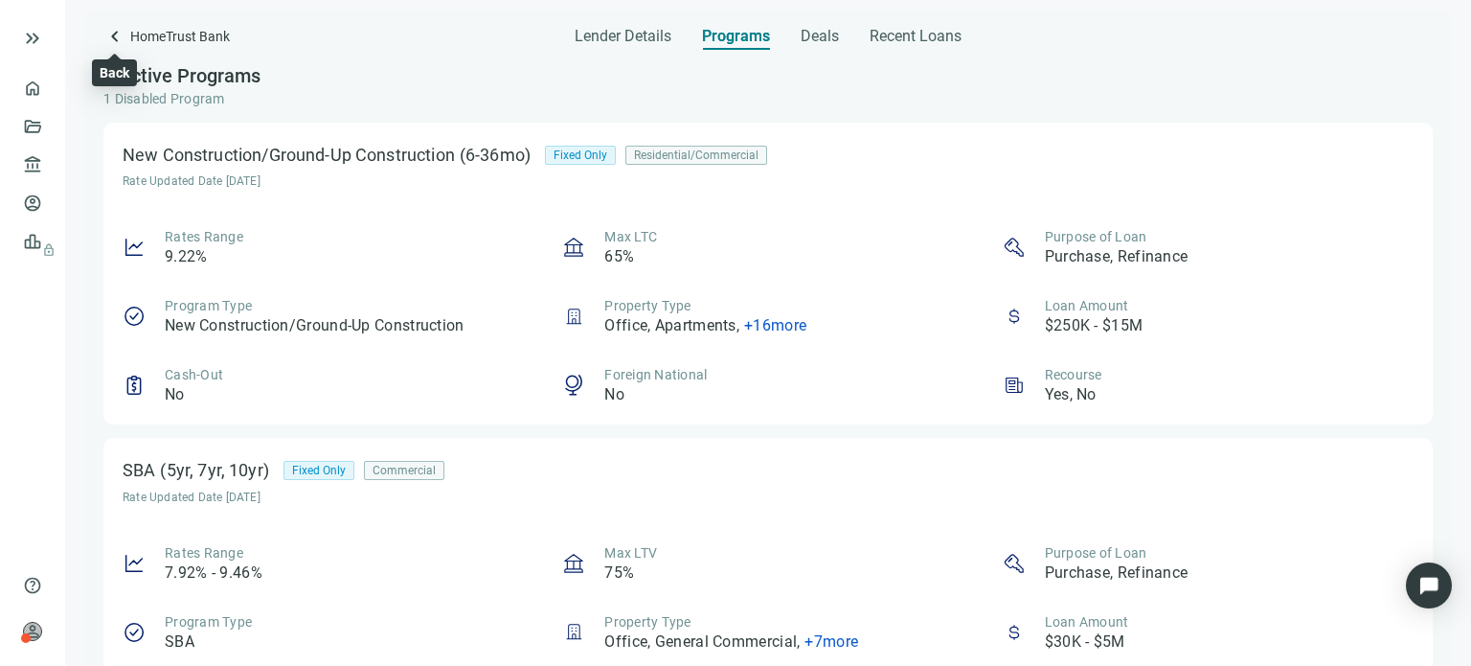
click at [110, 34] on span "keyboard_arrow_left" at bounding box center [114, 36] width 23 height 23
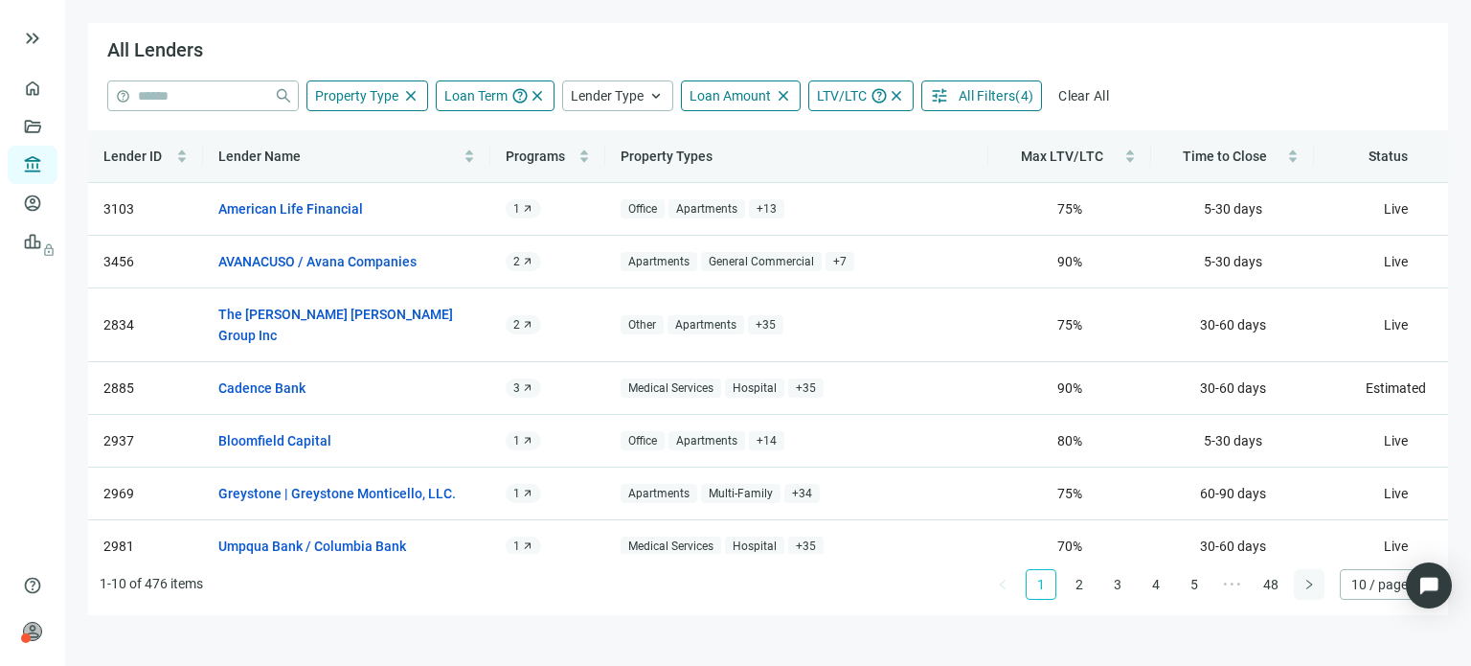
click at [1300, 587] on button "button" at bounding box center [1309, 584] width 31 height 31
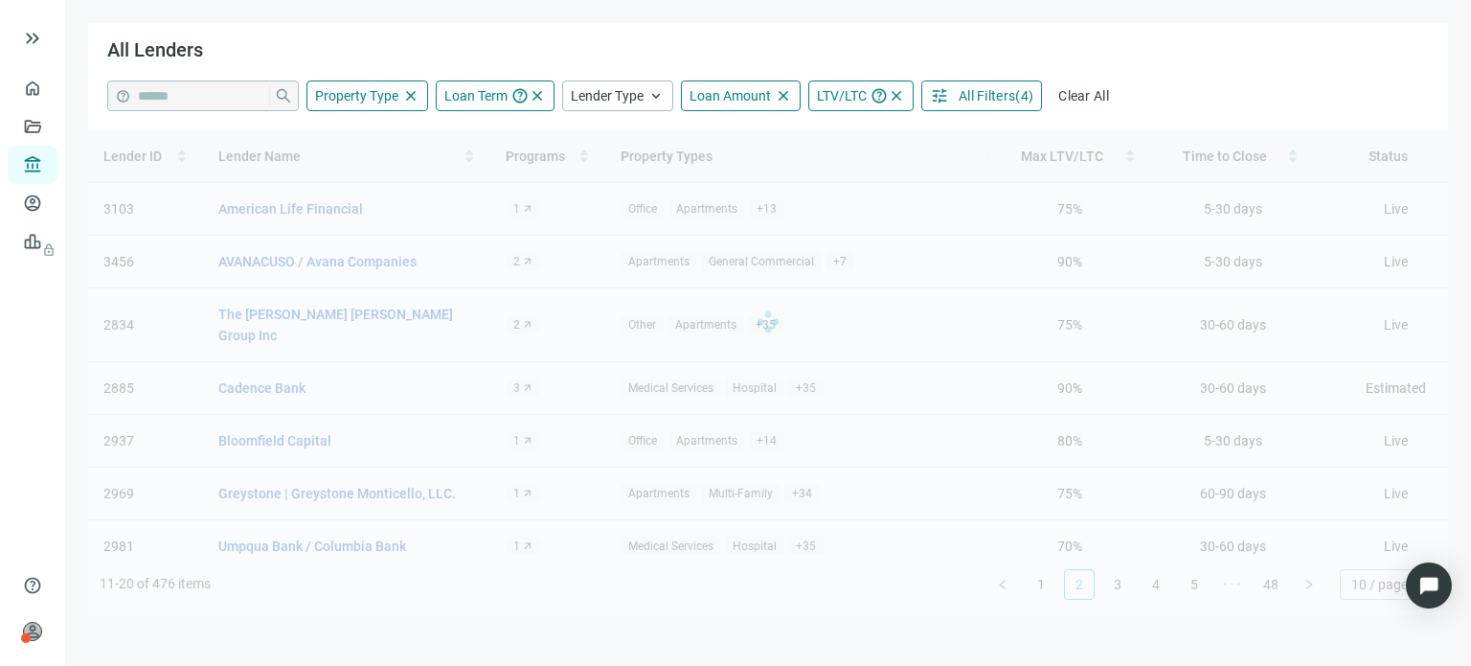
click at [1300, 586] on div "Lender ID Lender Name Programs Property Types Max LTV/LTC Time to Close Status …" at bounding box center [768, 372] width 1360 height 485
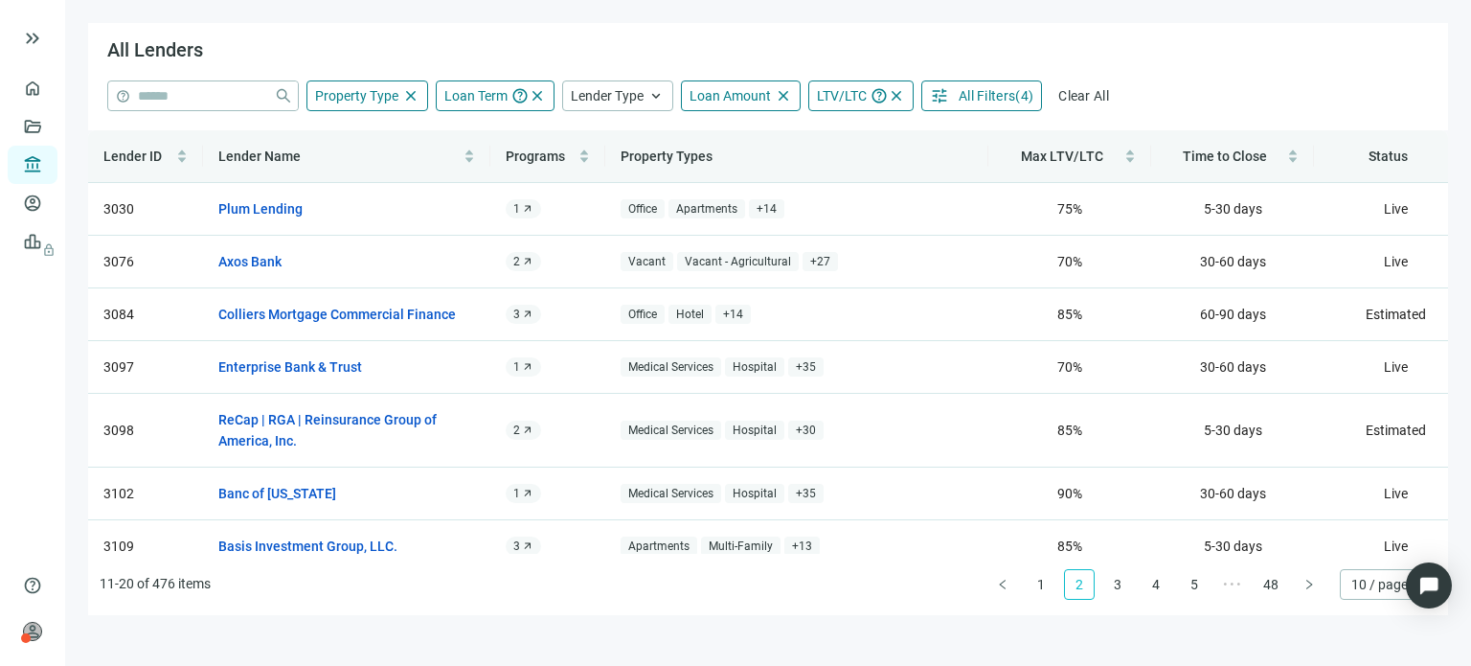
click at [1300, 585] on div "Lender ID Lender Name Programs Property Types Max LTV/LTC Time to Close Status …" at bounding box center [768, 372] width 1360 height 485
click at [1300, 585] on button "button" at bounding box center [1309, 584] width 31 height 31
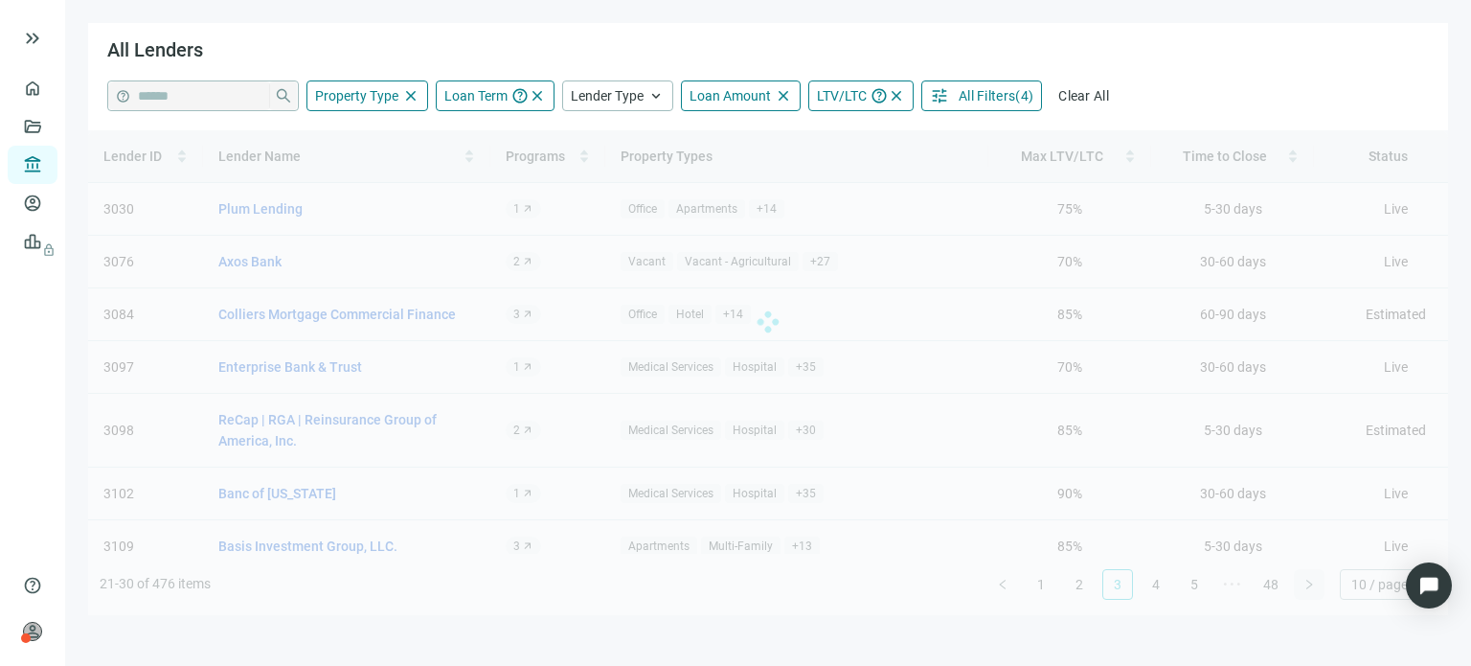
click at [1300, 585] on div "Lender ID Lender Name Programs Property Types Max LTV/LTC Time to Close Status …" at bounding box center [768, 372] width 1360 height 485
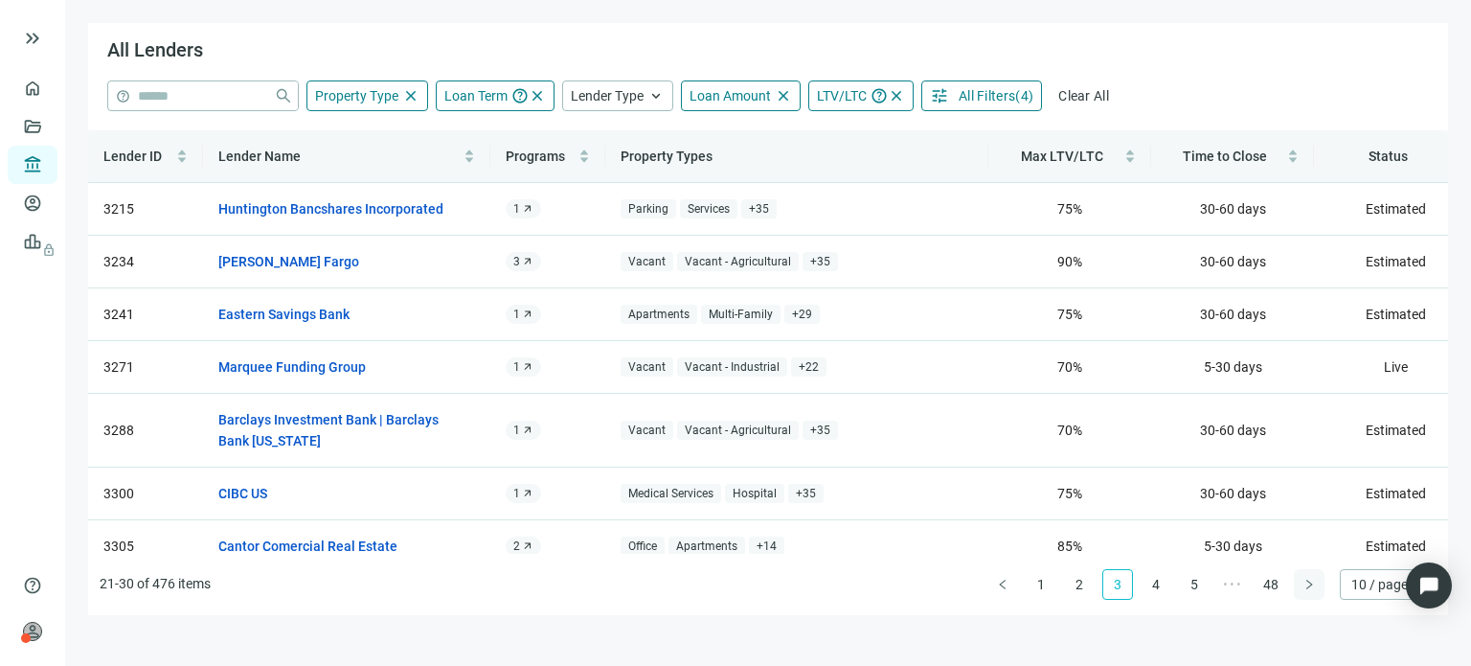
click at [1300, 585] on button "button" at bounding box center [1309, 584] width 31 height 31
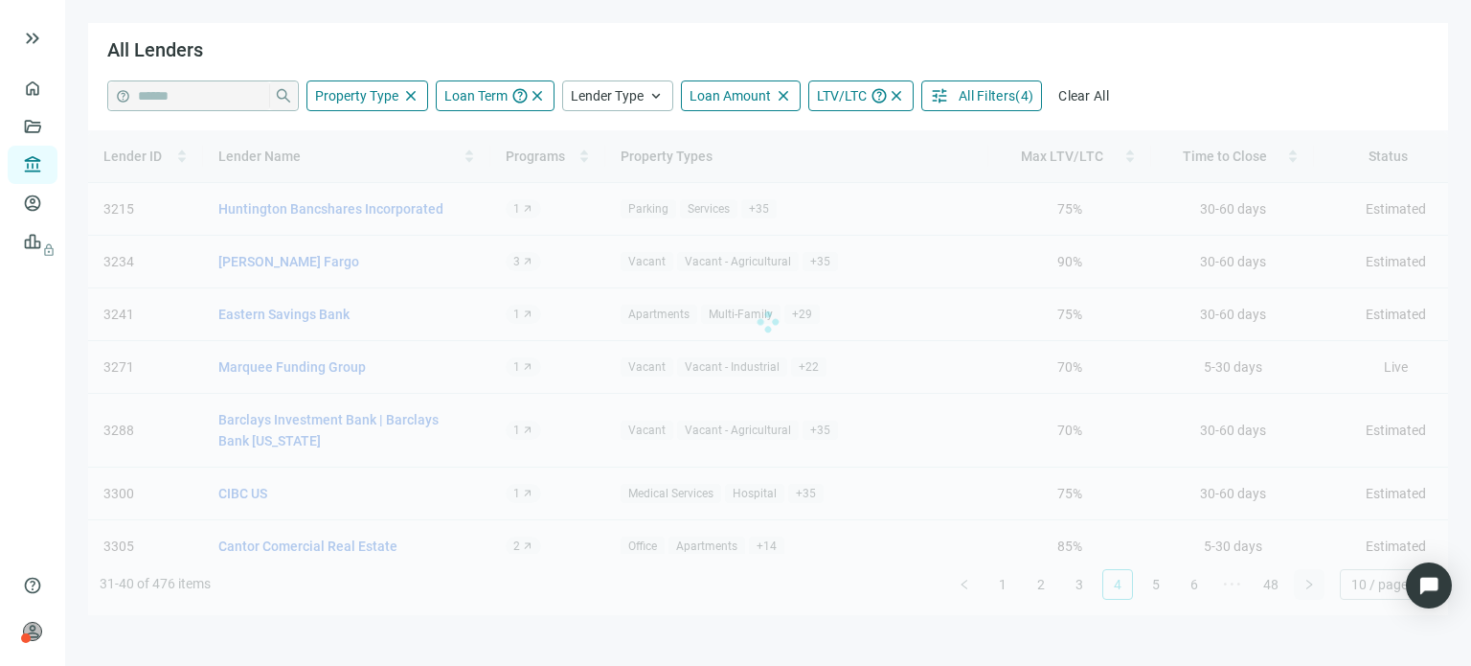
click at [1300, 585] on div "Lender ID Lender Name Programs Property Types Max LTV/LTC Time to Close Status …" at bounding box center [768, 372] width 1360 height 485
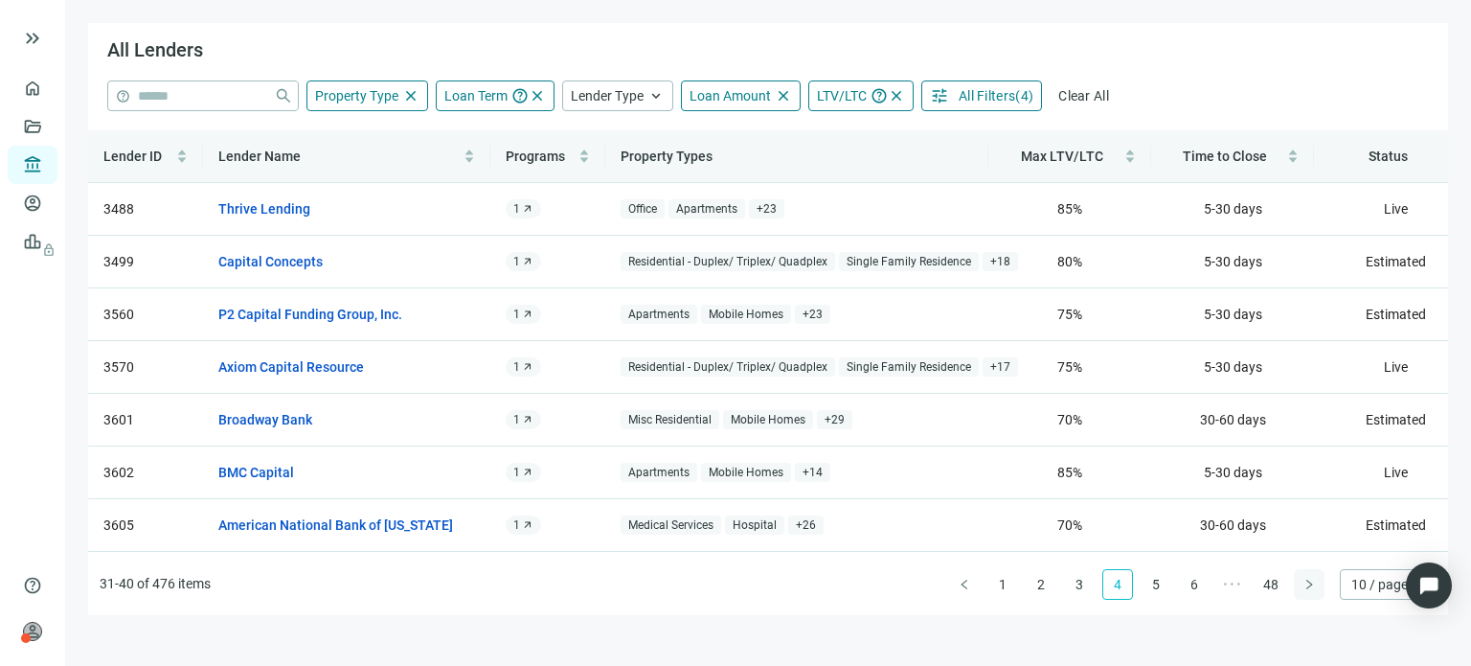
click at [1300, 585] on div "Lender ID Lender Name Programs Property Types Max LTV/LTC Time to Close Status …" at bounding box center [768, 372] width 1360 height 485
click at [1300, 585] on button "button" at bounding box center [1309, 584] width 31 height 31
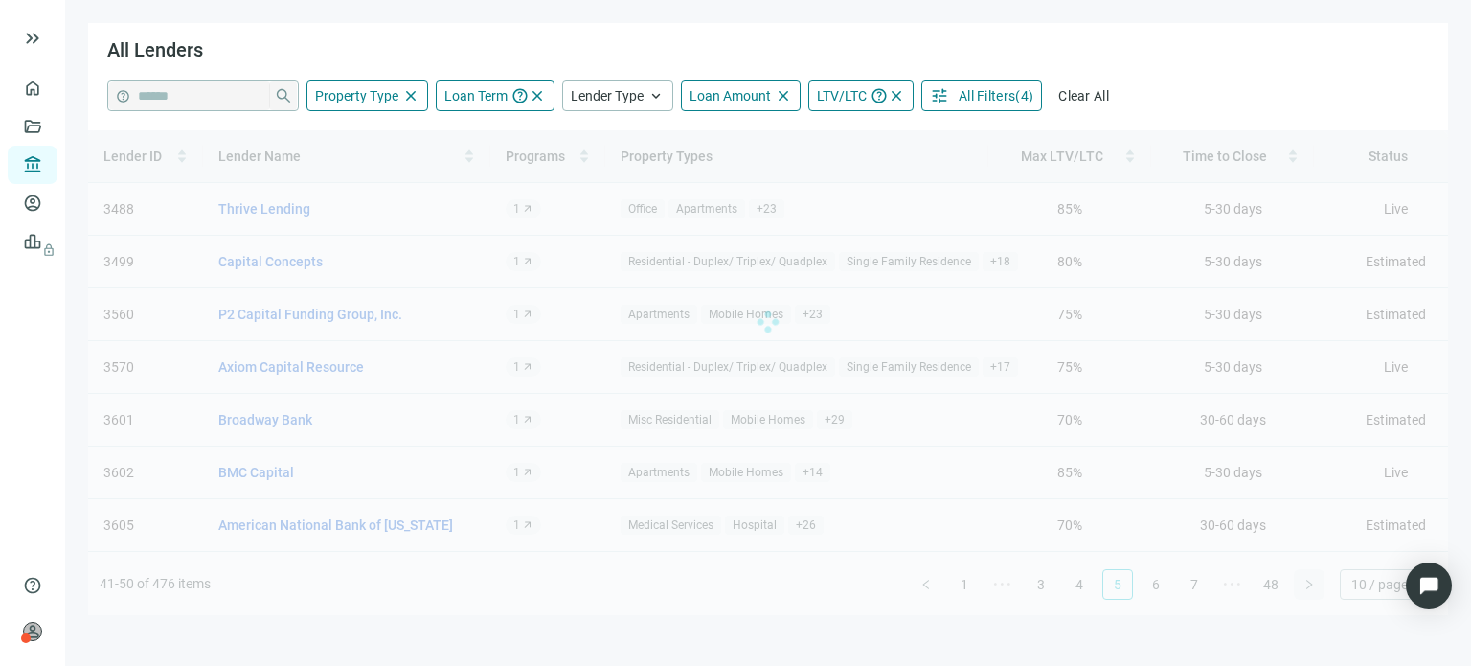
click at [1300, 585] on div "Lender ID Lender Name Programs Property Types Max LTV/LTC Time to Close Status …" at bounding box center [768, 372] width 1360 height 485
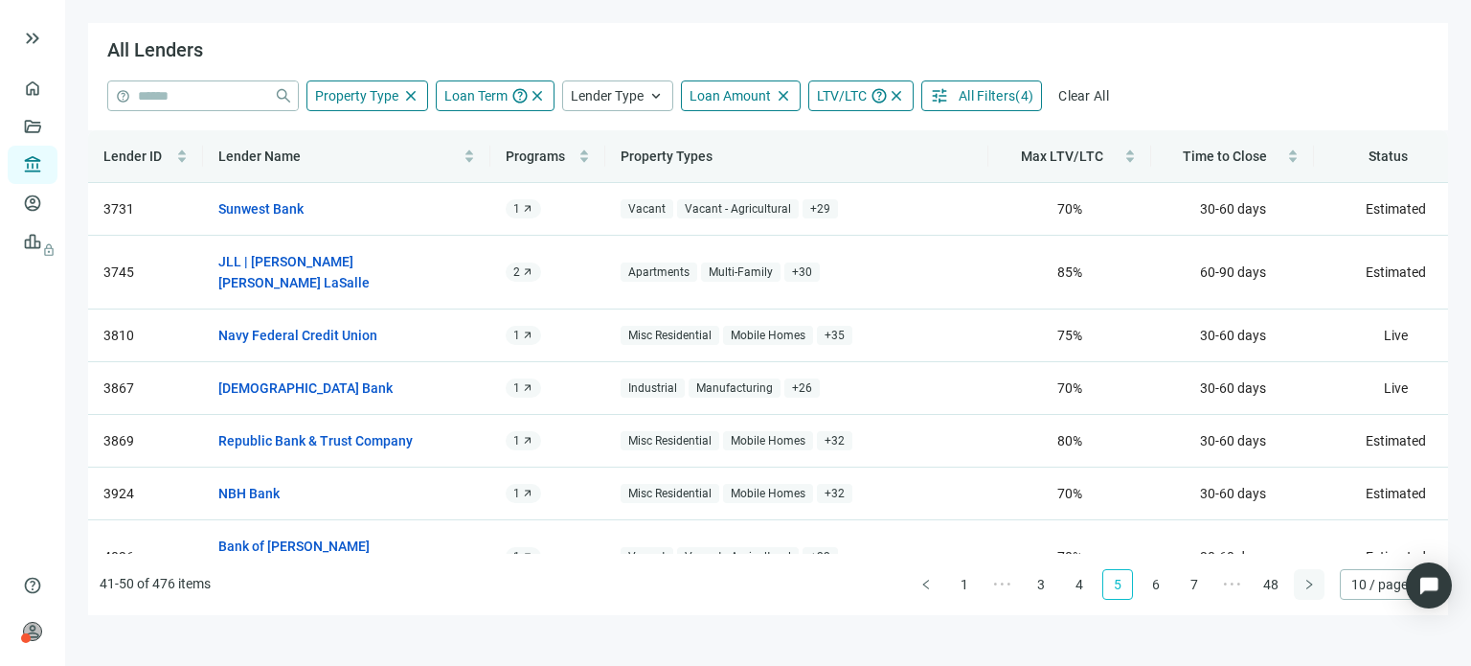
click at [1300, 585] on div "Lender ID Lender Name Programs Property Types Max LTV/LTC Time to Close Status …" at bounding box center [768, 372] width 1360 height 485
click at [1300, 585] on button "button" at bounding box center [1309, 584] width 31 height 31
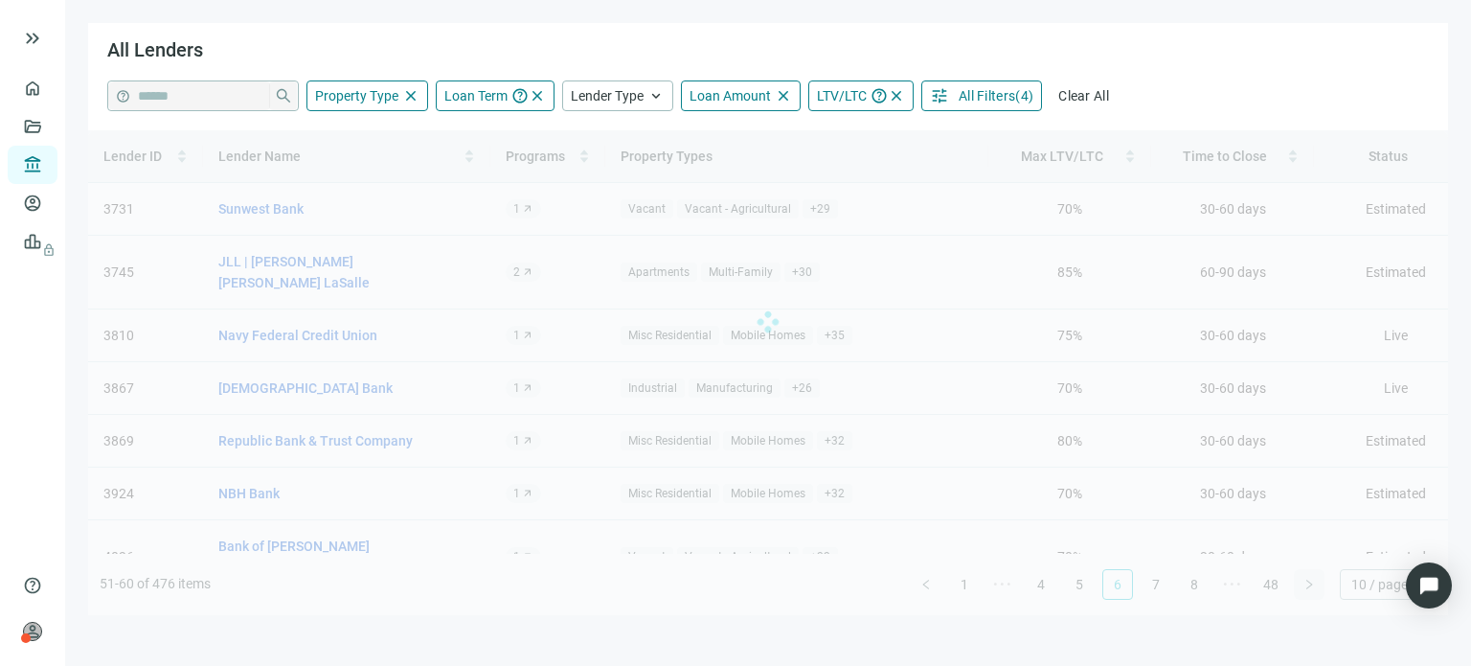
click at [1300, 585] on div "Lender ID Lender Name Programs Property Types Max LTV/LTC Time to Close Status …" at bounding box center [768, 372] width 1360 height 485
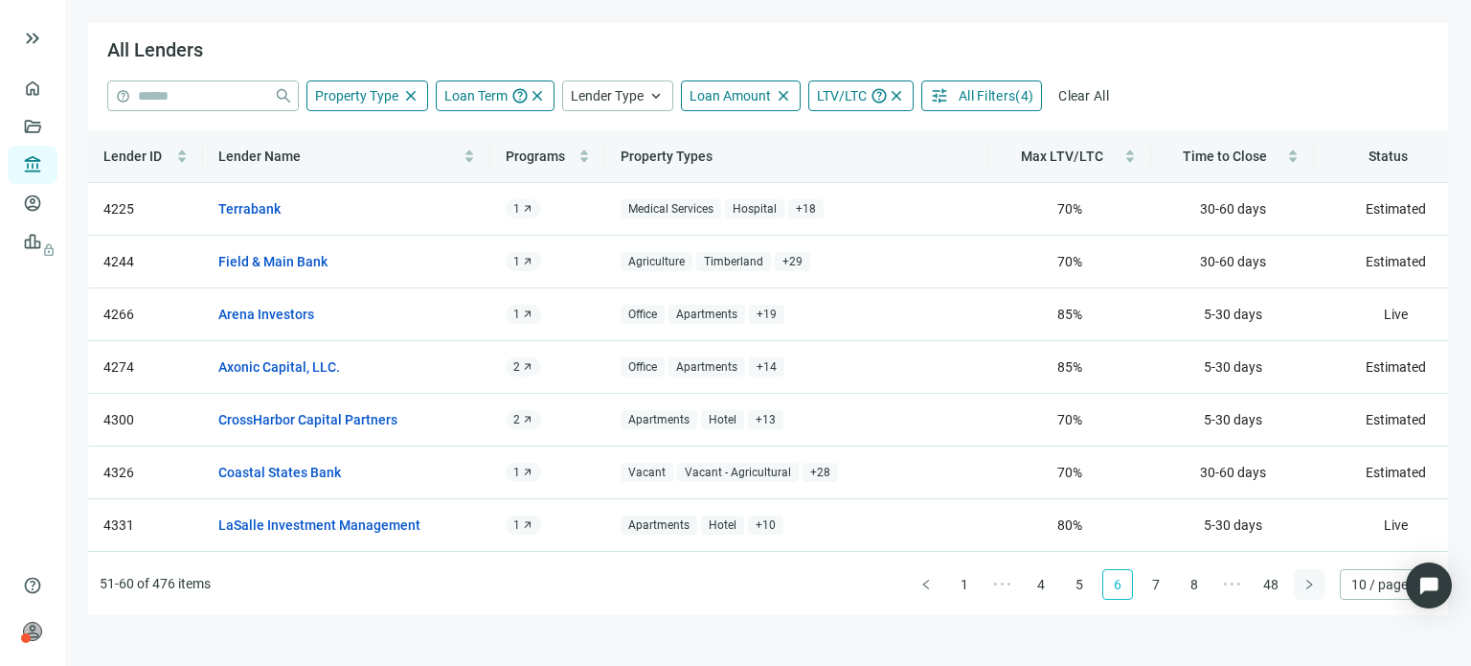
click at [1300, 585] on button "button" at bounding box center [1309, 584] width 31 height 31
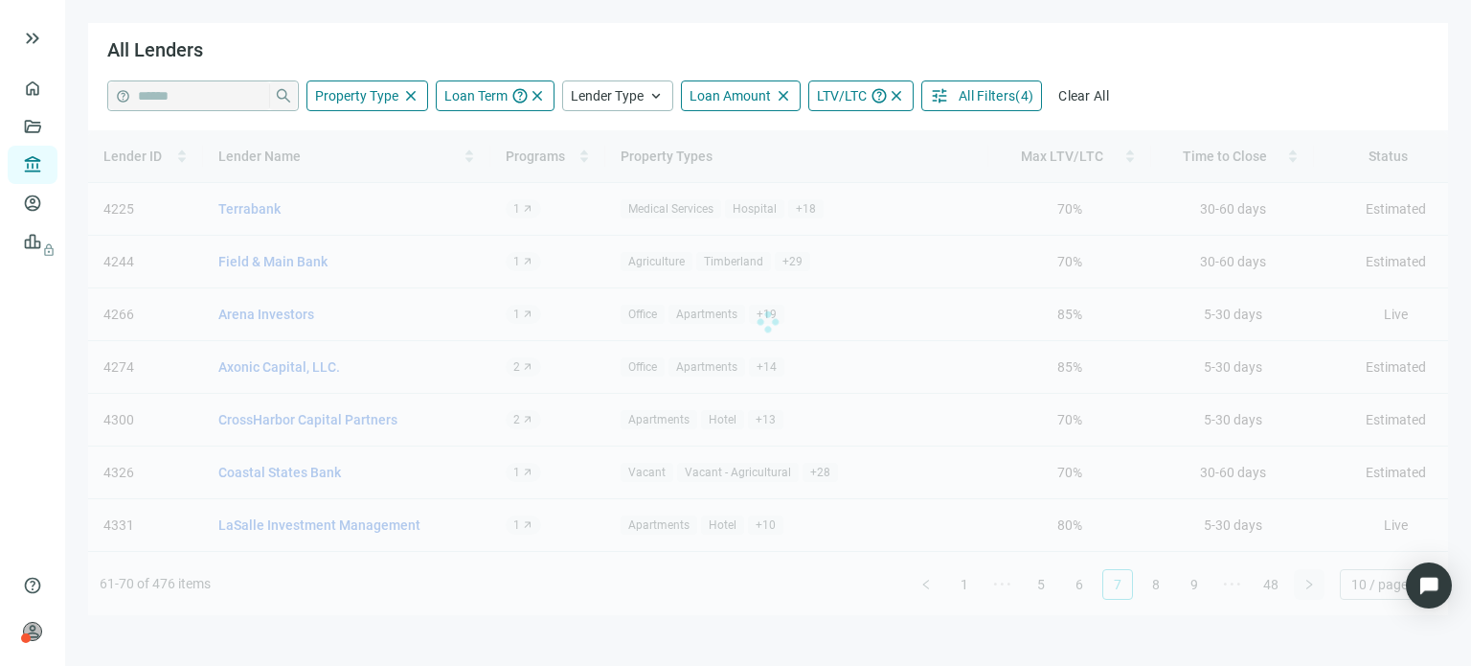
click at [1300, 585] on div "Lender ID Lender Name Programs Property Types Max LTV/LTC Time to Close Status …" at bounding box center [768, 372] width 1360 height 485
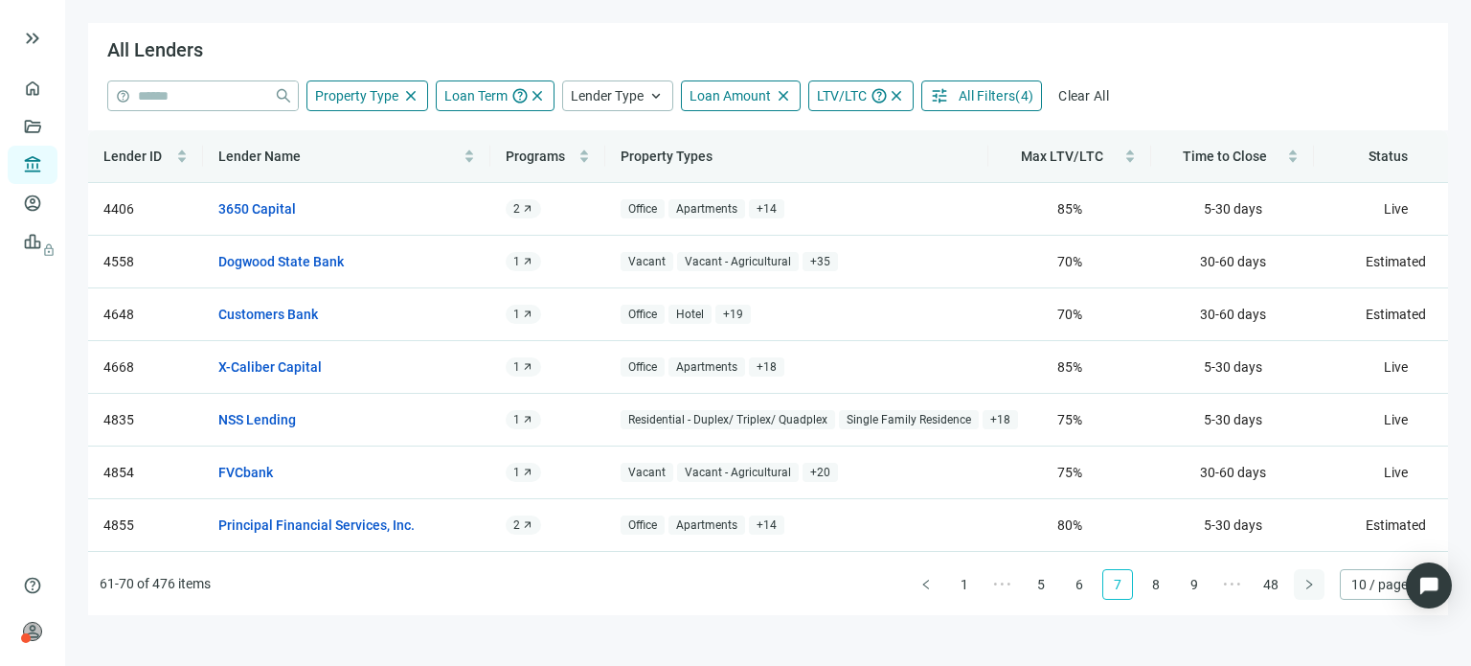
click at [1300, 585] on button "button" at bounding box center [1309, 584] width 31 height 31
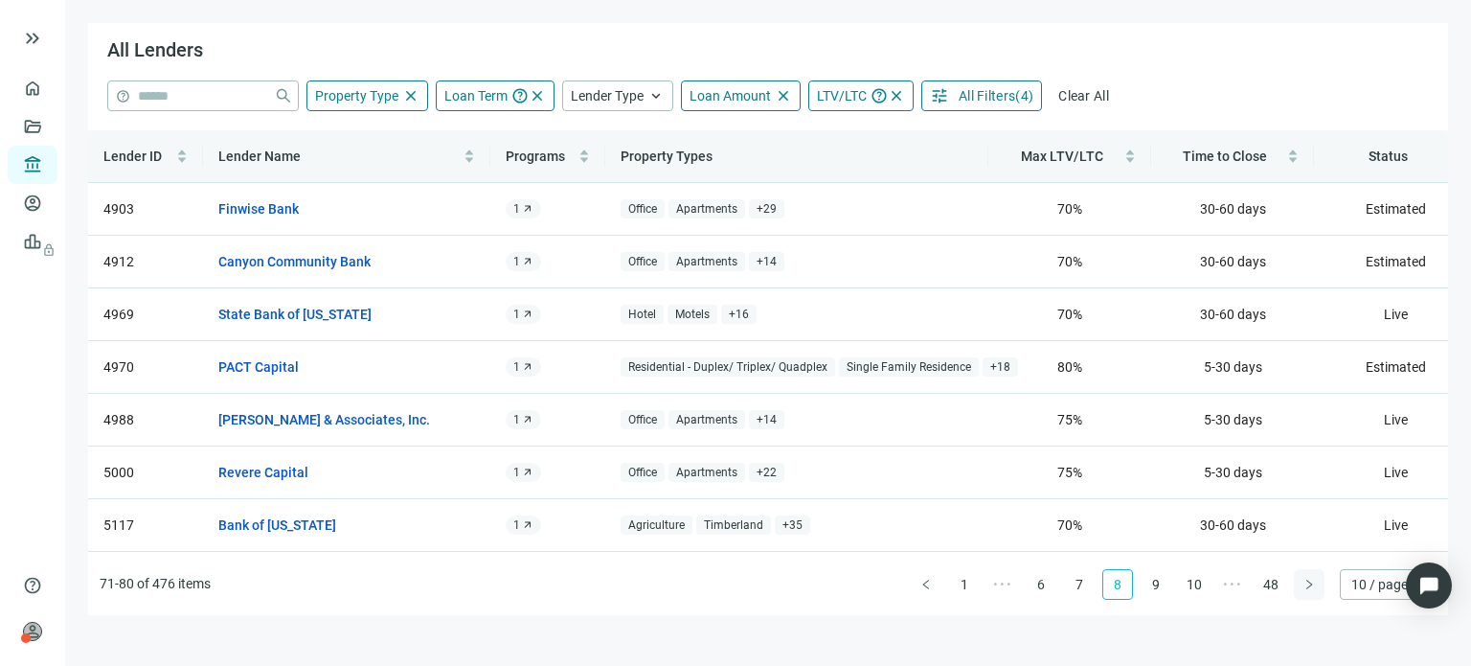
click at [1300, 585] on div "Lender ID Lender Name Programs Property Types Max LTV/LTC Time to Close Status …" at bounding box center [768, 372] width 1360 height 485
click at [1300, 585] on button "button" at bounding box center [1309, 584] width 31 height 31
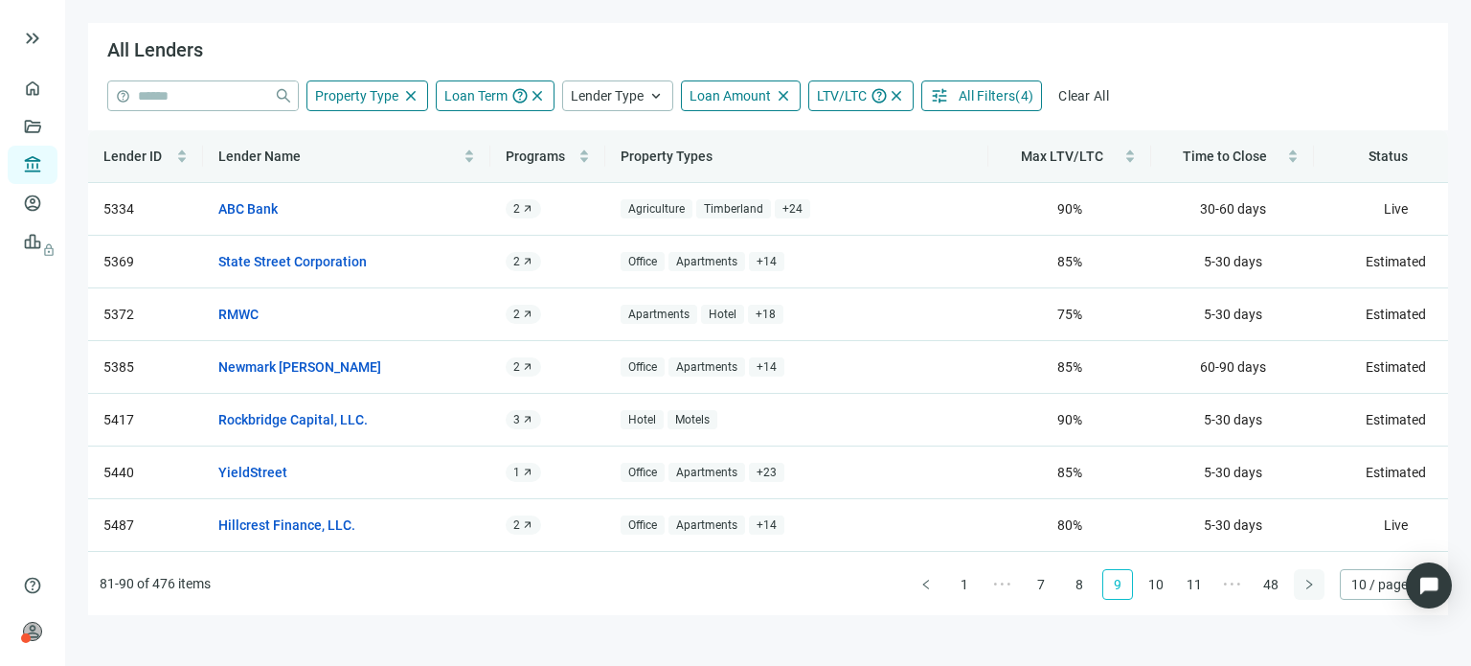
click at [1300, 585] on button "button" at bounding box center [1309, 584] width 31 height 31
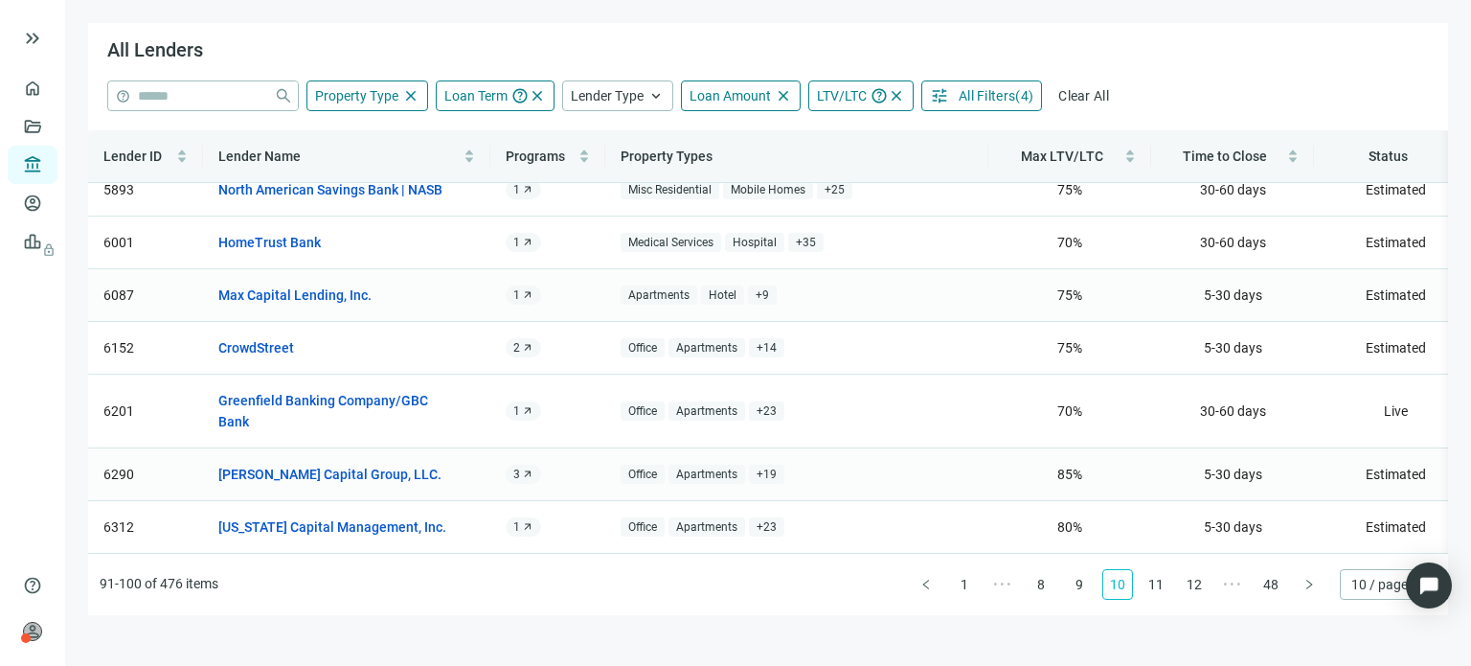
scroll to position [193, 0]
click at [1154, 582] on link "11" at bounding box center [1156, 584] width 29 height 29
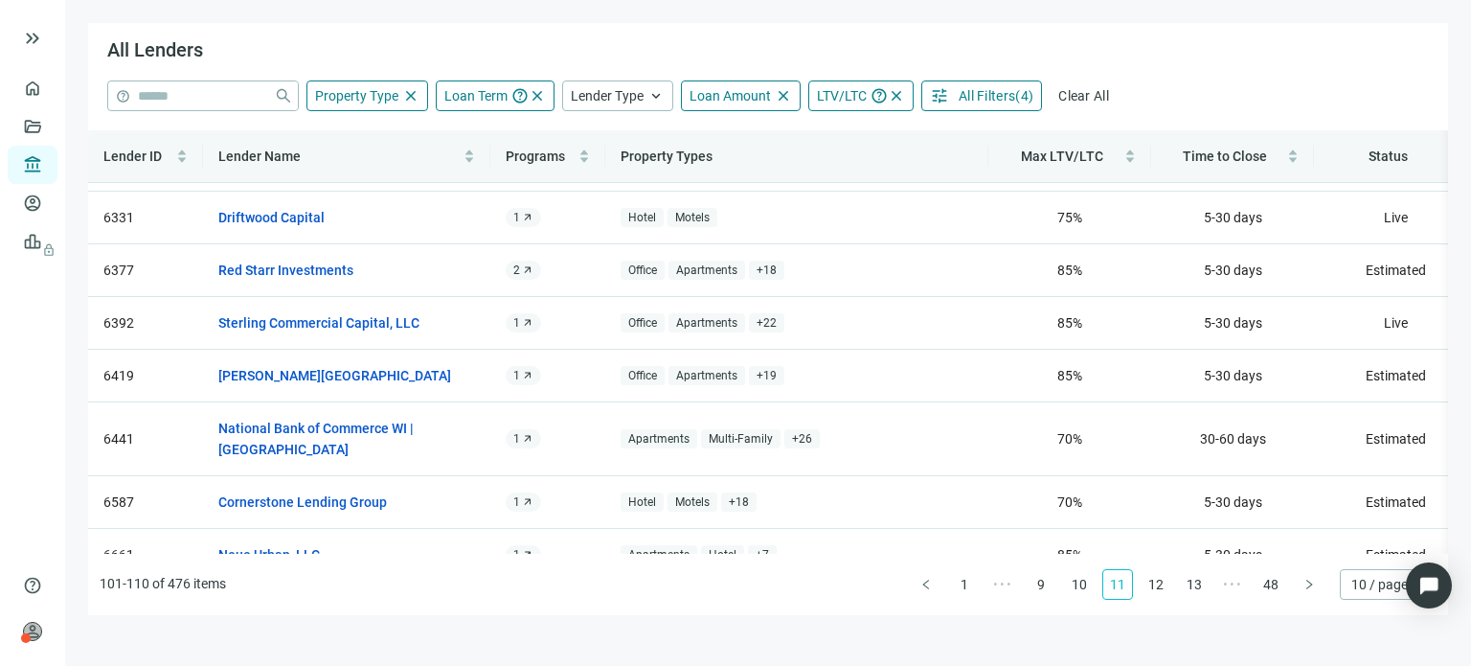
scroll to position [0, 0]
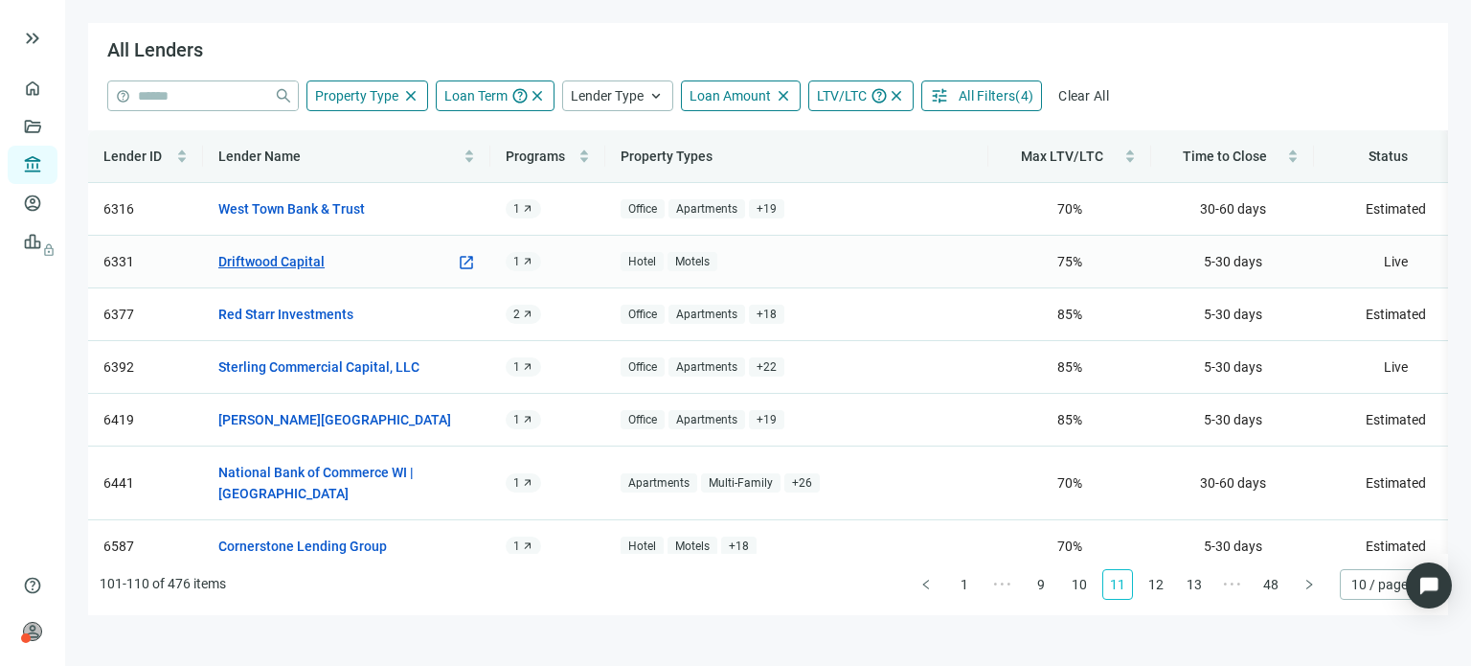
click at [270, 262] on link "Driftwood Capital" at bounding box center [271, 261] width 106 height 21
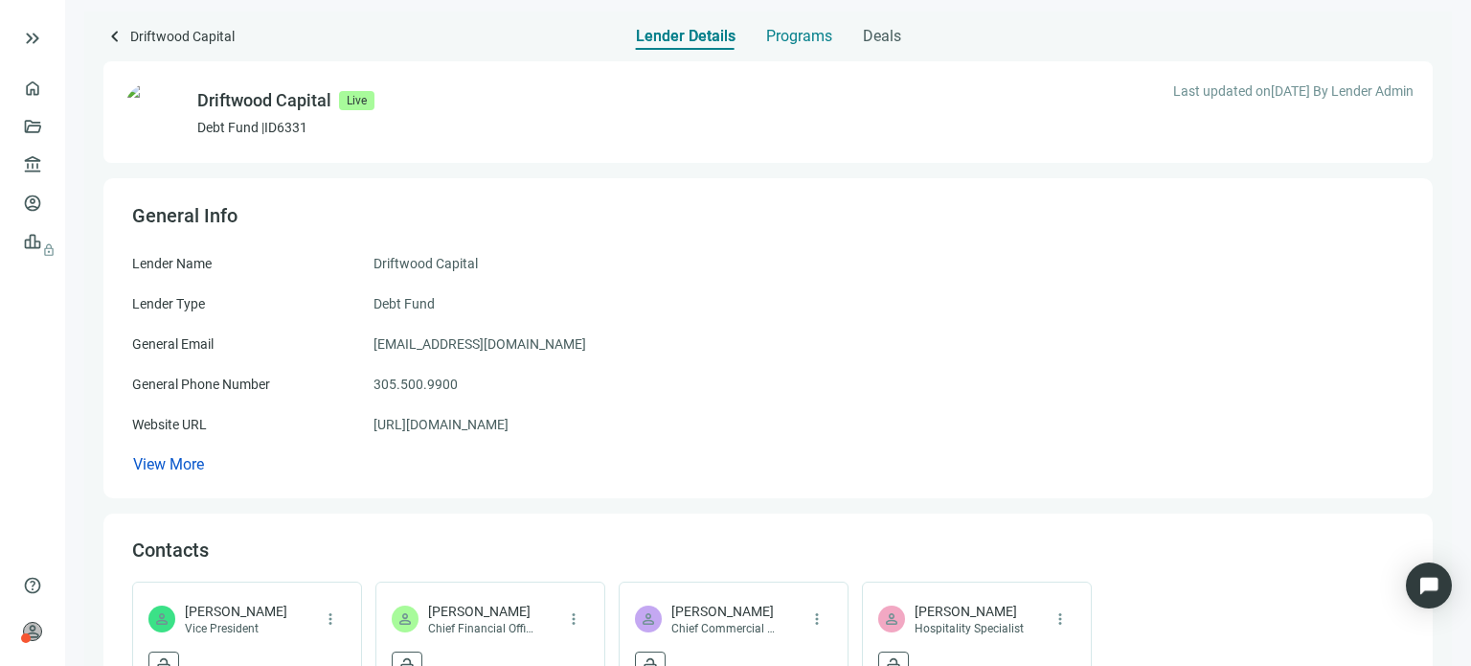
click at [781, 38] on span "Programs" at bounding box center [799, 36] width 66 height 19
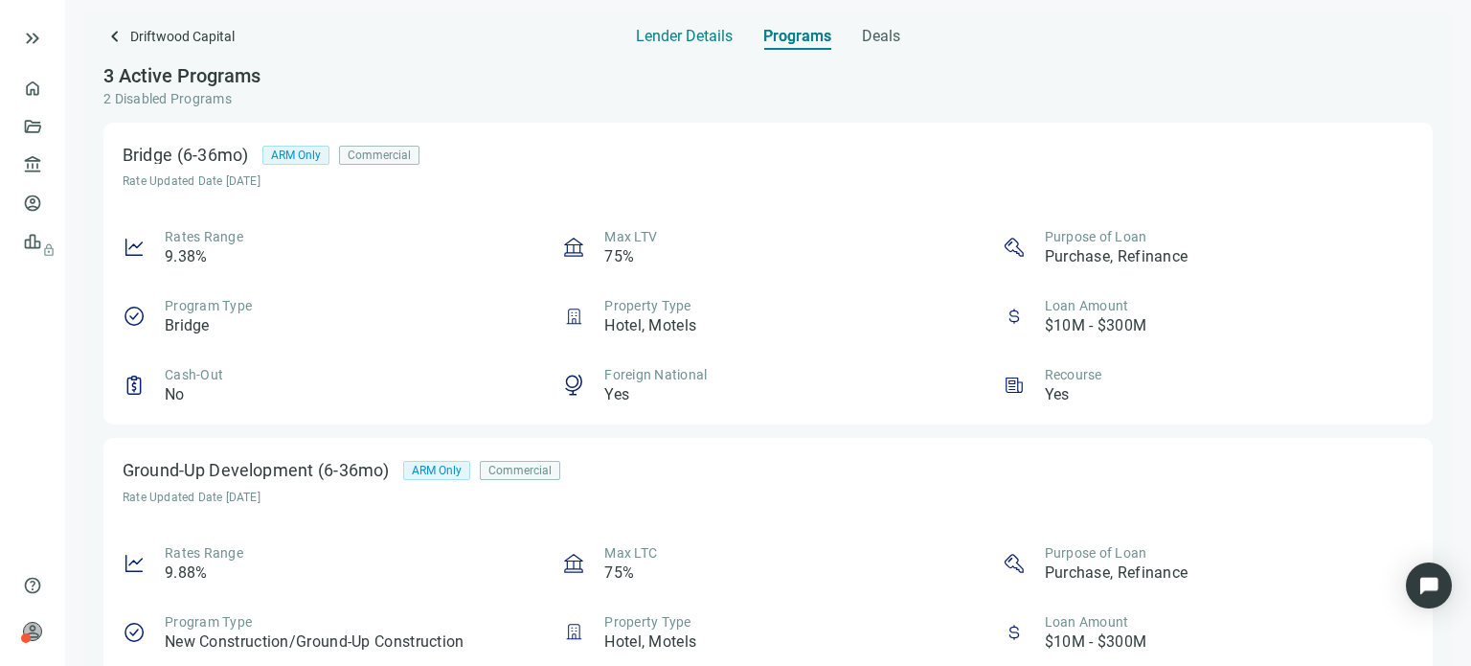
click at [657, 41] on span "Lender Details" at bounding box center [684, 36] width 97 height 19
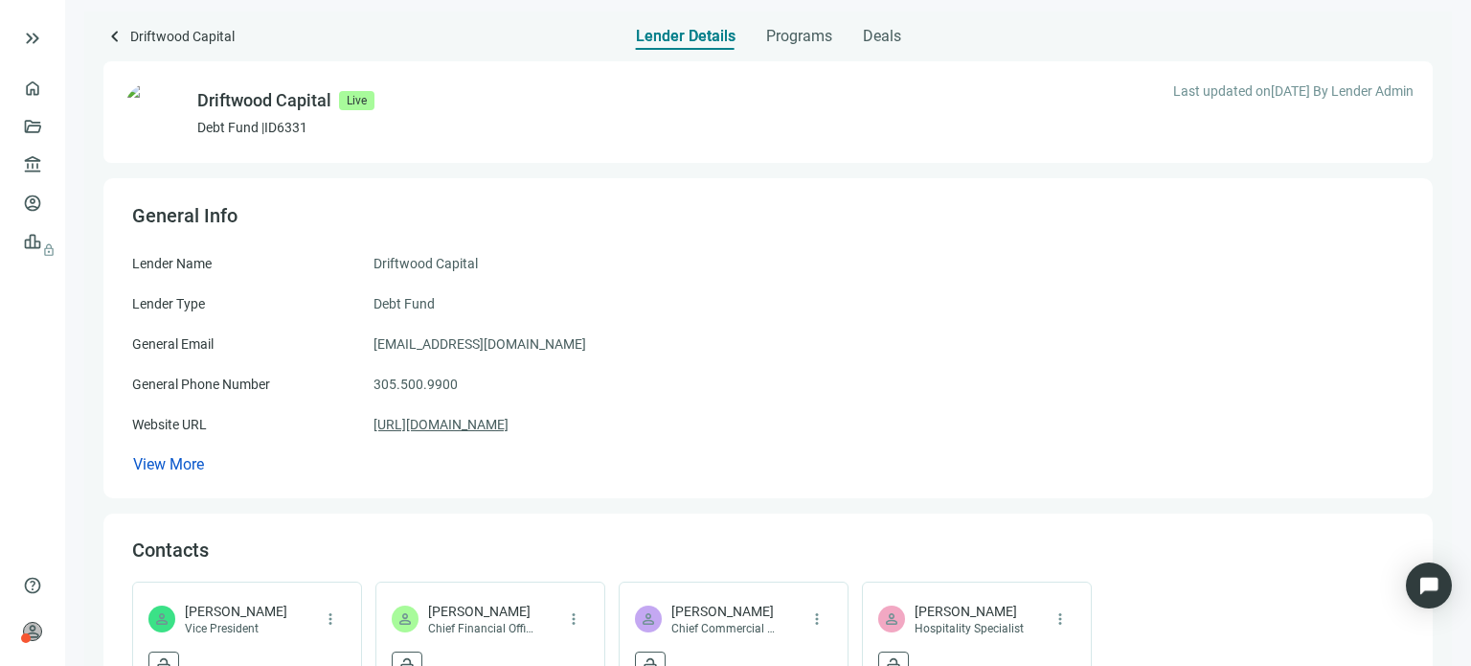
click at [437, 427] on link "[URL][DOMAIN_NAME]" at bounding box center [440, 424] width 135 height 21
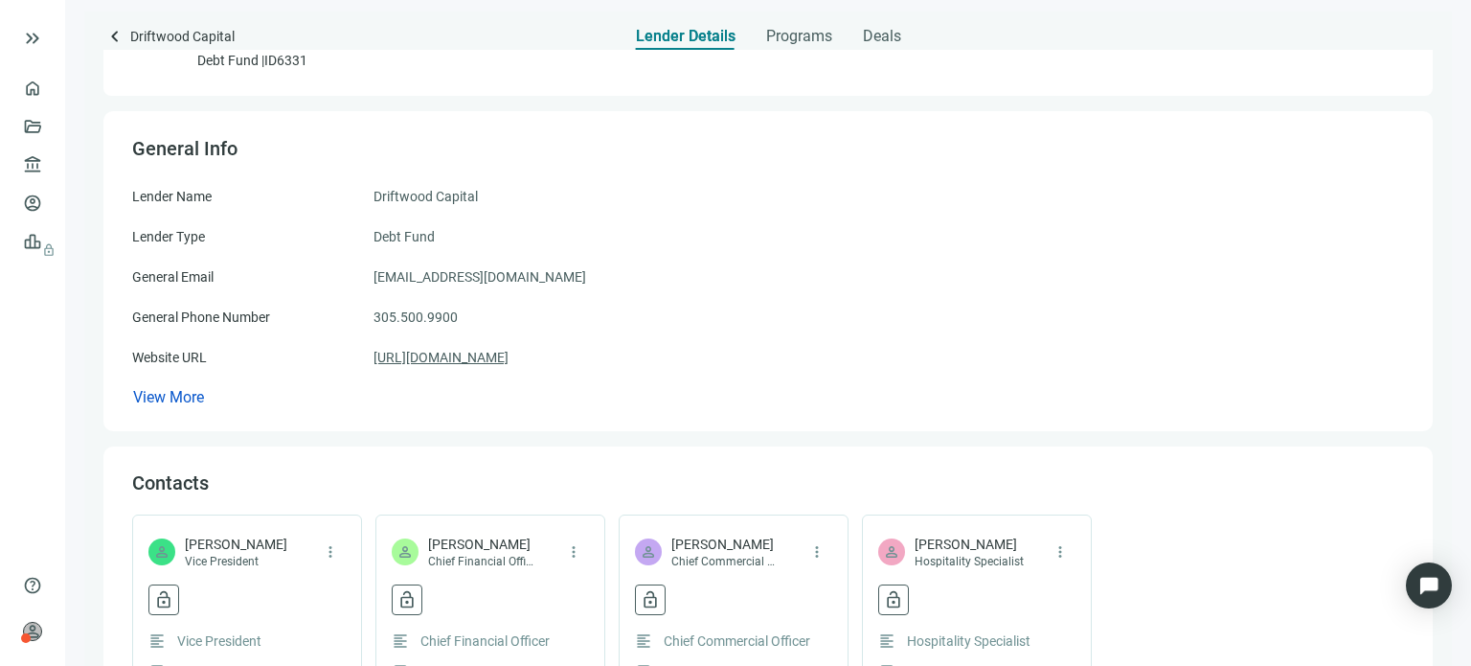
scroll to position [96, 0]
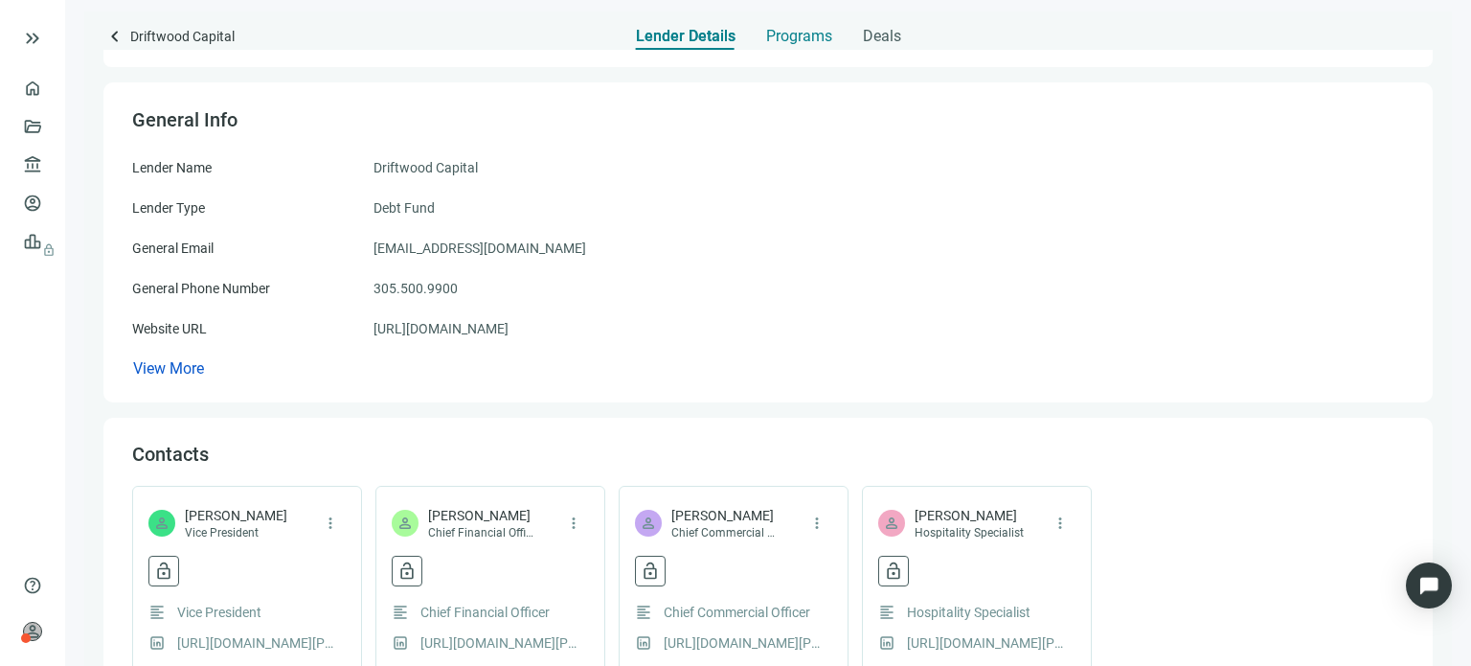
click at [804, 27] on span "Programs" at bounding box center [799, 36] width 66 height 19
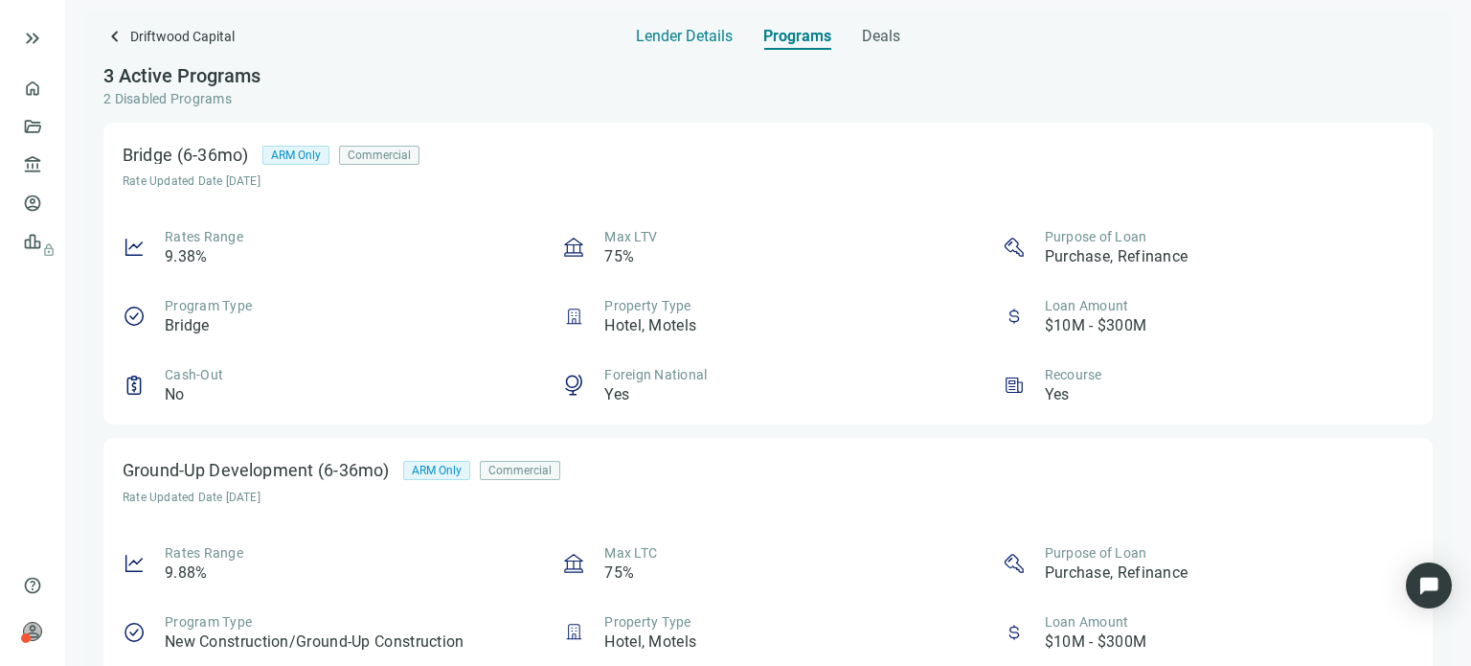
click at [687, 34] on span "Lender Details" at bounding box center [684, 36] width 97 height 19
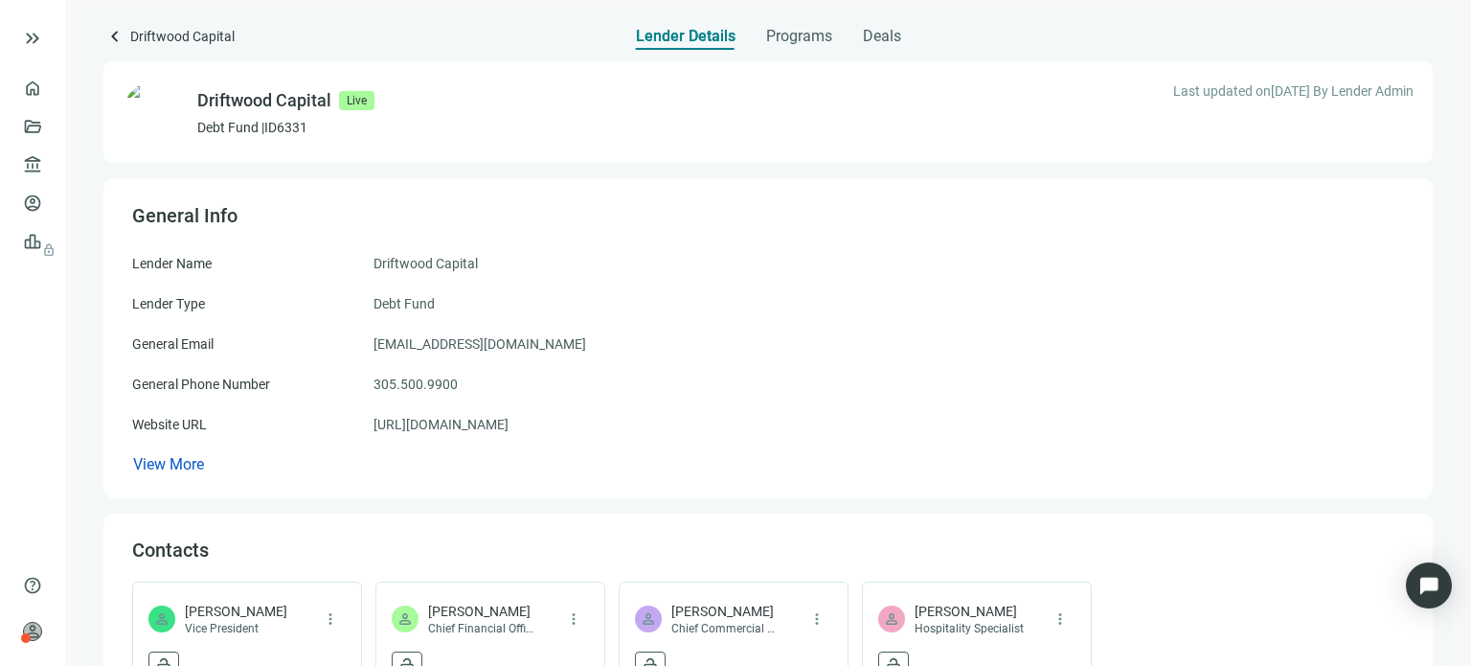
drag, startPoint x: 552, startPoint y: 419, endPoint x: 352, endPoint y: 409, distance: 199.5
click at [352, 409] on div "Lender Name Driftwood Capital Lender Type Debt Fund General Email [EMAIL_ADDRES…" at bounding box center [768, 364] width 1272 height 222
copy div "[URL][DOMAIN_NAME]"
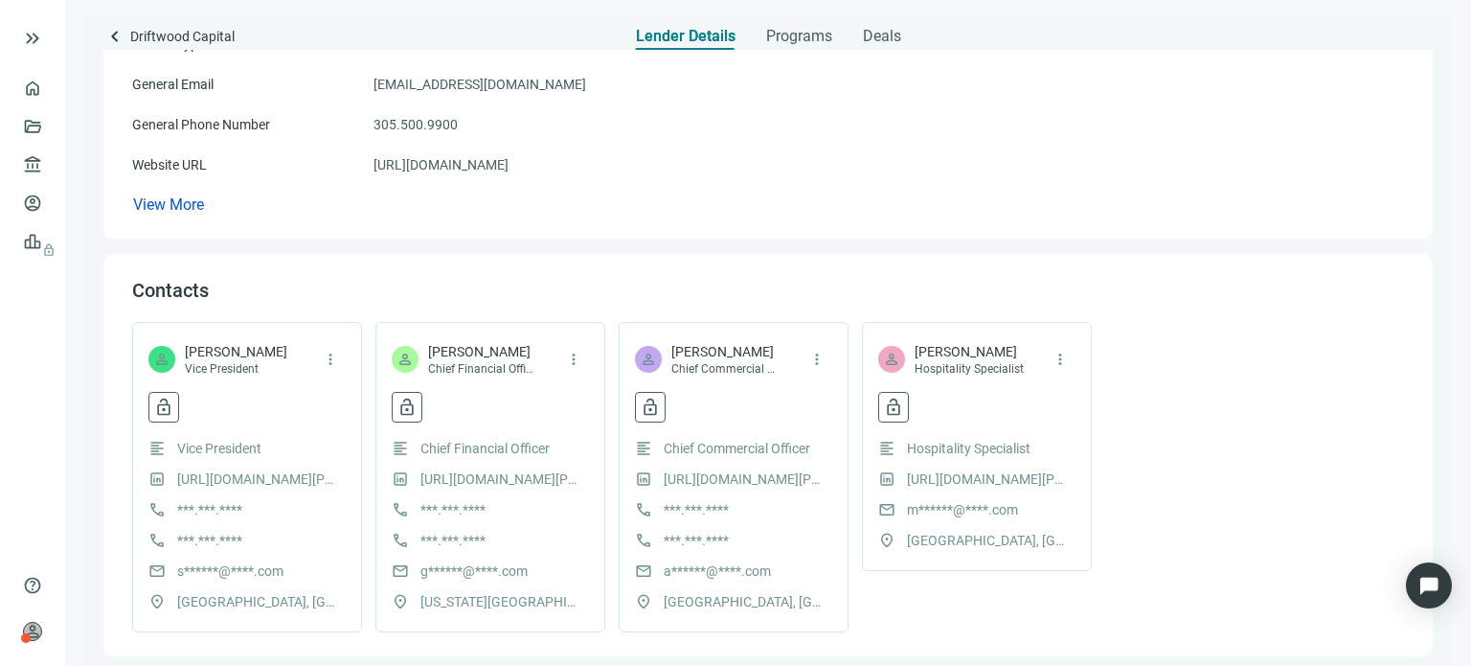
scroll to position [287, 0]
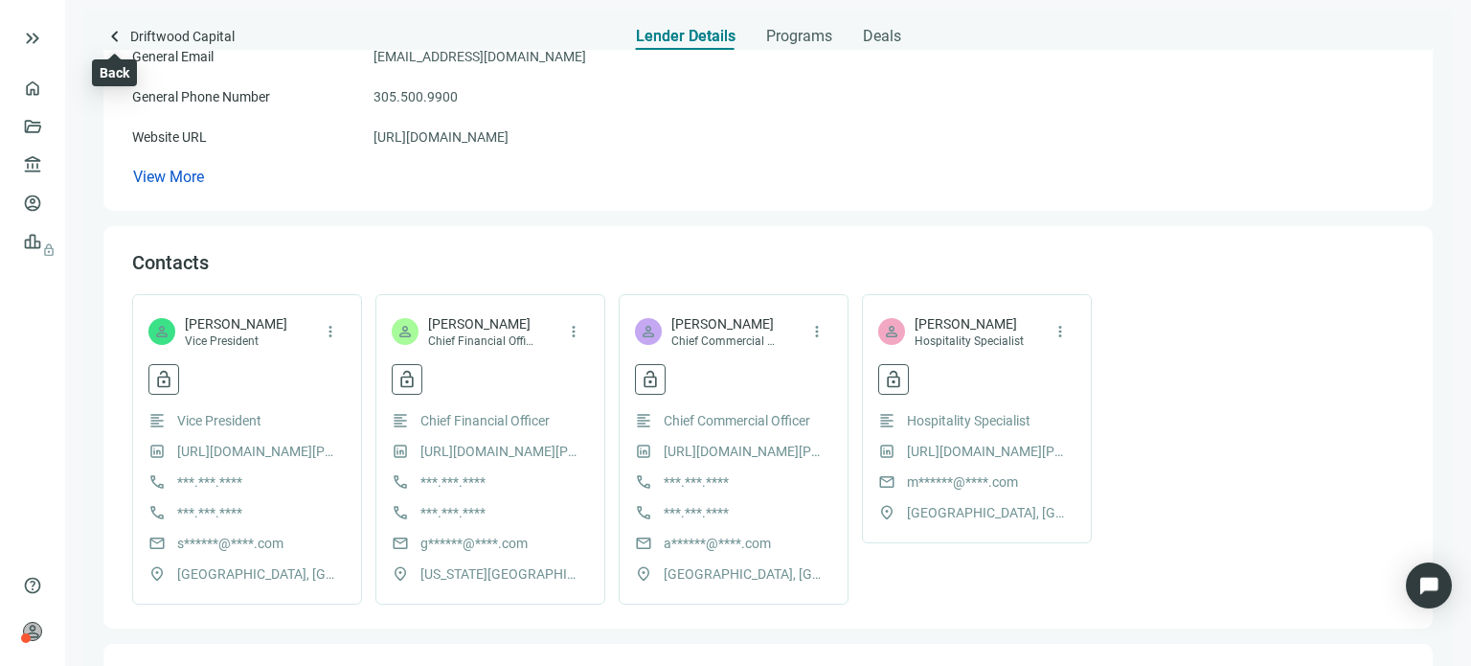
click at [111, 37] on span "keyboard_arrow_left" at bounding box center [114, 36] width 23 height 23
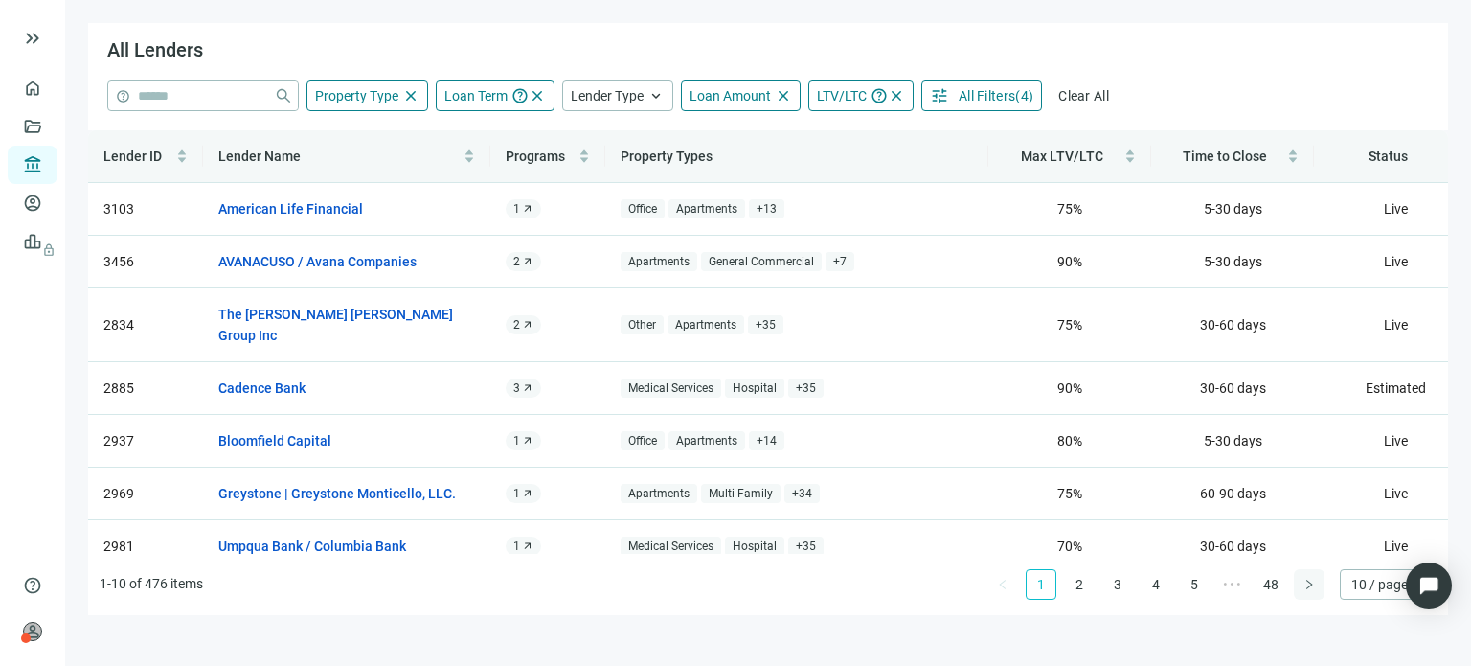
click at [1304, 587] on icon "right" at bounding box center [1308, 583] width 11 height 11
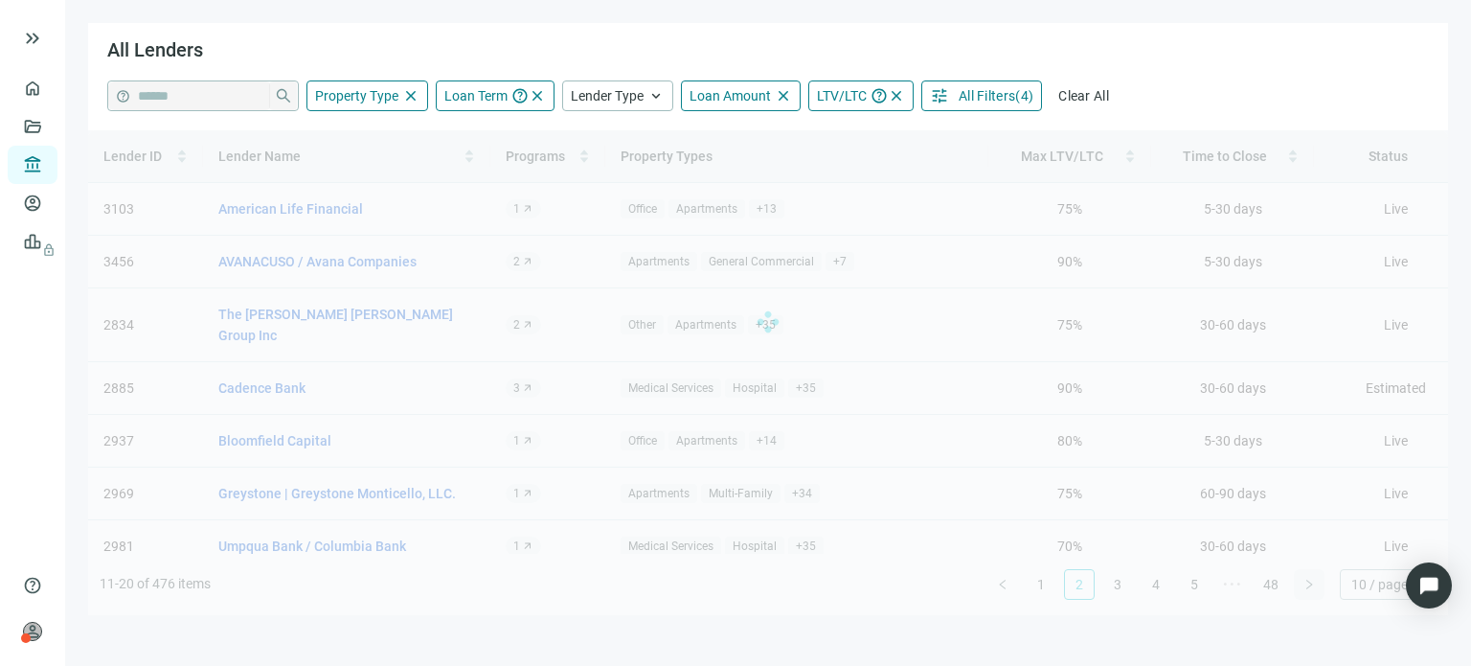
click at [1304, 587] on div "Lender ID Lender Name Programs Property Types Max LTV/LTC Time to Close Status …" at bounding box center [768, 372] width 1360 height 485
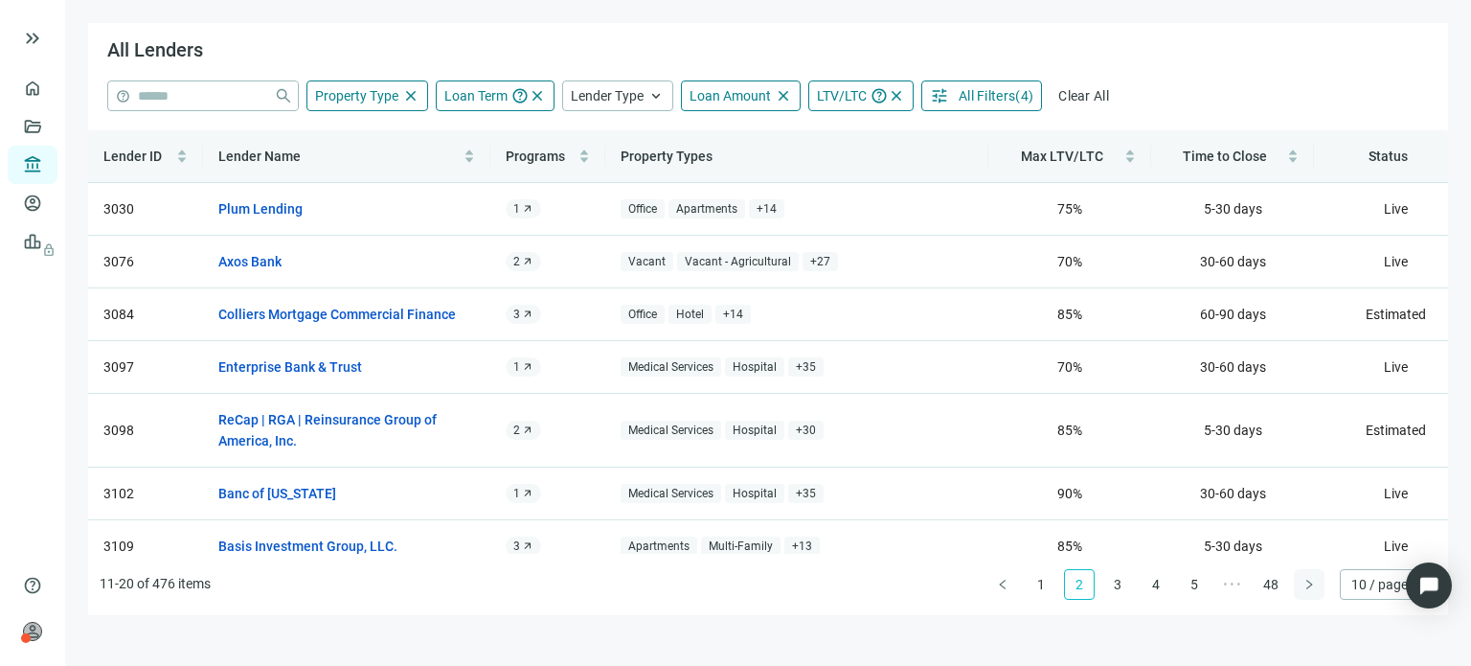
click at [1304, 587] on div "Lender ID Lender Name Programs Property Types Max LTV/LTC Time to Close Status …" at bounding box center [768, 372] width 1360 height 485
click at [1304, 587] on icon "right" at bounding box center [1308, 583] width 11 height 11
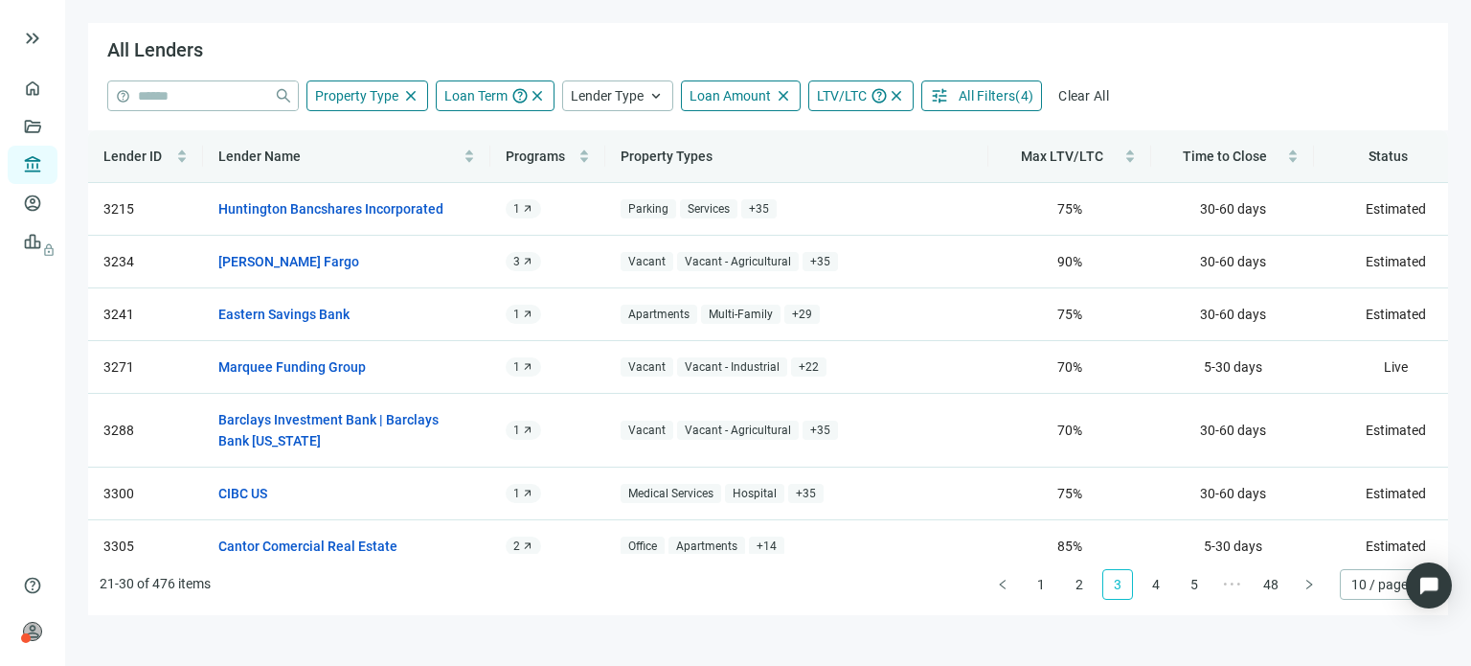
click at [1212, 586] on ul "21-30 of 476 items 1 2 3 4 5 ••• 48 10 / page" at bounding box center [768, 584] width 1360 height 61
click at [1223, 586] on span "•••" at bounding box center [1232, 584] width 31 height 31
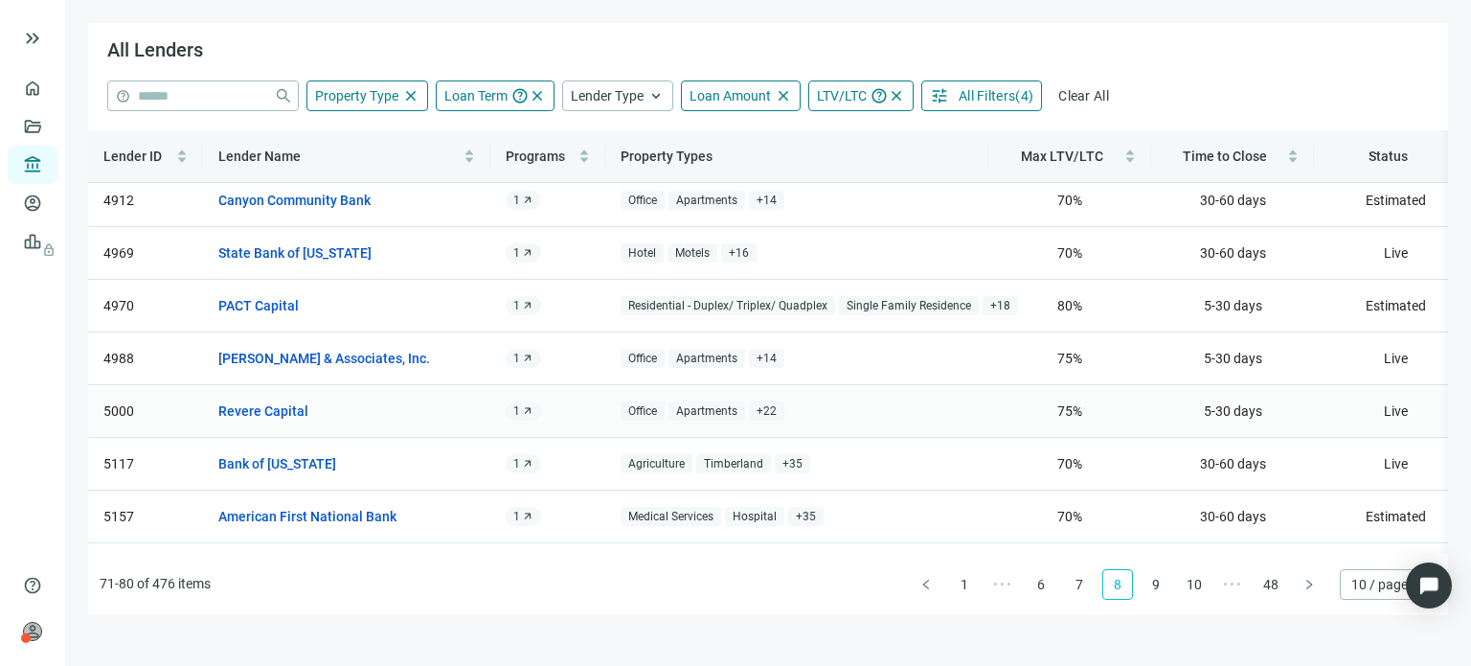
scroll to position [96, 0]
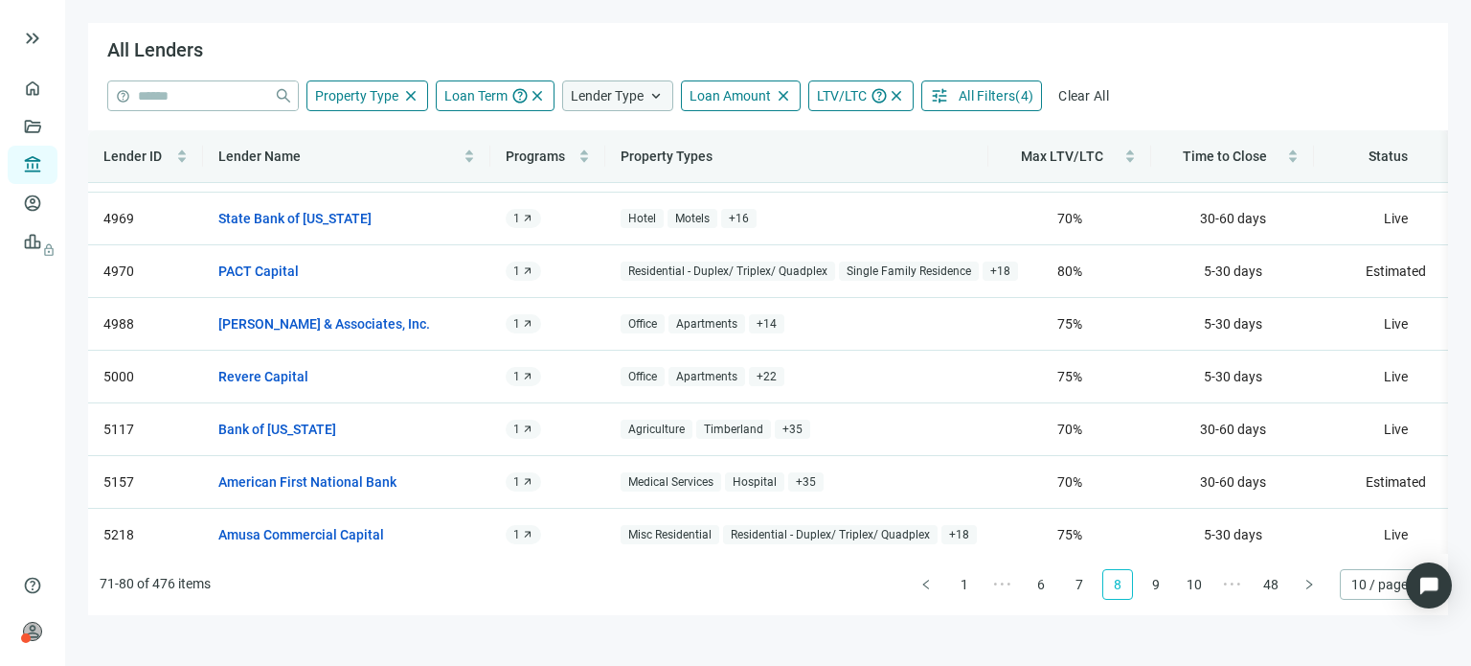
click at [649, 87] on span "keyboard_arrow_up" at bounding box center [655, 95] width 17 height 17
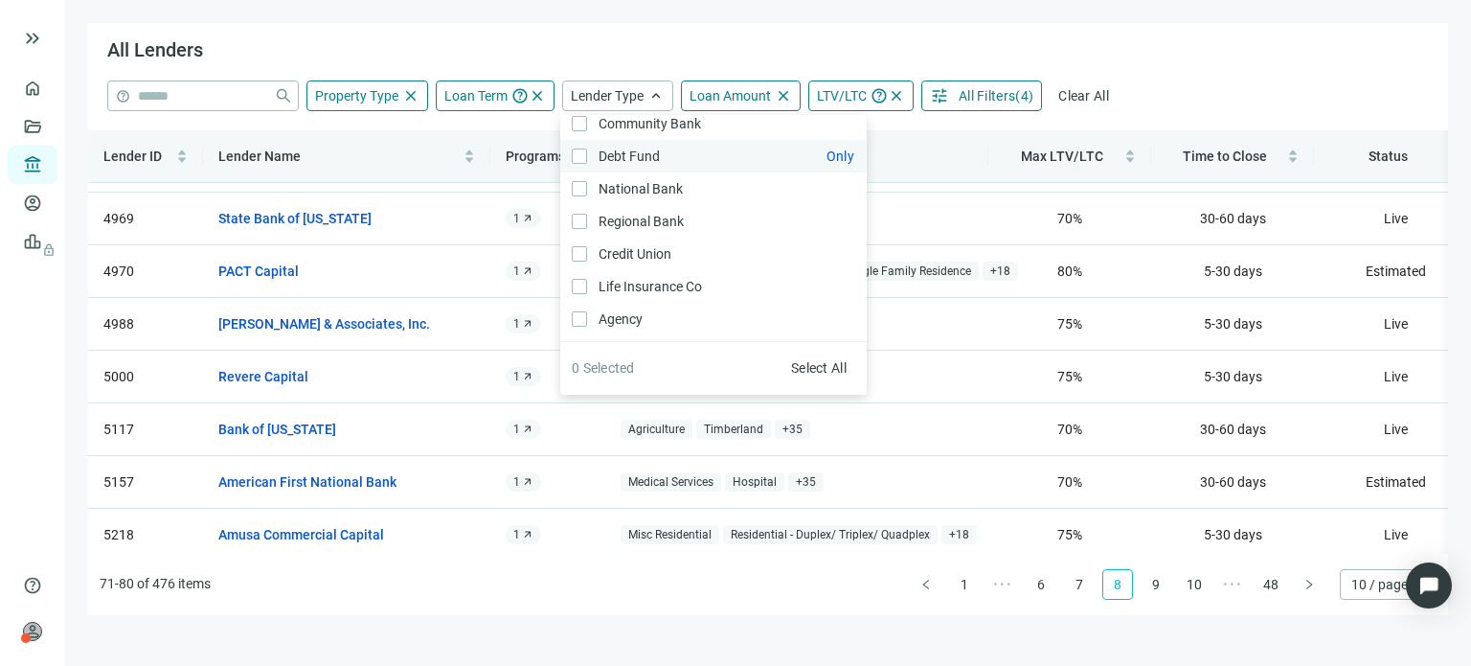
scroll to position [29, 0]
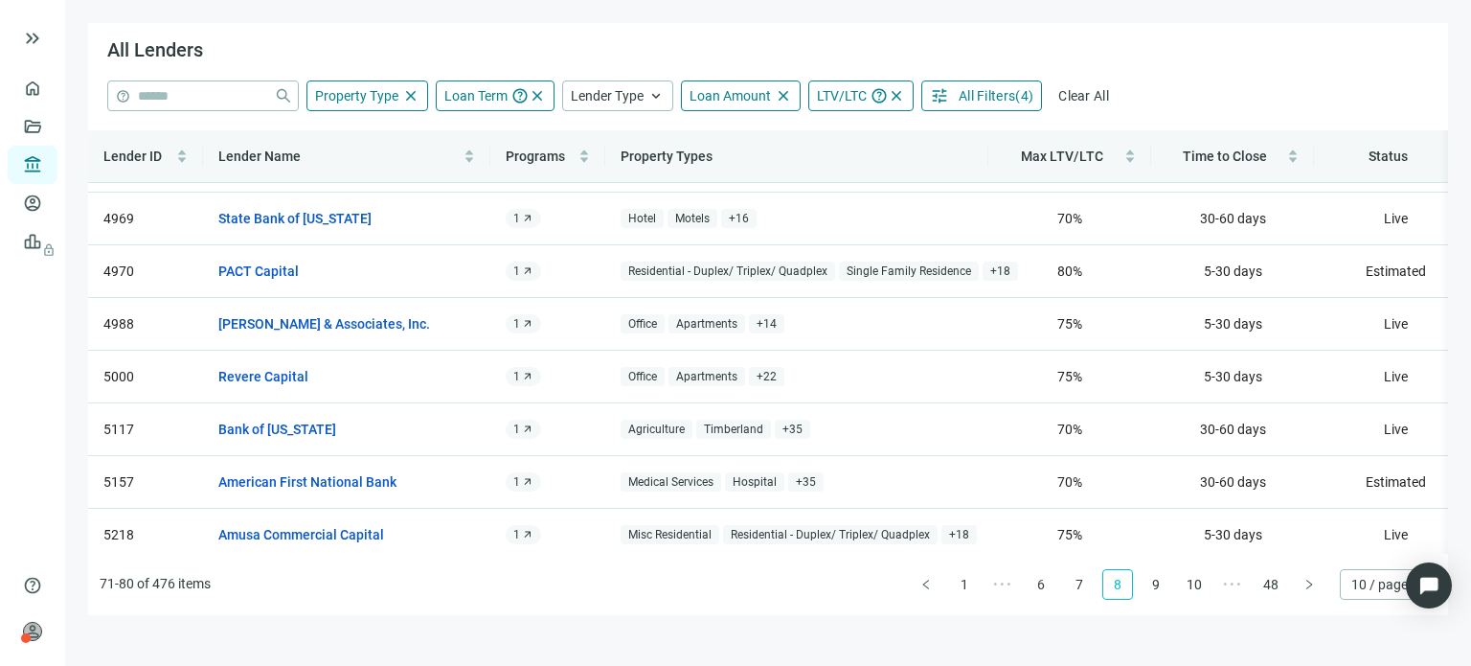
click at [1139, 65] on div "All Lenders" at bounding box center [768, 51] width 1360 height 57
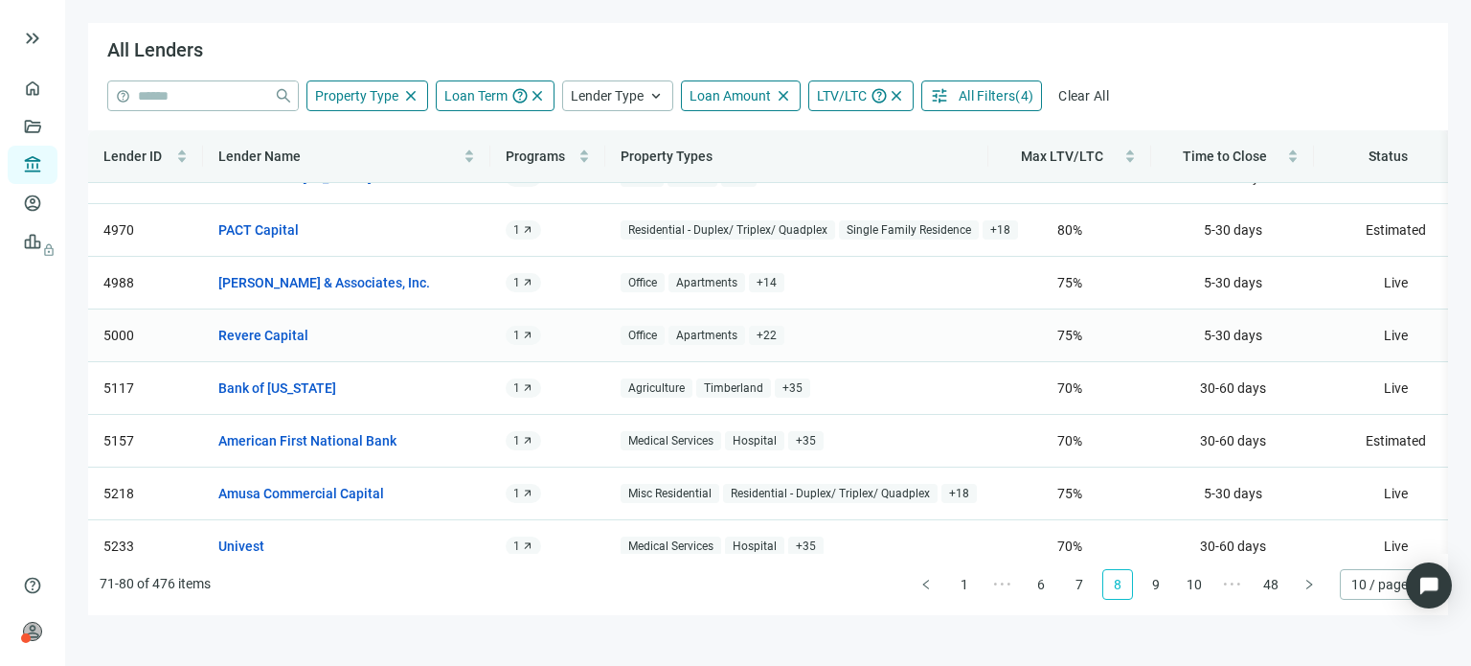
scroll to position [172, 0]
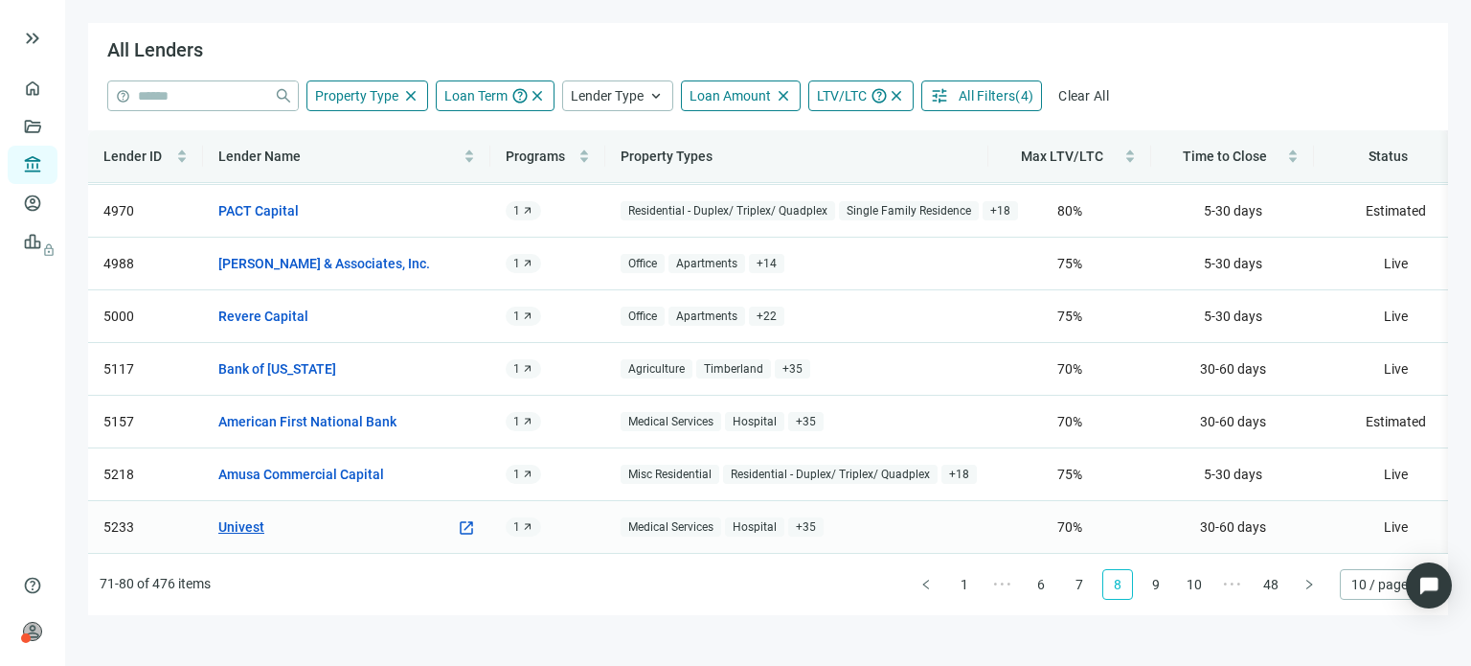
click at [237, 516] on link "Univest" at bounding box center [241, 526] width 46 height 21
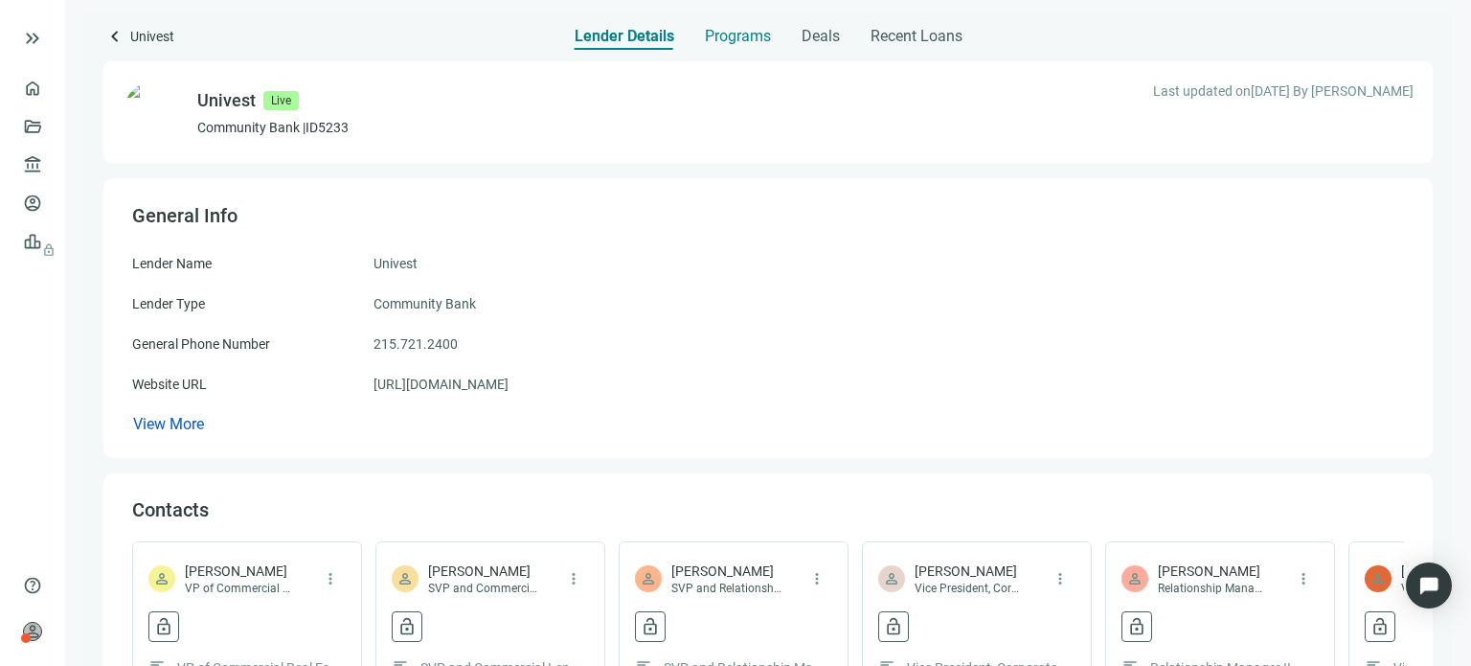
click at [724, 34] on span "Programs" at bounding box center [738, 36] width 66 height 19
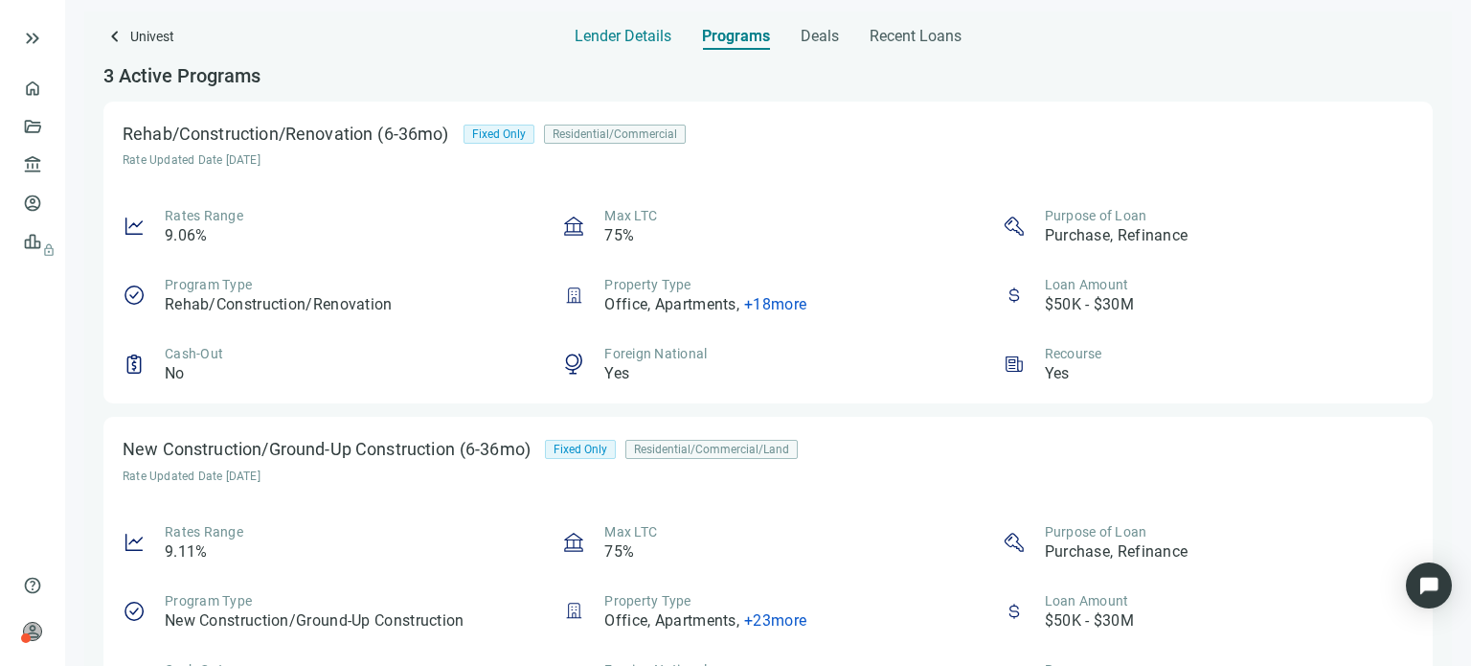
click at [576, 34] on span "Lender Details" at bounding box center [623, 36] width 97 height 19
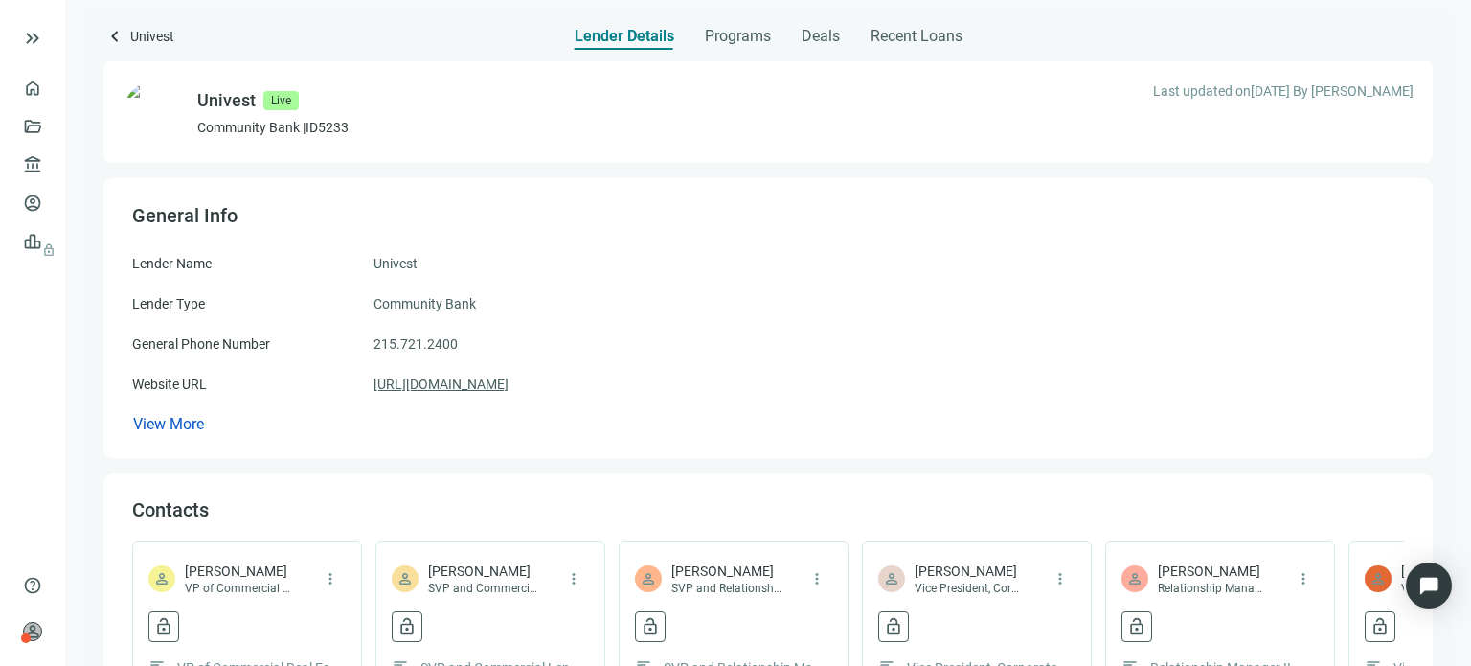
click at [419, 382] on link "[URL][DOMAIN_NAME]" at bounding box center [440, 383] width 135 height 21
click at [415, 385] on link "[URL][DOMAIN_NAME]" at bounding box center [440, 383] width 135 height 21
click at [150, 112] on img at bounding box center [154, 111] width 63 height 63
click at [230, 105] on div "Univest" at bounding box center [226, 100] width 58 height 27
click at [733, 35] on span "Programs" at bounding box center [738, 36] width 66 height 19
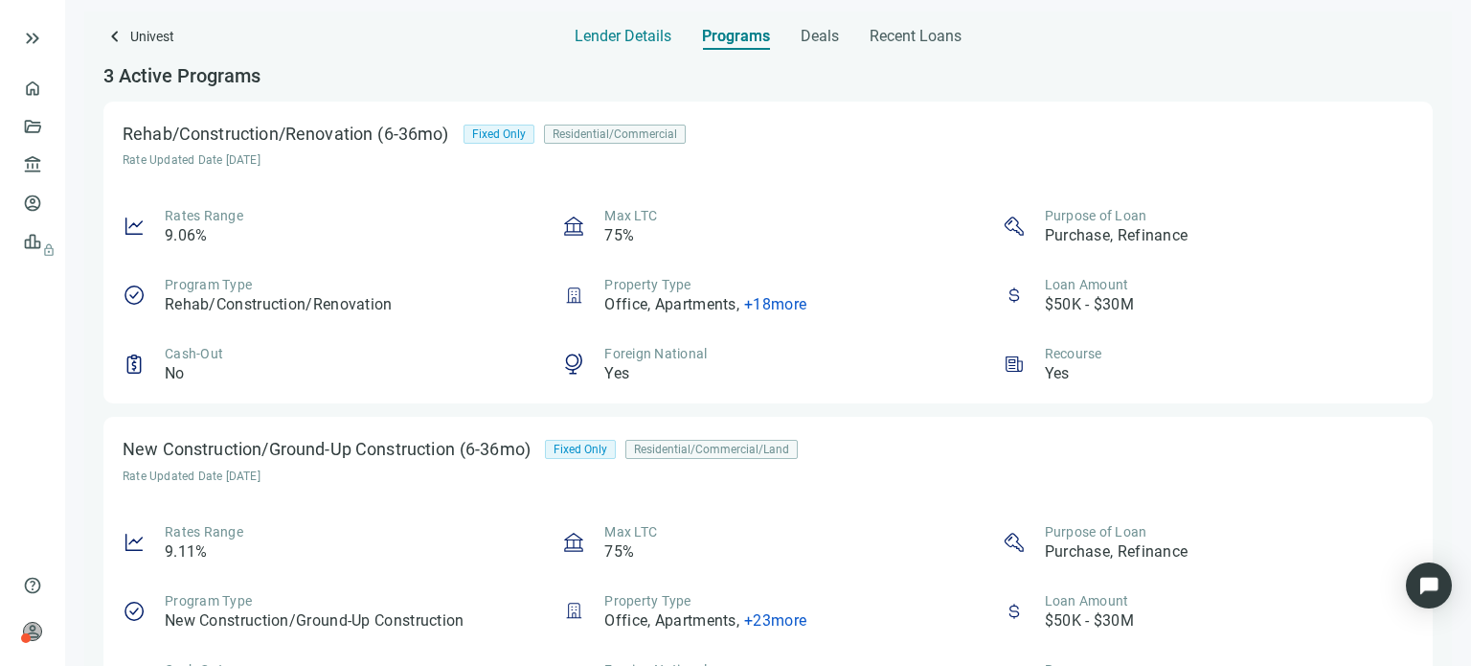
click at [584, 45] on span "Lender Details" at bounding box center [623, 36] width 97 height 19
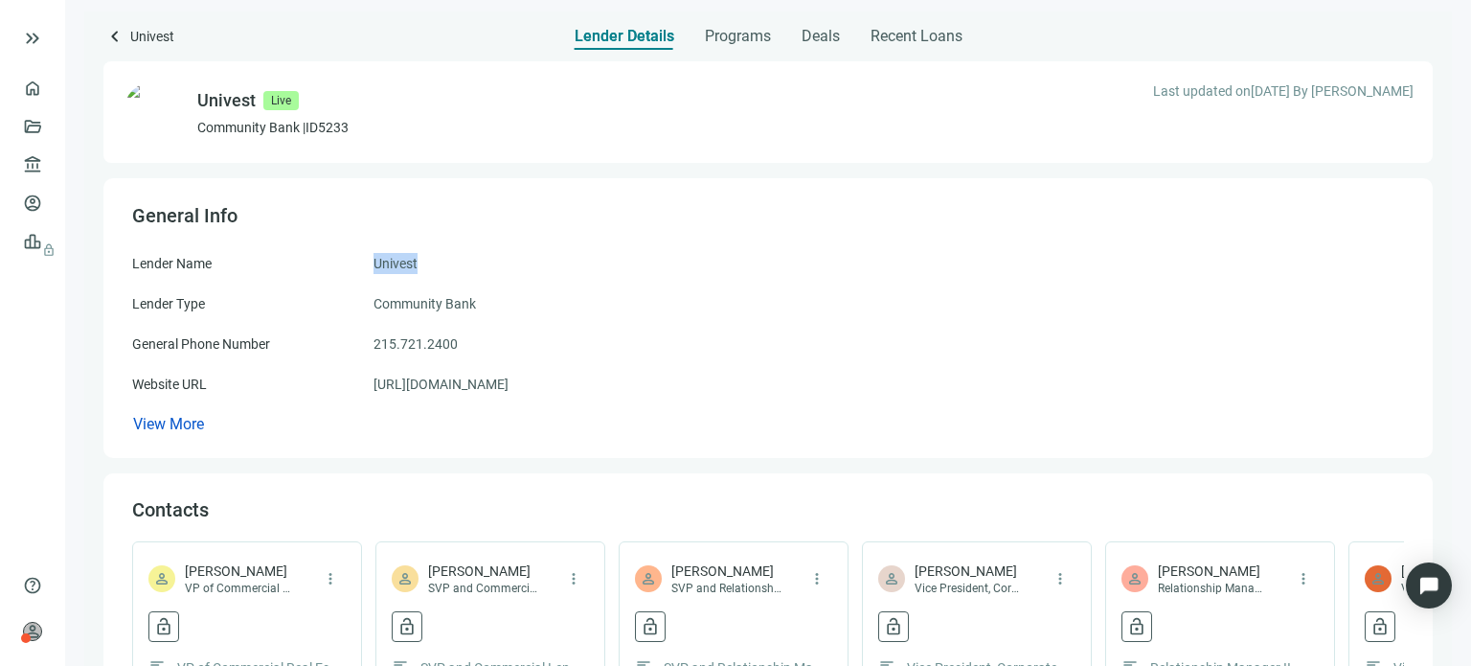
drag, startPoint x: 444, startPoint y: 262, endPoint x: 359, endPoint y: 263, distance: 85.2
click at [359, 263] on div "Lender Name Univest" at bounding box center [768, 263] width 1272 height 21
click at [300, 222] on div "General Info" at bounding box center [768, 216] width 1272 height 30
drag, startPoint x: 420, startPoint y: 263, endPoint x: 357, endPoint y: 255, distance: 63.8
click at [357, 255] on div "Lender Name Univest" at bounding box center [768, 263] width 1272 height 21
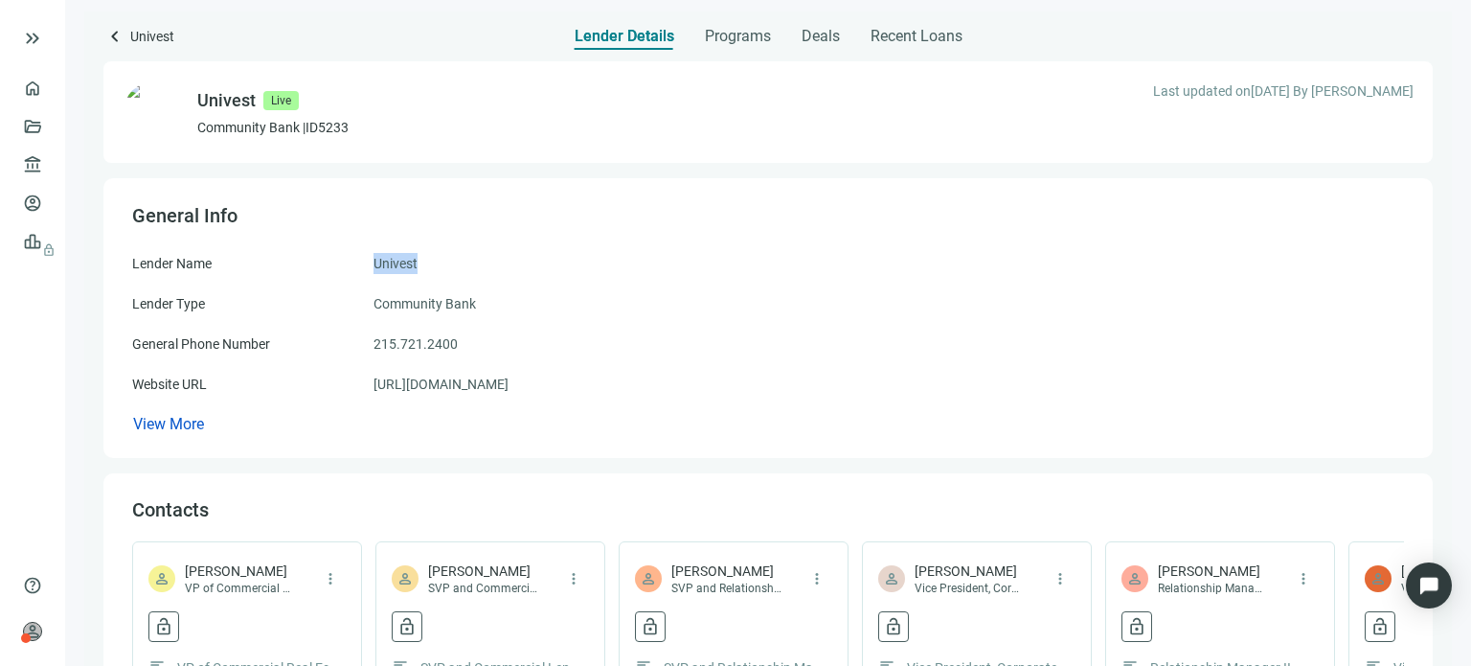
copy div "Univest"
click at [111, 37] on span "keyboard_arrow_left" at bounding box center [114, 36] width 23 height 23
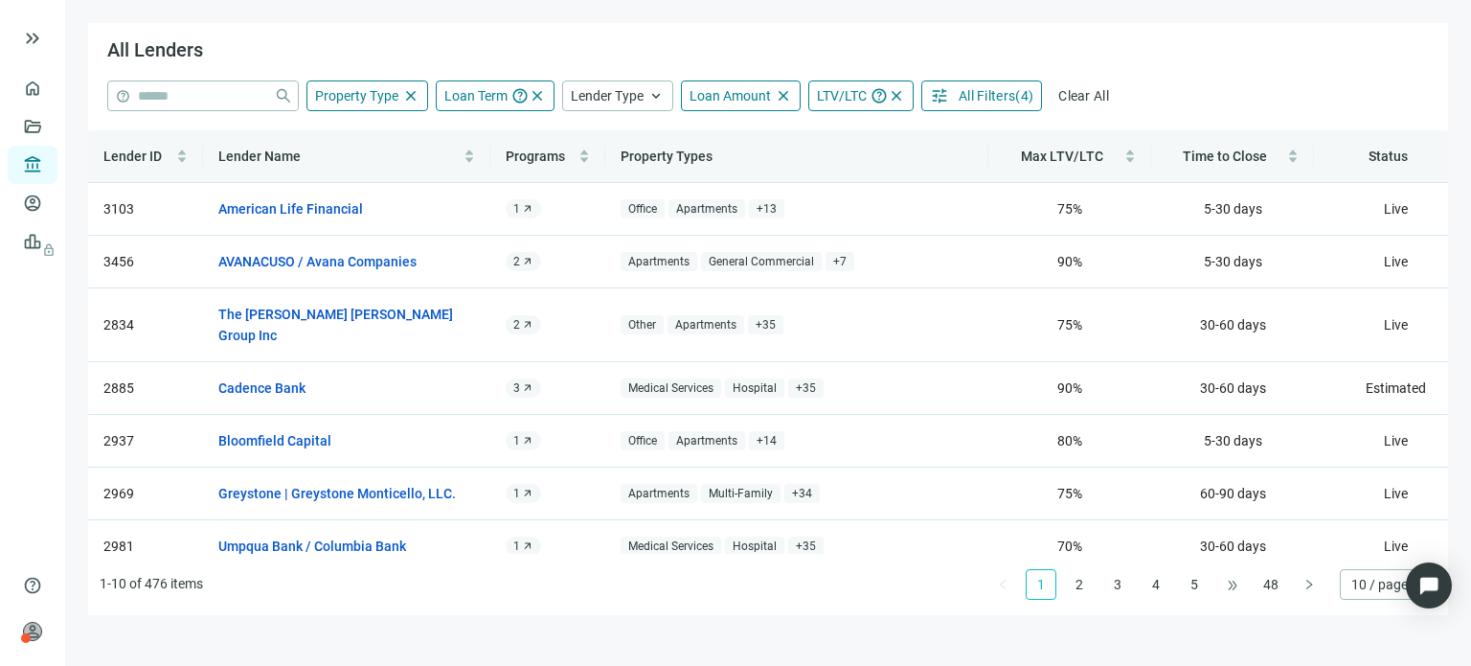
click at [1223, 584] on span "•••" at bounding box center [1232, 584] width 31 height 31
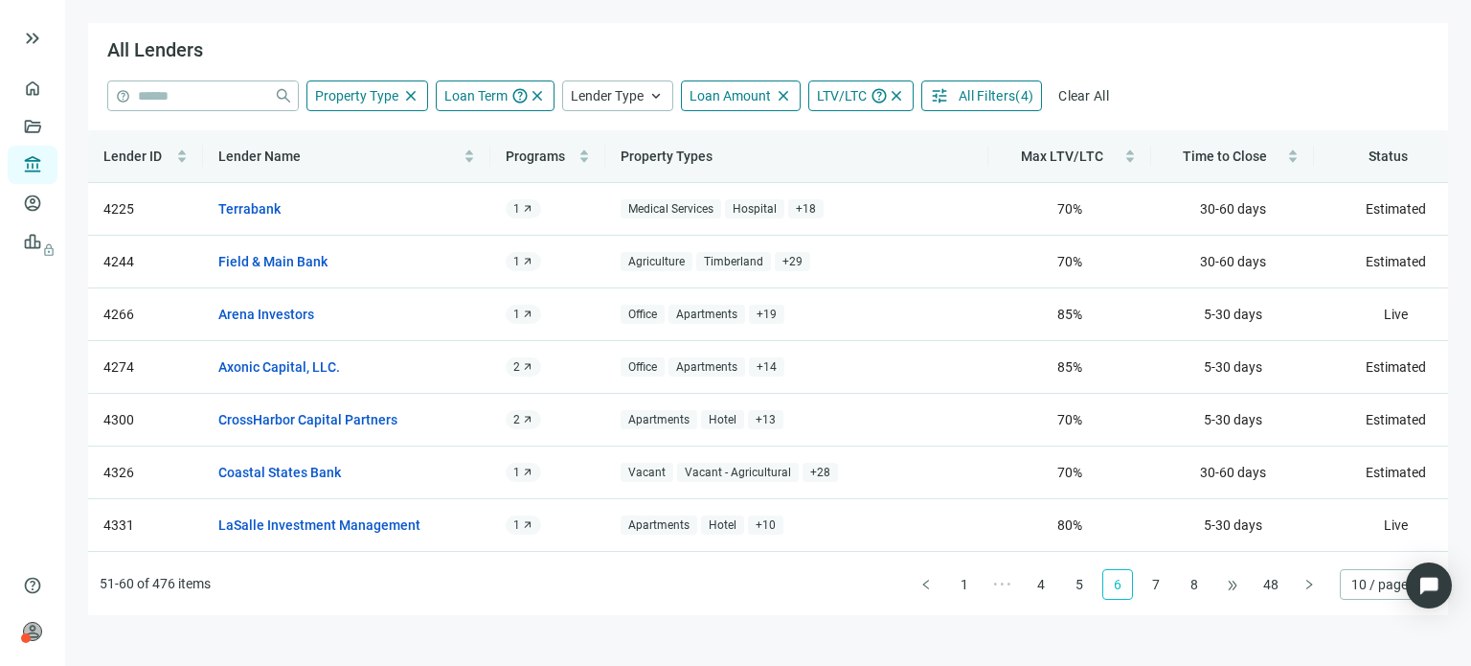
click at [1223, 584] on span "•••" at bounding box center [1232, 584] width 31 height 31
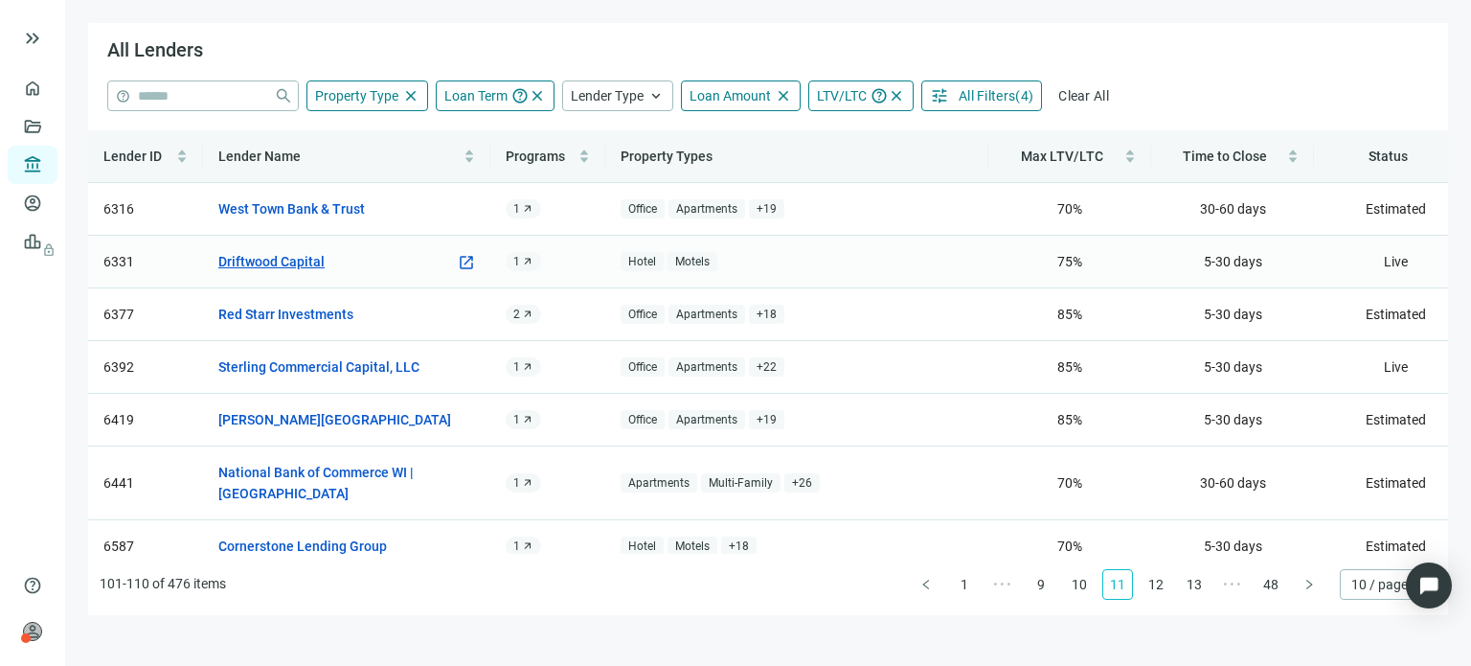
click at [304, 253] on link "Driftwood Capital" at bounding box center [271, 261] width 106 height 21
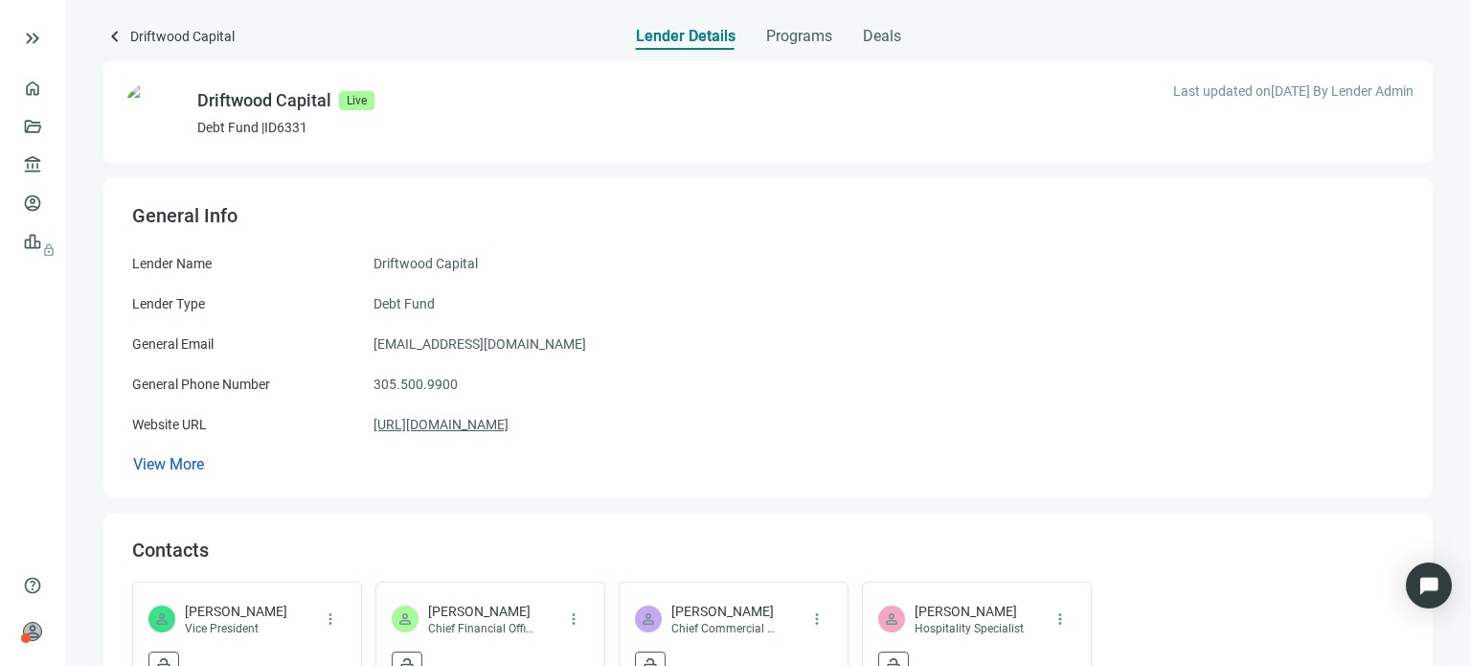
click at [442, 420] on link "[URL][DOMAIN_NAME]" at bounding box center [440, 424] width 135 height 21
click at [785, 34] on span "Programs" at bounding box center [799, 36] width 66 height 19
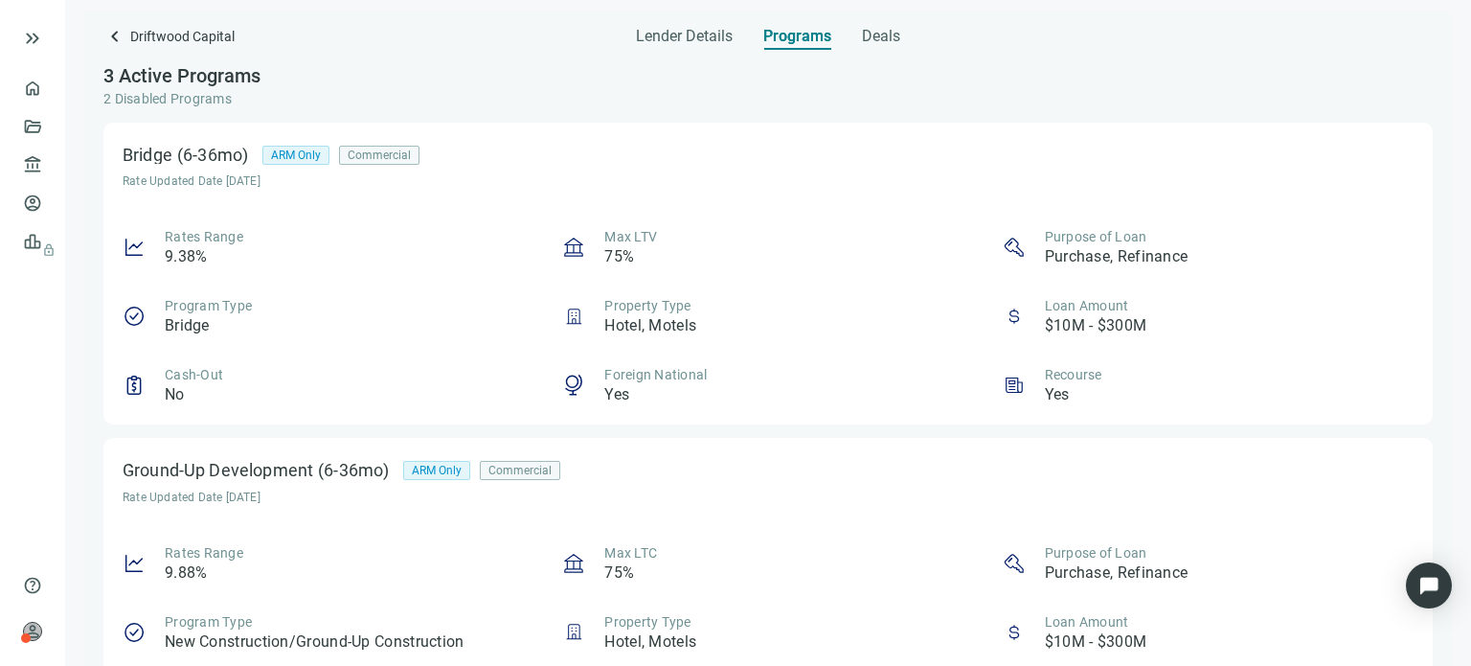
click at [860, 34] on div "Lender Details Programs Deals" at bounding box center [768, 30] width 264 height 38
click at [699, 36] on span "Lender Details" at bounding box center [684, 36] width 97 height 19
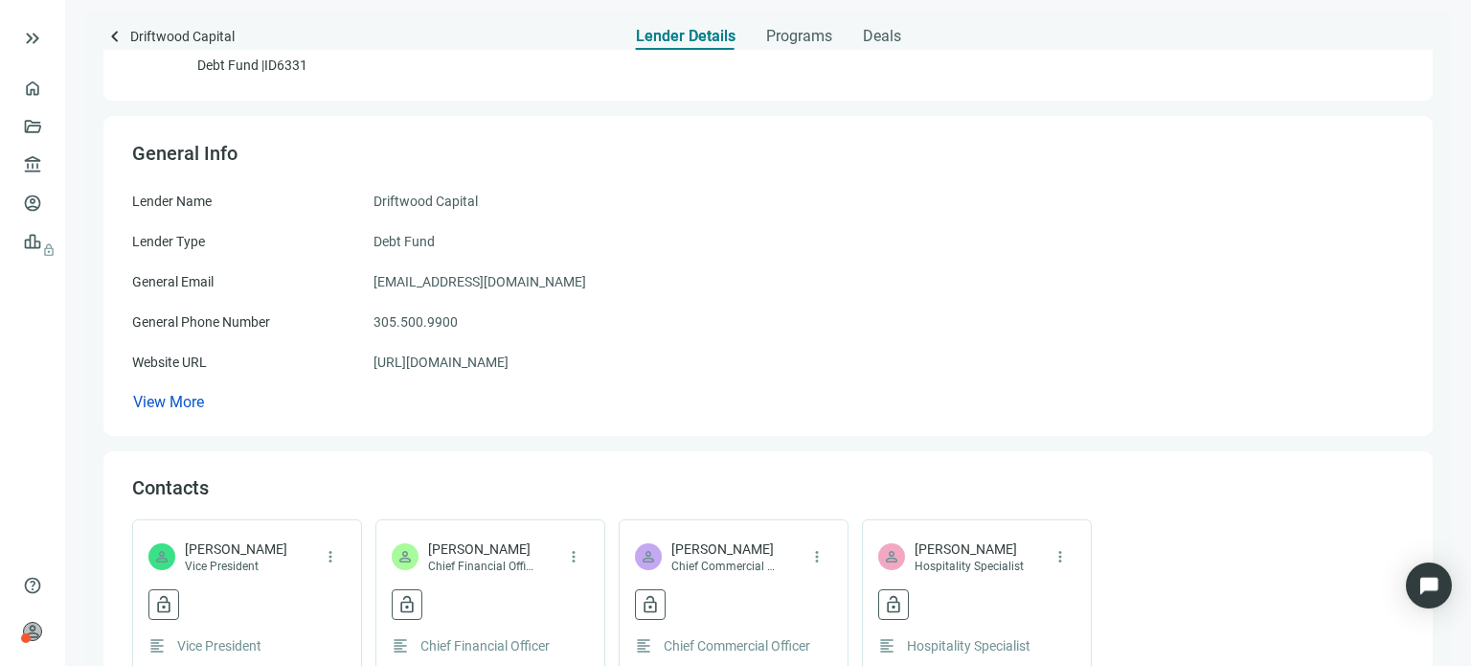
scroll to position [96, 0]
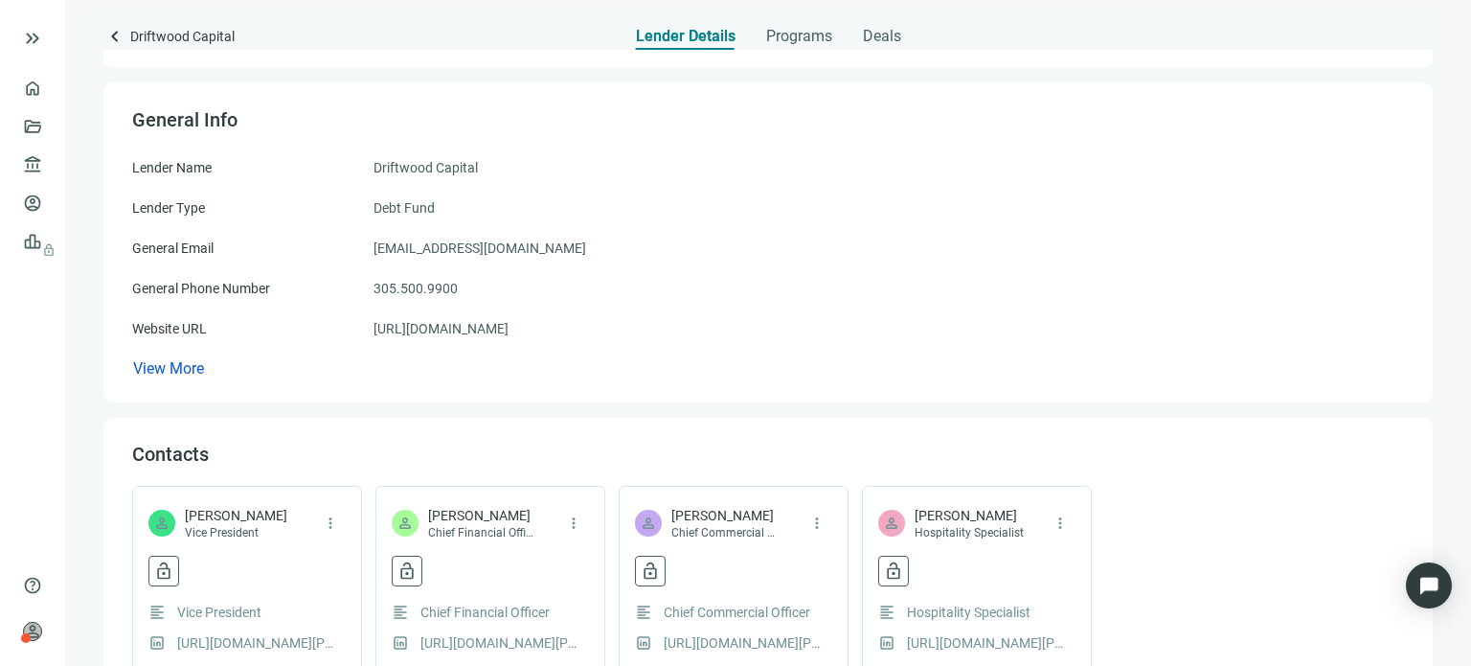
drag, startPoint x: 566, startPoint y: 325, endPoint x: 370, endPoint y: 328, distance: 196.3
click at [370, 328] on div "Website URL [URL][DOMAIN_NAME]" at bounding box center [768, 328] width 1272 height 21
click at [113, 39] on span "keyboard_arrow_left" at bounding box center [114, 36] width 23 height 23
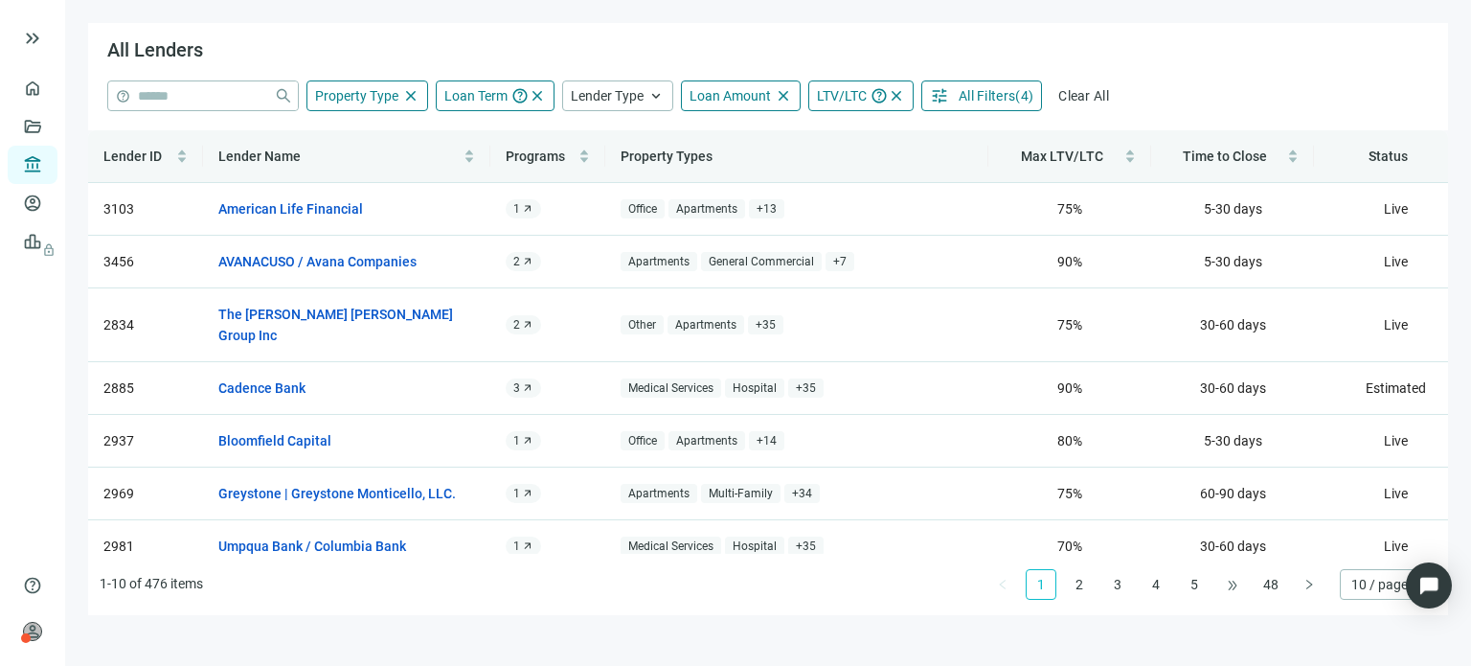
click at [1230, 581] on span "•••" at bounding box center [1232, 584] width 31 height 31
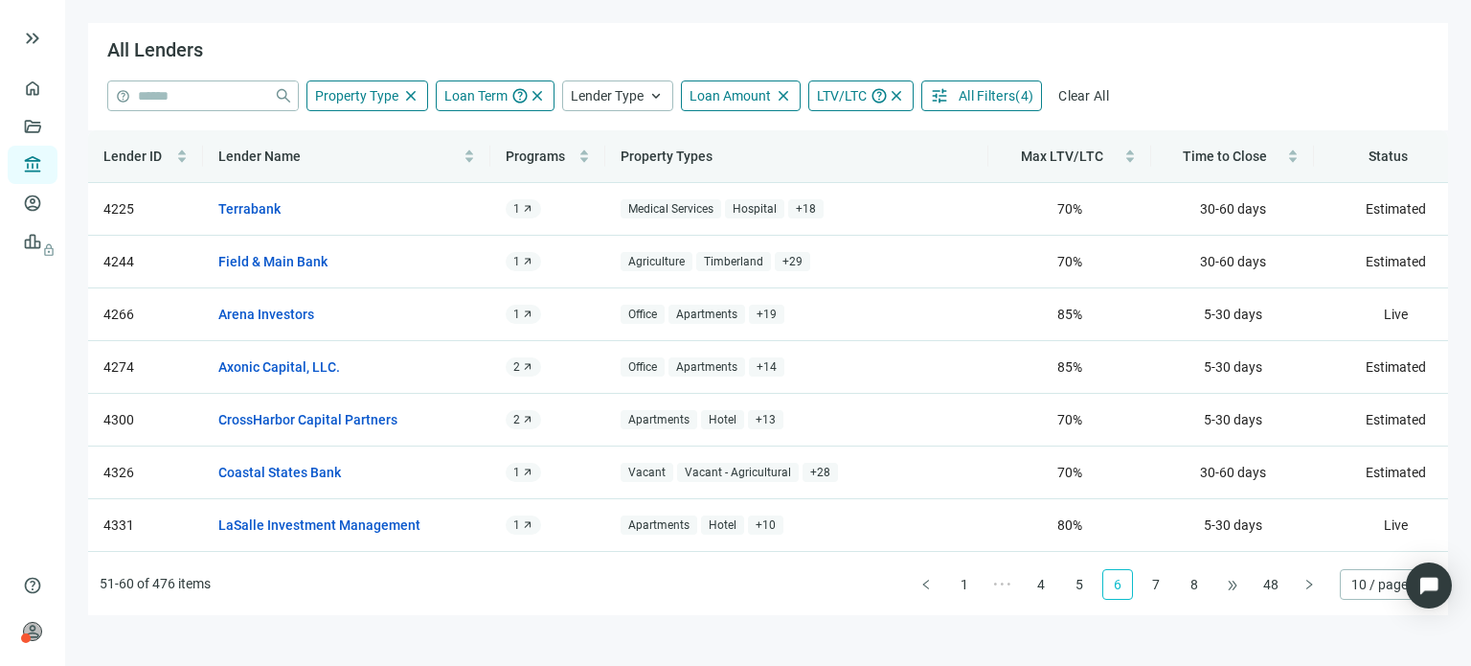
click at [1230, 581] on span "•••" at bounding box center [1232, 584] width 31 height 31
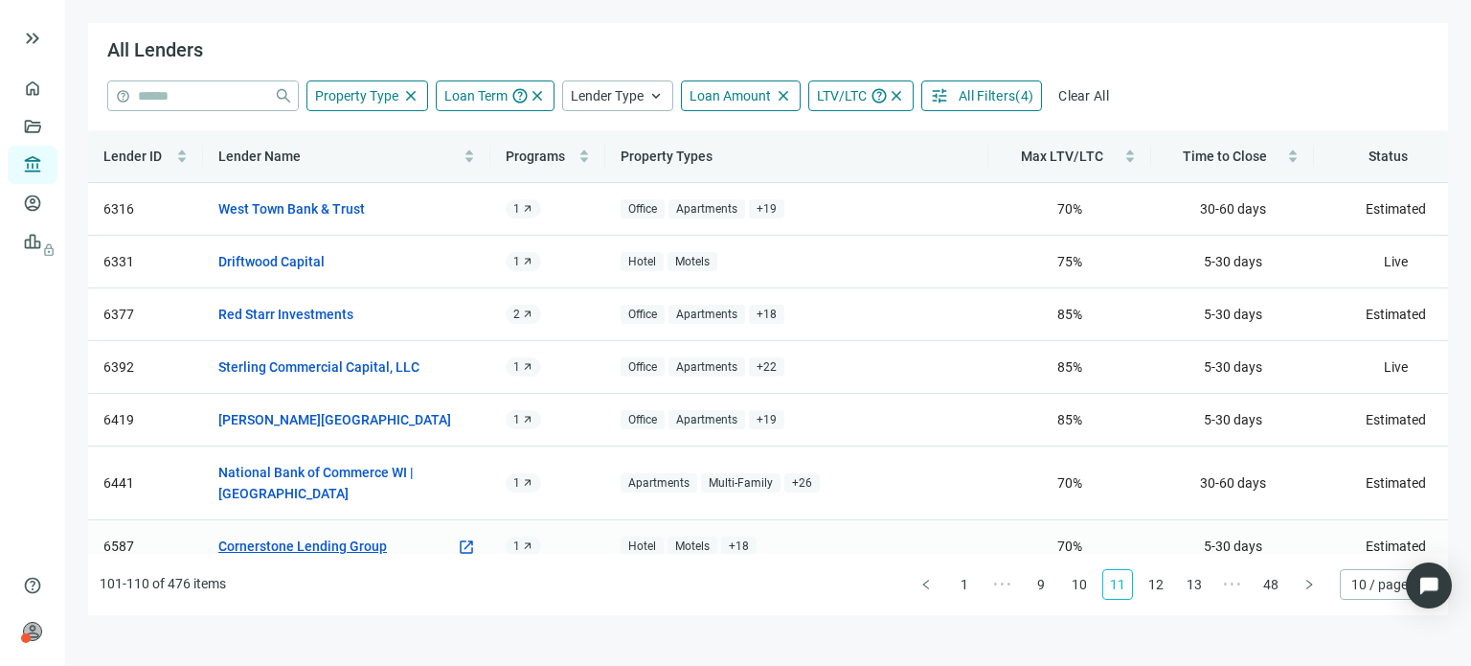
click at [346, 535] on link "Cornerstone Lending Group" at bounding box center [302, 545] width 169 height 21
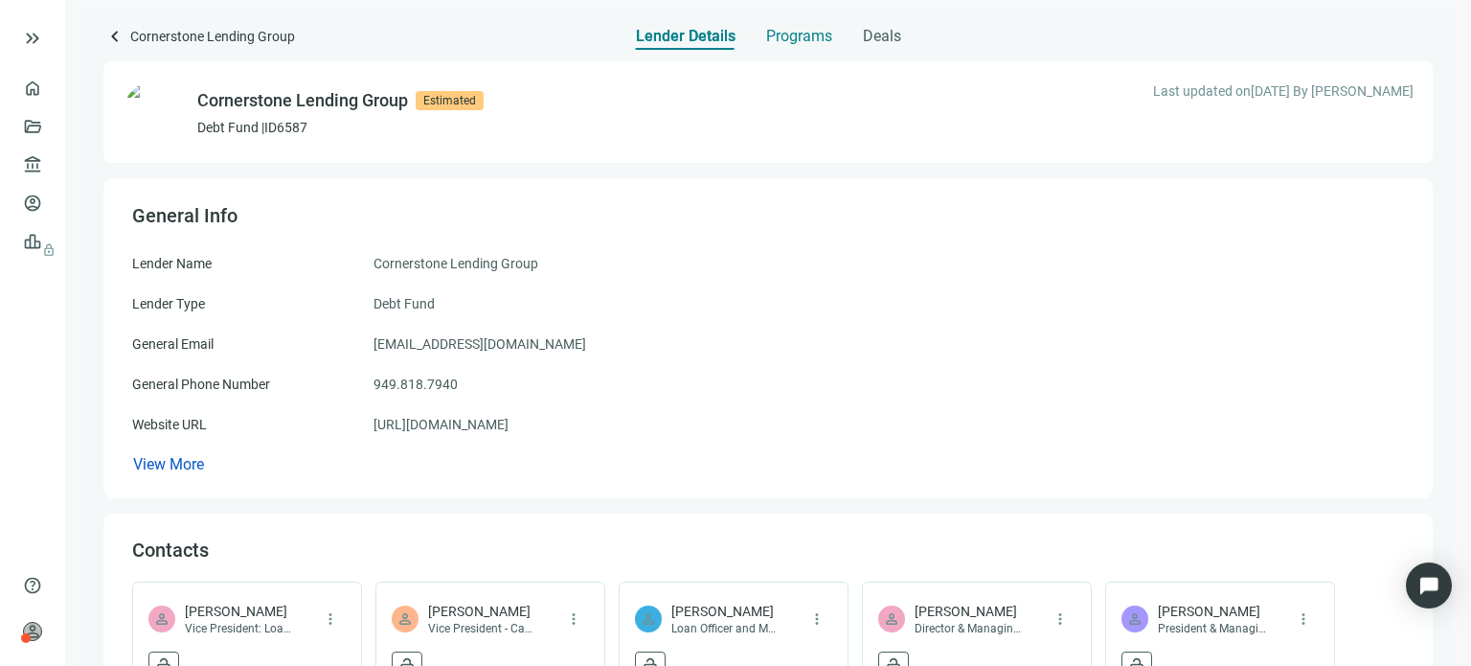
click at [780, 35] on span "Programs" at bounding box center [799, 36] width 66 height 19
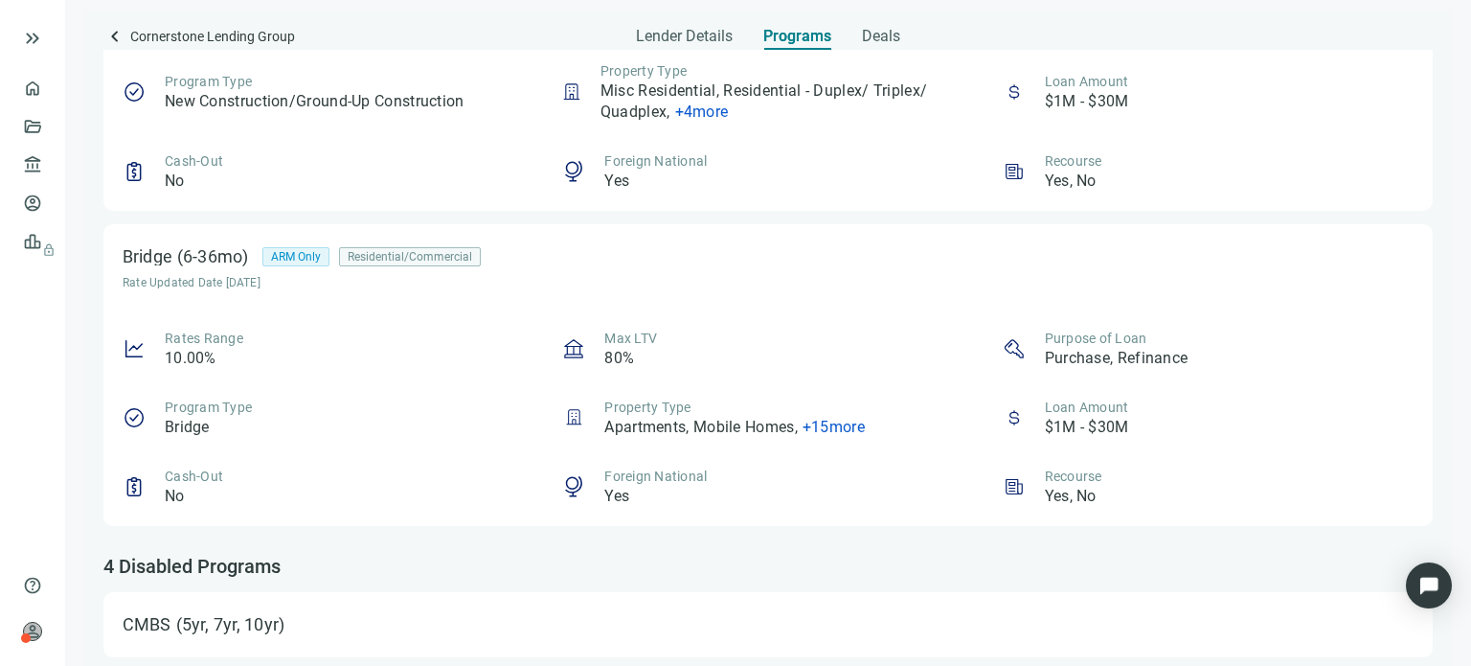
scroll to position [818, 0]
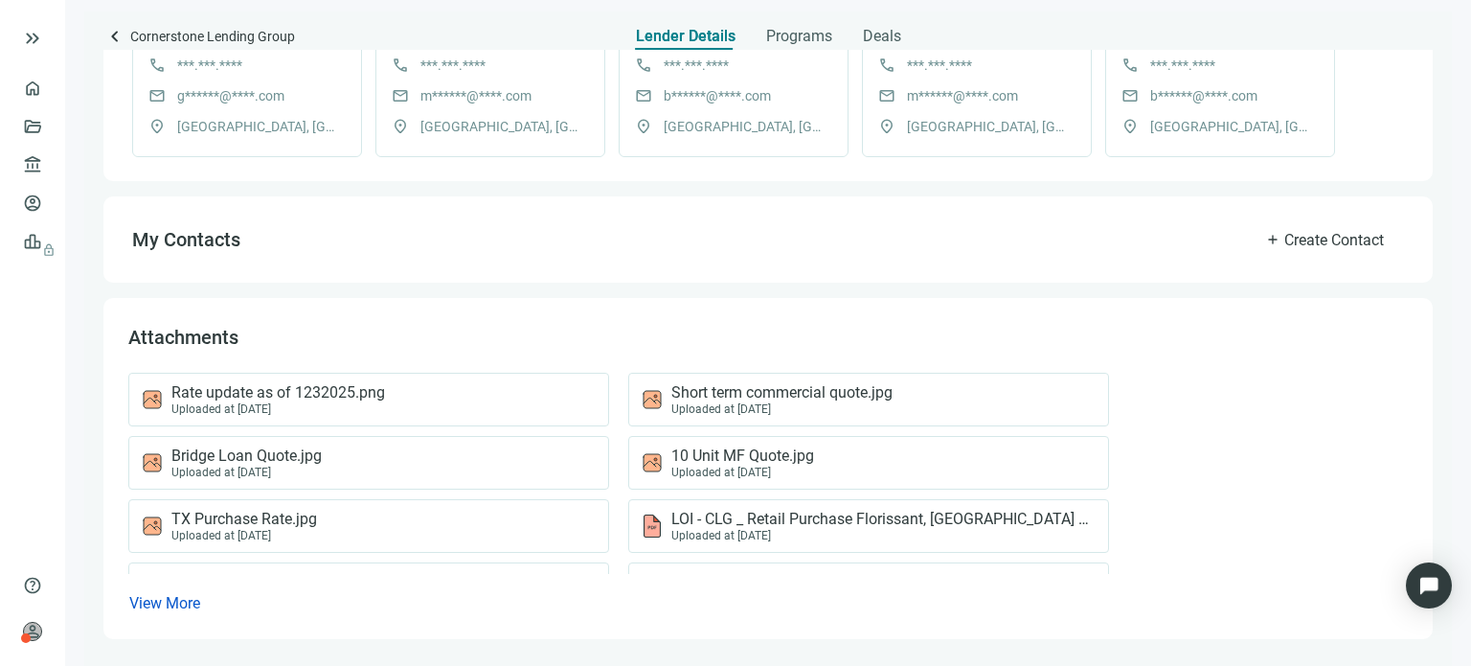
scroll to position [734, 0]
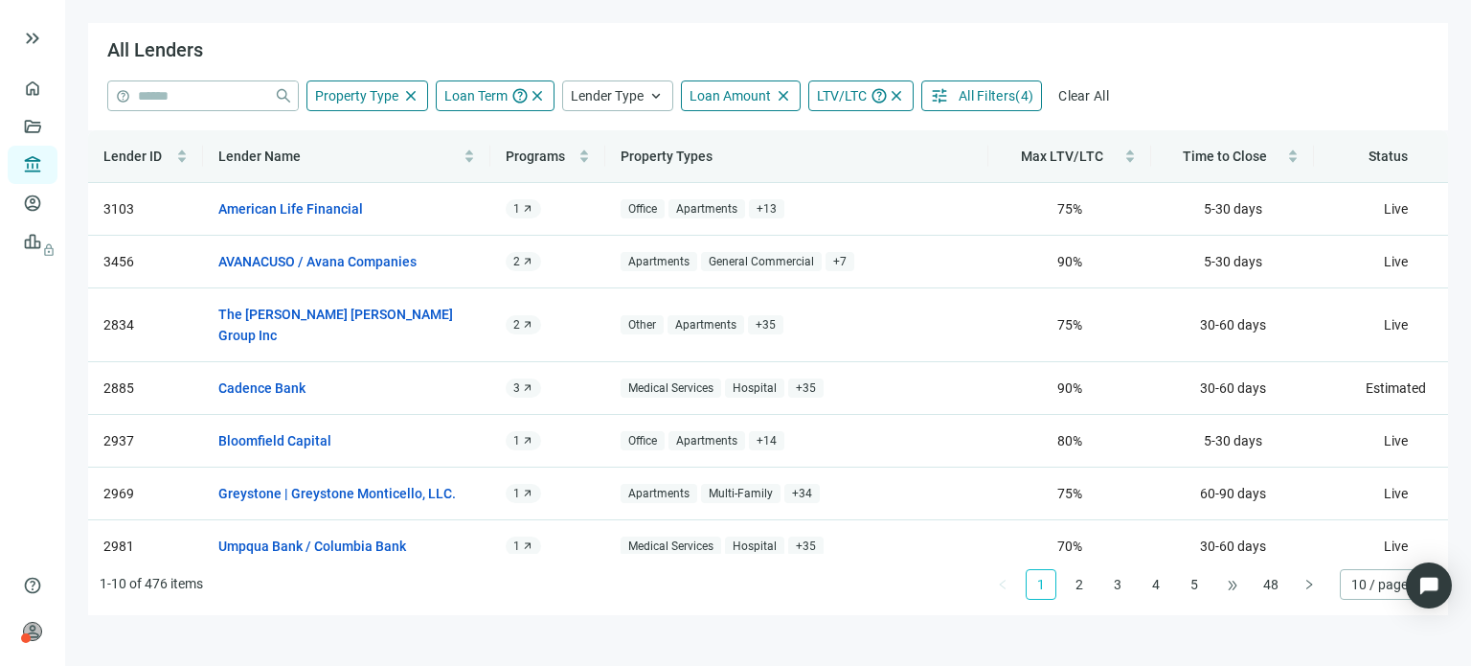
click at [1222, 583] on span "•••" at bounding box center [1232, 584] width 31 height 31
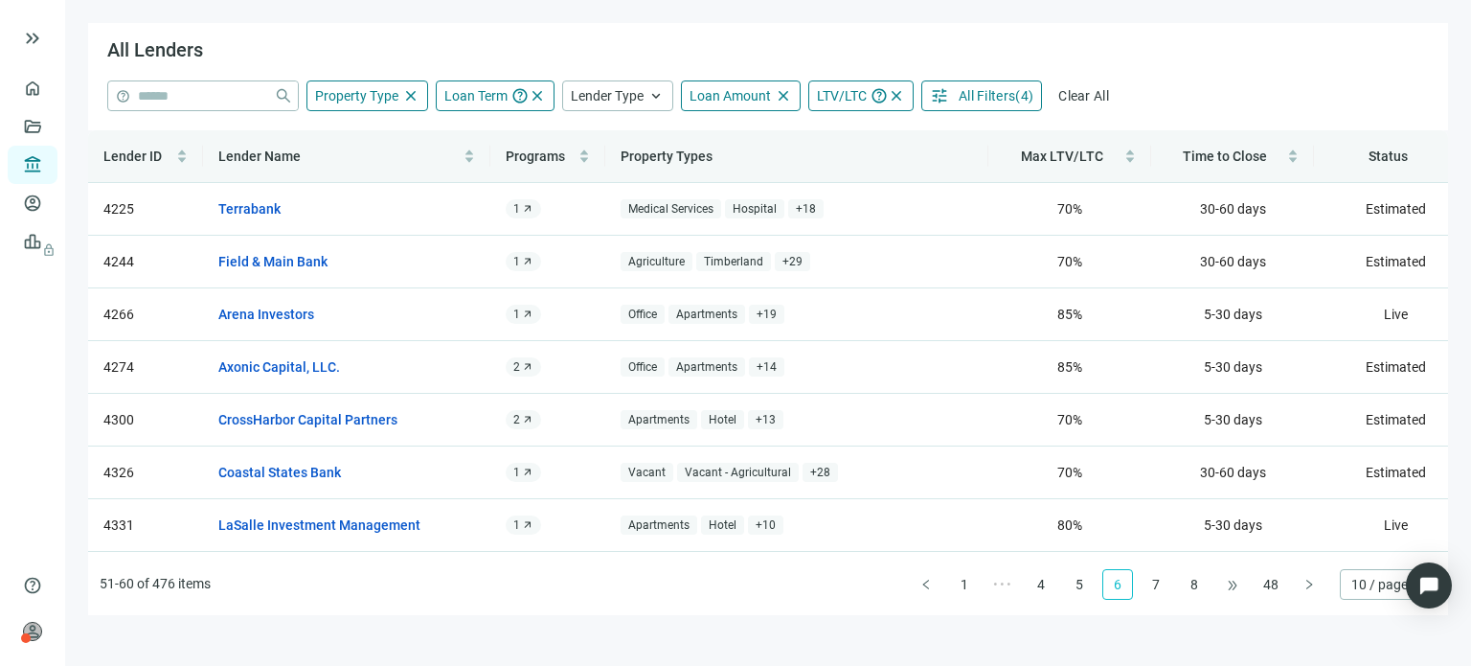
click at [1231, 588] on span "•••" at bounding box center [1232, 584] width 31 height 31
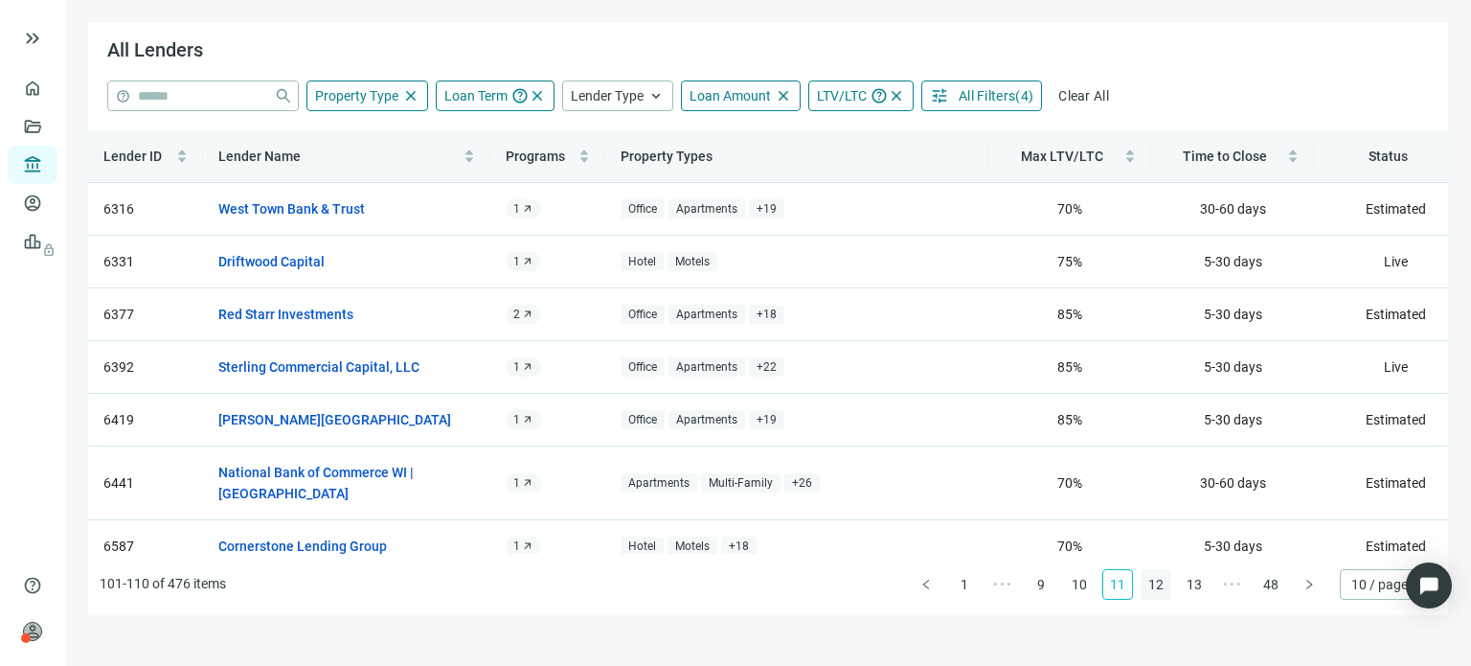
click at [1159, 584] on link "12" at bounding box center [1156, 584] width 29 height 29
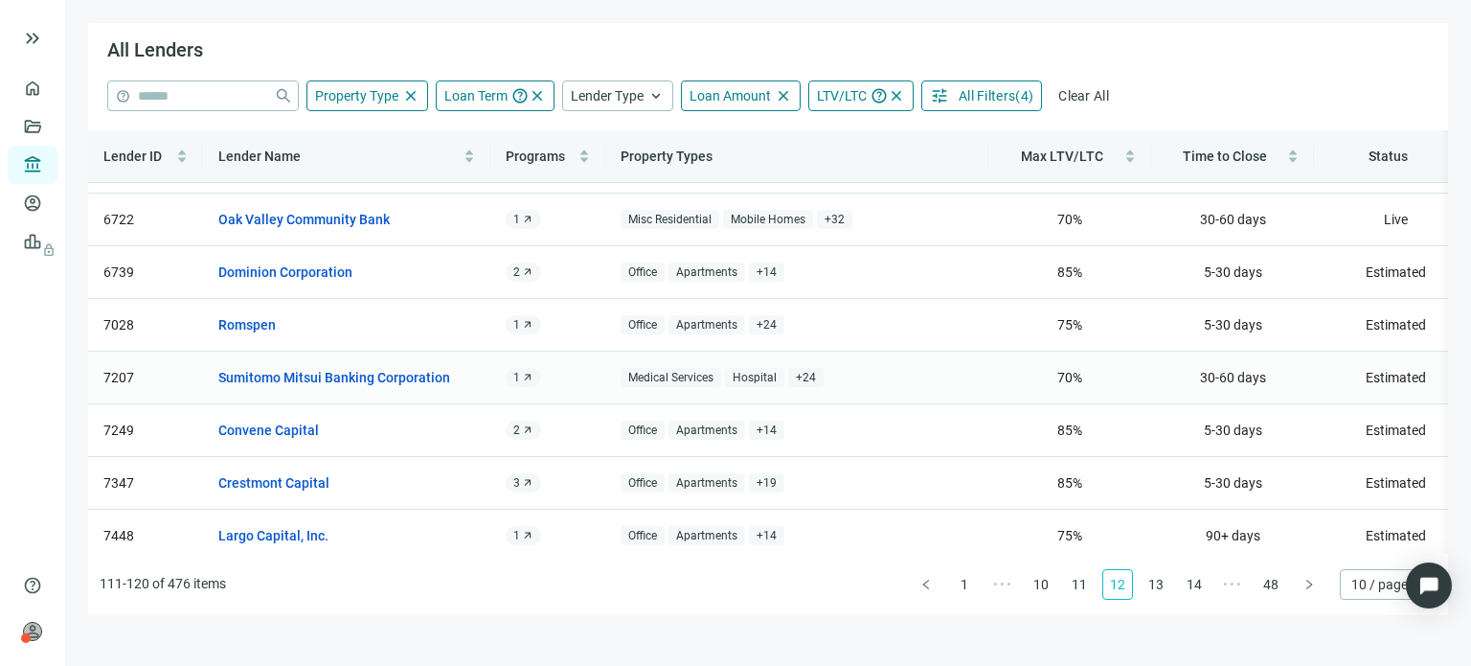
scroll to position [96, 0]
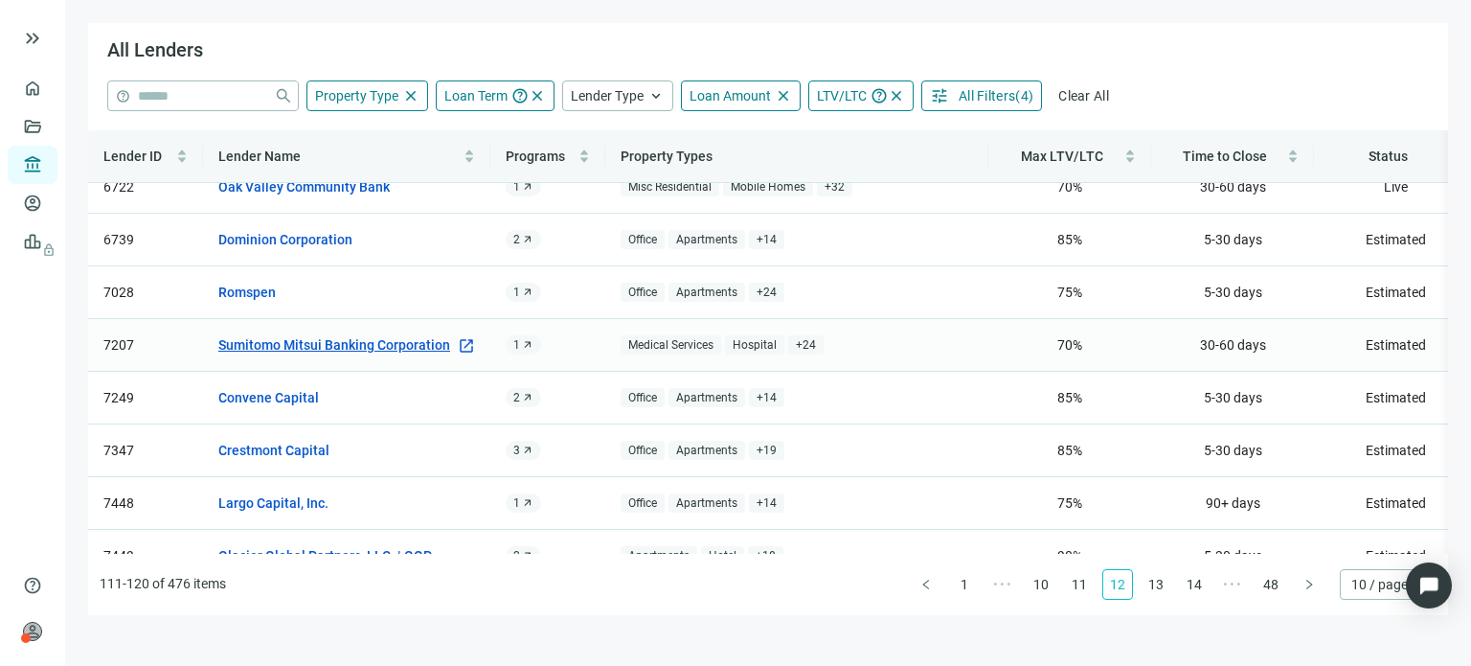
click at [395, 341] on link "Sumitomo Mitsui Banking Corporation" at bounding box center [334, 344] width 232 height 21
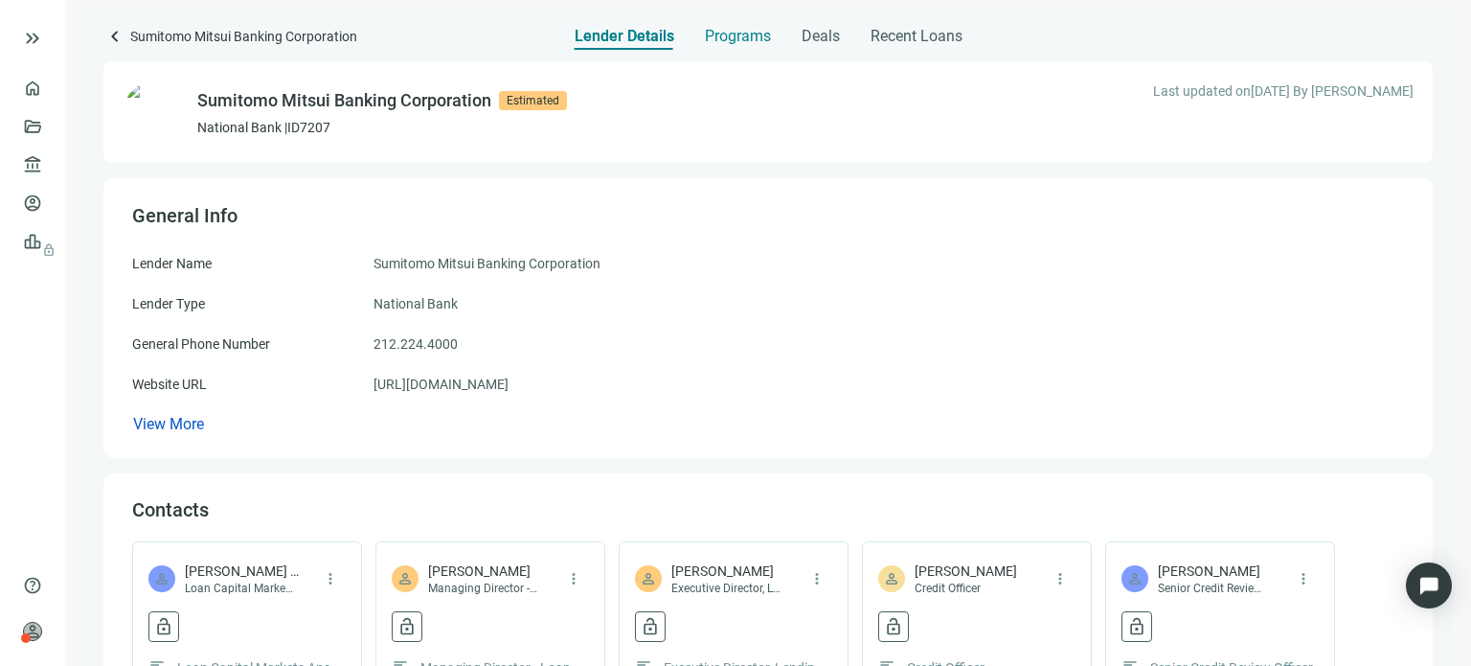
click at [731, 38] on span "Programs" at bounding box center [738, 36] width 66 height 19
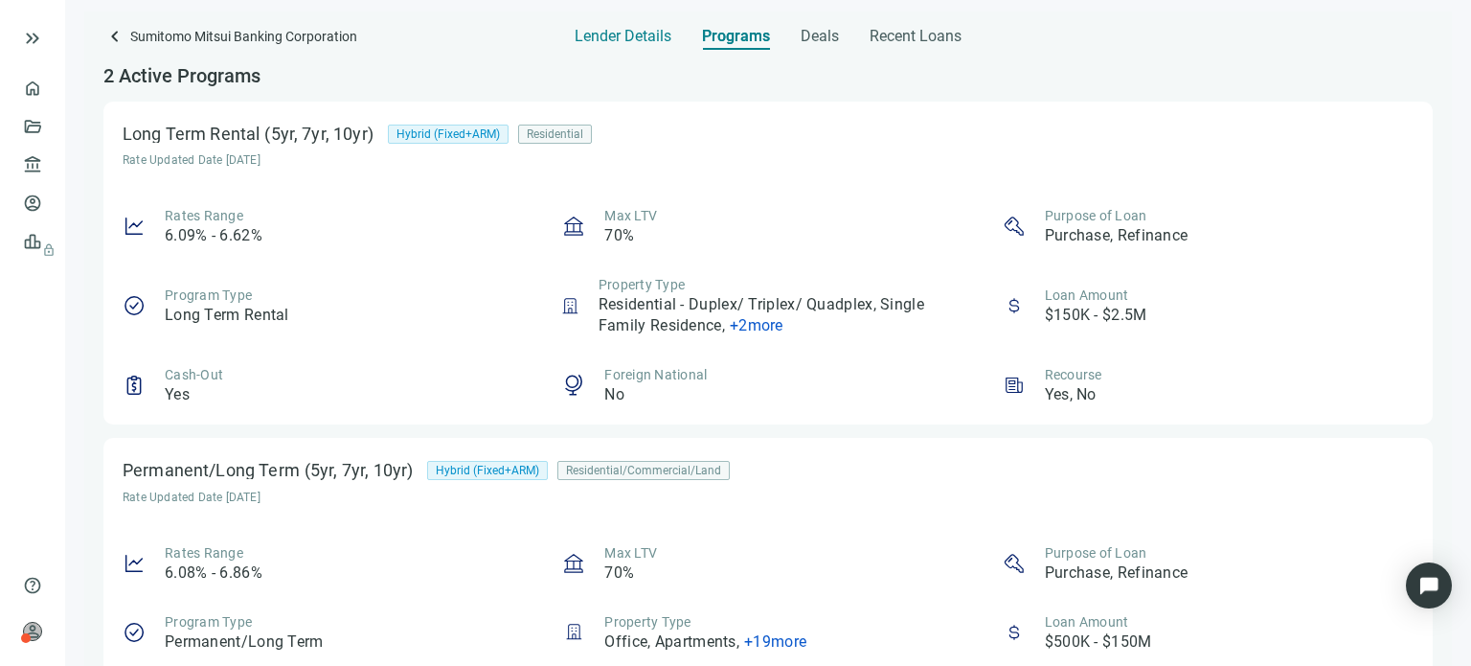
click at [632, 40] on span "Lender Details" at bounding box center [623, 36] width 97 height 19
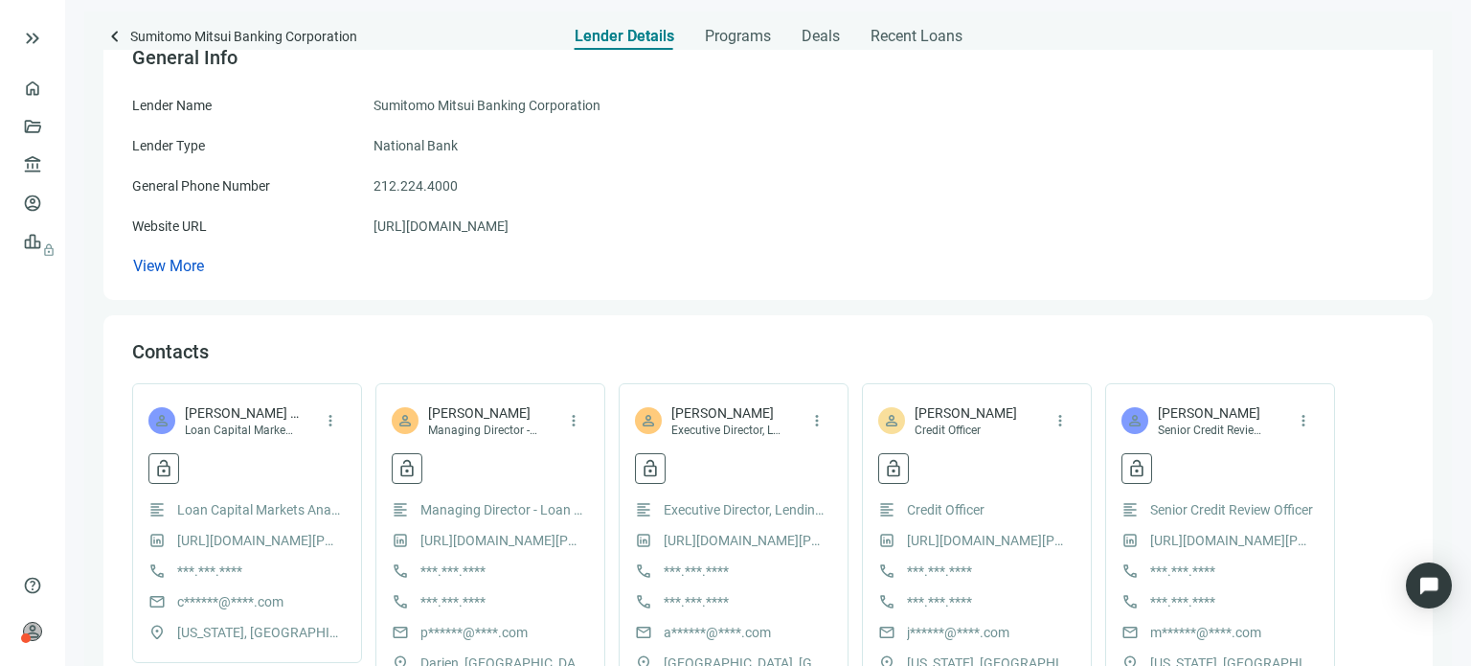
scroll to position [192, 0]
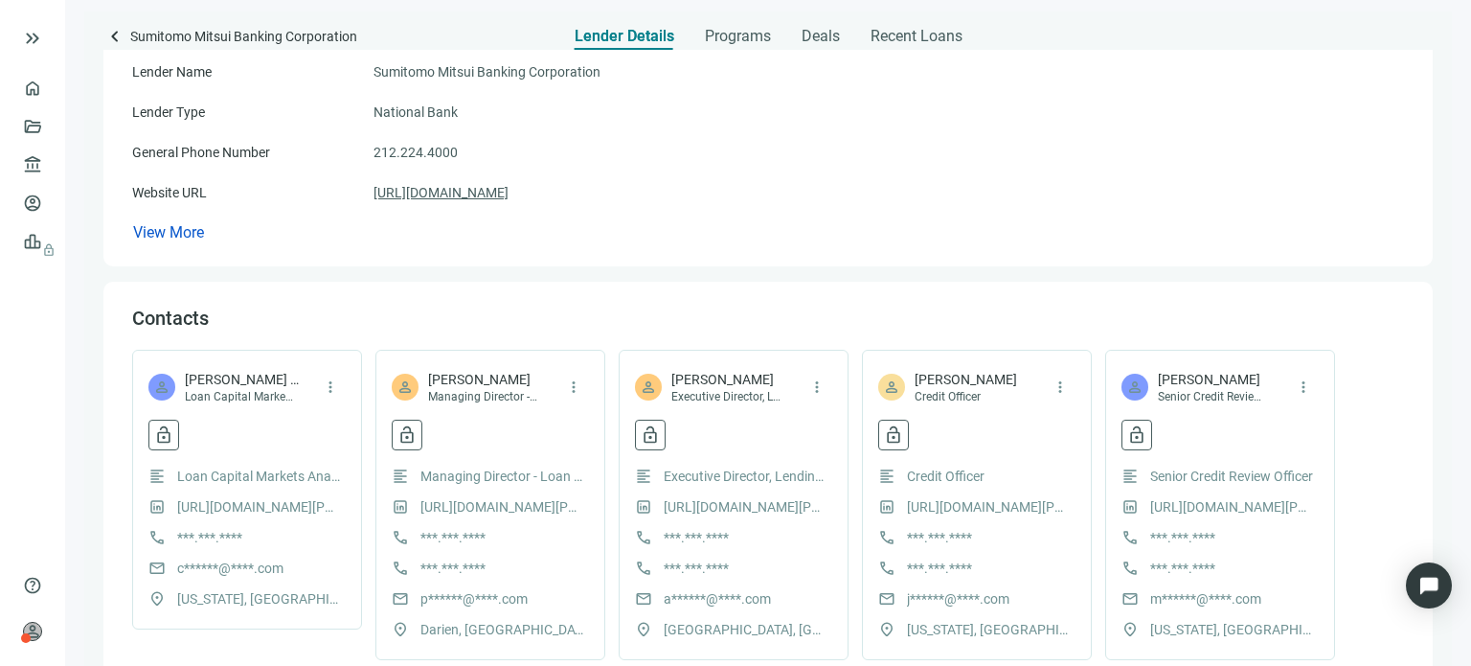
click at [480, 194] on link "[URL][DOMAIN_NAME]" at bounding box center [440, 192] width 135 height 21
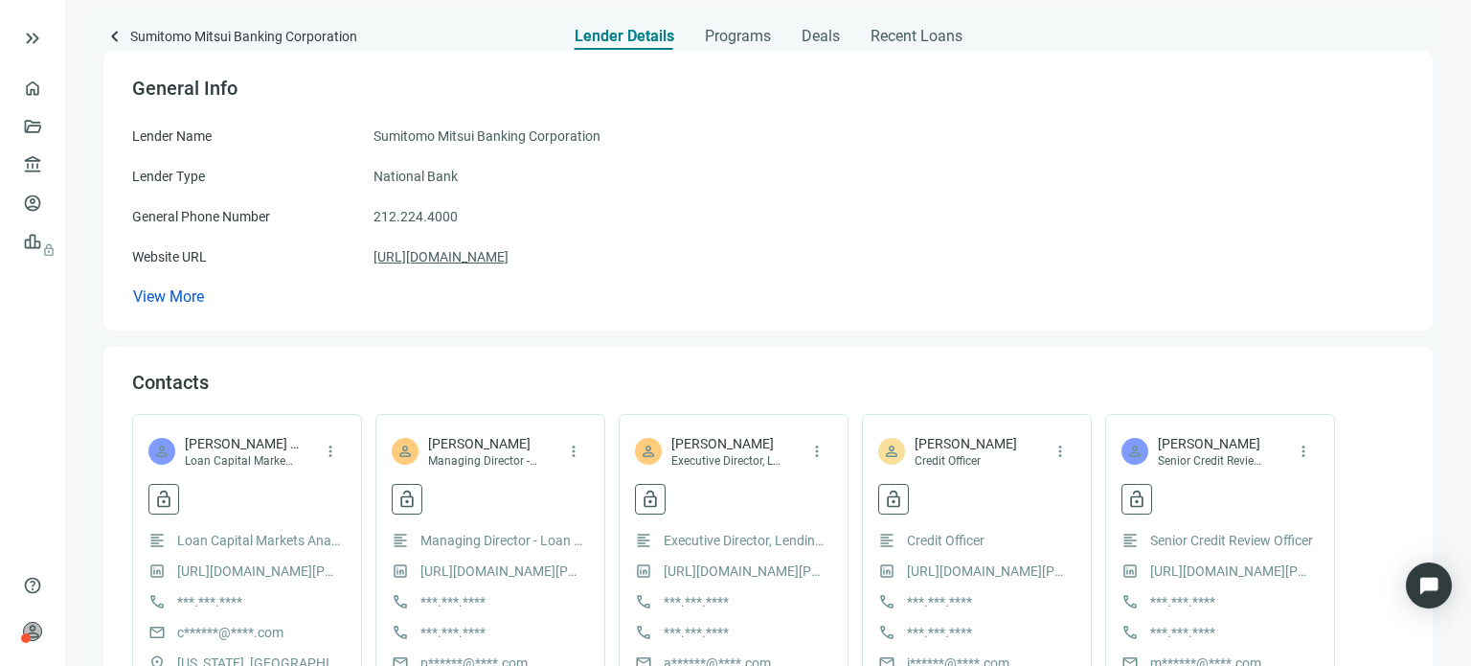
scroll to position [96, 0]
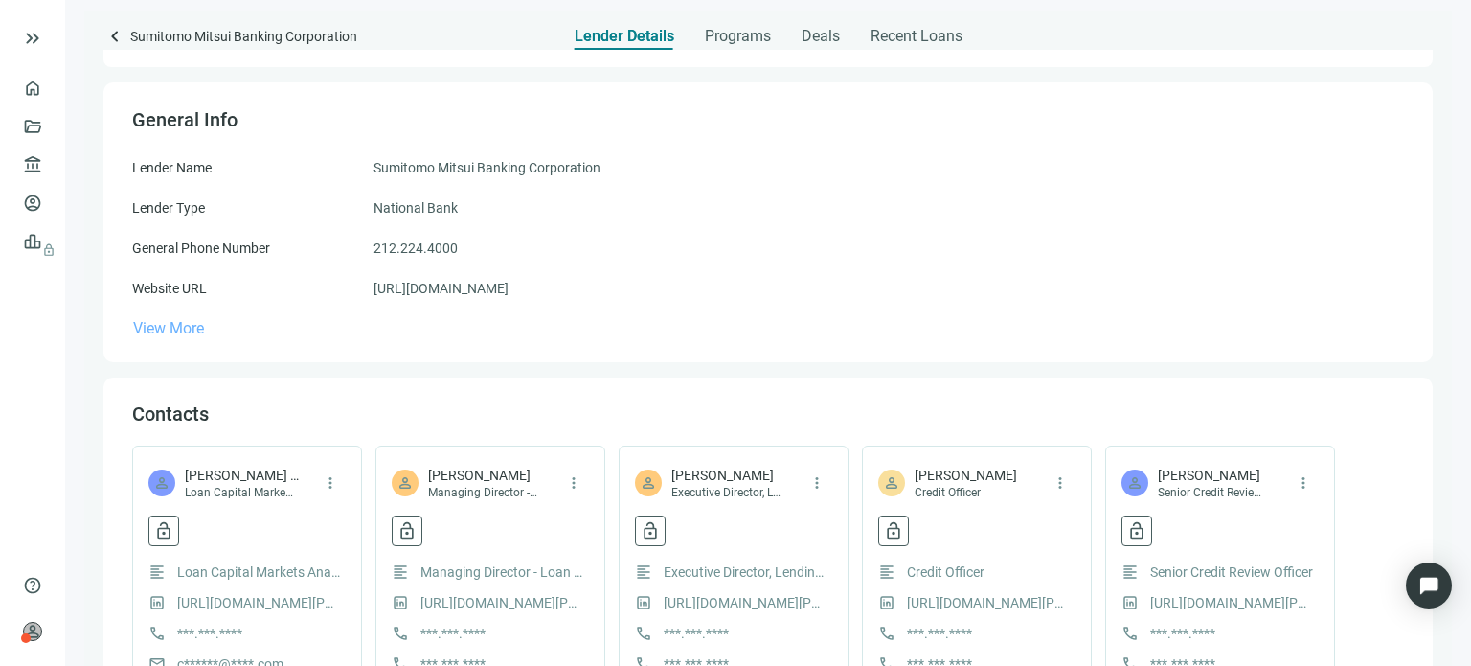
click at [199, 327] on span "View More" at bounding box center [168, 328] width 71 height 18
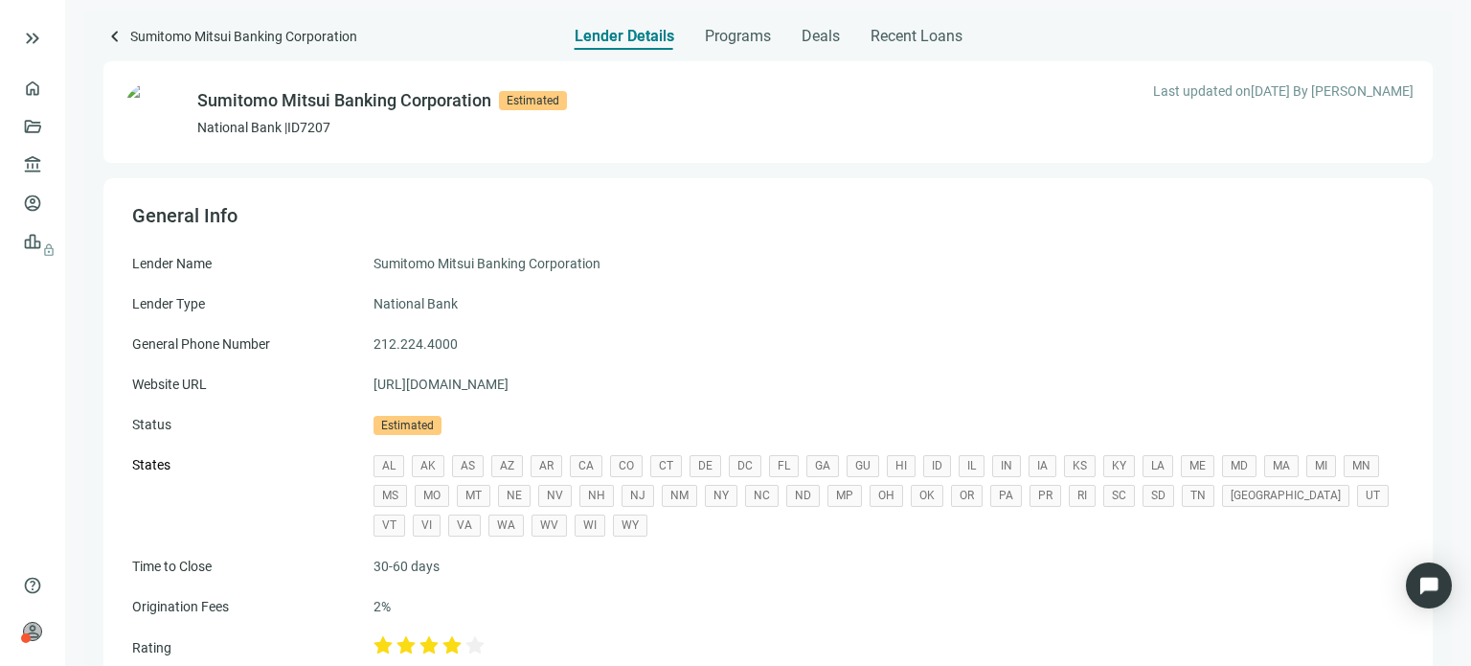
scroll to position [0, 0]
click at [727, 31] on span "Programs" at bounding box center [738, 36] width 66 height 19
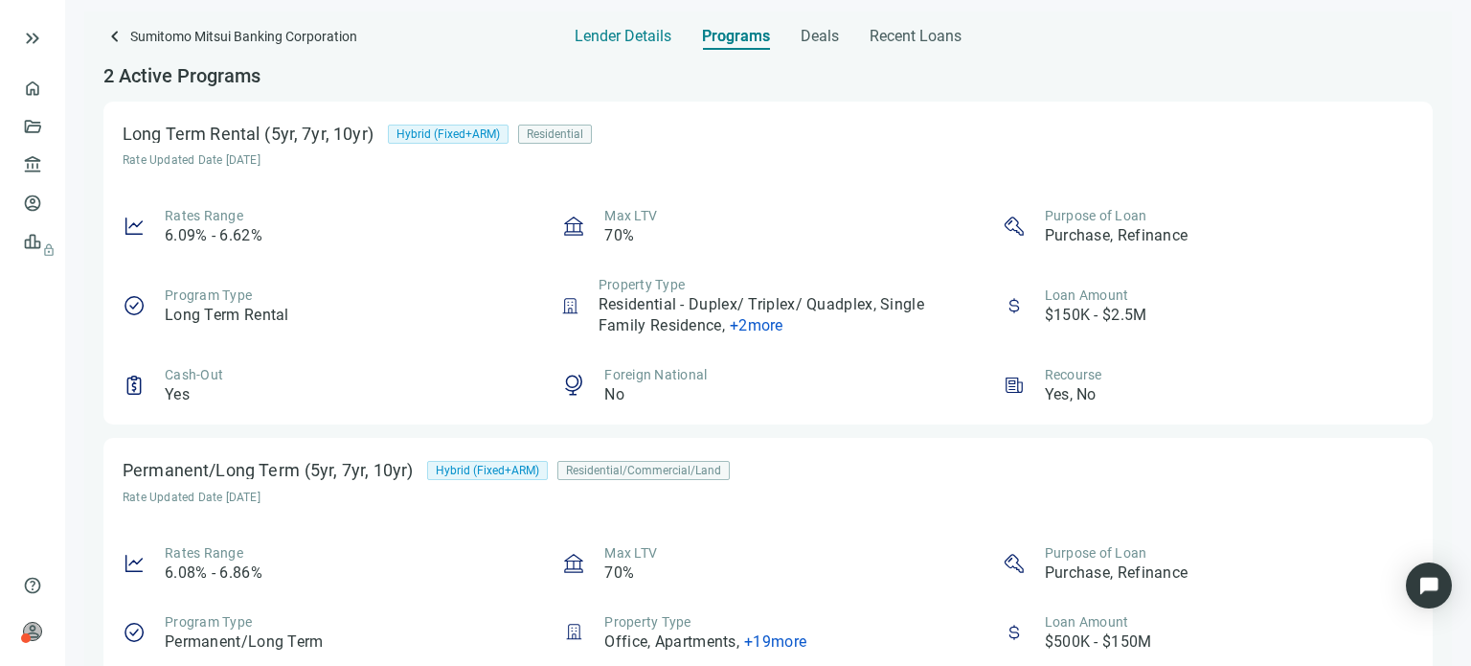
click at [579, 37] on span "Lender Details" at bounding box center [623, 36] width 97 height 19
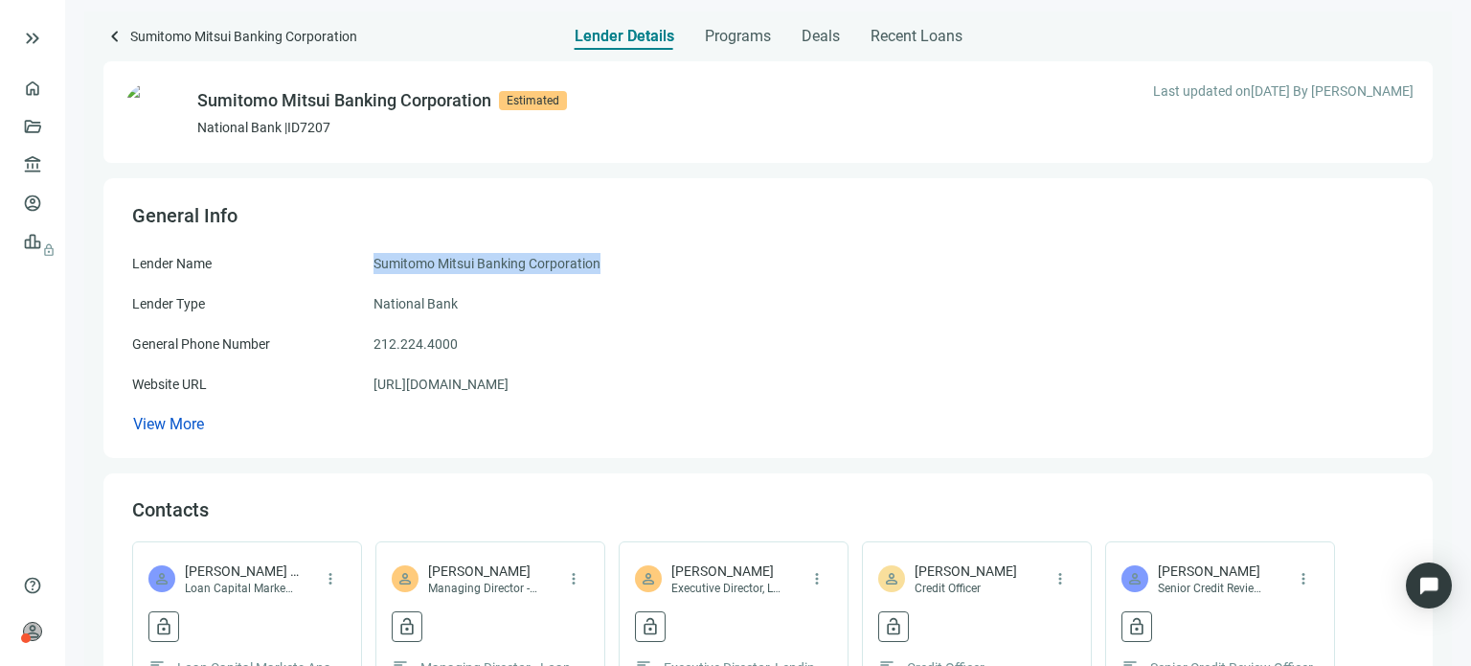
drag, startPoint x: 612, startPoint y: 257, endPoint x: 351, endPoint y: 274, distance: 261.0
click at [351, 274] on div "Lender Name Sumitomo Mitsui Banking Corporation" at bounding box center [768, 263] width 1272 height 21
click at [870, 37] on span "Recent Loans" at bounding box center [916, 36] width 92 height 19
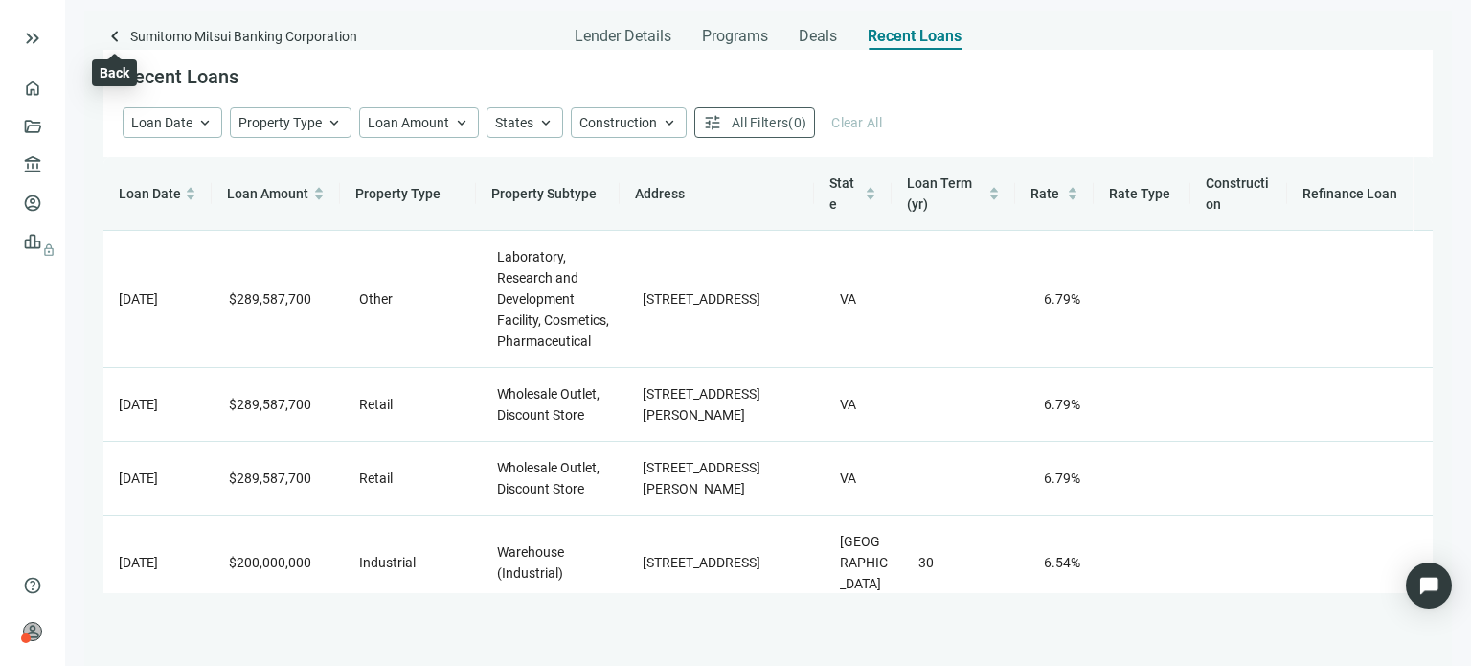
click at [115, 40] on span "keyboard_arrow_left" at bounding box center [114, 36] width 23 height 23
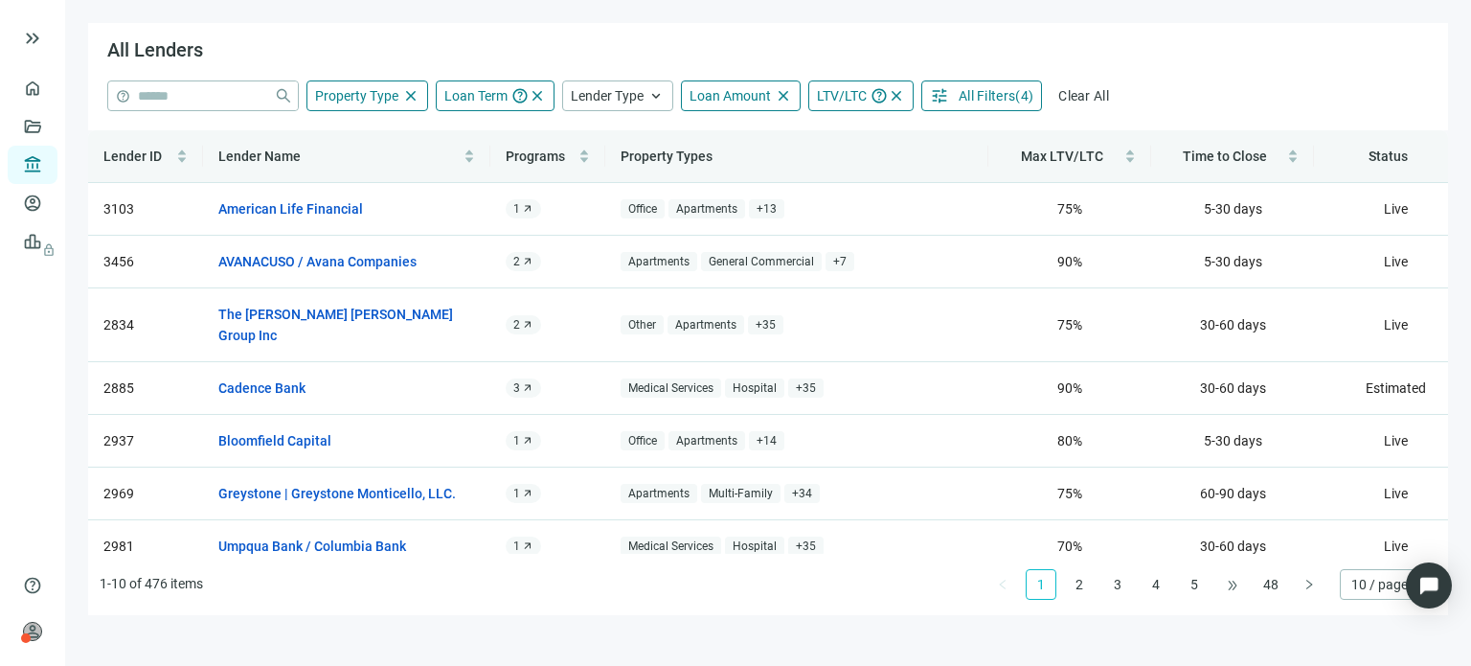
click at [1222, 585] on span "•••" at bounding box center [1232, 584] width 31 height 31
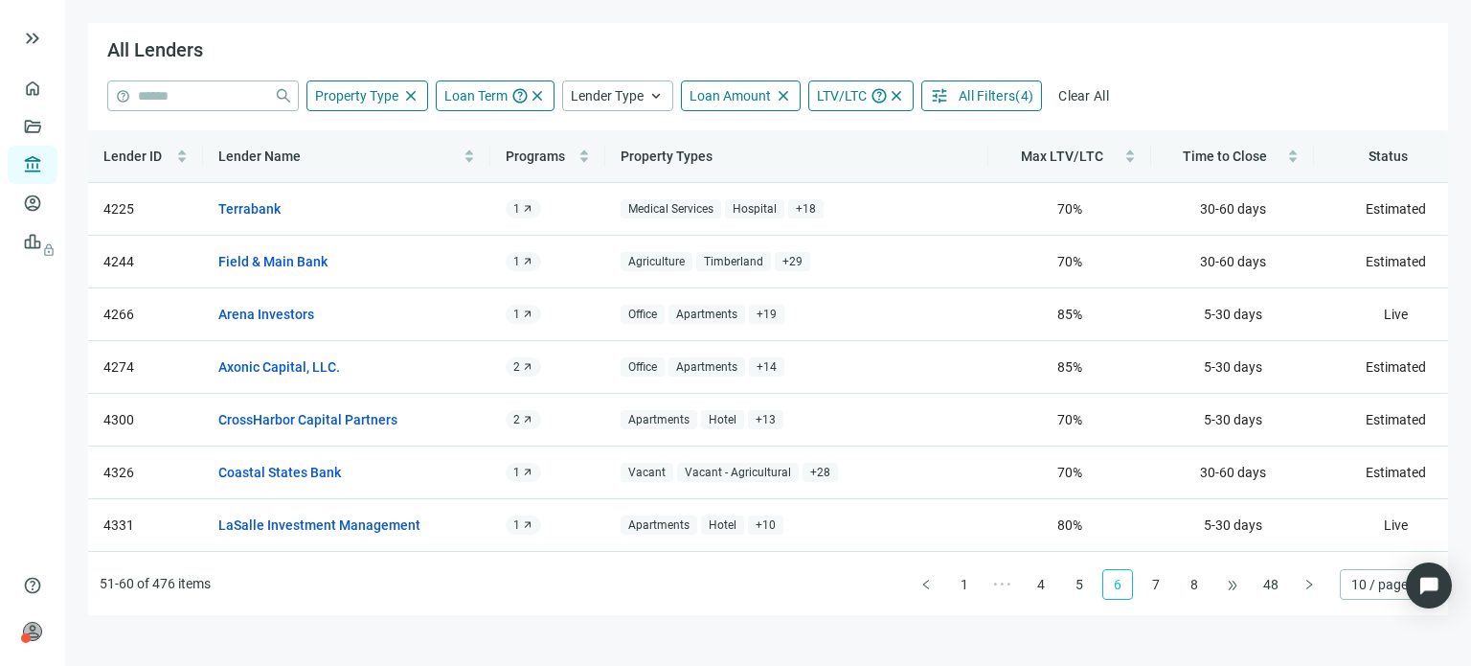
click at [1222, 585] on span "•••" at bounding box center [1232, 584] width 31 height 31
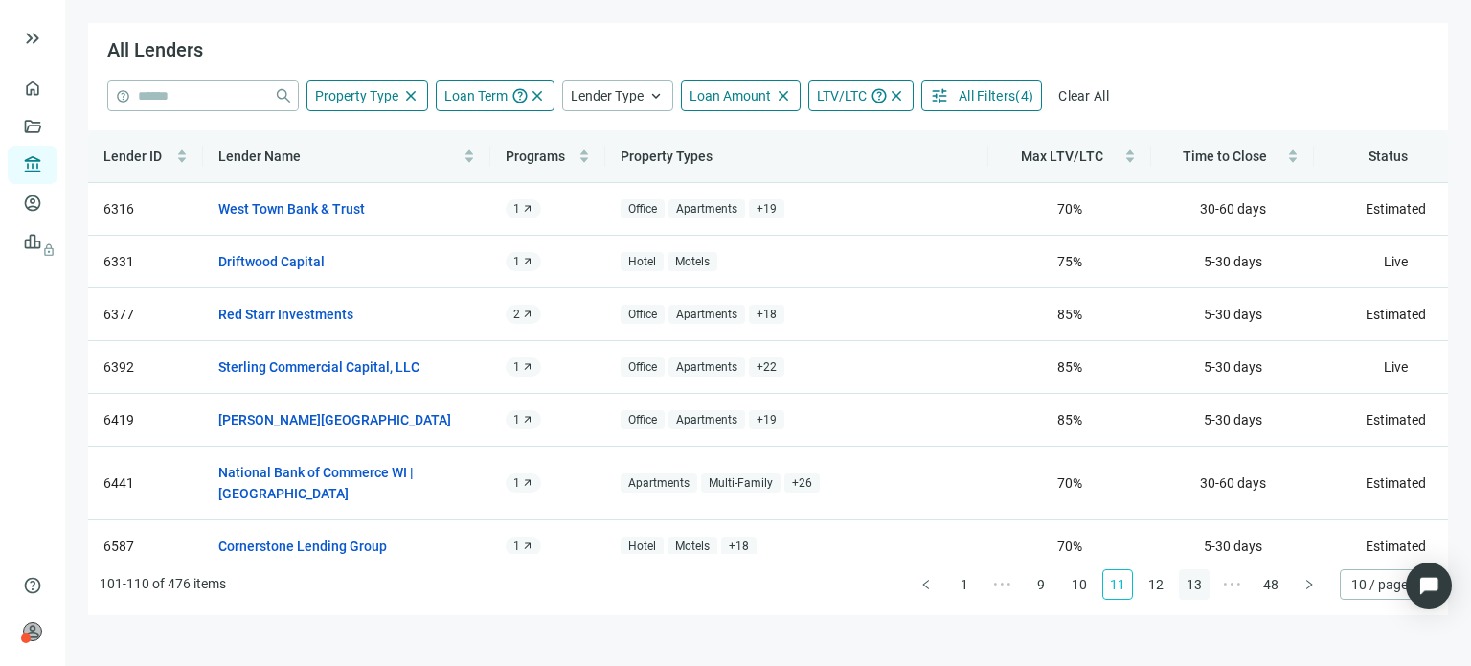
click at [1197, 578] on link "13" at bounding box center [1194, 584] width 29 height 29
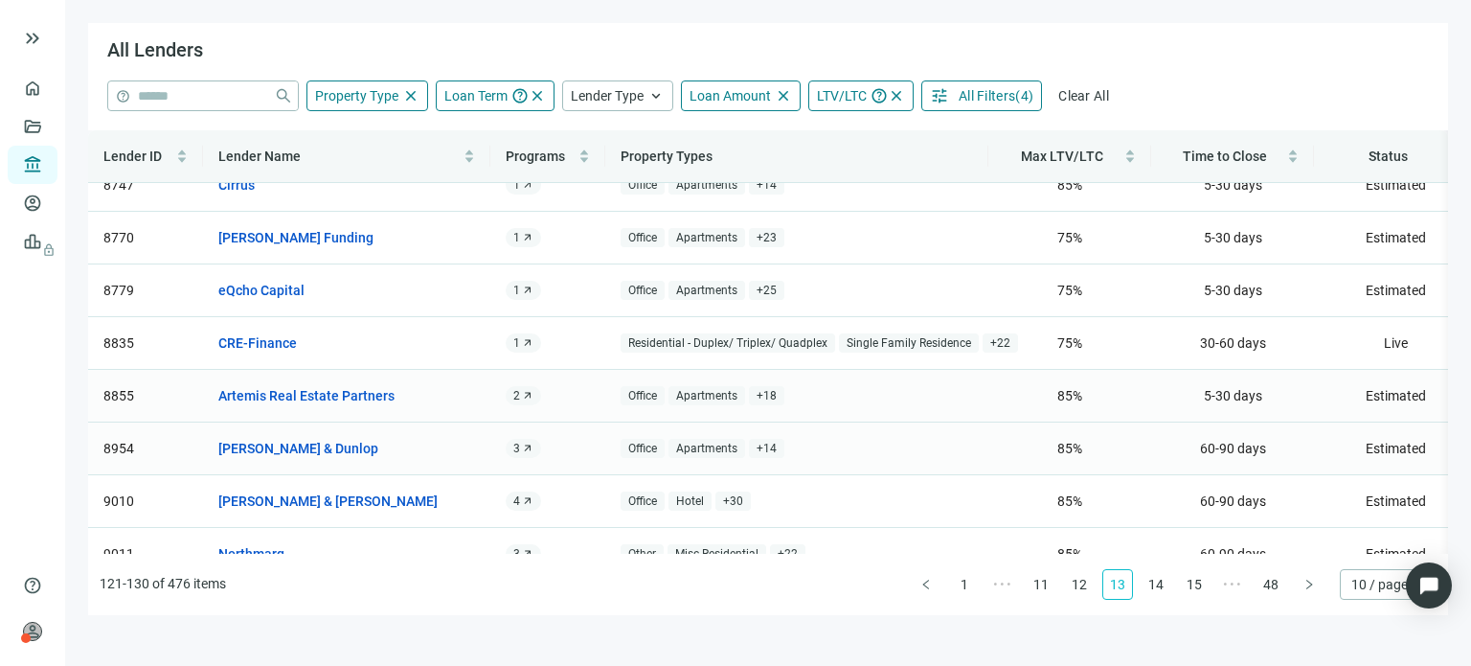
scroll to position [172, 0]
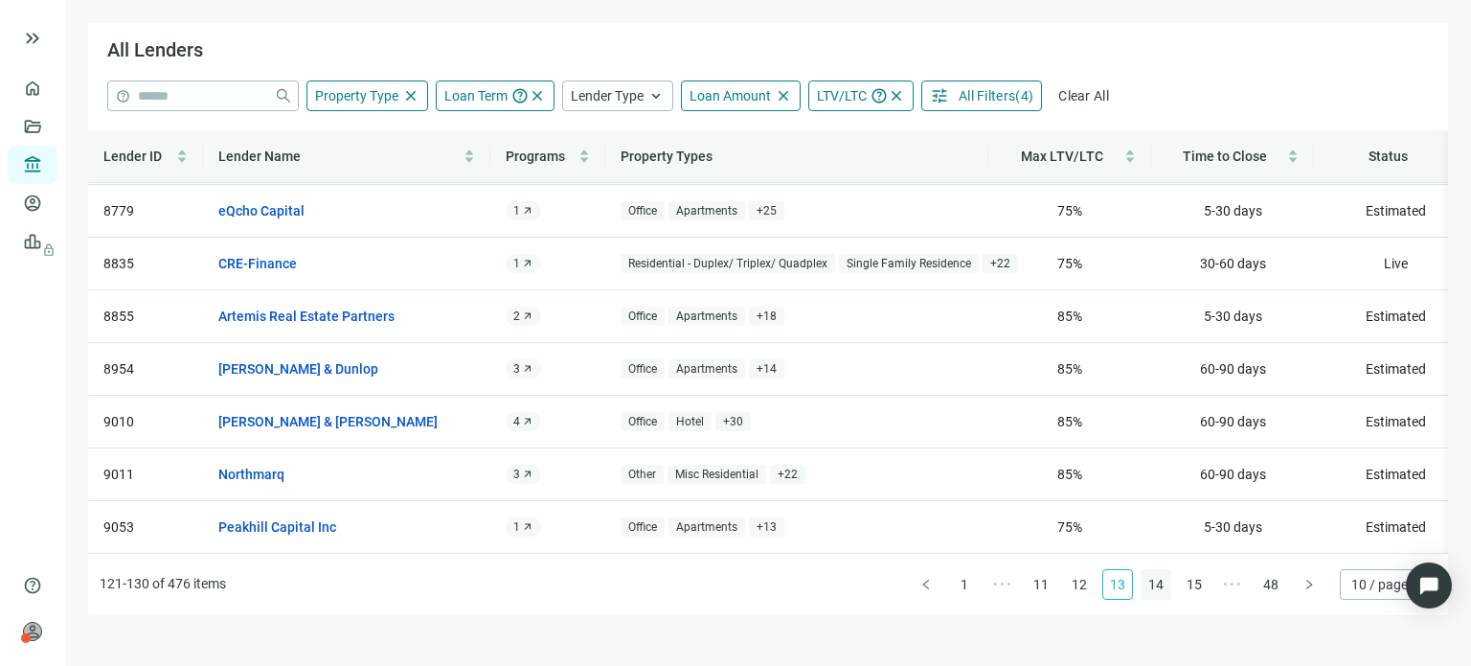
click at [1156, 584] on link "14" at bounding box center [1156, 584] width 29 height 29
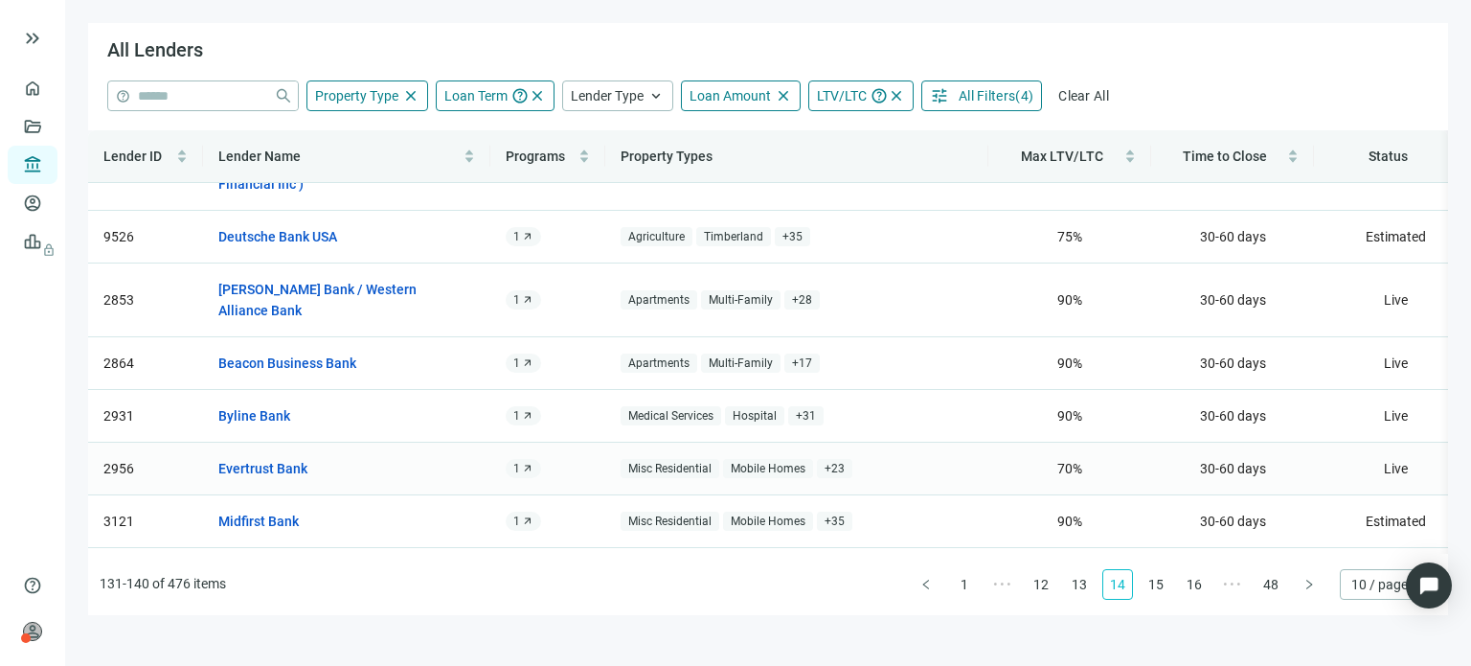
scroll to position [0, 0]
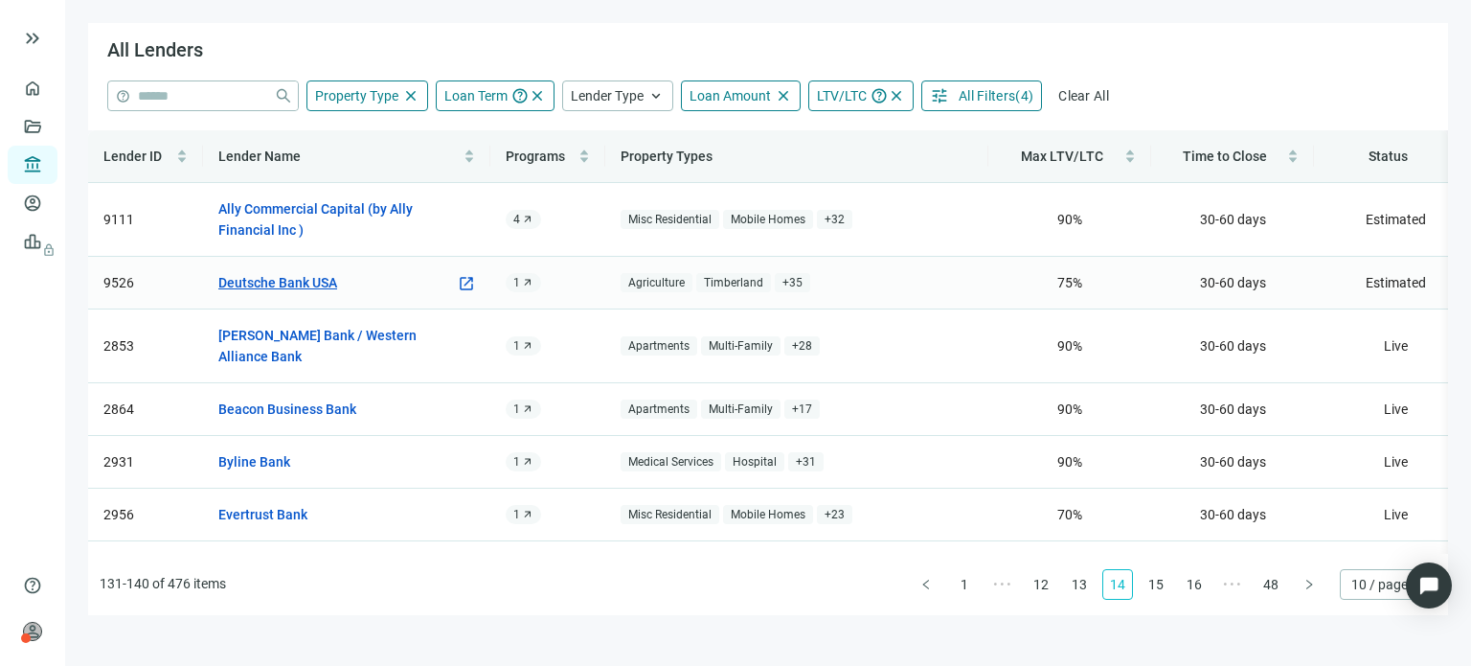
click at [304, 275] on link "Deutsche Bank USA" at bounding box center [277, 282] width 119 height 21
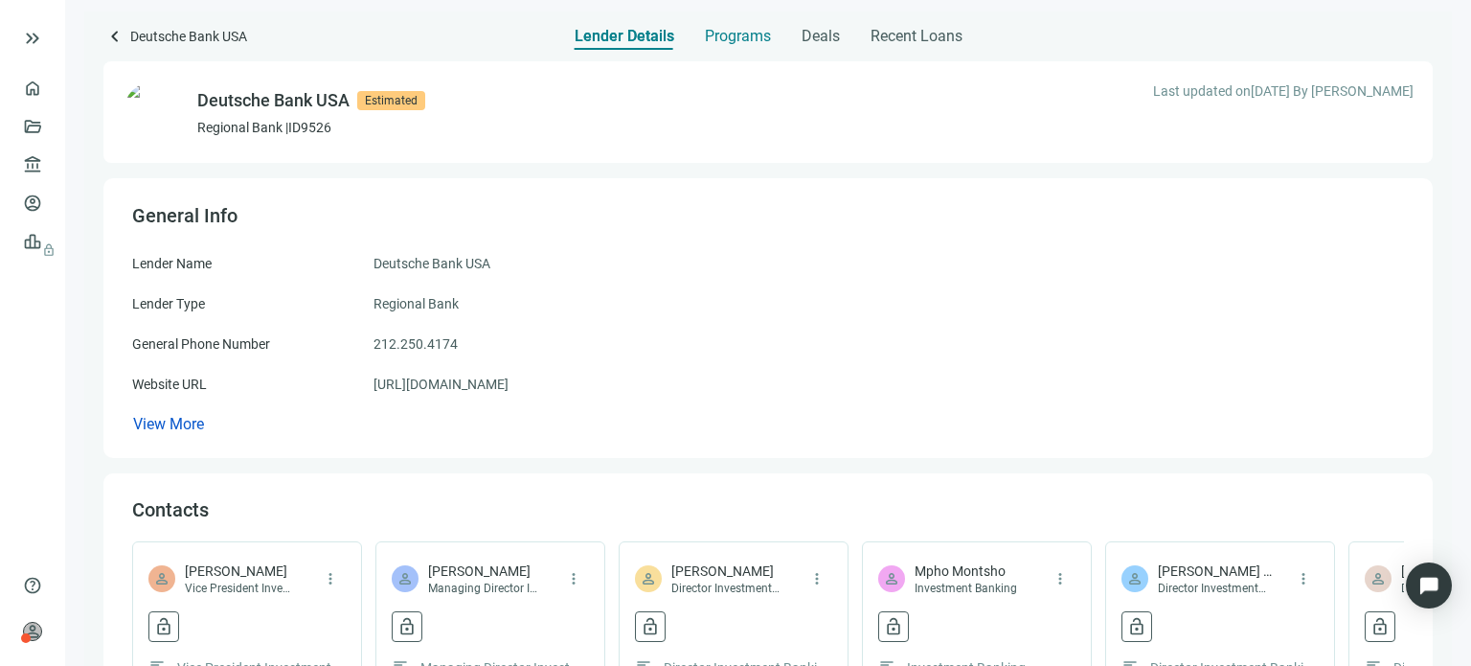
click at [721, 33] on span "Programs" at bounding box center [738, 36] width 66 height 19
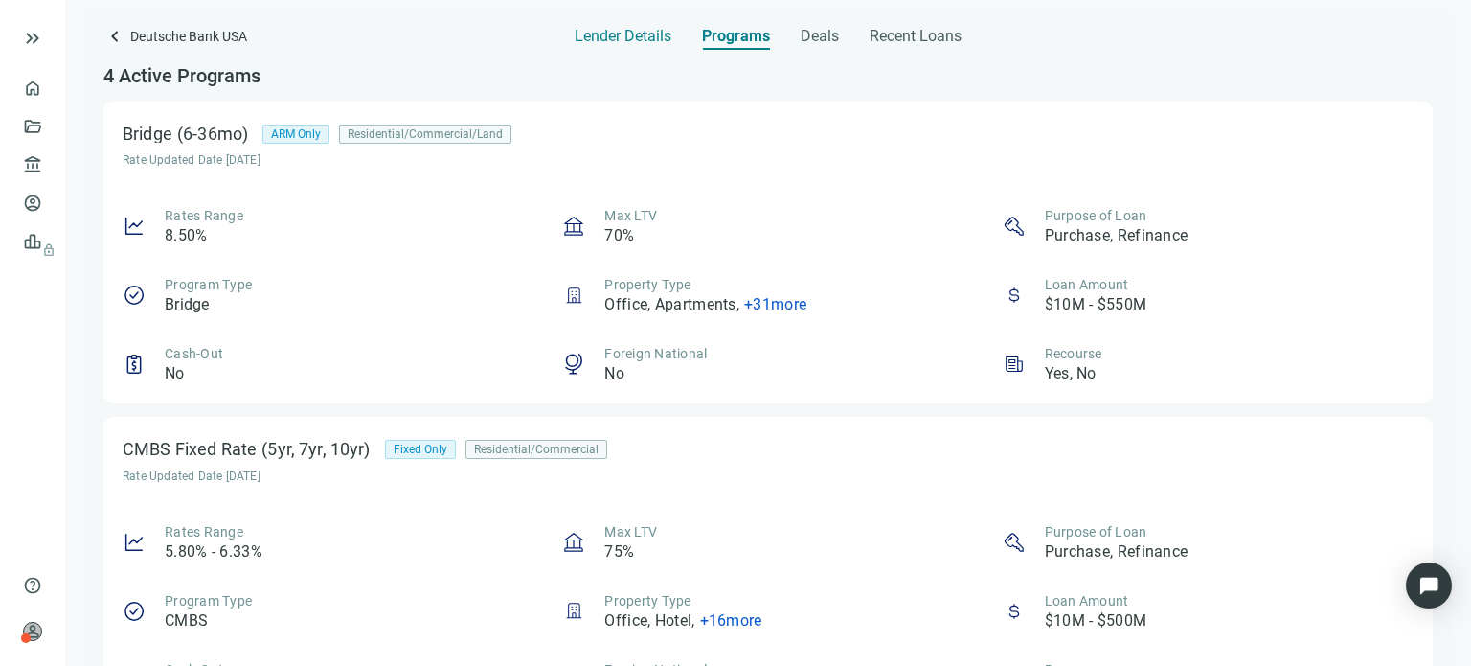
click at [666, 35] on span "Lender Details" at bounding box center [623, 36] width 97 height 19
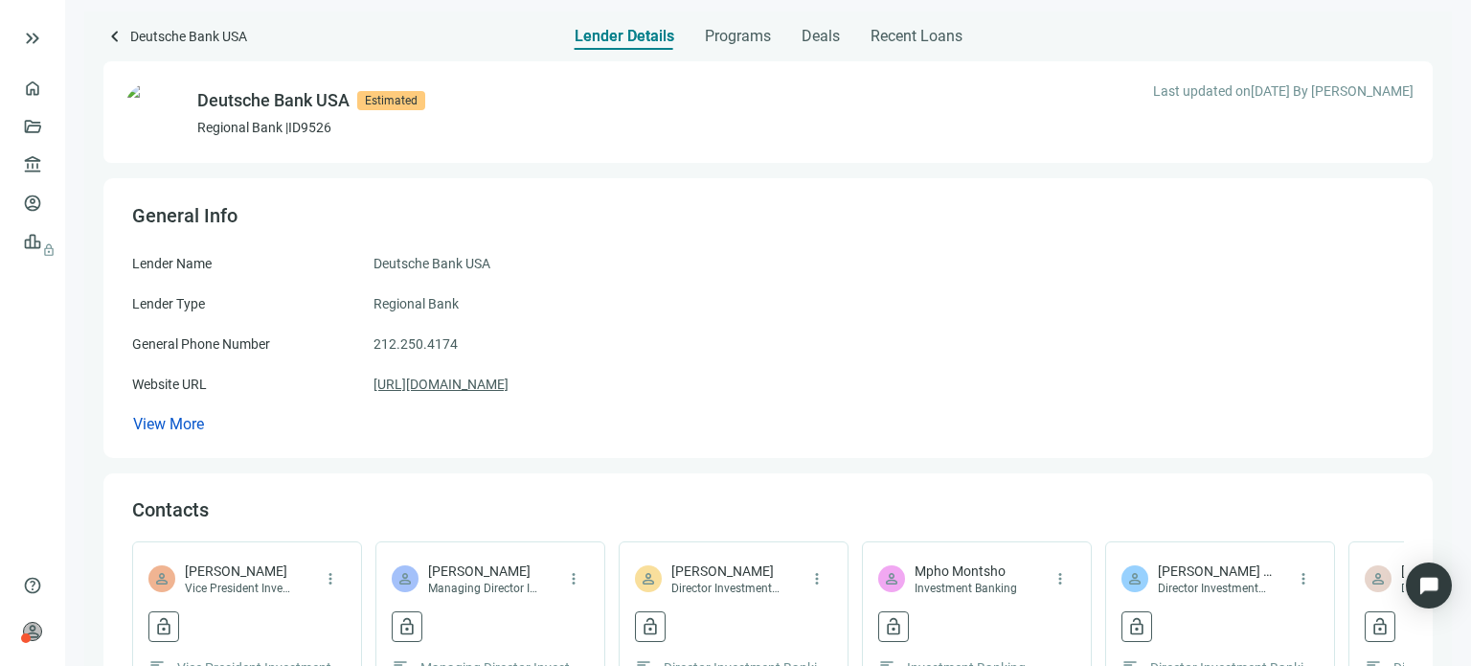
click at [479, 383] on link "[URL][DOMAIN_NAME]" at bounding box center [440, 383] width 135 height 21
click at [756, 28] on span "Programs" at bounding box center [738, 36] width 66 height 19
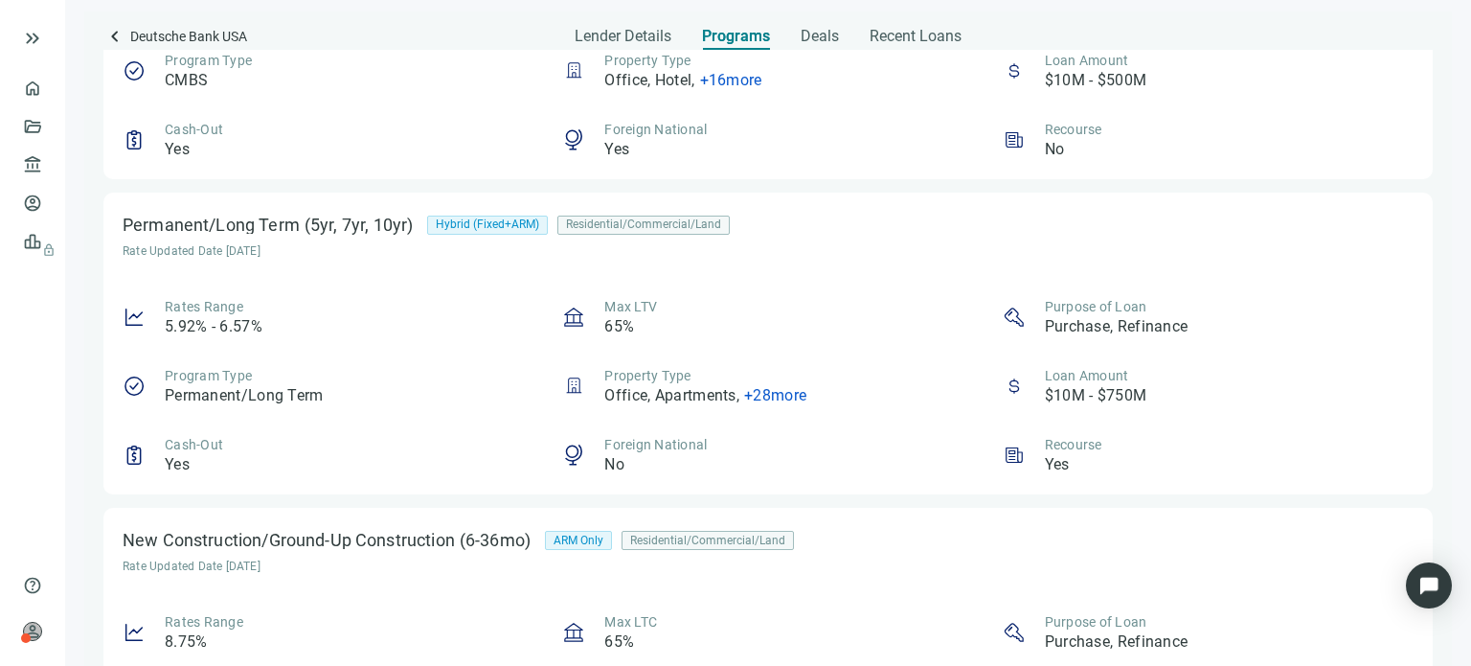
scroll to position [575, 0]
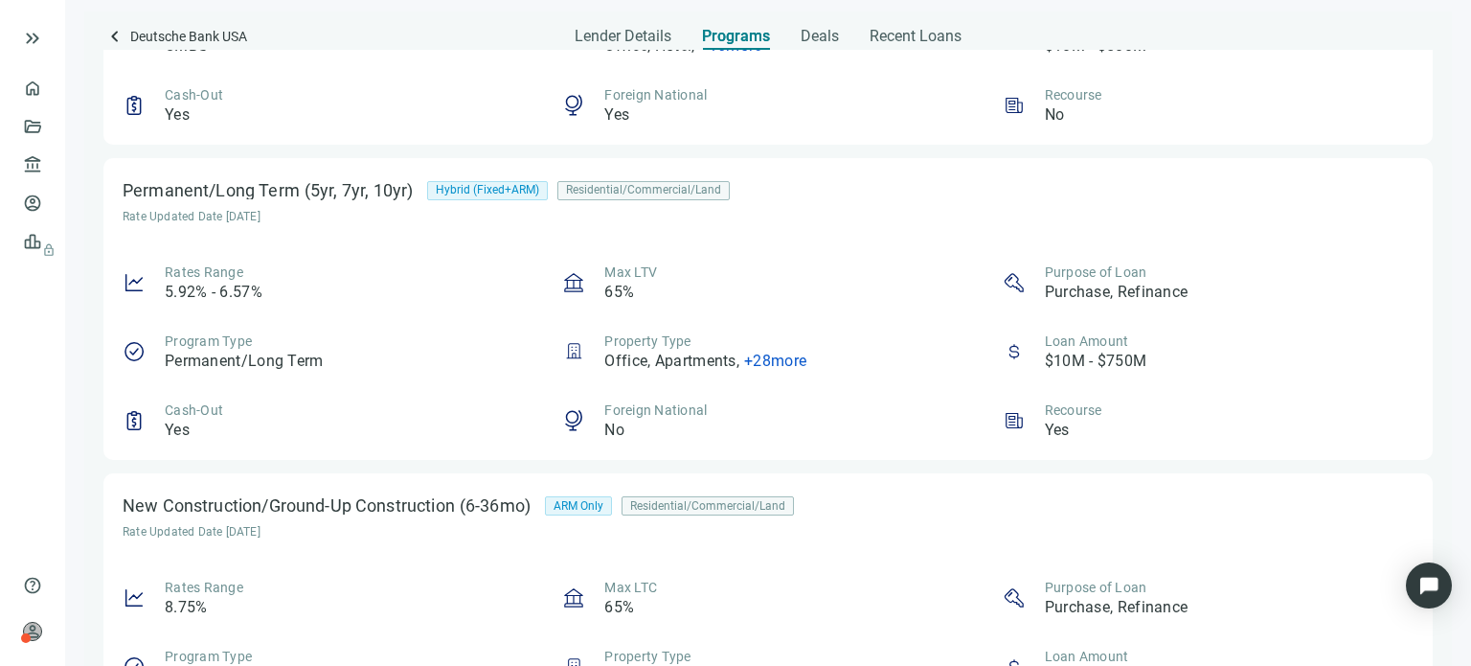
click at [758, 362] on span "+ 28 more" at bounding box center [775, 360] width 62 height 18
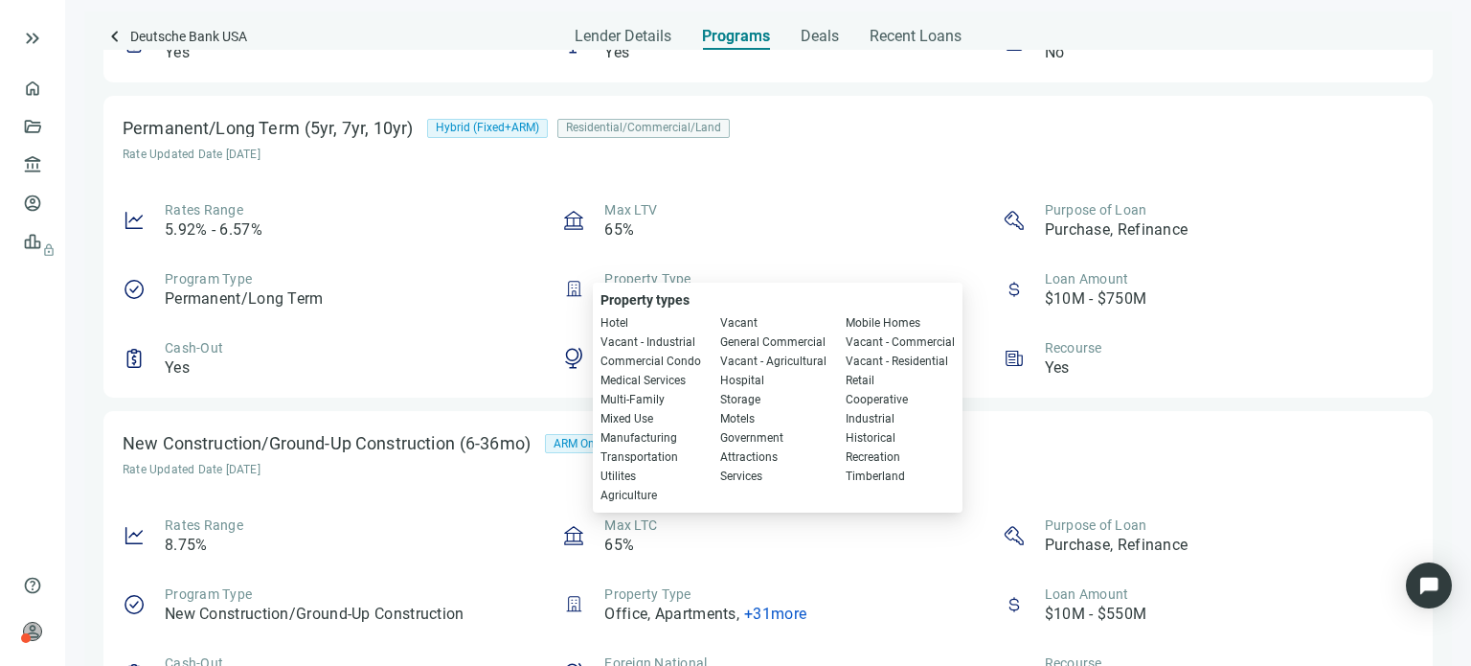
scroll to position [670, 0]
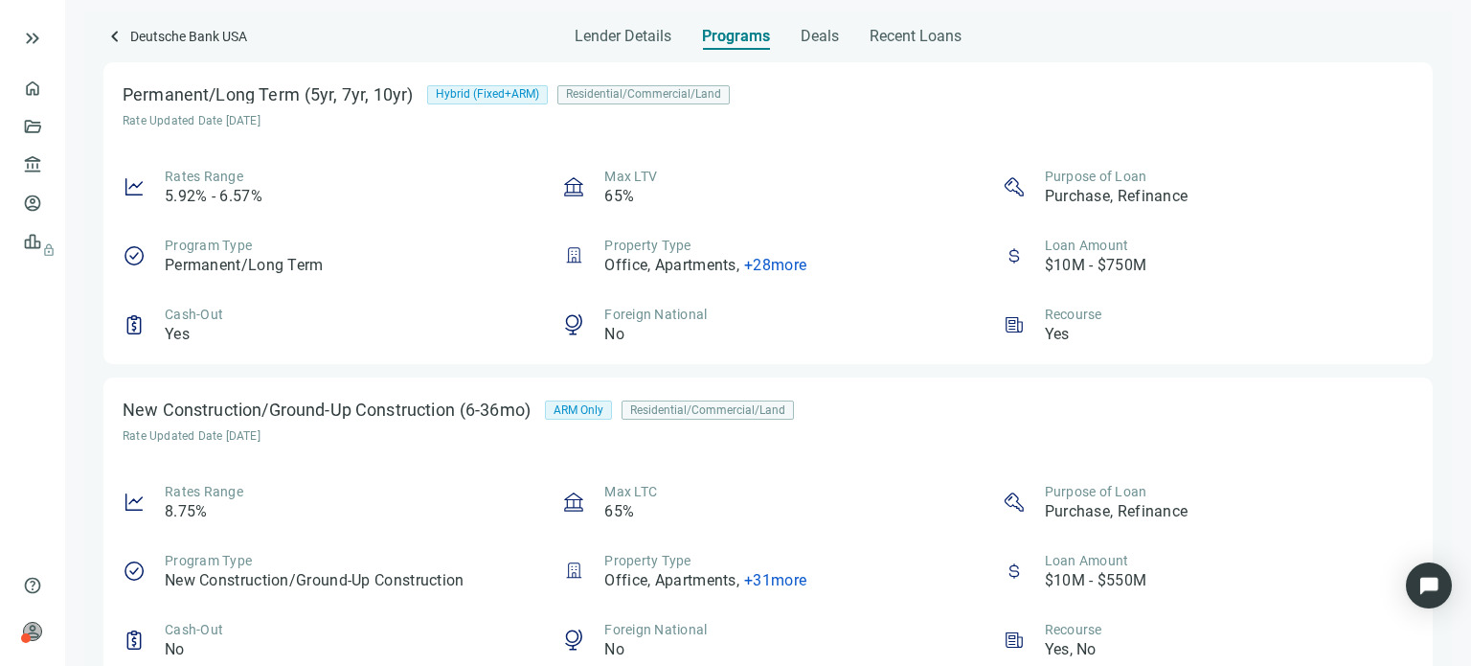
click at [825, 206] on div "Max LTV 65%" at bounding box center [767, 187] width 411 height 40
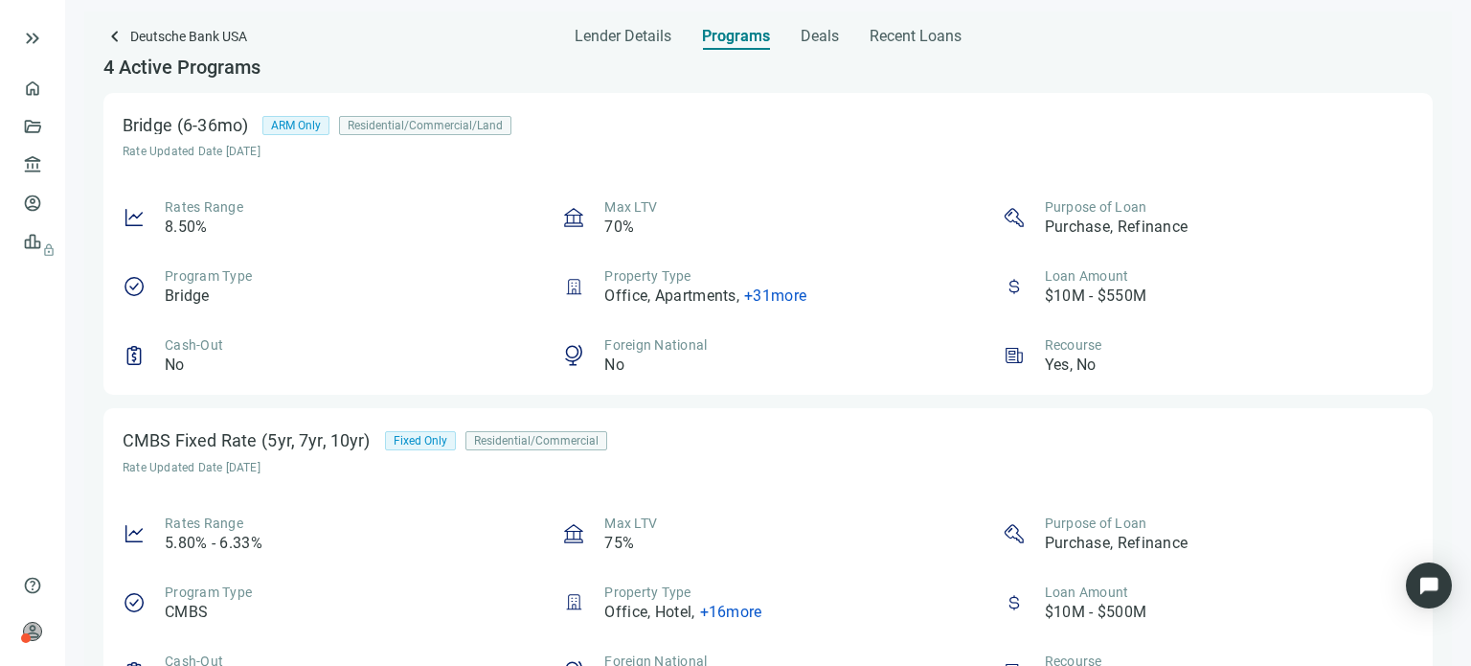
scroll to position [0, 0]
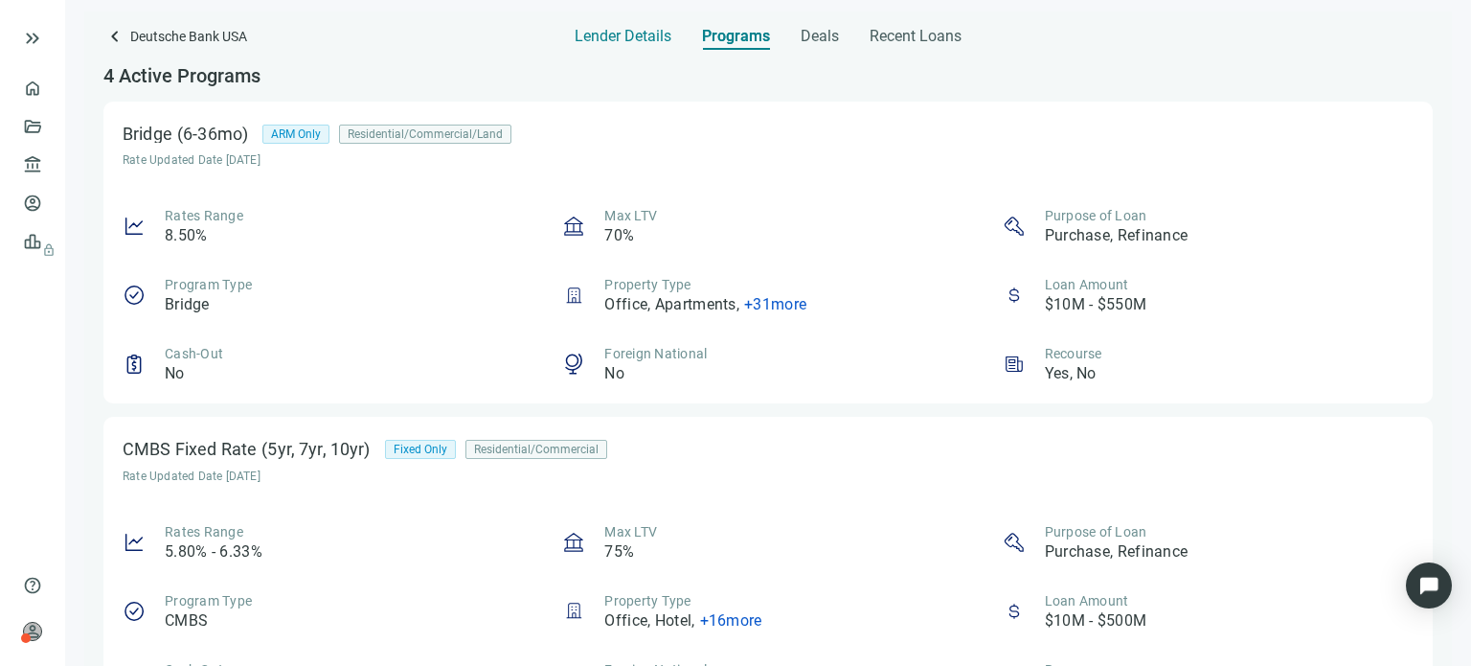
click at [607, 41] on span "Lender Details" at bounding box center [623, 36] width 97 height 19
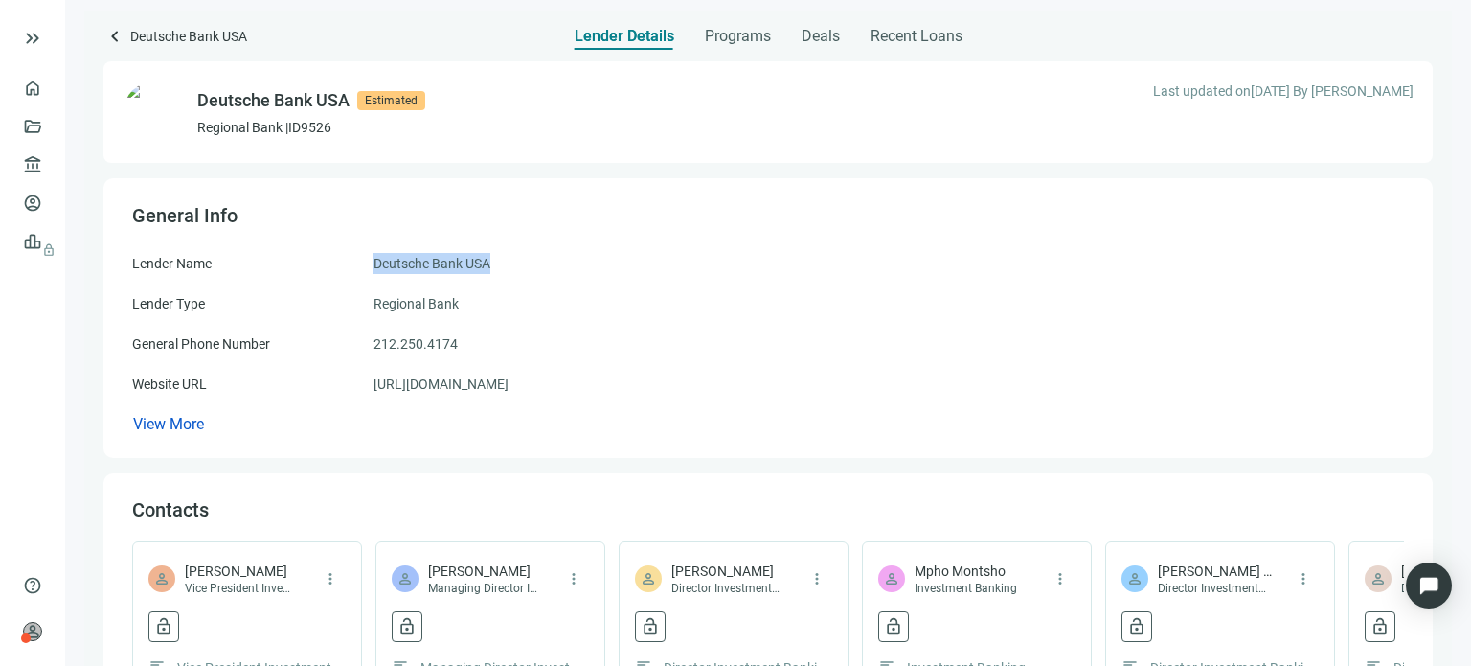
drag, startPoint x: 494, startPoint y: 256, endPoint x: 343, endPoint y: 263, distance: 151.5
click at [343, 263] on div "Lender Name Deutsche Bank USA" at bounding box center [768, 263] width 1272 height 21
click at [115, 37] on span "keyboard_arrow_left" at bounding box center [114, 36] width 23 height 23
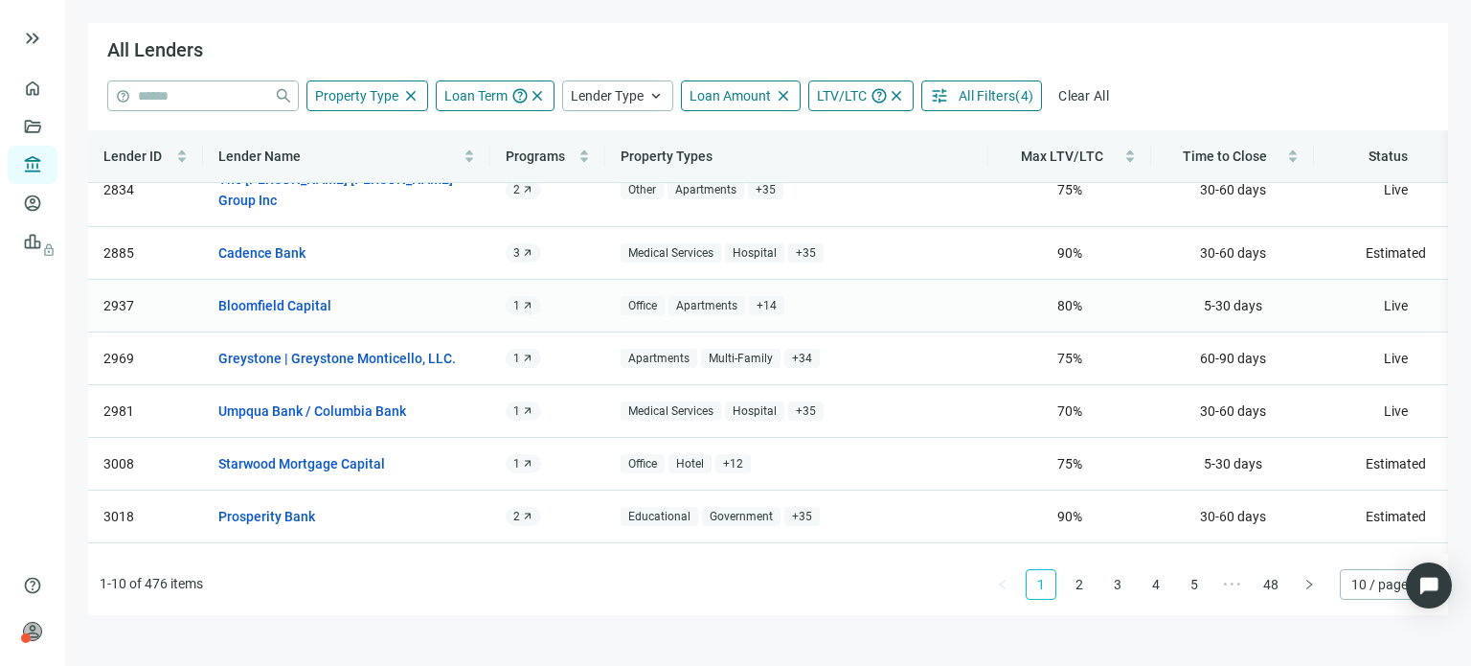
scroll to position [172, 0]
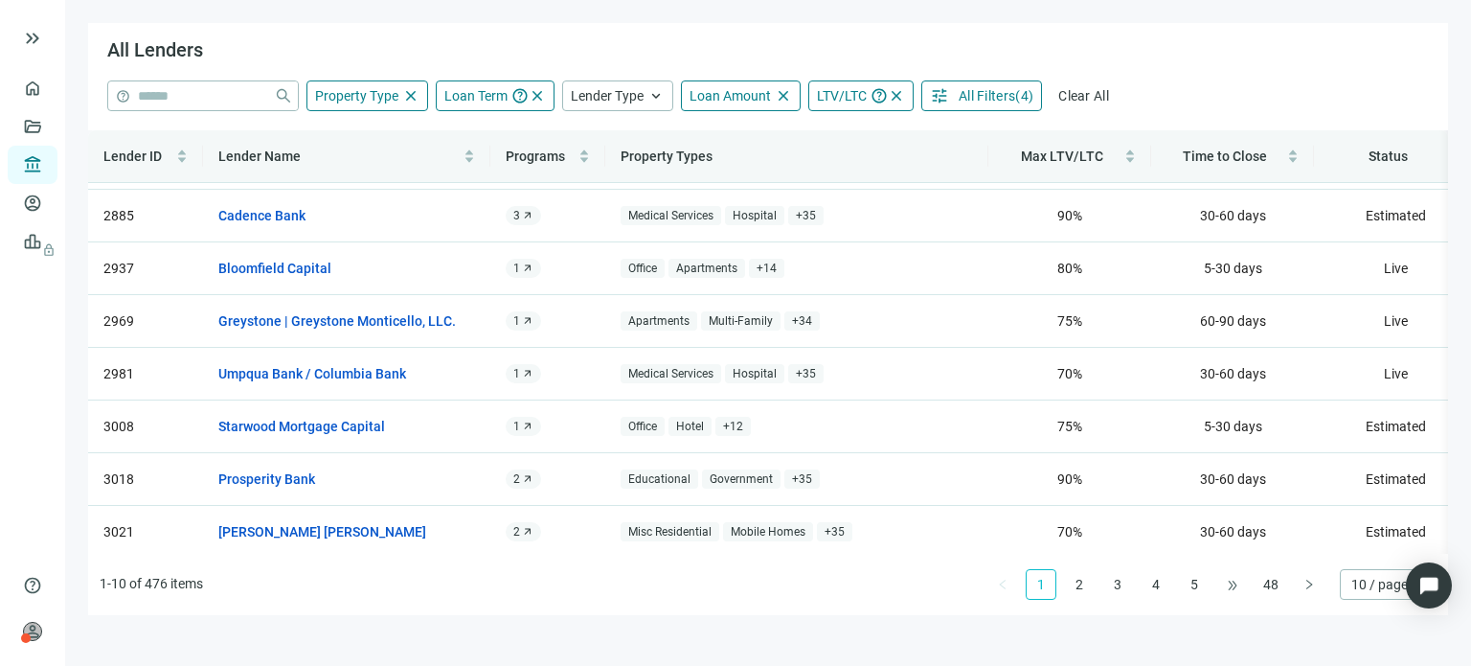
click at [1243, 576] on span "•••" at bounding box center [1232, 584] width 31 height 31
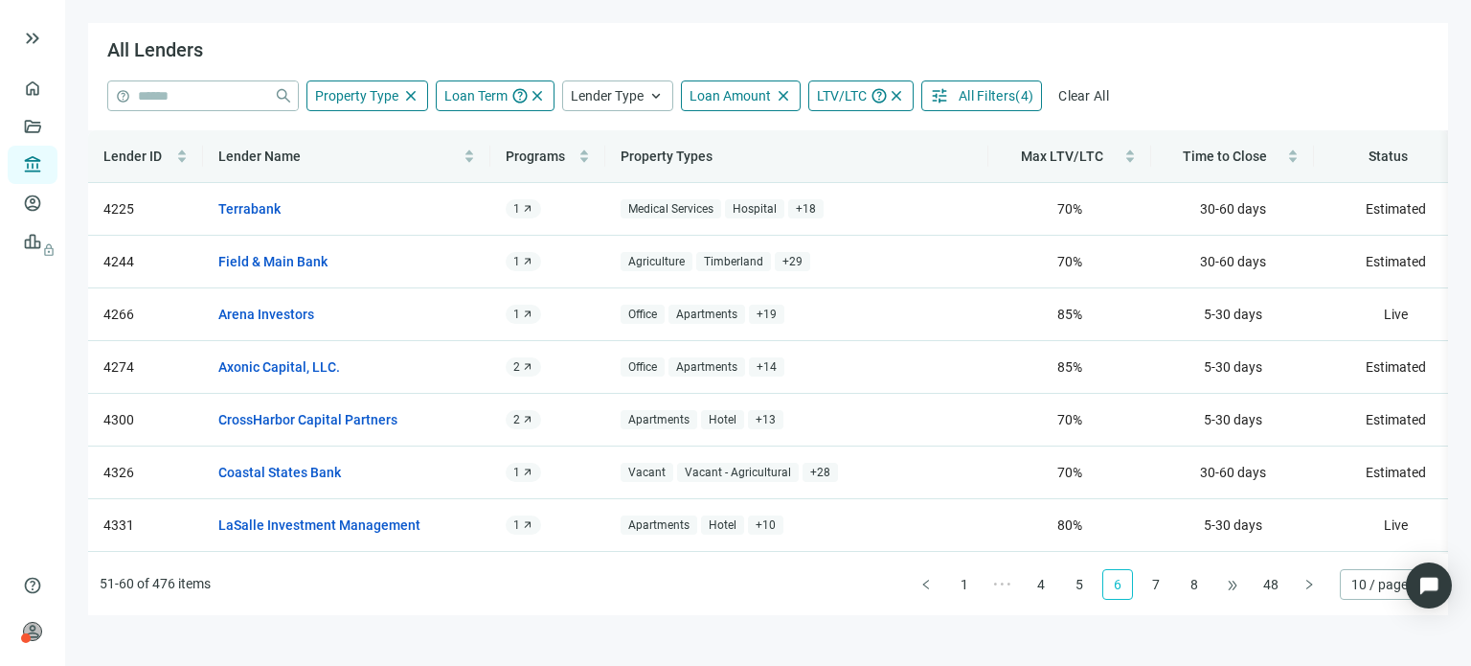
scroll to position [0, 0]
click at [1243, 576] on span "•••" at bounding box center [1232, 584] width 31 height 31
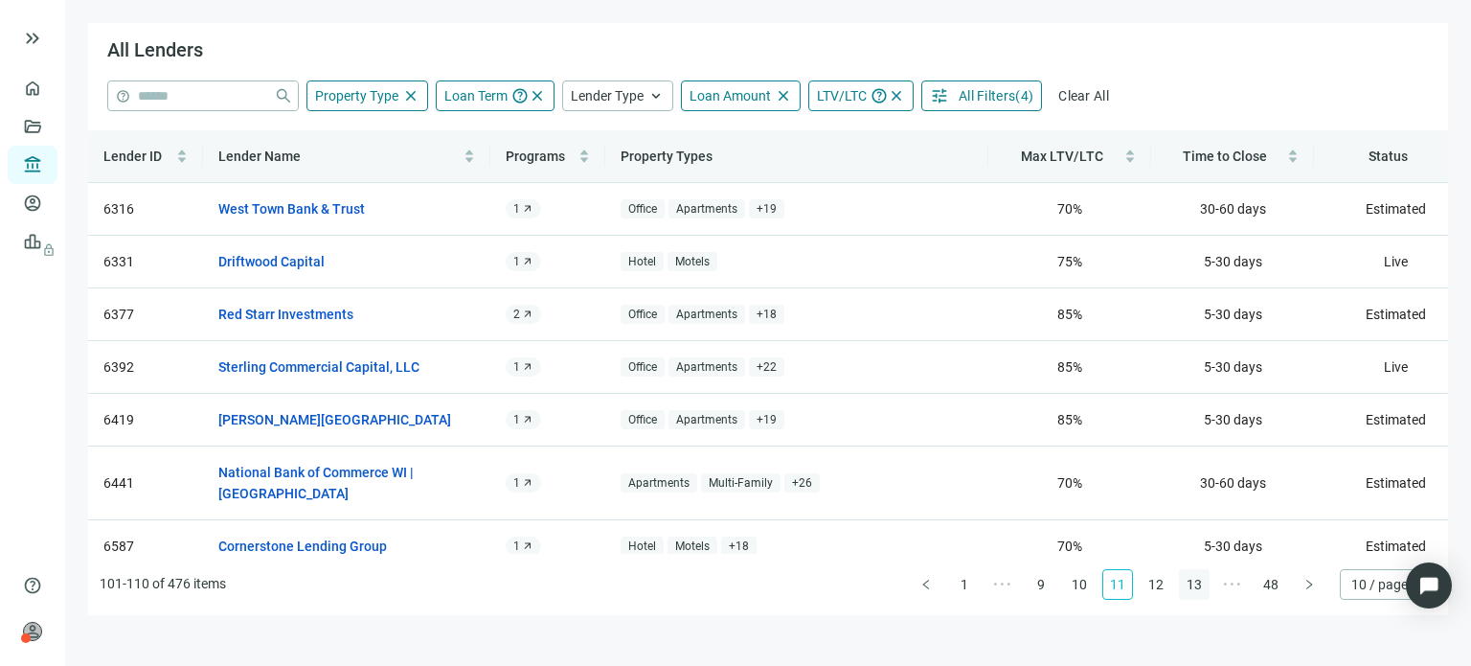
click at [1193, 587] on link "13" at bounding box center [1194, 584] width 29 height 29
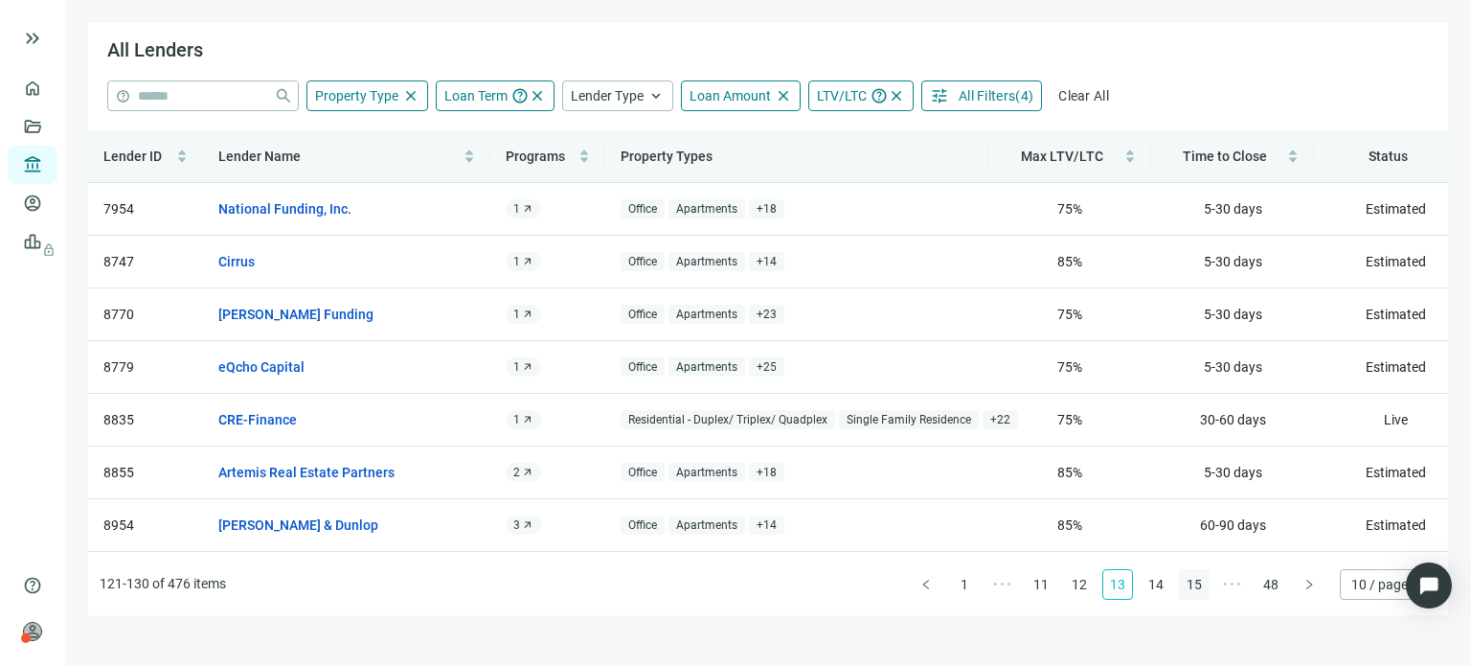
click at [1196, 585] on link "15" at bounding box center [1194, 584] width 29 height 29
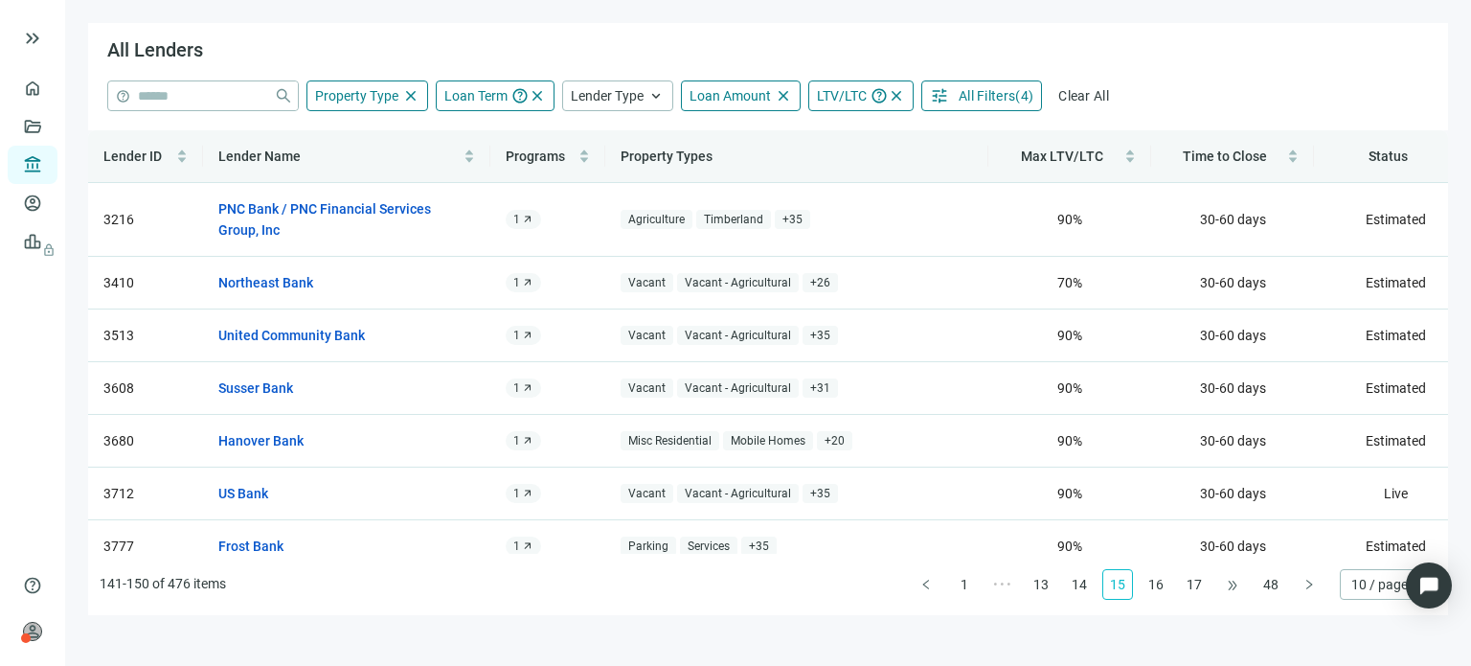
click at [1218, 585] on span "•••" at bounding box center [1232, 584] width 31 height 31
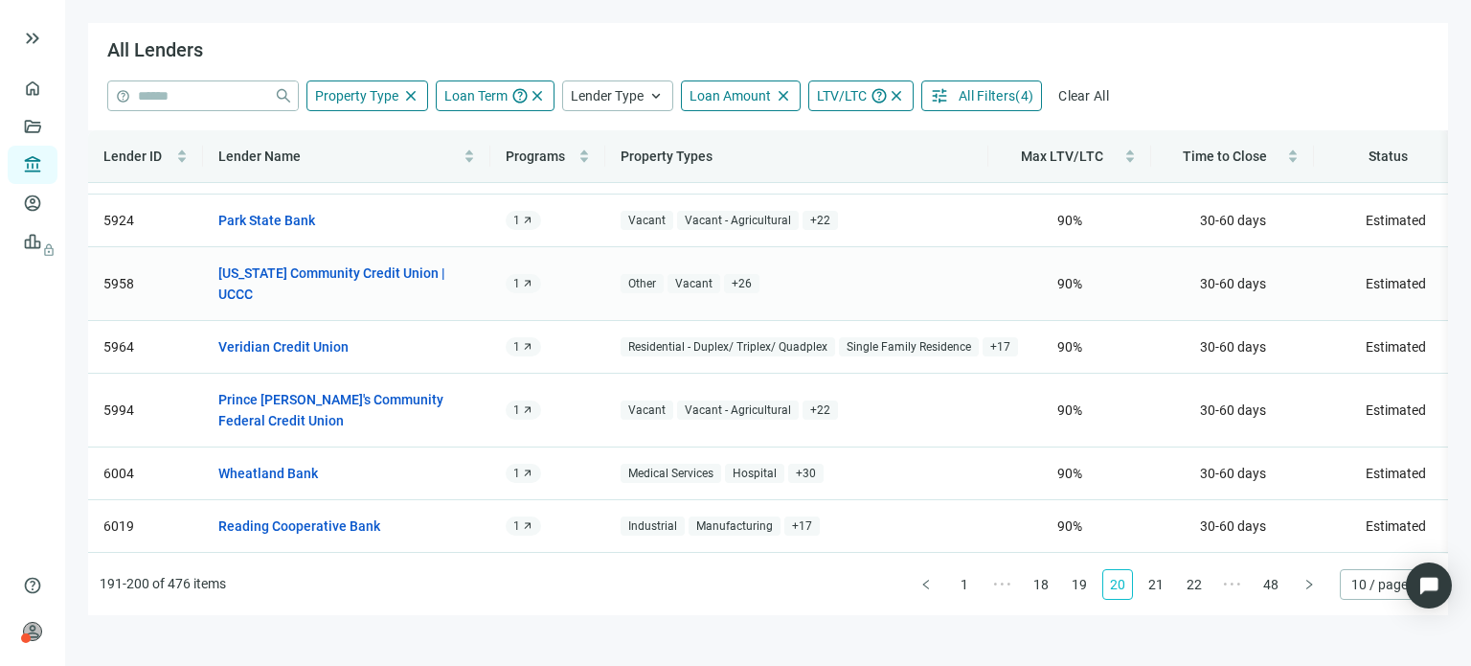
scroll to position [192, 0]
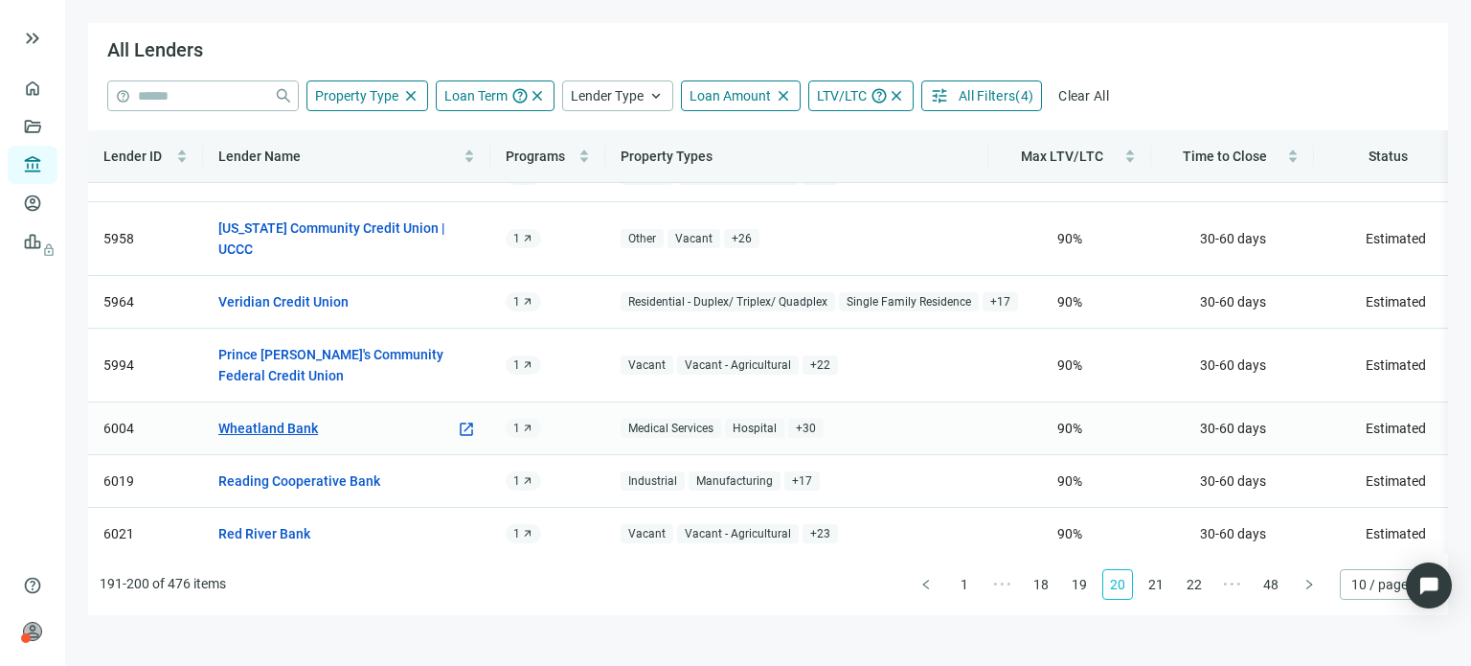
click at [302, 418] on link "Wheatland Bank" at bounding box center [268, 428] width 100 height 21
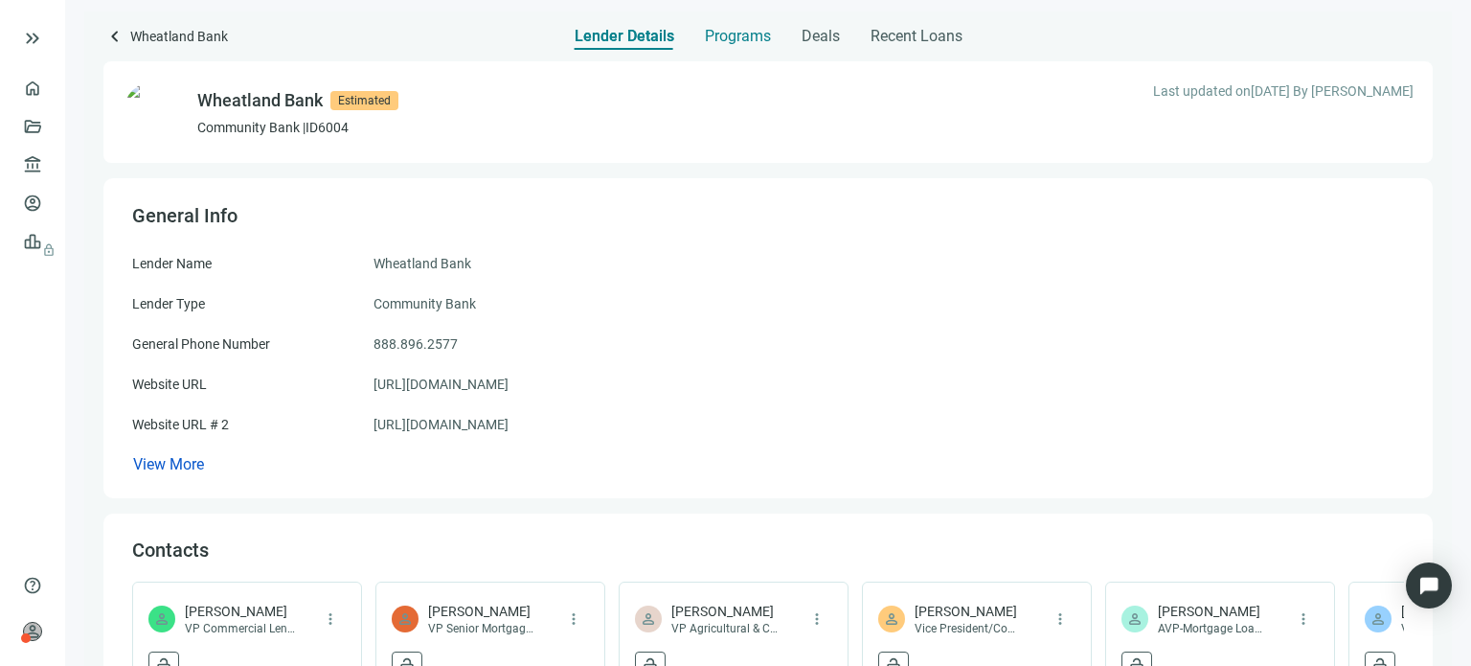
click at [718, 37] on span "Programs" at bounding box center [738, 36] width 66 height 19
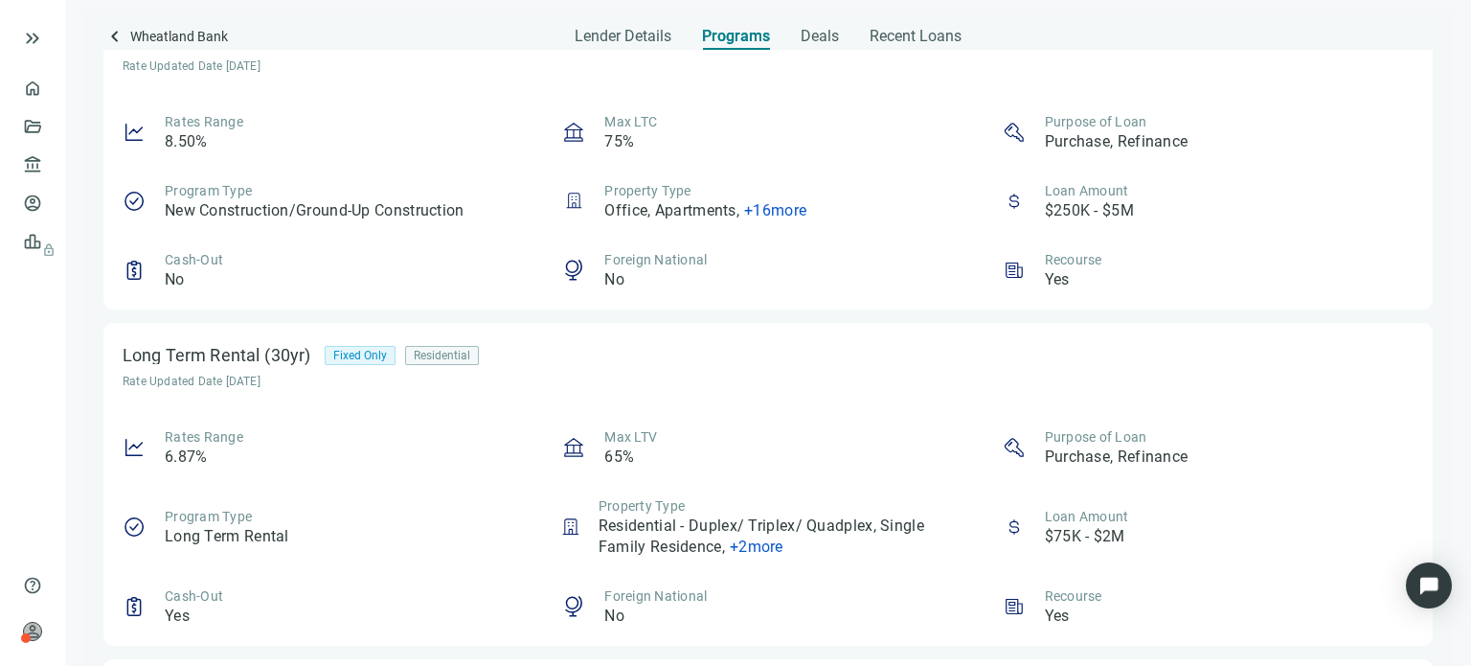
scroll to position [150, 0]
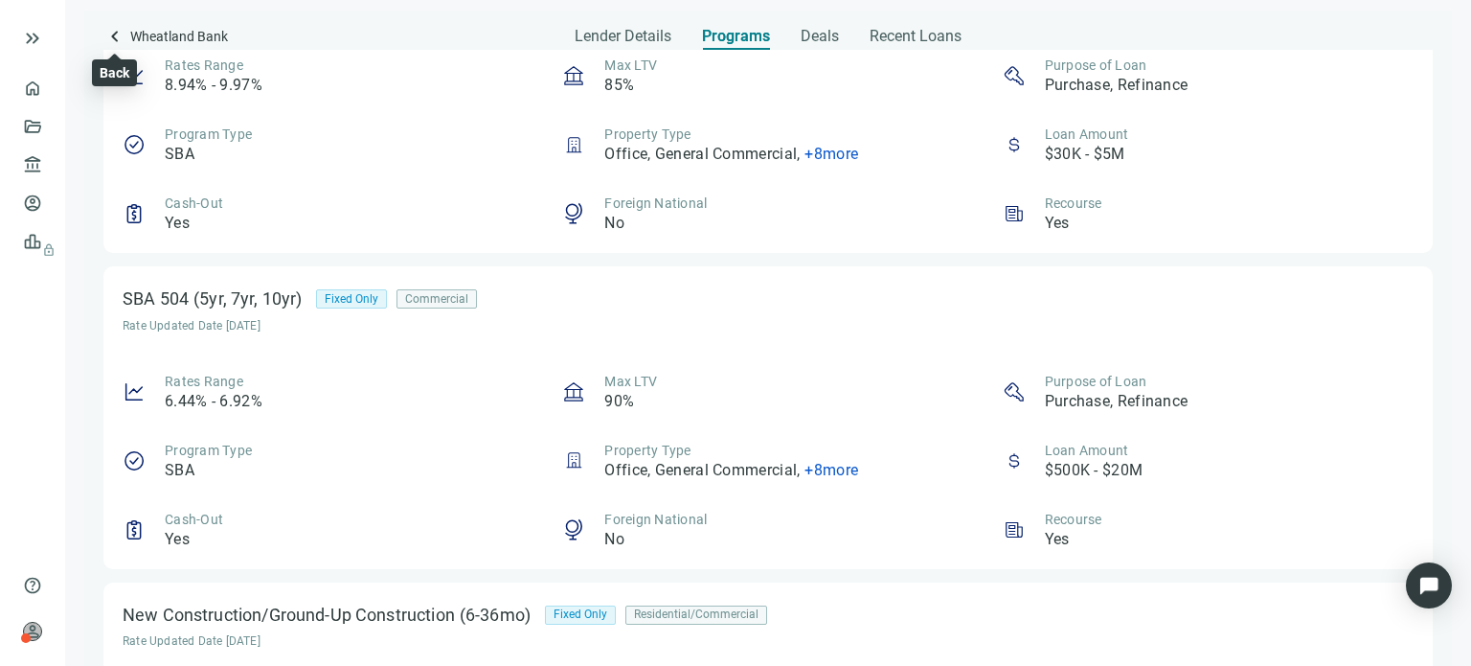
click at [117, 35] on span "keyboard_arrow_left" at bounding box center [114, 36] width 23 height 23
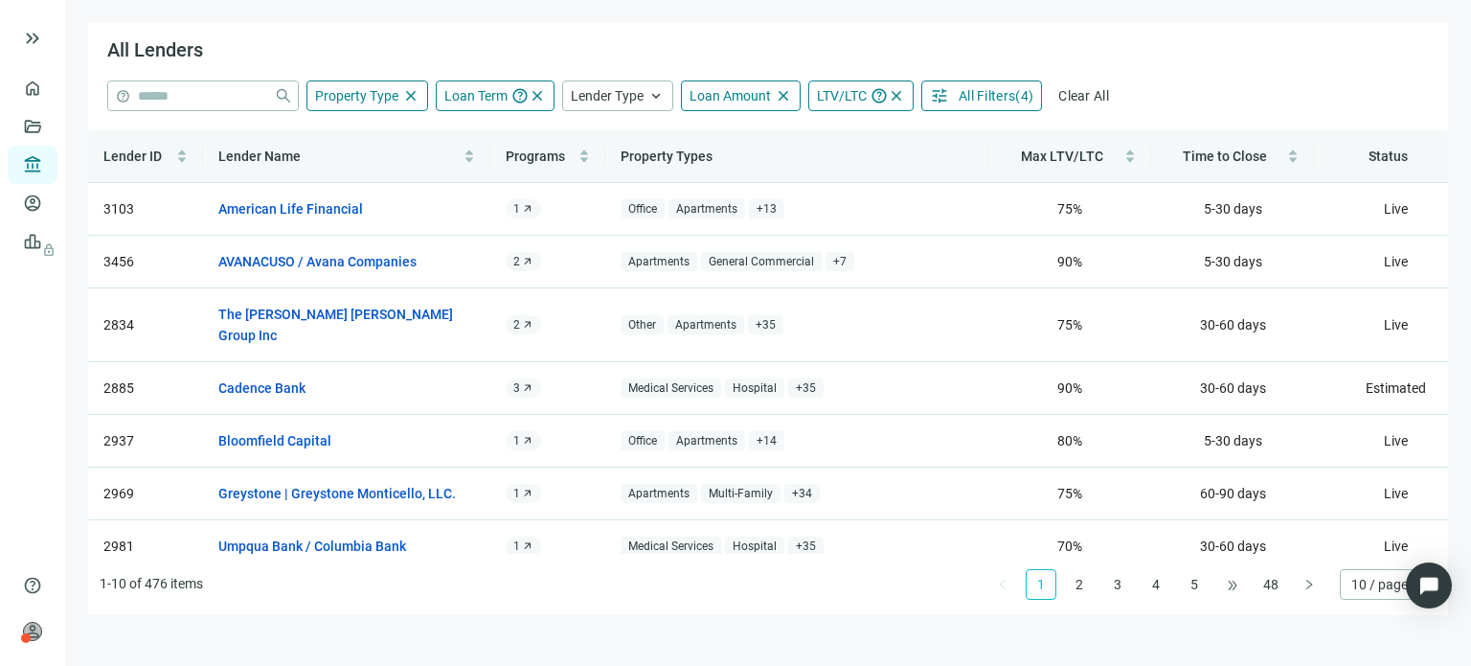
click at [1222, 585] on span "•••" at bounding box center [1232, 584] width 31 height 31
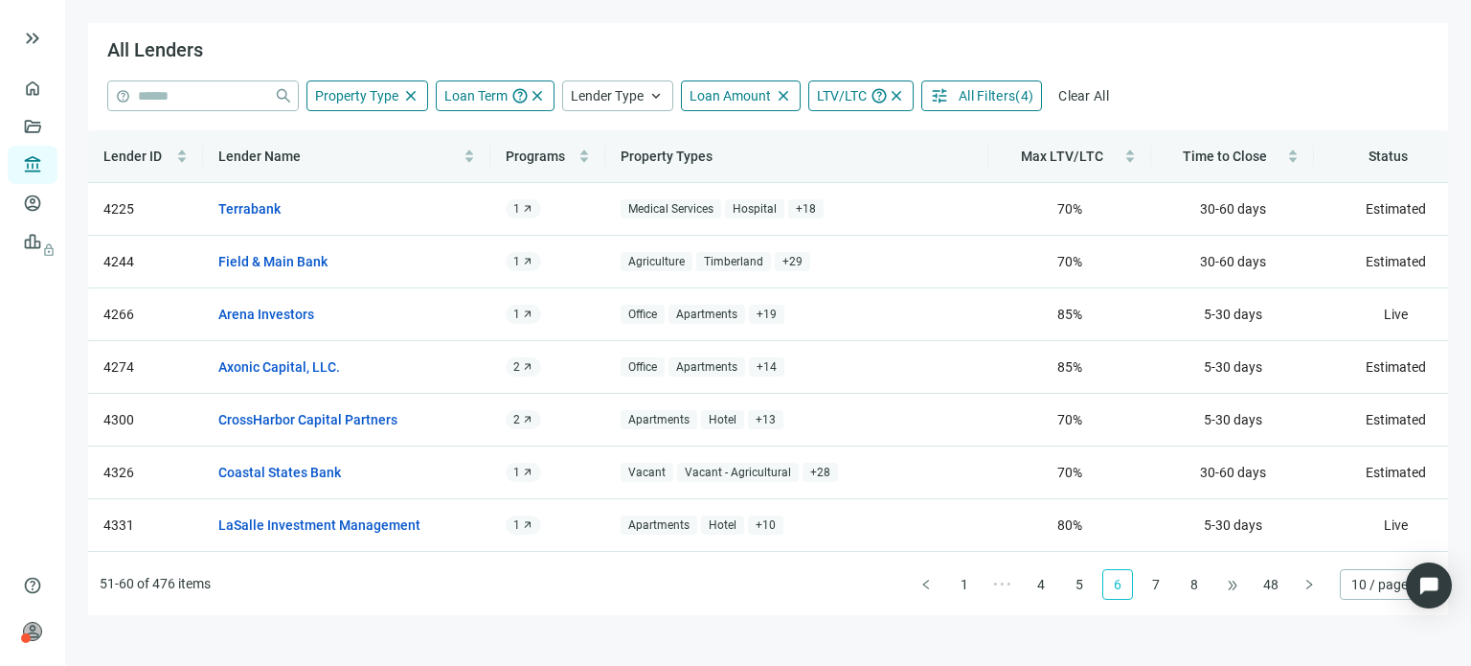
click at [1222, 585] on span "•••" at bounding box center [1232, 584] width 31 height 31
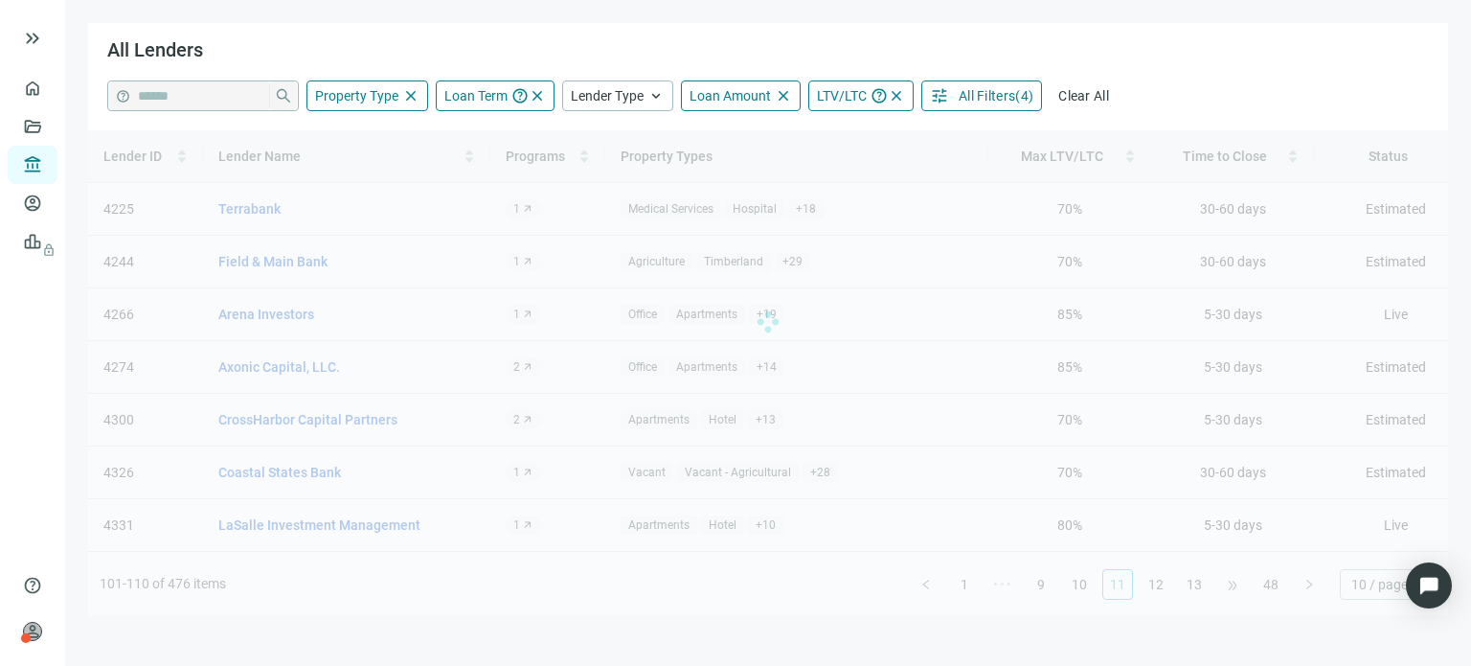
click at [1222, 585] on div "Lender ID Lender Name Programs Property Types Max LTV/LTC Time to Close Status …" at bounding box center [768, 372] width 1360 height 485
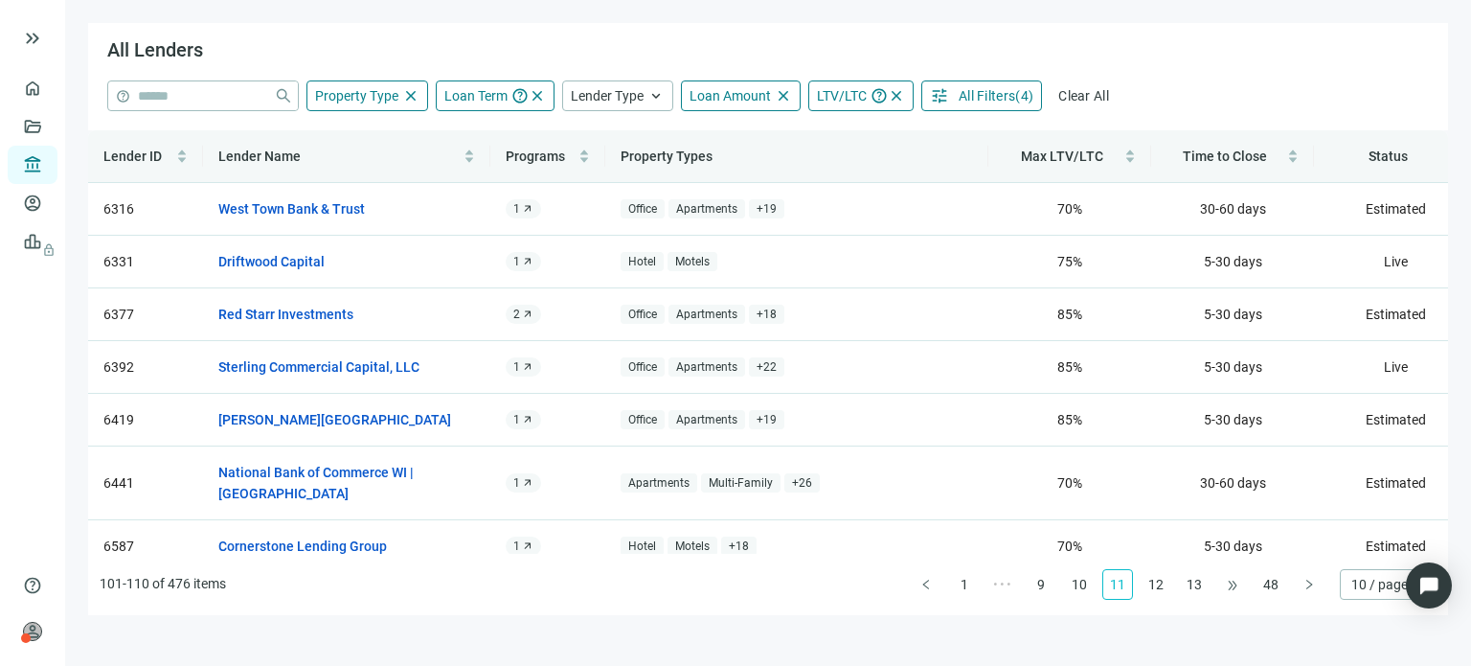
click at [1222, 585] on span "•••" at bounding box center [1232, 584] width 31 height 31
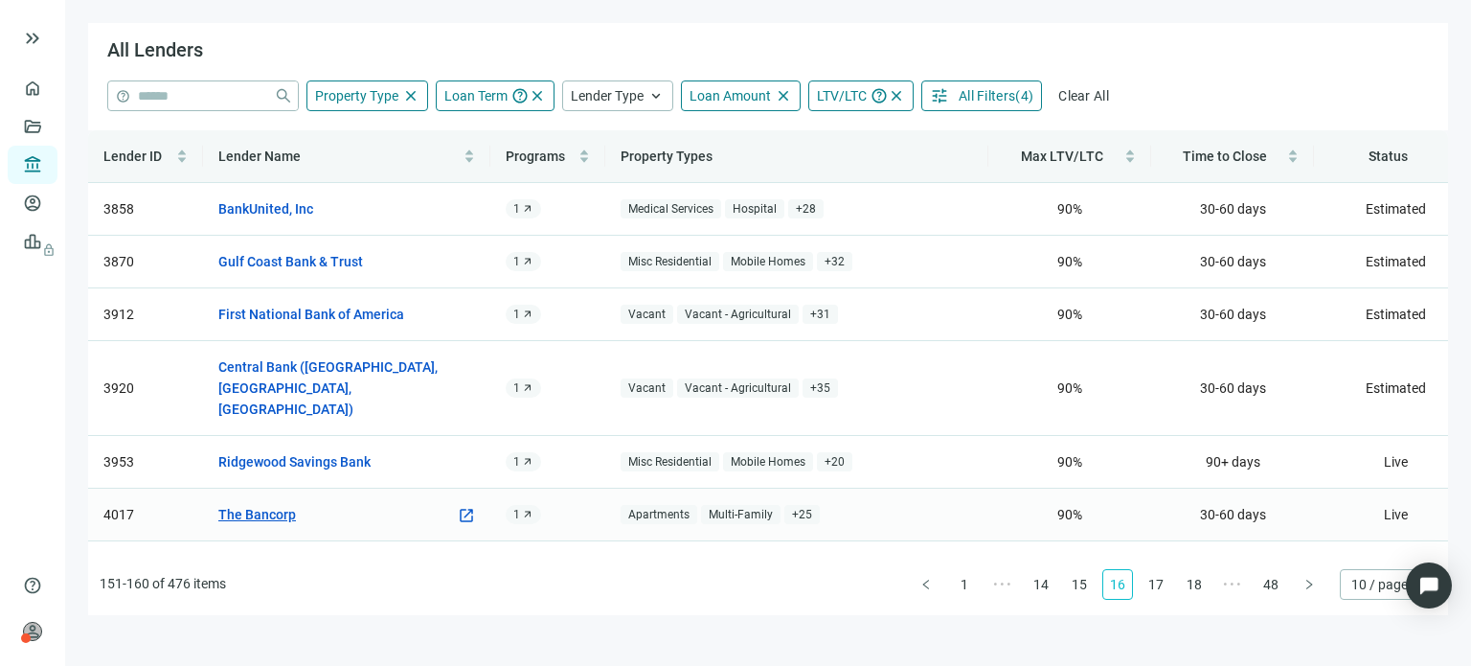
click at [284, 504] on link "The Bancorp" at bounding box center [257, 514] width 78 height 21
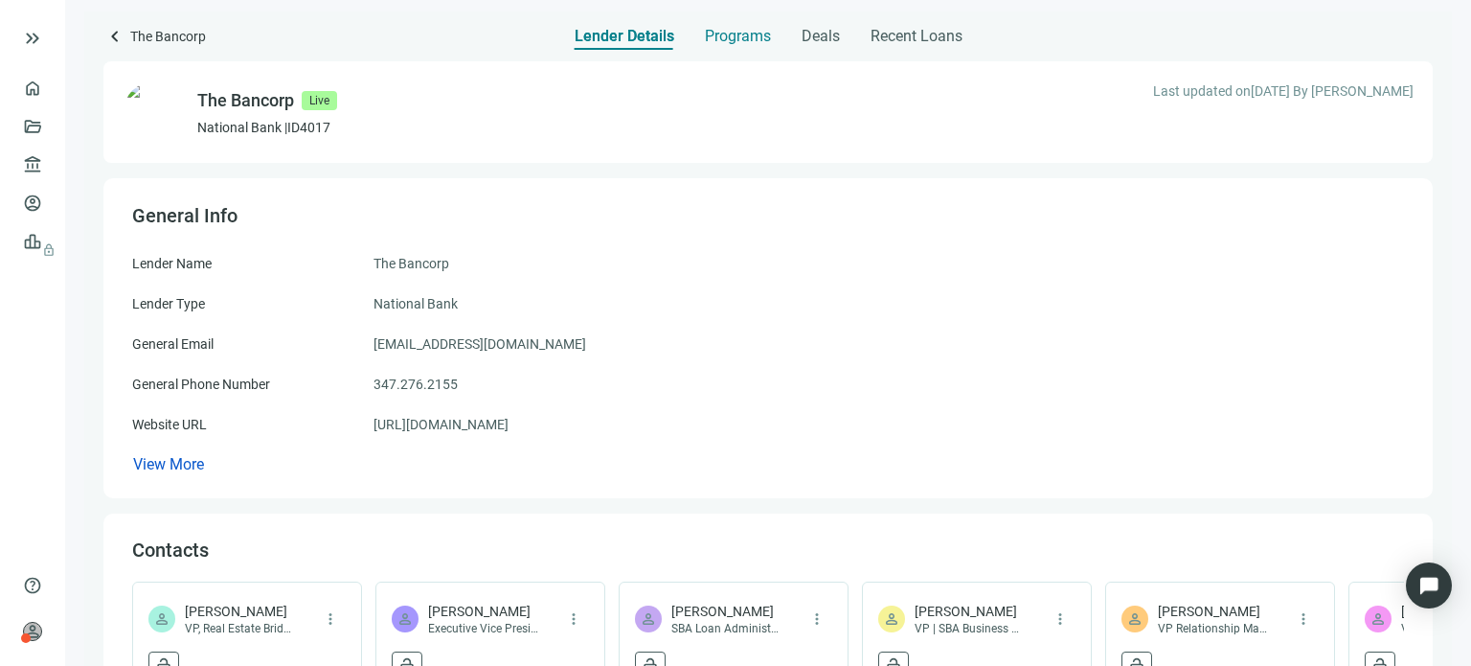
click at [747, 35] on span "Programs" at bounding box center [738, 36] width 66 height 19
click at [112, 39] on span "keyboard_arrow_left" at bounding box center [114, 36] width 23 height 23
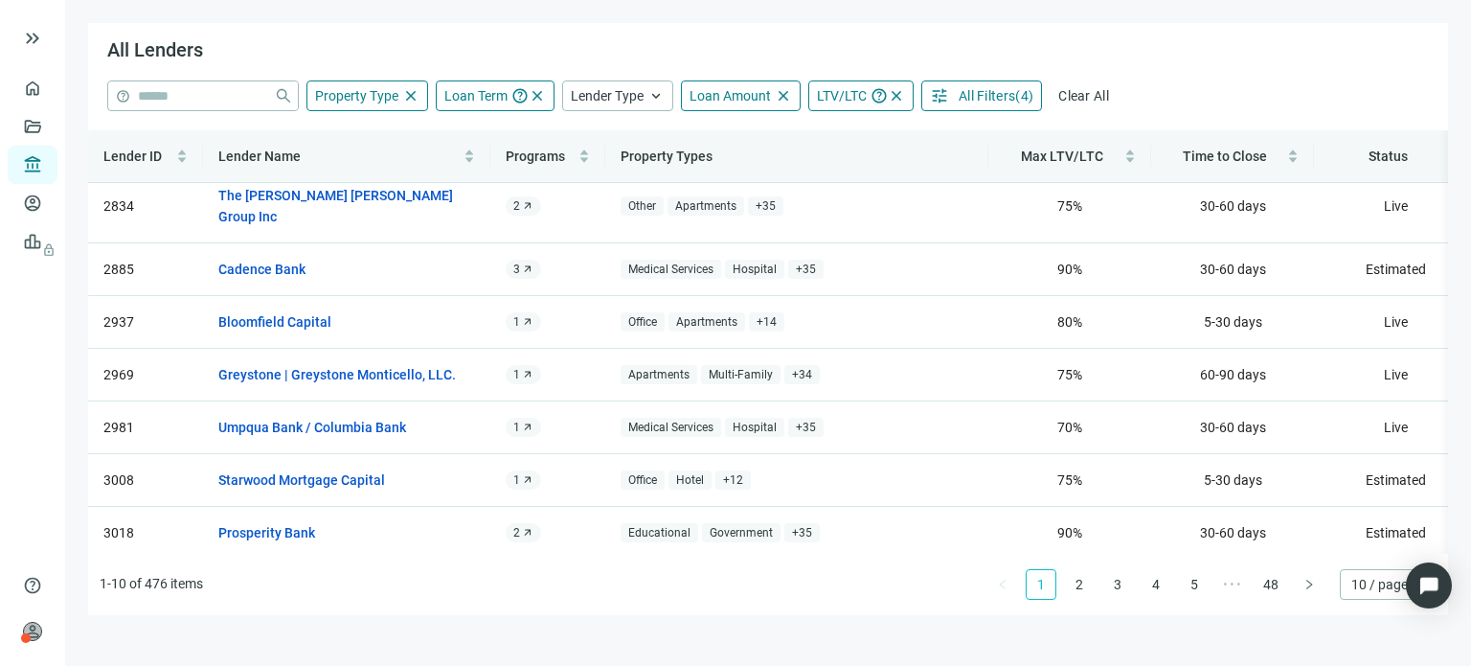
scroll to position [172, 0]
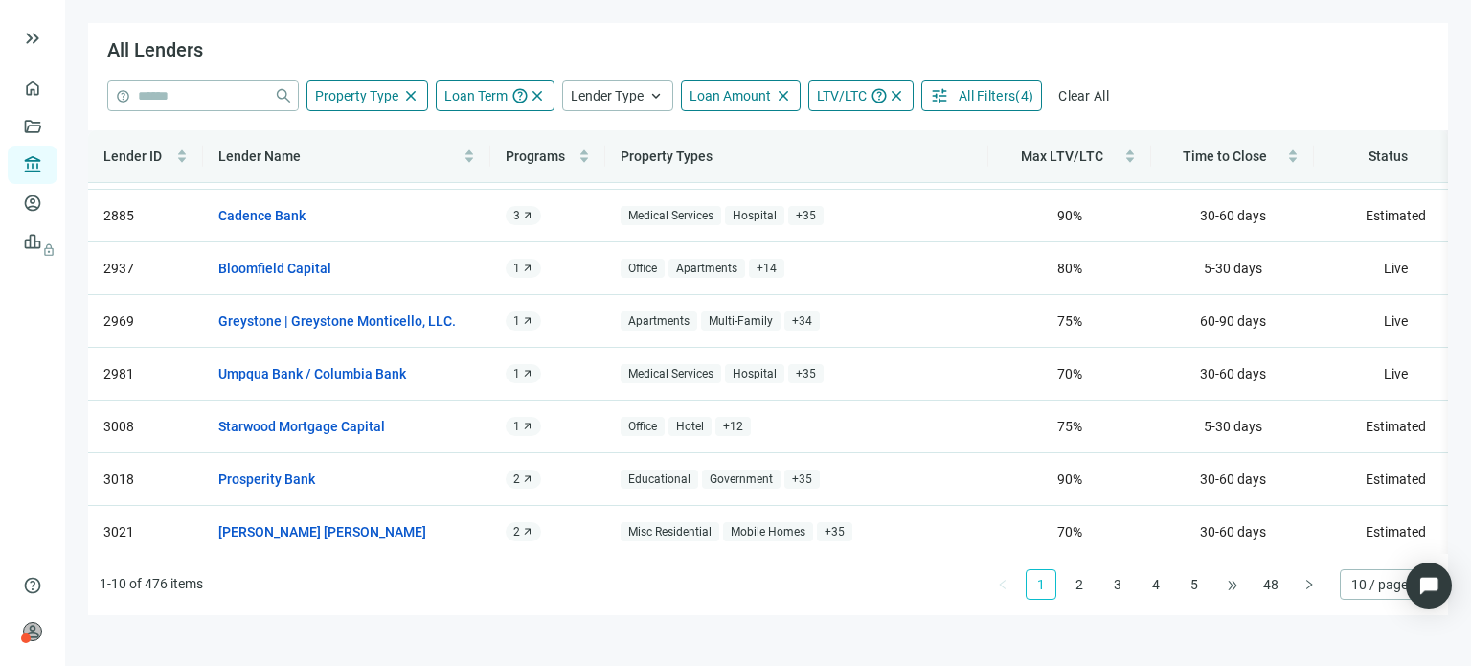
click at [1222, 585] on span "•••" at bounding box center [1232, 584] width 31 height 31
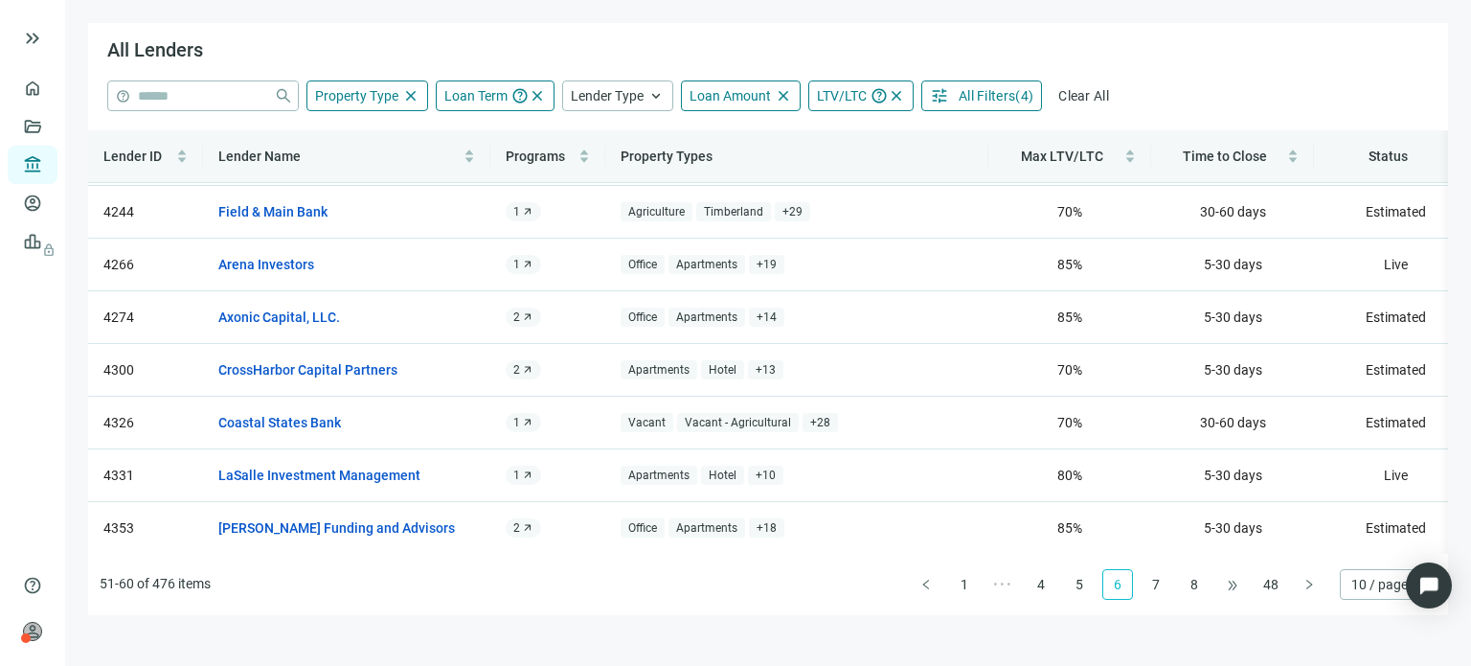
scroll to position [0, 0]
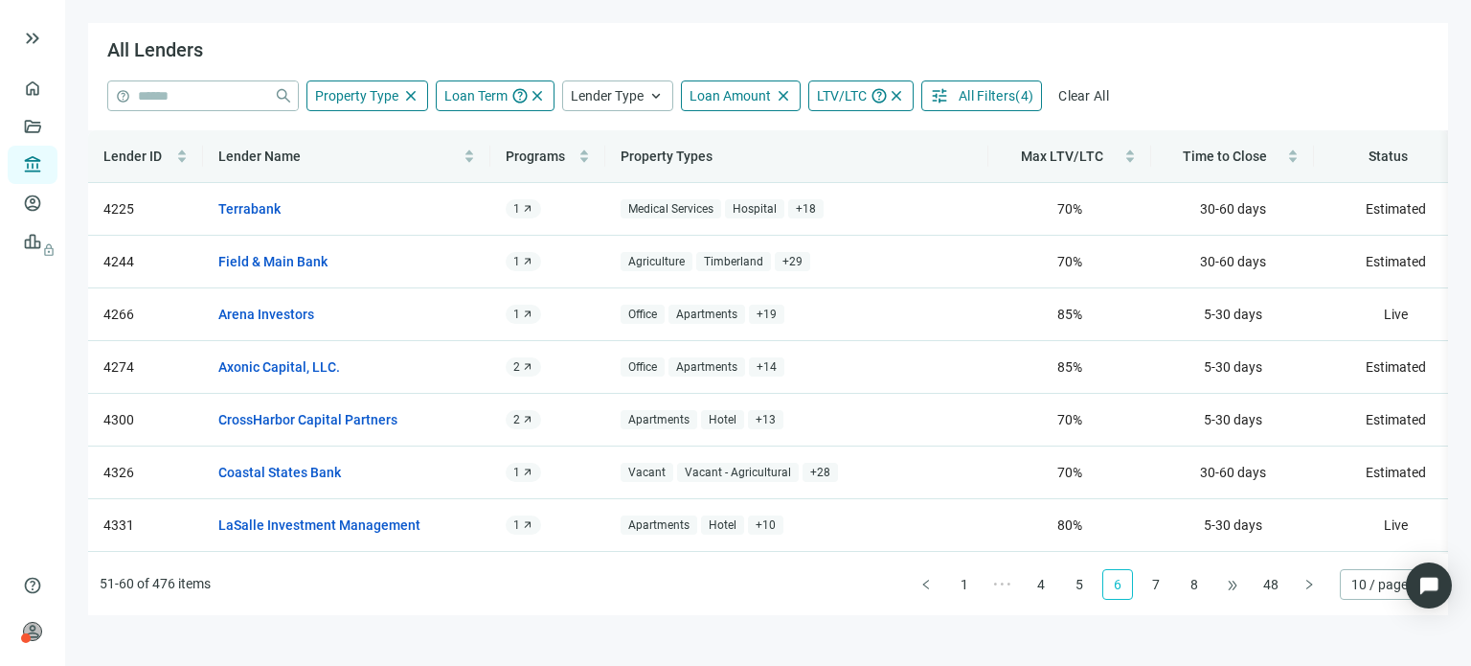
click at [1236, 586] on span "•••" at bounding box center [1232, 584] width 31 height 31
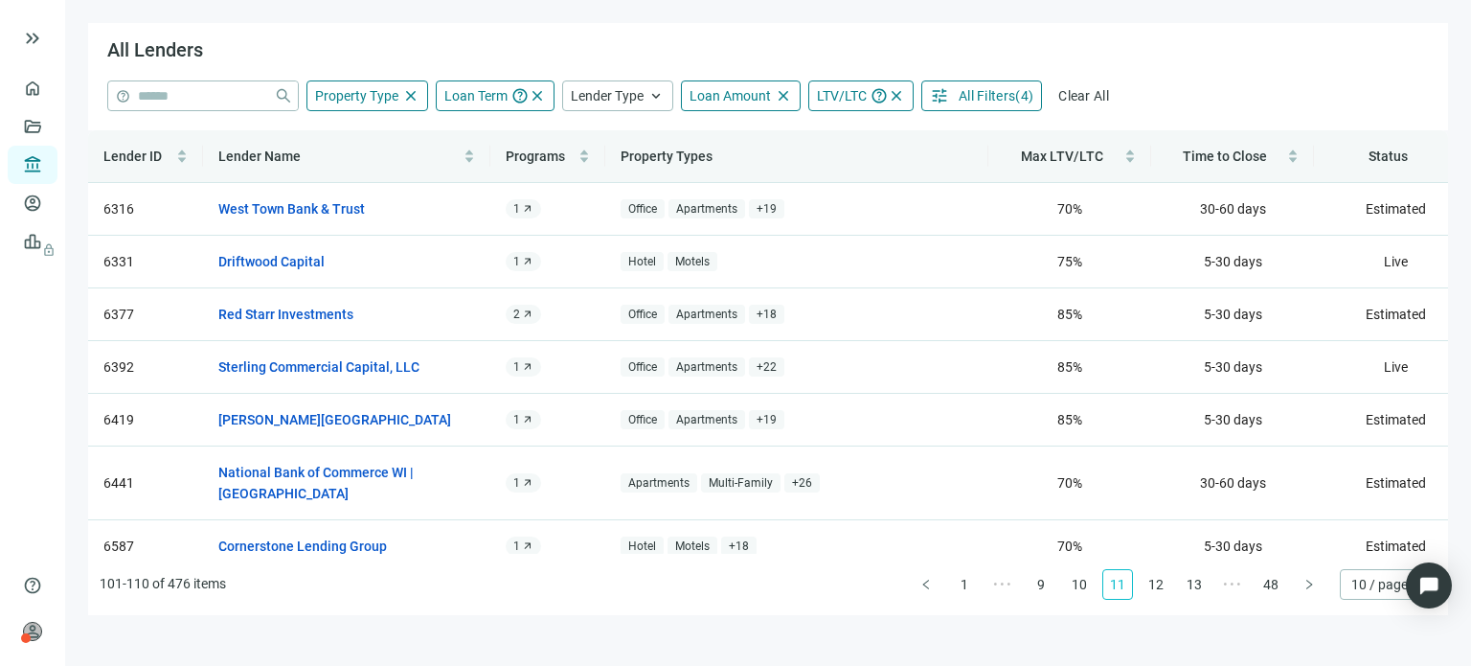
click at [1236, 585] on span "•••" at bounding box center [1232, 584] width 31 height 31
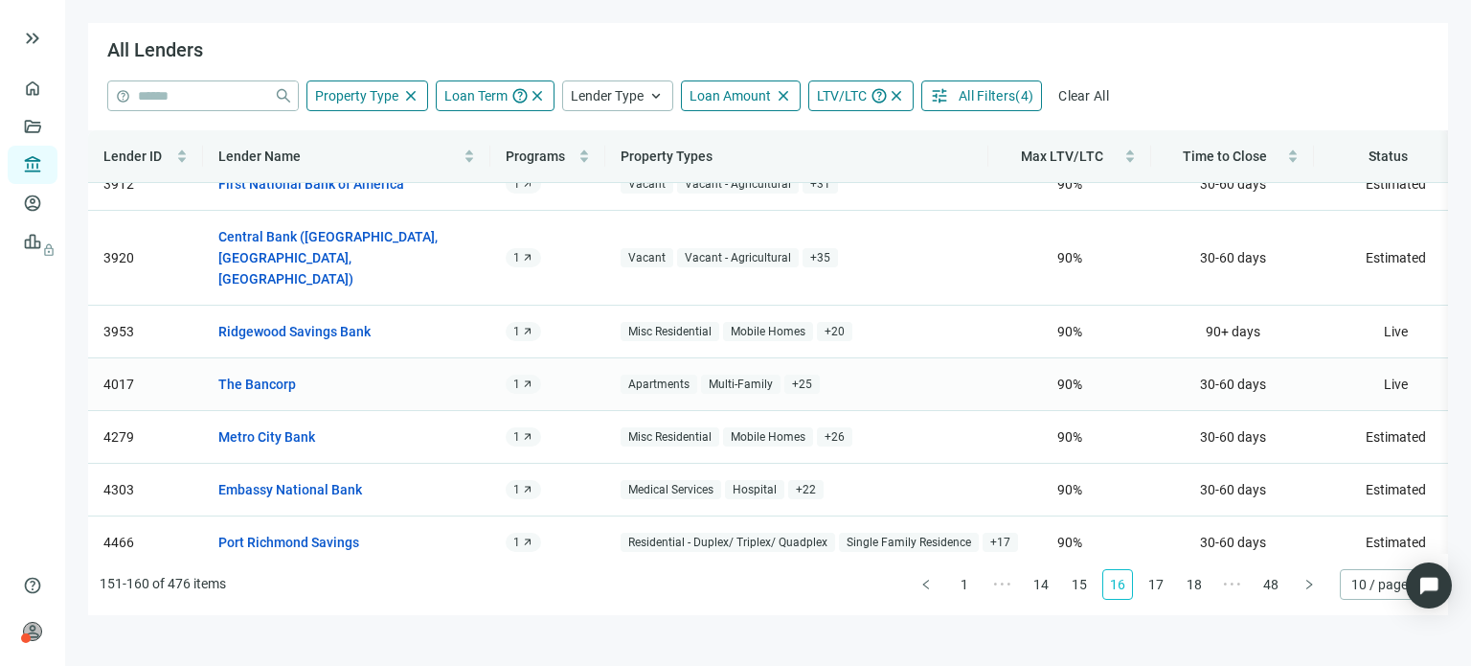
scroll to position [172, 0]
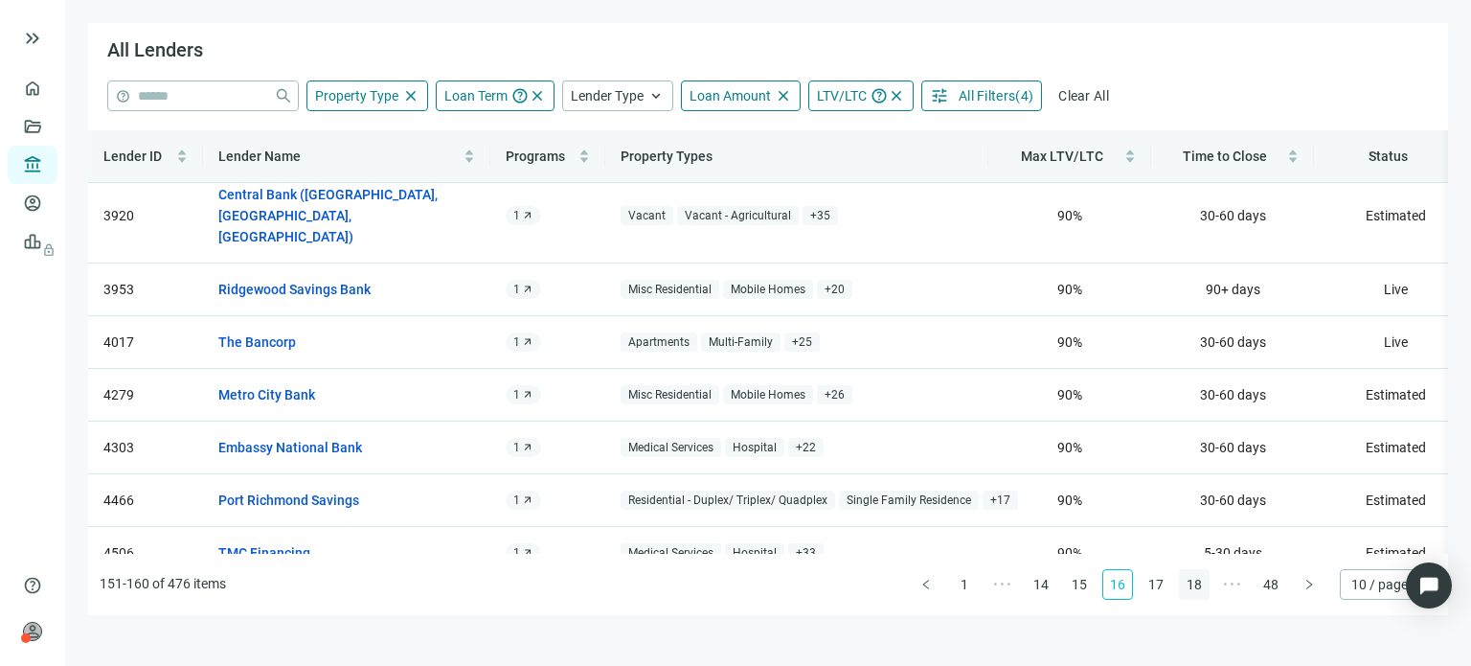
click at [1151, 584] on link "17" at bounding box center [1156, 584] width 29 height 29
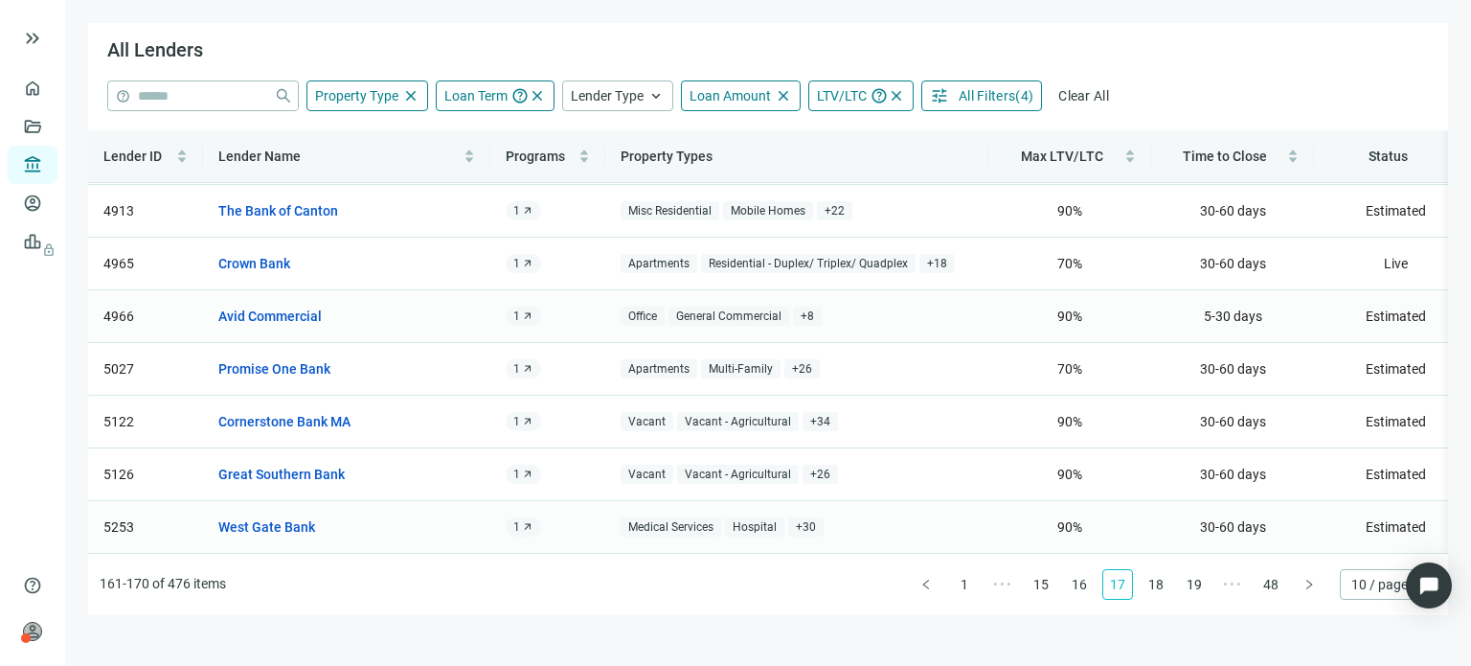
scroll to position [193, 0]
click at [1155, 588] on link "18" at bounding box center [1156, 584] width 29 height 29
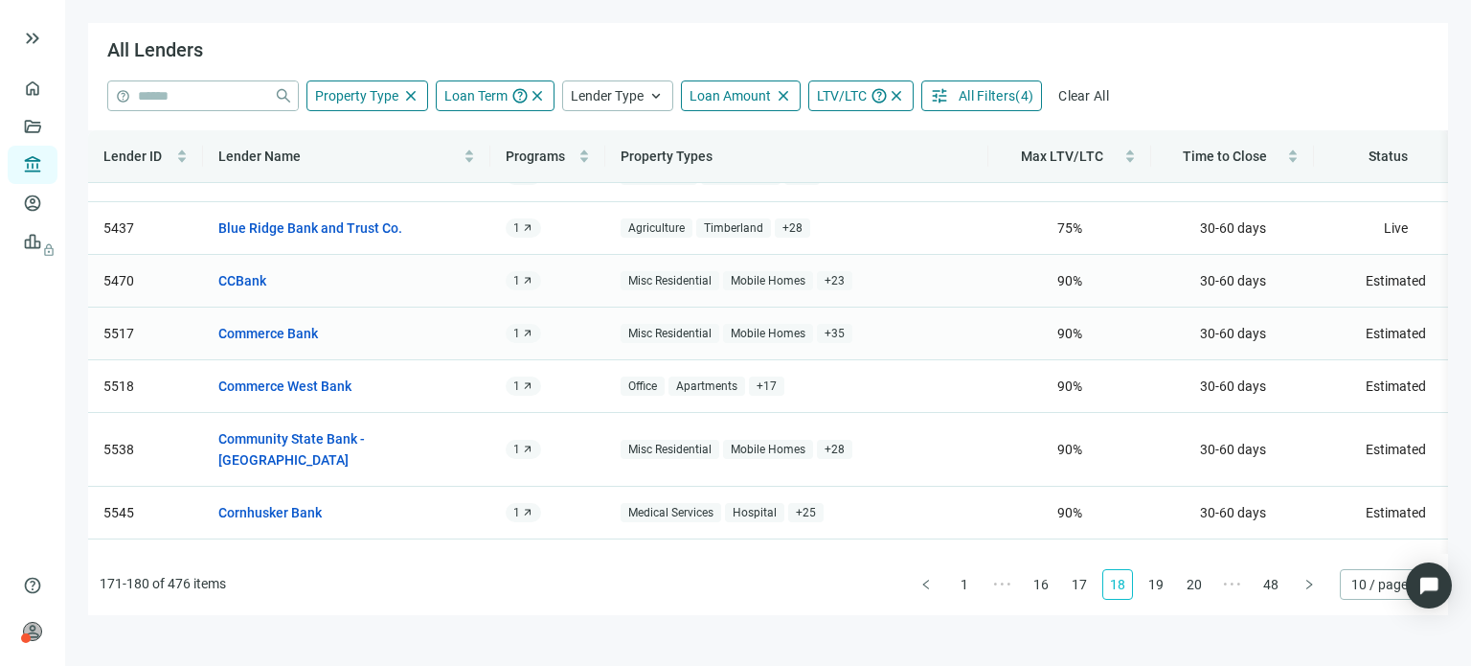
scroll to position [172, 0]
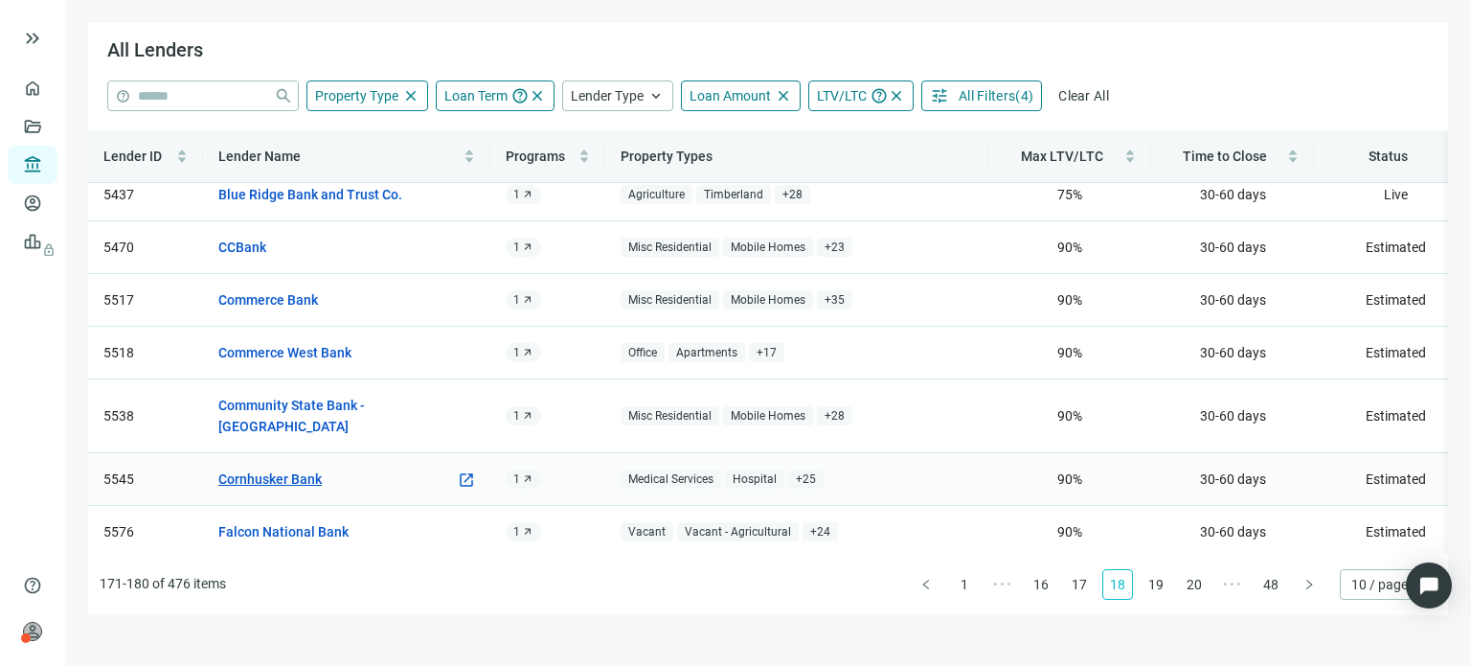
click at [302, 468] on link "Cornhusker Bank" at bounding box center [269, 478] width 103 height 21
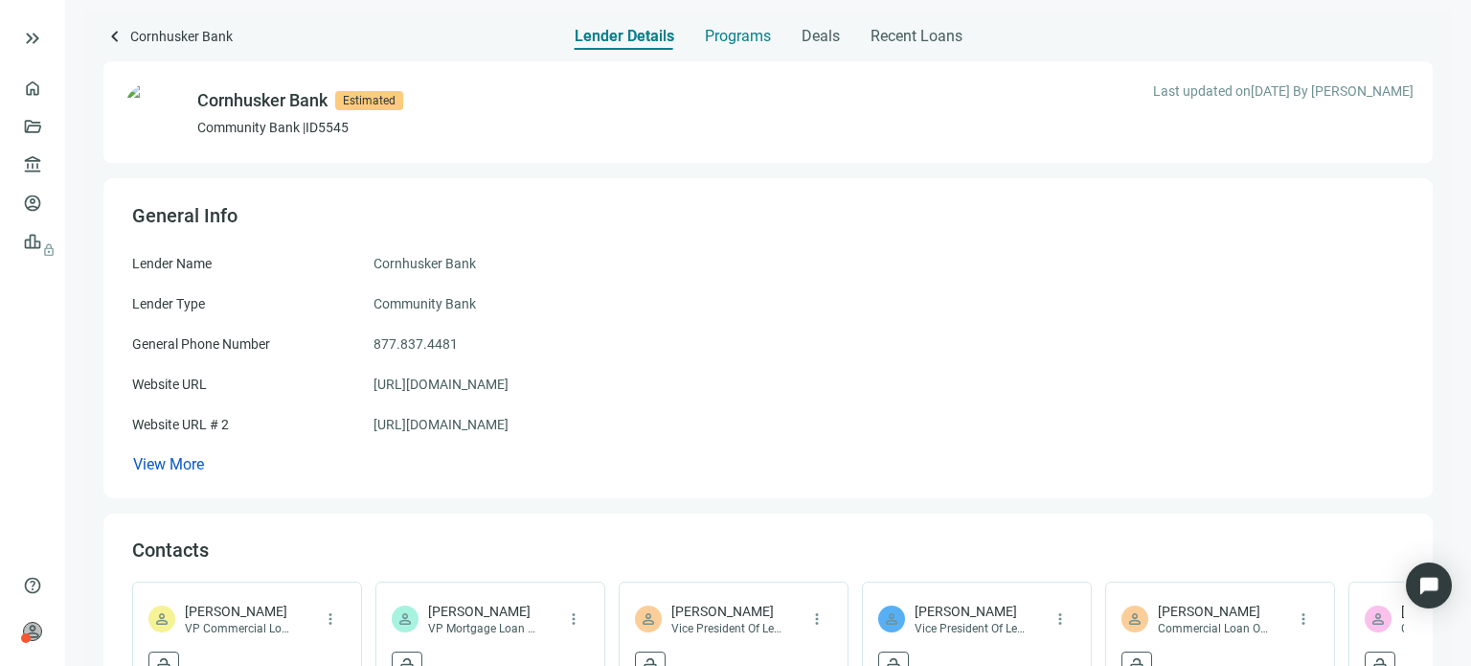
click at [715, 34] on span "Programs" at bounding box center [738, 36] width 66 height 19
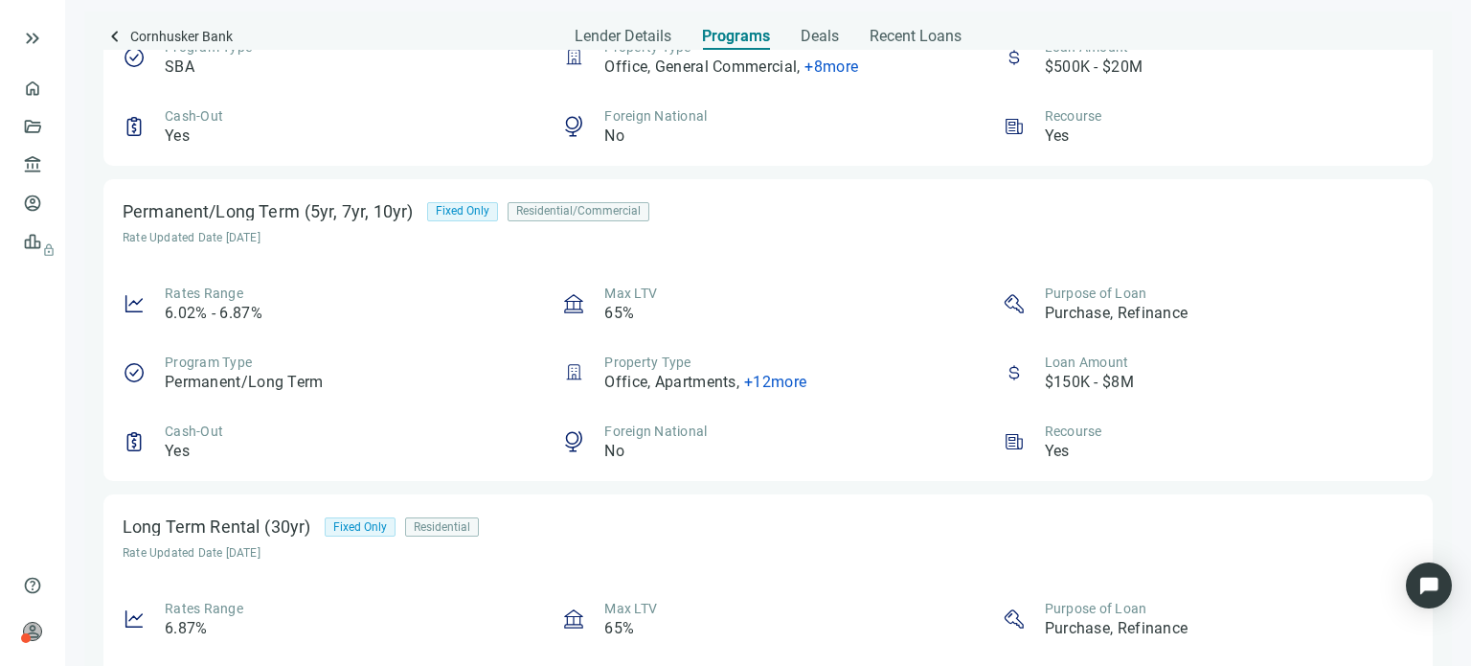
scroll to position [670, 0]
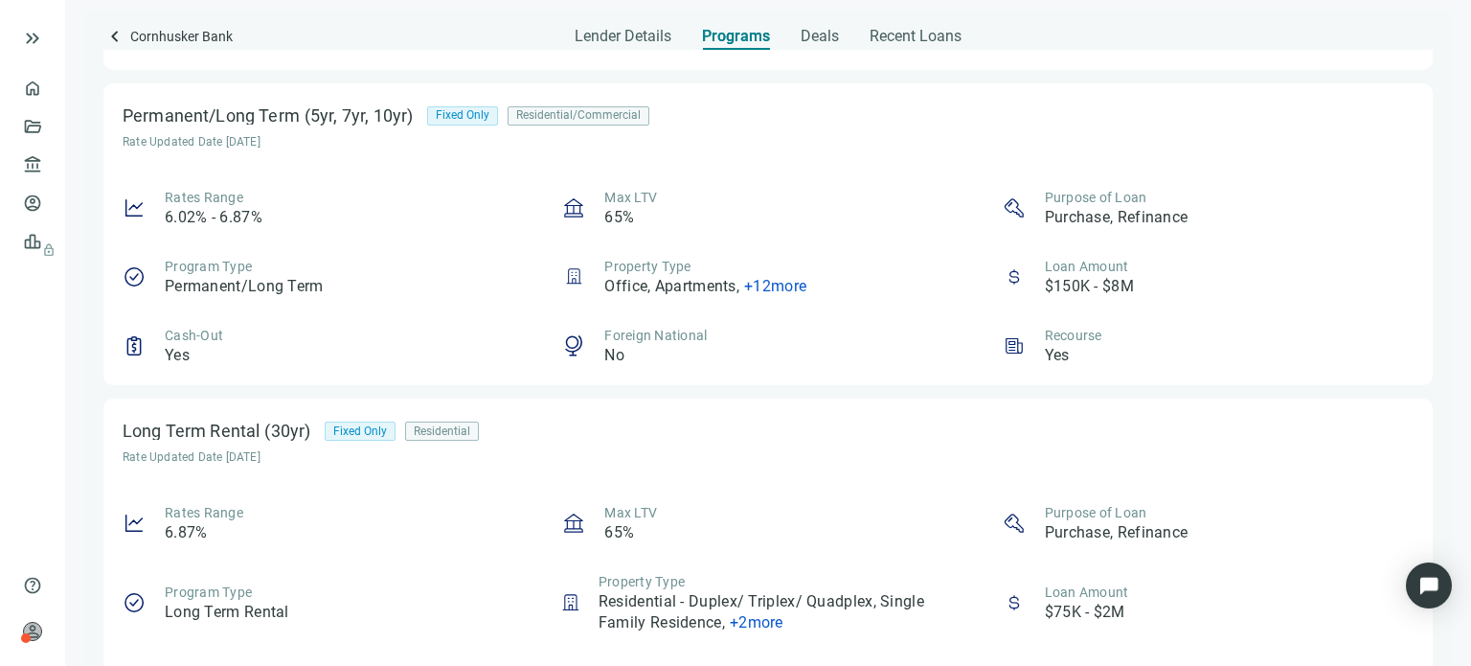
click at [790, 285] on span "+ 12 more" at bounding box center [775, 286] width 62 height 18
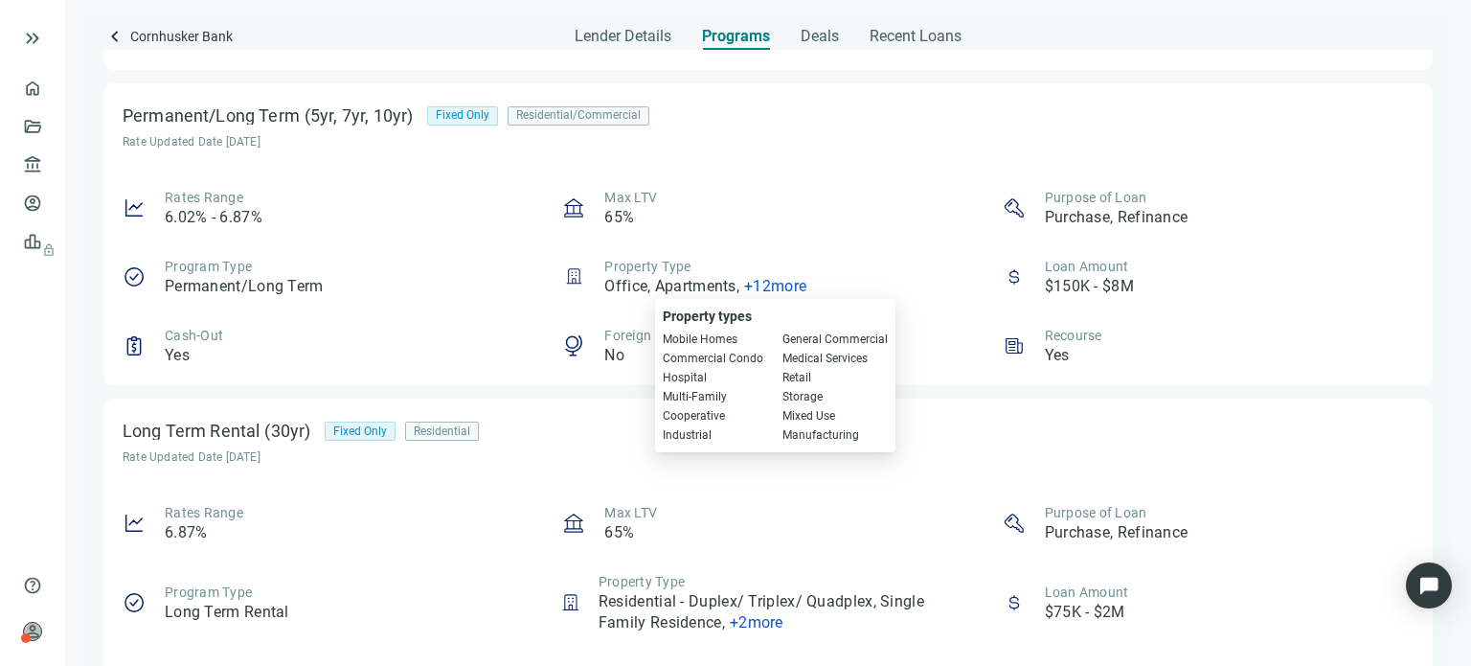
click at [802, 237] on div "Rates Range 6.02% - 6.87% Max LTV 65% Purpose of Loan Purchase, Refinance Progr…" at bounding box center [768, 277] width 1291 height 178
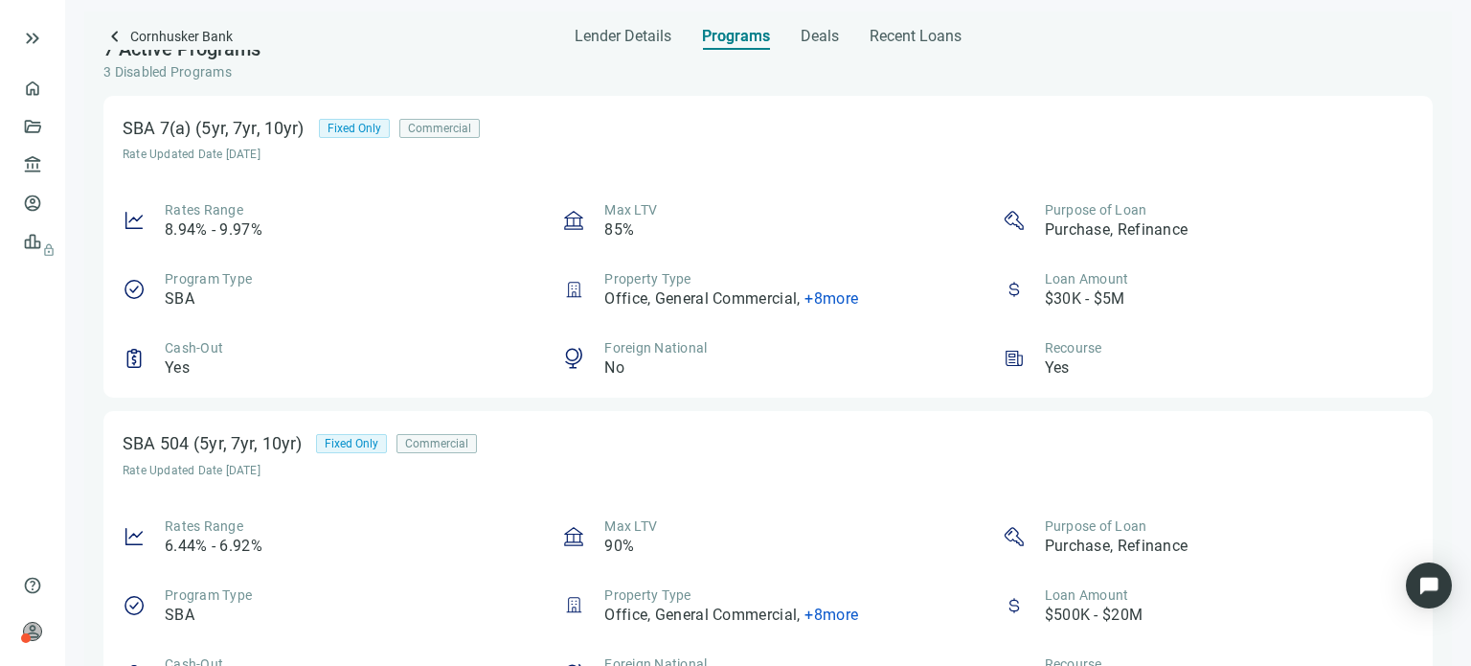
scroll to position [3, 0]
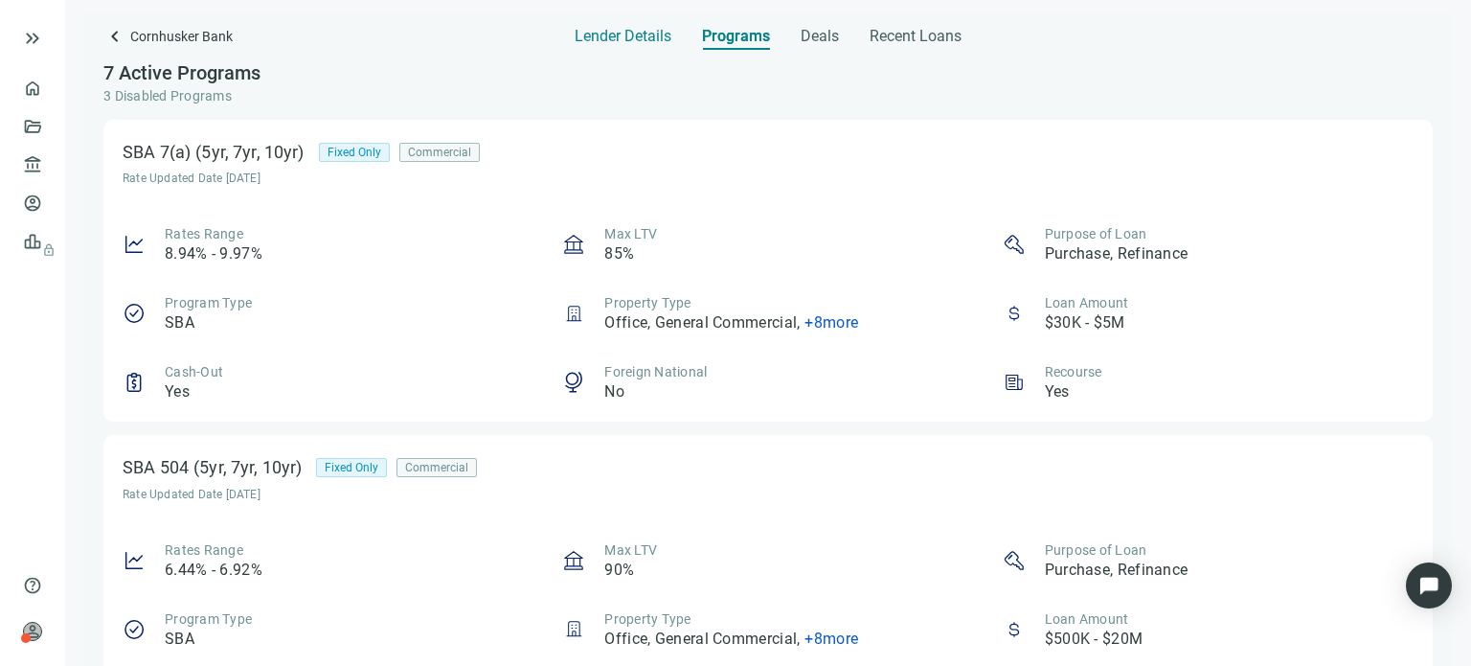
click at [610, 37] on span "Lender Details" at bounding box center [623, 36] width 97 height 19
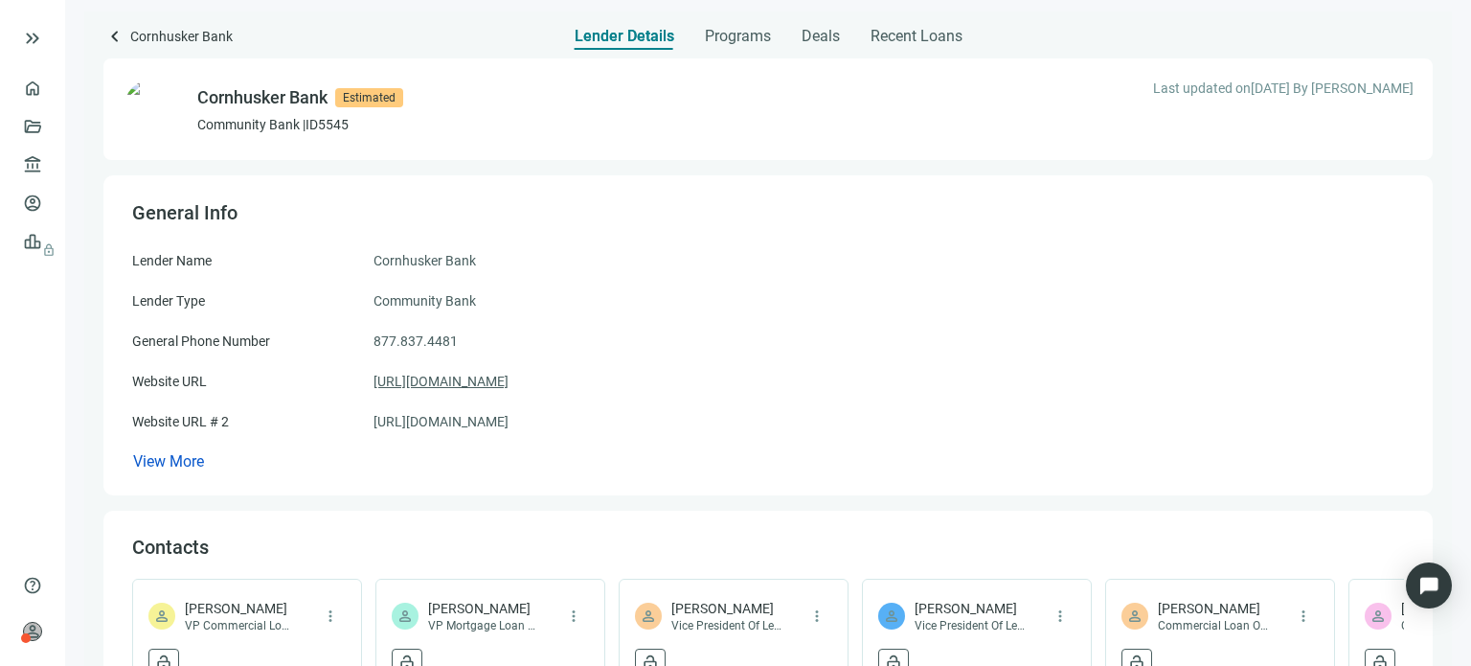
click at [490, 383] on link "[URL][DOMAIN_NAME]" at bounding box center [440, 381] width 135 height 21
click at [114, 34] on span "keyboard_arrow_left" at bounding box center [114, 36] width 23 height 23
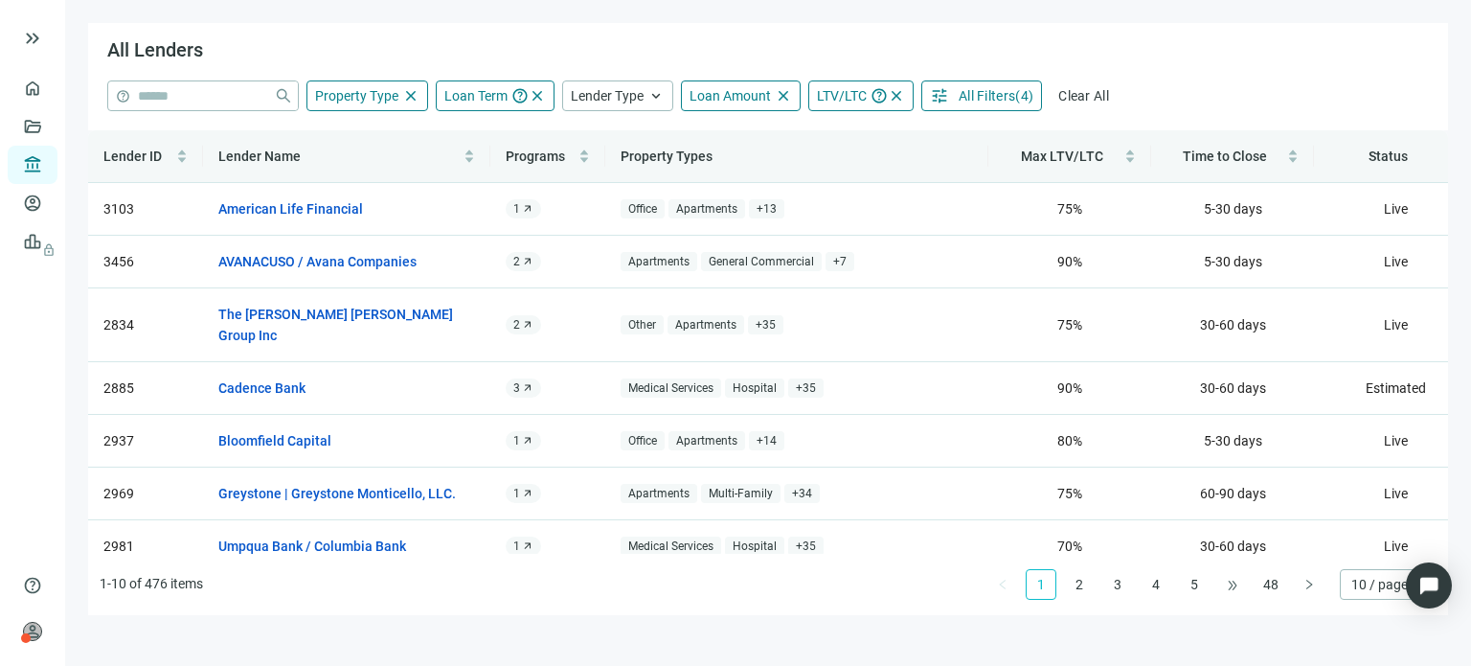
click at [1222, 590] on span "•••" at bounding box center [1232, 584] width 31 height 31
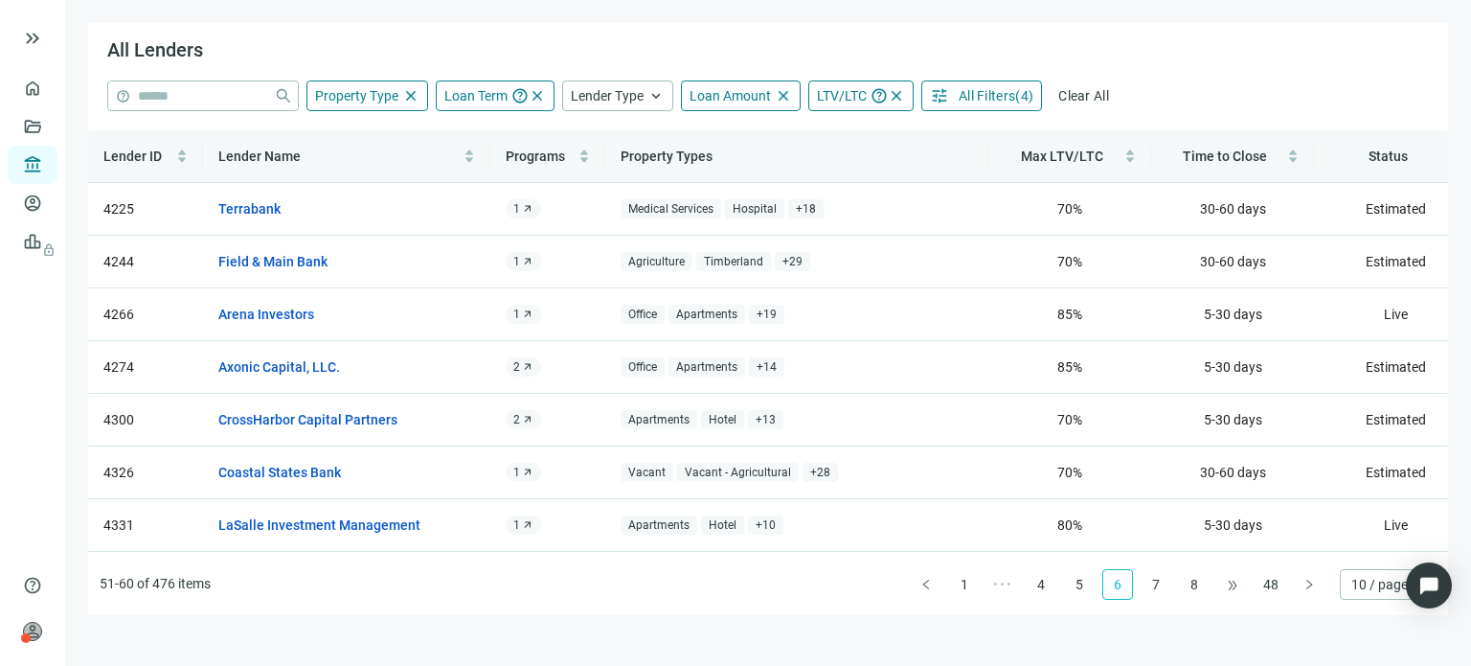
click at [1222, 590] on span "•••" at bounding box center [1232, 584] width 31 height 31
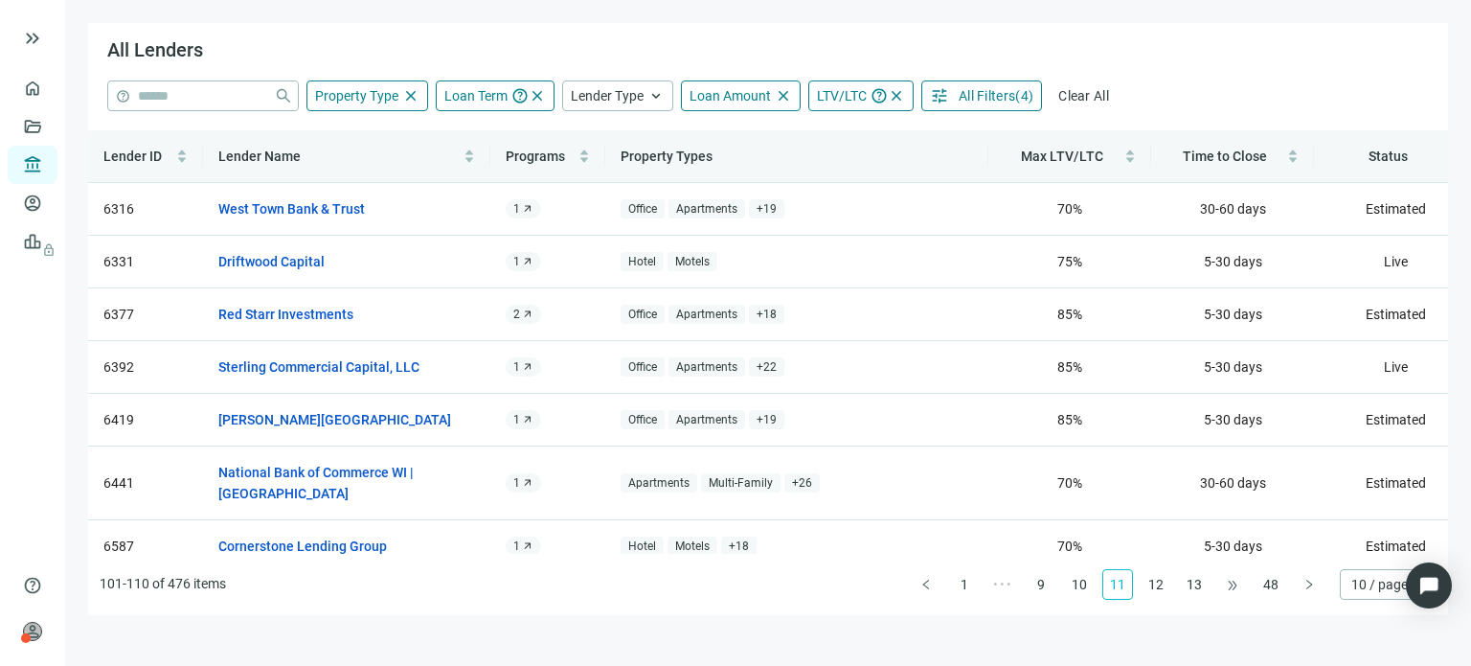
click at [1222, 590] on span "•••" at bounding box center [1232, 584] width 31 height 31
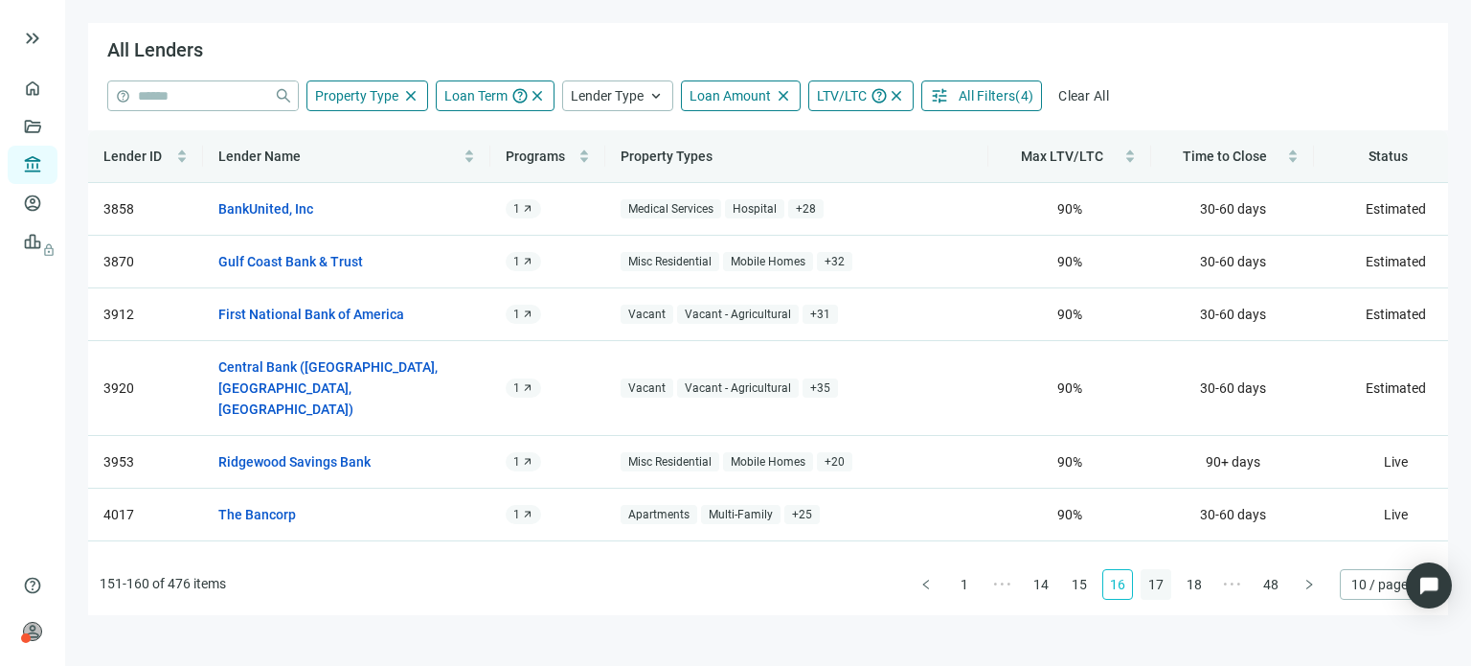
click at [1155, 586] on link "17" at bounding box center [1156, 584] width 29 height 29
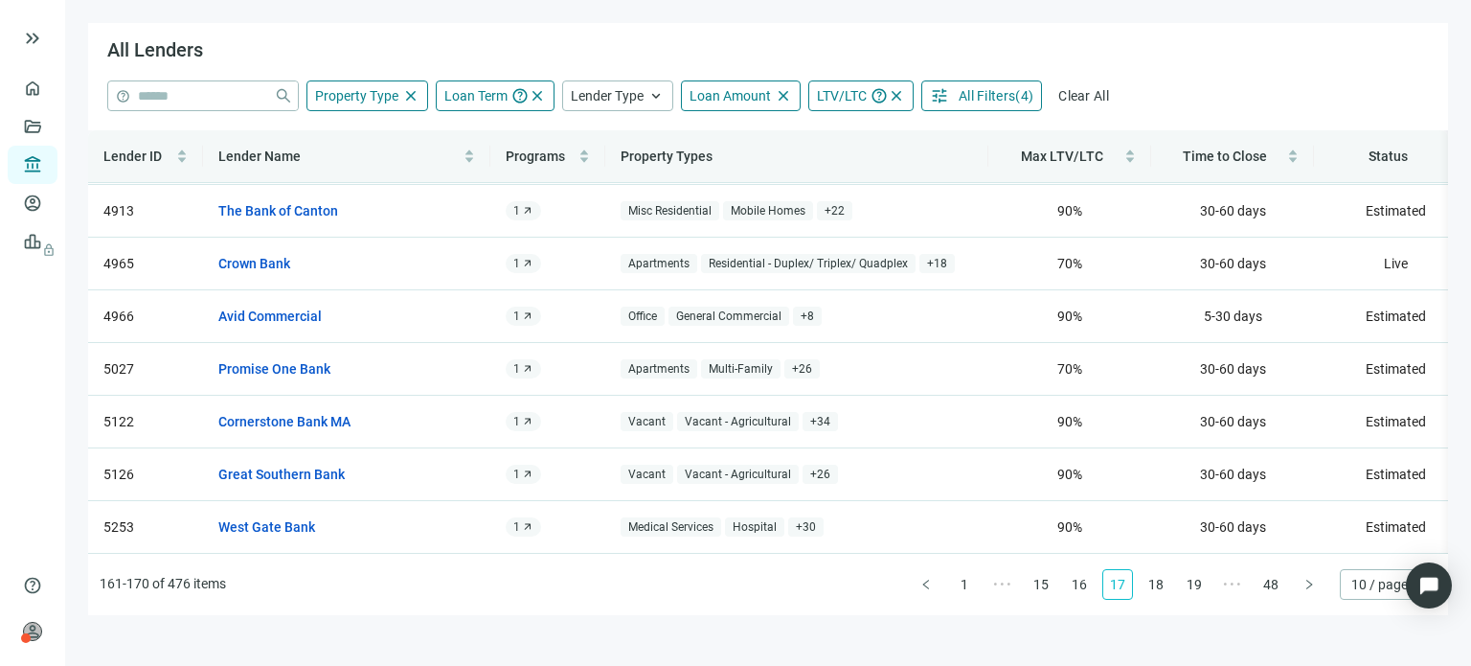
scroll to position [193, 0]
click at [1152, 586] on link "18" at bounding box center [1156, 584] width 29 height 29
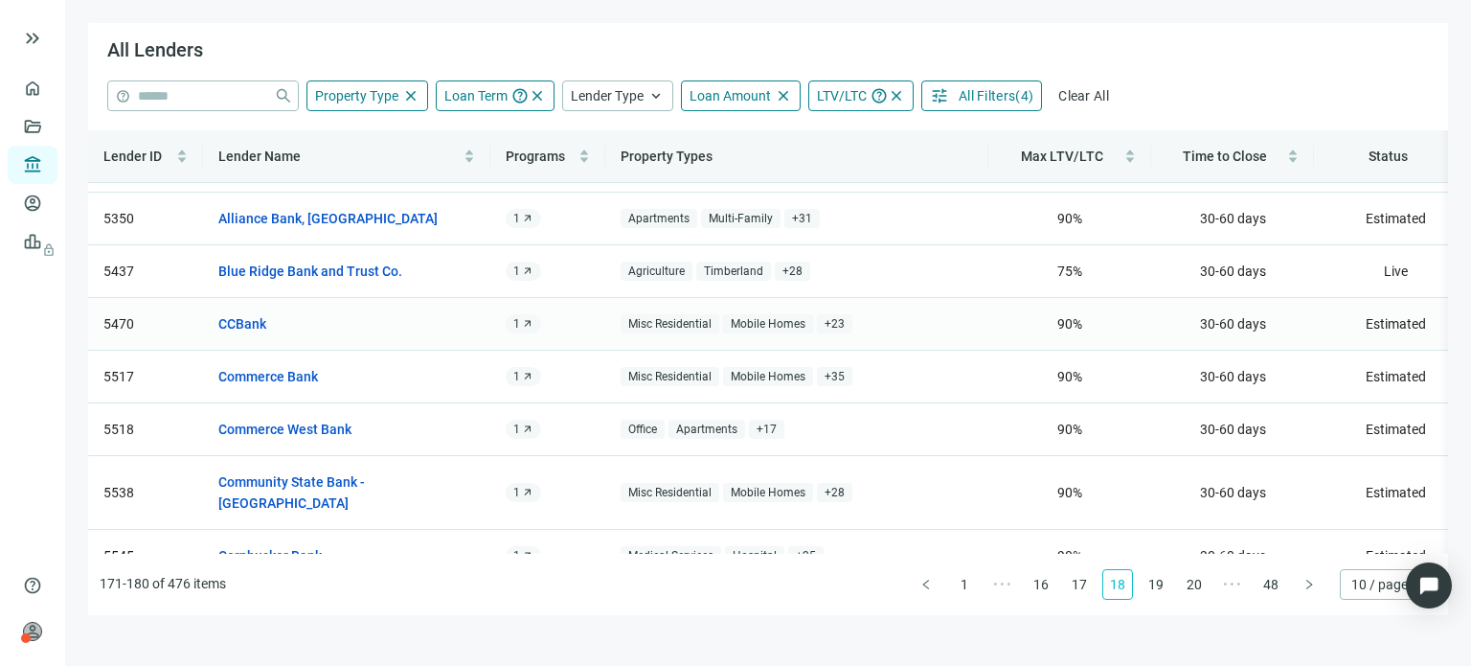
scroll to position [172, 0]
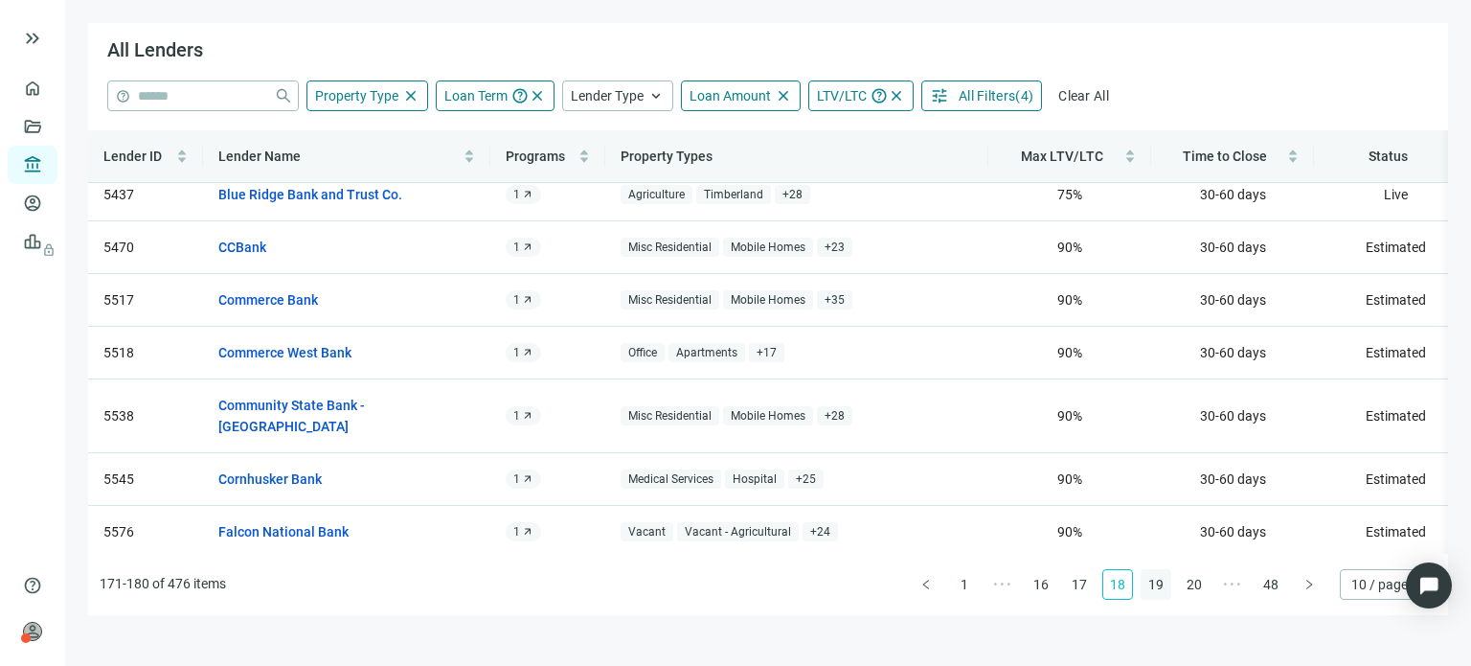
click at [1157, 587] on link "19" at bounding box center [1156, 584] width 29 height 29
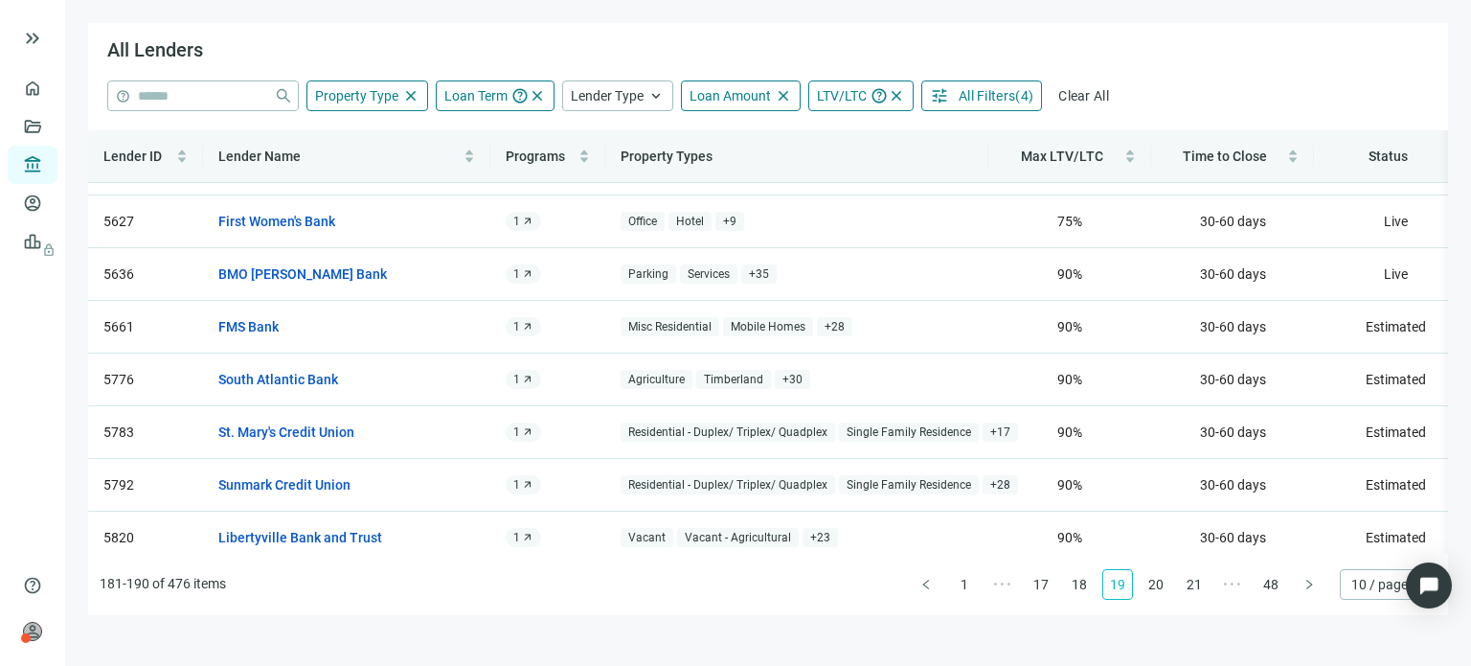
scroll to position [0, 0]
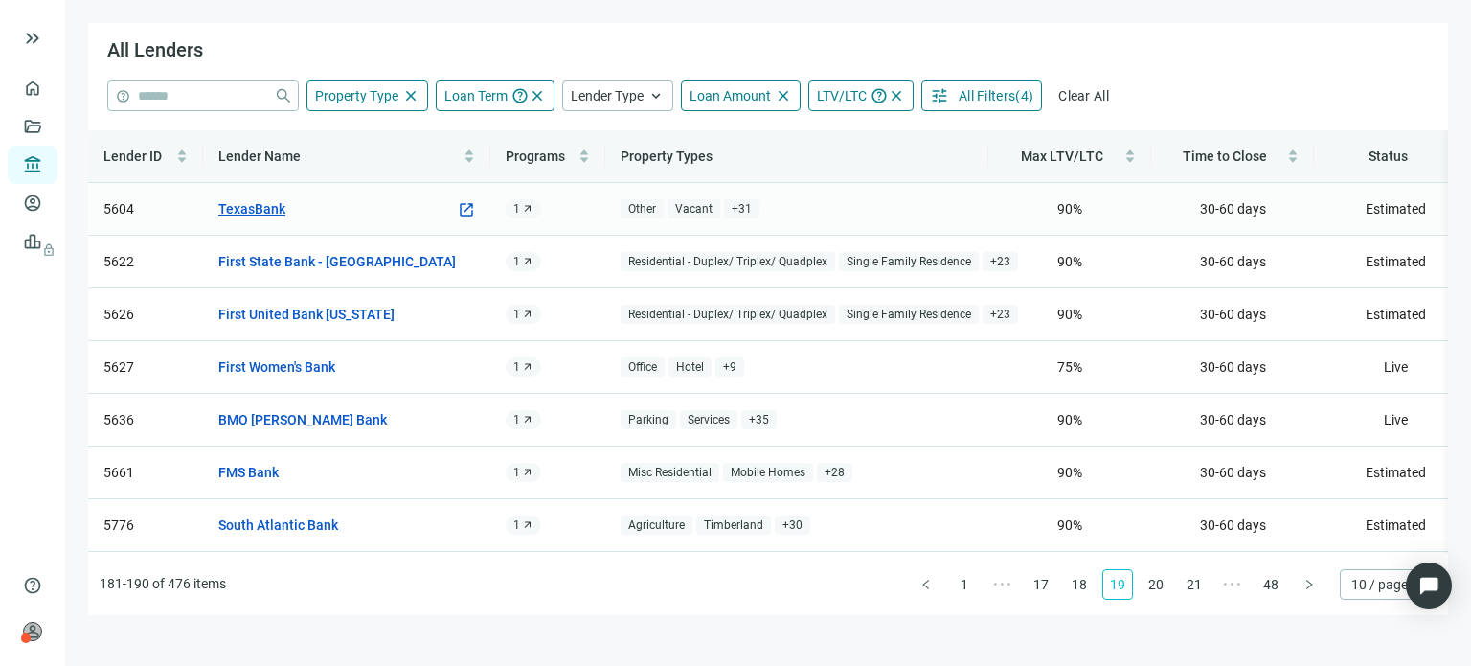
click at [257, 202] on link "TexasBank" at bounding box center [251, 208] width 67 height 21
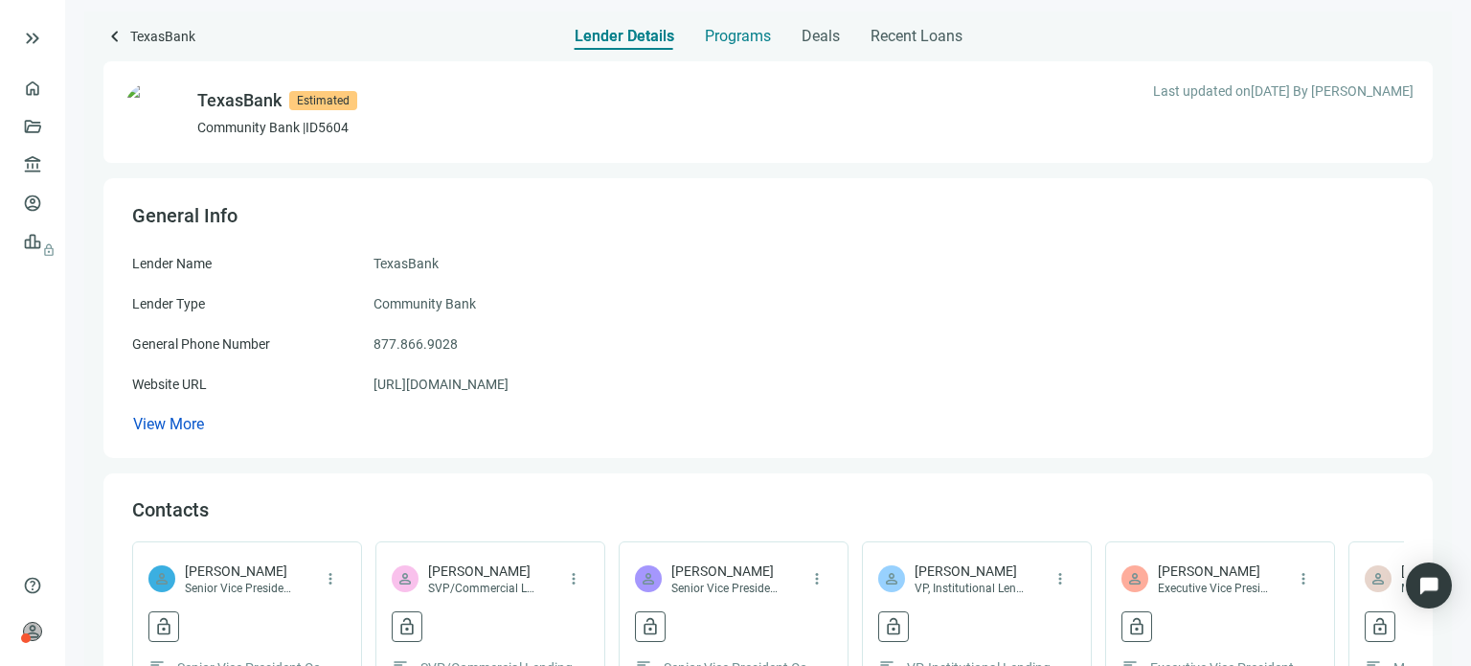
click at [715, 37] on span "Programs" at bounding box center [738, 36] width 66 height 19
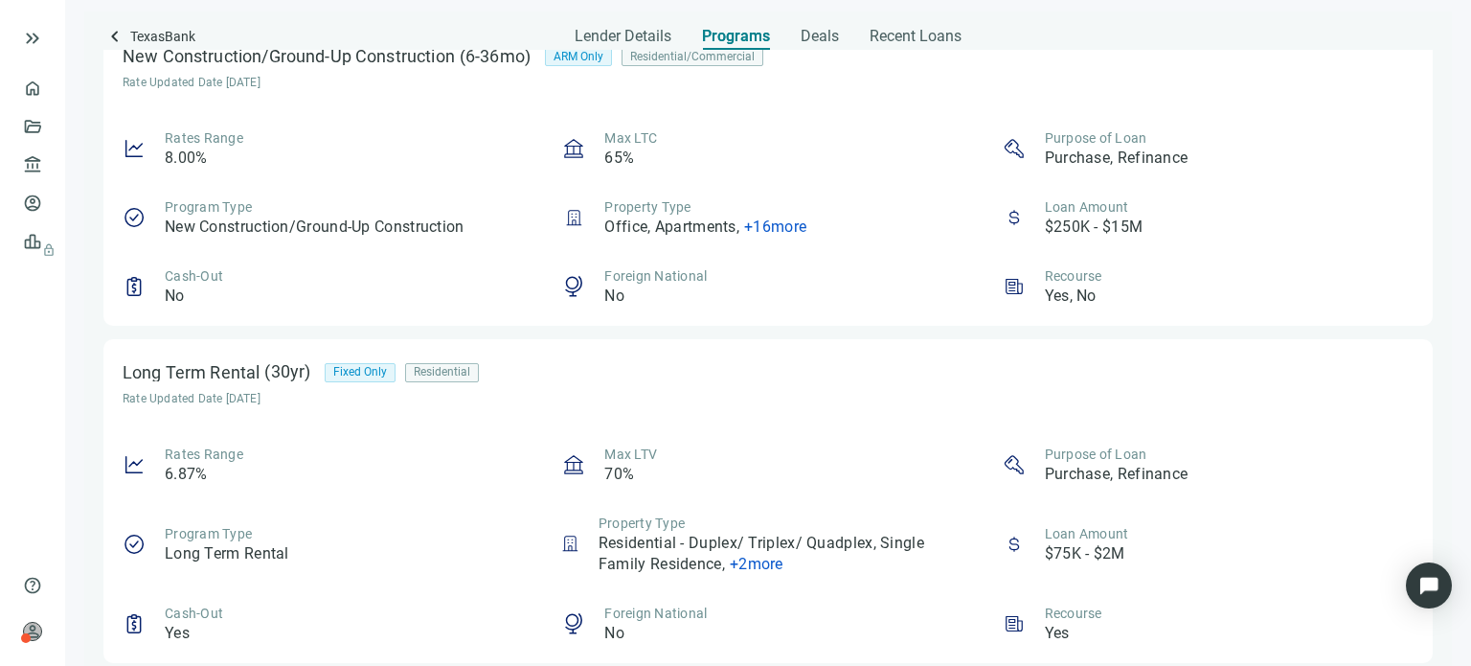
scroll to position [1368, 0]
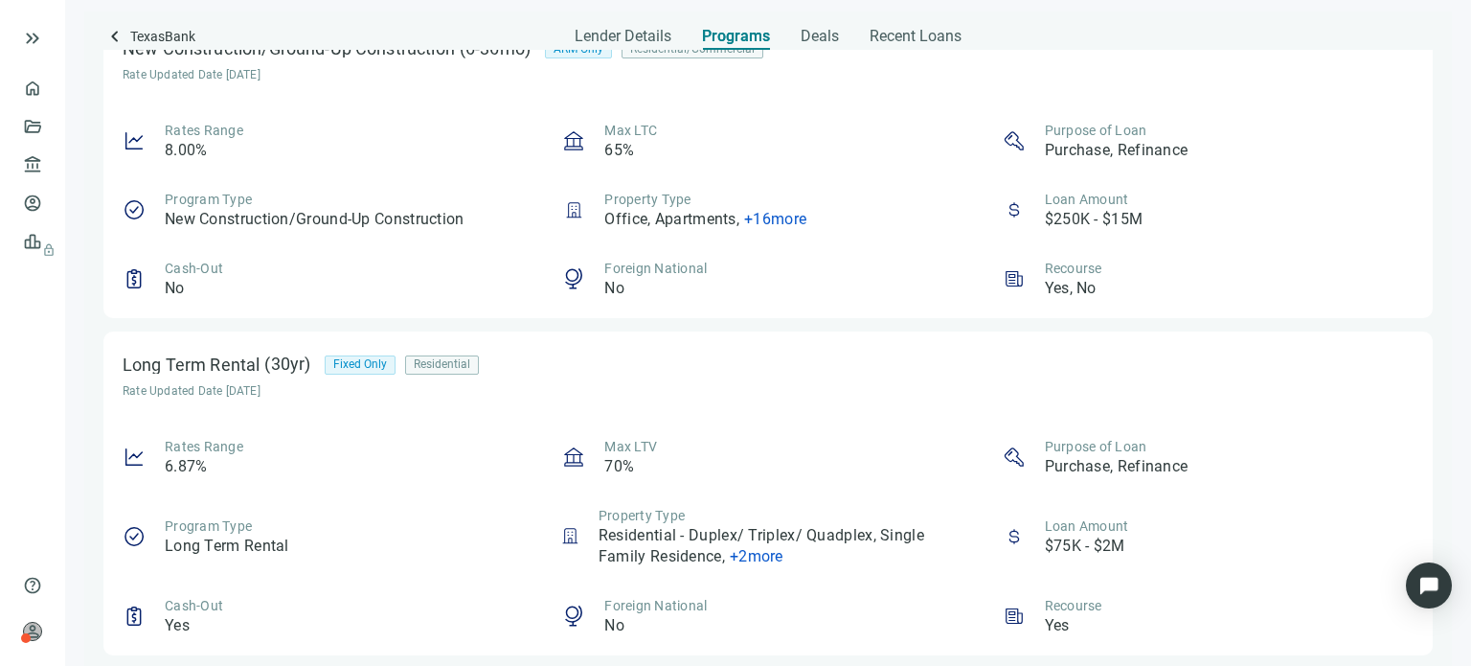
click at [771, 552] on span "+ 2 more" at bounding box center [757, 556] width 54 height 18
click at [746, 446] on div "Max LTV 70%" at bounding box center [767, 457] width 411 height 40
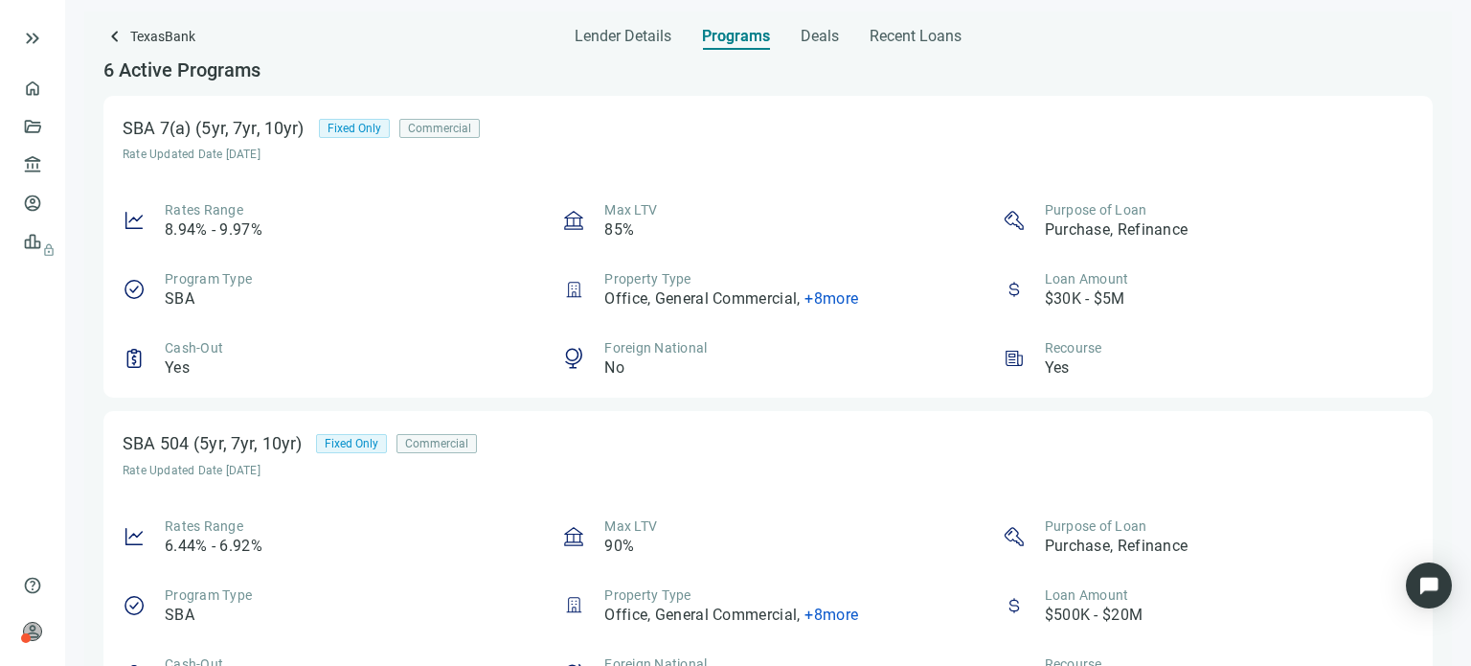
scroll to position [0, 0]
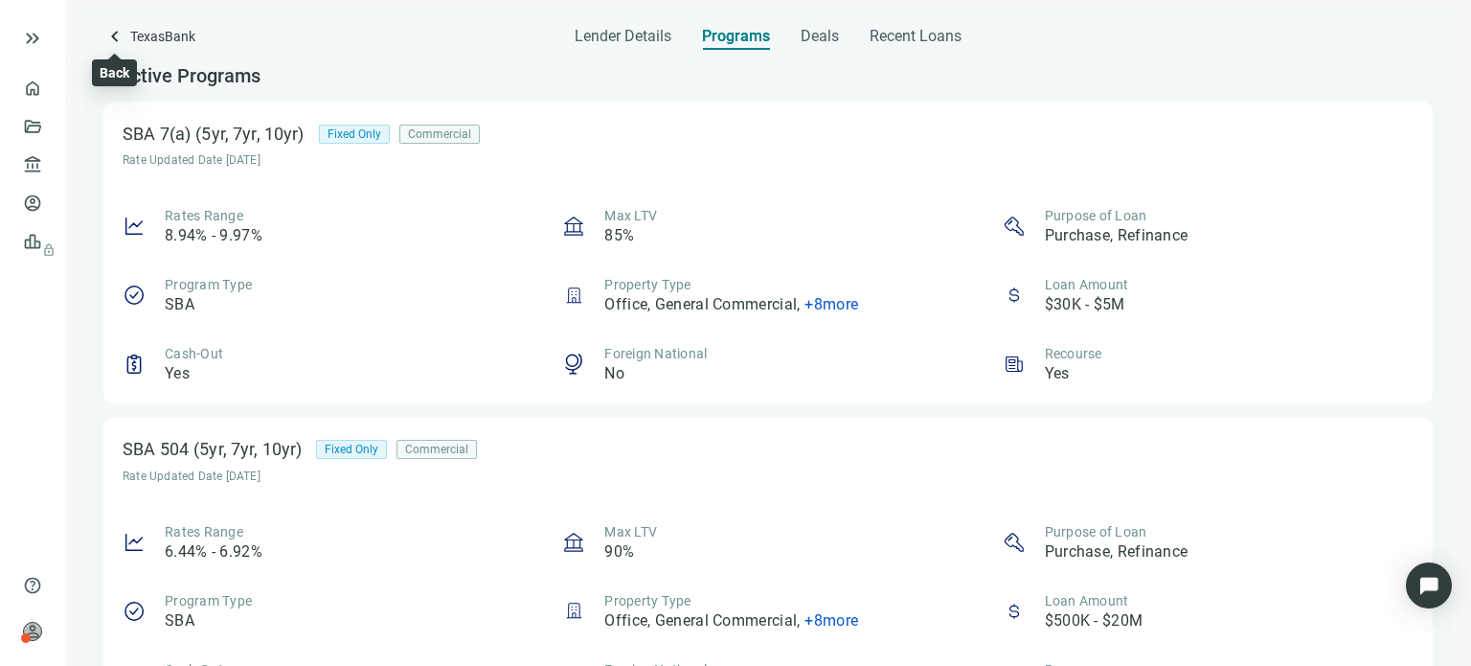
click at [111, 37] on span "keyboard_arrow_left" at bounding box center [114, 36] width 23 height 23
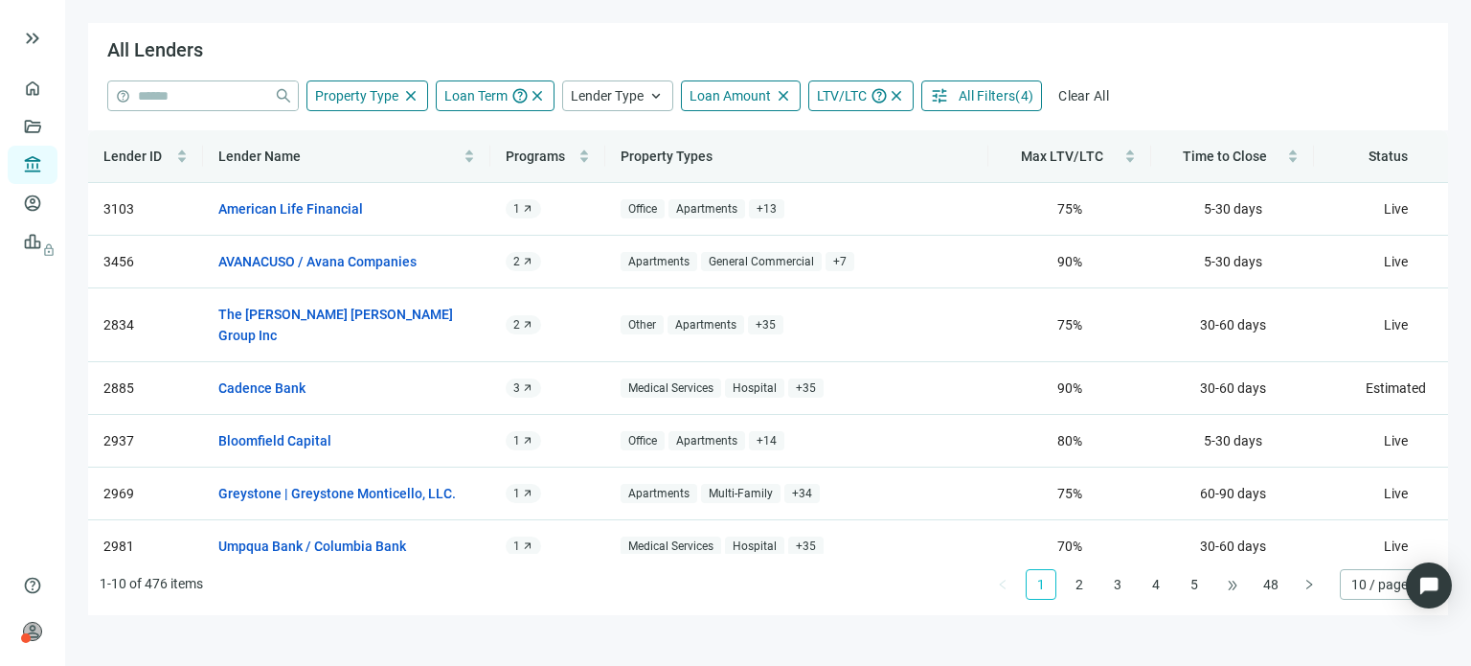
click at [1227, 586] on span "•••" at bounding box center [1232, 584] width 31 height 31
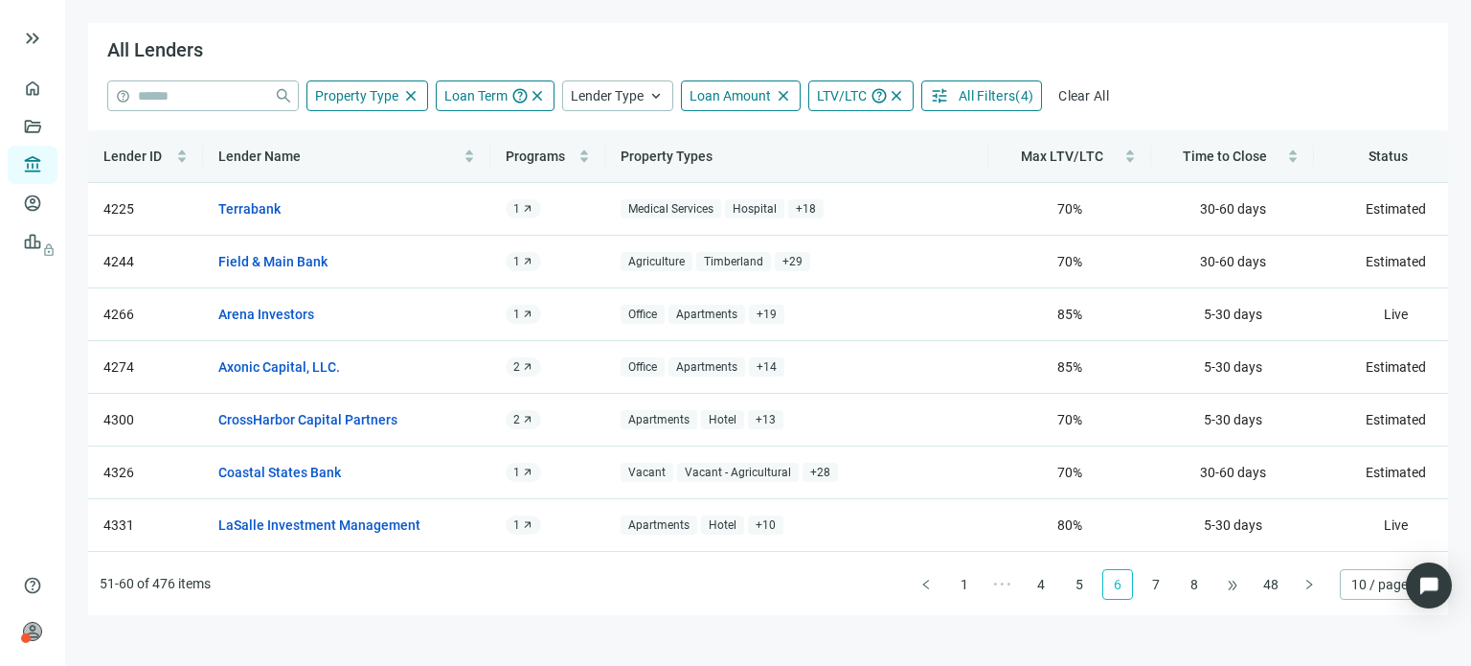
click at [1227, 584] on span "•••" at bounding box center [1232, 584] width 31 height 31
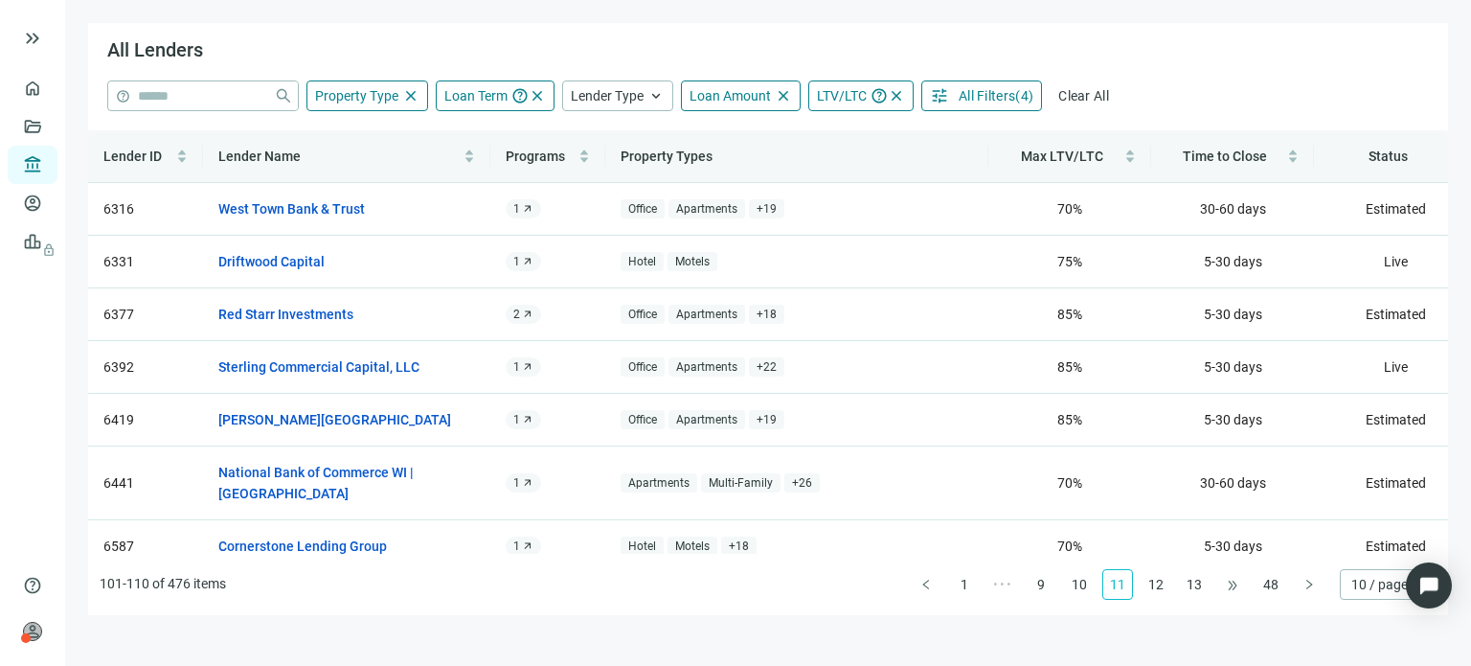
click at [1227, 584] on div "Lender ID Lender Name Programs Property Types Max LTV/LTC Time to Close Status …" at bounding box center [768, 372] width 1360 height 485
click at [1227, 584] on span "•••" at bounding box center [1232, 584] width 31 height 31
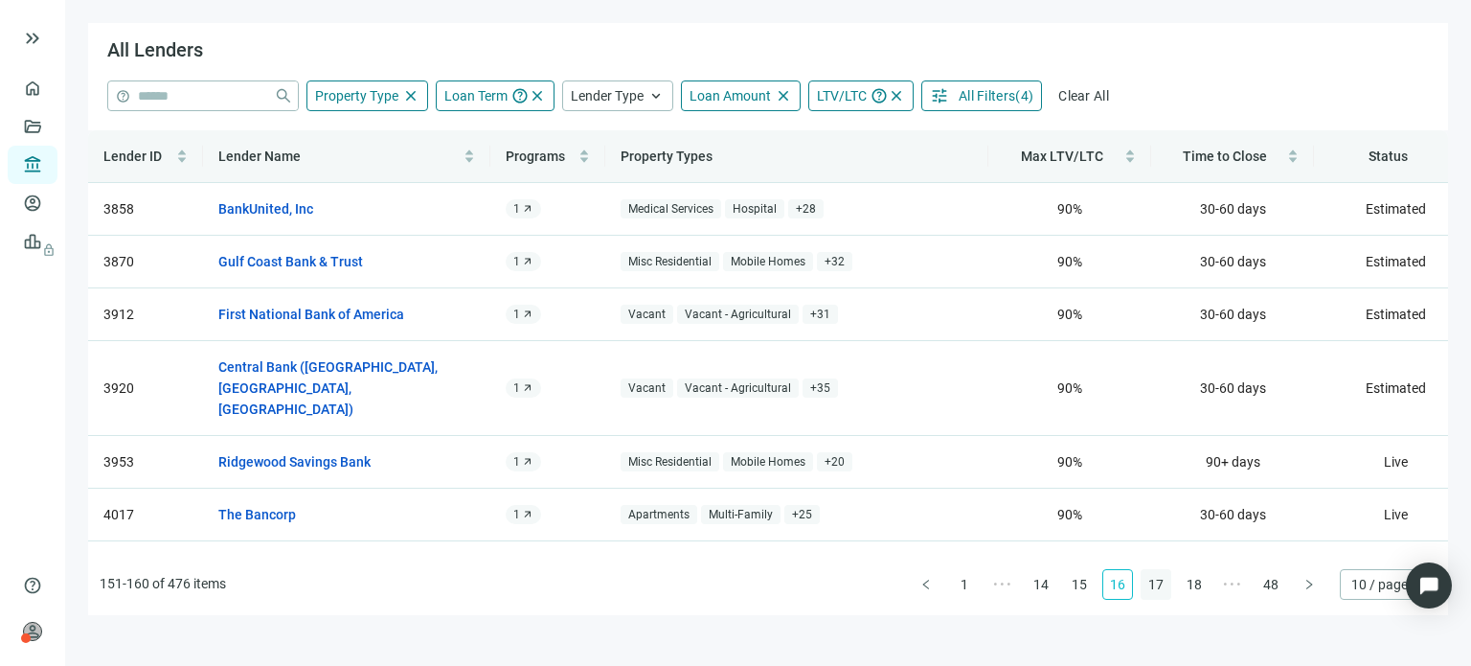
click at [1155, 586] on link "17" at bounding box center [1156, 584] width 29 height 29
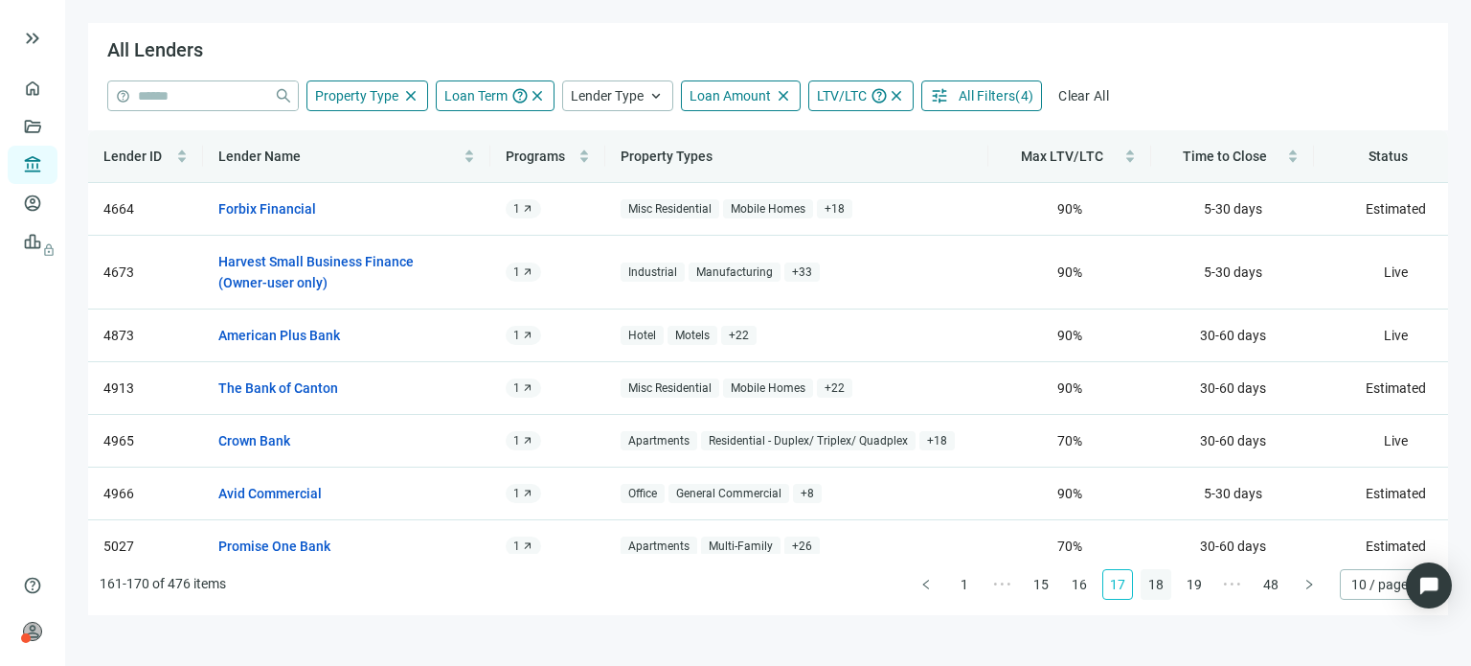
click at [1155, 586] on link "18" at bounding box center [1156, 584] width 29 height 29
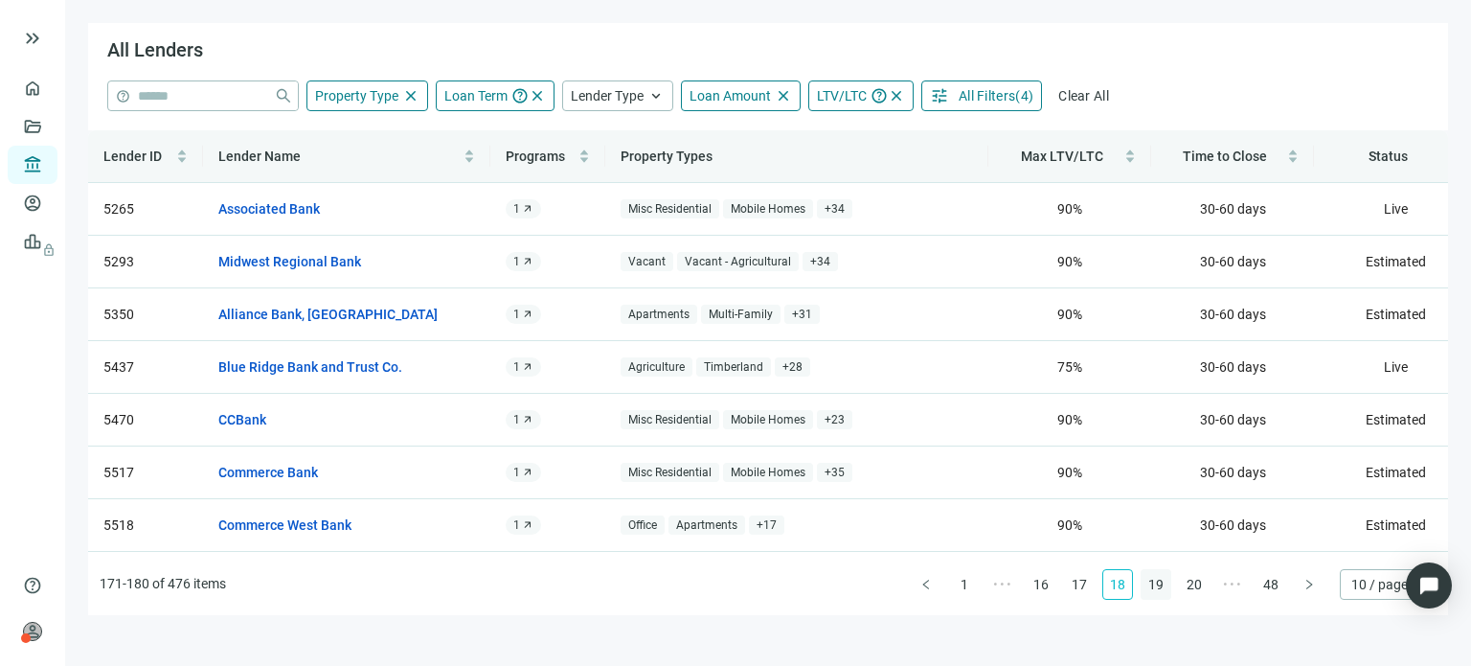
click at [1155, 586] on link "19" at bounding box center [1156, 584] width 29 height 29
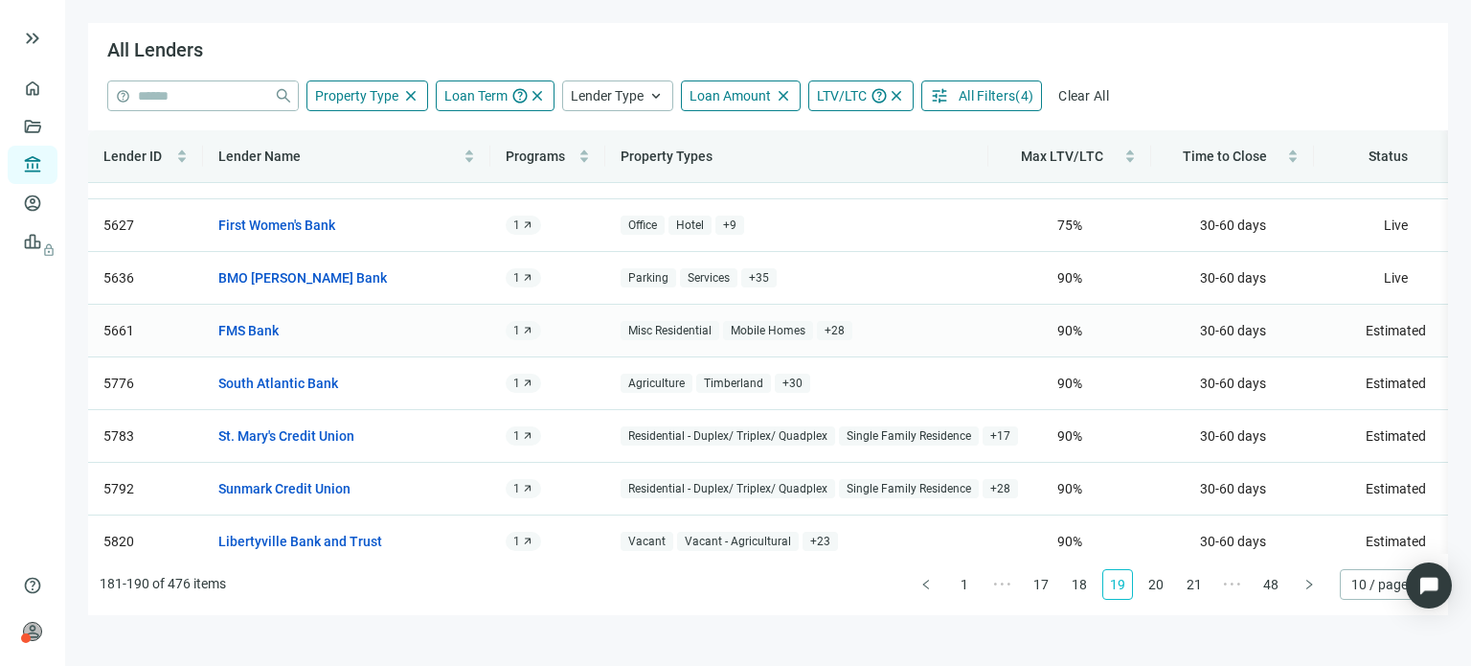
scroll to position [172, 0]
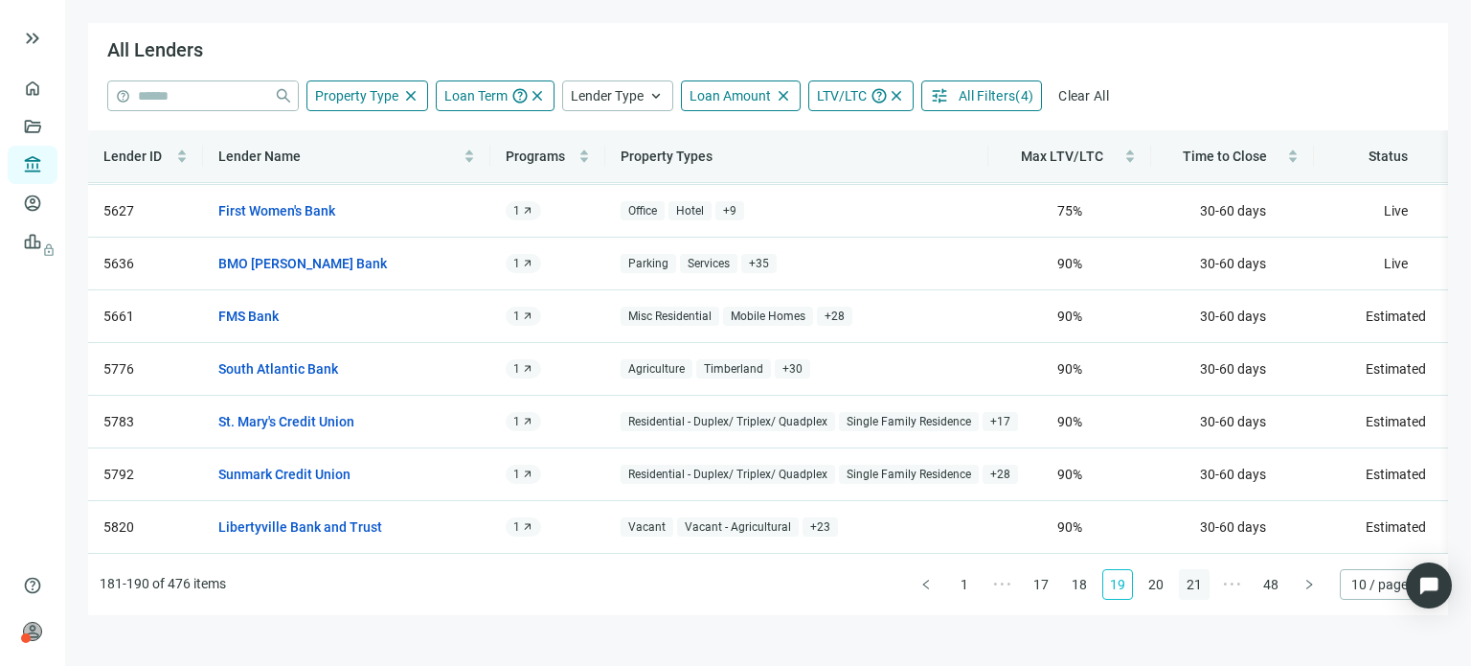
click at [1162, 584] on link "20" at bounding box center [1156, 584] width 29 height 29
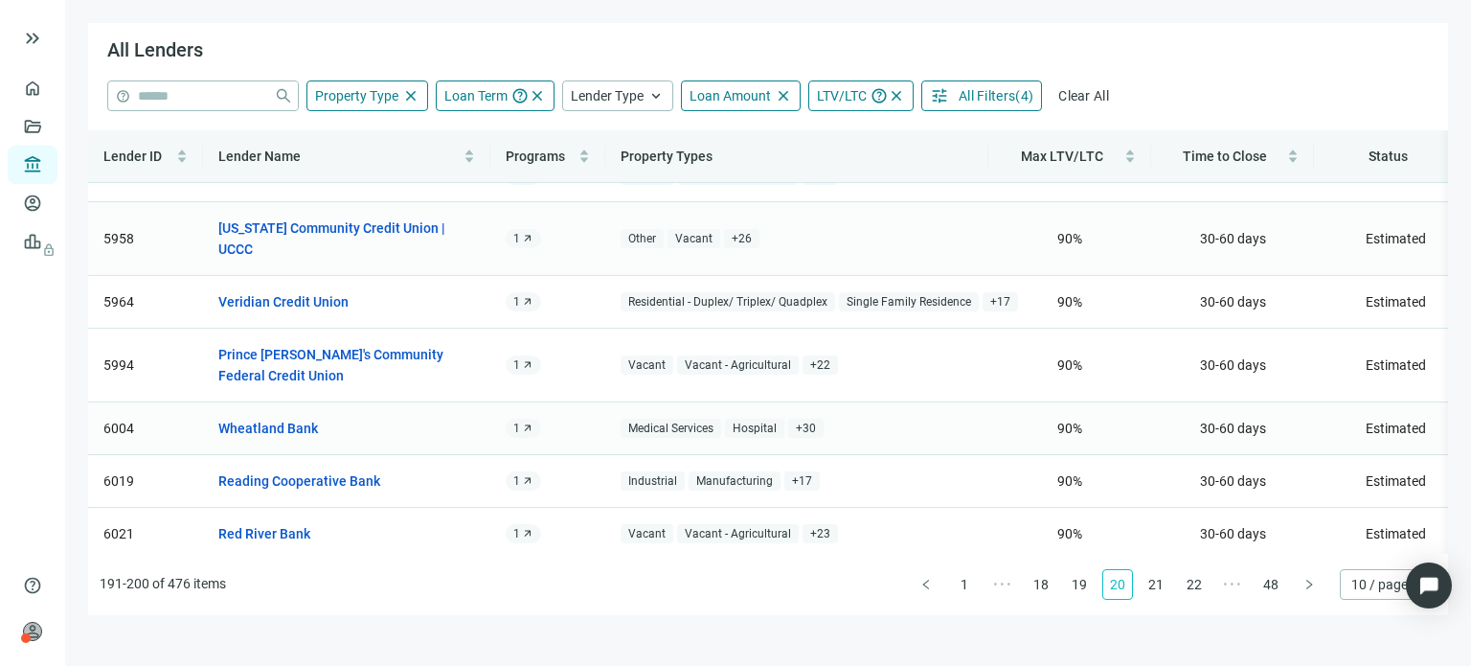
scroll to position [193, 0]
click at [1157, 582] on link "21" at bounding box center [1156, 584] width 29 height 29
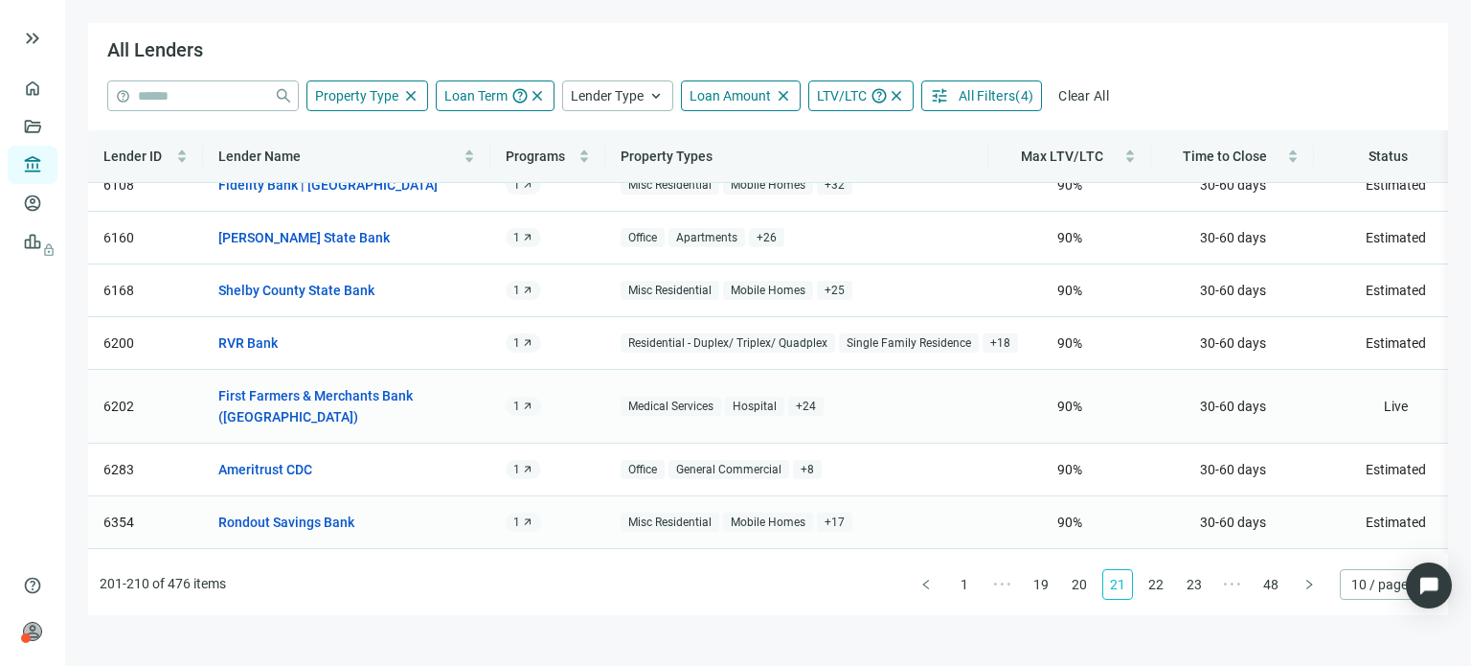
scroll to position [172, 0]
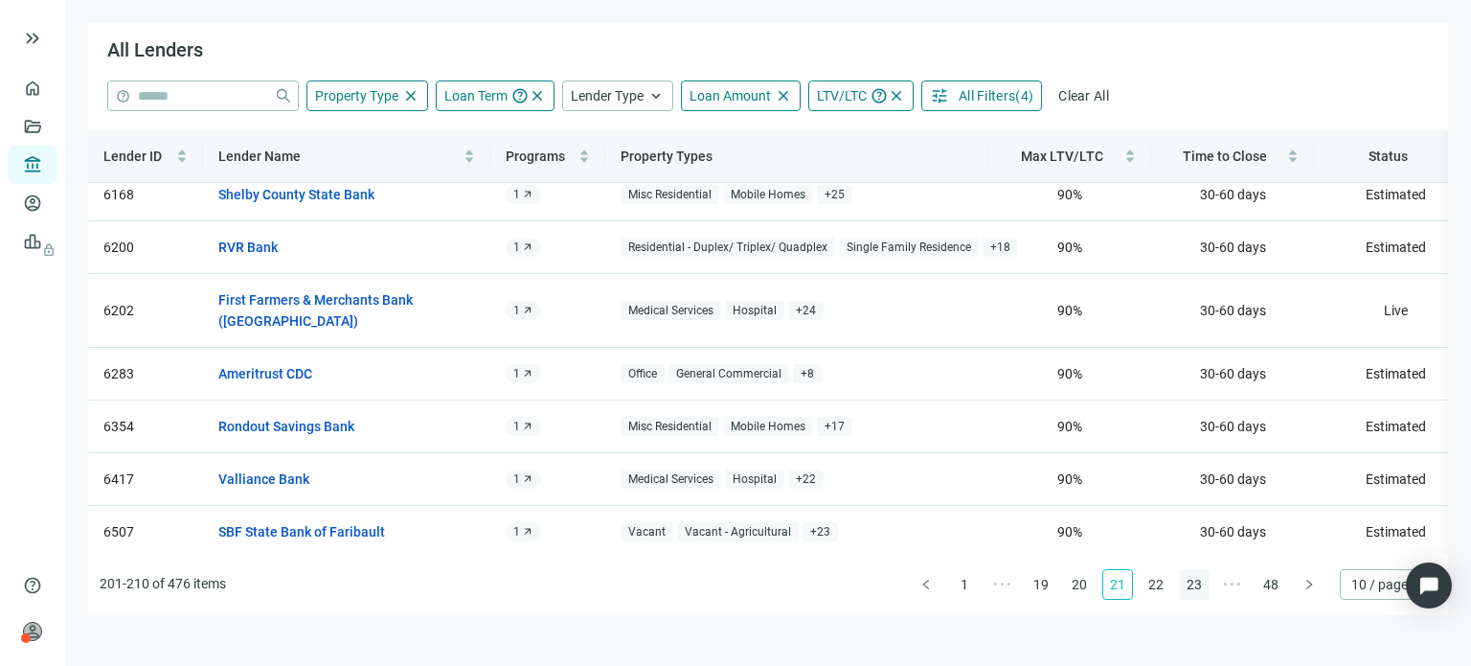
click at [1161, 586] on link "22" at bounding box center [1156, 584] width 29 height 29
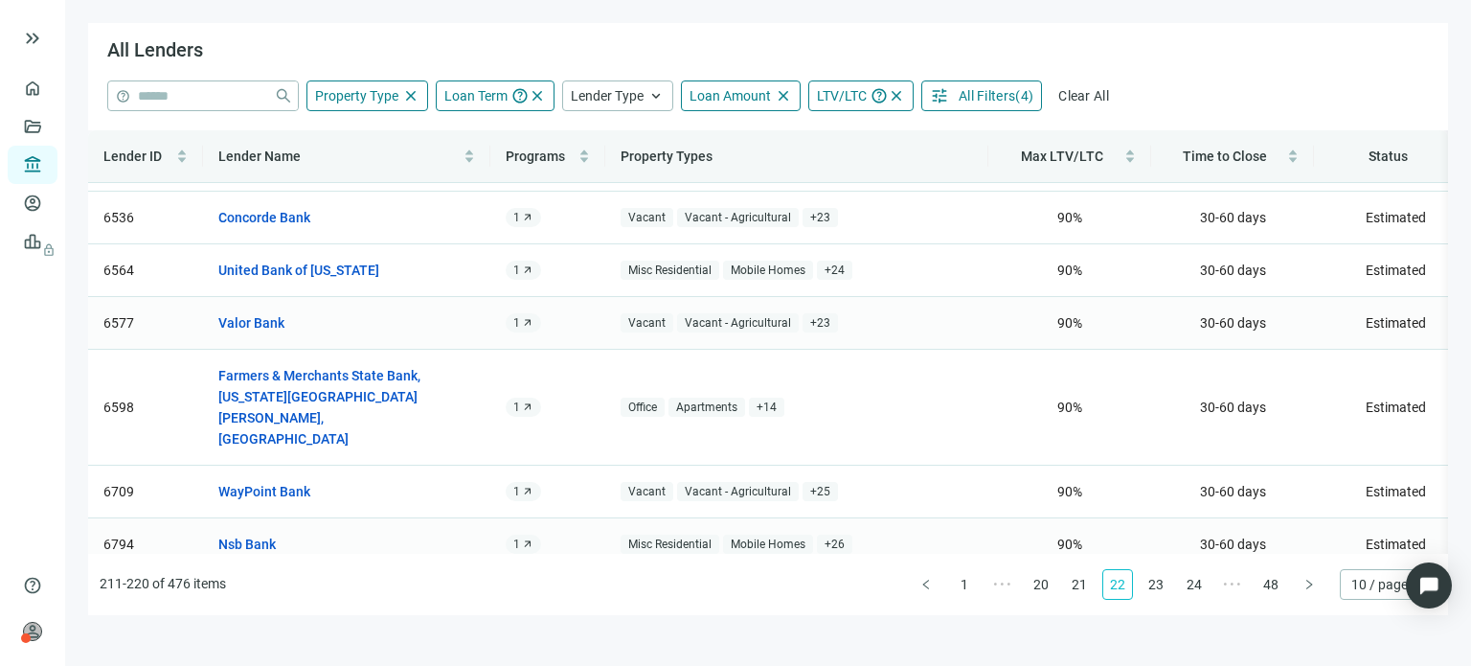
scroll to position [193, 0]
click at [1161, 589] on link "23" at bounding box center [1156, 584] width 29 height 29
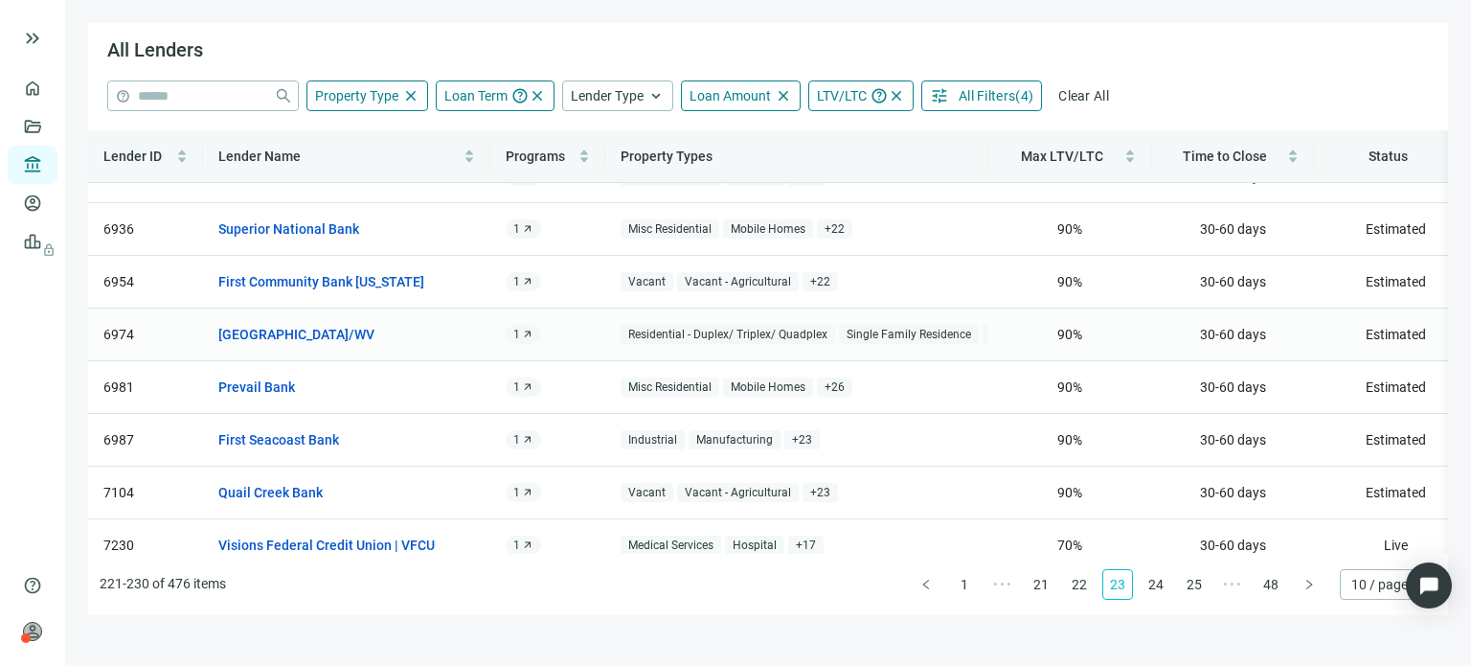
scroll to position [172, 0]
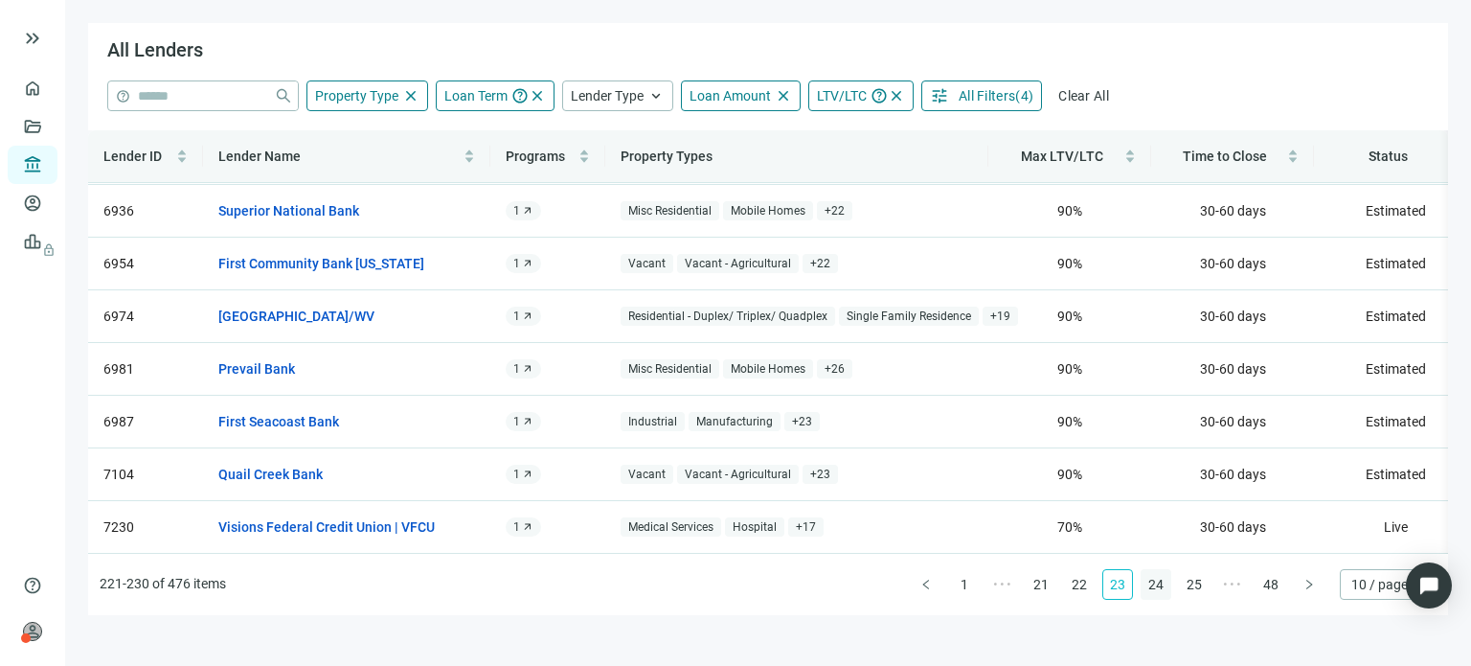
click at [1154, 587] on link "24" at bounding box center [1156, 584] width 29 height 29
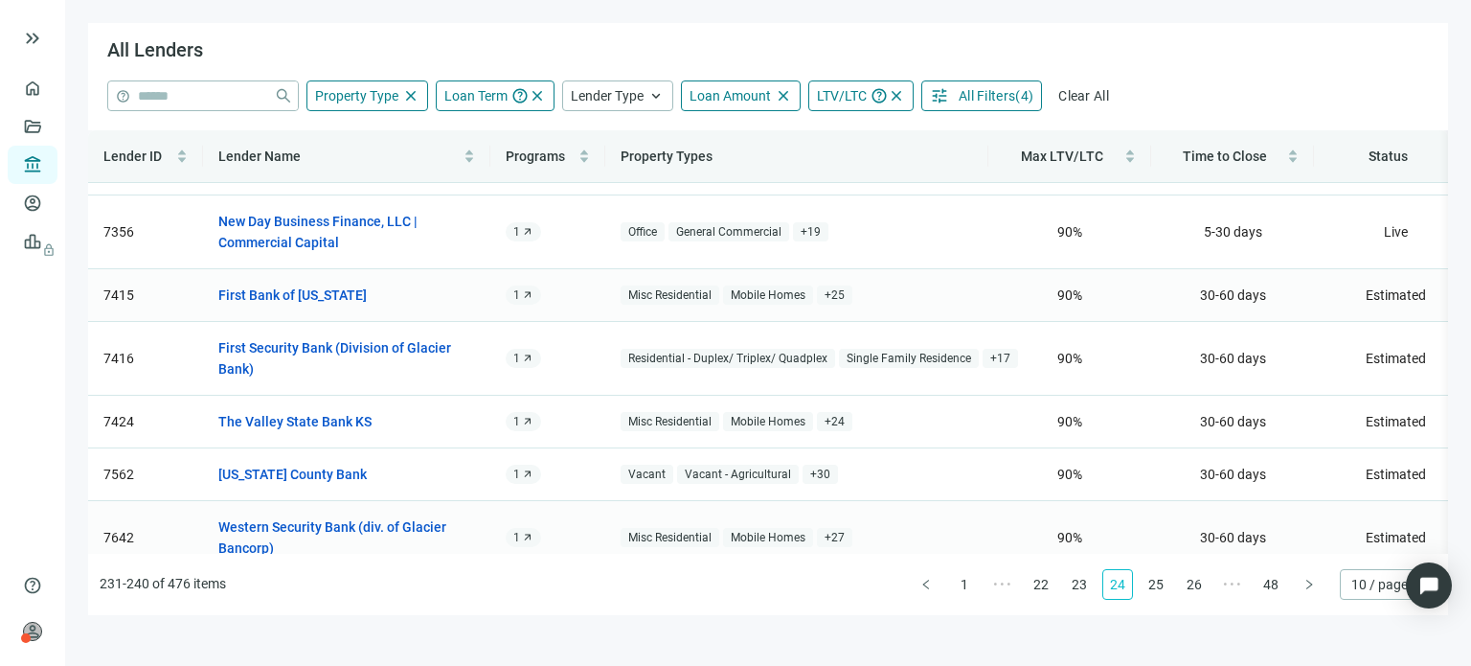
scroll to position [236, 0]
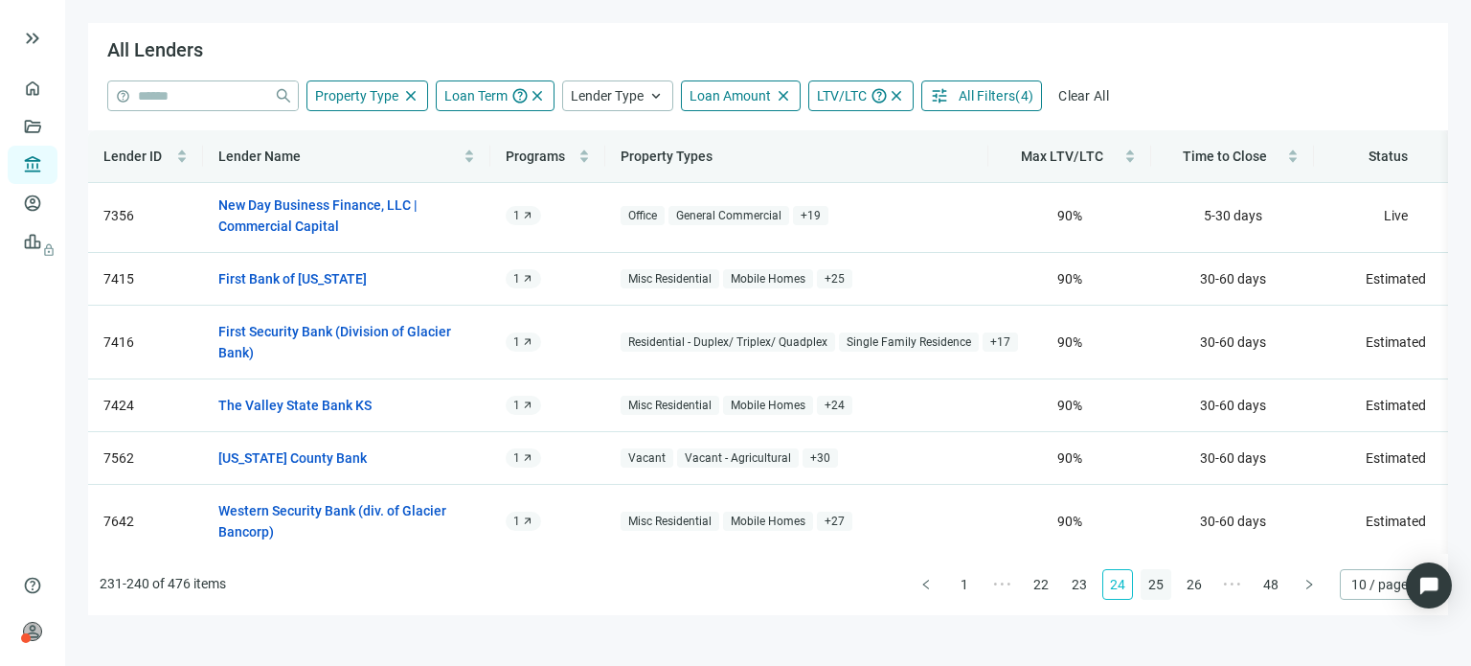
click at [1155, 585] on link "25" at bounding box center [1156, 584] width 29 height 29
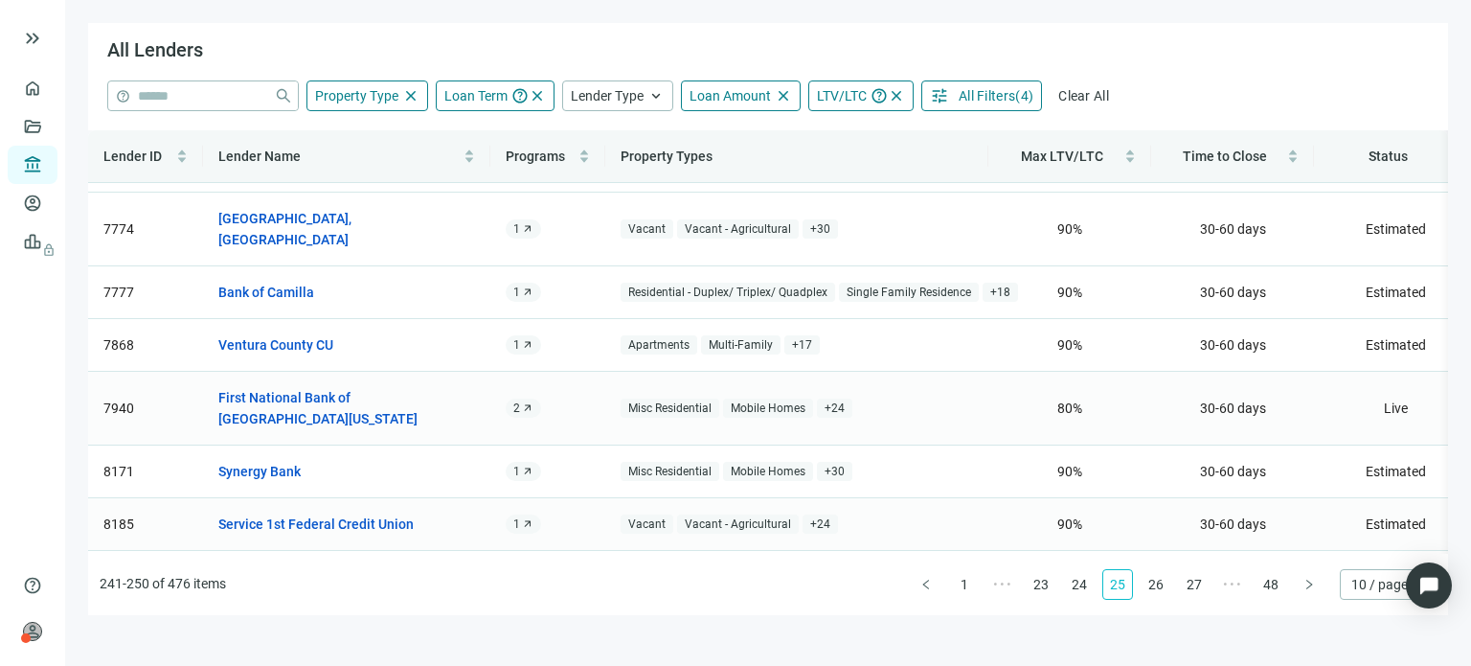
scroll to position [172, 0]
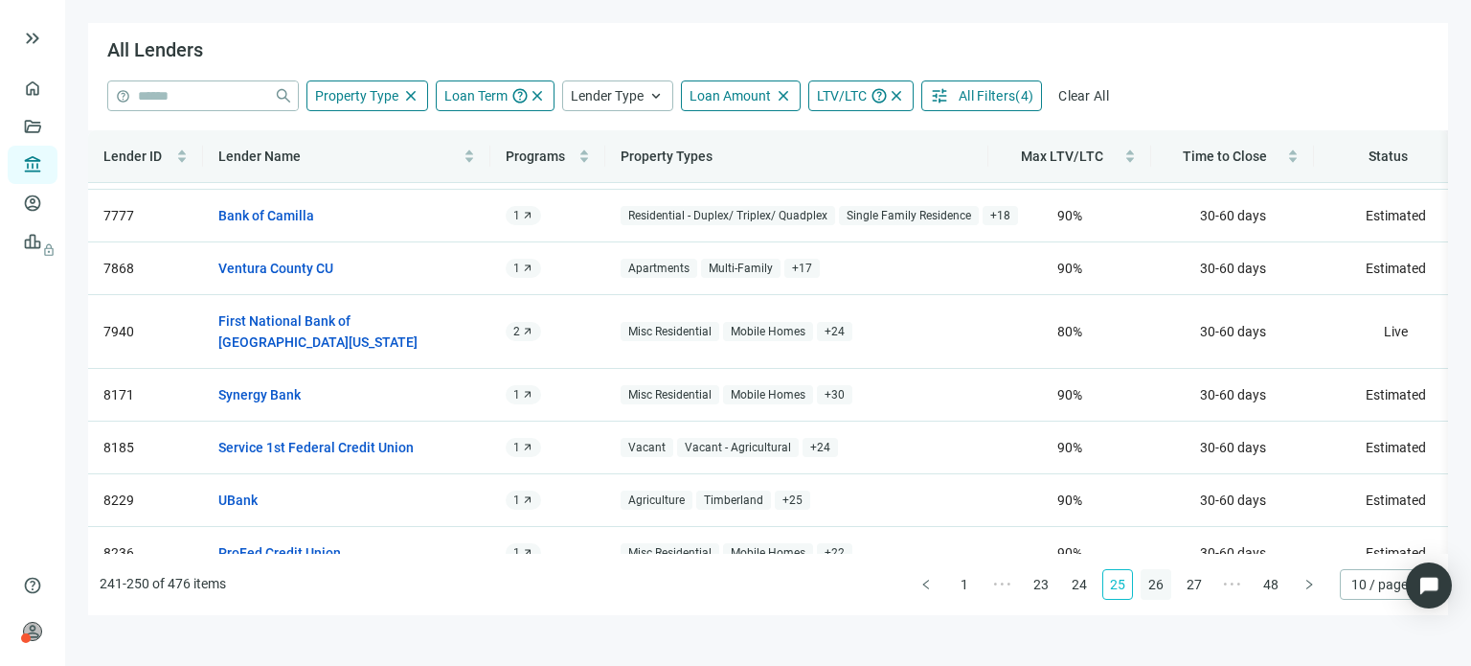
click at [1150, 581] on link "26" at bounding box center [1156, 584] width 29 height 29
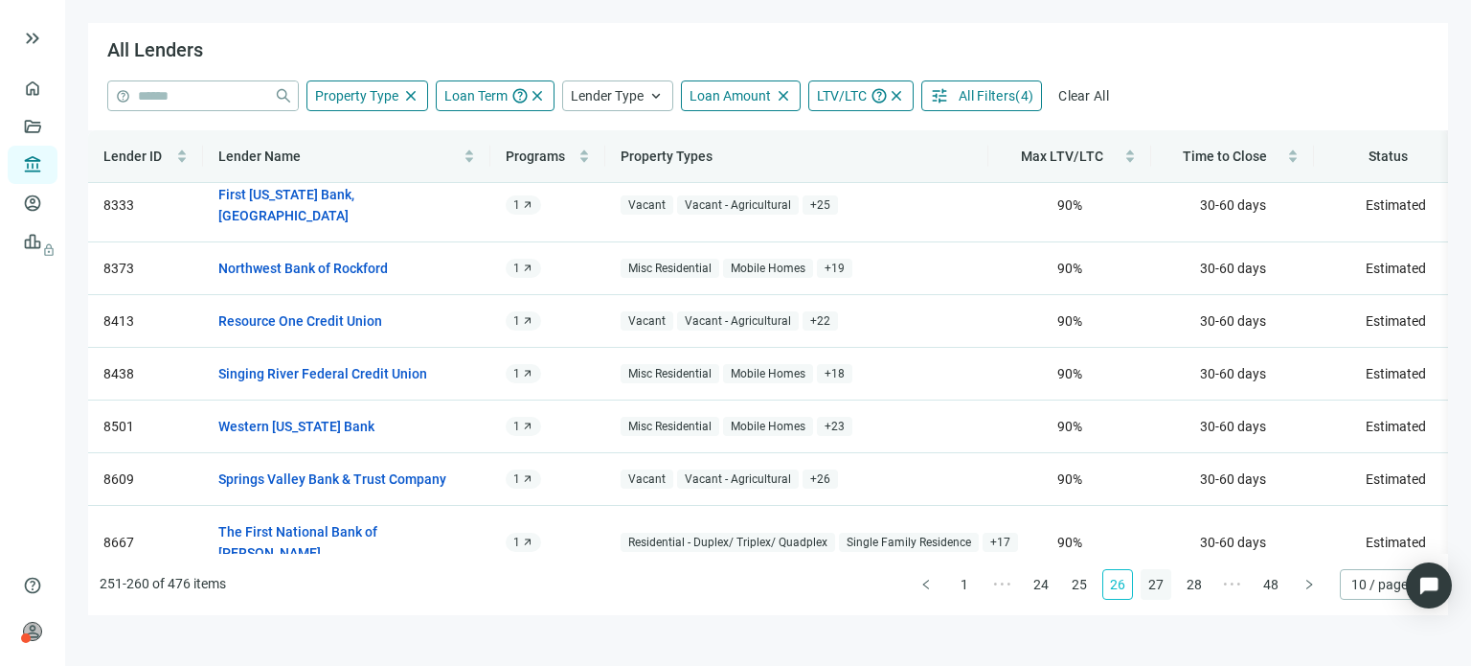
click at [1148, 585] on link "27" at bounding box center [1156, 584] width 29 height 29
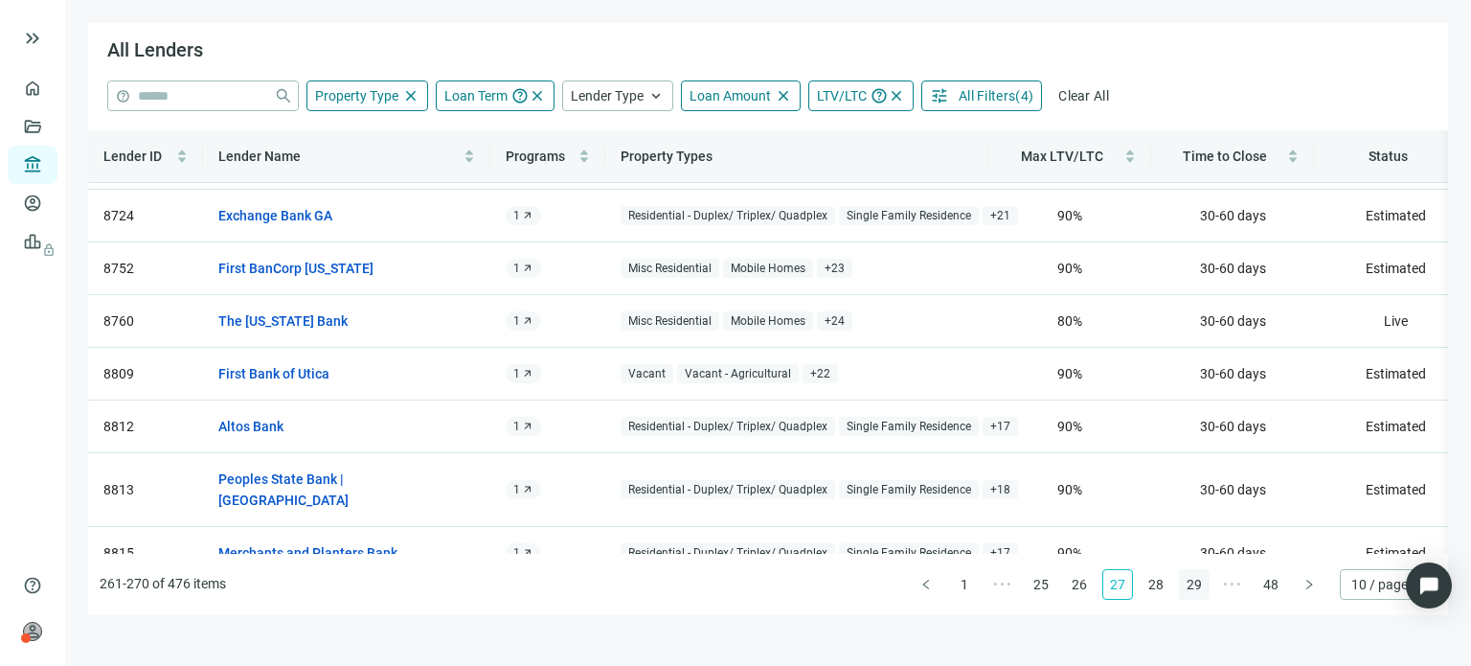
click at [1155, 582] on link "28" at bounding box center [1156, 584] width 29 height 29
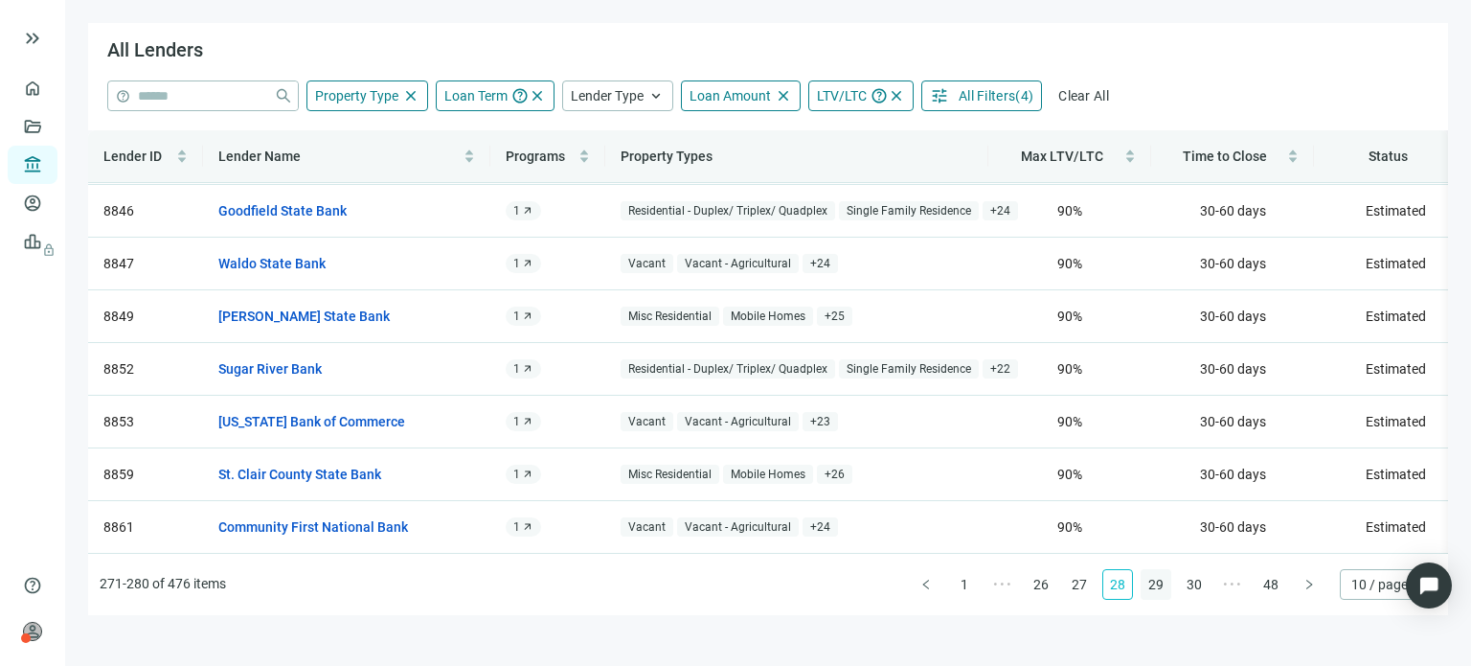
click at [1156, 589] on link "29" at bounding box center [1156, 584] width 29 height 29
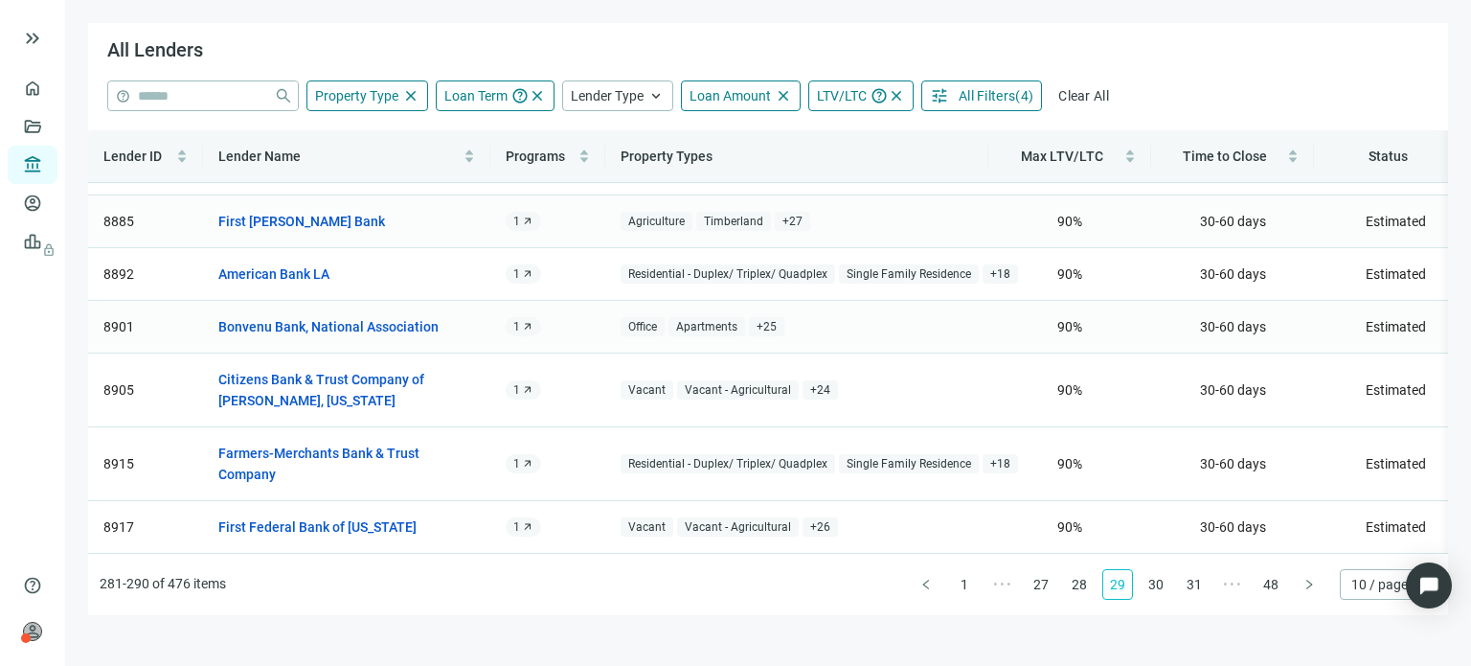
scroll to position [215, 0]
click at [1160, 589] on link "30" at bounding box center [1156, 584] width 29 height 29
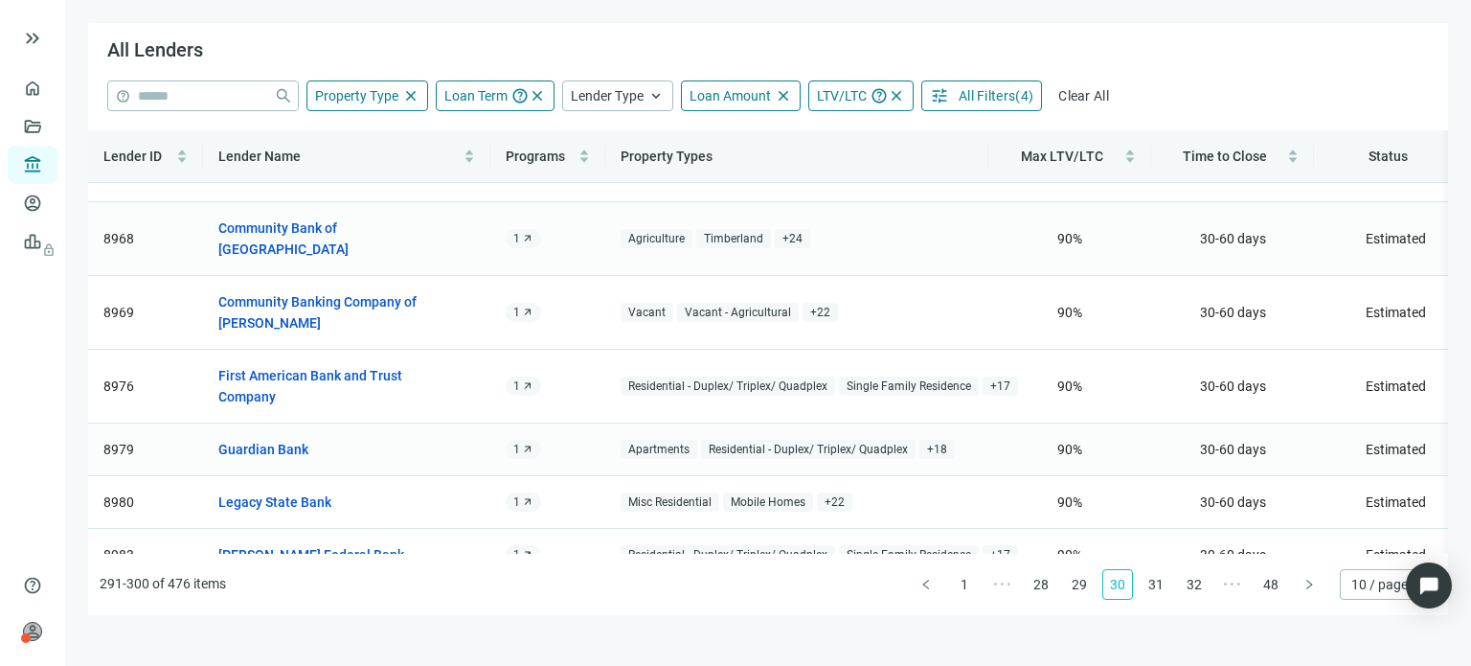
scroll to position [257, 0]
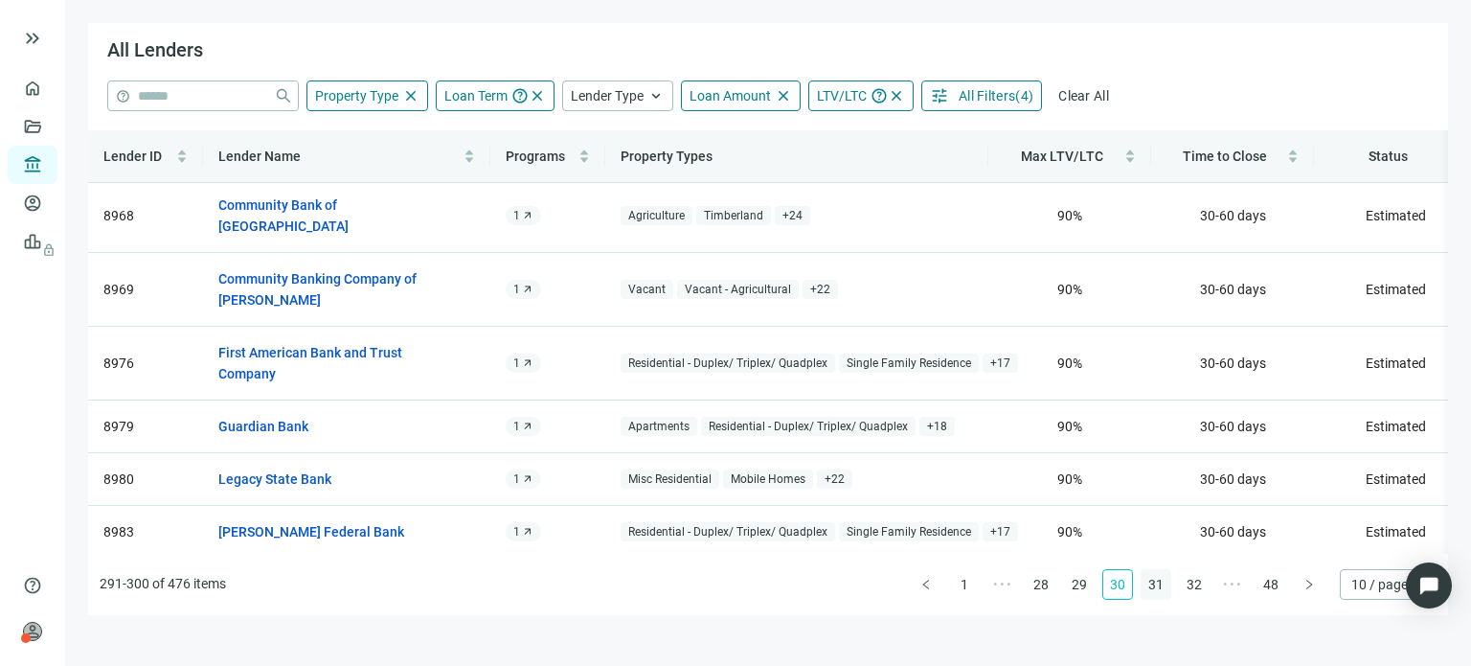
click at [1154, 585] on link "31" at bounding box center [1156, 584] width 29 height 29
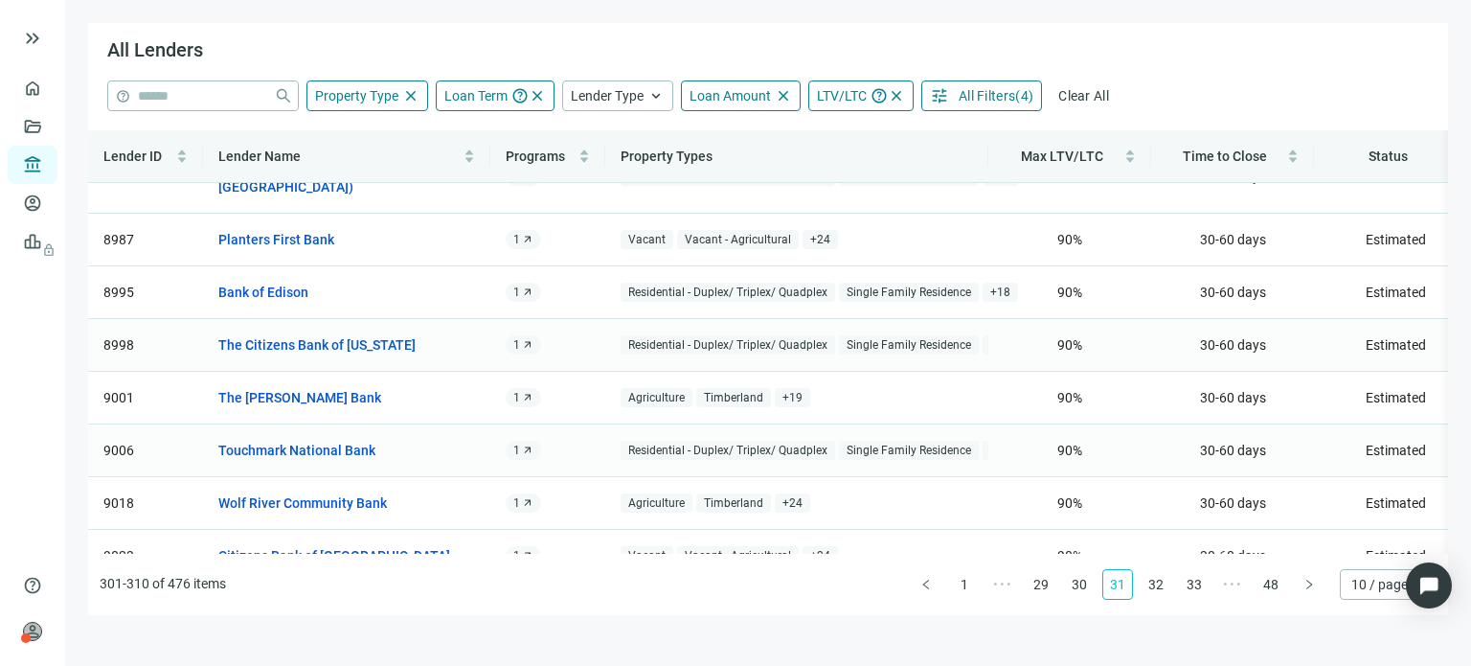
scroll to position [172, 0]
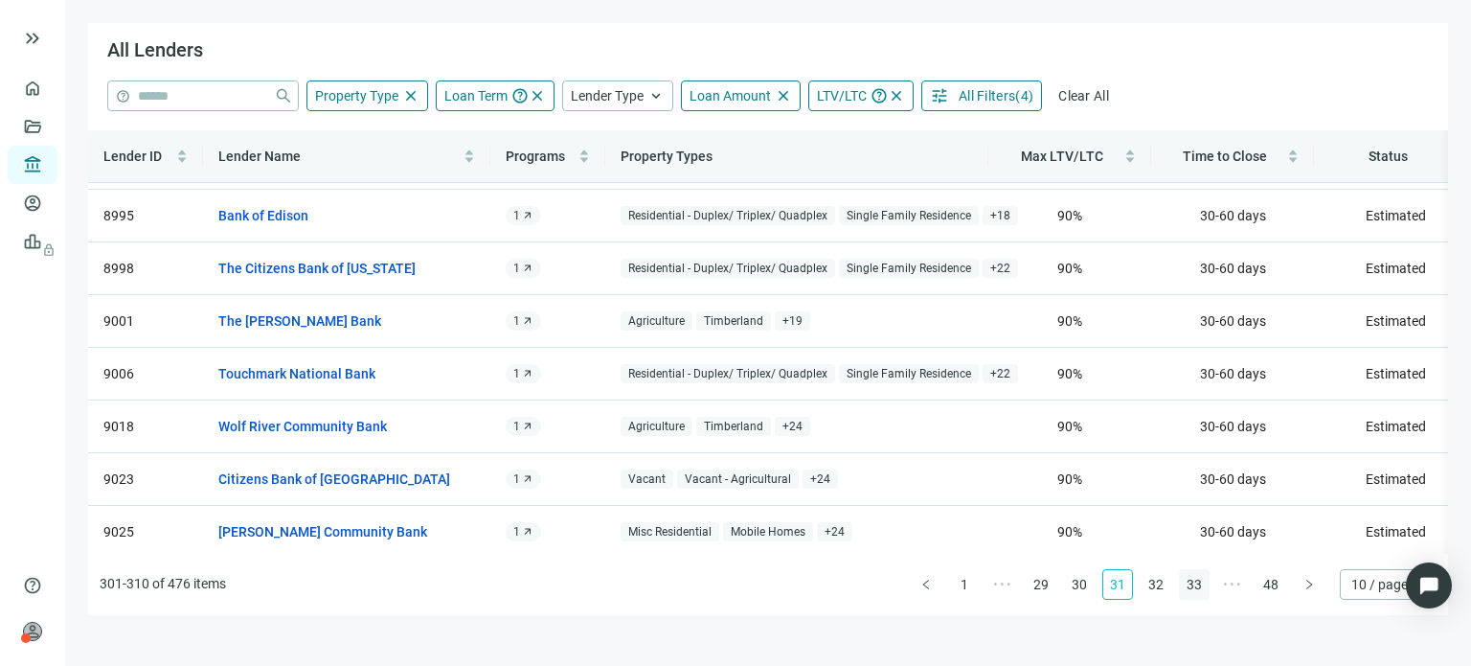
click at [1162, 586] on link "32" at bounding box center [1156, 584] width 29 height 29
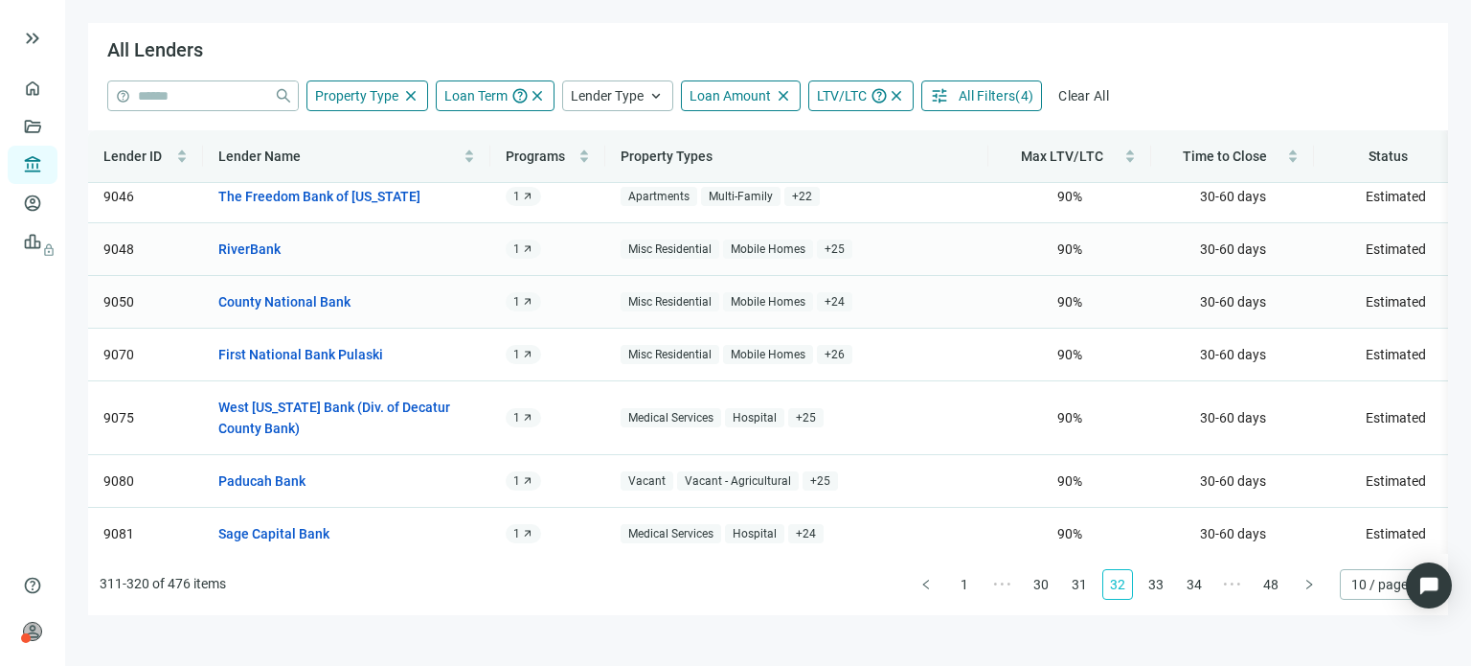
scroll to position [215, 0]
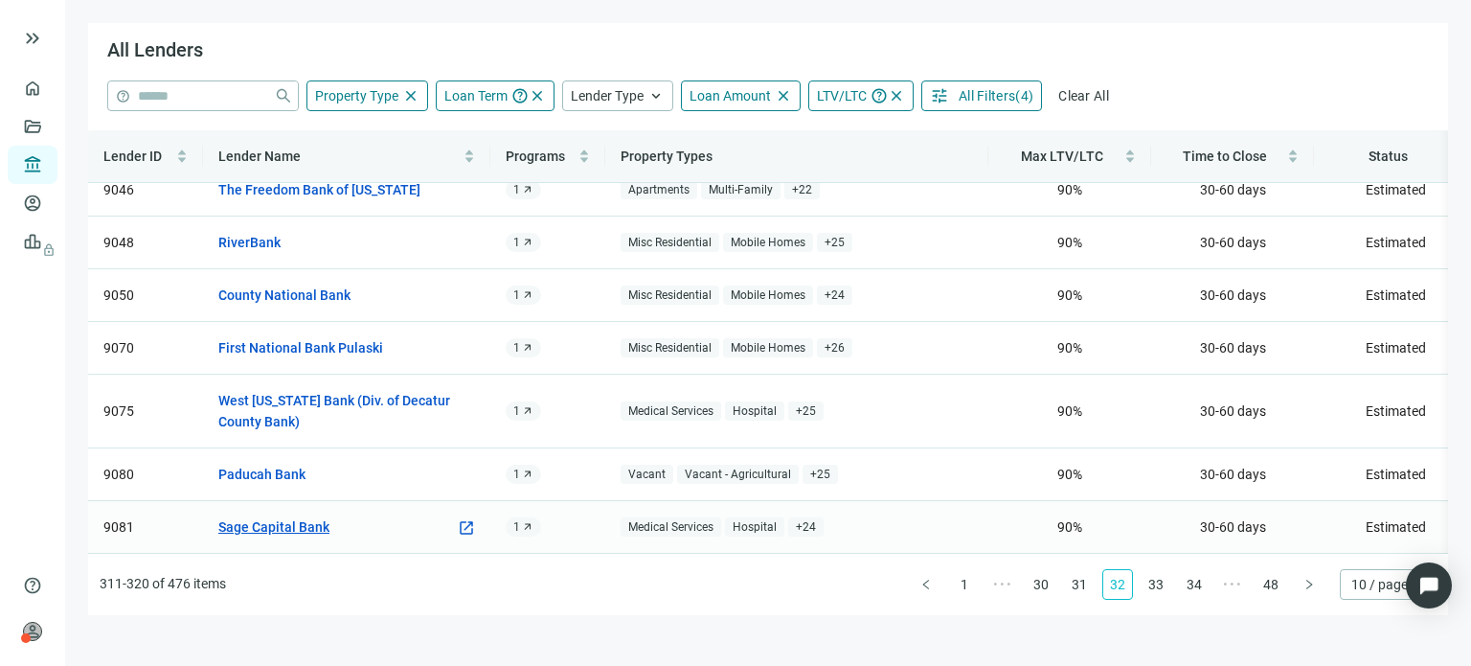
click at [290, 516] on link "Sage Capital Bank" at bounding box center [273, 526] width 111 height 21
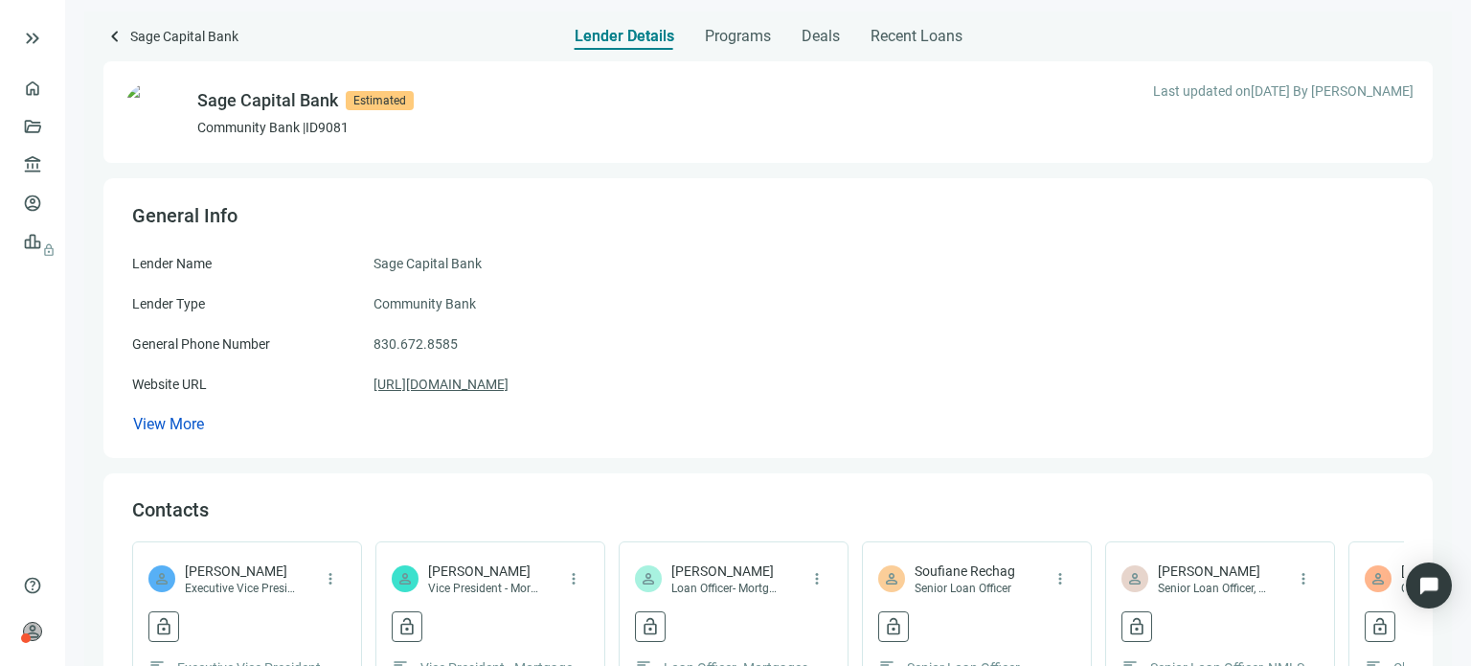
click at [443, 388] on link "[URL][DOMAIN_NAME]" at bounding box center [440, 383] width 135 height 21
click at [893, 38] on span "Recent Loans" at bounding box center [916, 36] width 92 height 19
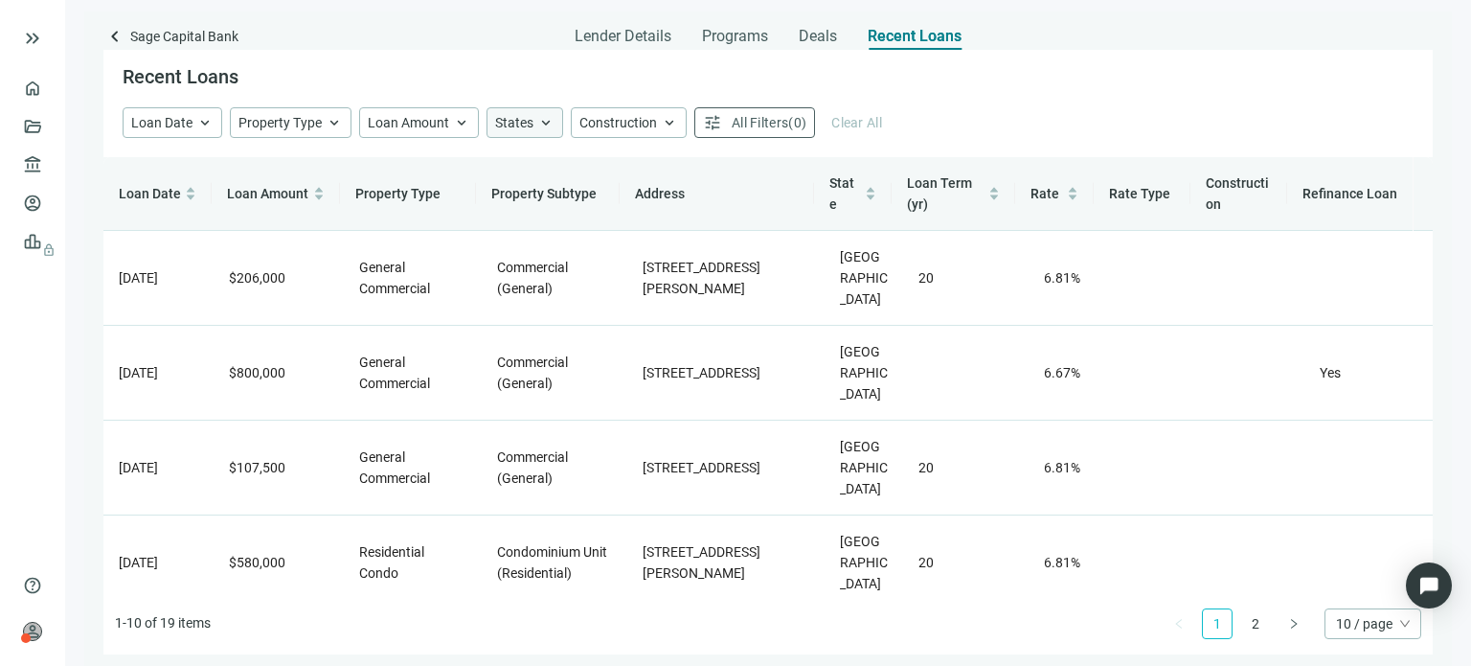
click at [537, 118] on span "keyboard_arrow_up" at bounding box center [545, 122] width 17 height 17
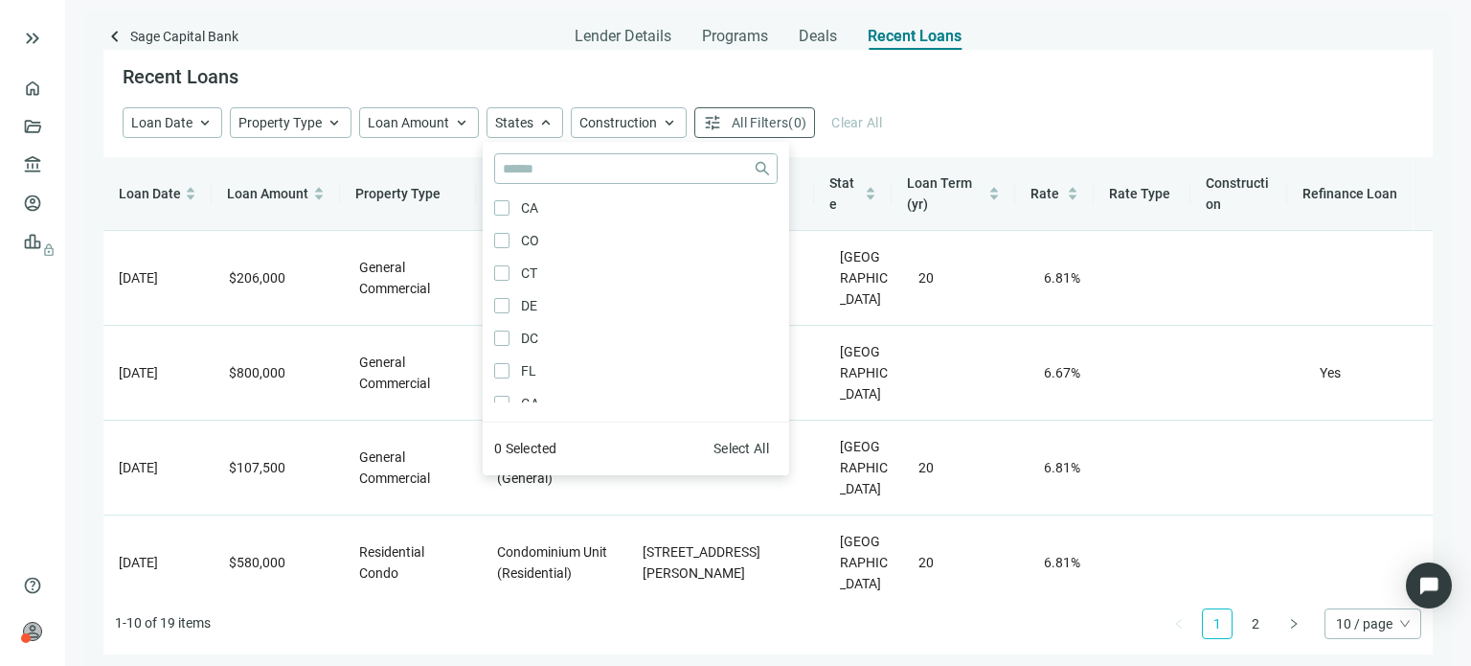
scroll to position [192, 0]
click at [942, 125] on div "Loan Date keyboard_arrow_up Property Type keyboard_arrow_up Loan Amount keyboar…" at bounding box center [768, 122] width 1291 height 31
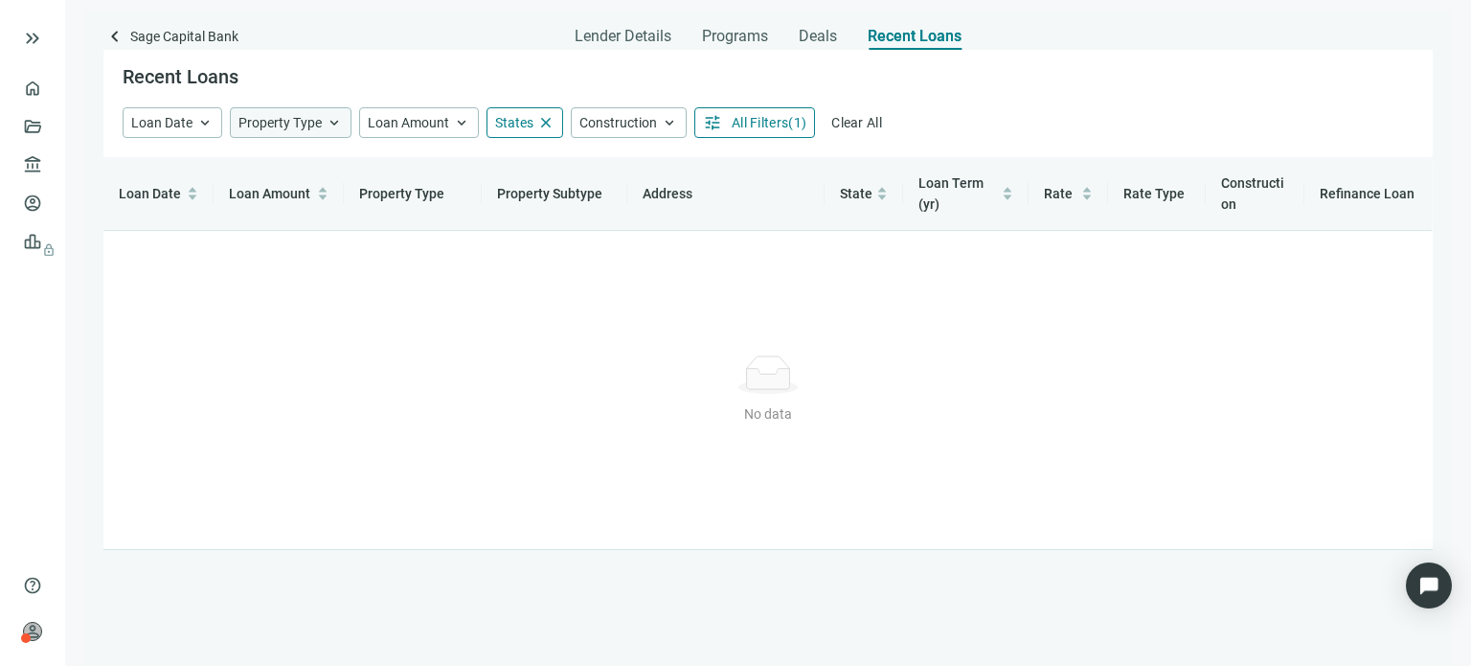
click at [322, 124] on div "Property Type keyboard_arrow_up" at bounding box center [291, 122] width 122 height 31
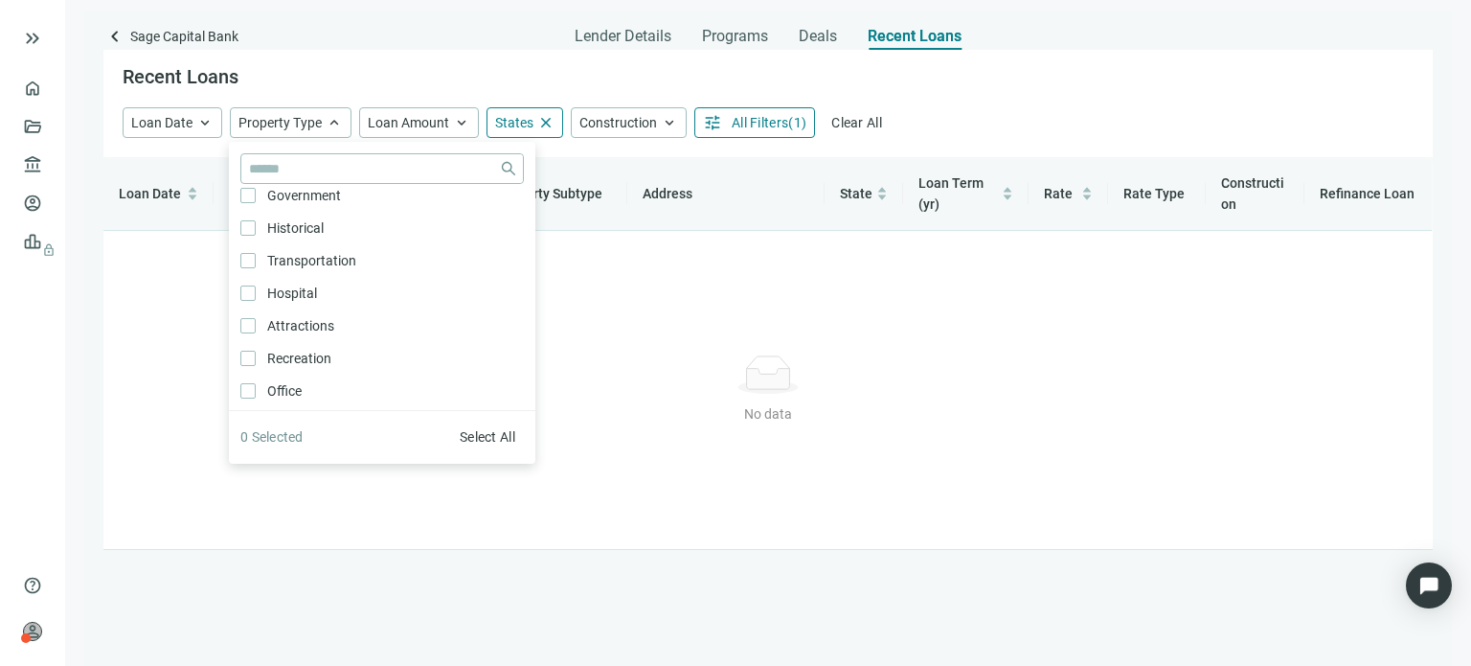
scroll to position [739, 0]
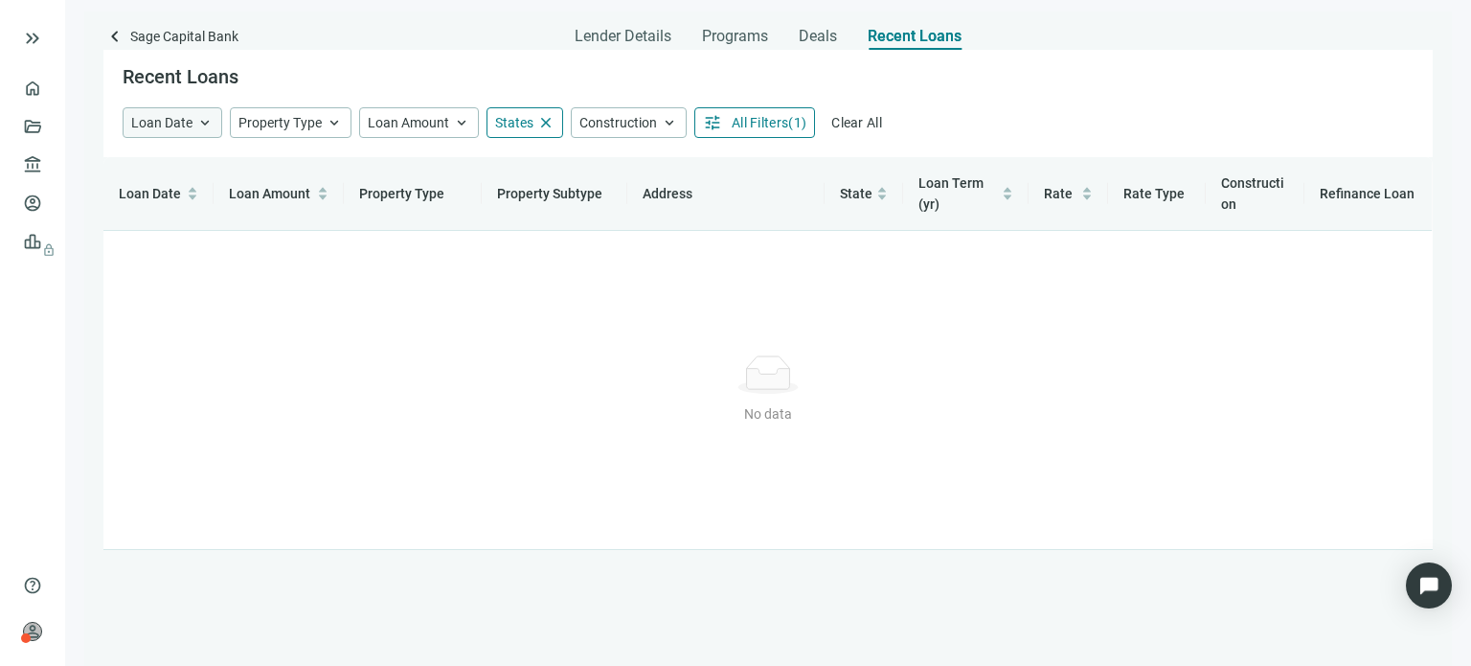
click at [207, 123] on span "keyboard_arrow_up" at bounding box center [204, 122] width 17 height 17
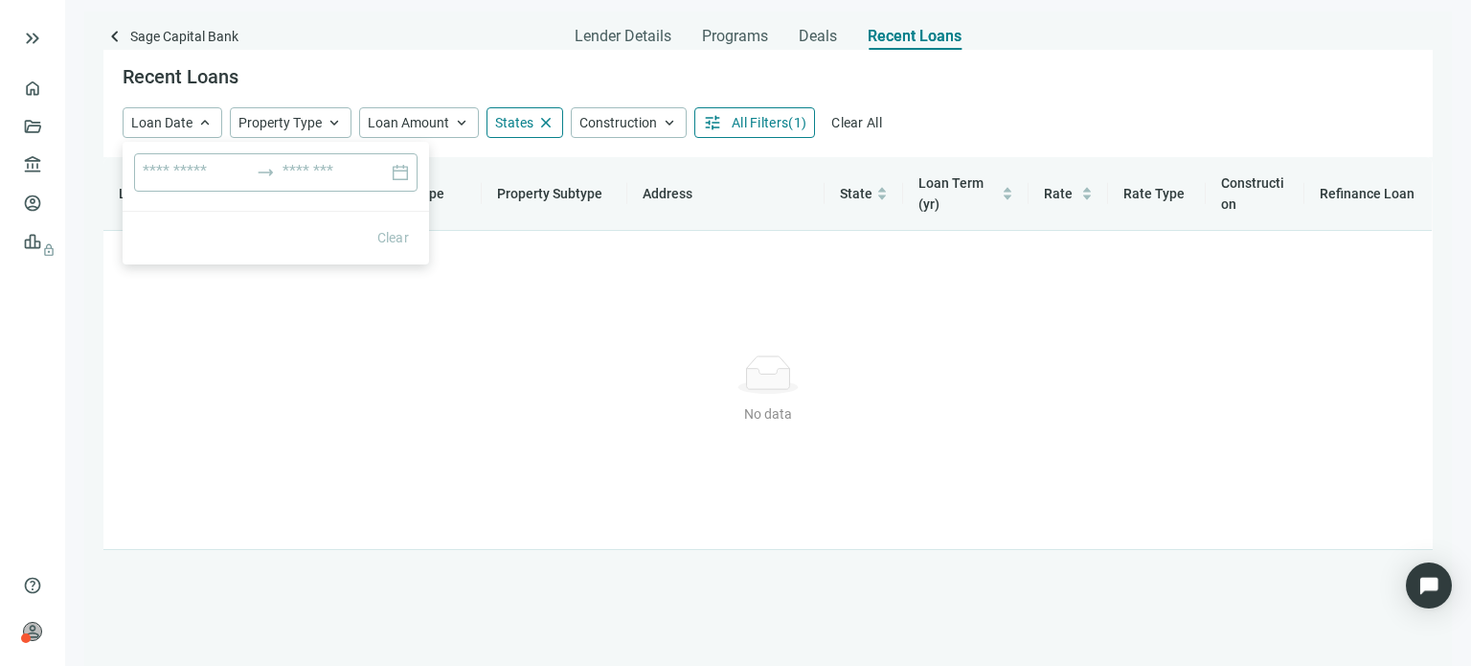
click at [269, 80] on div "Recent Loans" at bounding box center [767, 78] width 1329 height 57
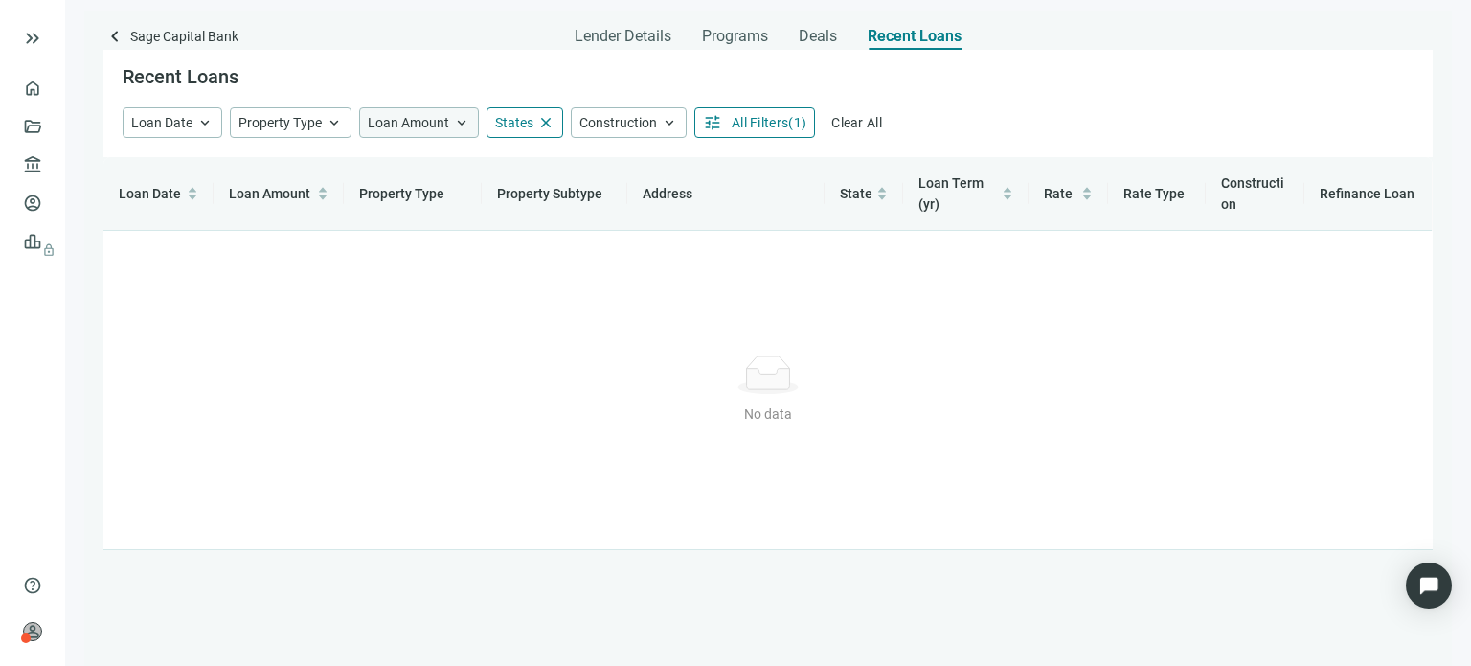
click at [436, 120] on span "Loan Amount" at bounding box center [408, 122] width 81 height 15
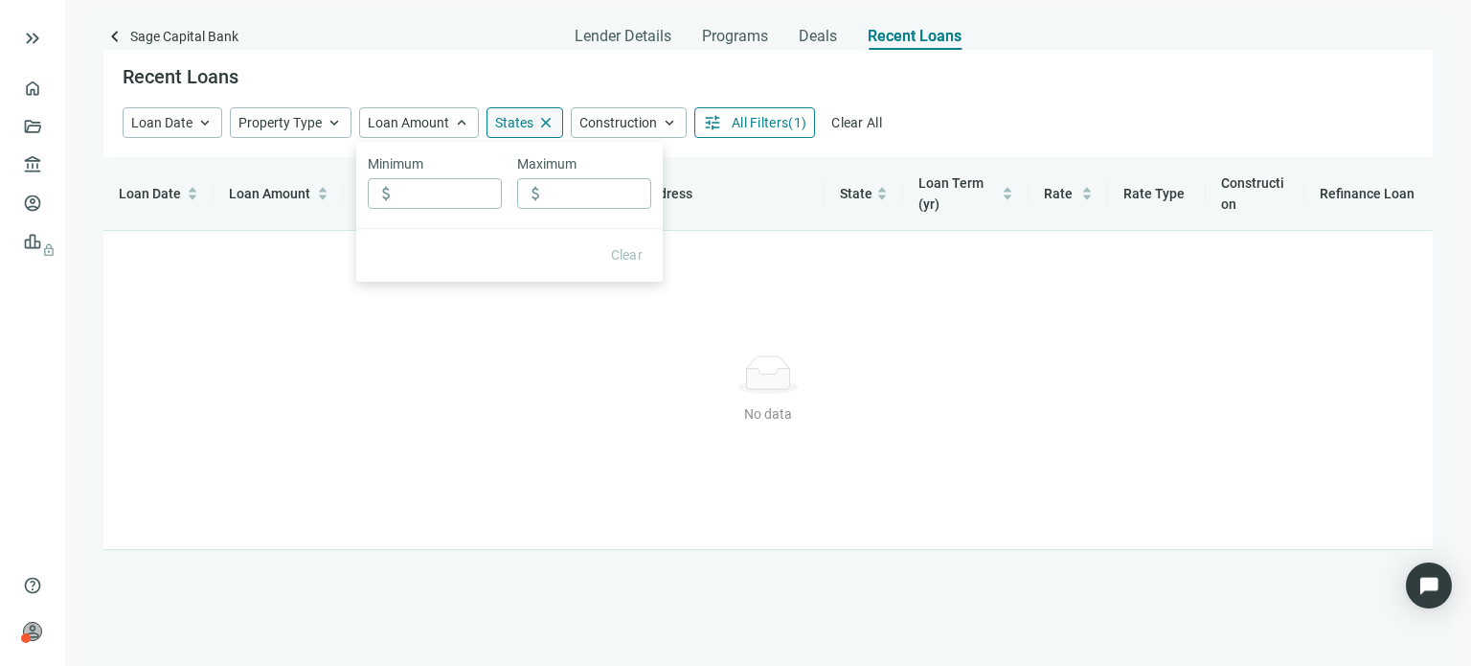
click at [495, 123] on span "States" at bounding box center [514, 122] width 38 height 15
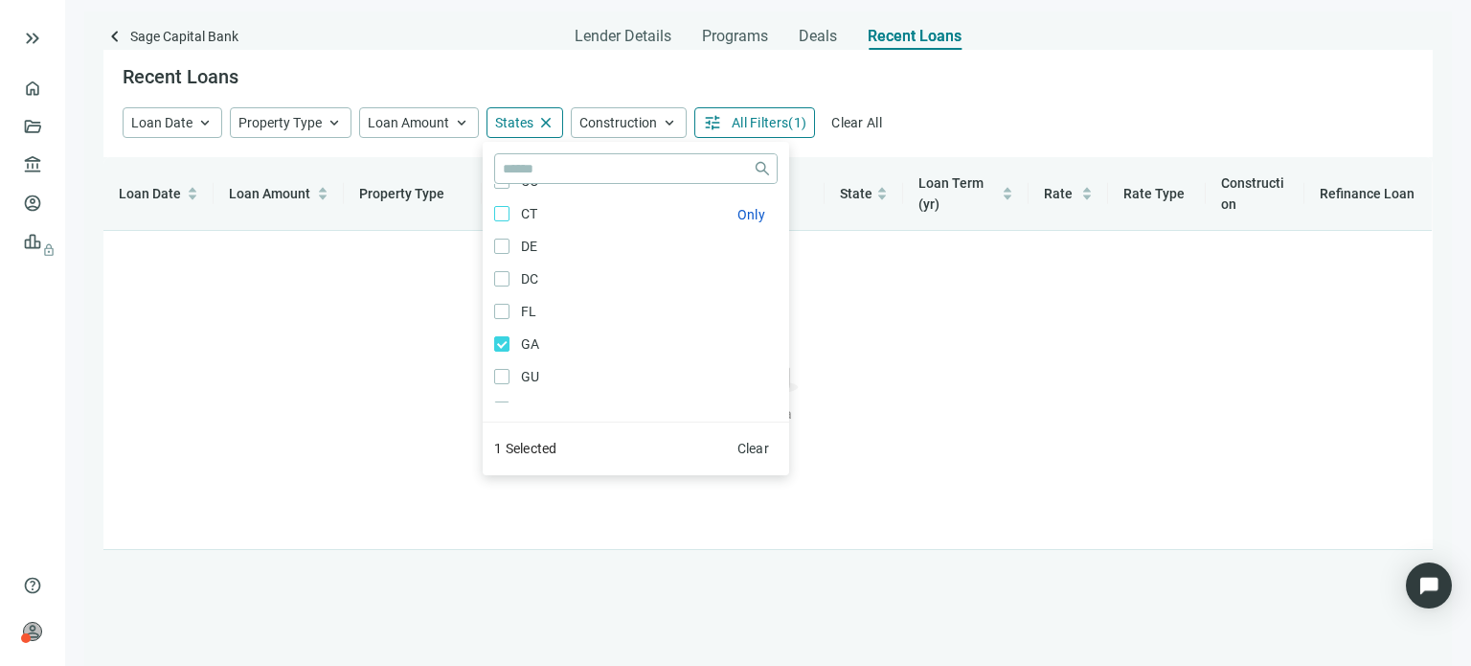
scroll to position [287, 0]
click at [893, 428] on div "No data No data" at bounding box center [768, 389] width 1299 height 287
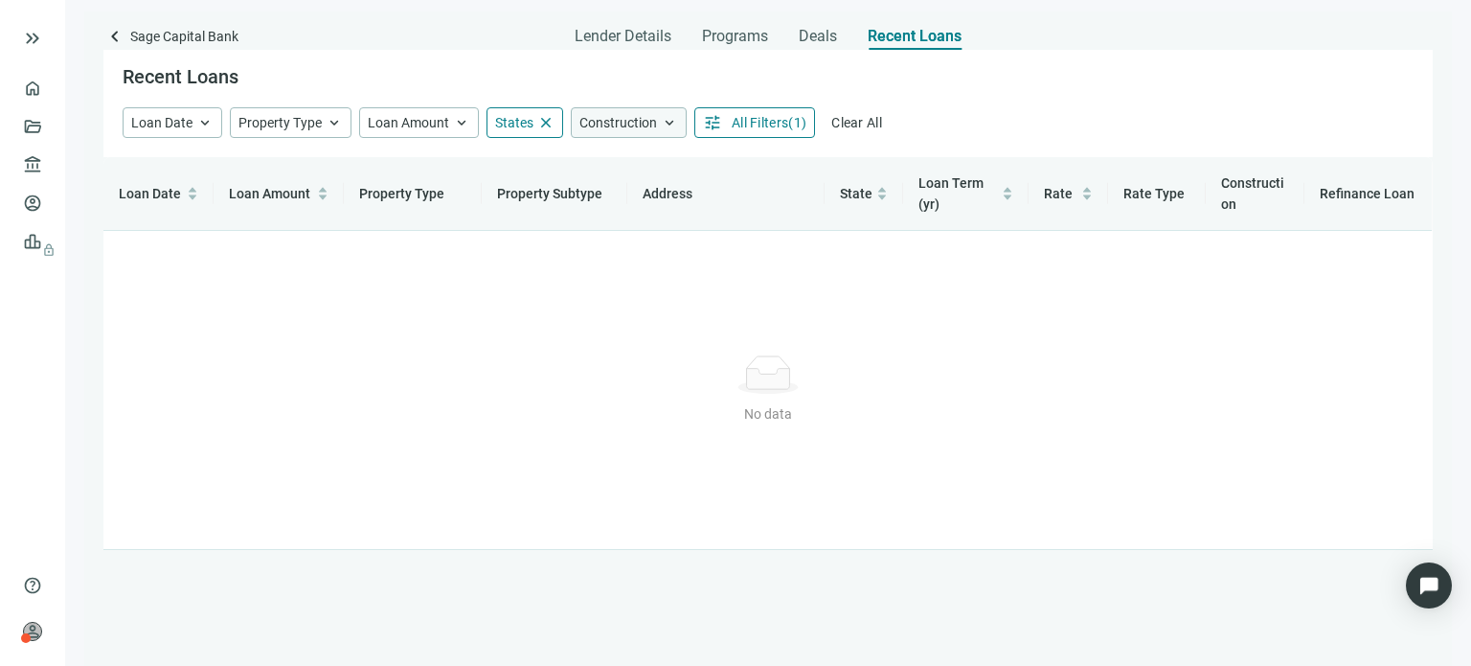
click at [663, 127] on span "keyboard_arrow_up" at bounding box center [669, 122] width 17 height 17
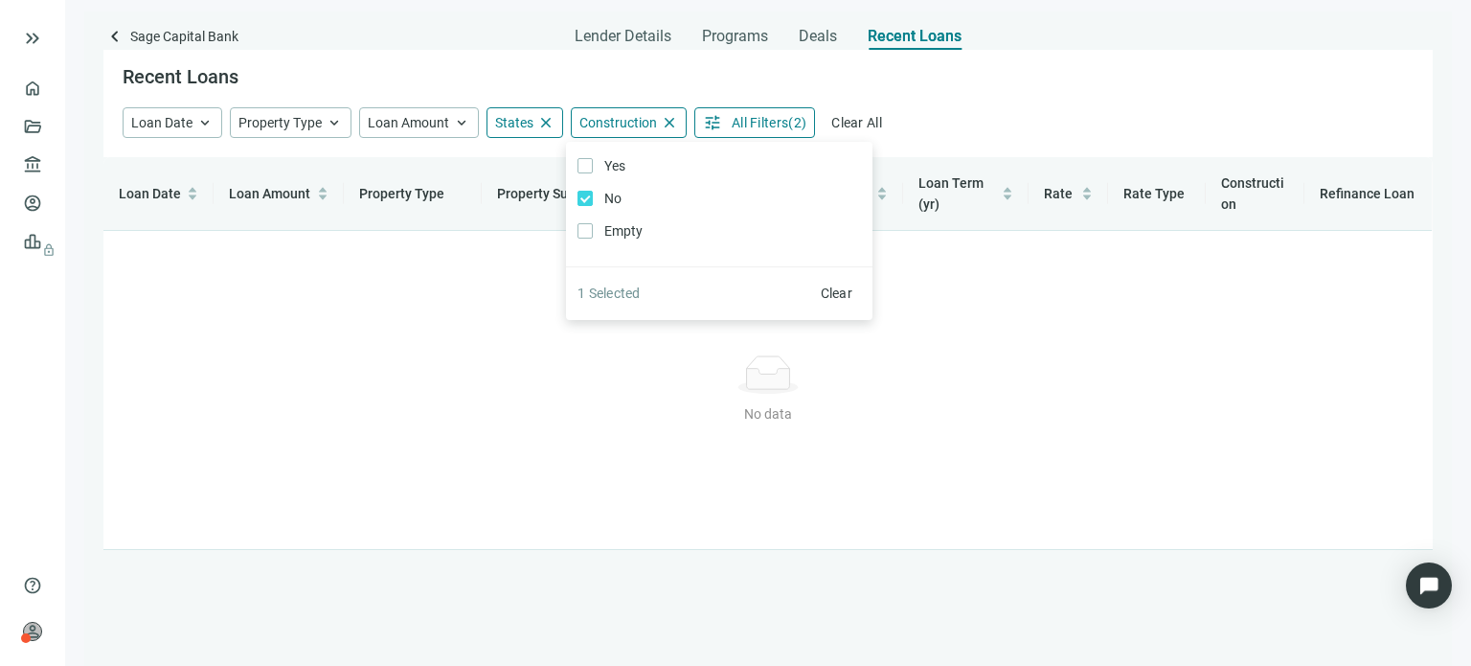
click at [934, 353] on div "Loan Date Loan Amount Property Type Property Subtype Address State Loan Term (y…" at bounding box center [767, 353] width 1329 height 393
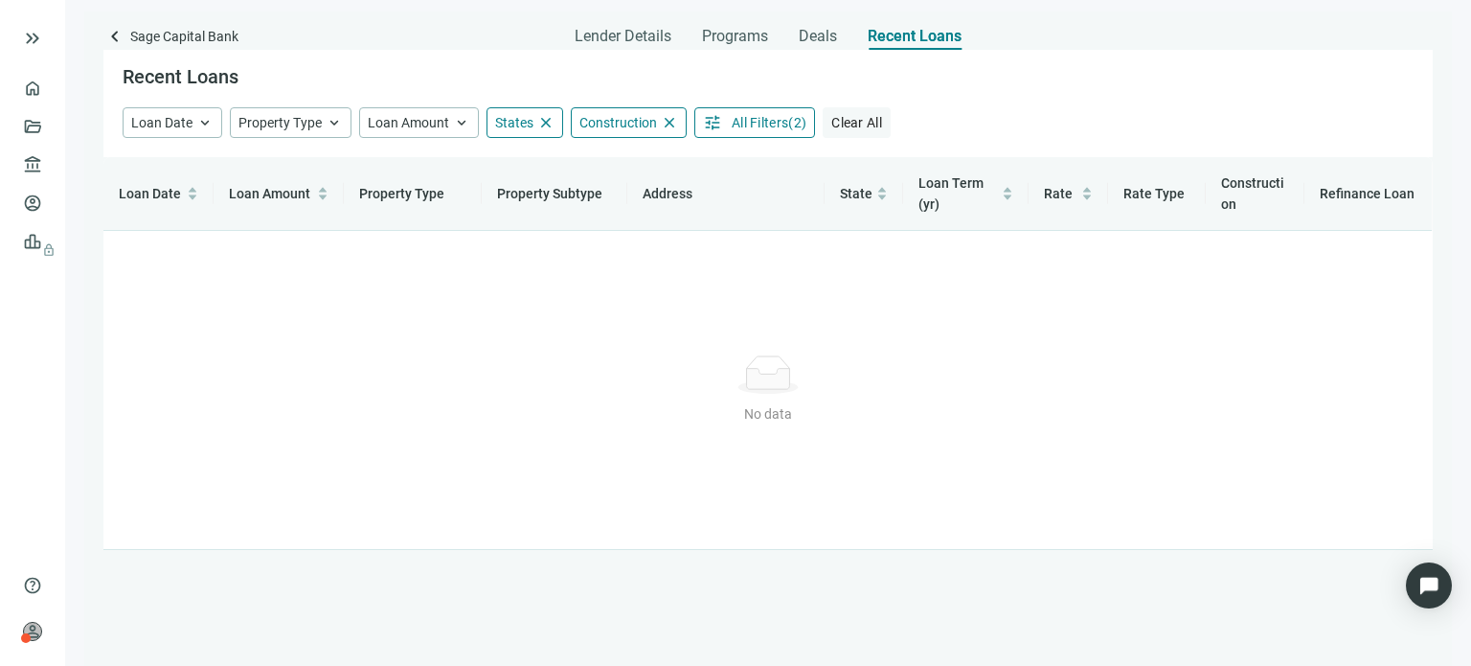
click at [858, 122] on span "Clear All" at bounding box center [856, 122] width 51 height 15
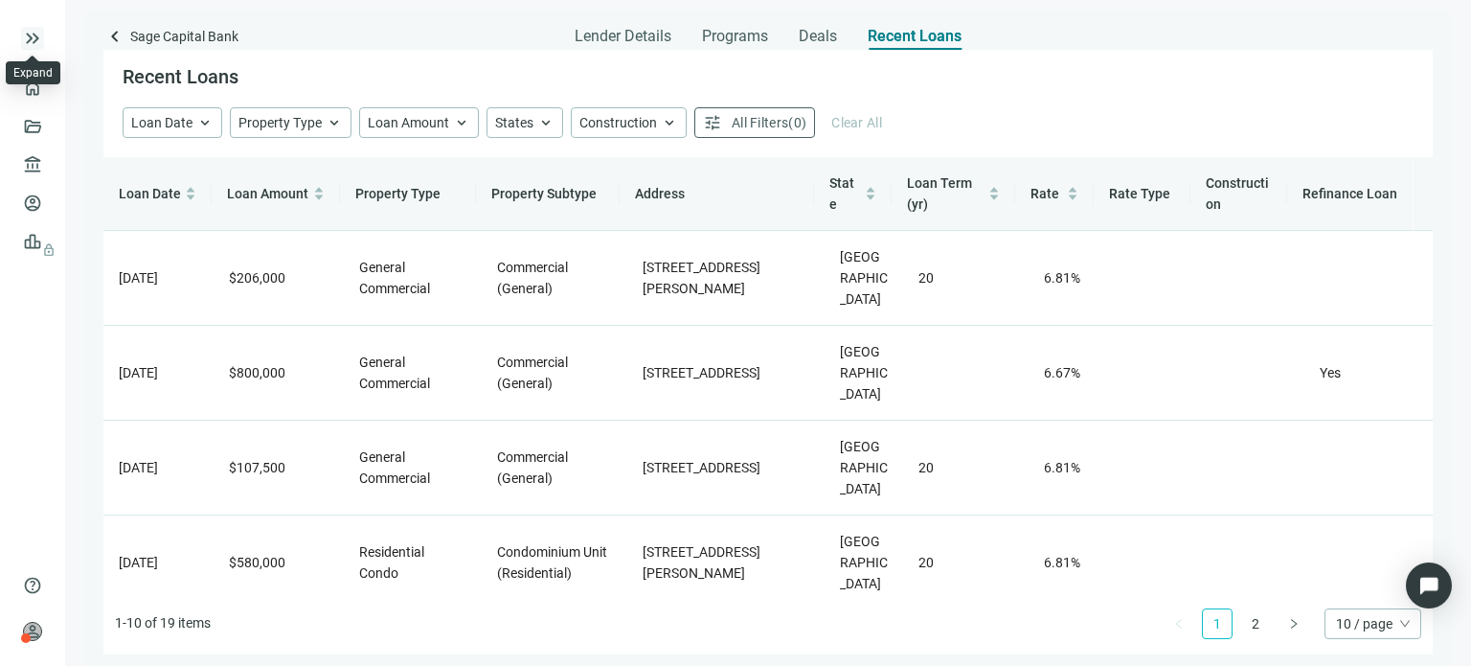
click at [32, 47] on span "keyboard_double_arrow_right" at bounding box center [32, 38] width 23 height 23
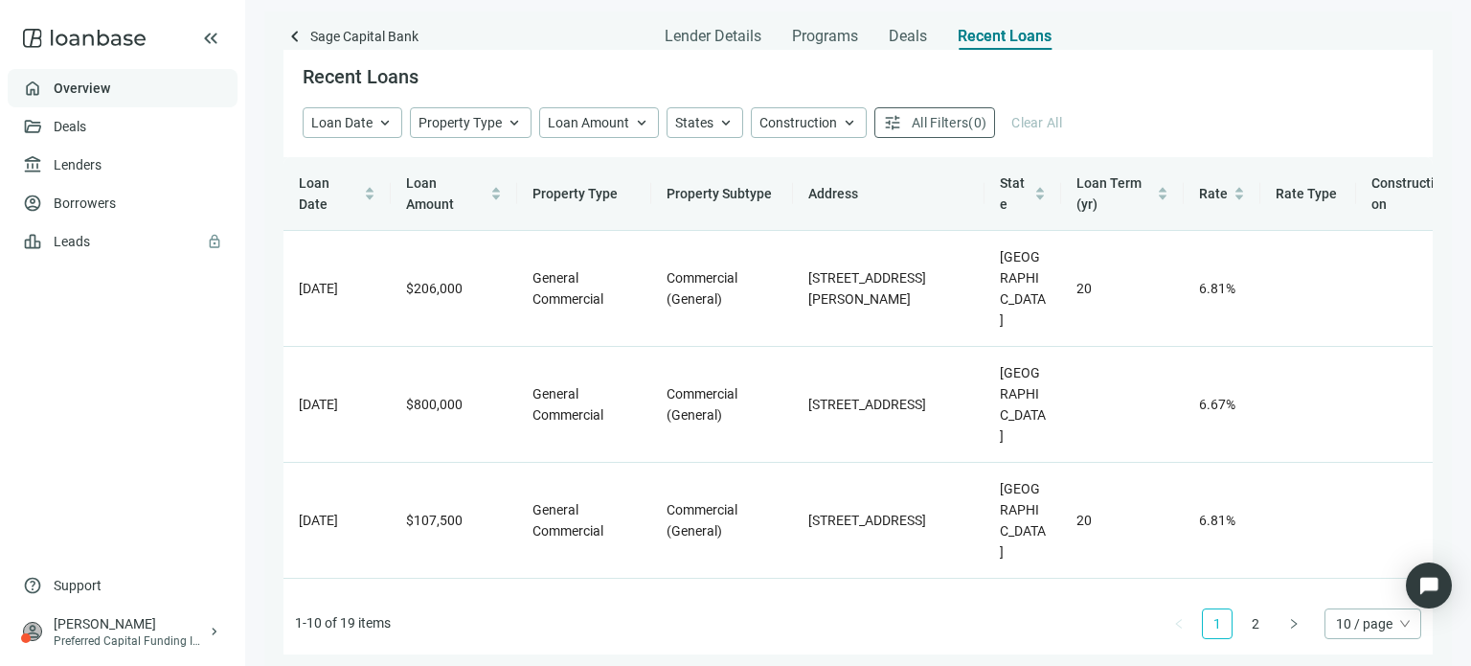
click at [54, 91] on link "Overview" at bounding box center [82, 87] width 57 height 15
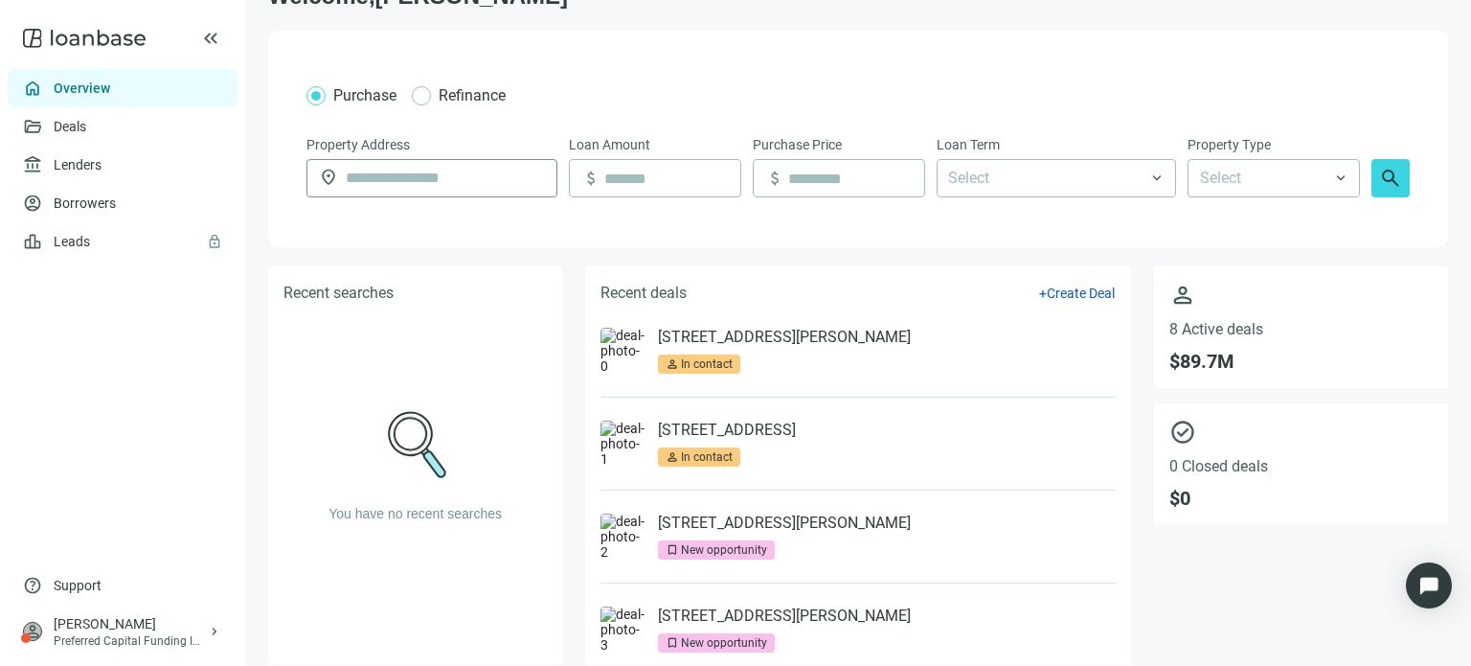
scroll to position [64, 0]
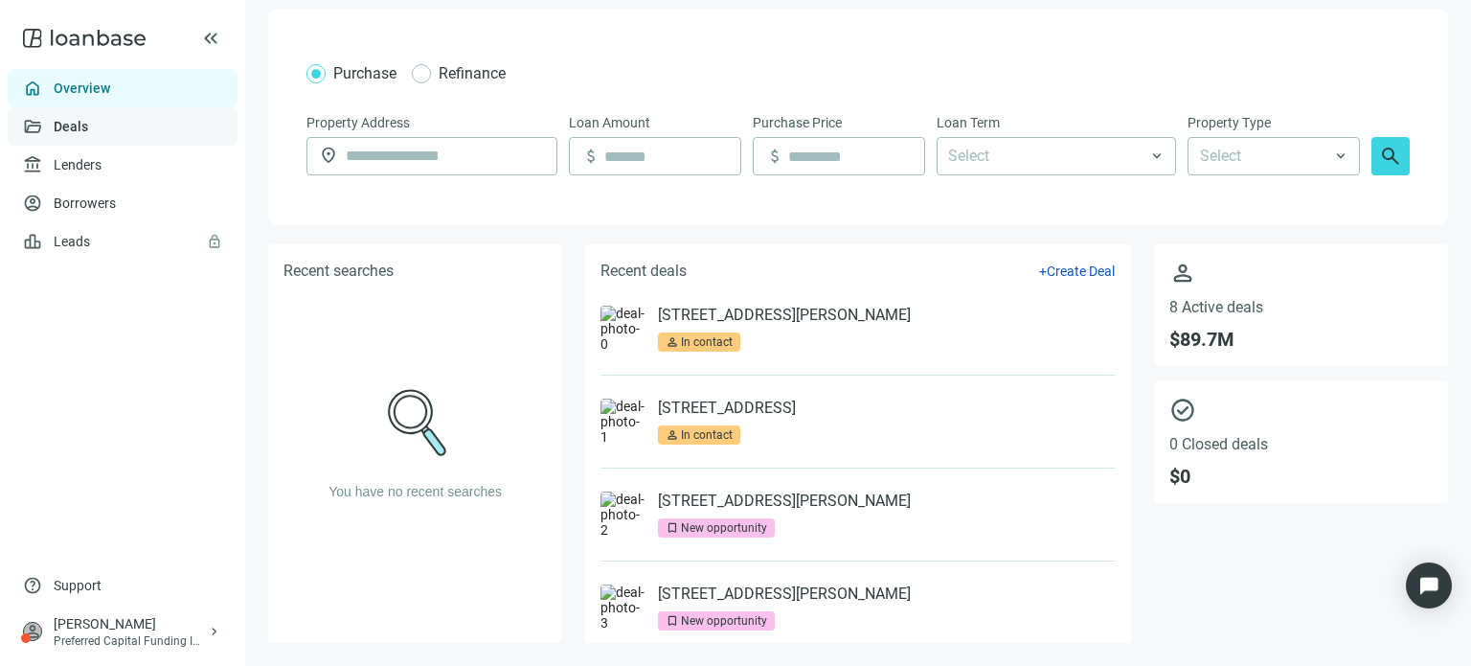
click at [69, 129] on link "Deals" at bounding box center [71, 126] width 34 height 15
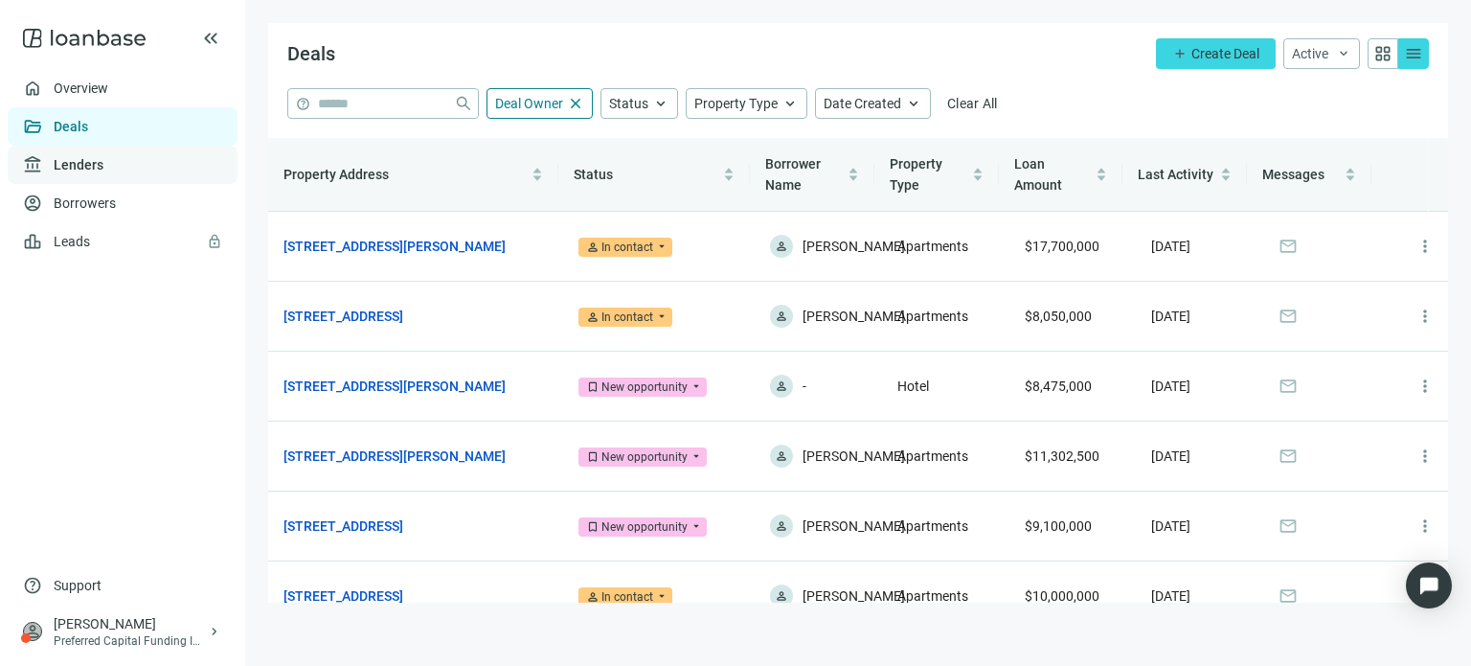
click at [73, 157] on link "Lenders" at bounding box center [79, 164] width 50 height 15
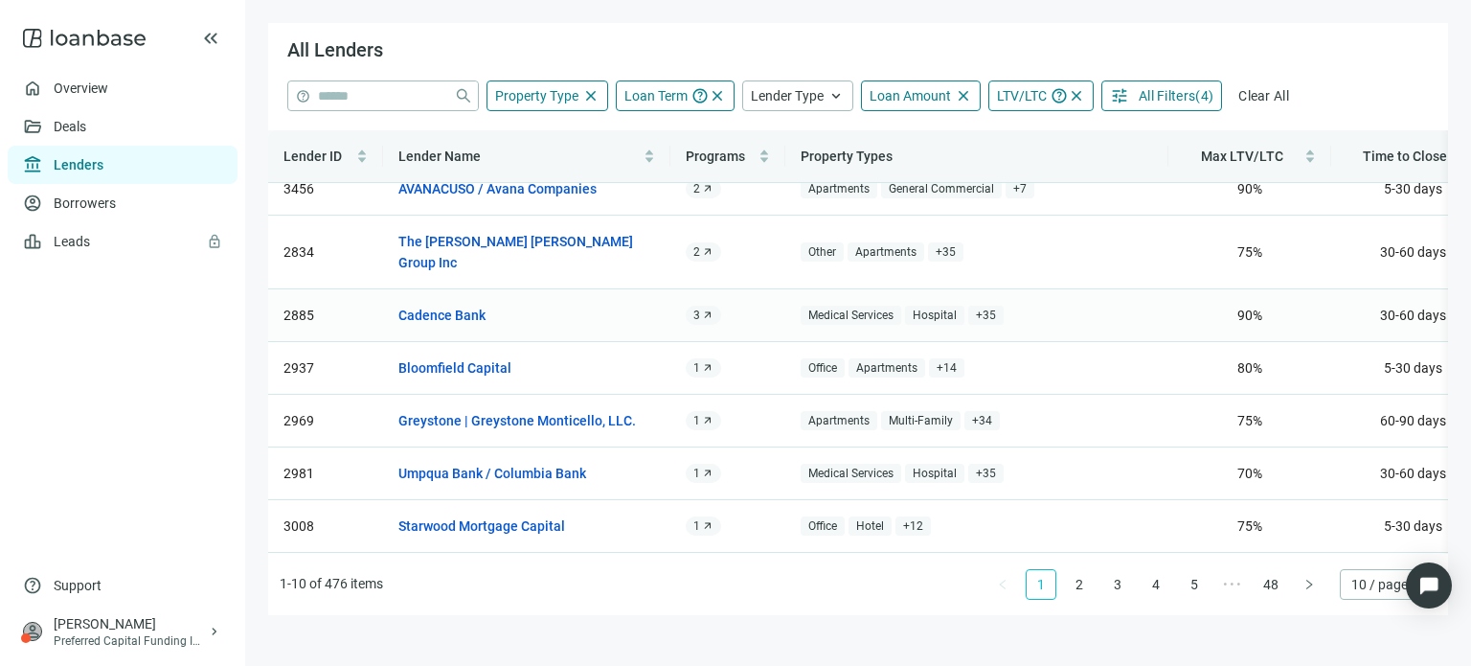
scroll to position [172, 0]
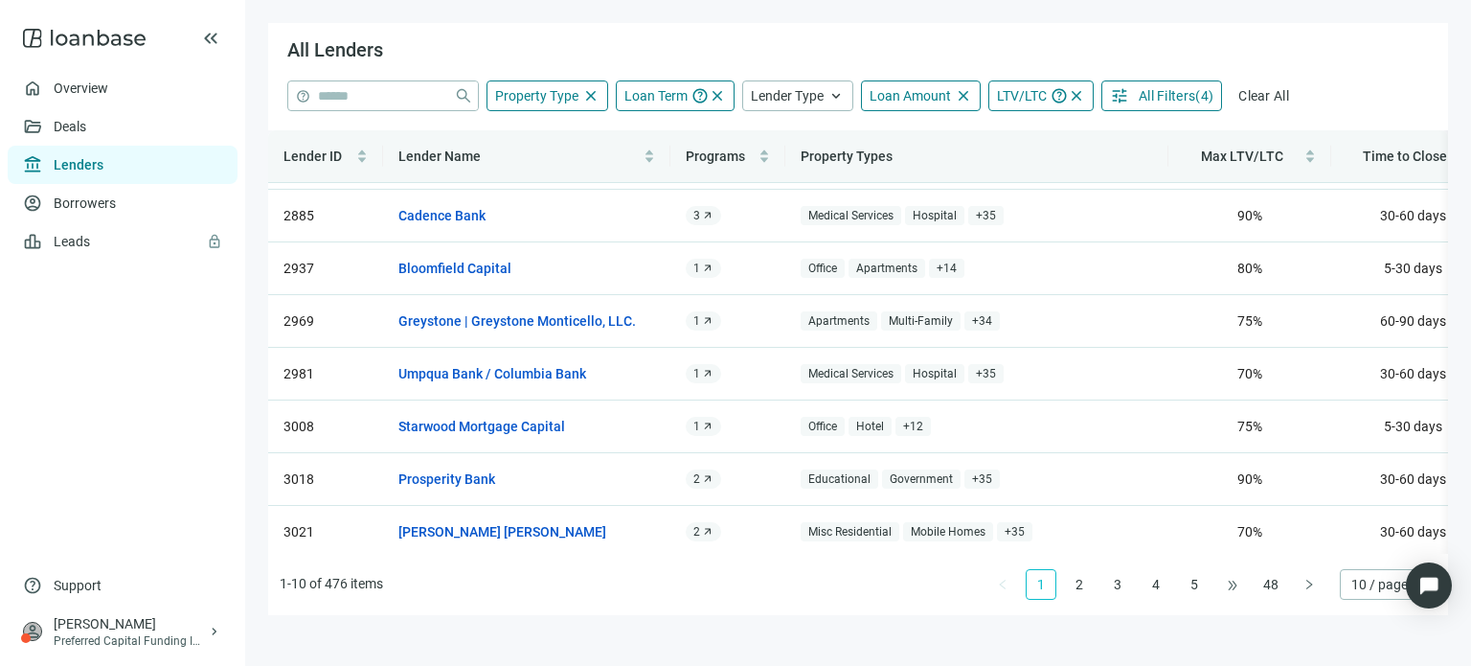
click at [1231, 588] on span "•••" at bounding box center [1232, 584] width 31 height 31
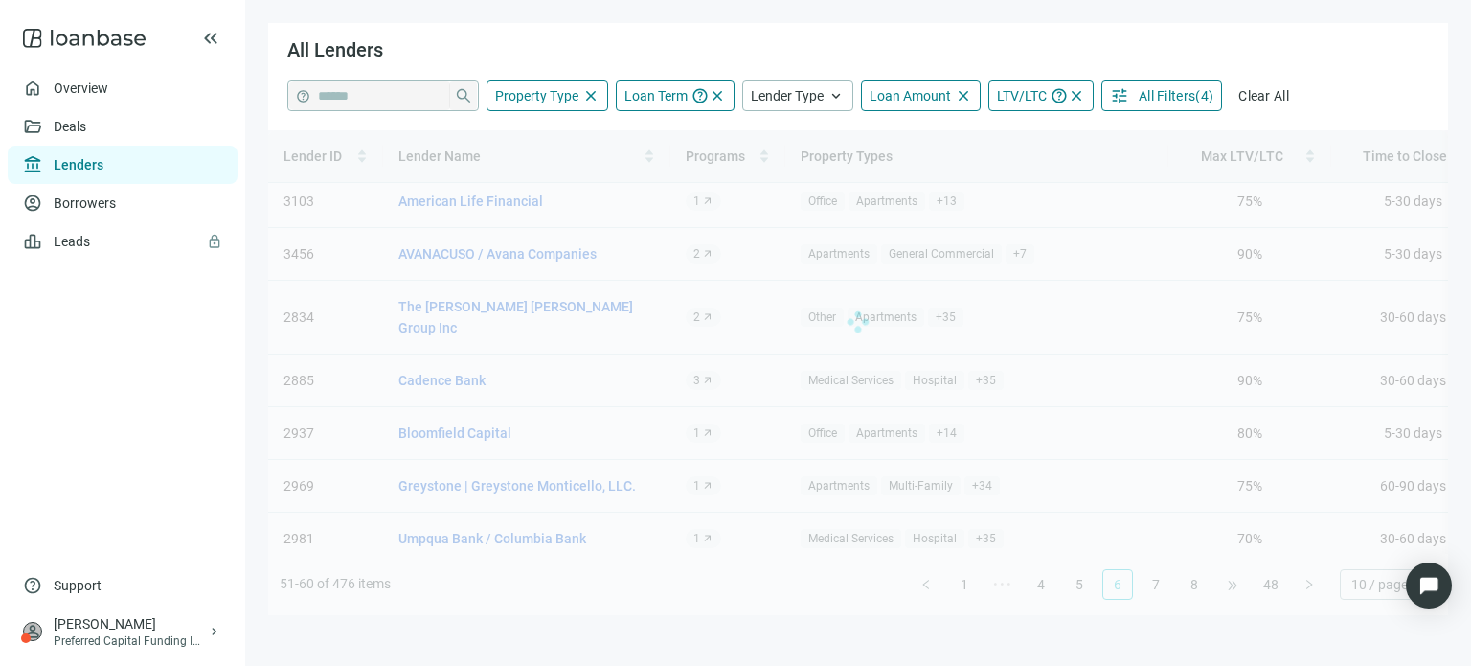
scroll to position [0, 0]
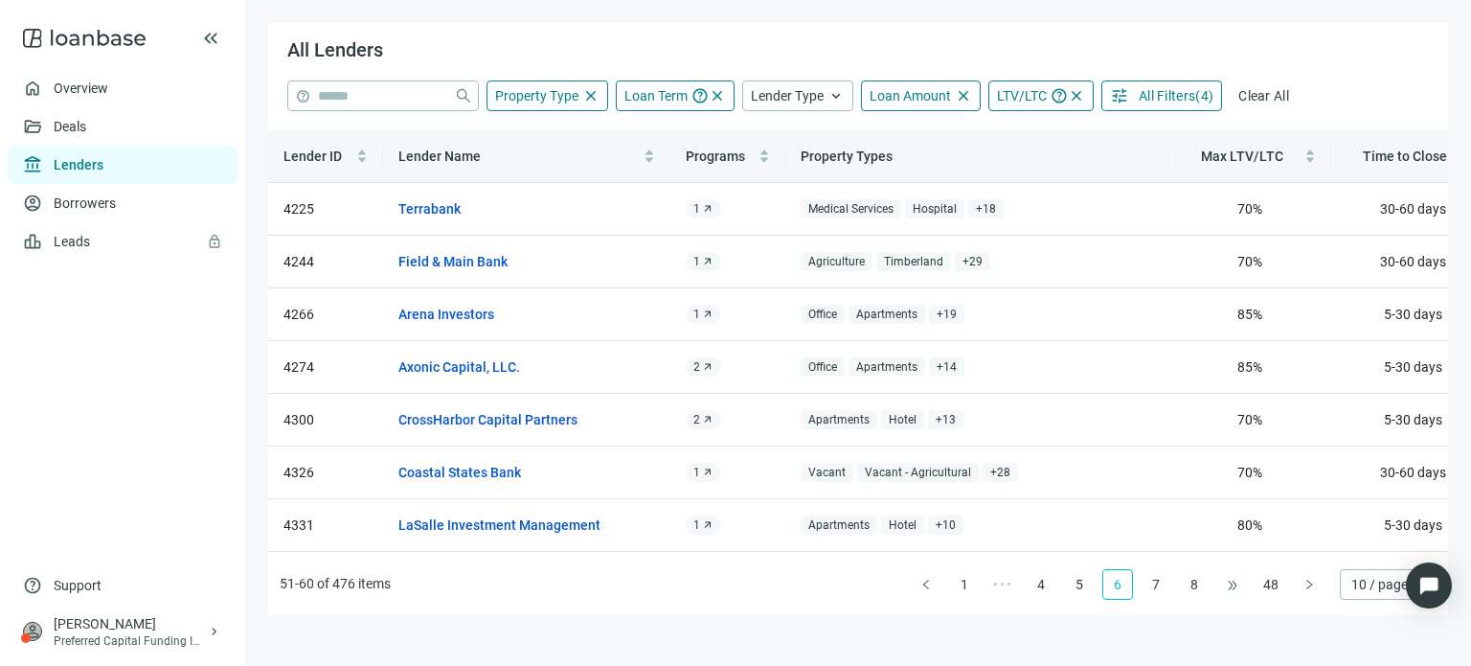
click at [1231, 588] on span "•••" at bounding box center [1232, 584] width 31 height 31
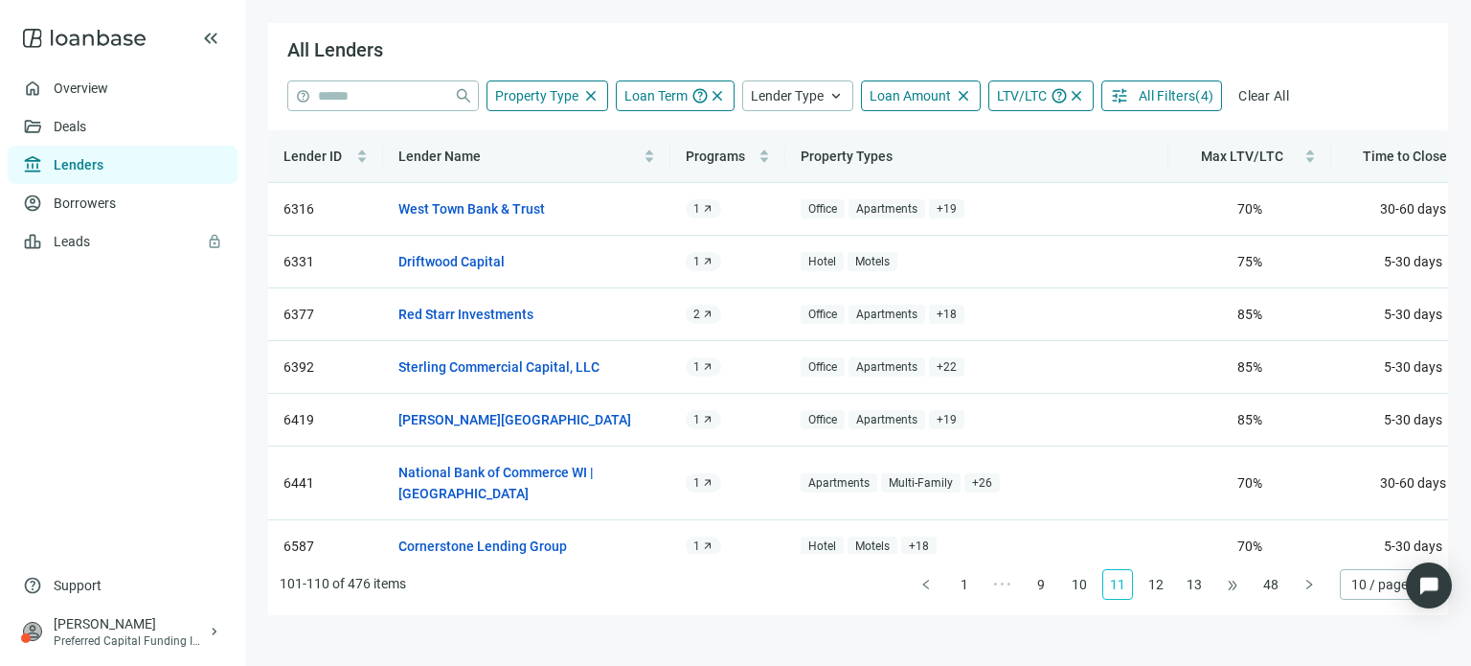
click at [1231, 588] on span "•••" at bounding box center [1232, 584] width 31 height 31
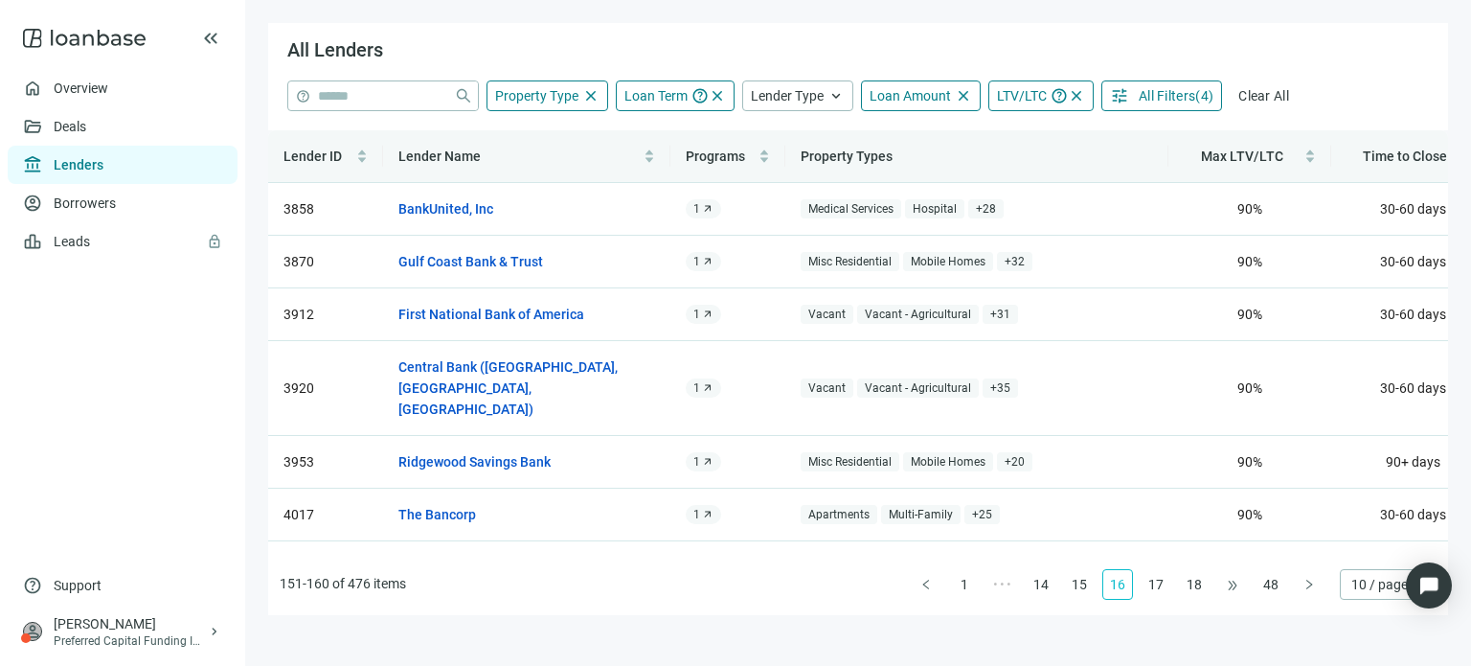
click at [1231, 588] on div "Lender ID Lender Name Programs Property Types Max LTV/LTC Time to Close Status …" at bounding box center [858, 372] width 1180 height 485
click at [1231, 588] on span "•••" at bounding box center [1232, 584] width 31 height 31
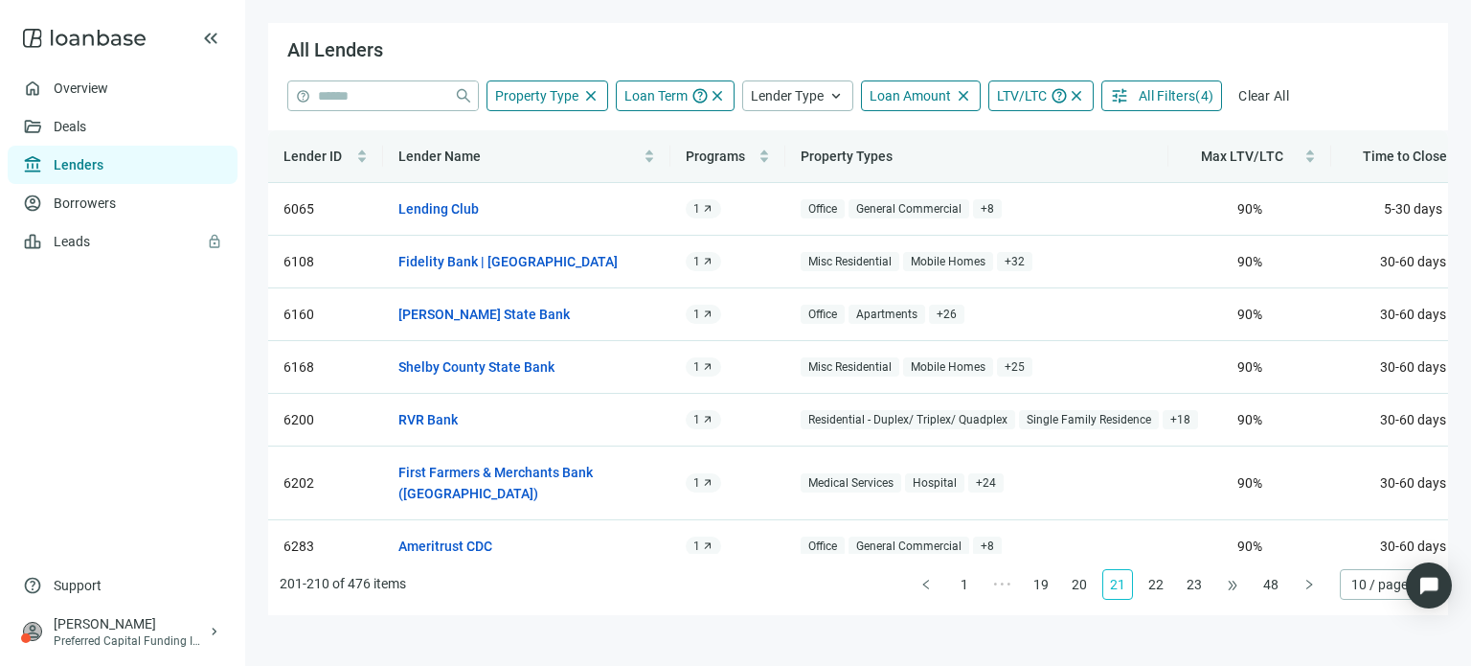
click at [1231, 588] on span "•••" at bounding box center [1232, 584] width 31 height 31
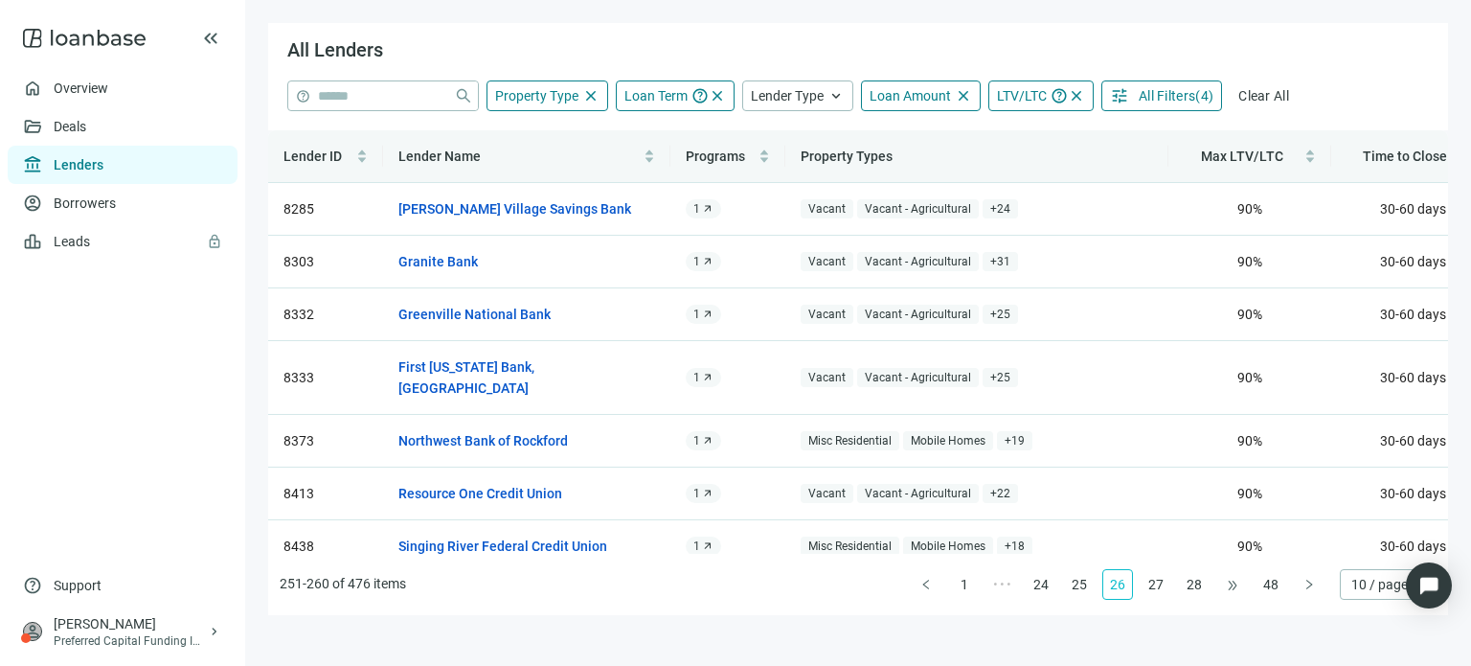
click at [1231, 588] on span "•••" at bounding box center [1232, 584] width 31 height 31
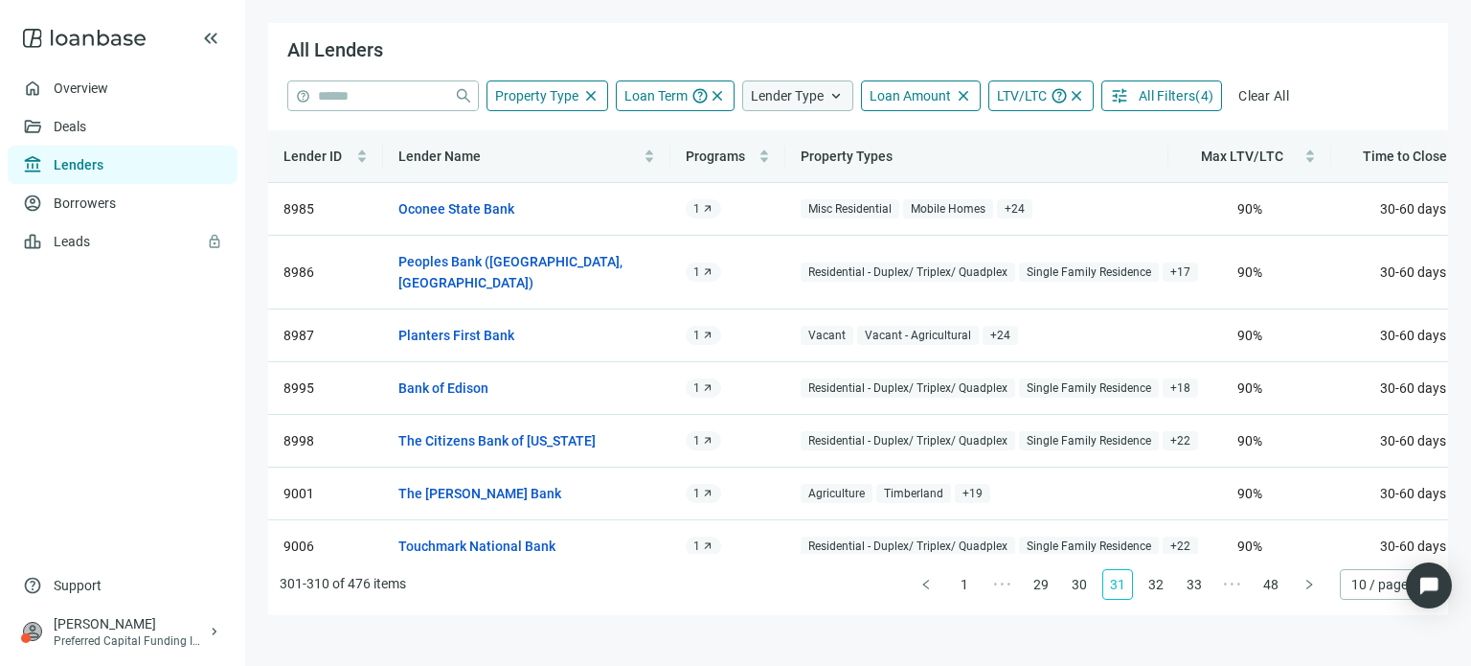
click at [821, 98] on span "Lender Type" at bounding box center [787, 95] width 73 height 15
click at [1331, 86] on div "help close Property Type close Loan Term help close Lender Type close Community…" at bounding box center [858, 95] width 1142 height 31
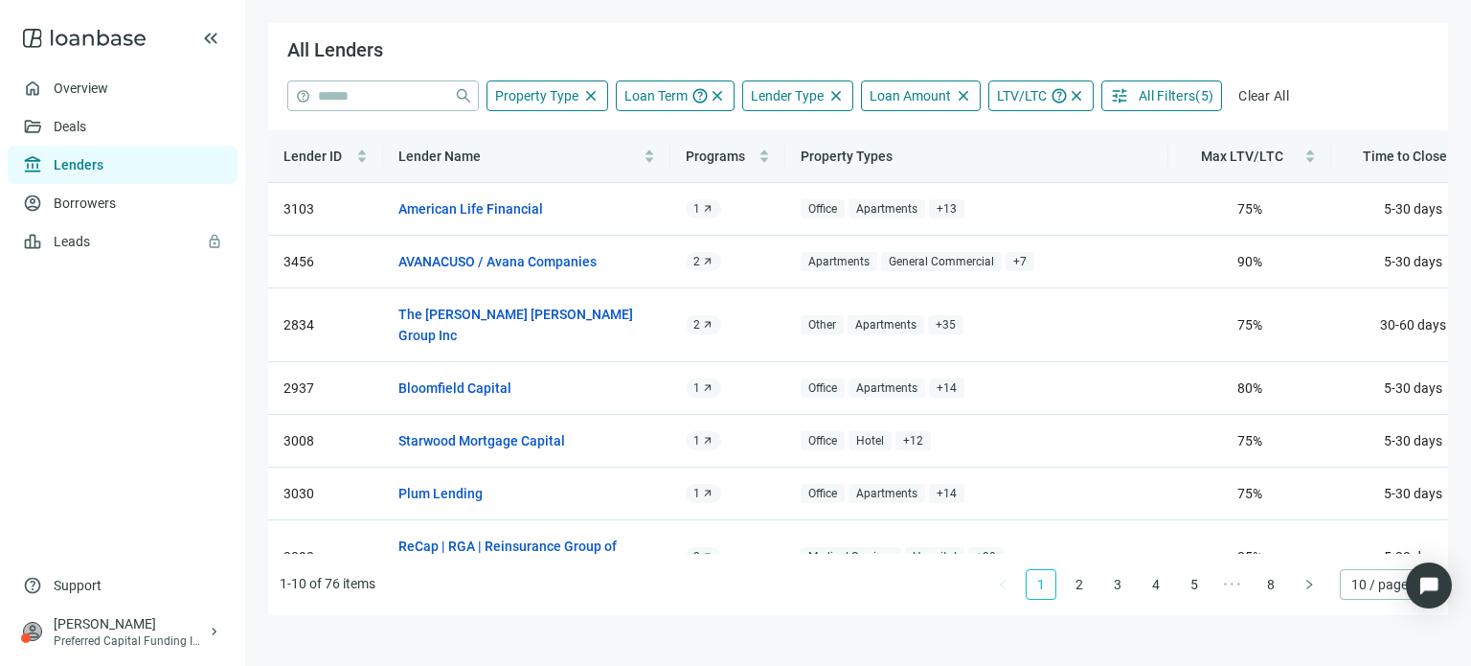
click at [1331, 86] on div "help close Property Type close Loan Term help close Lender Type close Community…" at bounding box center [858, 95] width 1142 height 31
click at [1081, 586] on link "2" at bounding box center [1079, 584] width 29 height 29
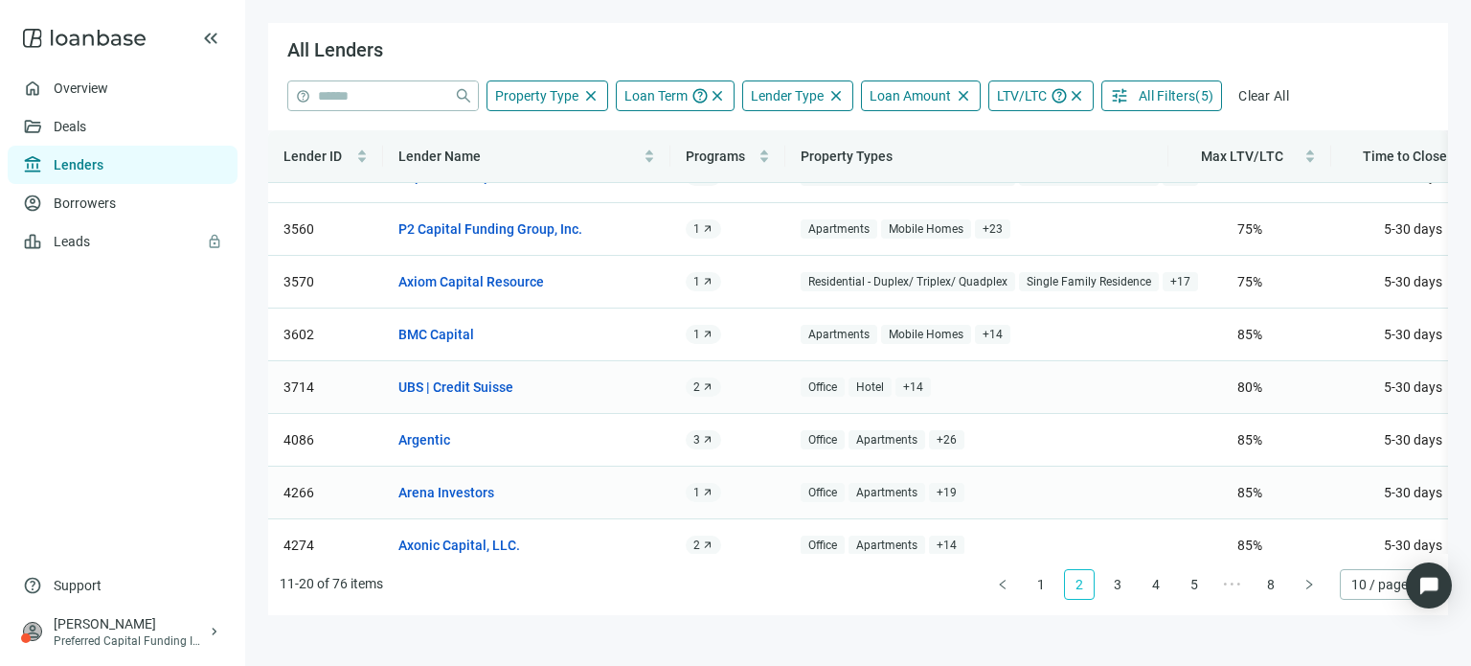
scroll to position [172, 0]
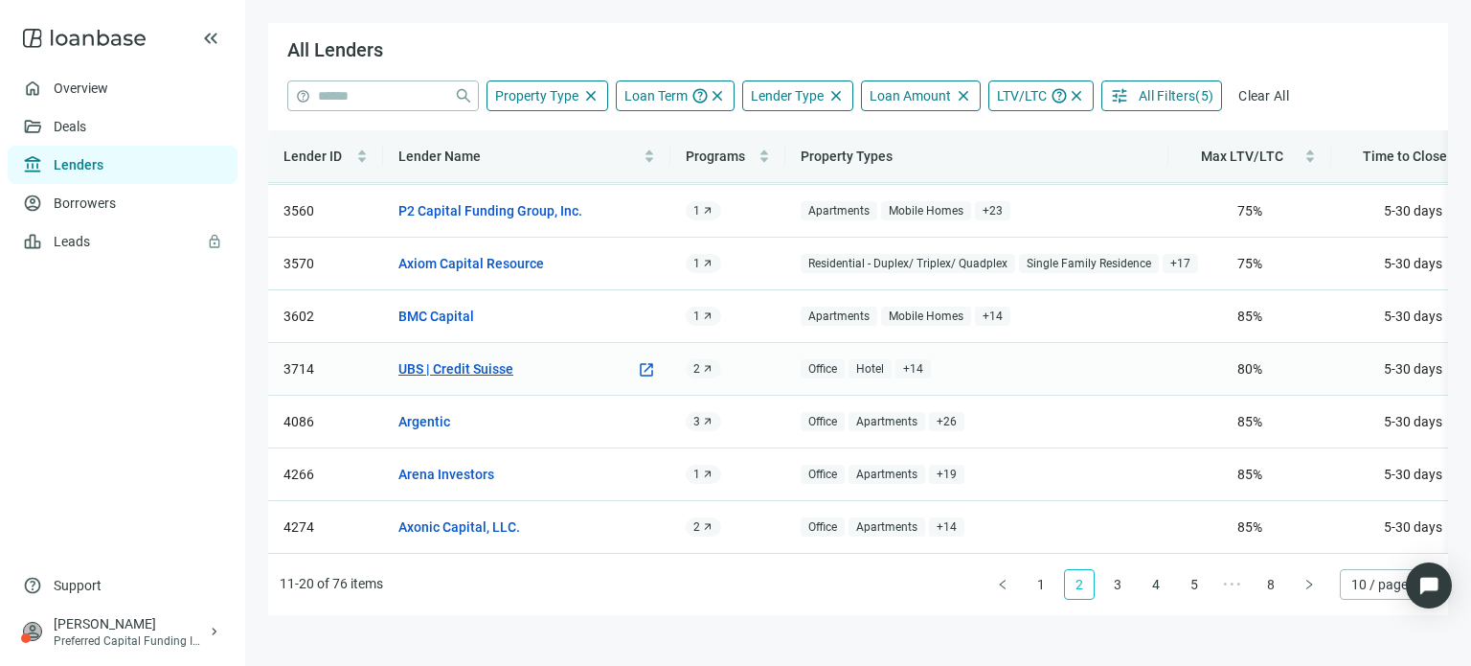
click at [461, 358] on link "UBS | Credit Suisse" at bounding box center [455, 368] width 115 height 21
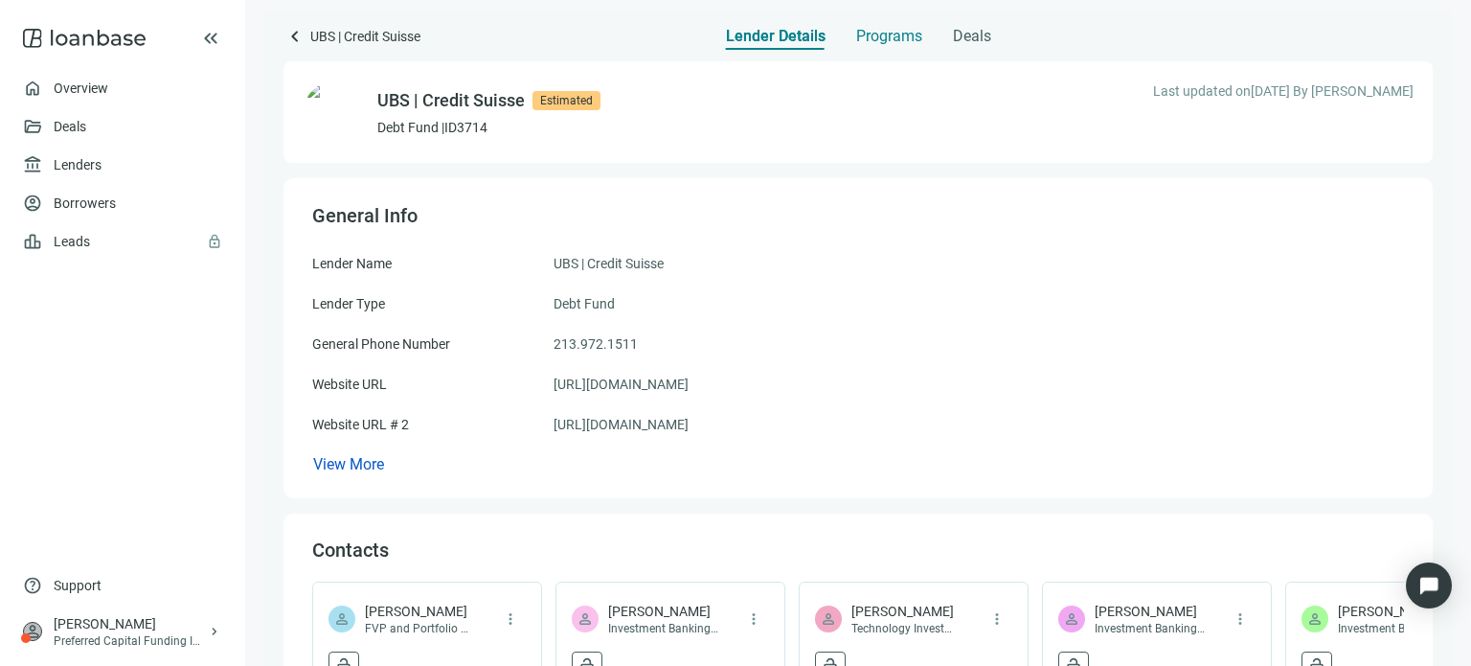
click at [865, 35] on span "Programs" at bounding box center [889, 36] width 66 height 19
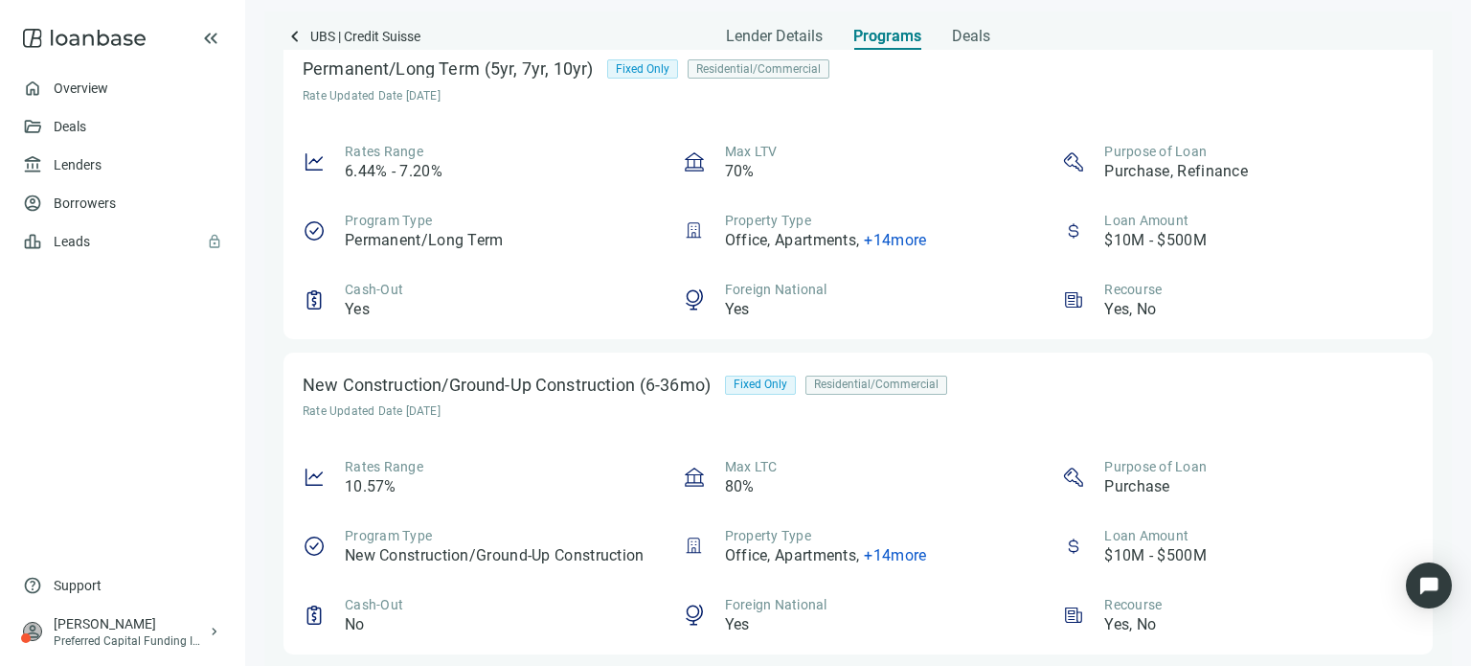
scroll to position [400, 0]
click at [893, 546] on span "+ 14 more" at bounding box center [895, 555] width 62 height 18
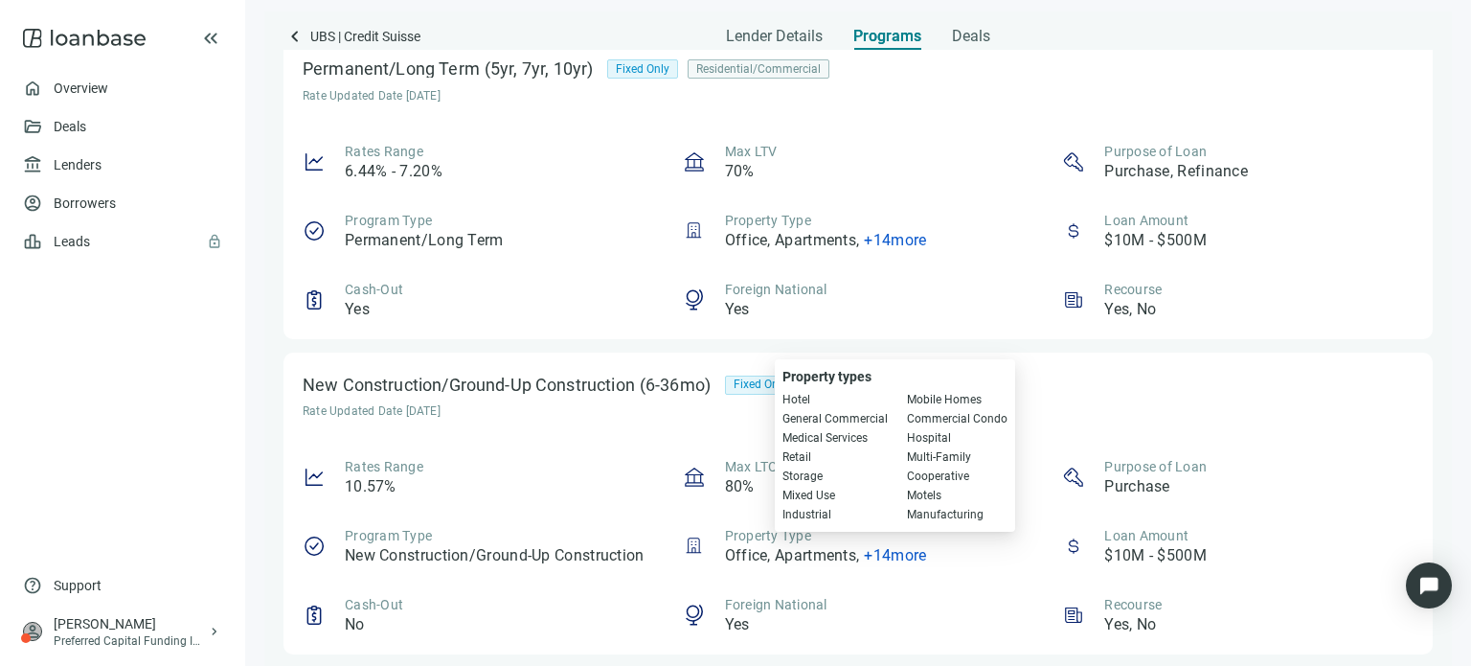
click at [647, 424] on div "New Construction/Ground-Up Construction (6-36mo) Fixed Only Residential/Commerc…" at bounding box center [857, 503] width 1149 height 302
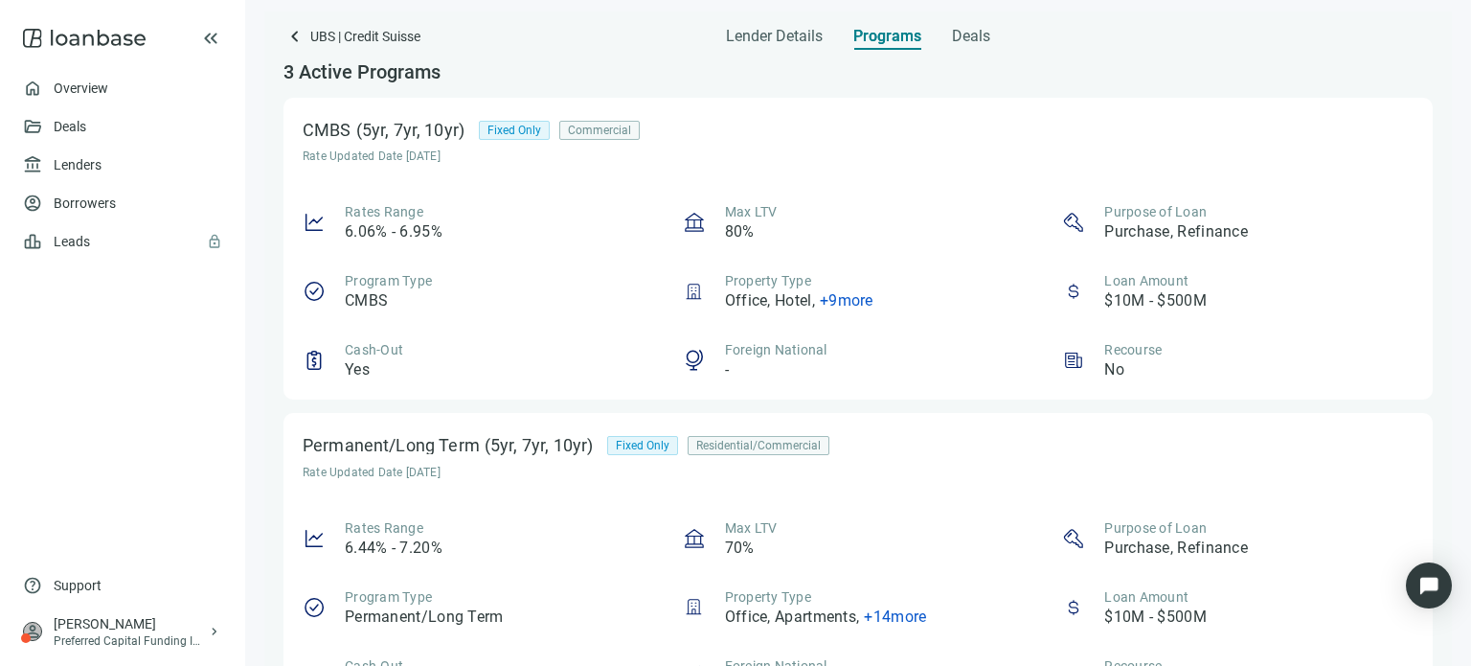
scroll to position [0, 0]
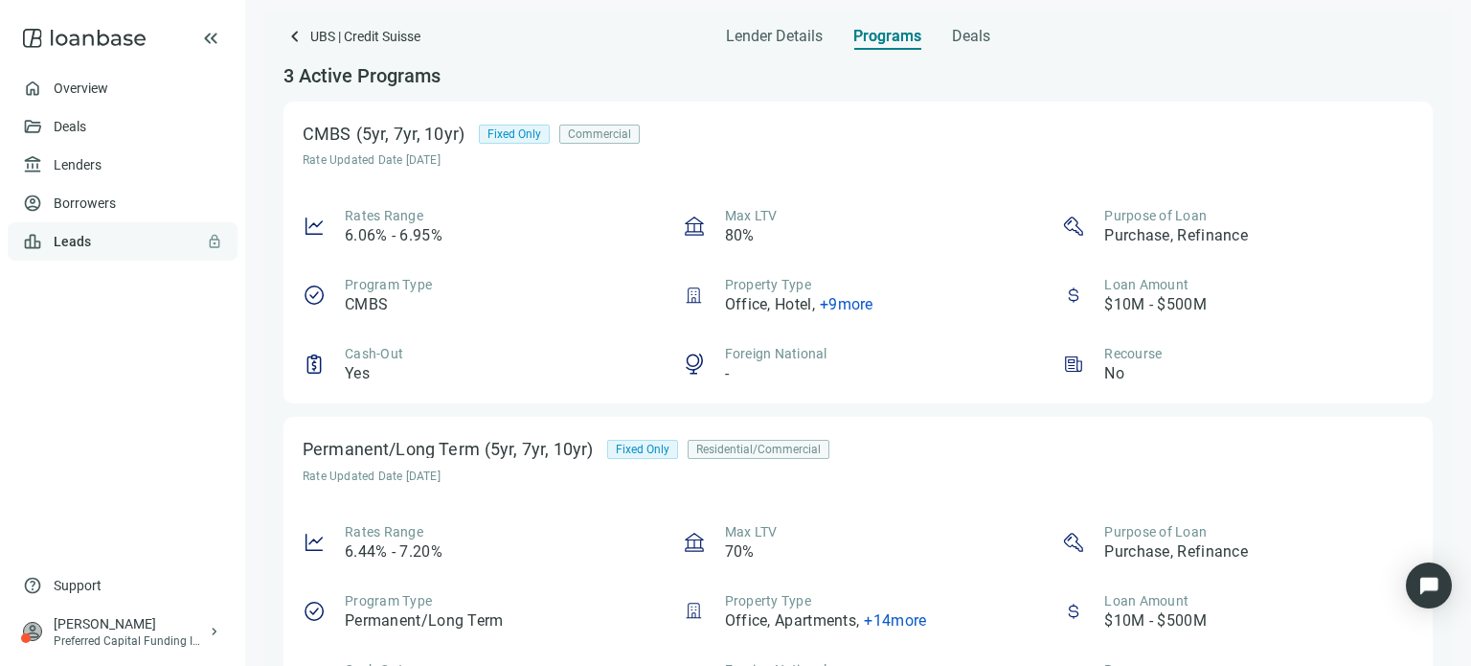
click at [84, 245] on link "Leads lock" at bounding box center [72, 241] width 37 height 15
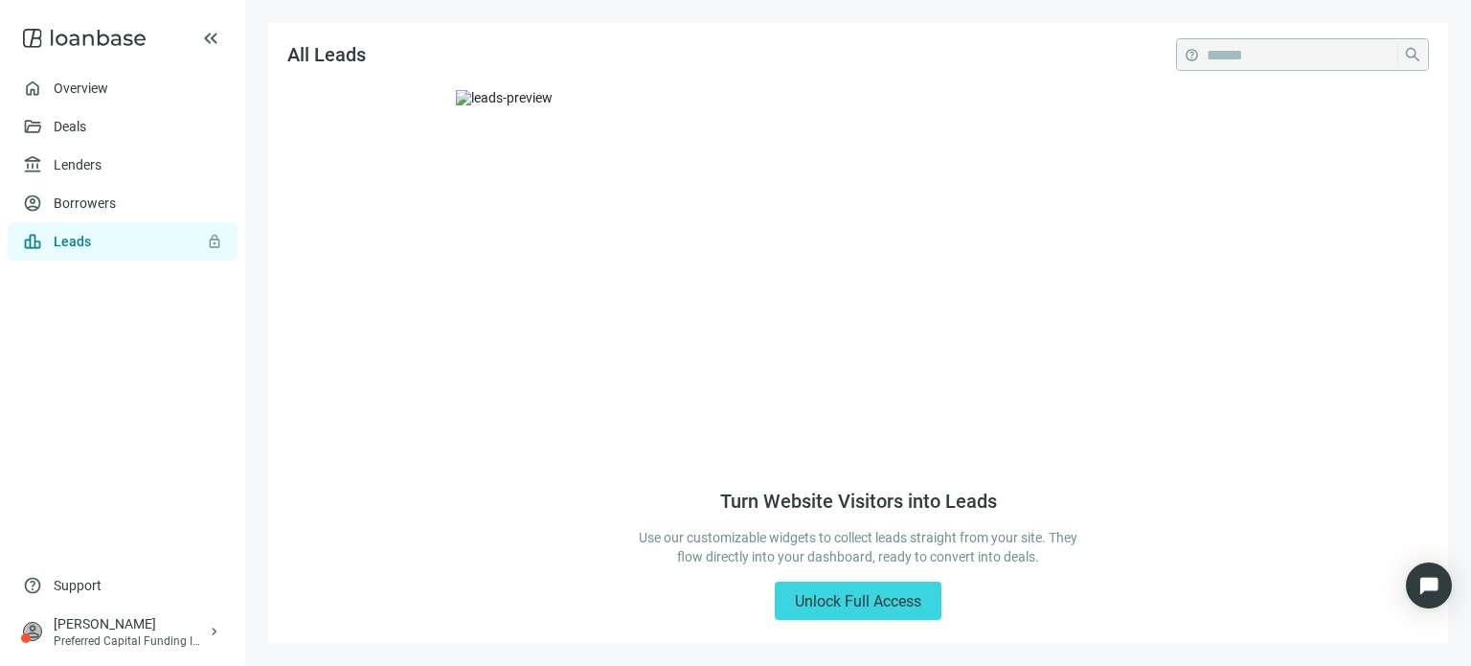
click at [622, 217] on img at bounding box center [858, 278] width 804 height 376
click at [82, 195] on link "Borrowers" at bounding box center [85, 202] width 62 height 15
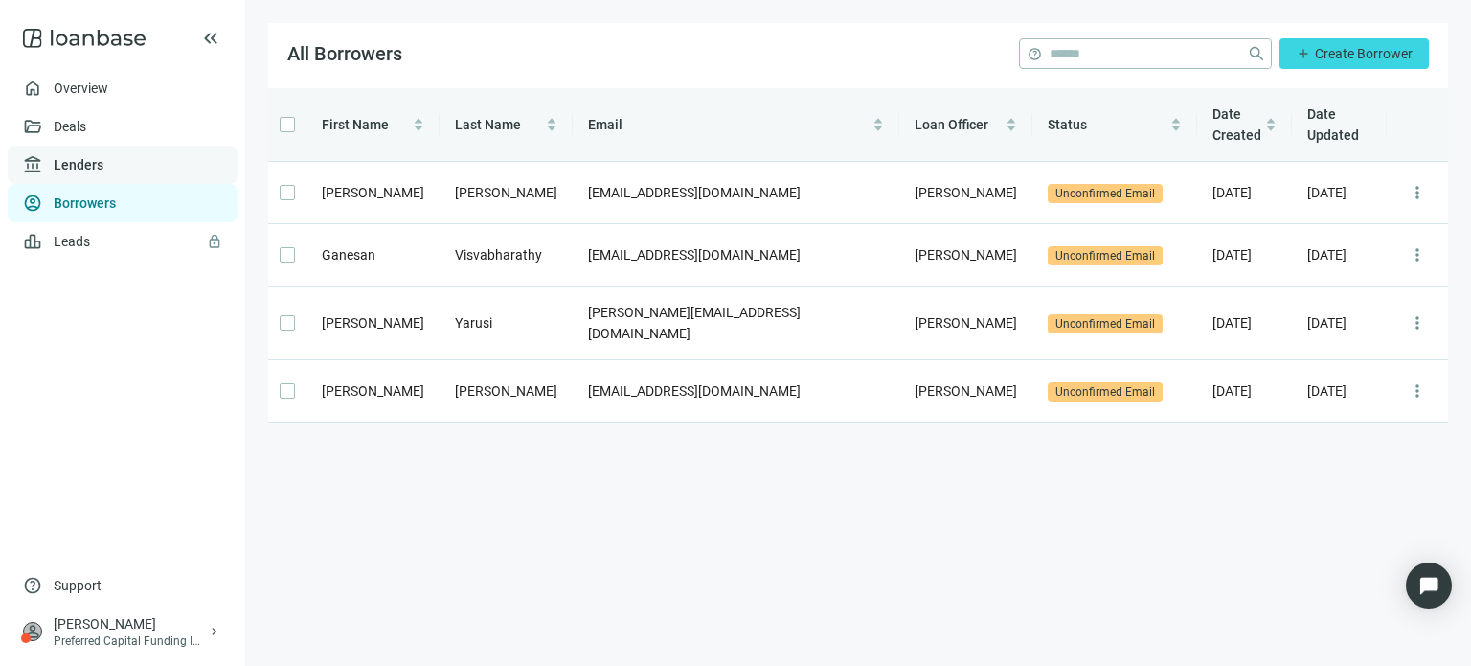
click at [89, 168] on link "Lenders" at bounding box center [79, 164] width 50 height 15
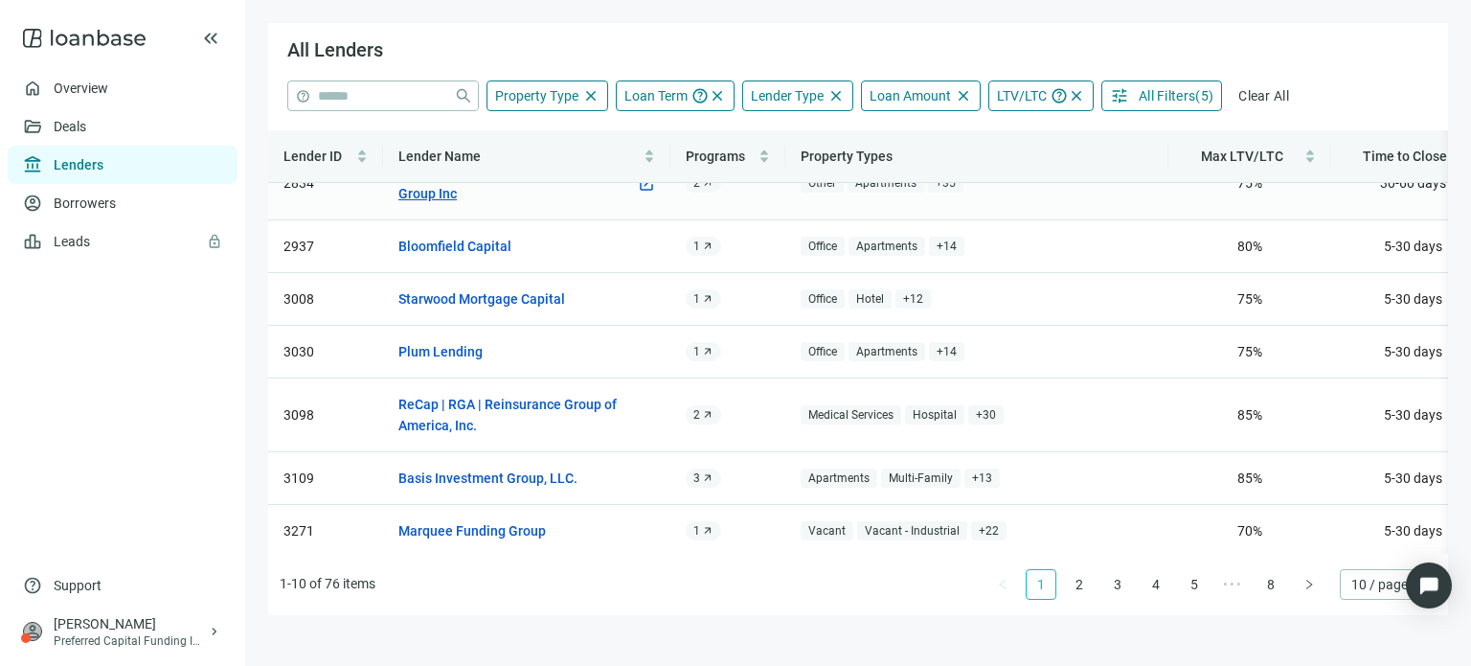
scroll to position [98, 0]
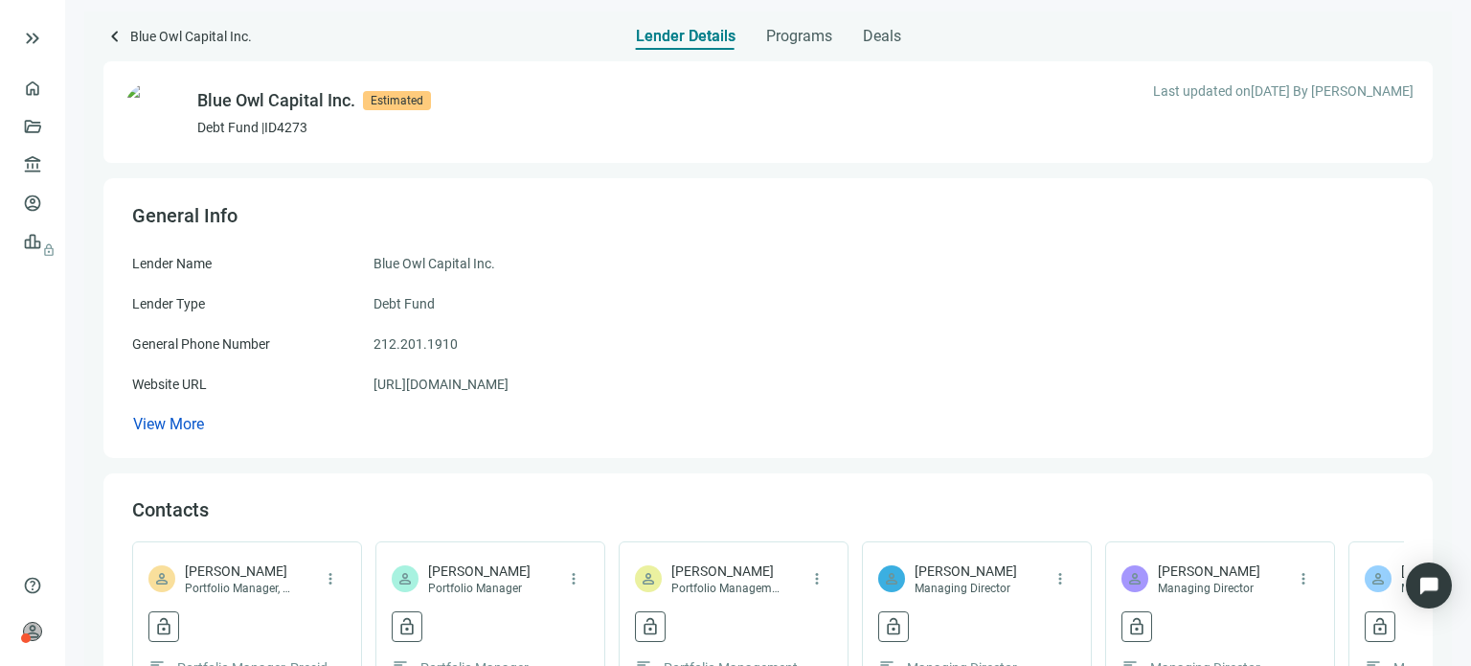
click at [659, 35] on span "Lender Details" at bounding box center [686, 36] width 100 height 19
click at [803, 44] on span "Programs" at bounding box center [799, 36] width 66 height 19
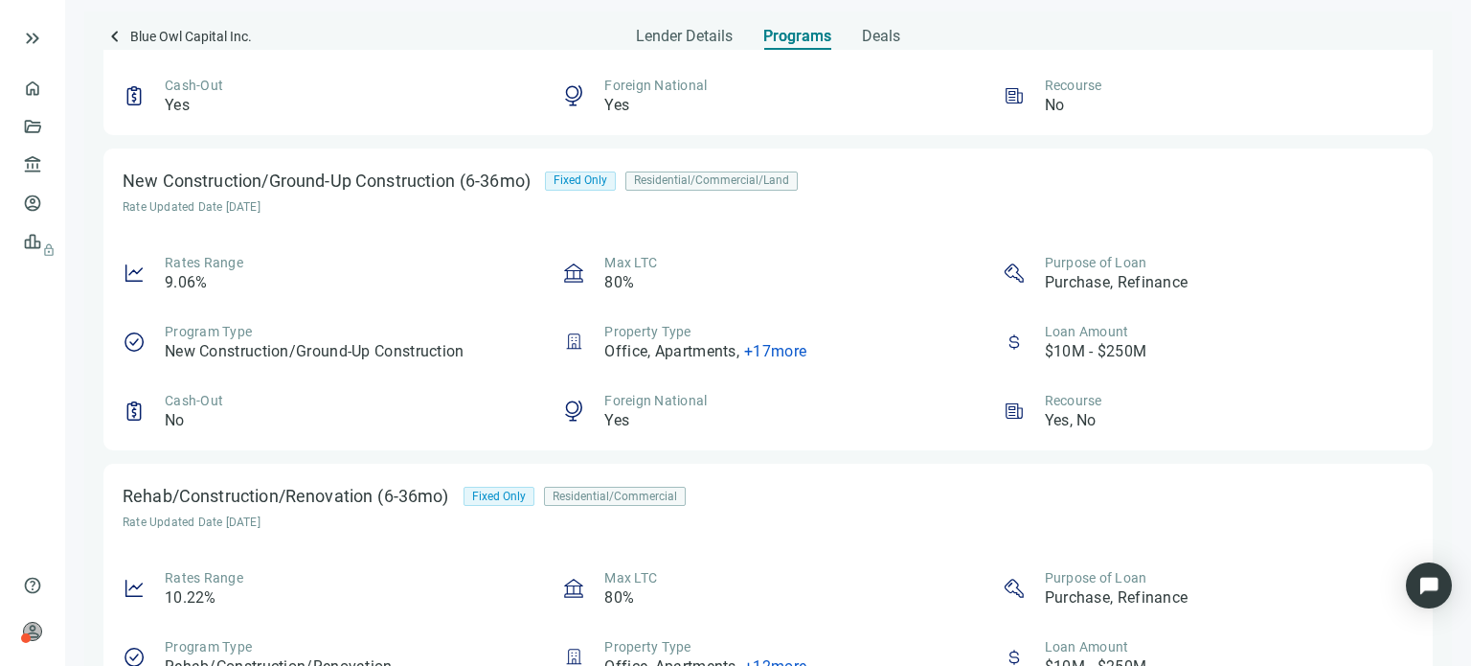
scroll to position [670, 0]
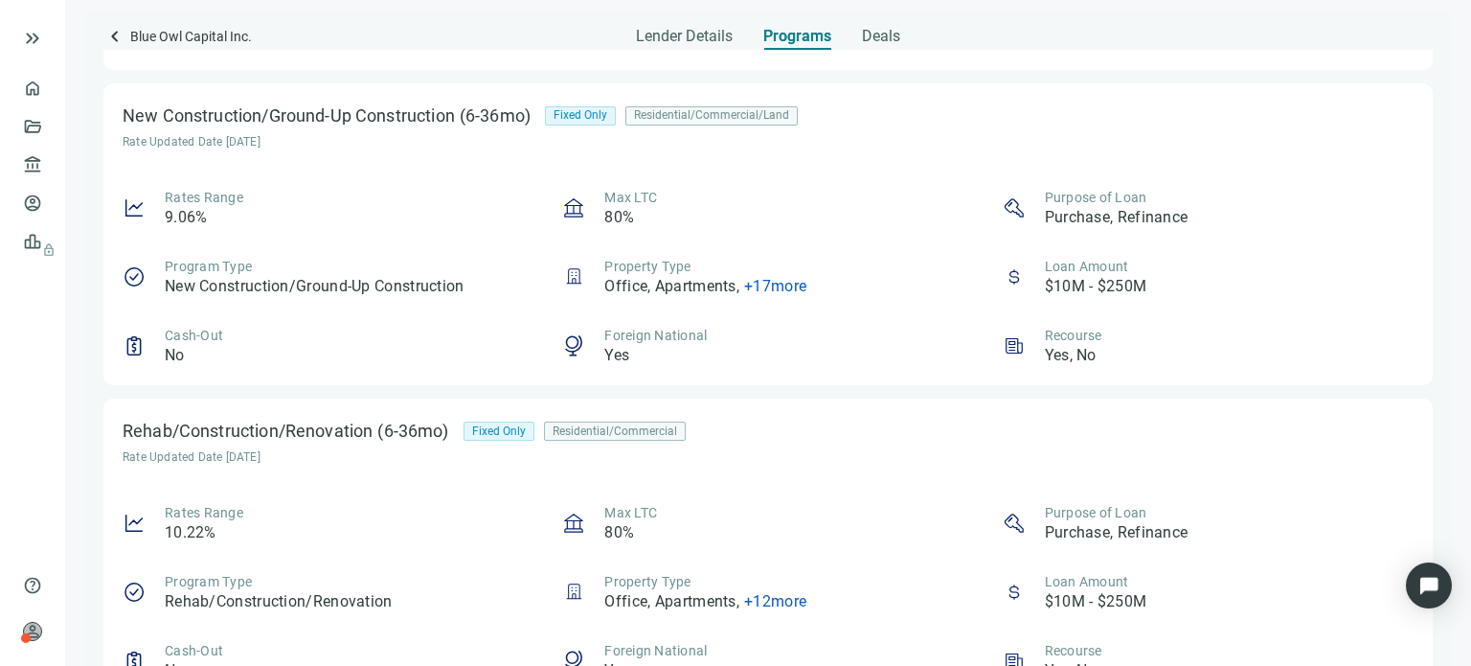
click at [768, 290] on span "+ 17 more" at bounding box center [775, 286] width 62 height 18
click at [774, 233] on div "Rates Range 9.06% Max LTC 80% Purpose of Loan Purchase, Refinance Program Type …" at bounding box center [768, 277] width 1291 height 178
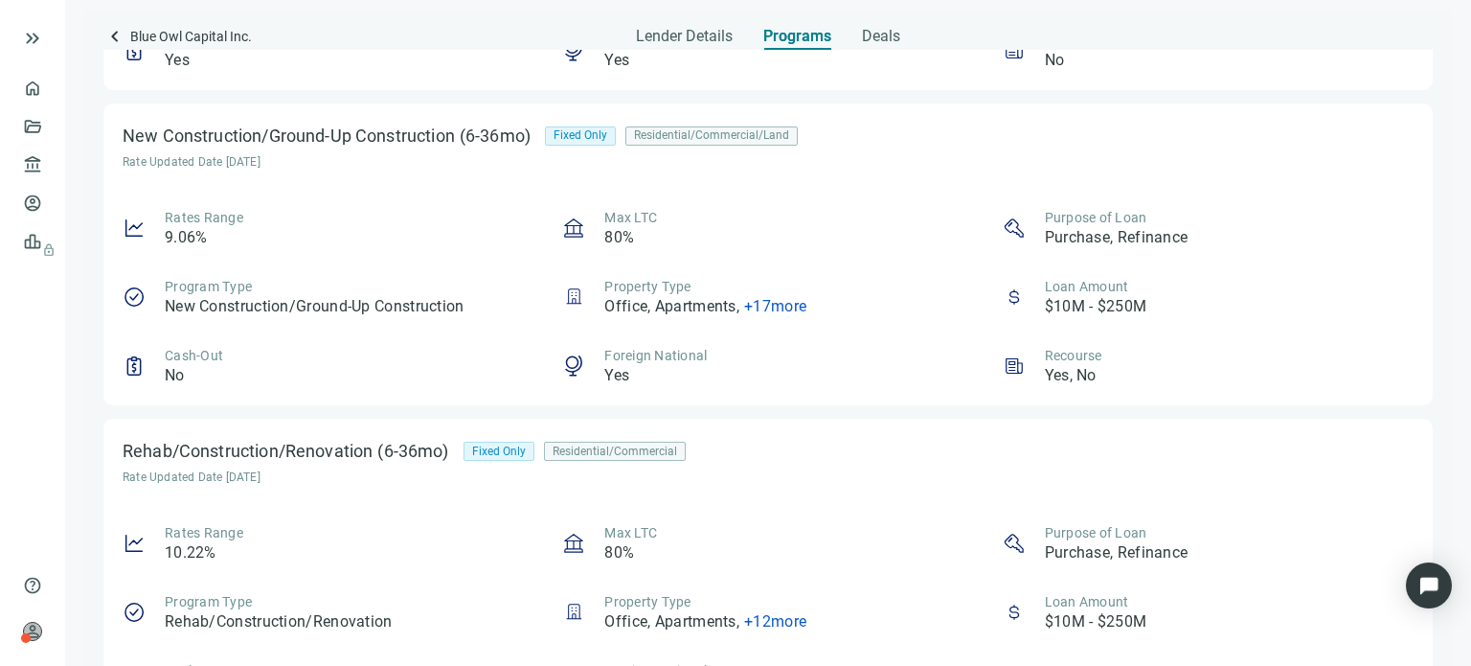
scroll to position [0, 0]
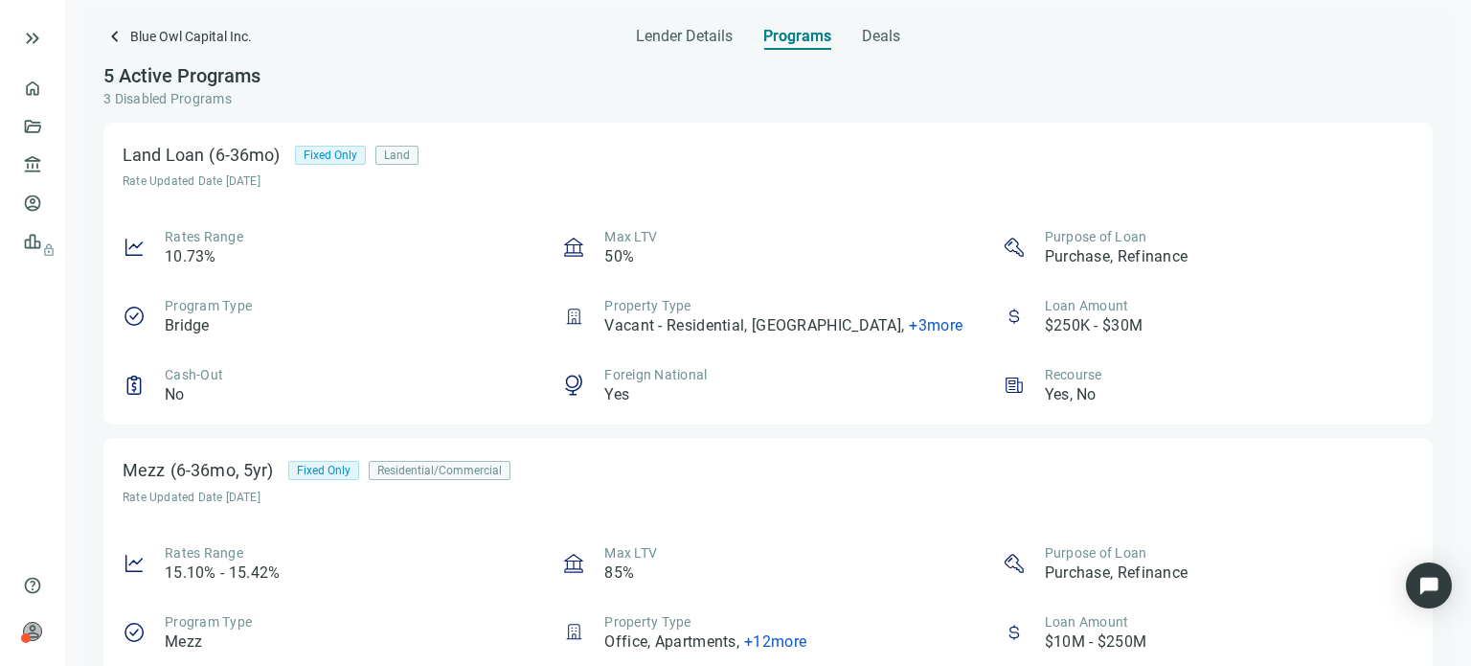
click at [903, 34] on div "Lender Details Programs Deals" at bounding box center [767, 30] width 1329 height 38
click at [894, 42] on span "Deals" at bounding box center [881, 36] width 38 height 19
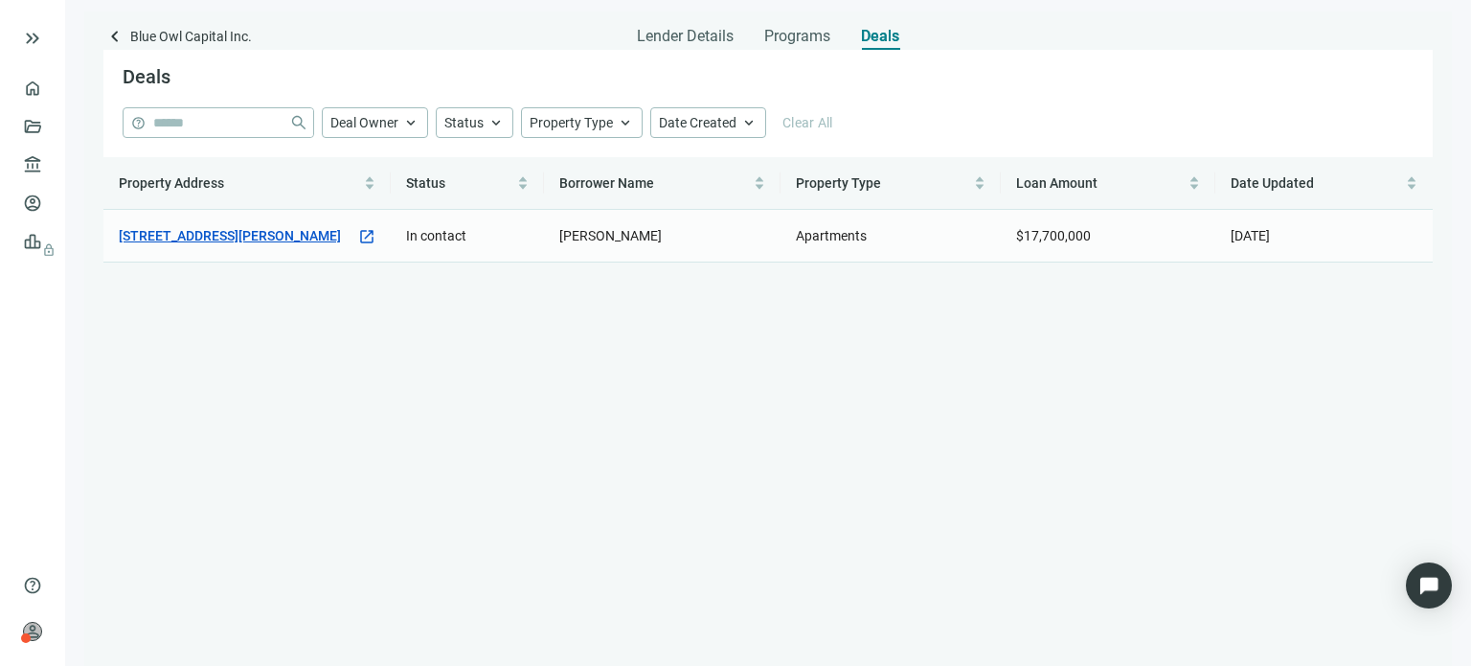
click at [255, 241] on link "[STREET_ADDRESS][PERSON_NAME]" at bounding box center [230, 235] width 222 height 21
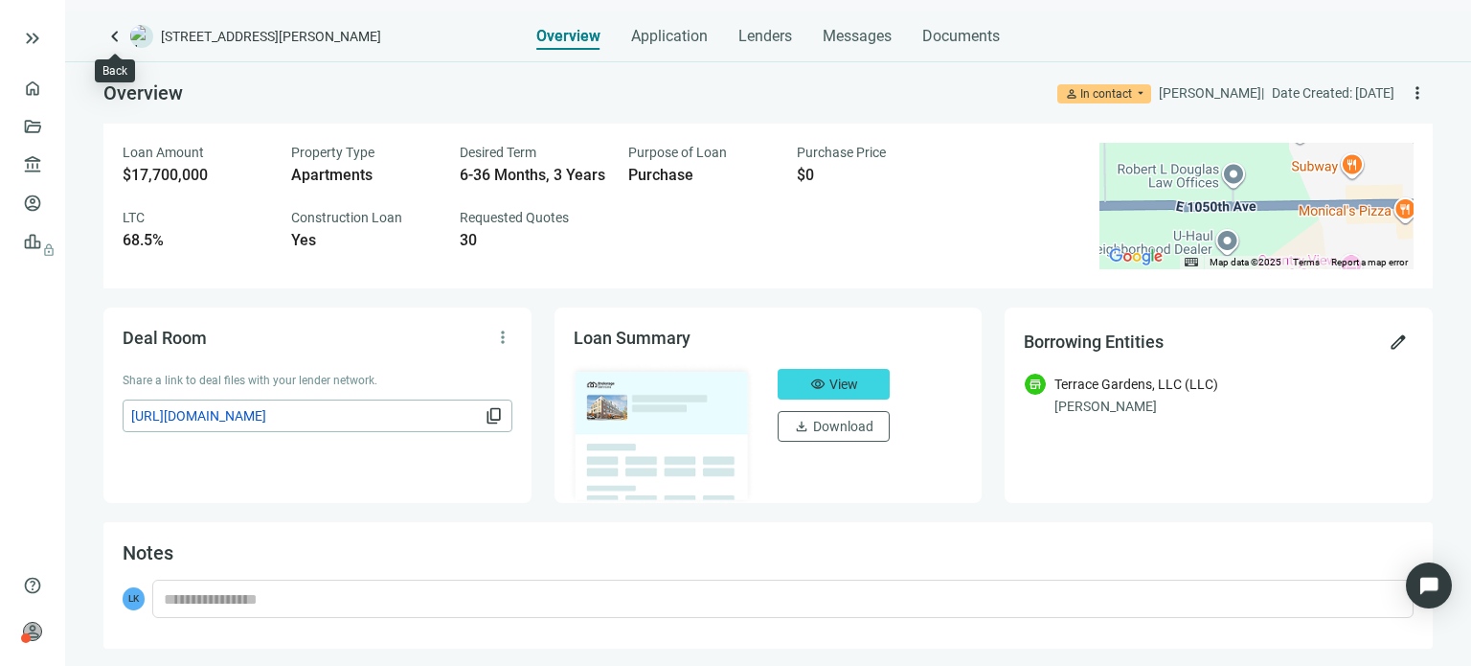
click at [117, 37] on span "keyboard_arrow_left" at bounding box center [114, 36] width 23 height 23
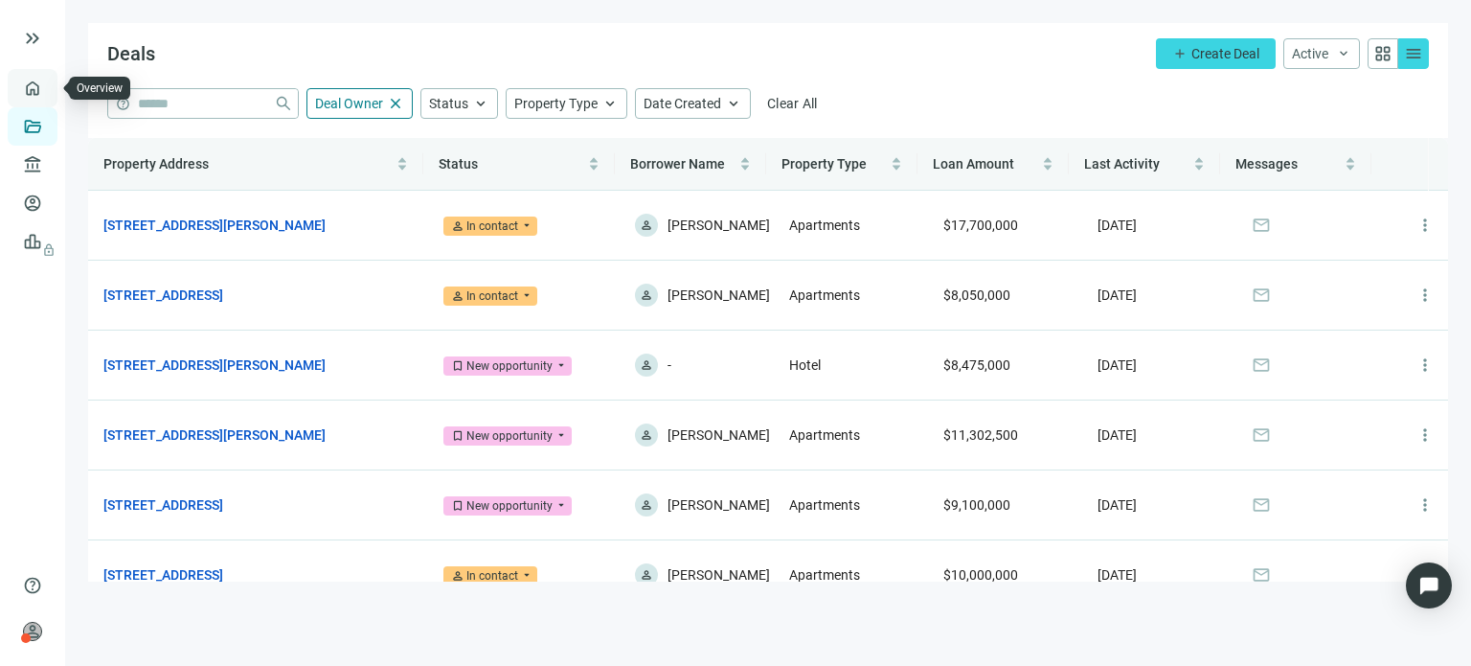
click at [48, 85] on link "Overview" at bounding box center [76, 87] width 57 height 15
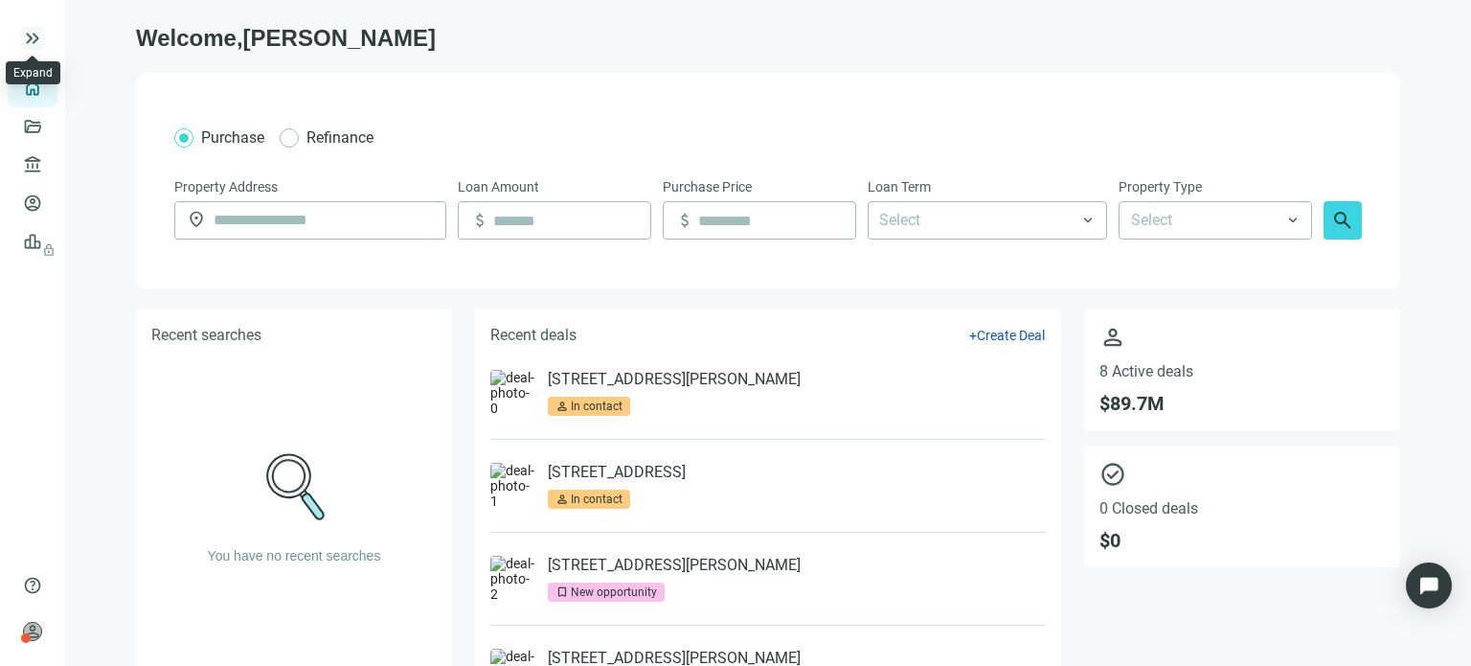
click at [36, 39] on span "keyboard_double_arrow_right" at bounding box center [32, 38] width 23 height 23
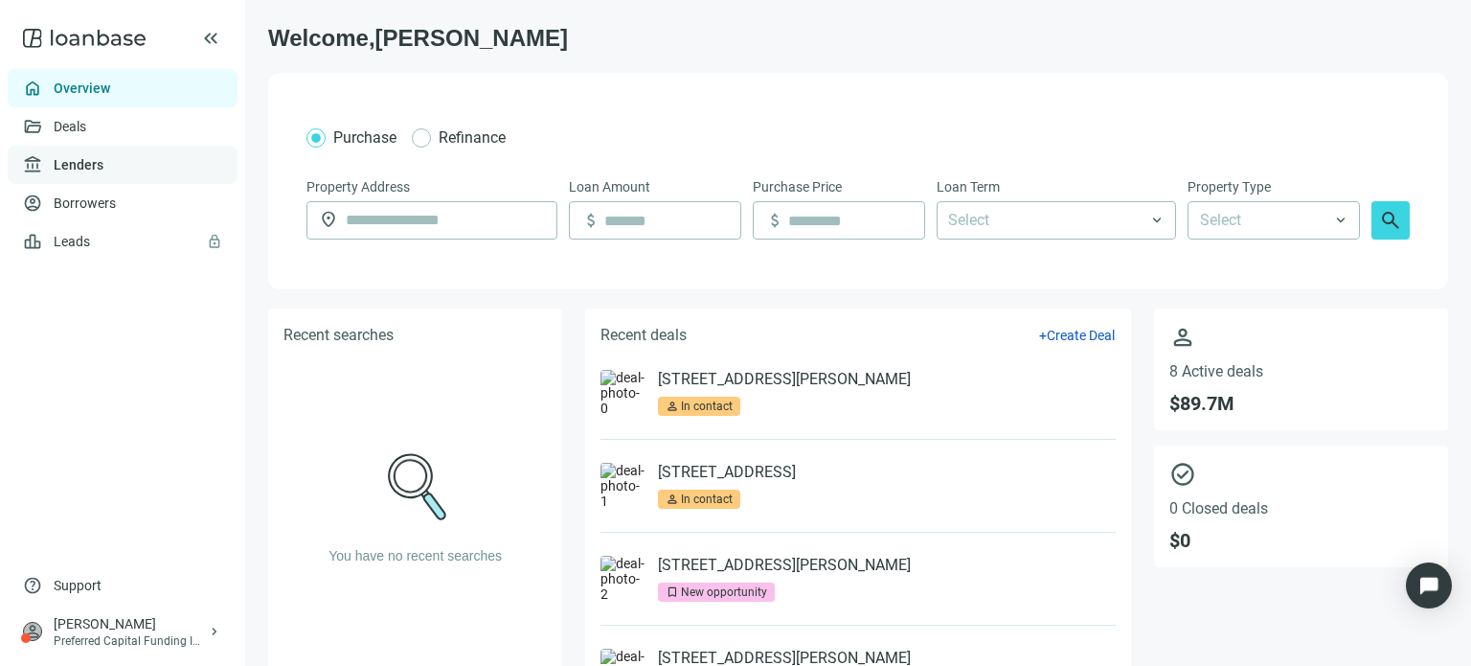
click at [77, 160] on link "Lenders" at bounding box center [79, 164] width 50 height 15
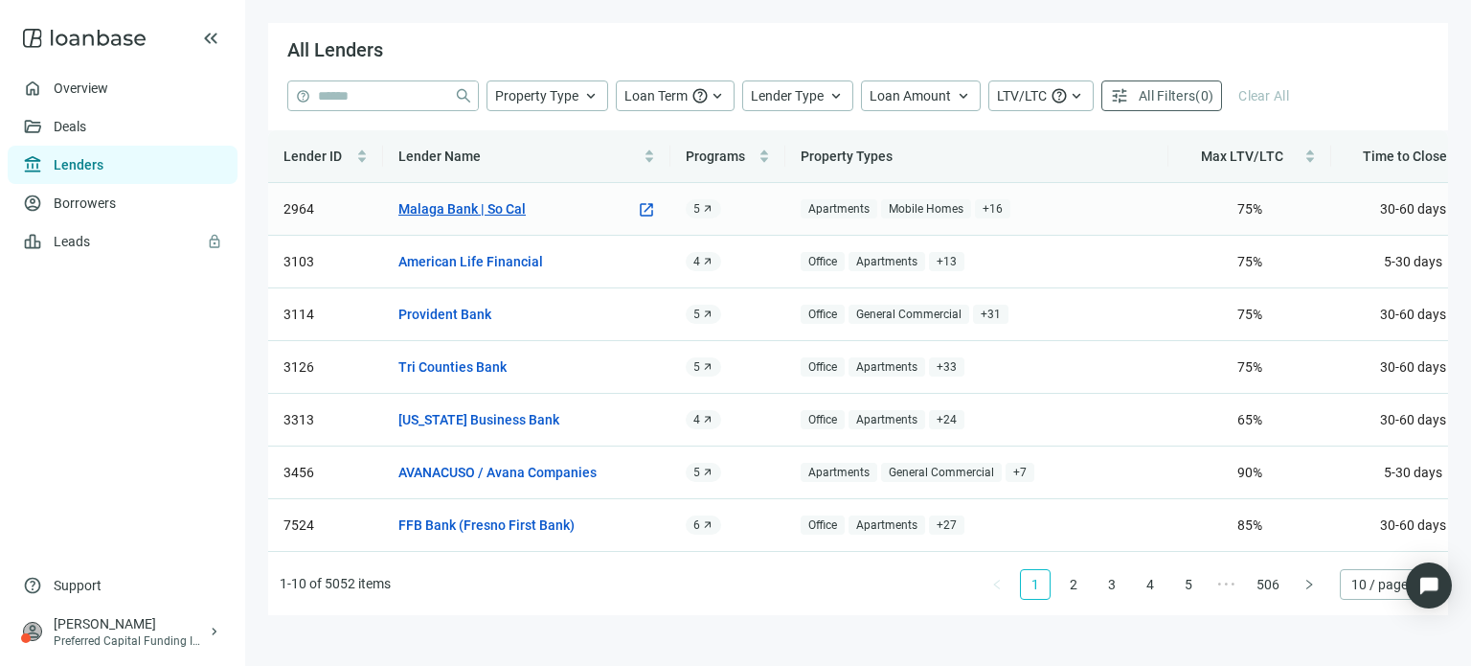
click at [421, 214] on link "Malaga Bank | So Cal" at bounding box center [461, 208] width 127 height 21
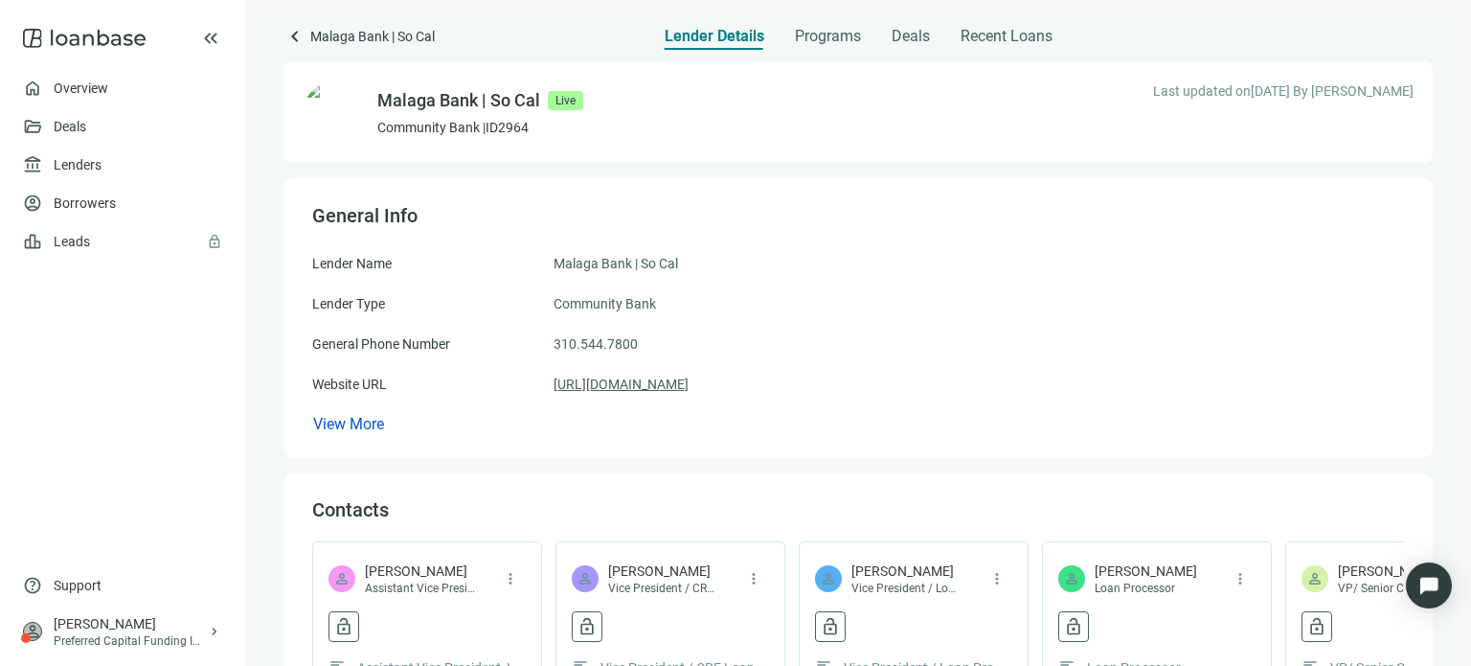
click at [577, 382] on link "https://malagabank.com" at bounding box center [621, 383] width 135 height 21
click at [808, 35] on span "Programs" at bounding box center [828, 36] width 66 height 19
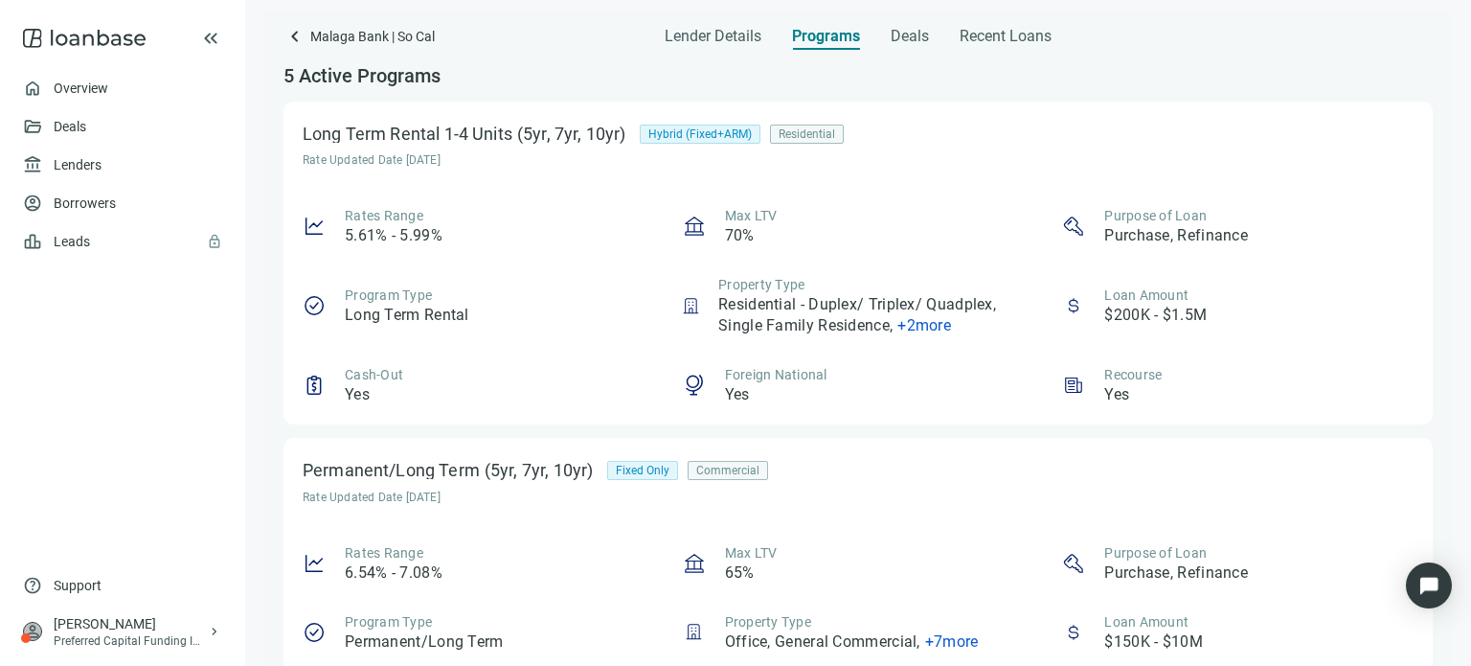
click at [900, 327] on span "+ 2 more" at bounding box center [924, 325] width 54 height 18
click at [892, 214] on div "Max LTV 70%" at bounding box center [858, 226] width 351 height 40
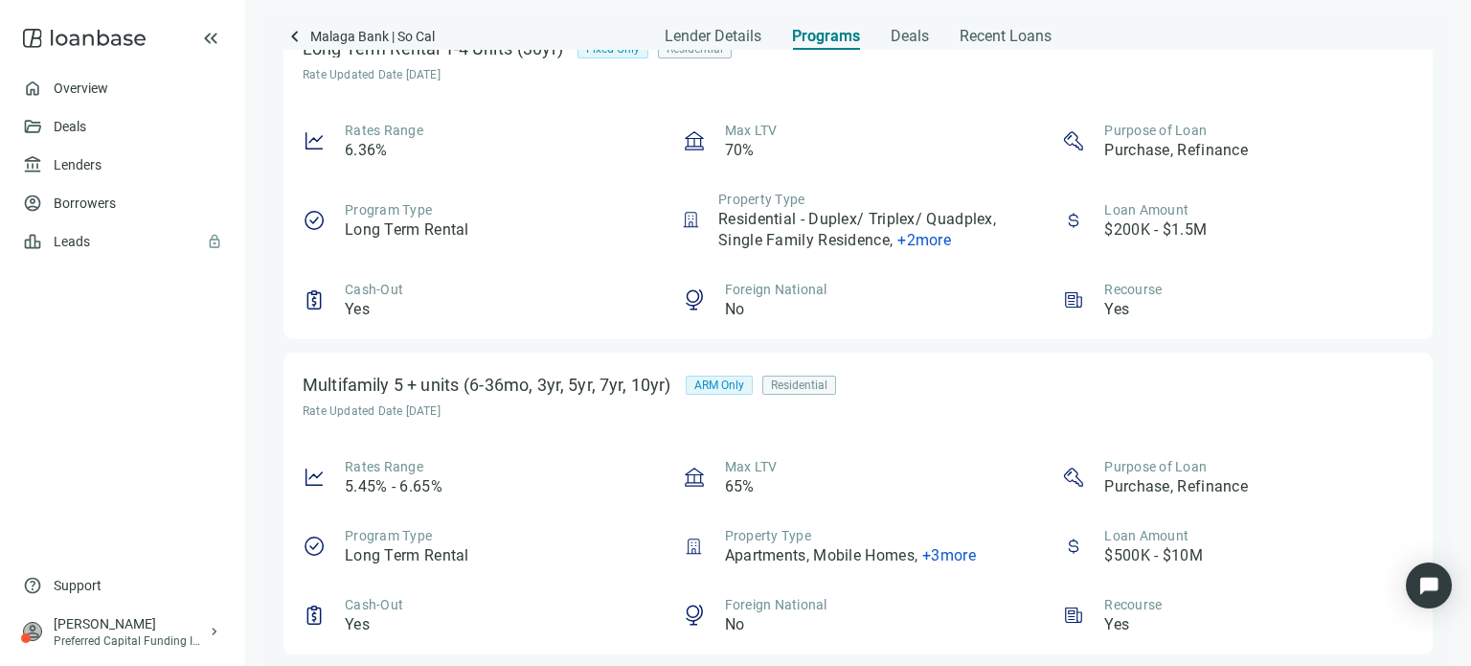
scroll to position [1073, 0]
click at [935, 557] on span "+ 3 more" at bounding box center [949, 555] width 54 height 18
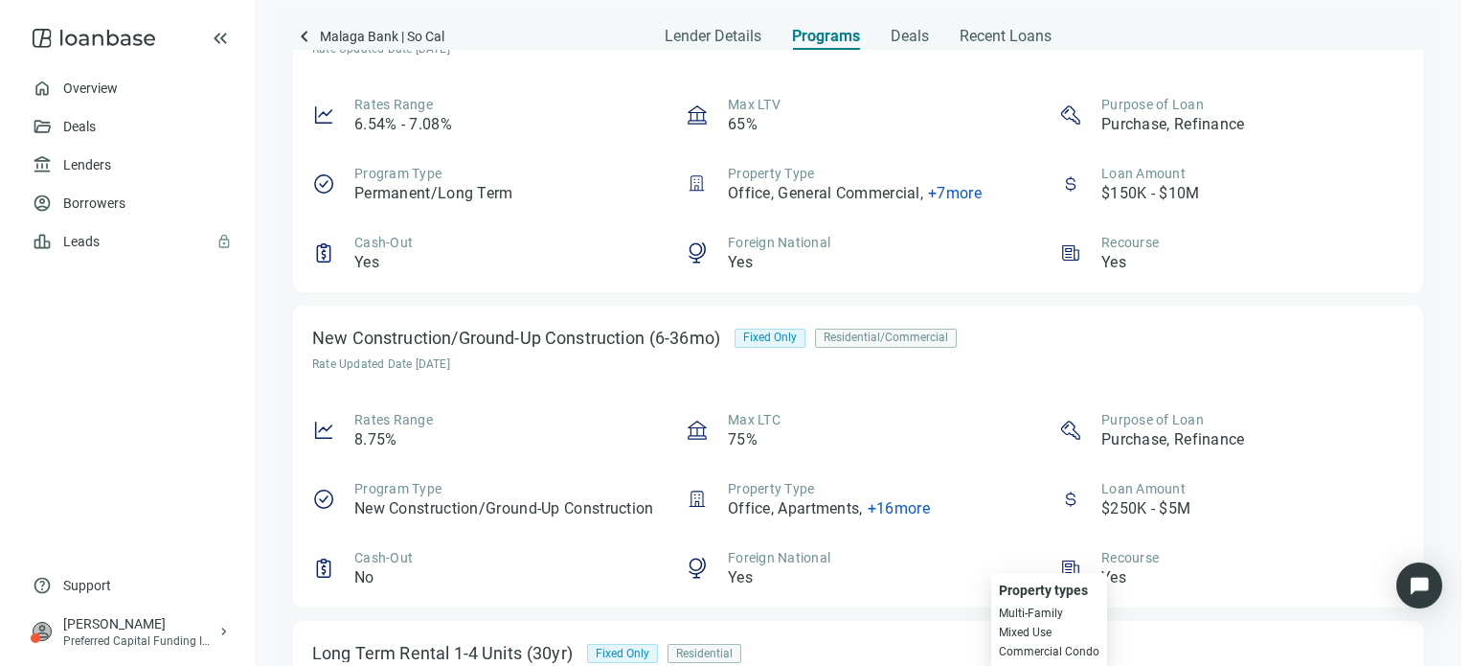
scroll to position [402, 0]
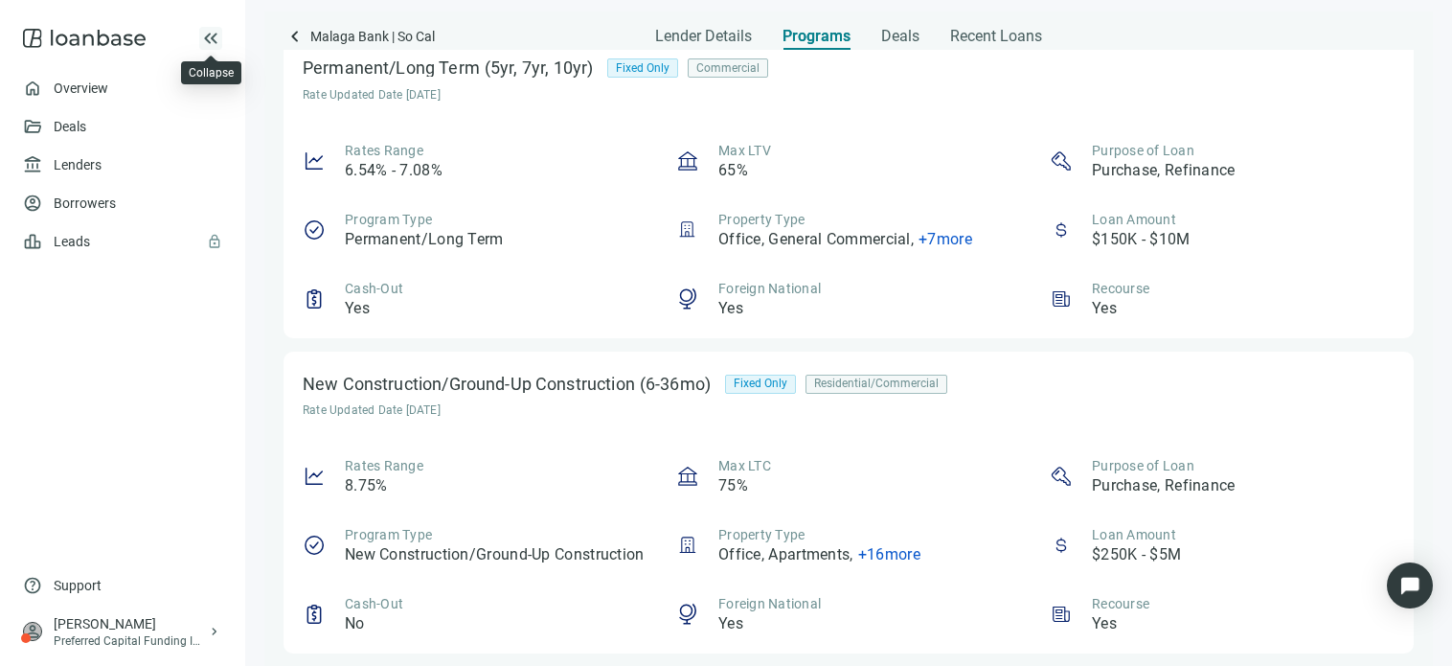
click at [212, 49] on span "keyboard_double_arrow_left" at bounding box center [210, 38] width 23 height 23
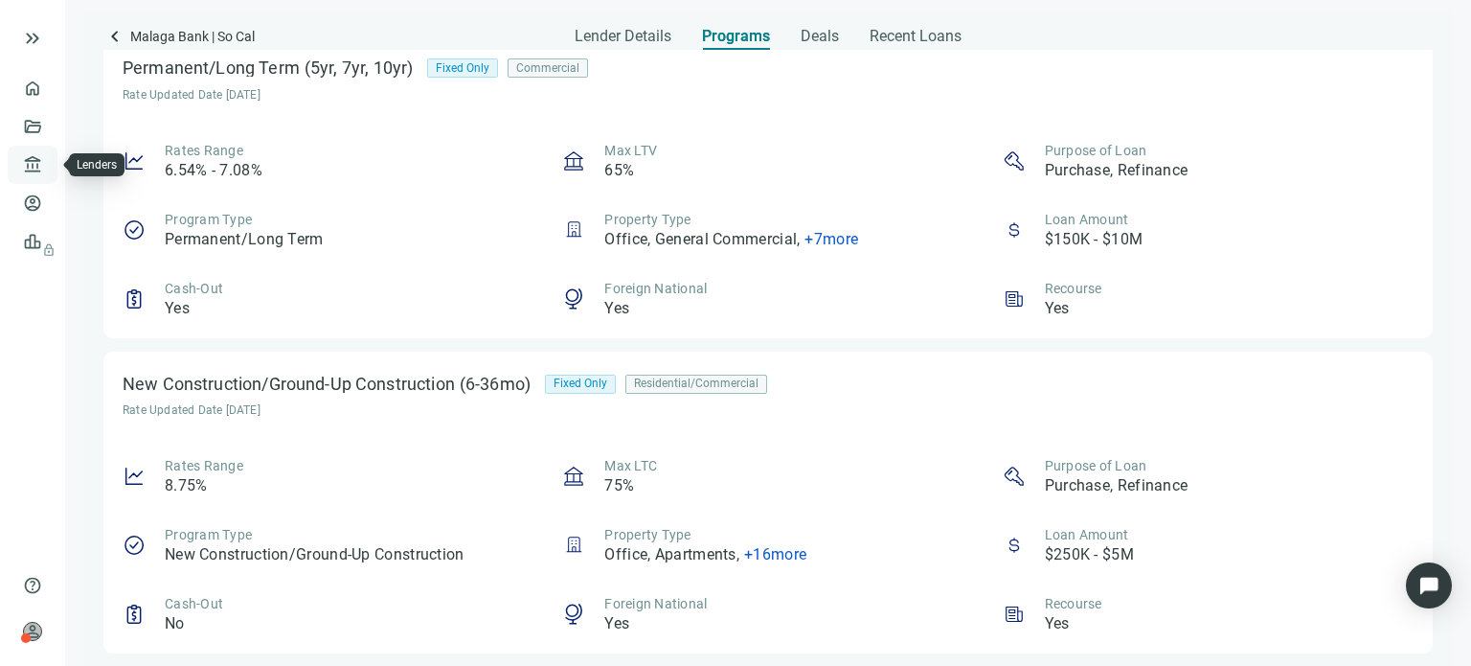
click at [48, 171] on link "Lenders" at bounding box center [73, 164] width 50 height 15
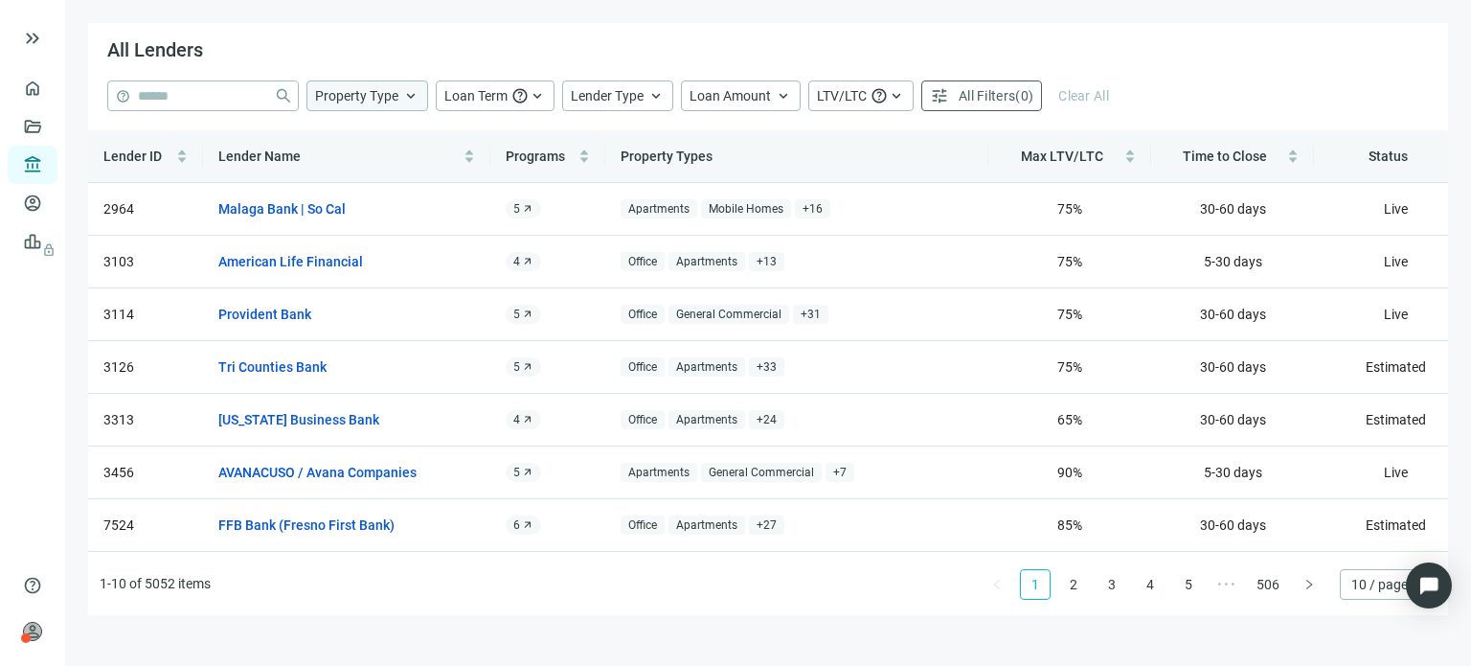
click at [399, 93] on div "Property Type keyboard_arrow_up" at bounding box center [367, 95] width 122 height 31
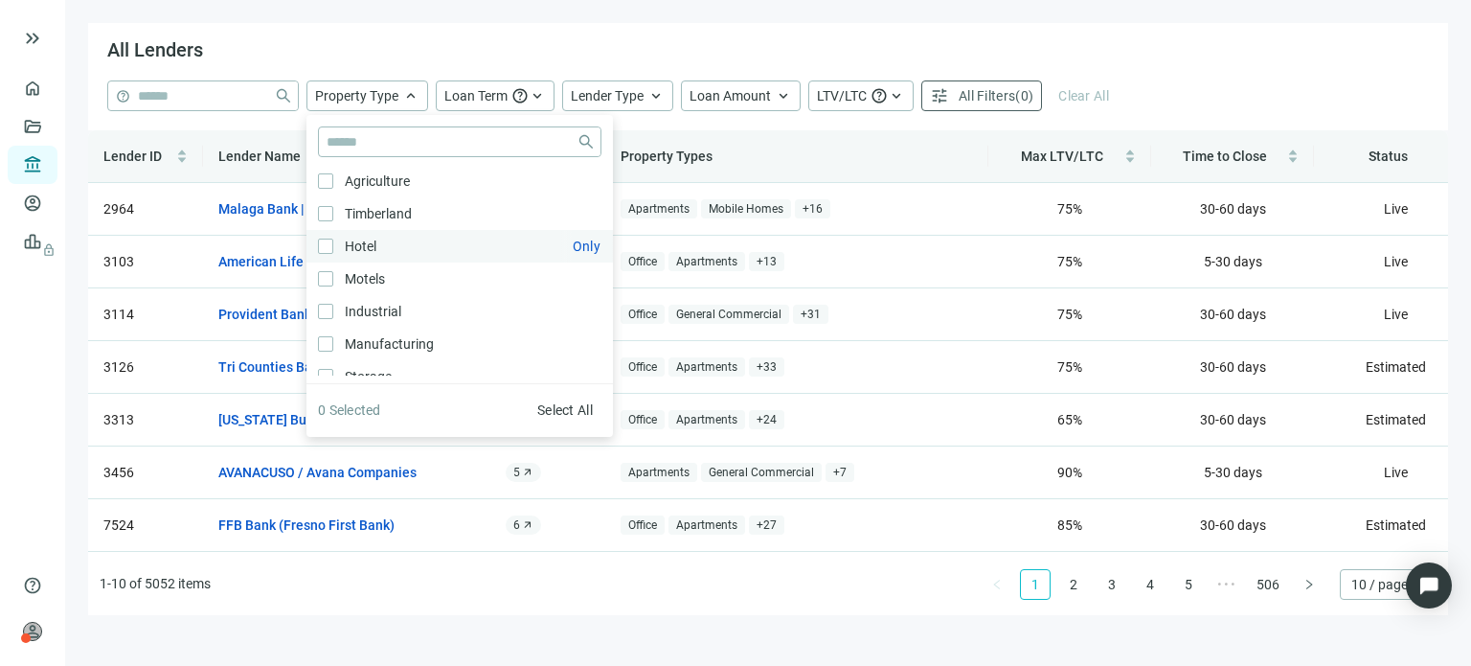
click at [333, 232] on label "Hotel Only" at bounding box center [459, 246] width 306 height 33
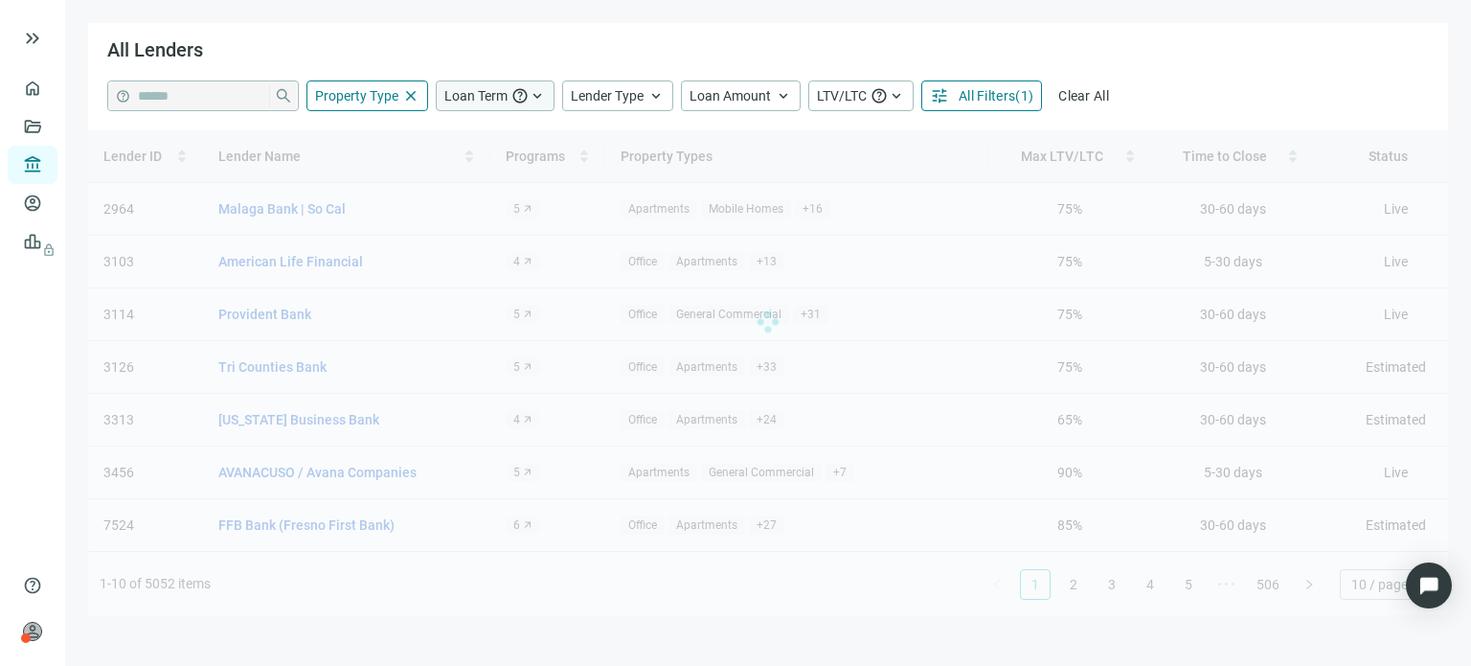
click at [530, 97] on span "keyboard_arrow_up" at bounding box center [537, 95] width 17 height 17
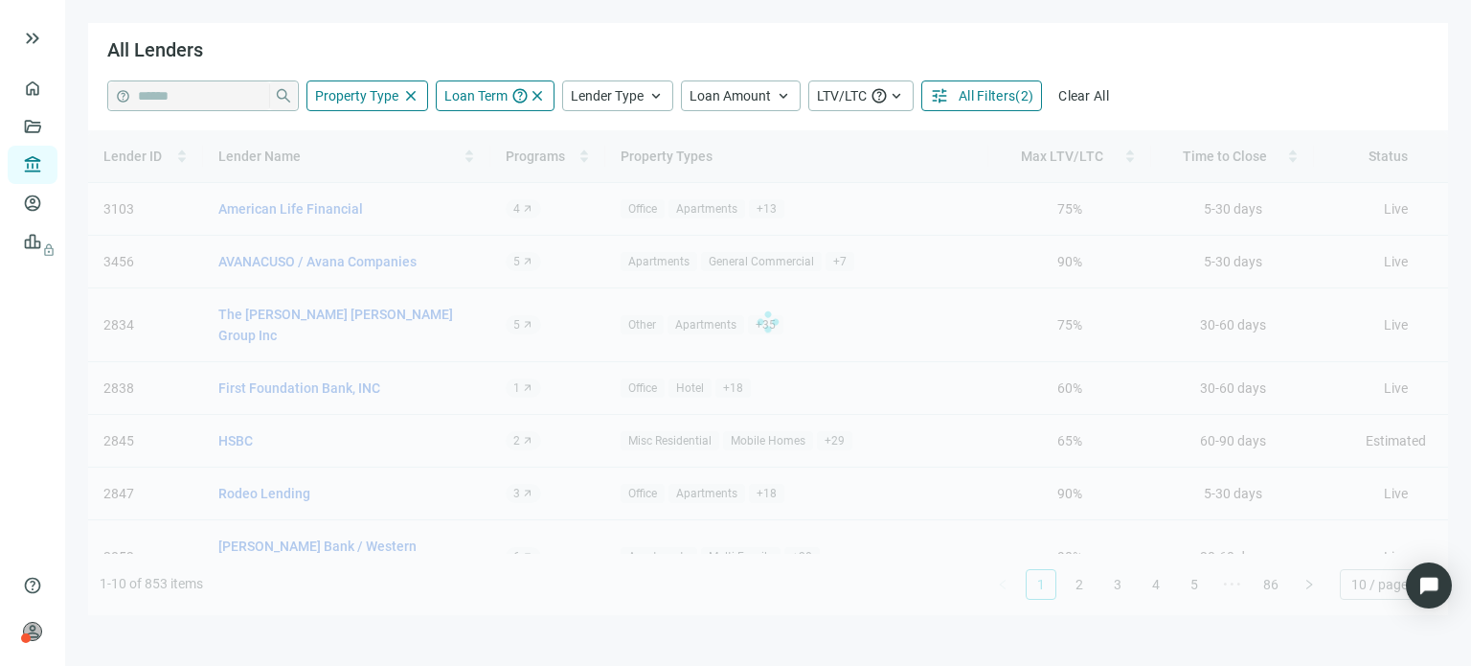
click at [795, 53] on div "All Lenders" at bounding box center [768, 51] width 1360 height 57
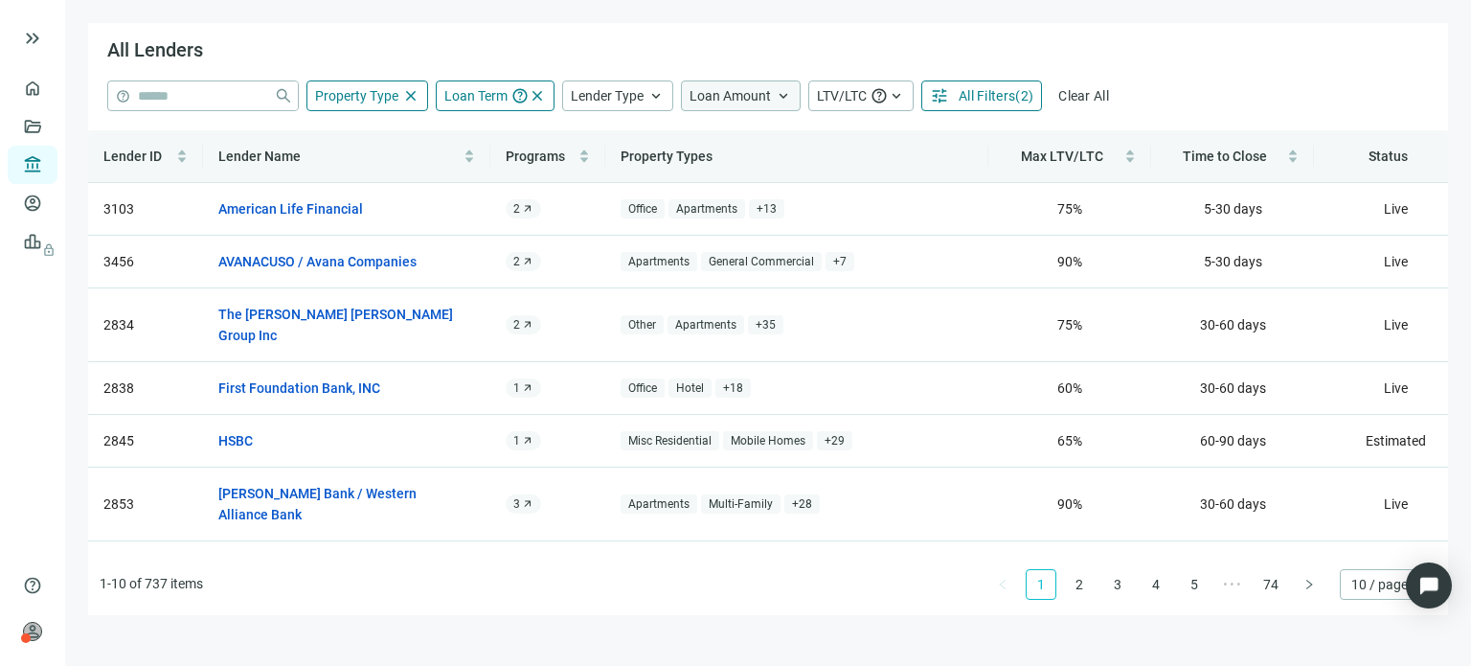
click at [757, 102] on span "Loan Amount" at bounding box center [730, 95] width 81 height 15
click at [747, 145] on input at bounding box center [847, 141] width 251 height 29
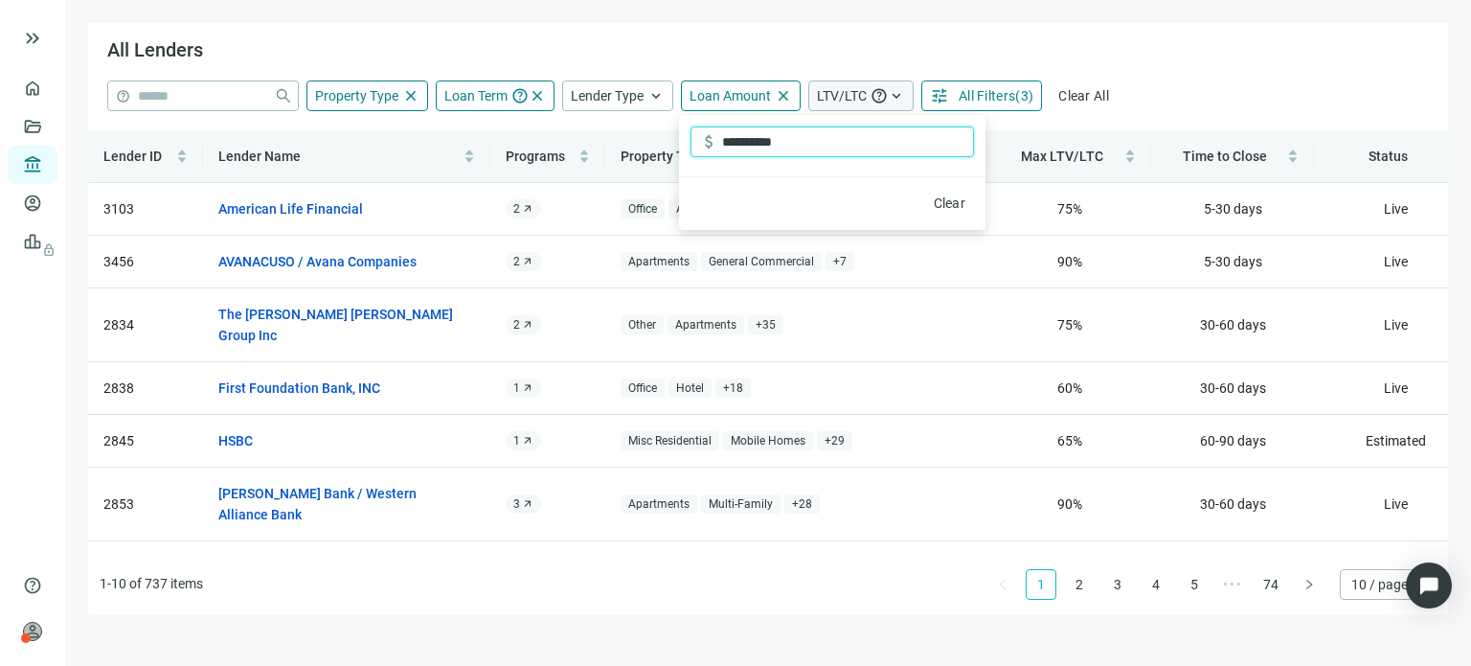
type input "**********"
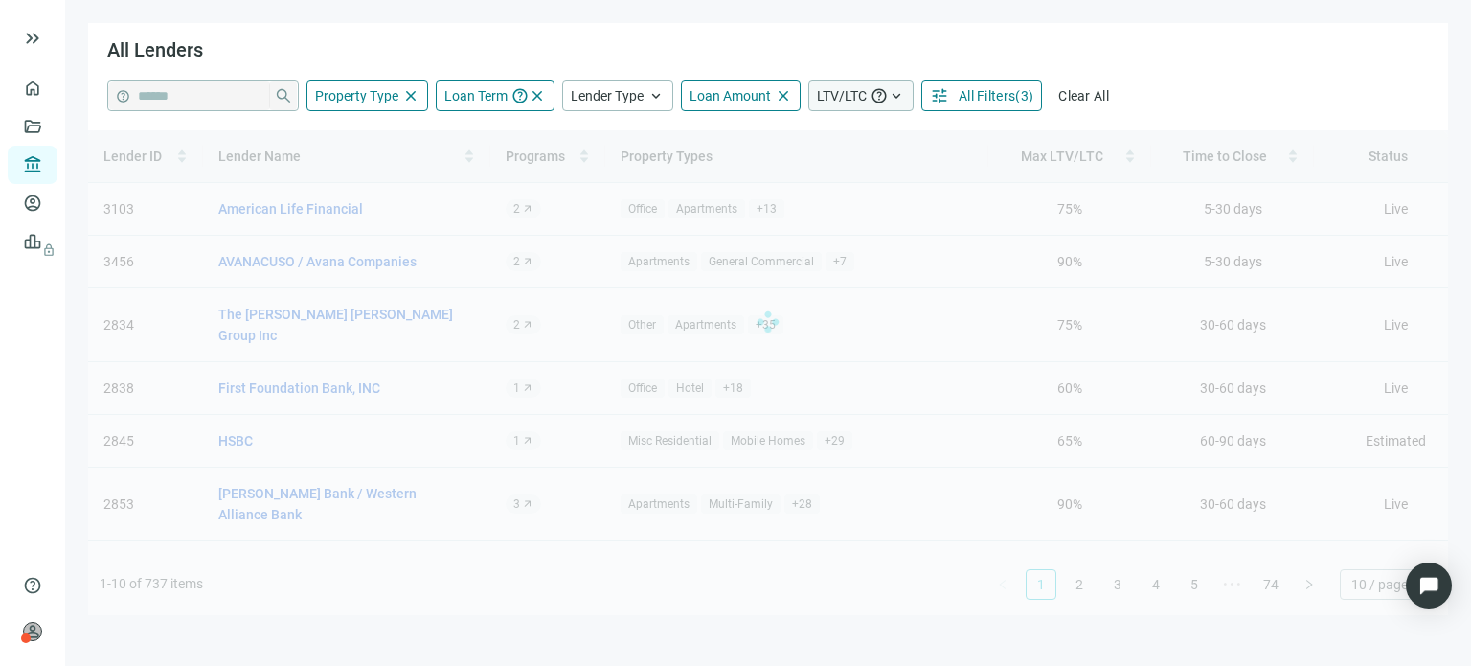
click at [896, 95] on span "keyboard_arrow_up" at bounding box center [896, 95] width 17 height 17
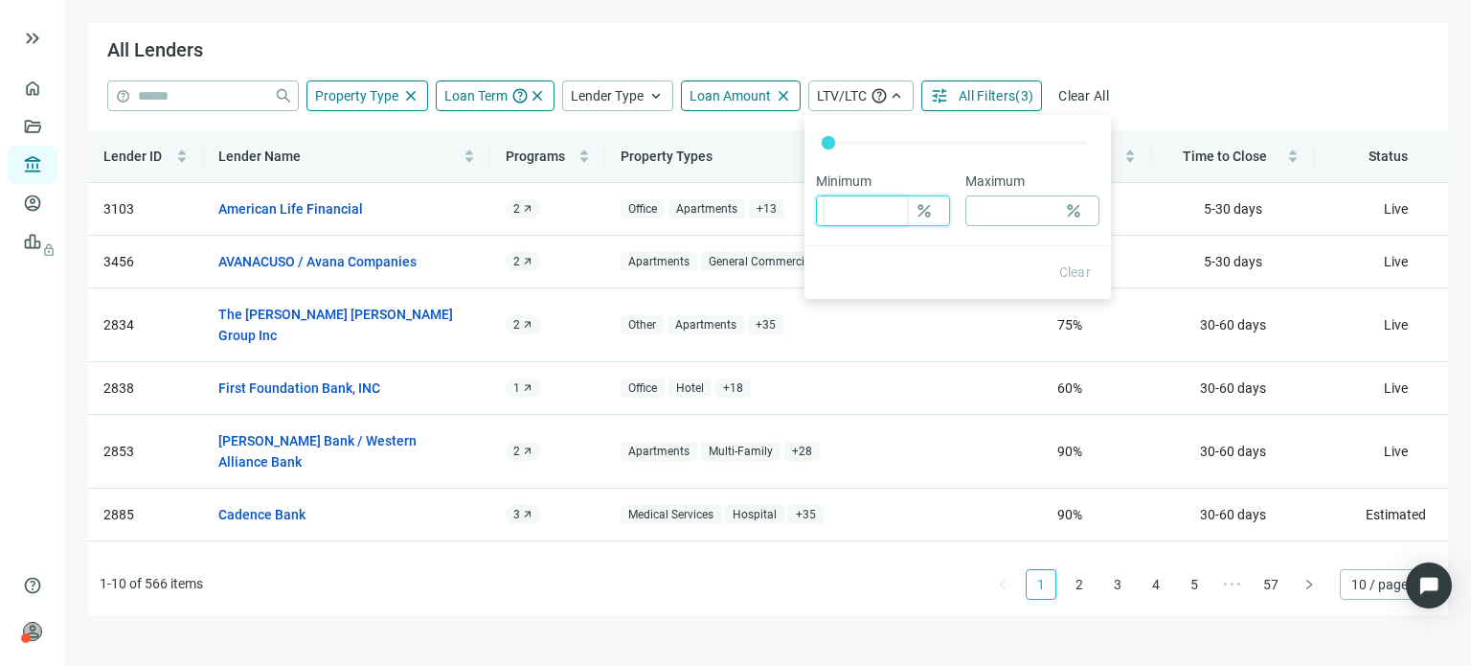
click at [879, 211] on input at bounding box center [866, 210] width 82 height 29
type input "**"
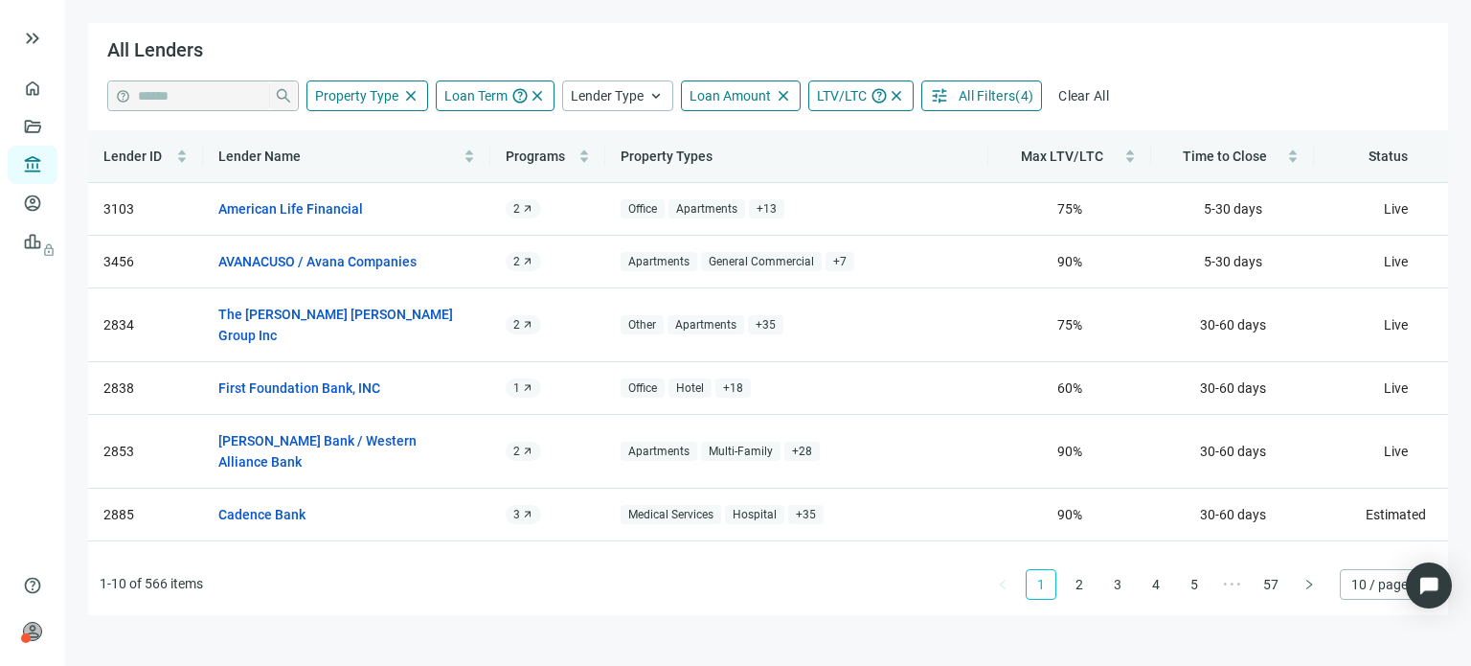
click at [874, 62] on div "All Lenders" at bounding box center [768, 51] width 1360 height 57
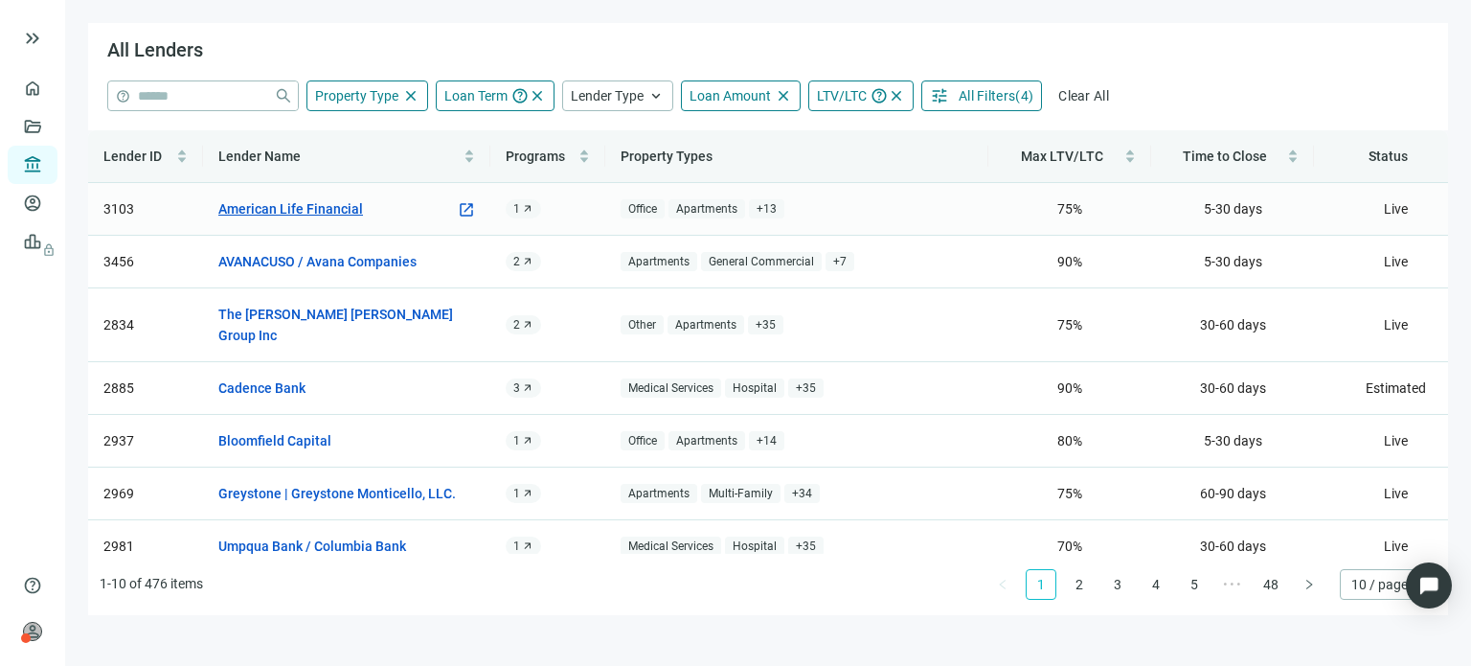
click at [345, 207] on link "American Life Financial" at bounding box center [290, 208] width 145 height 21
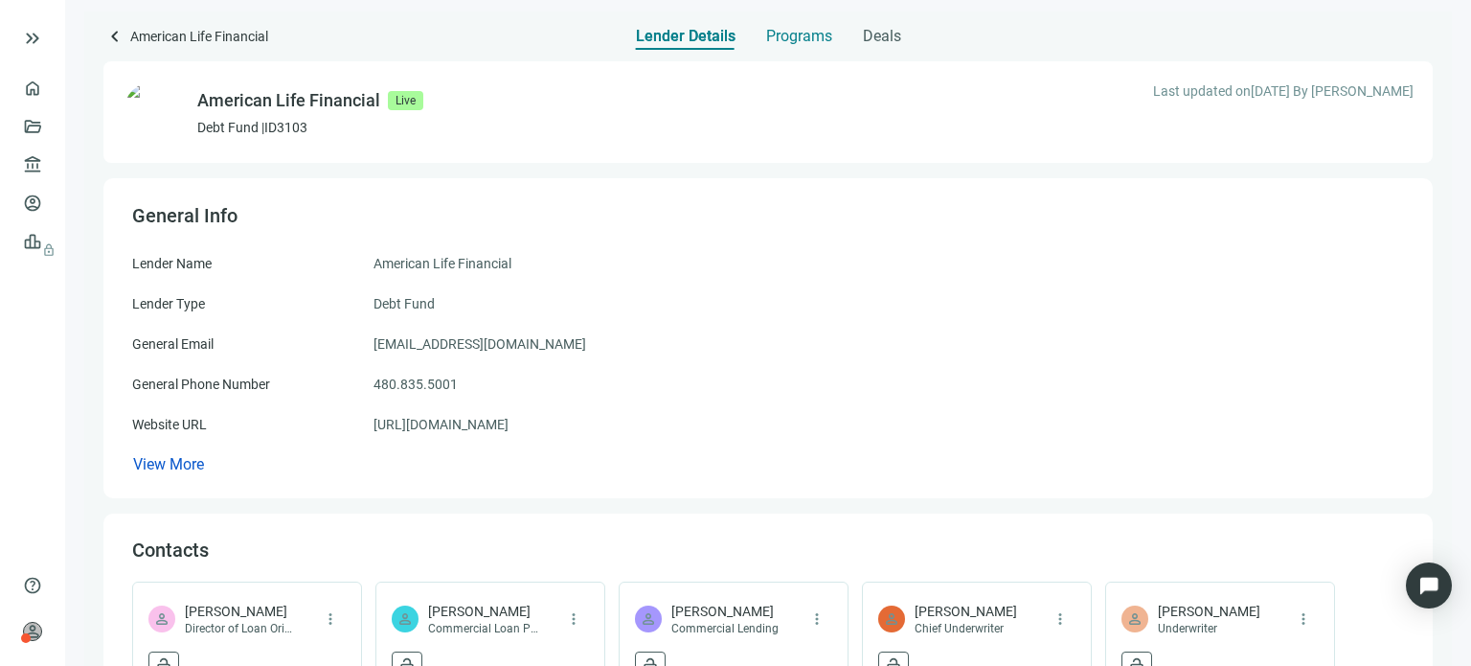
click at [773, 36] on span "Programs" at bounding box center [799, 36] width 66 height 19
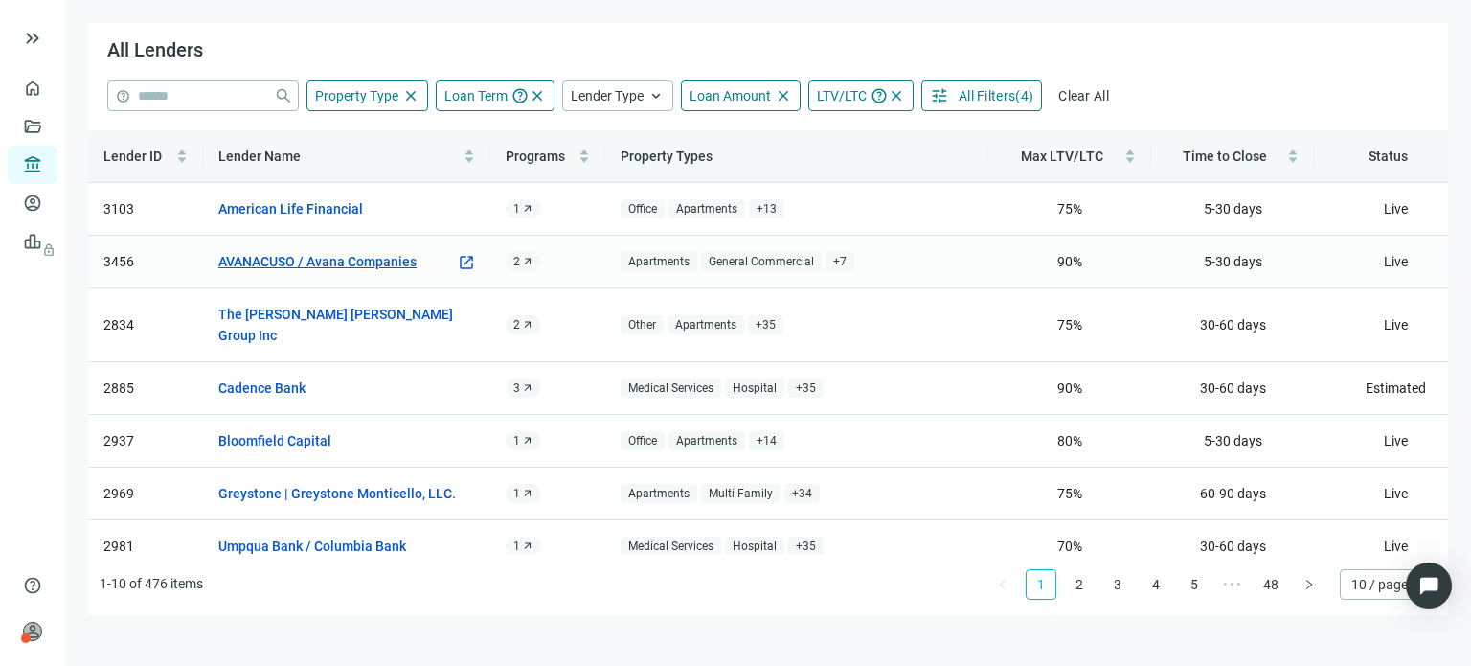
click at [323, 259] on link "AVANACUSO / Avana Companies" at bounding box center [317, 261] width 198 height 21
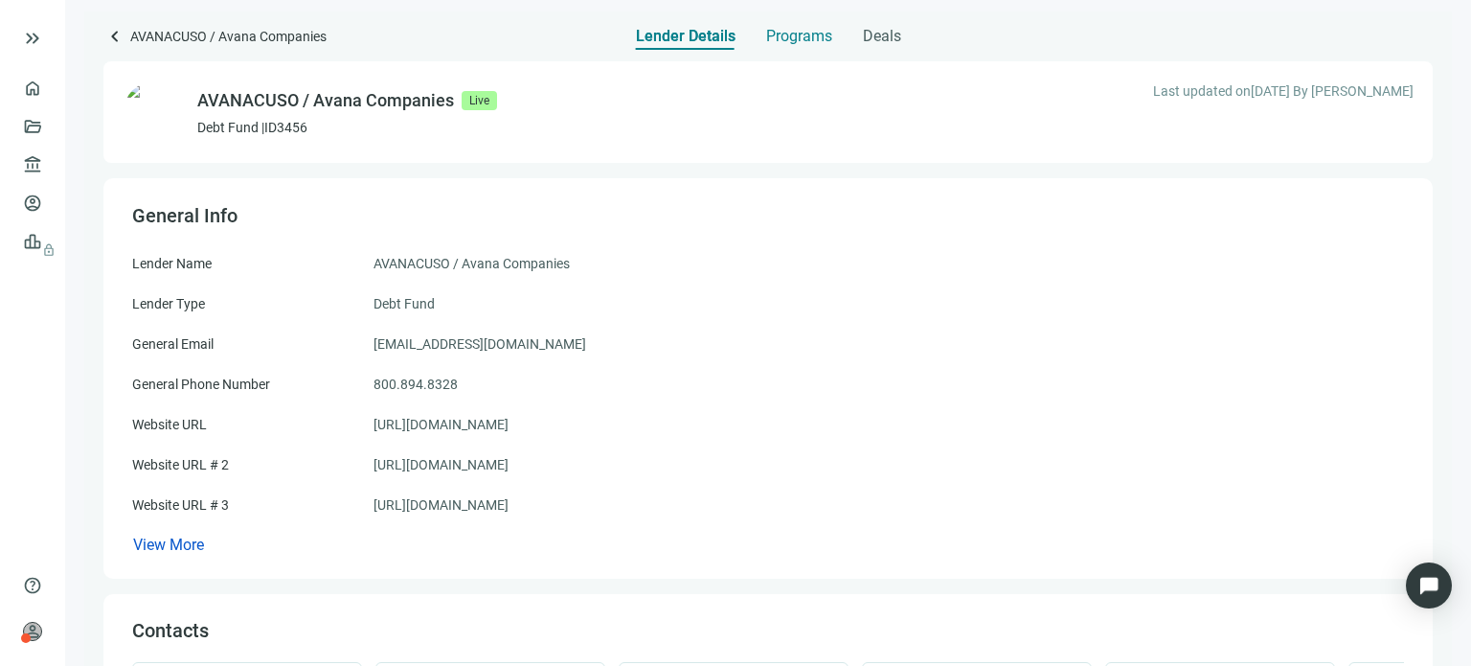
click at [778, 37] on span "Programs" at bounding box center [799, 36] width 66 height 19
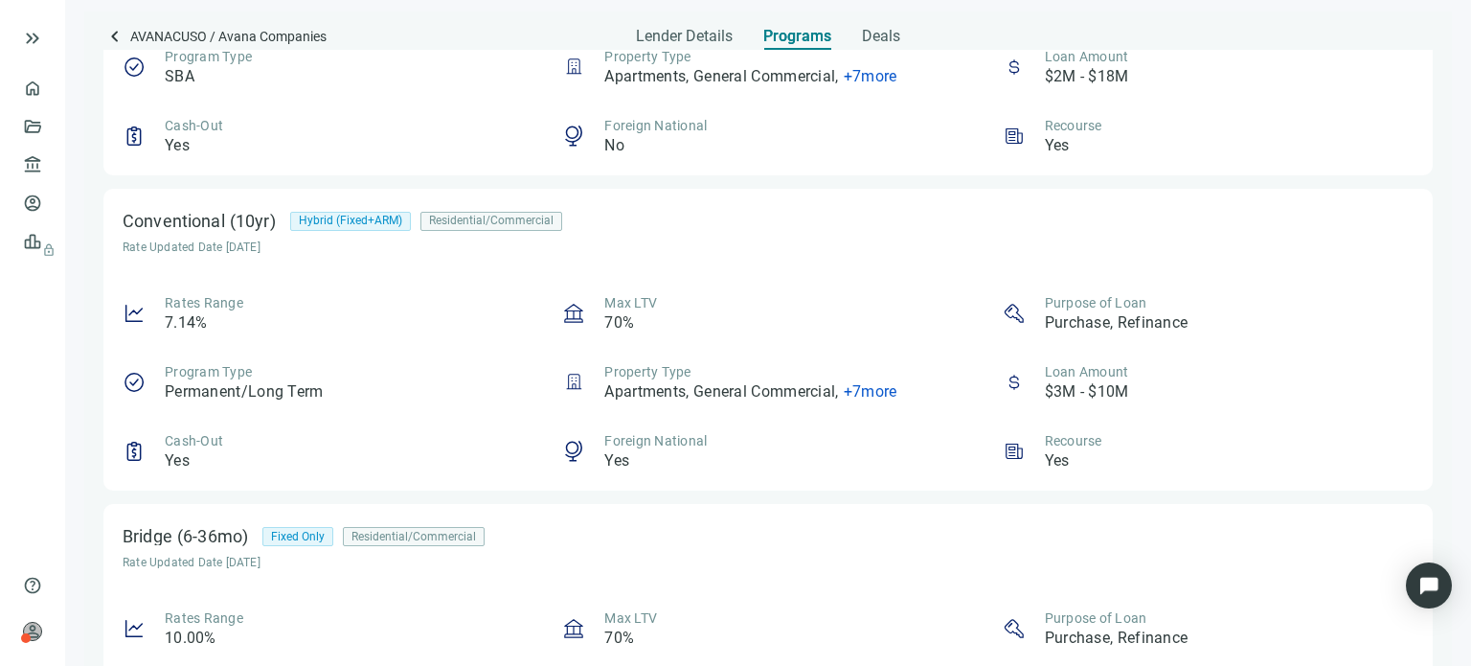
scroll to position [575, 0]
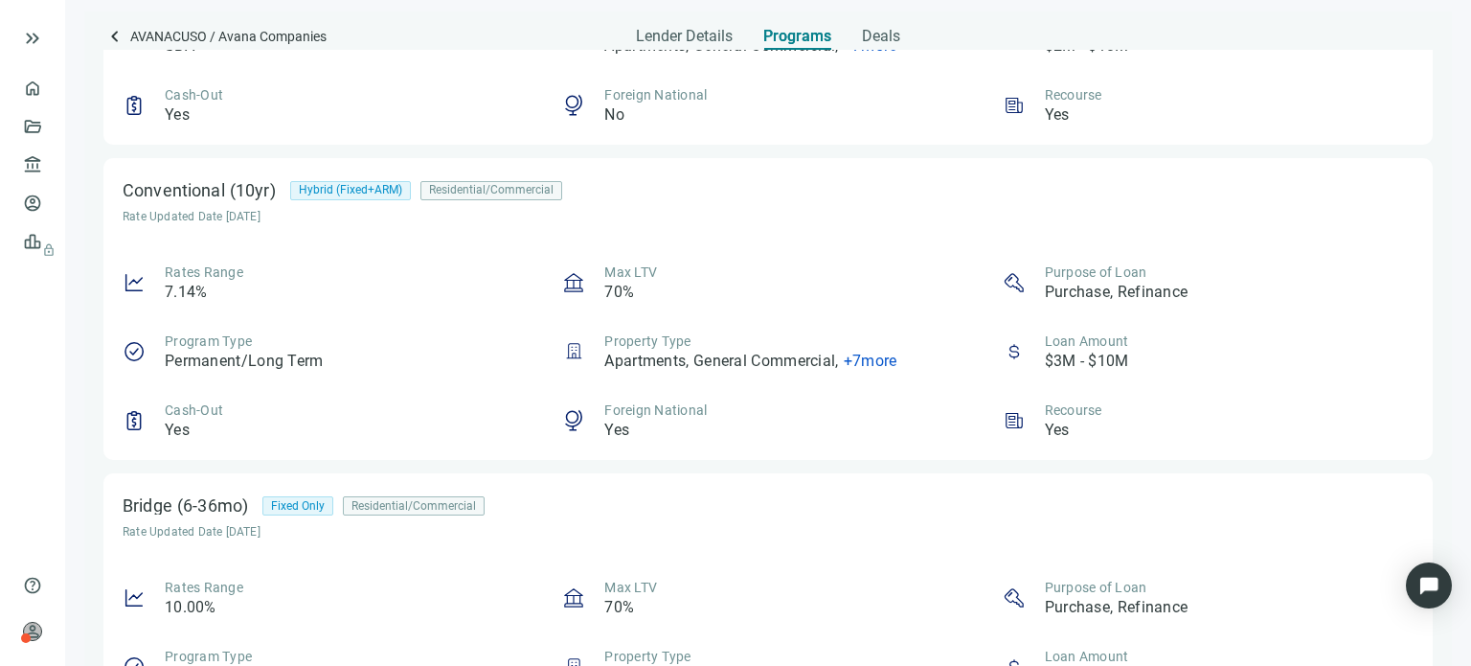
click at [848, 360] on span "+ 7 more" at bounding box center [871, 360] width 54 height 18
click at [826, 311] on div "Rates Range 7.14% Max LTV 70% Purpose of Loan Purchase, Refinance Program Type …" at bounding box center [768, 351] width 1291 height 178
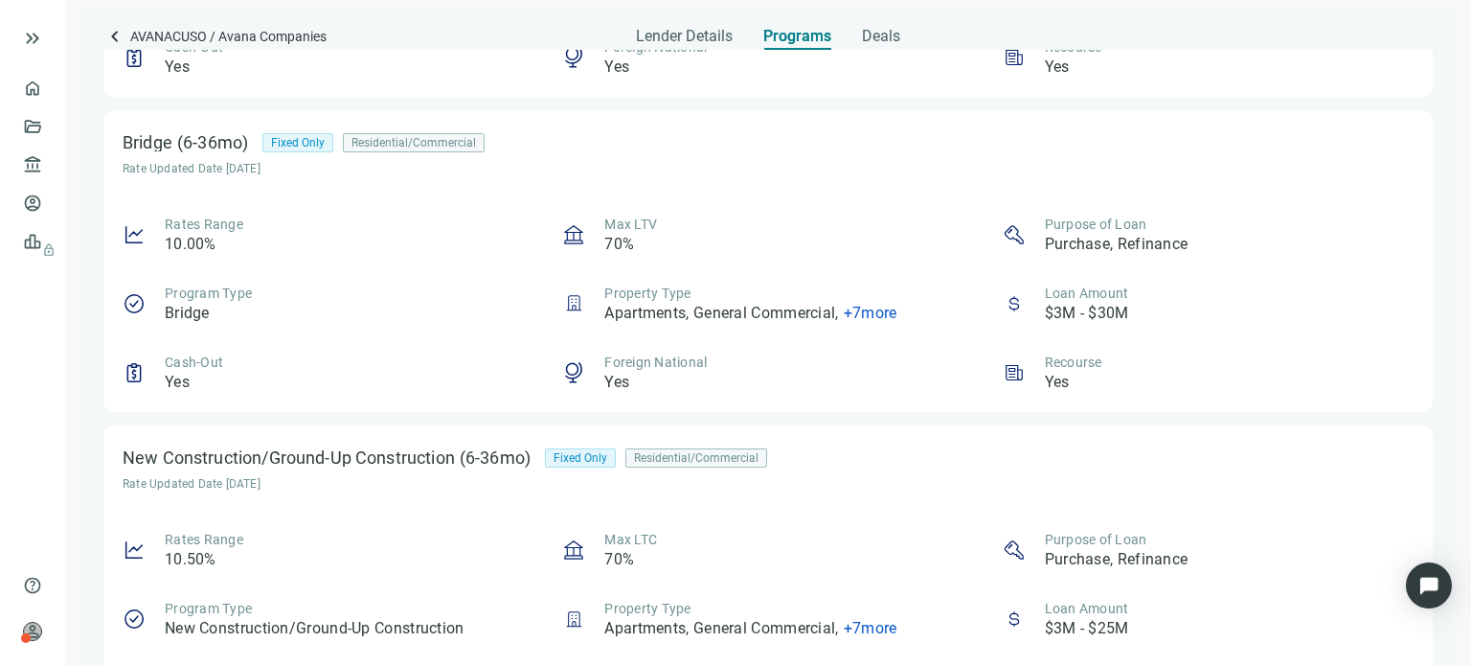
scroll to position [1010, 0]
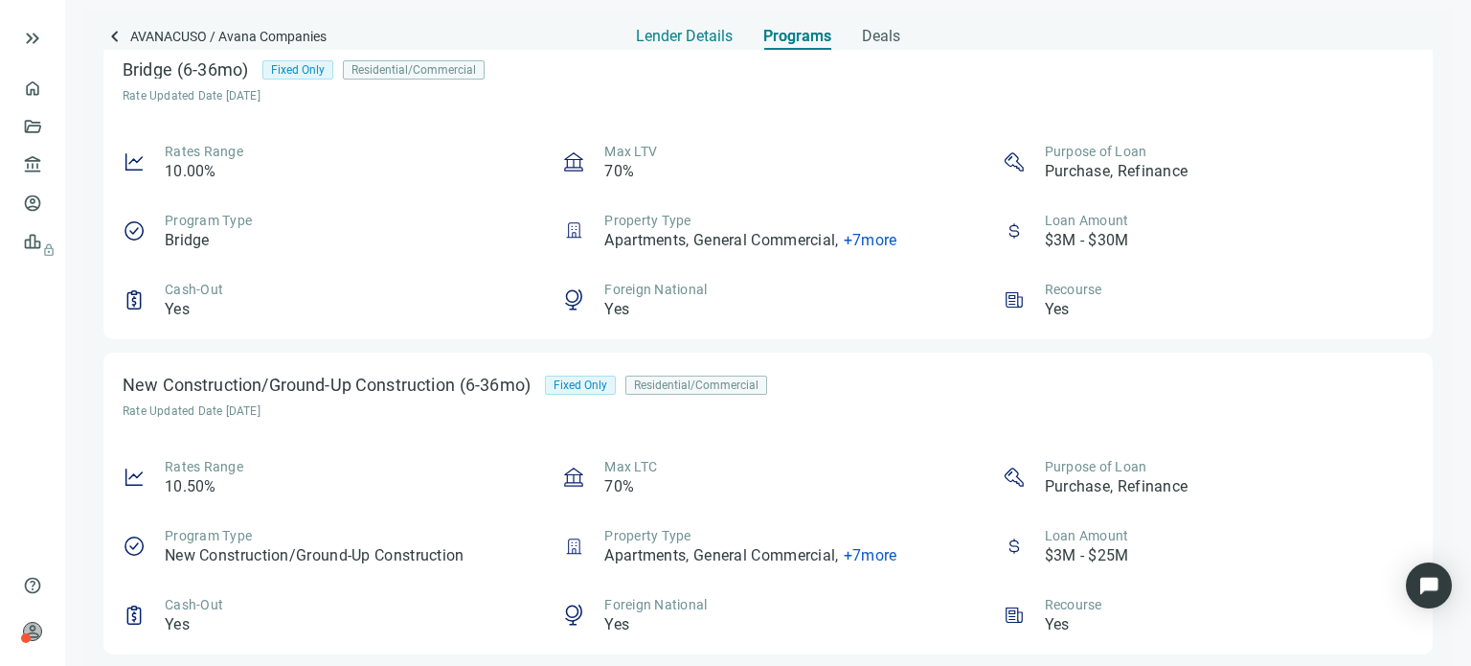
click at [679, 27] on span "Lender Details" at bounding box center [684, 36] width 97 height 19
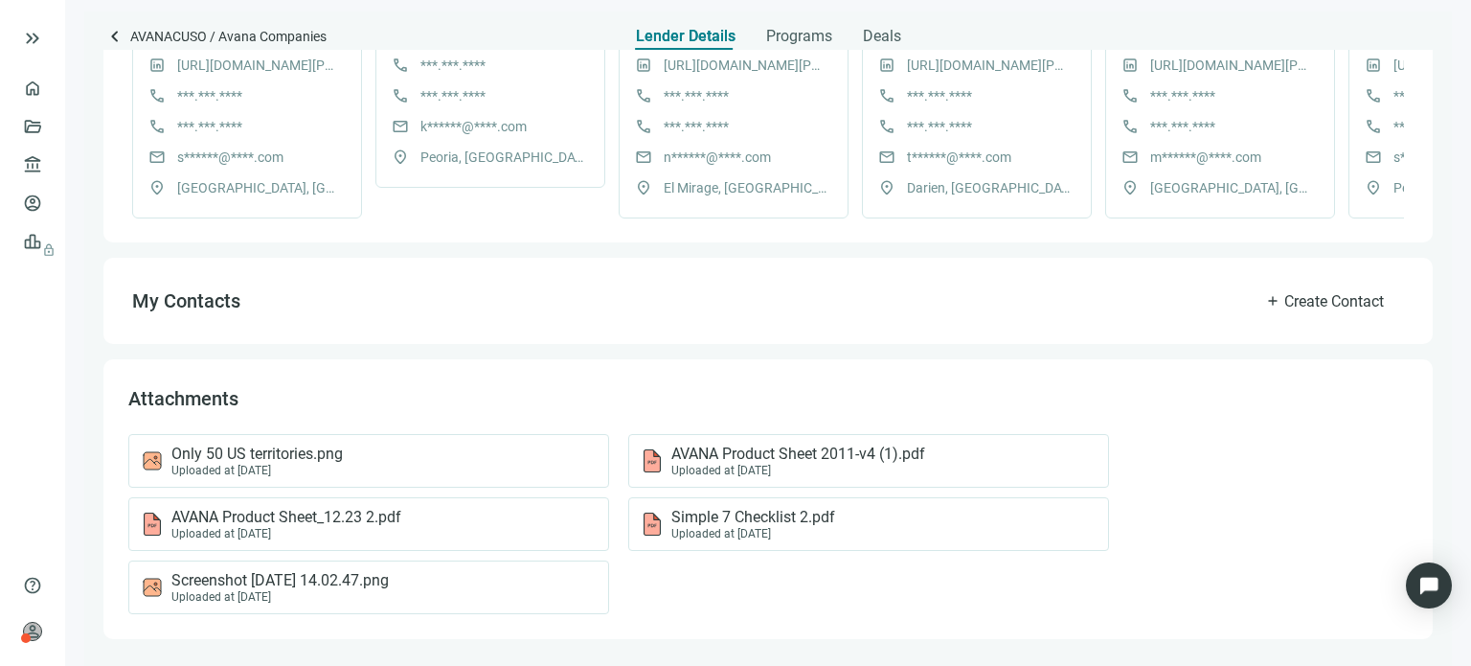
scroll to position [770, 0]
click at [261, 459] on span "Only 50 US territories.png" at bounding box center [256, 453] width 171 height 19
